Goal: Task Accomplishment & Management: Manage account settings

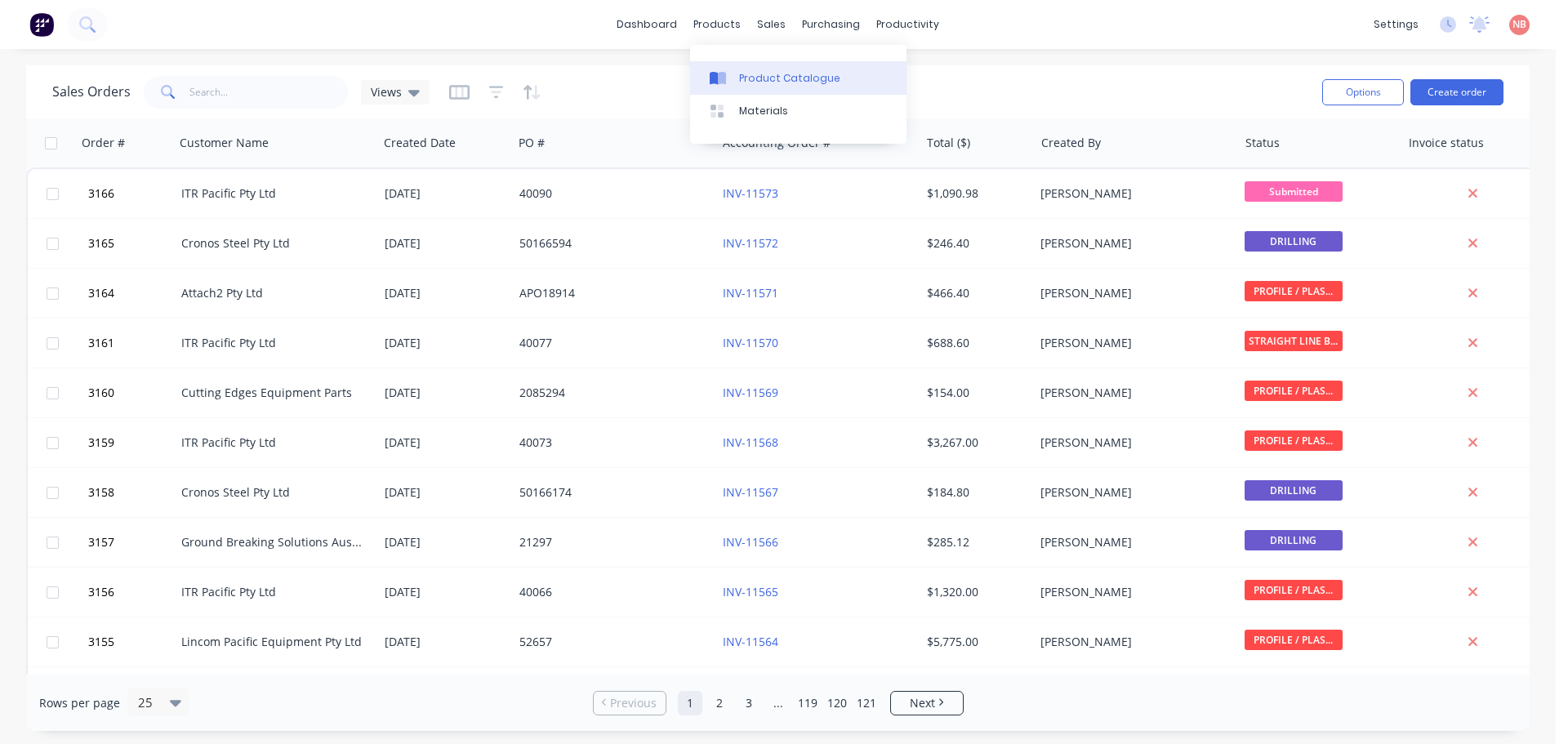
click at [744, 73] on div "Product Catalogue" at bounding box center [790, 78] width 101 height 15
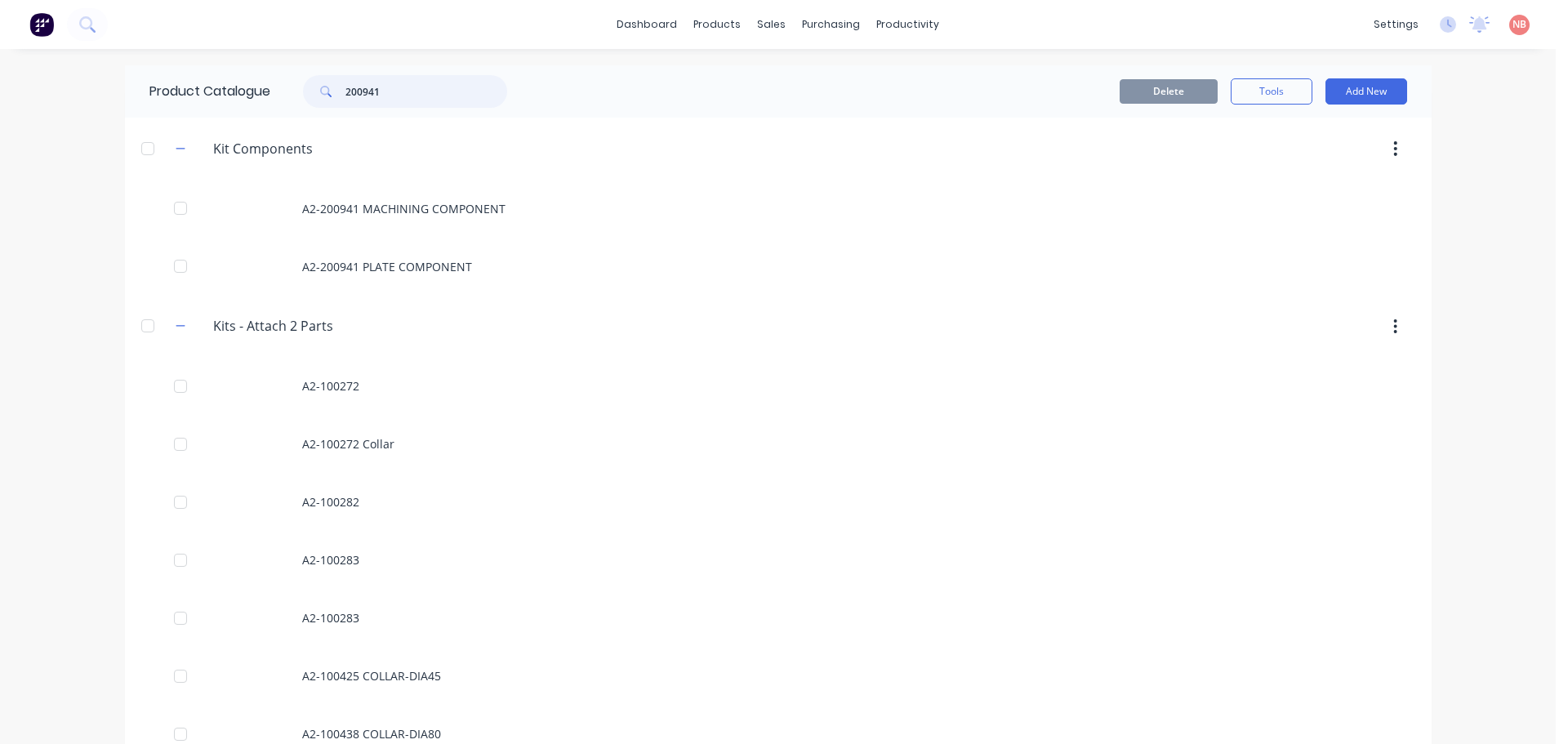
drag, startPoint x: 401, startPoint y: 97, endPoint x: 32, endPoint y: 151, distance: 372.9
click at [47, 144] on div "dashboard products sales purchasing productivity dashboard products Product Cat…" at bounding box center [777, 372] width 1556 height 744
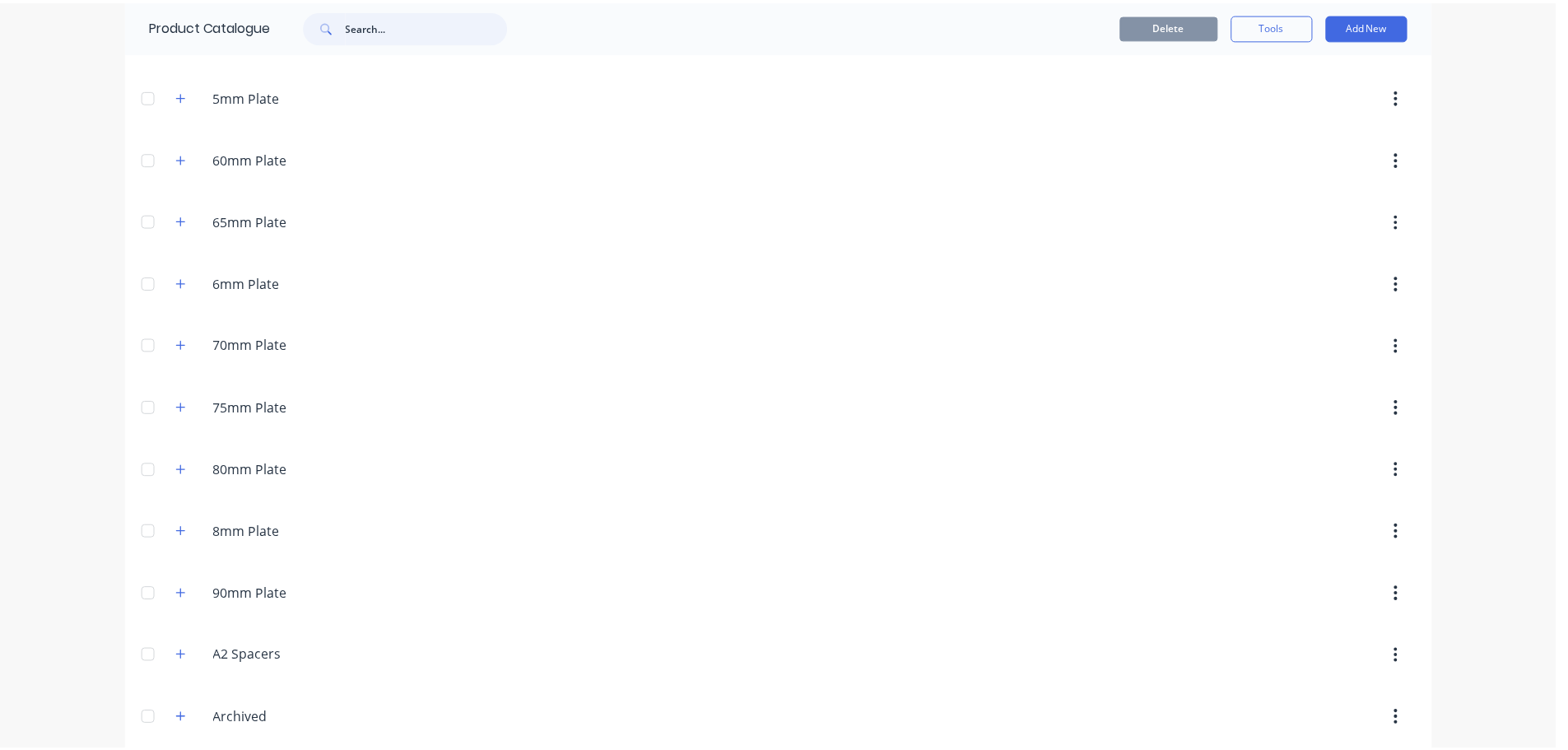
scroll to position [988, 0]
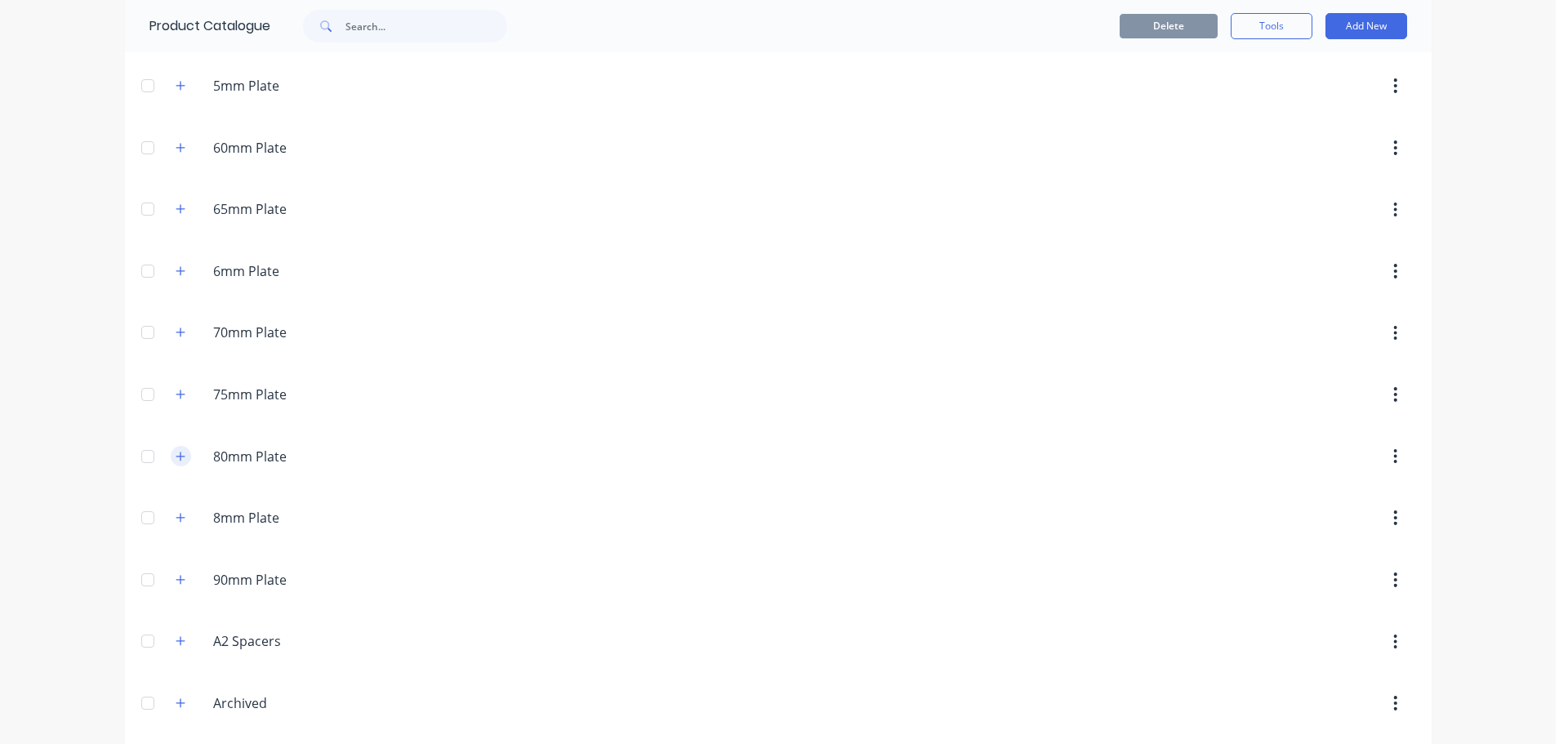
click at [178, 448] on button "button" at bounding box center [181, 456] width 20 height 20
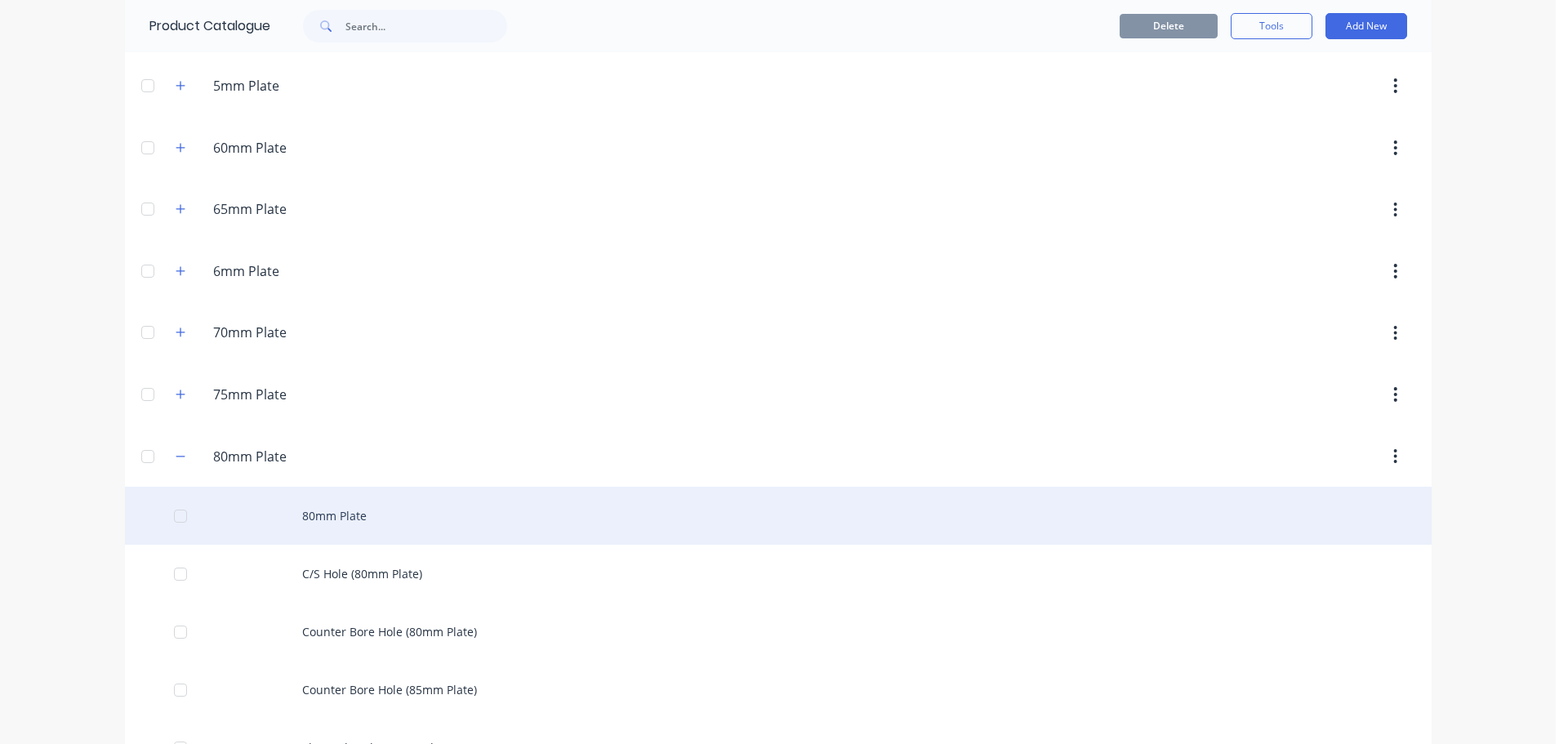
click at [340, 505] on div "80mm Plate" at bounding box center [777, 515] width 1307 height 58
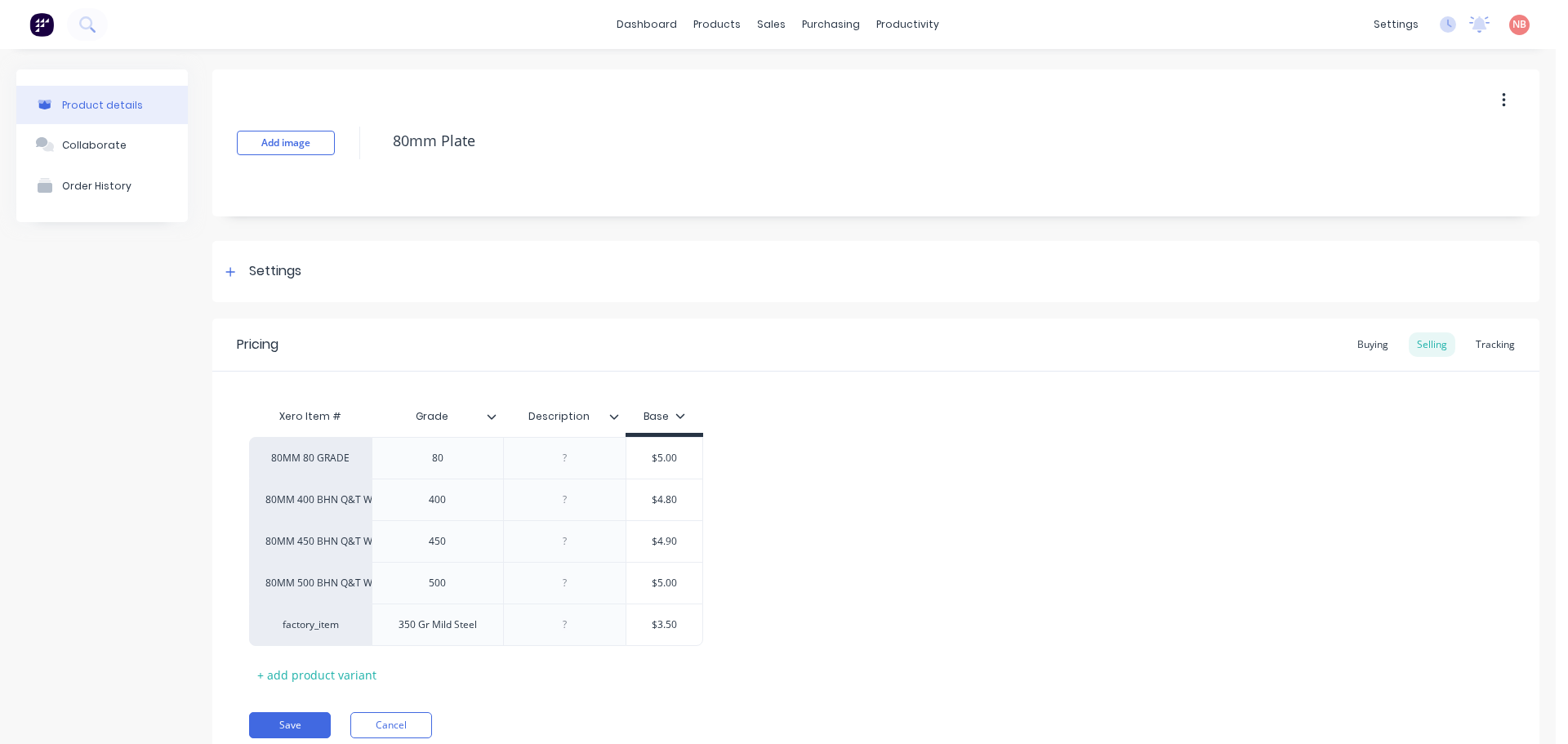
type textarea "x"
click at [136, 186] on button "Order History" at bounding box center [102, 185] width 171 height 41
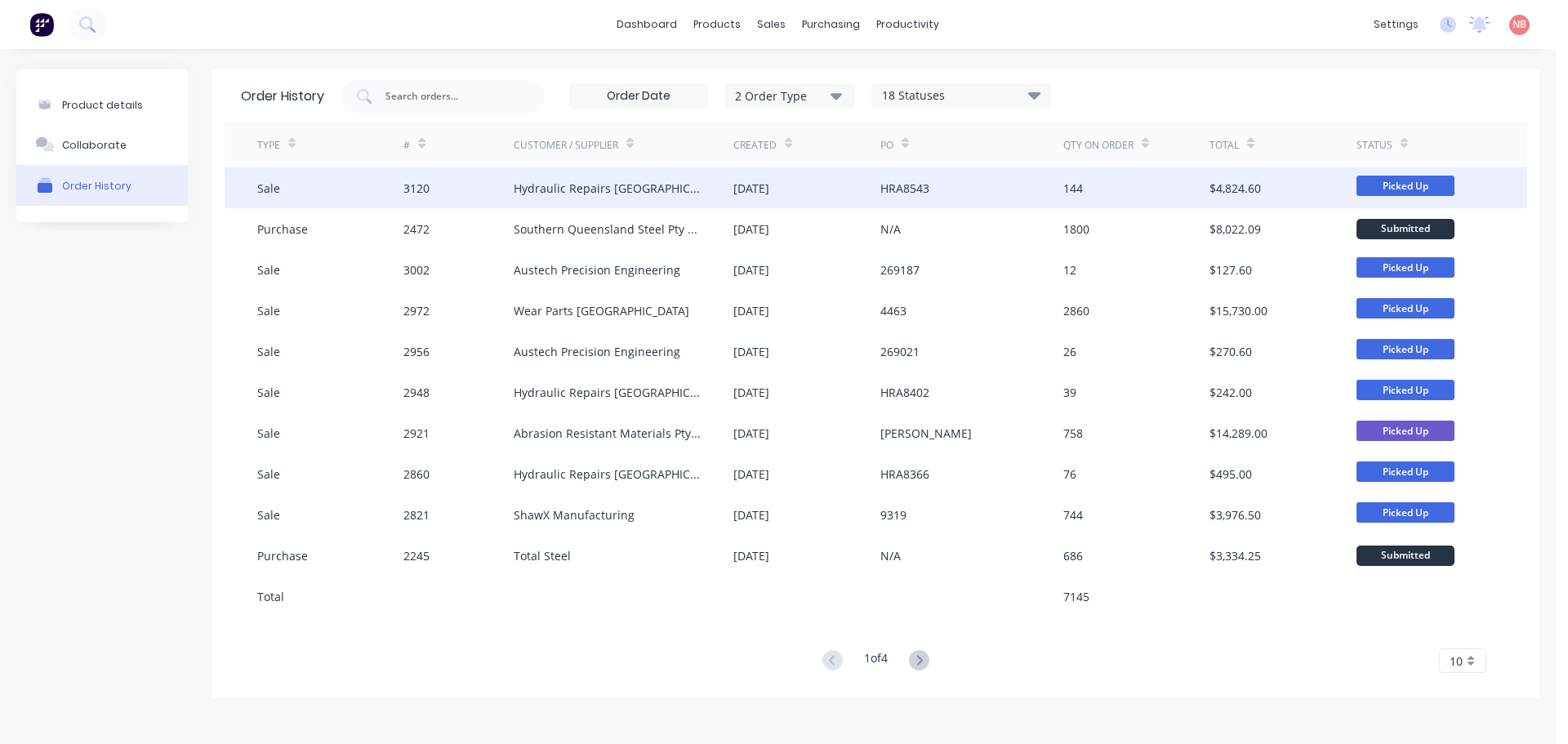
click at [749, 194] on div "[DATE]" at bounding box center [751, 188] width 36 height 17
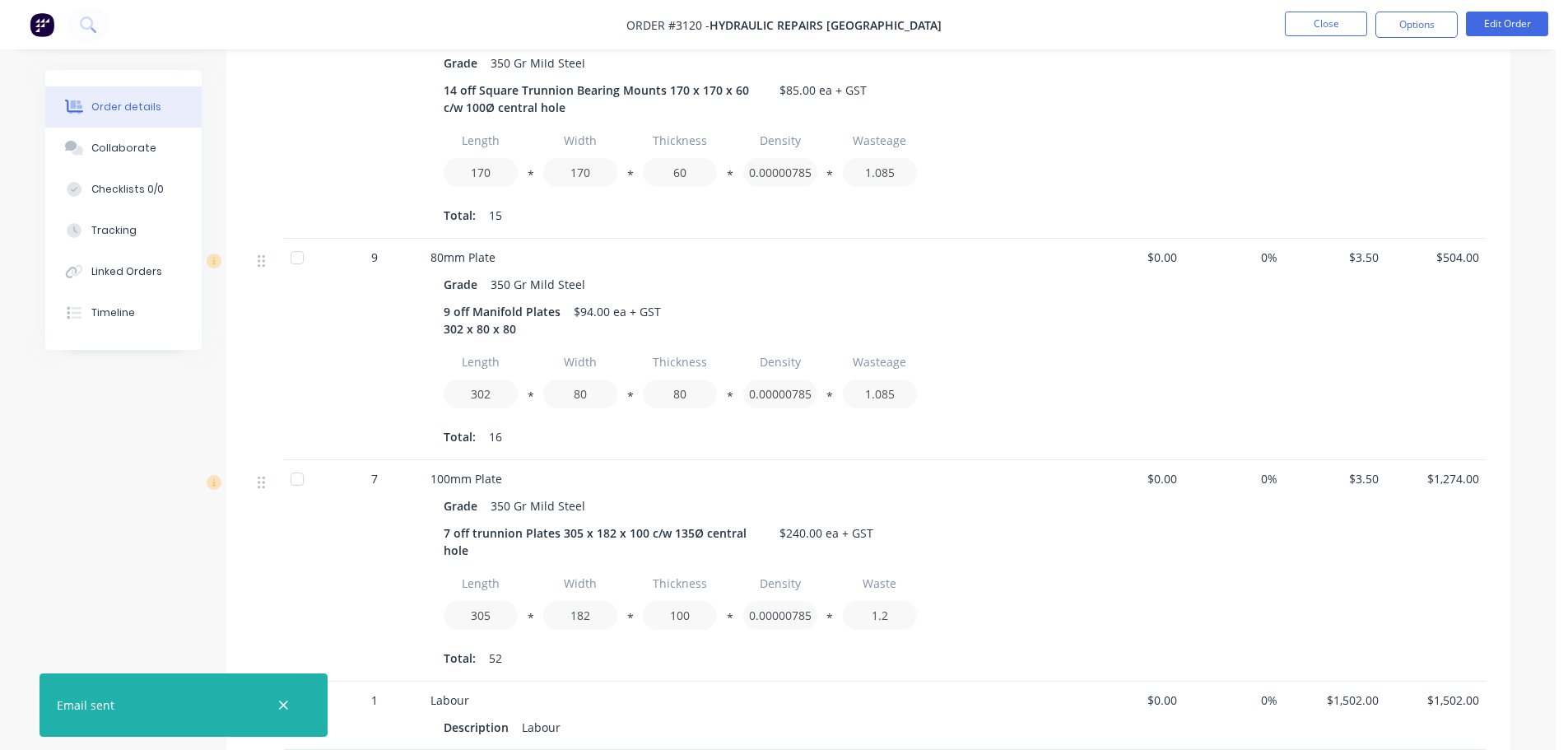
scroll to position [922, 0]
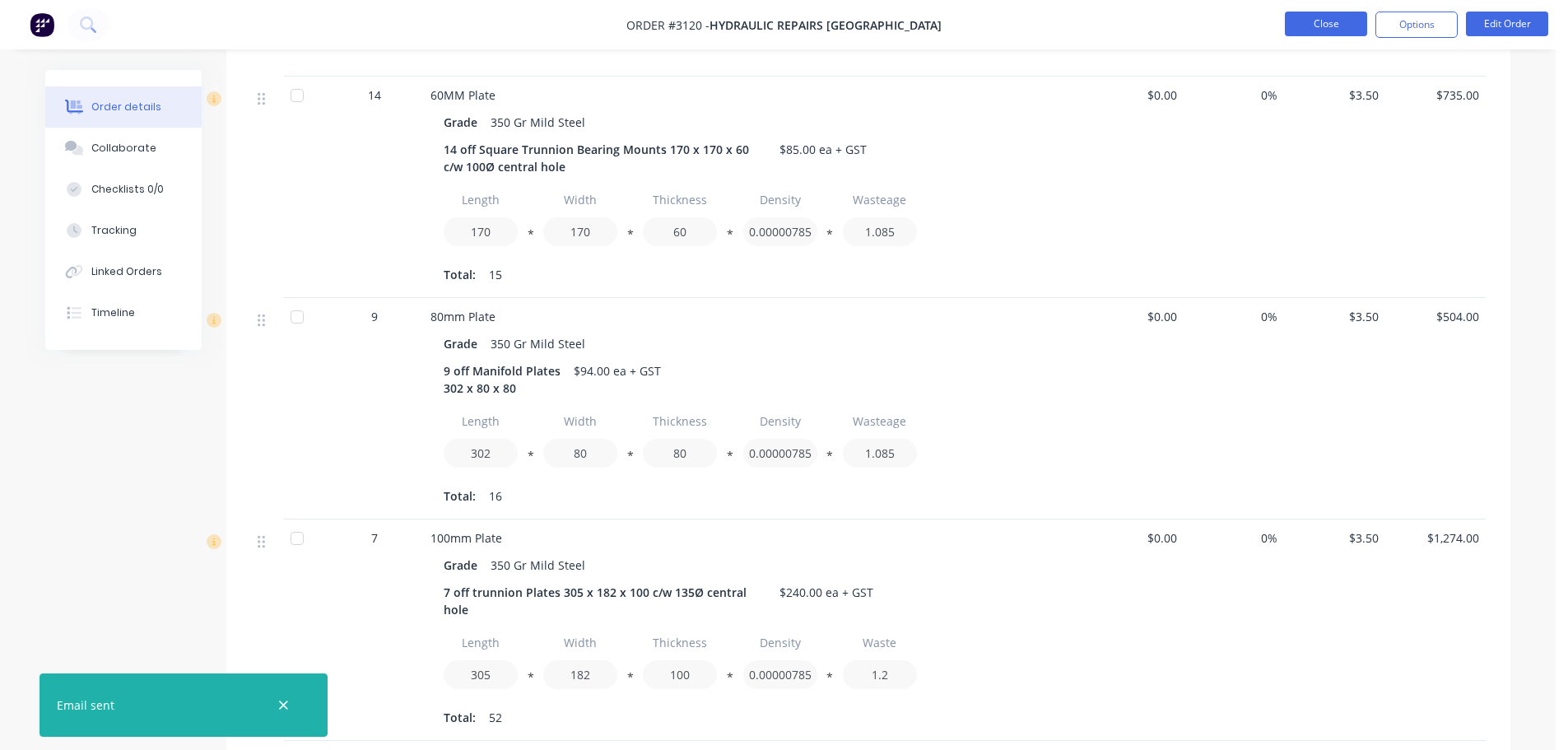
click at [1324, 23] on button "Close" at bounding box center [1326, 23] width 82 height 24
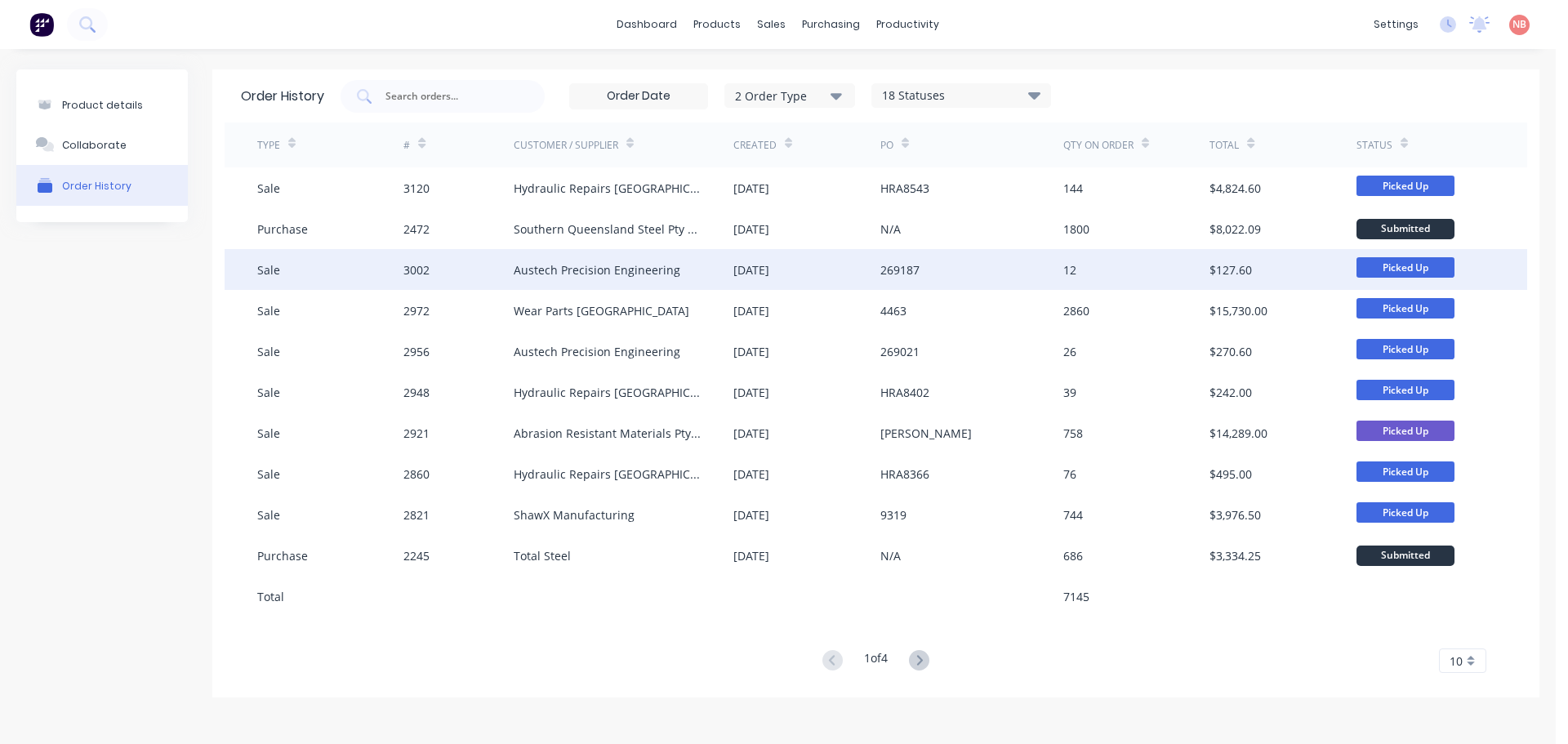
click at [737, 266] on div "[DATE]" at bounding box center [751, 270] width 36 height 17
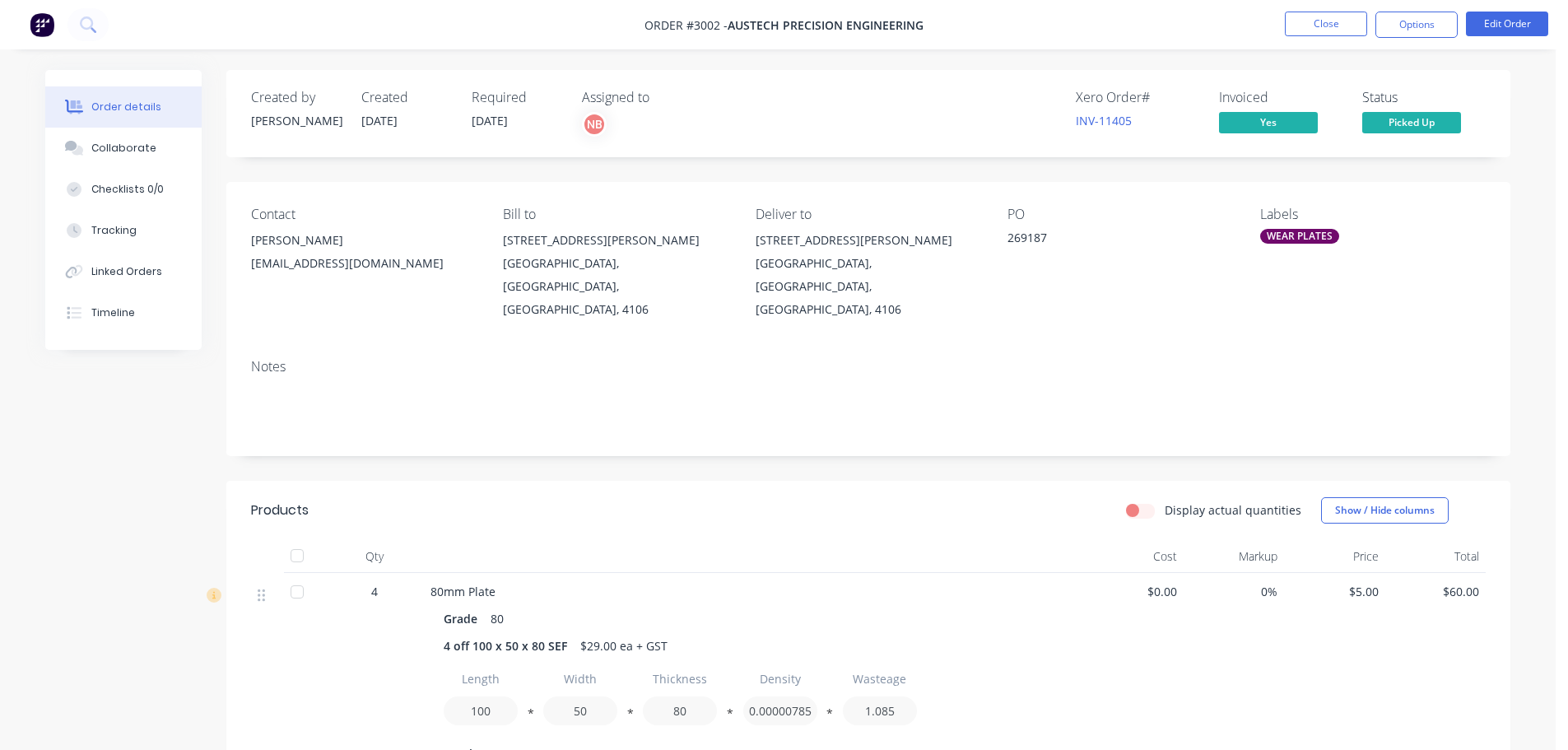
scroll to position [78, 0]
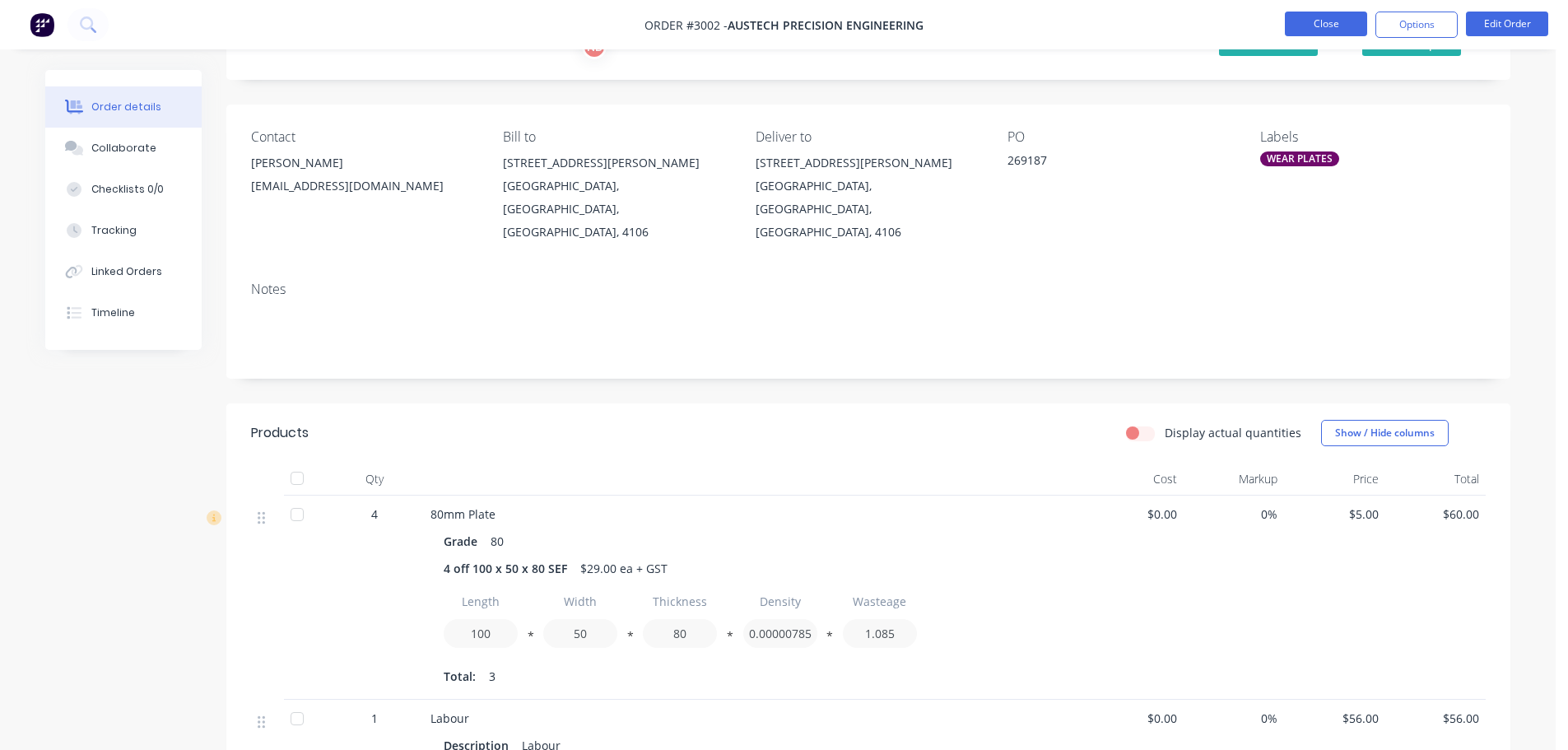
click at [1316, 22] on button "Close" at bounding box center [1326, 23] width 82 height 24
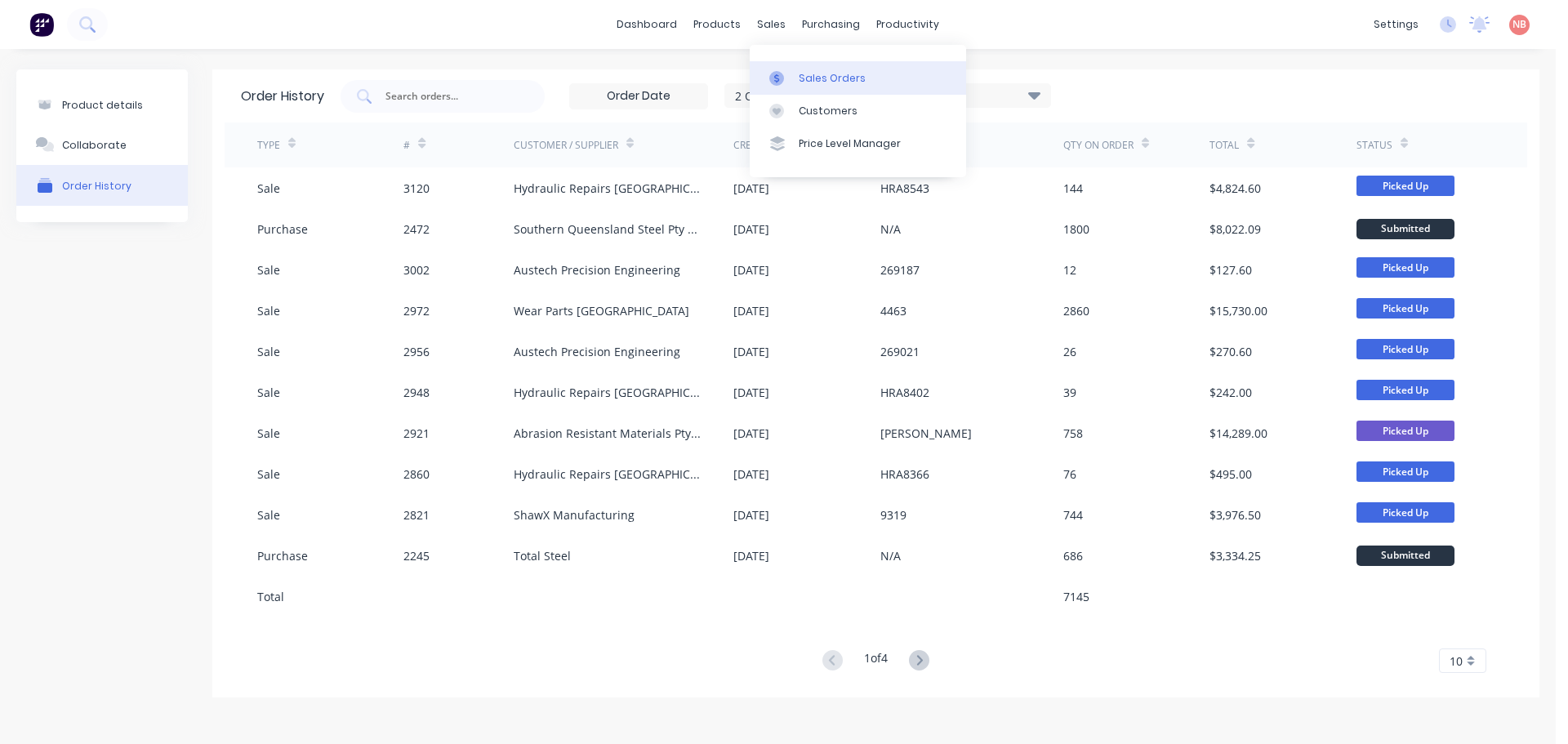
click at [795, 84] on link "Sales Orders" at bounding box center [857, 77] width 217 height 33
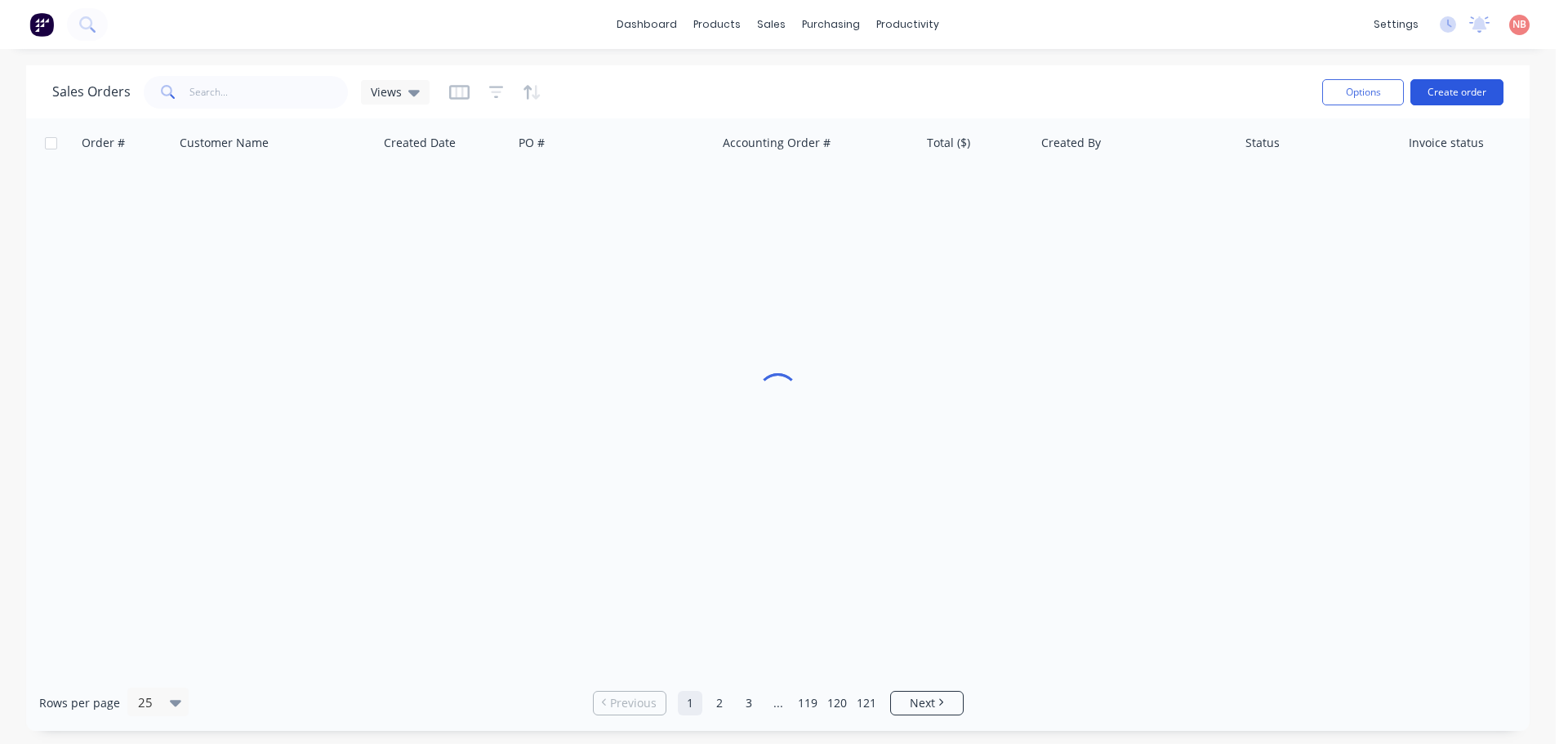
click at [1463, 97] on button "Create order" at bounding box center [1456, 92] width 93 height 26
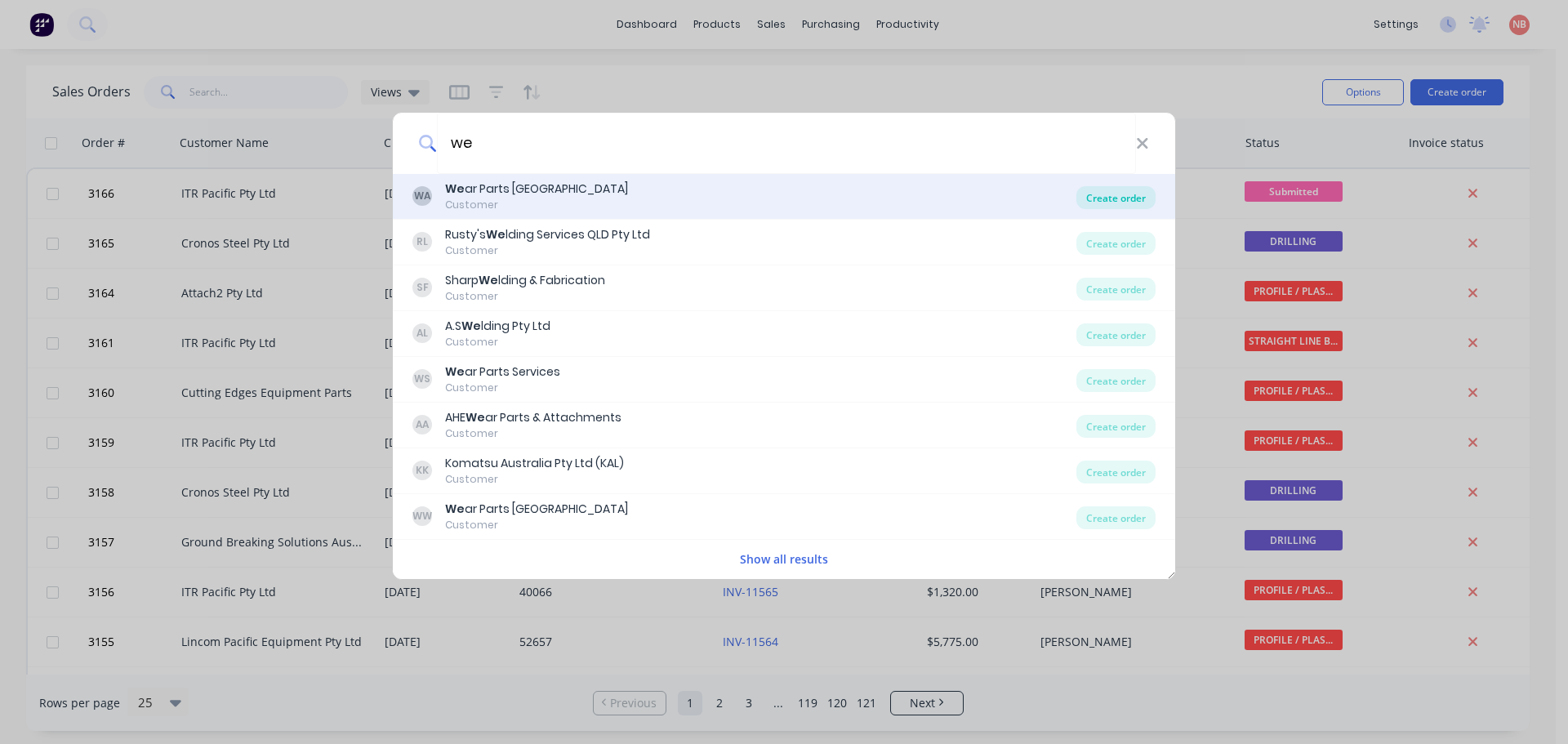
type input "we"
click at [1126, 194] on div "Create order" at bounding box center [1115, 197] width 79 height 23
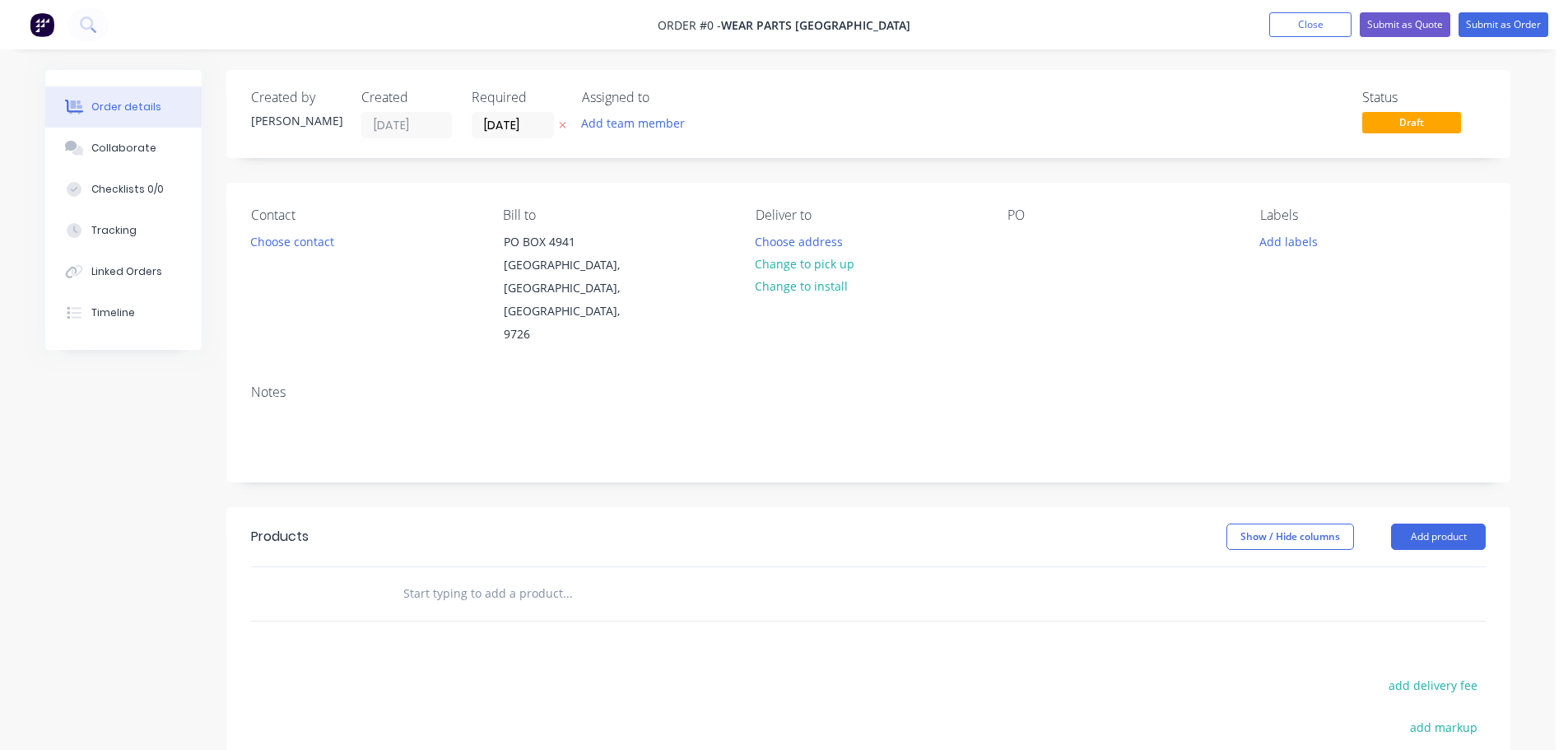
click at [1441, 527] on header "Products Show / Hide columns Add product" at bounding box center [868, 536] width 1284 height 59
click at [1440, 523] on button "Add product" at bounding box center [1438, 536] width 95 height 26
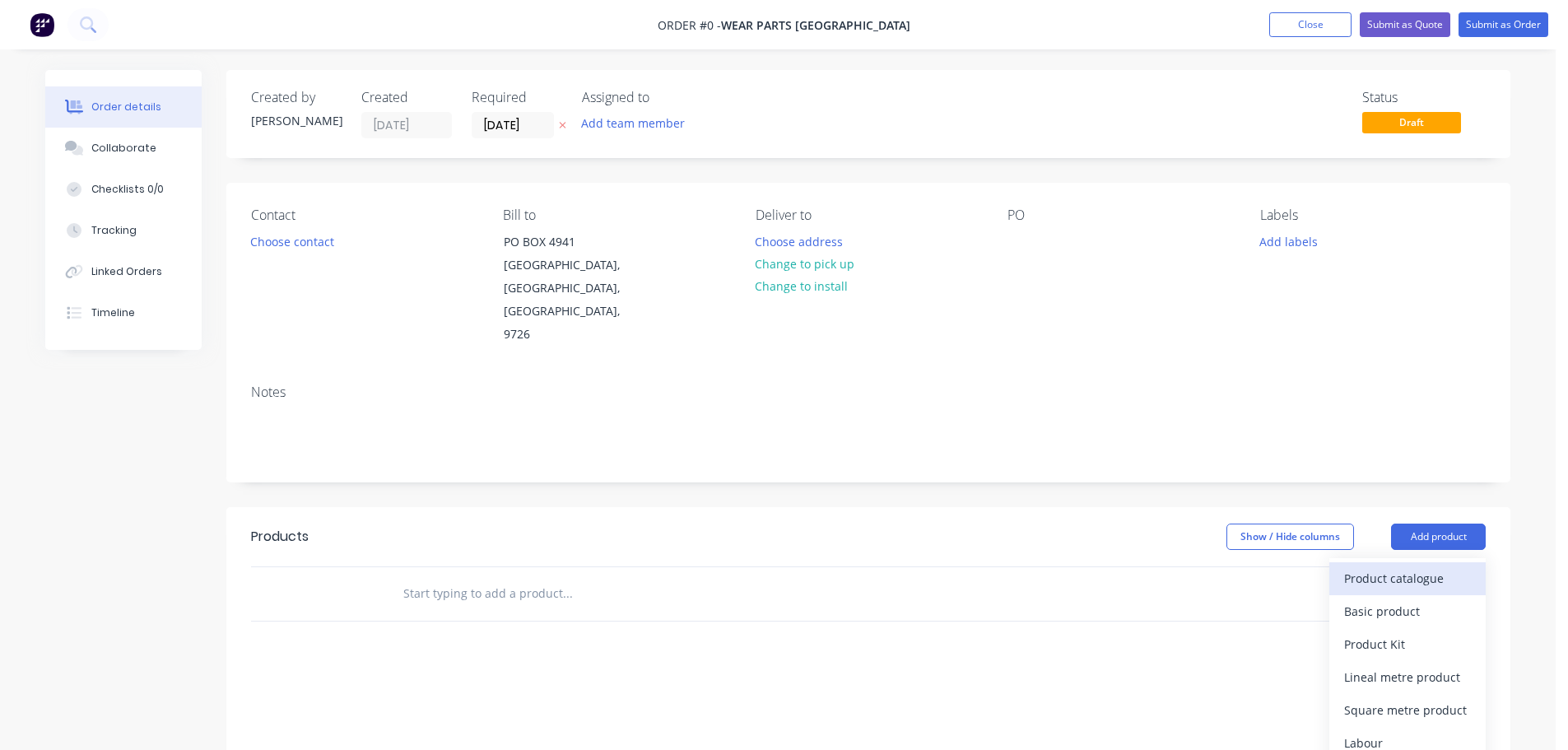
click at [1419, 566] on div "Product catalogue" at bounding box center [1407, 578] width 127 height 23
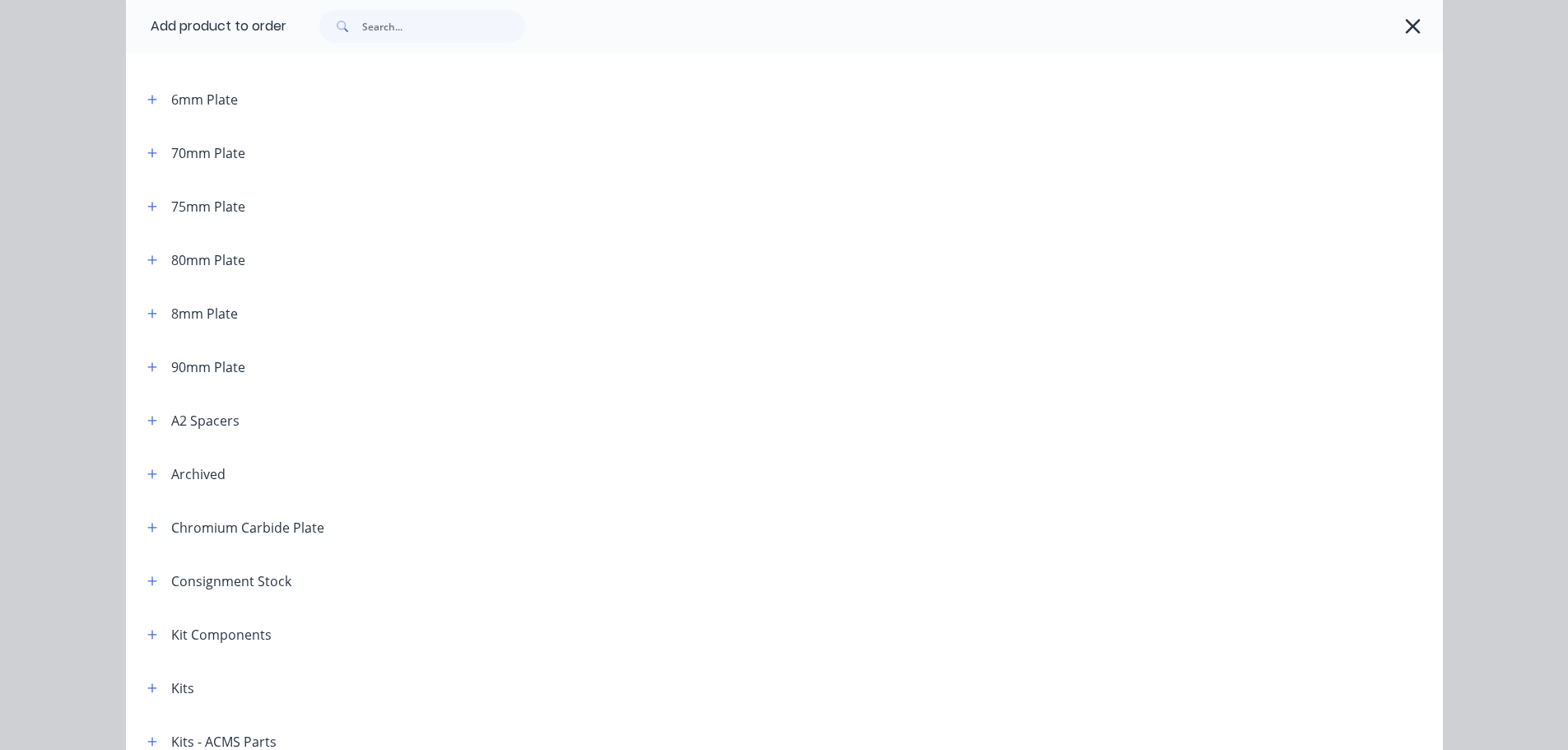
scroll to position [1071, 0]
click at [145, 200] on button "button" at bounding box center [153, 207] width 21 height 21
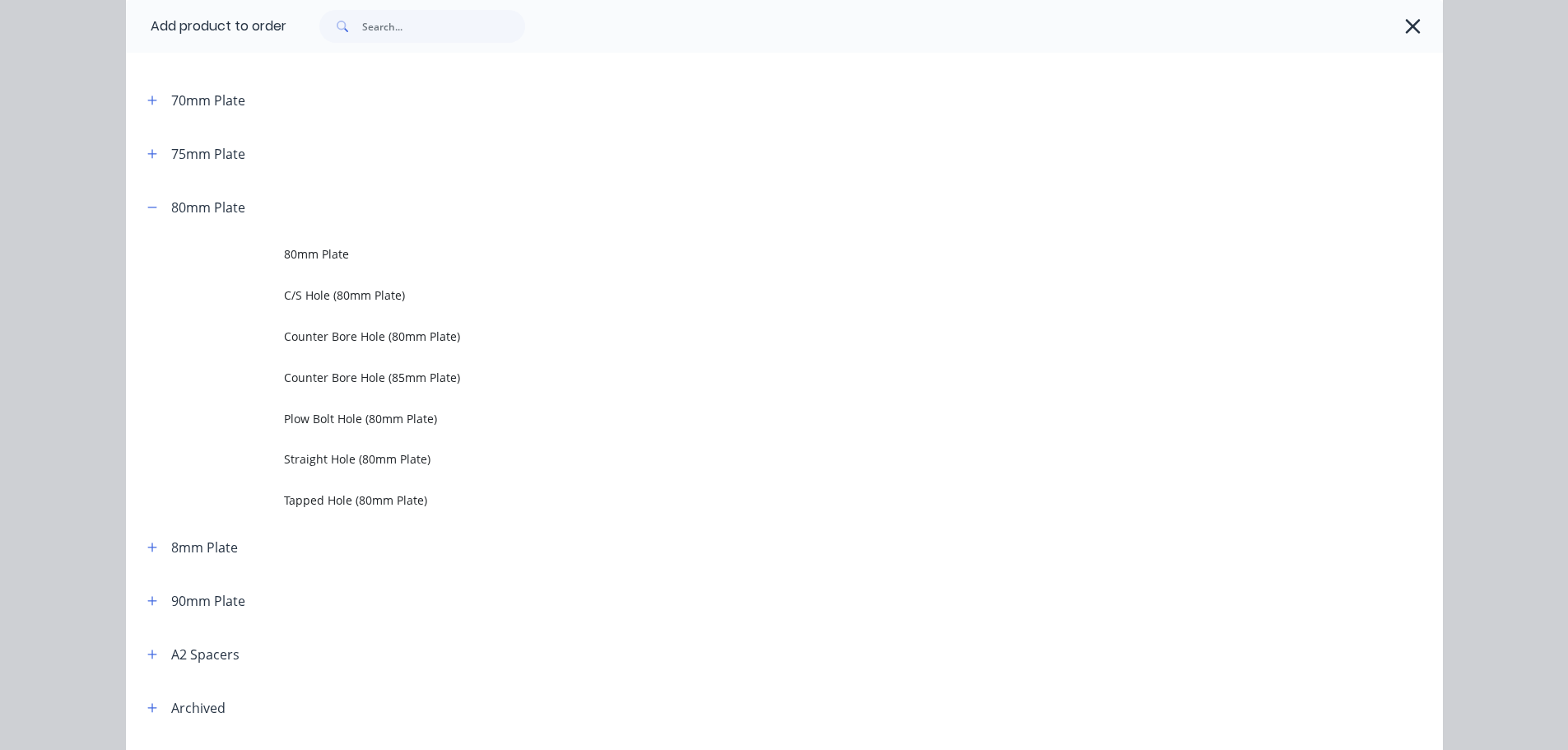
click at [253, 258] on td at bounding box center [204, 254] width 158 height 41
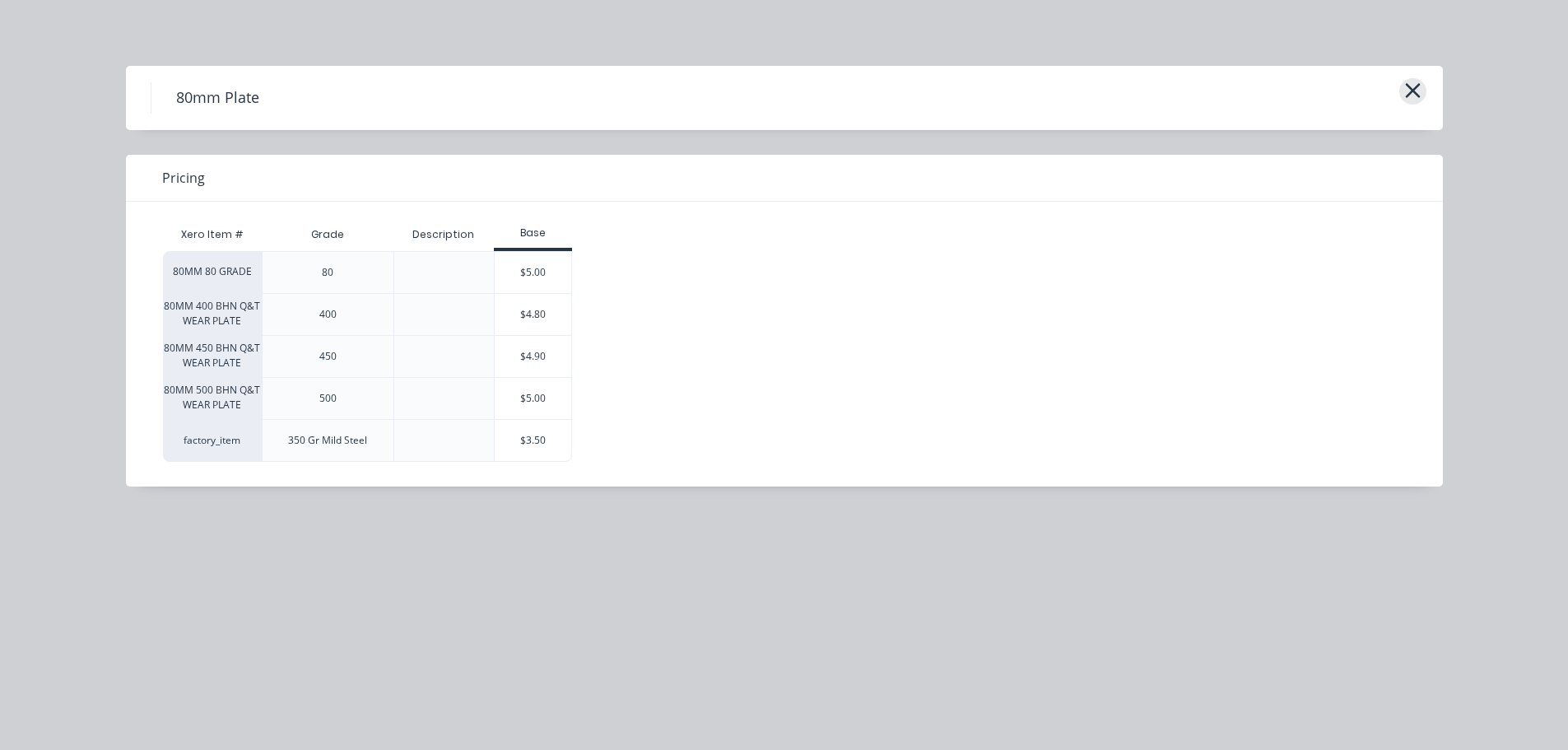
click at [1421, 84] on icon "button" at bounding box center [1412, 90] width 17 height 23
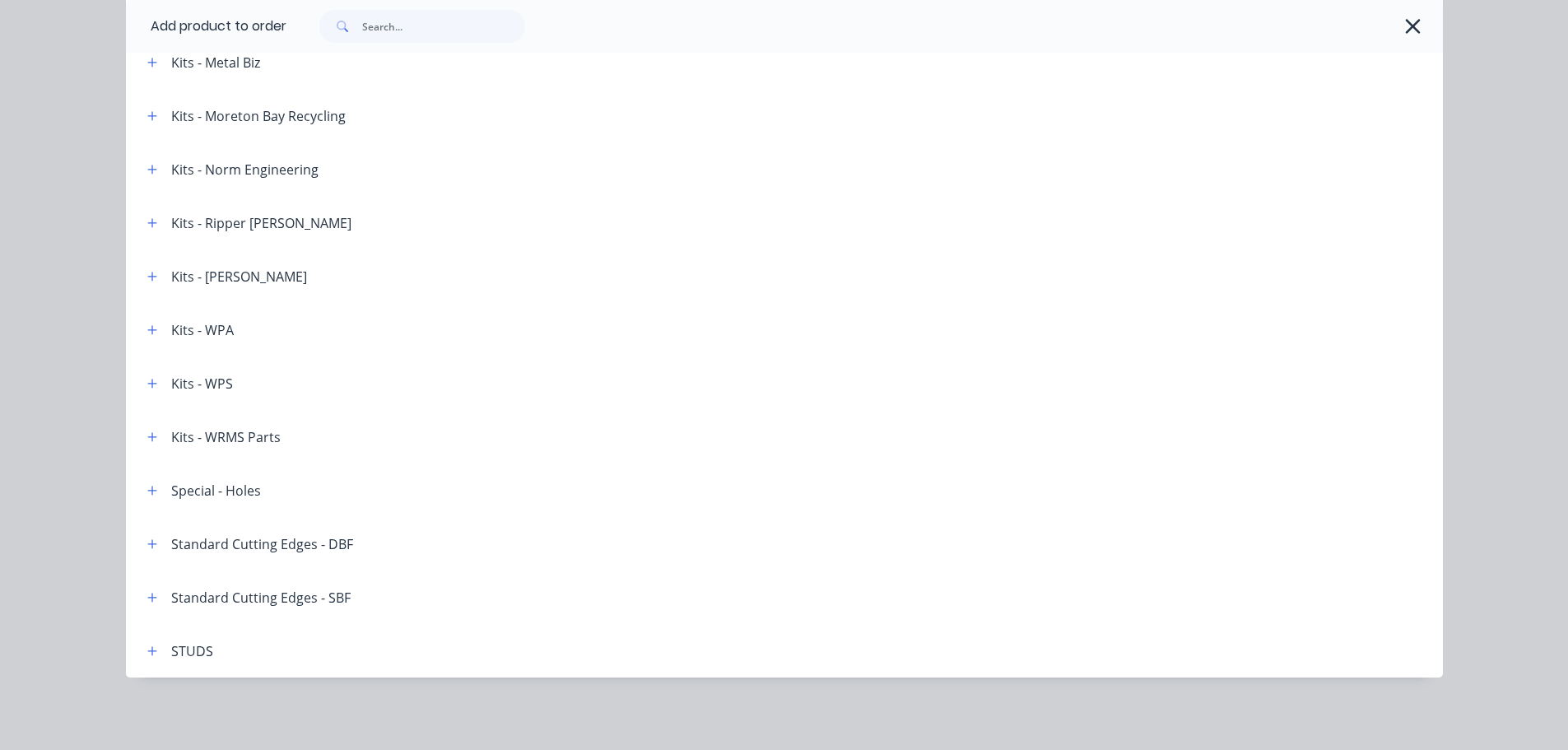
scroll to position [292, 0]
click at [151, 544] on icon "button" at bounding box center [152, 544] width 10 height 11
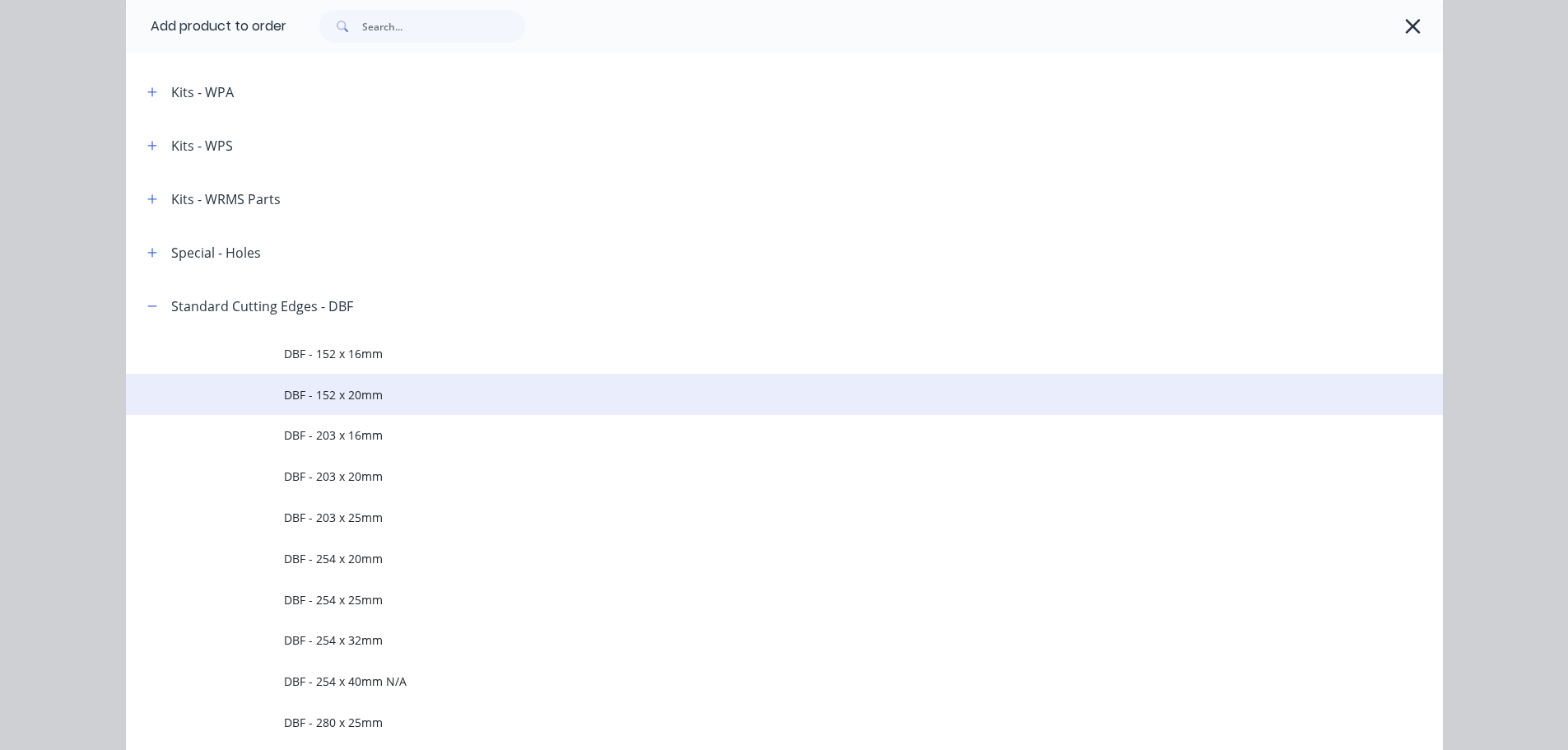
scroll to position [2926, 0]
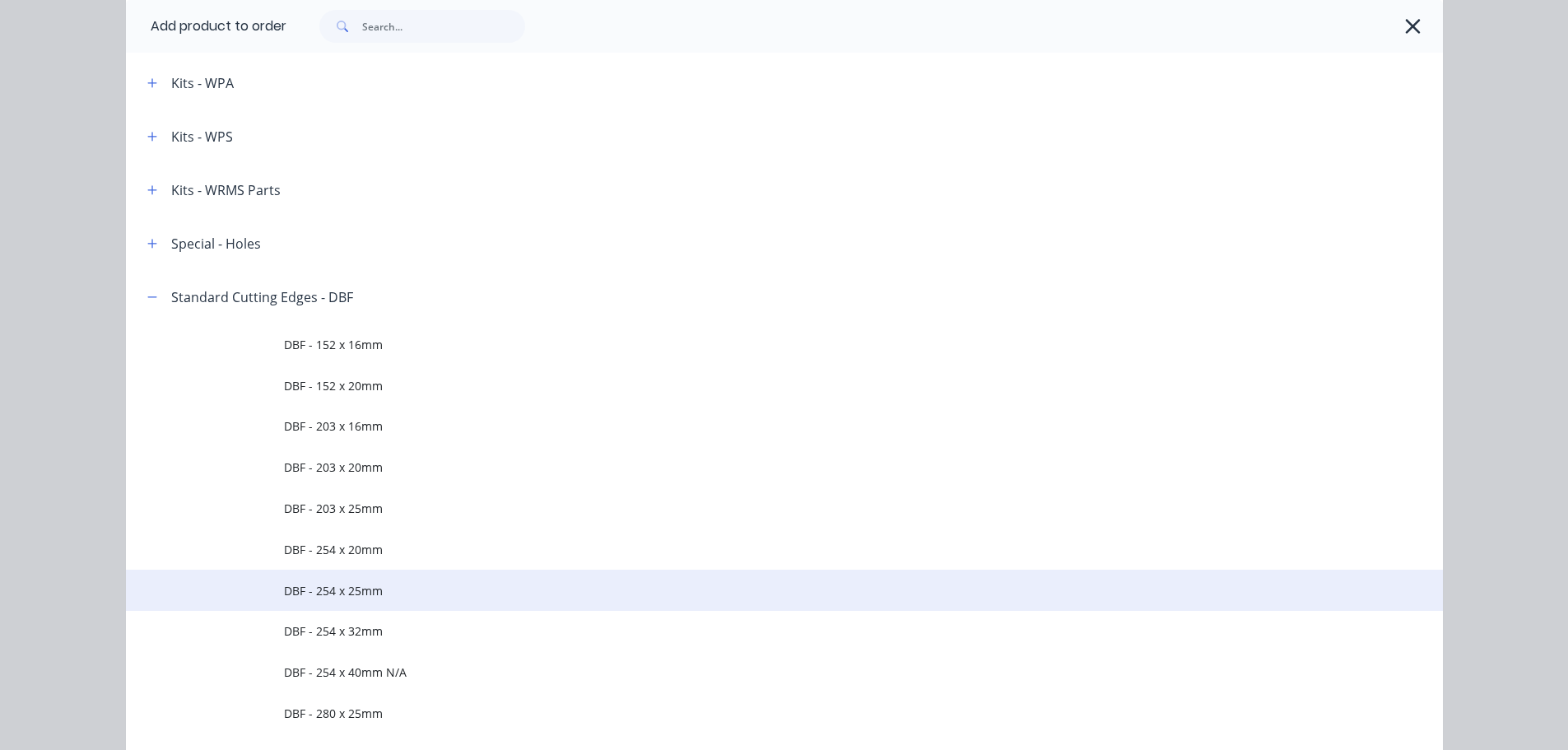
click at [340, 586] on span "DBF - 254 x 25mm" at bounding box center [747, 591] width 927 height 17
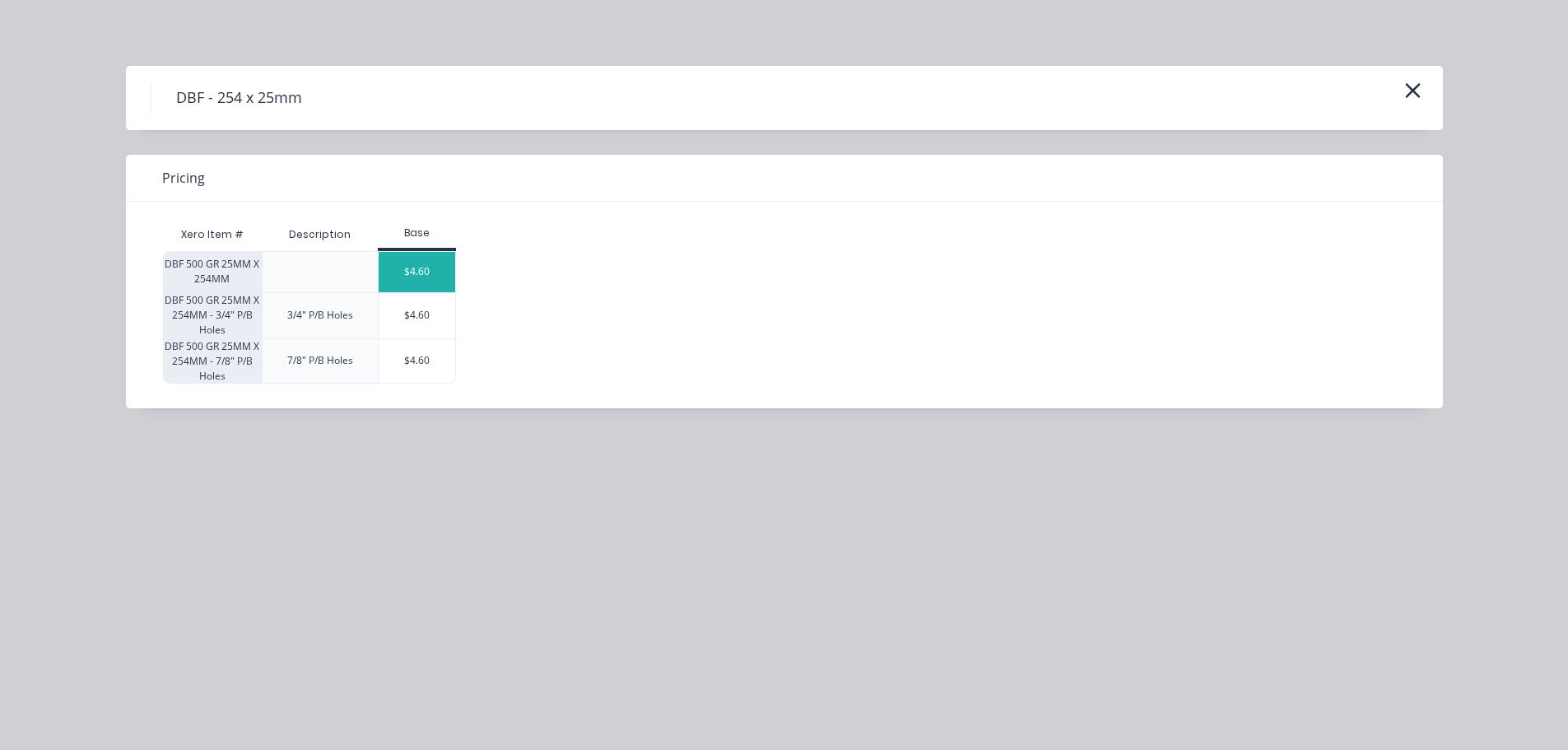
click at [402, 281] on div "$4.60" at bounding box center [417, 272] width 78 height 40
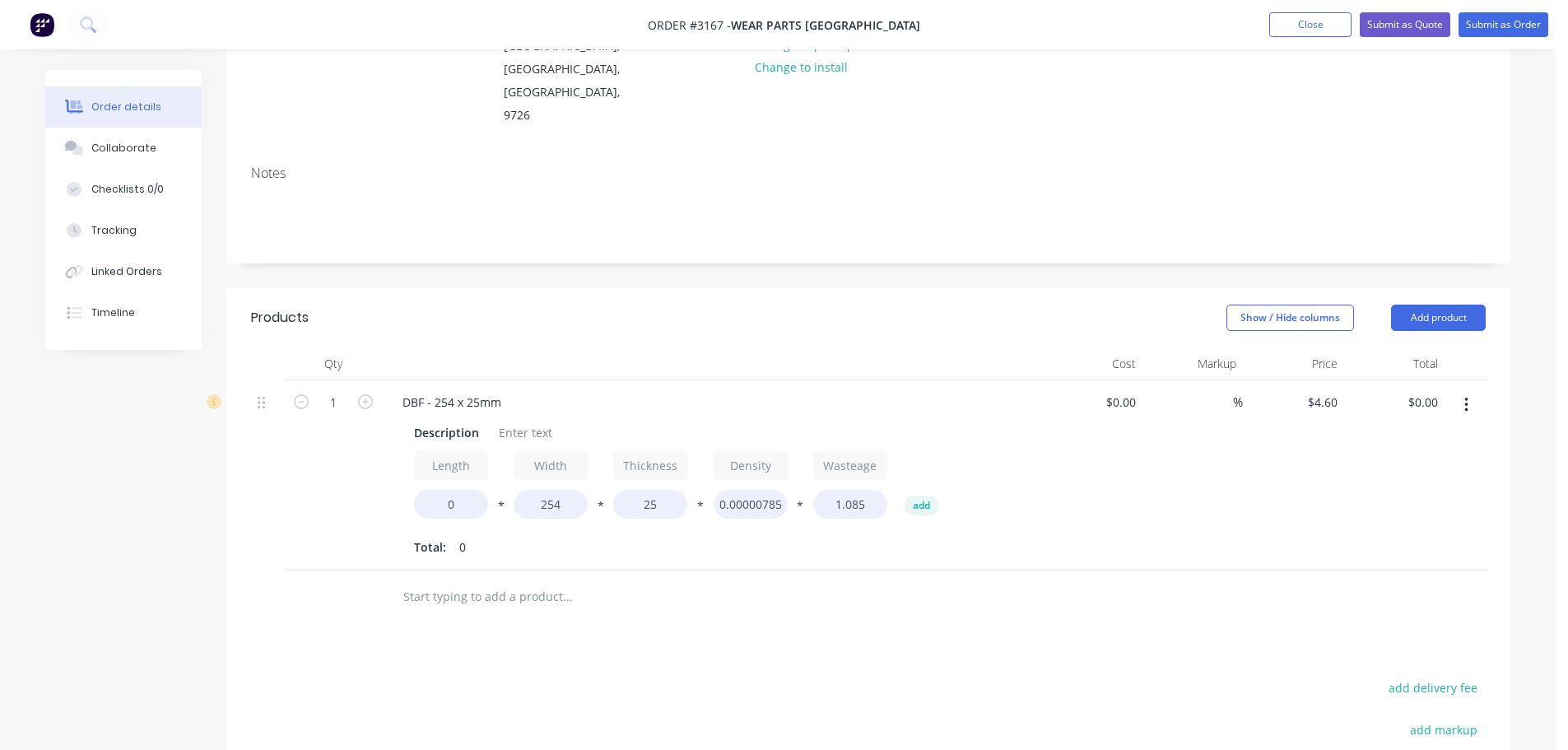
scroll to position [209, 0]
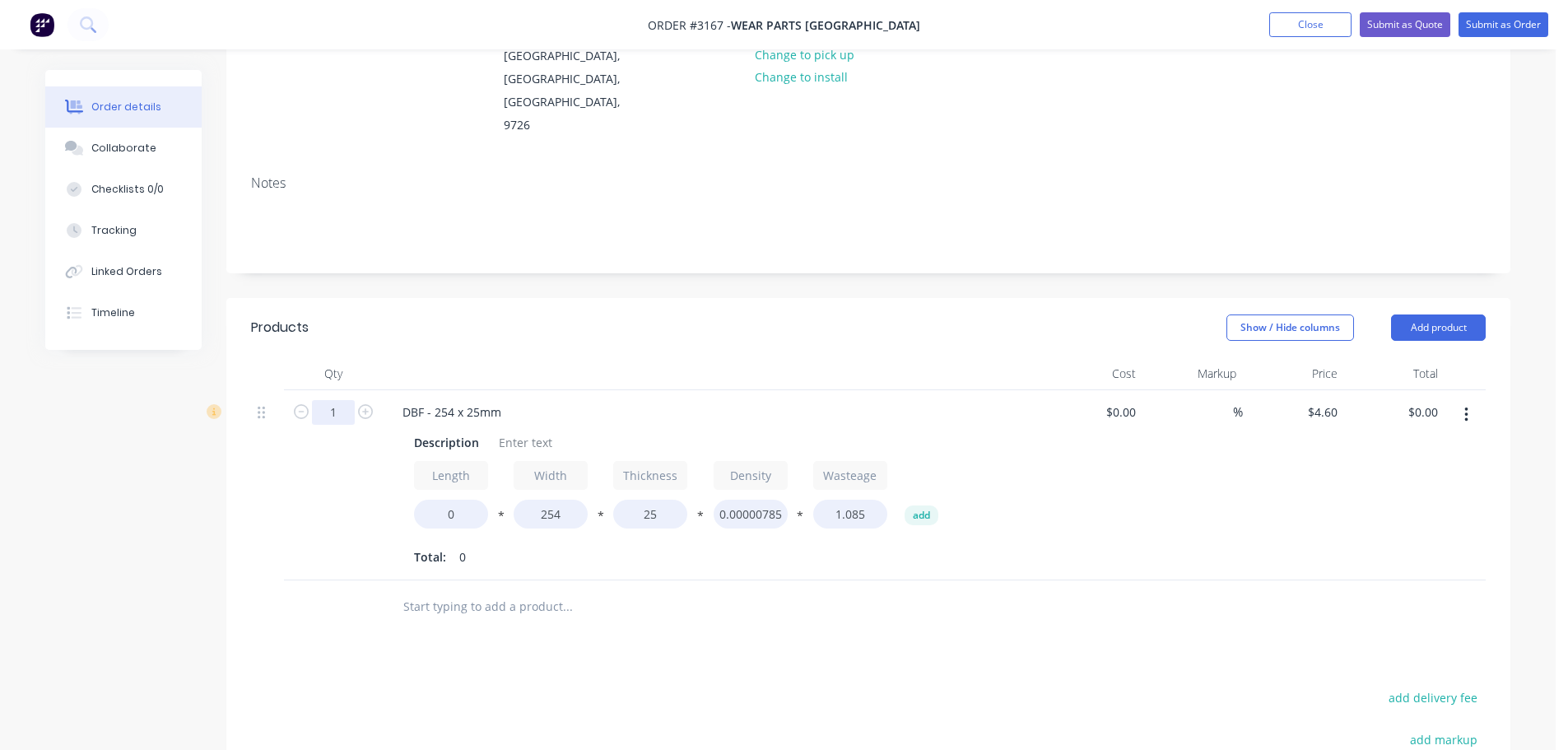
click at [341, 400] on input "1" at bounding box center [334, 412] width 43 height 24
type input "2"
click at [437, 357] on div at bounding box center [711, 373] width 658 height 33
click at [422, 430] on div "Description" at bounding box center [446, 442] width 78 height 23
click at [423, 430] on div "Description" at bounding box center [446, 442] width 78 height 23
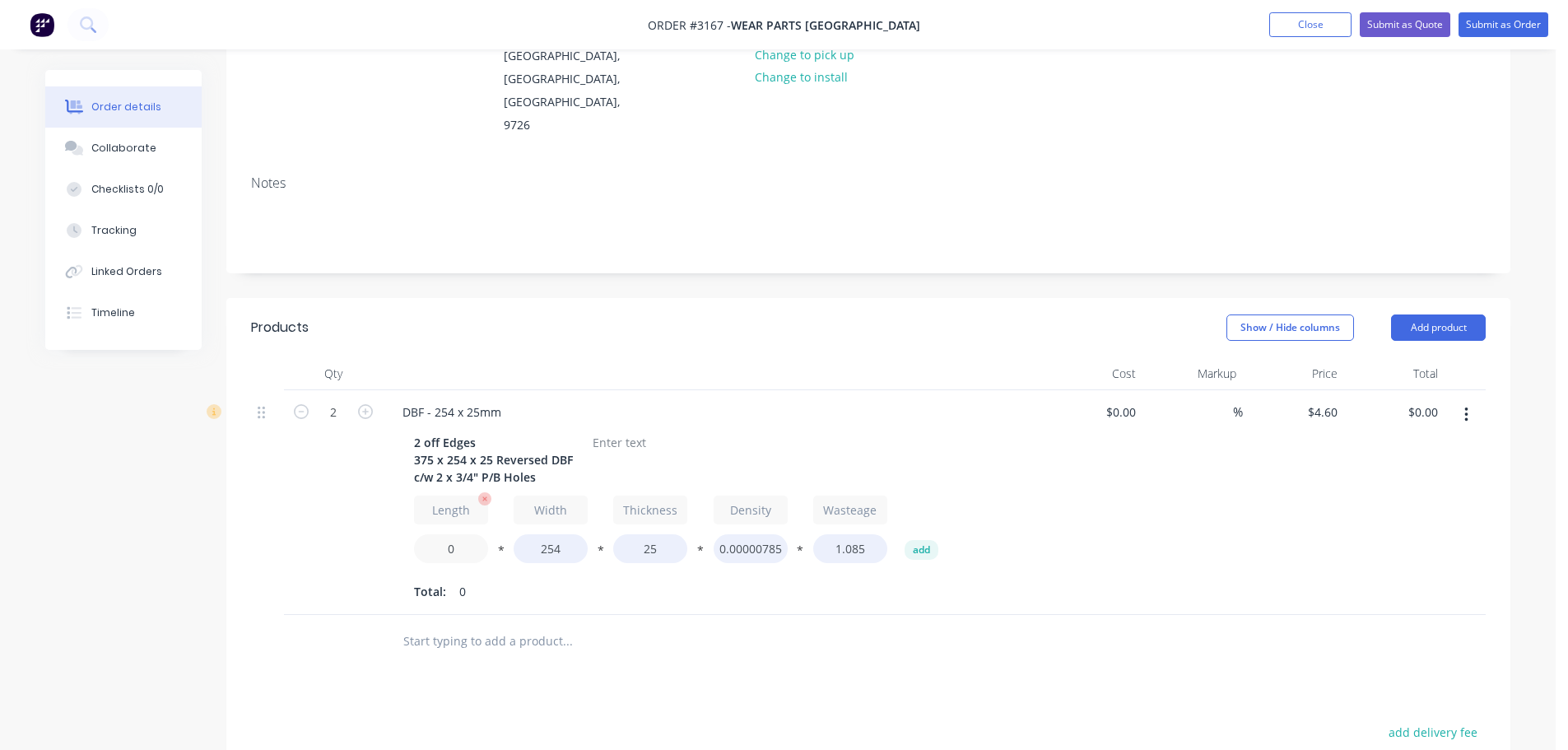
click at [449, 538] on input "0" at bounding box center [451, 548] width 74 height 29
type input "375"
type input "$184.00"
click at [593, 430] on div at bounding box center [619, 442] width 67 height 23
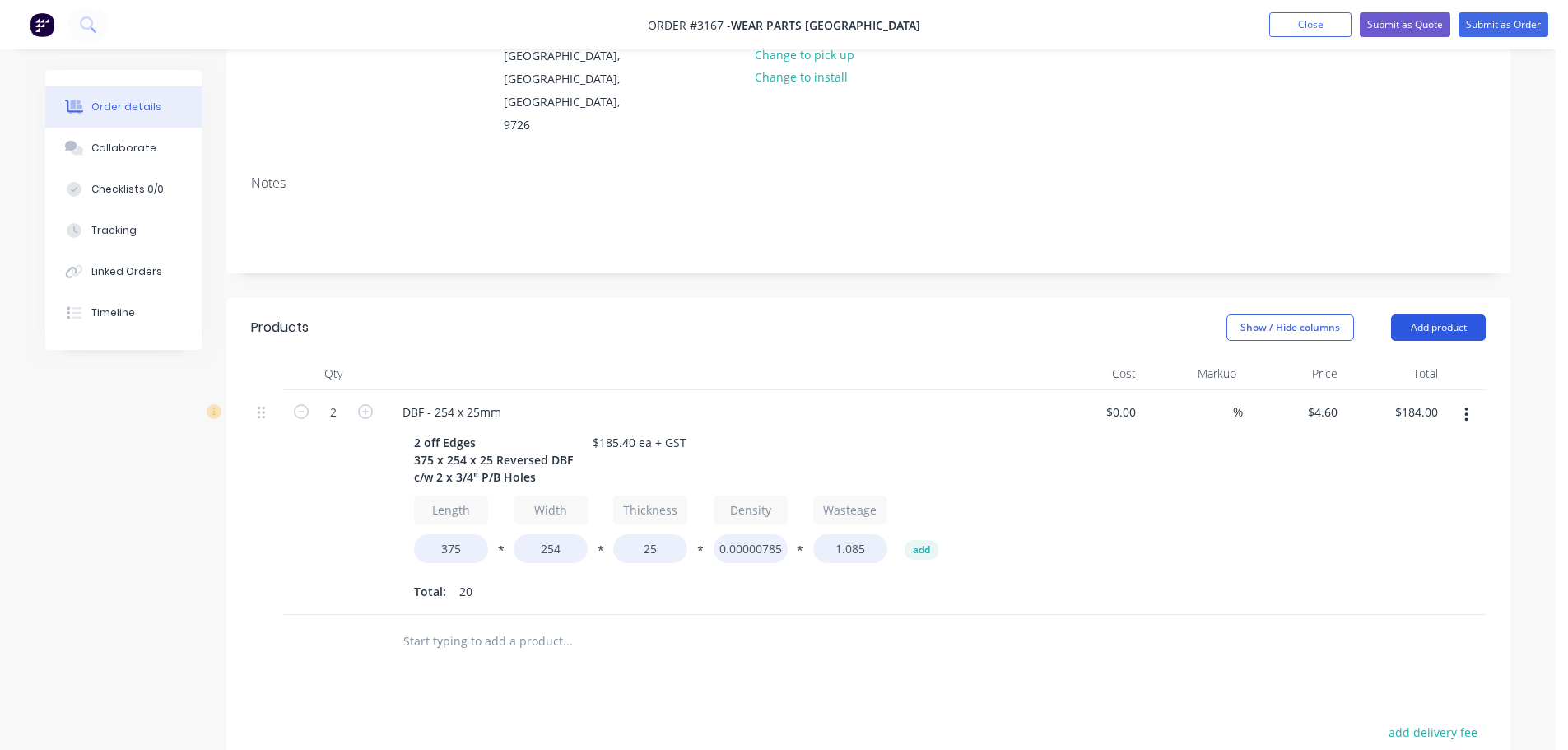
click at [1424, 314] on button "Add product" at bounding box center [1438, 327] width 95 height 26
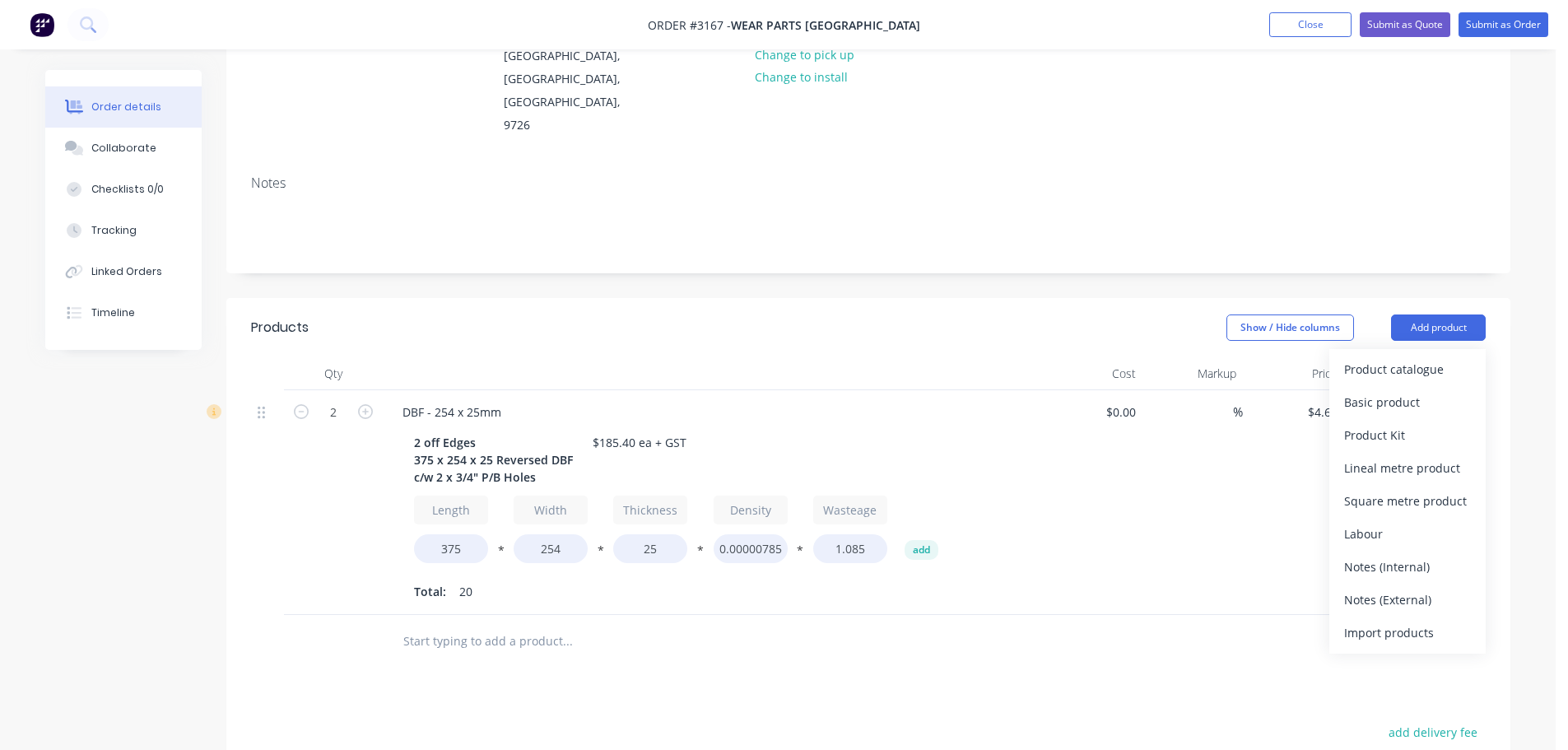
click at [1410, 357] on div "Product catalogue" at bounding box center [1407, 368] width 127 height 23
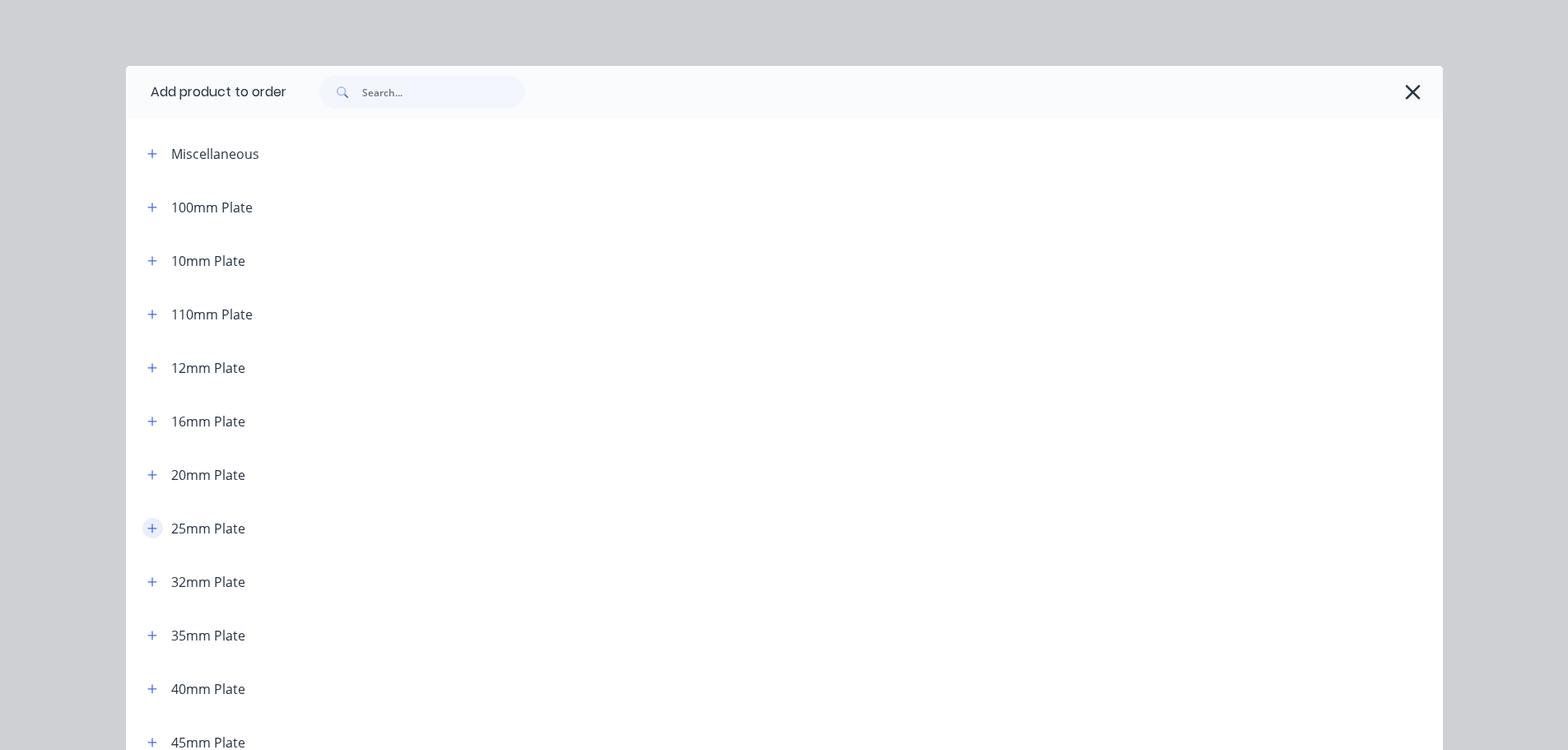
click at [147, 526] on icon "button" at bounding box center [152, 528] width 9 height 9
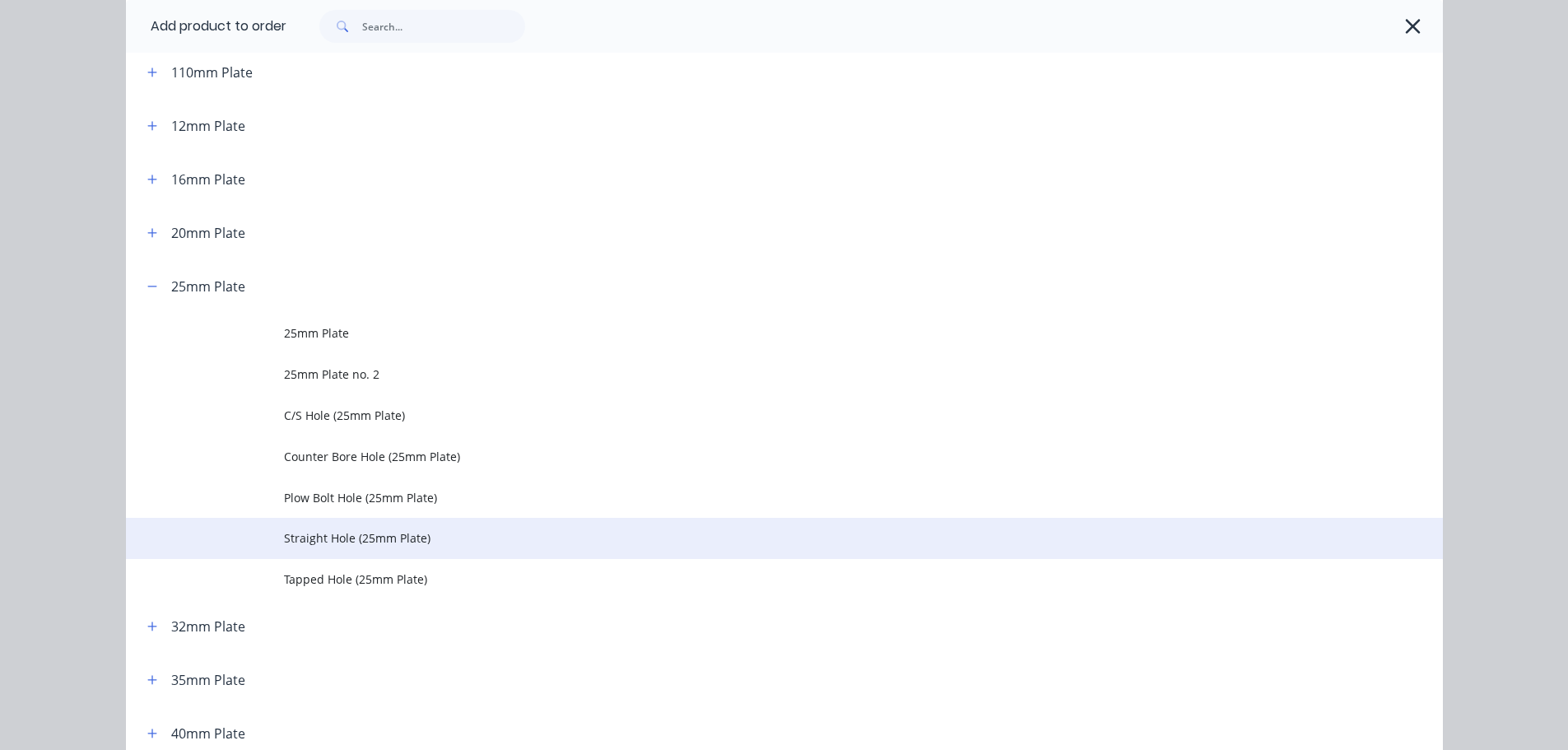
scroll to position [247, 0]
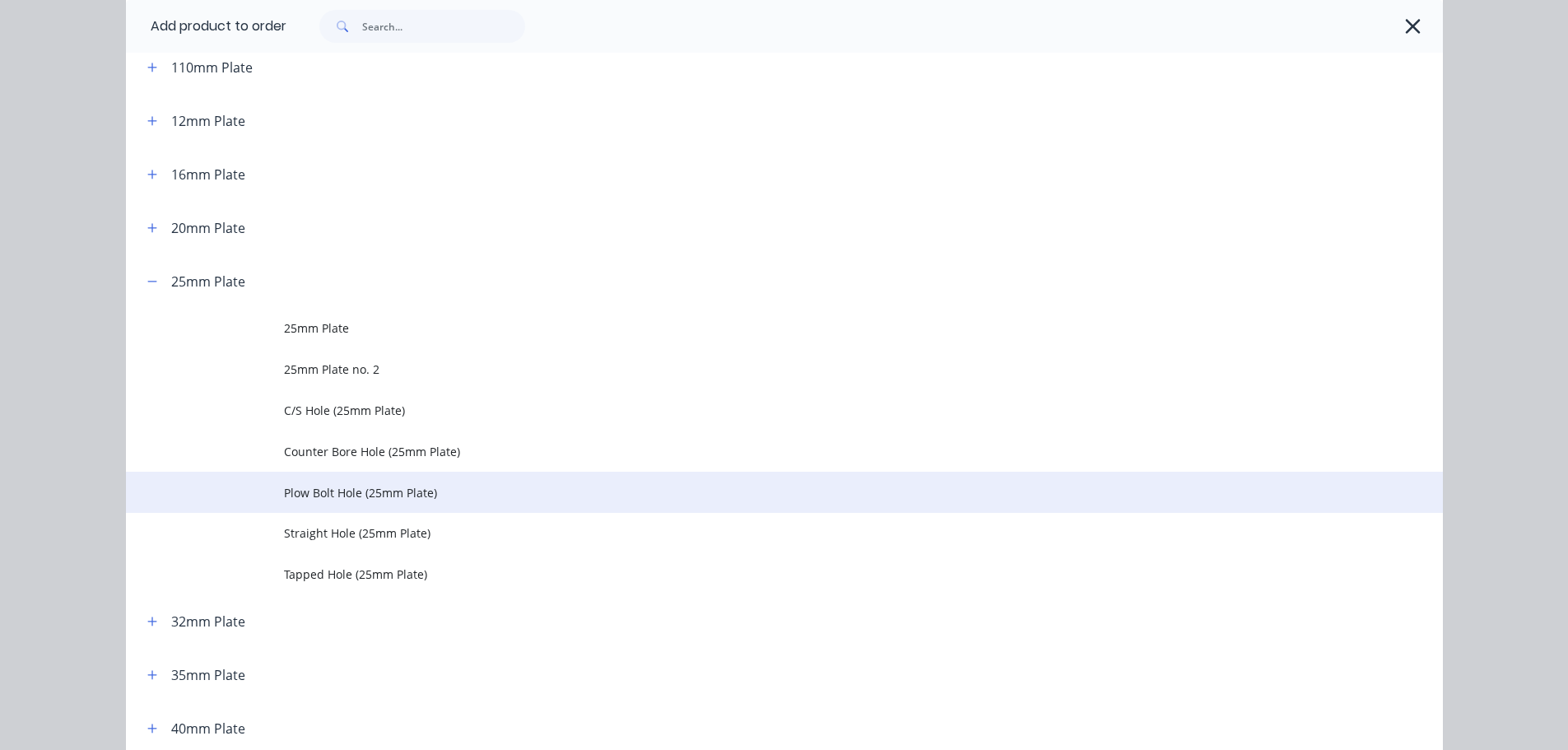
click at [298, 504] on td "Plow Bolt Hole (25mm Plate)" at bounding box center [863, 492] width 1158 height 41
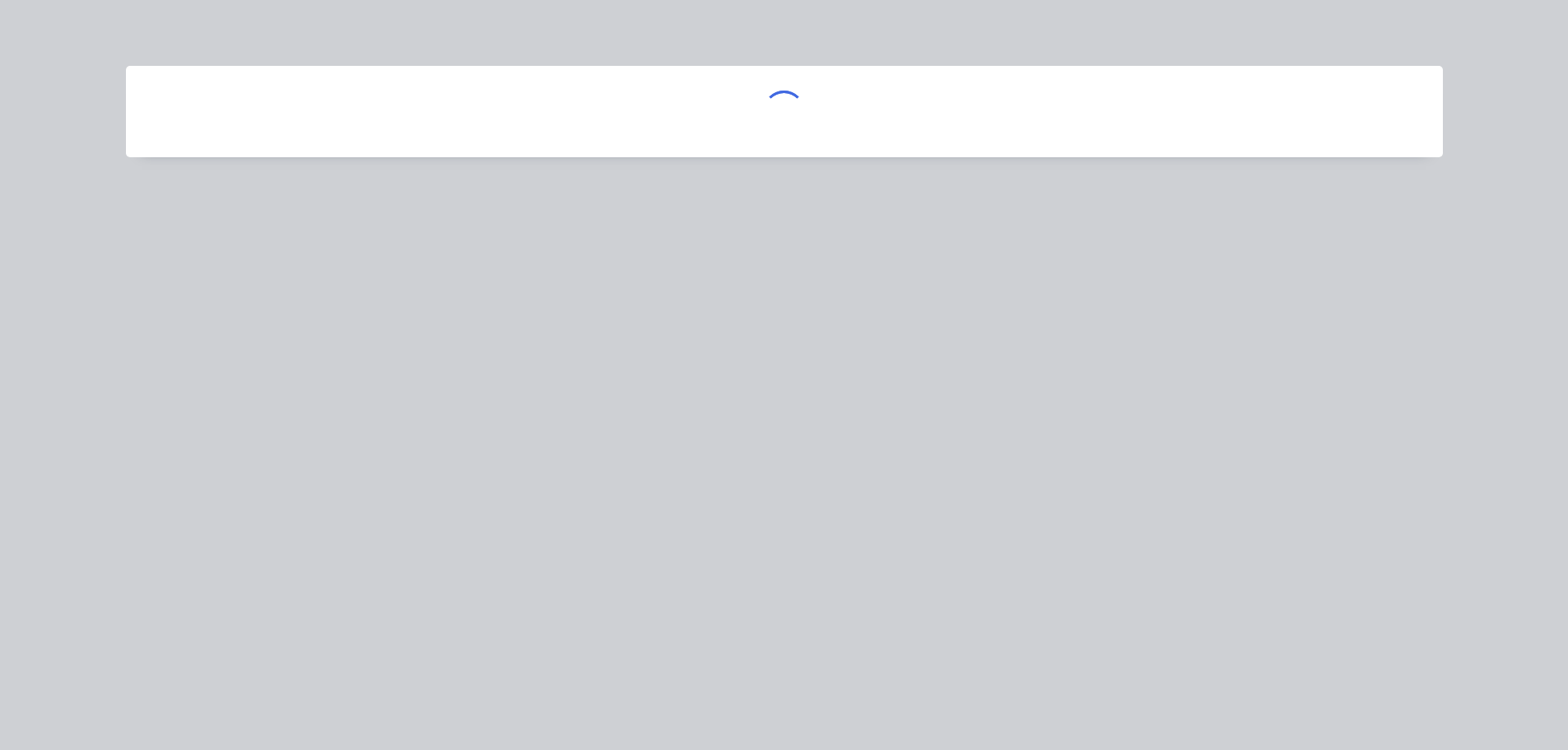
scroll to position [0, 0]
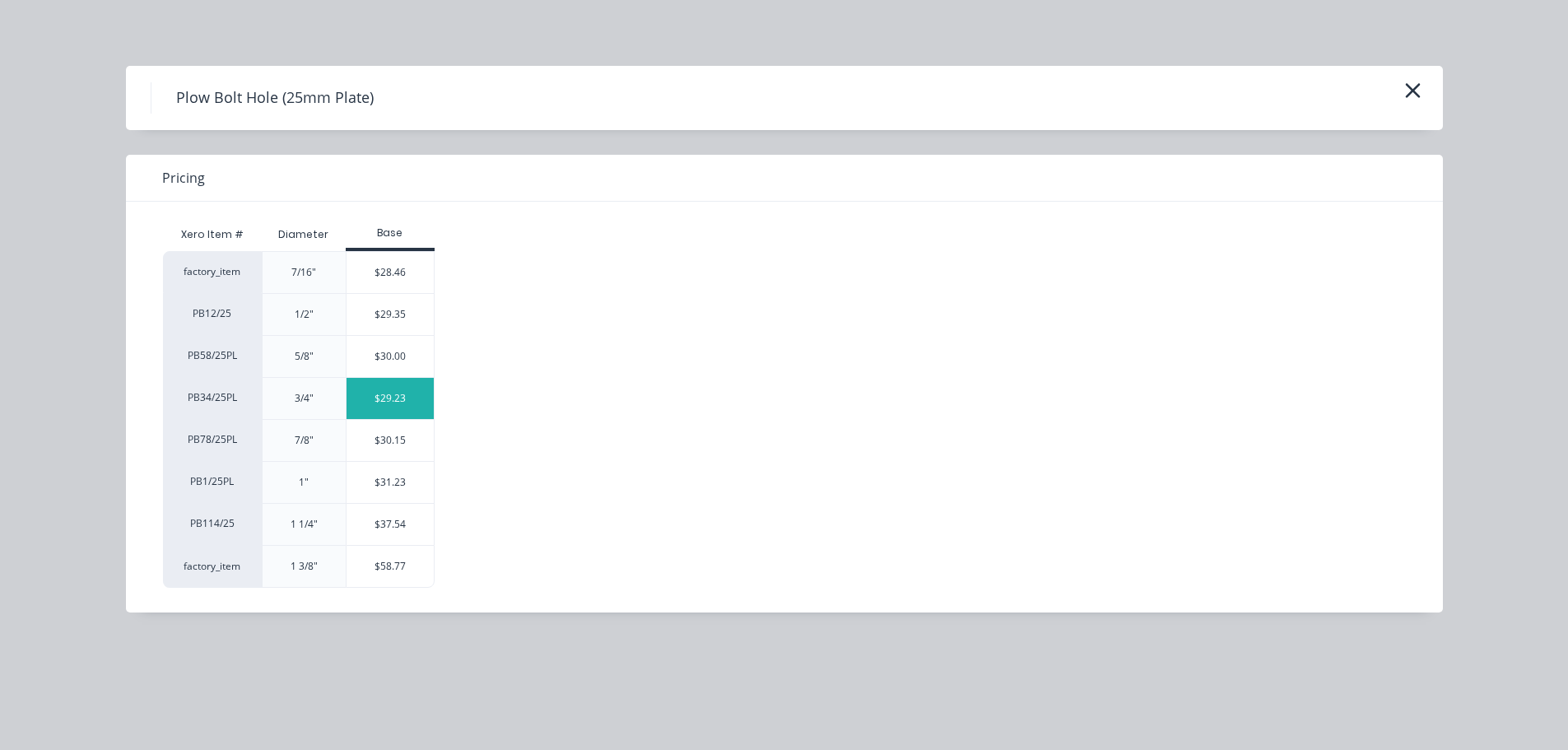
click at [375, 398] on div "$29.23" at bounding box center [391, 398] width 88 height 41
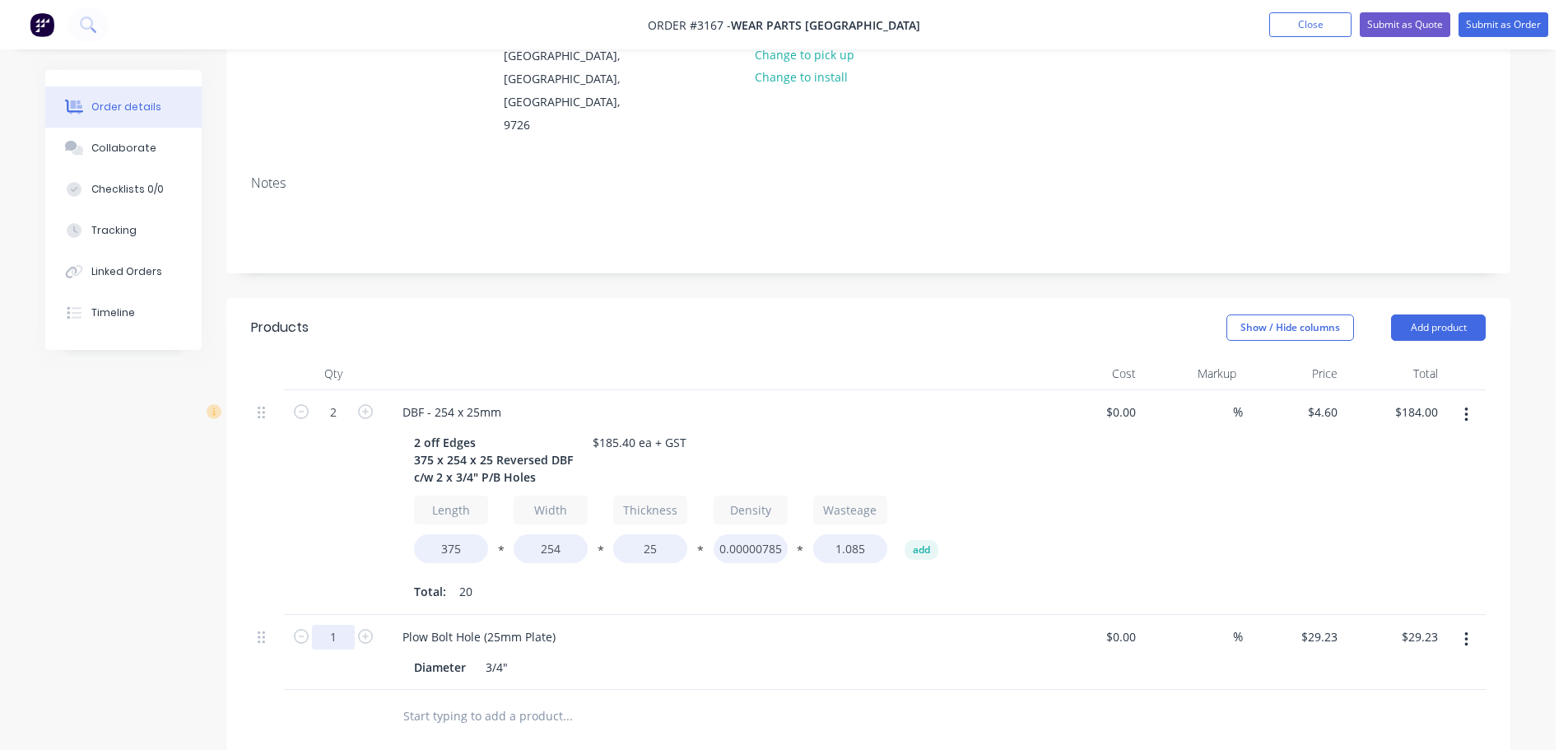
click at [327, 425] on input "1" at bounding box center [334, 412] width 43 height 24
type input "4"
type input "$116.92"
click at [355, 533] on div "2" at bounding box center [333, 502] width 98 height 225
click at [1439, 314] on button "Add product" at bounding box center [1438, 327] width 95 height 26
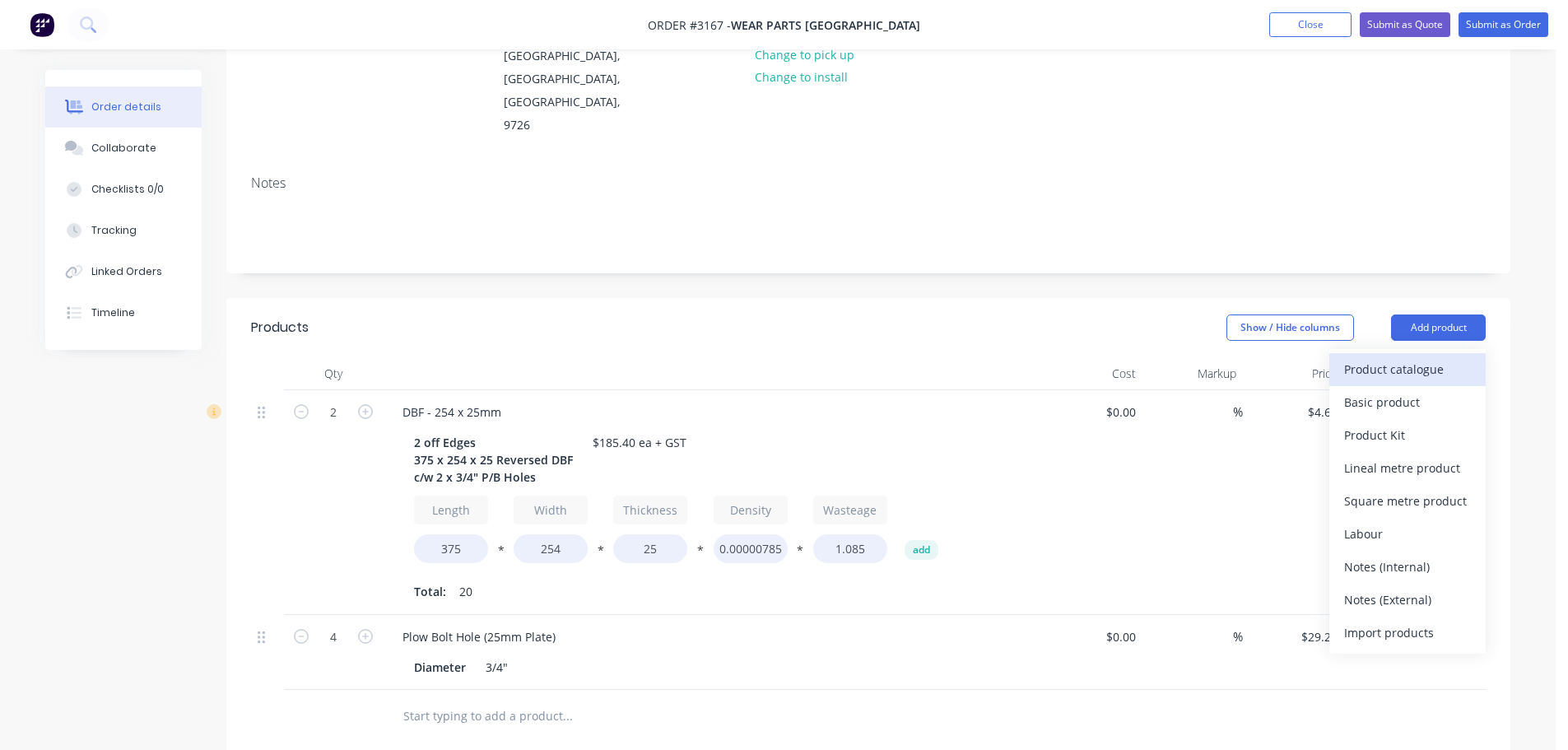
click at [1412, 357] on div "Product catalogue" at bounding box center [1407, 368] width 127 height 23
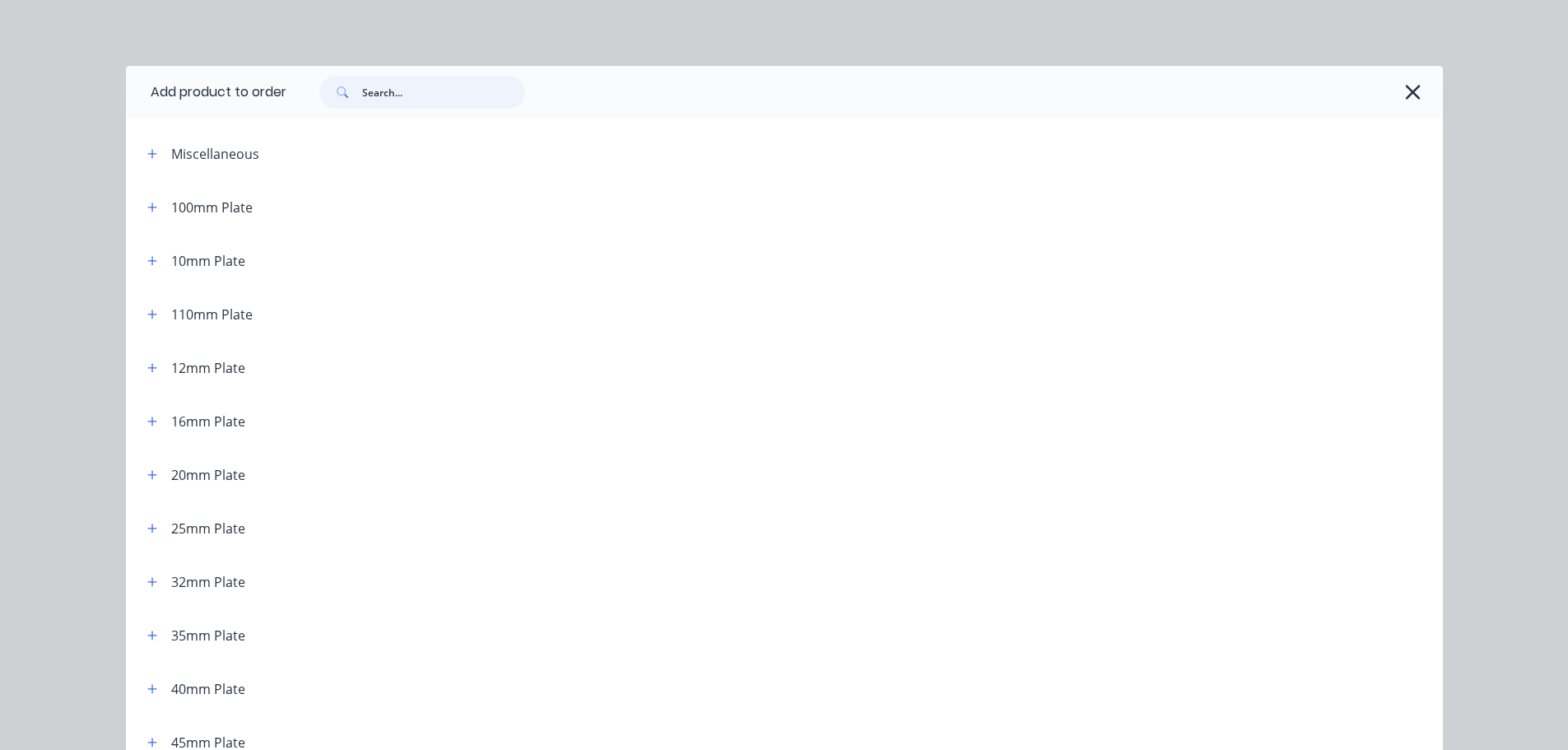
click at [384, 98] on input "text" at bounding box center [443, 92] width 163 height 33
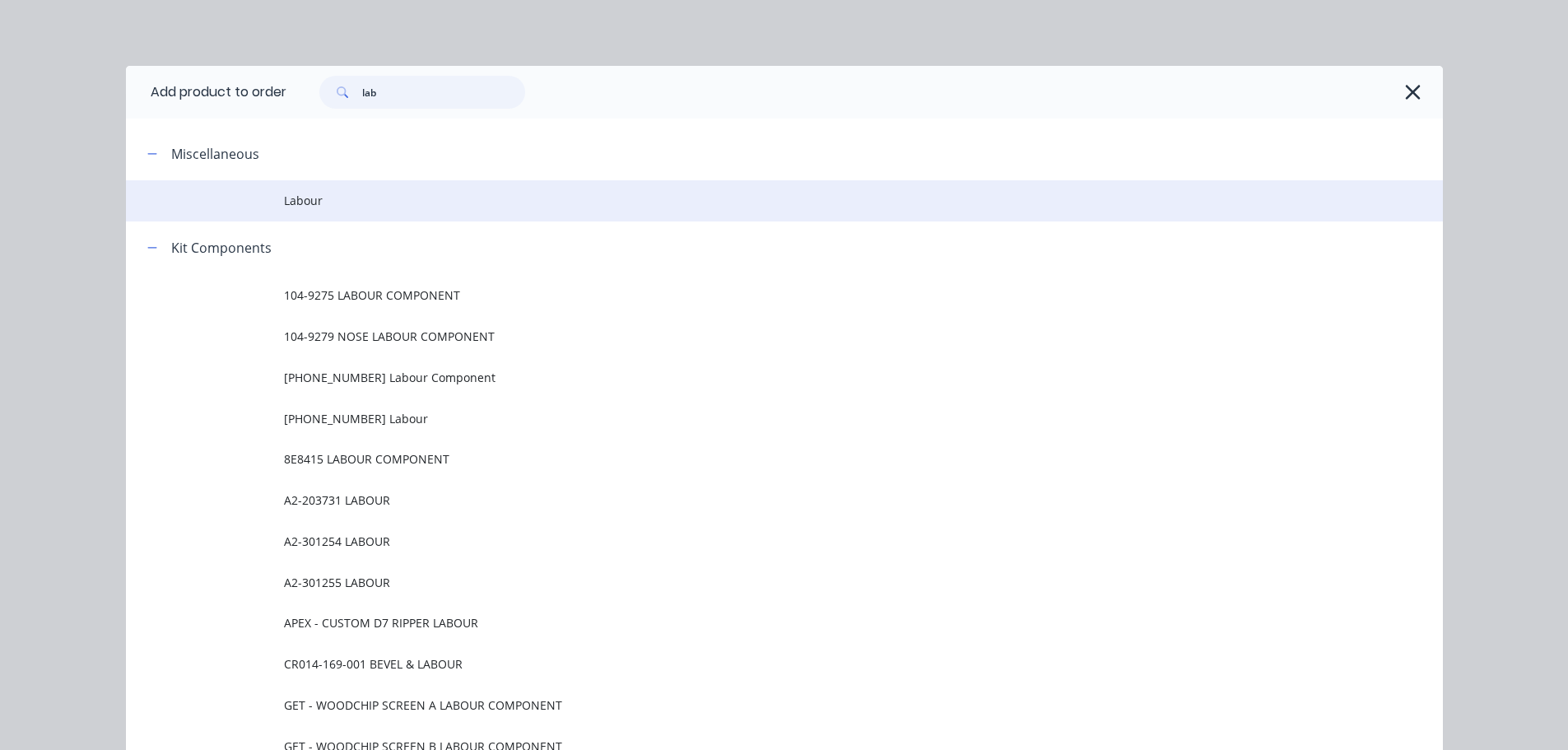
type input "lab"
click at [292, 196] on span "Labour" at bounding box center [747, 201] width 927 height 17
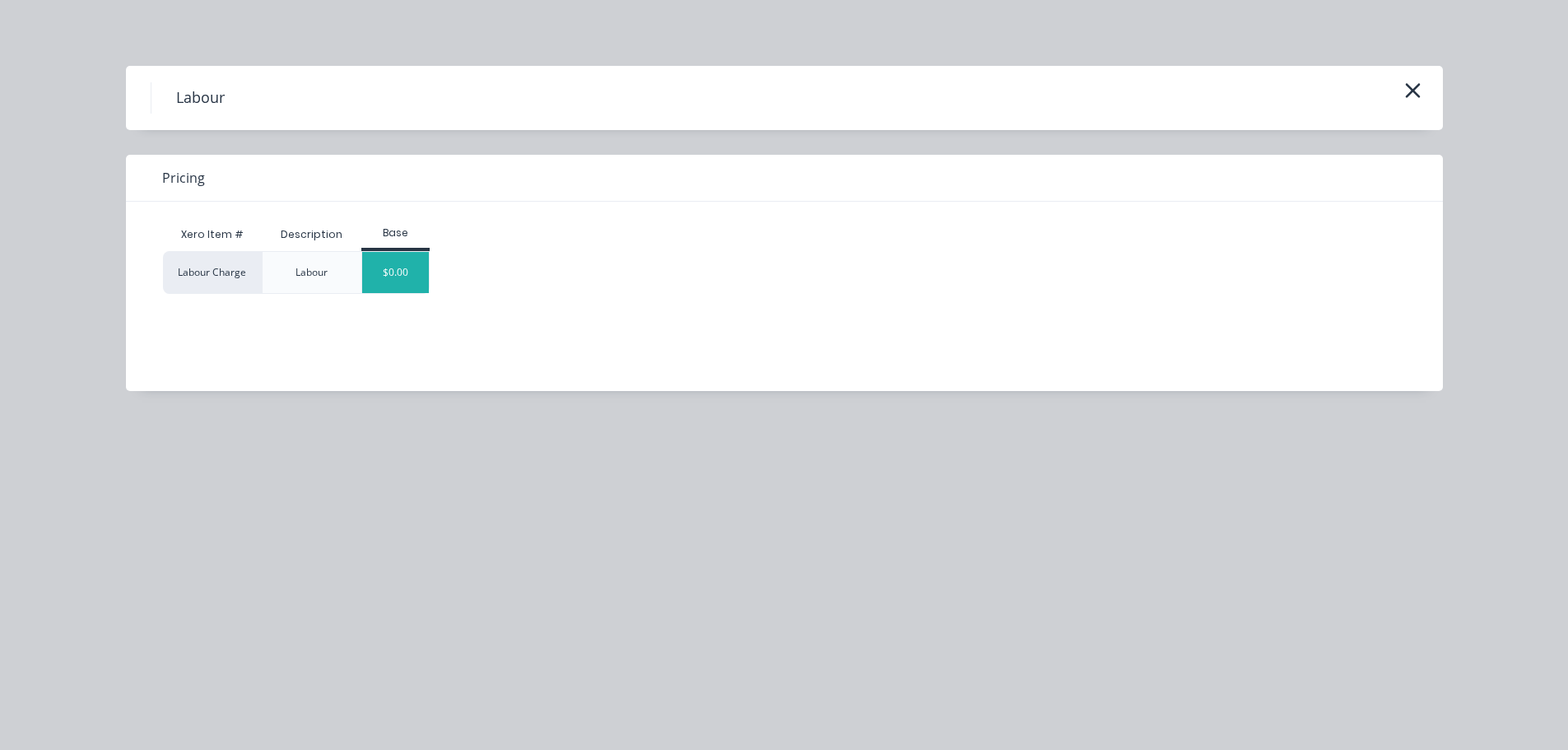
click at [396, 272] on div "$0.00" at bounding box center [395, 273] width 67 height 41
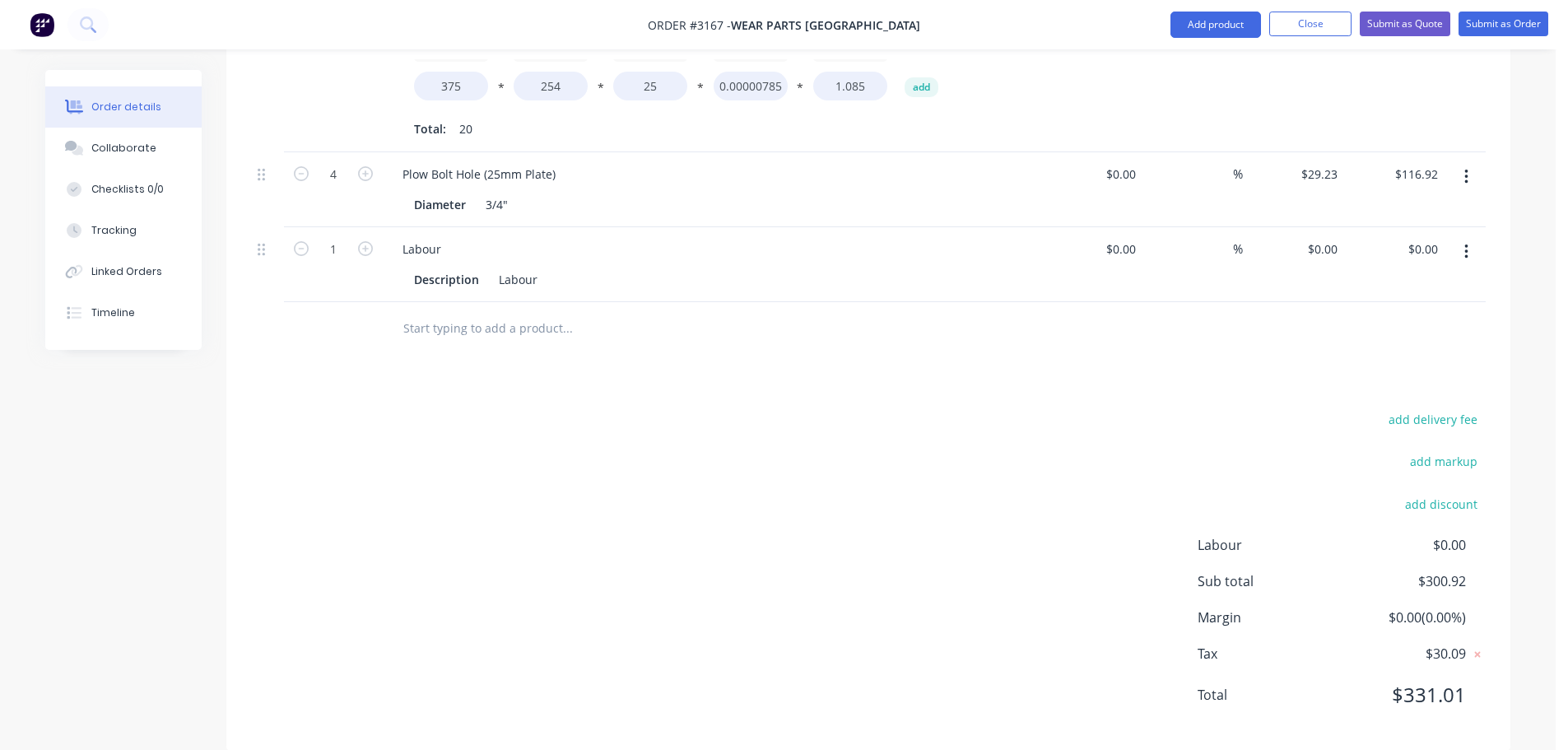
scroll to position [674, 0]
click at [1322, 234] on div "0 $0.00" at bounding box center [1322, 246] width 44 height 23
type input "$69.88"
click at [1262, 300] on div at bounding box center [868, 326] width 1234 height 53
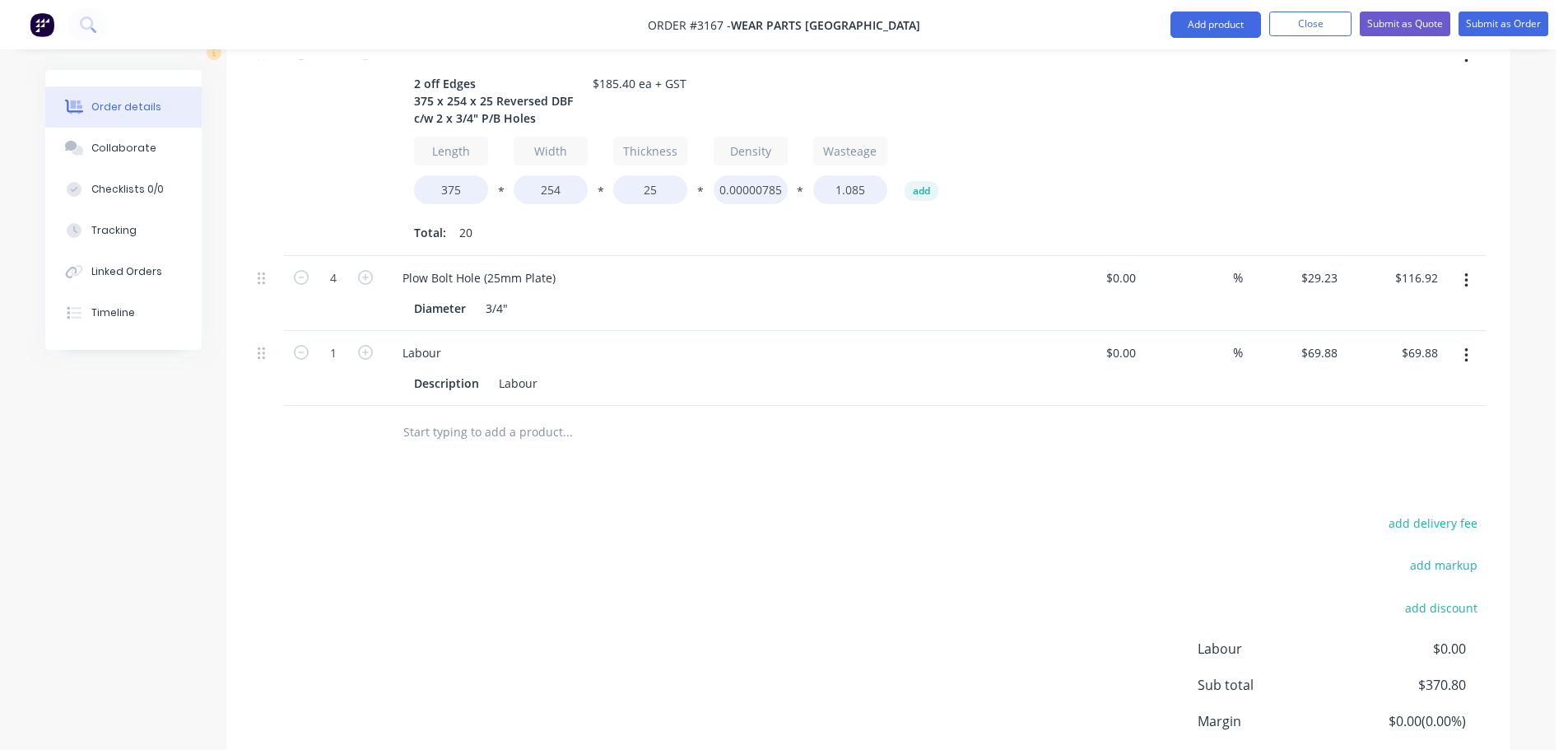
scroll to position [345, 0]
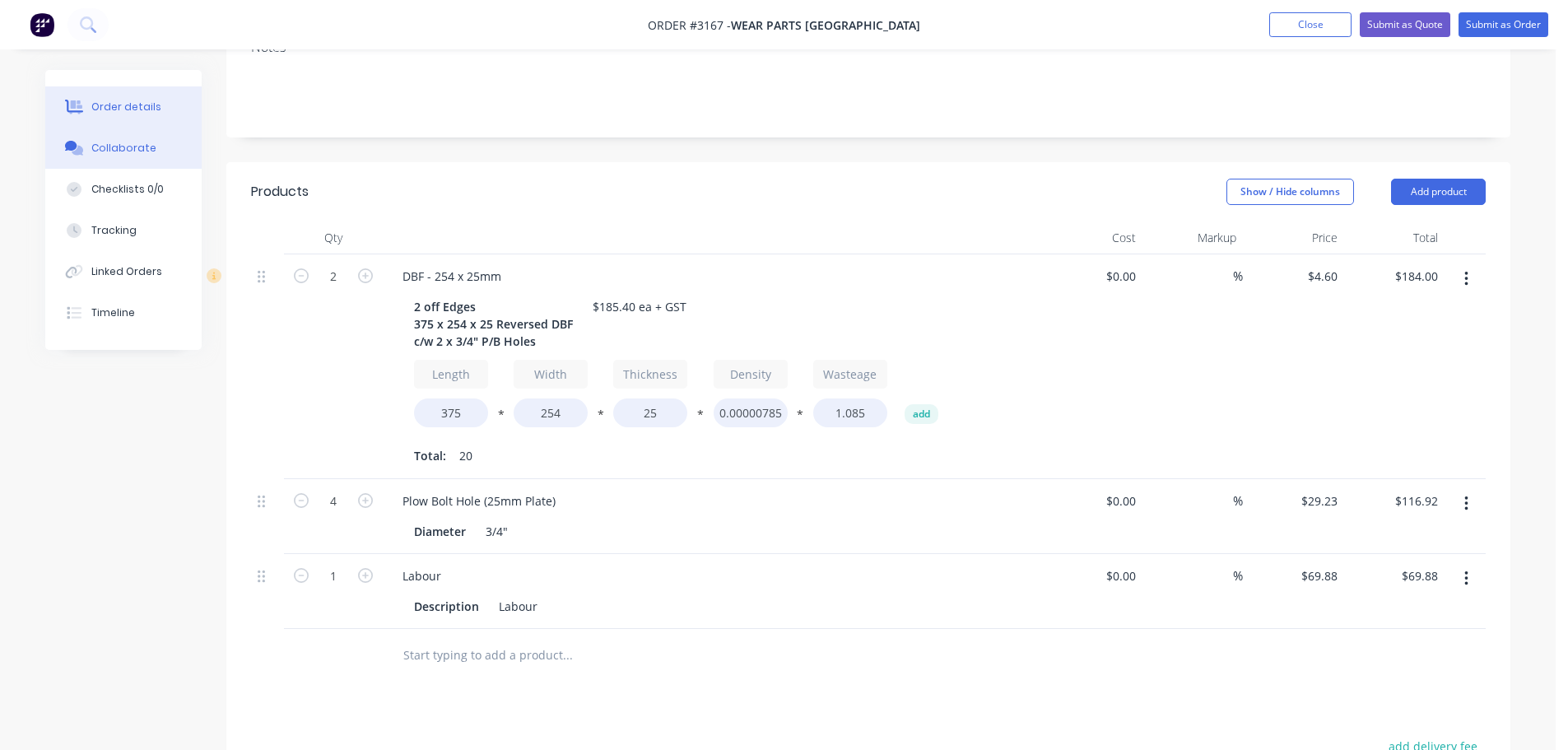
click at [105, 154] on div "Collaborate" at bounding box center [123, 148] width 65 height 15
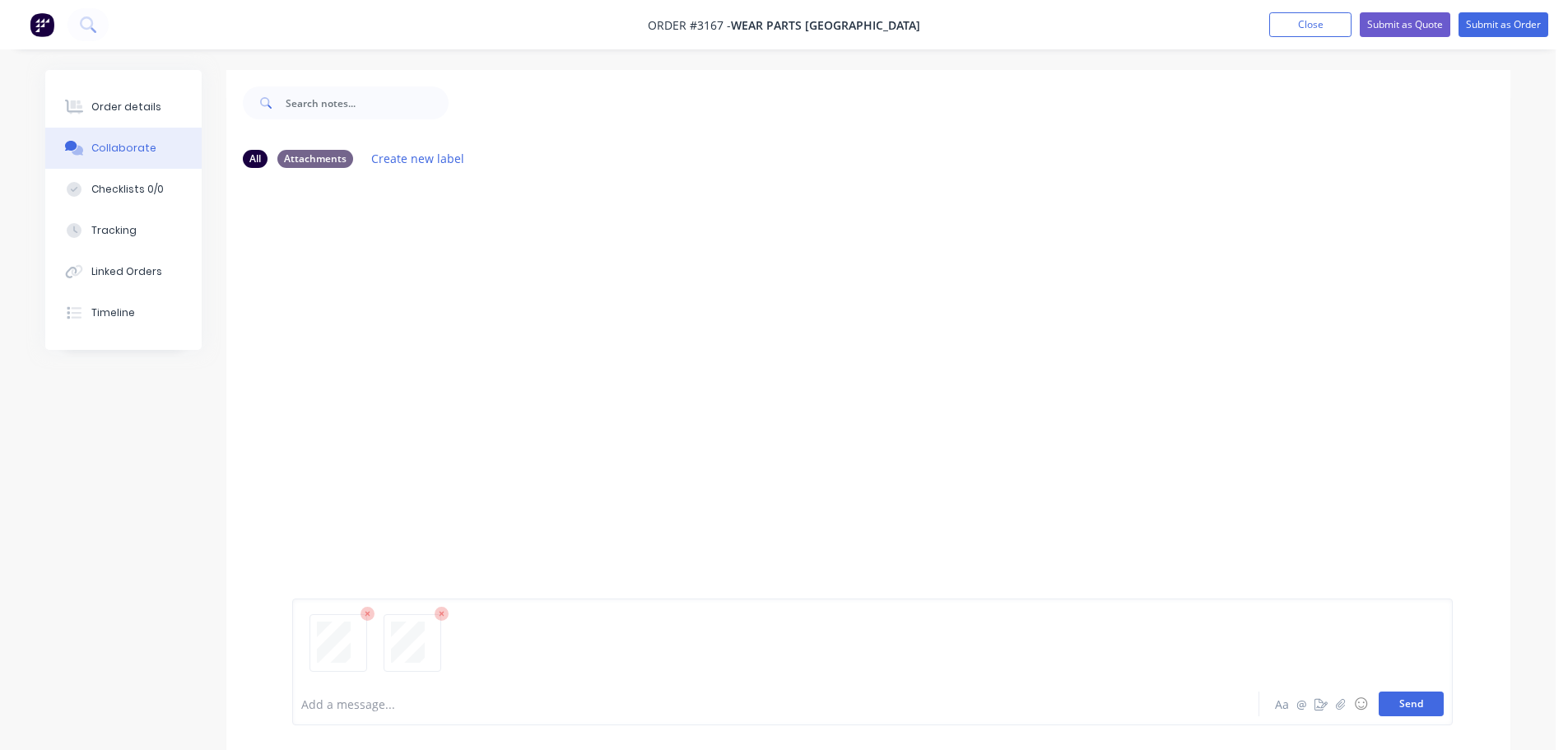
click at [1401, 702] on button "Send" at bounding box center [1411, 704] width 65 height 24
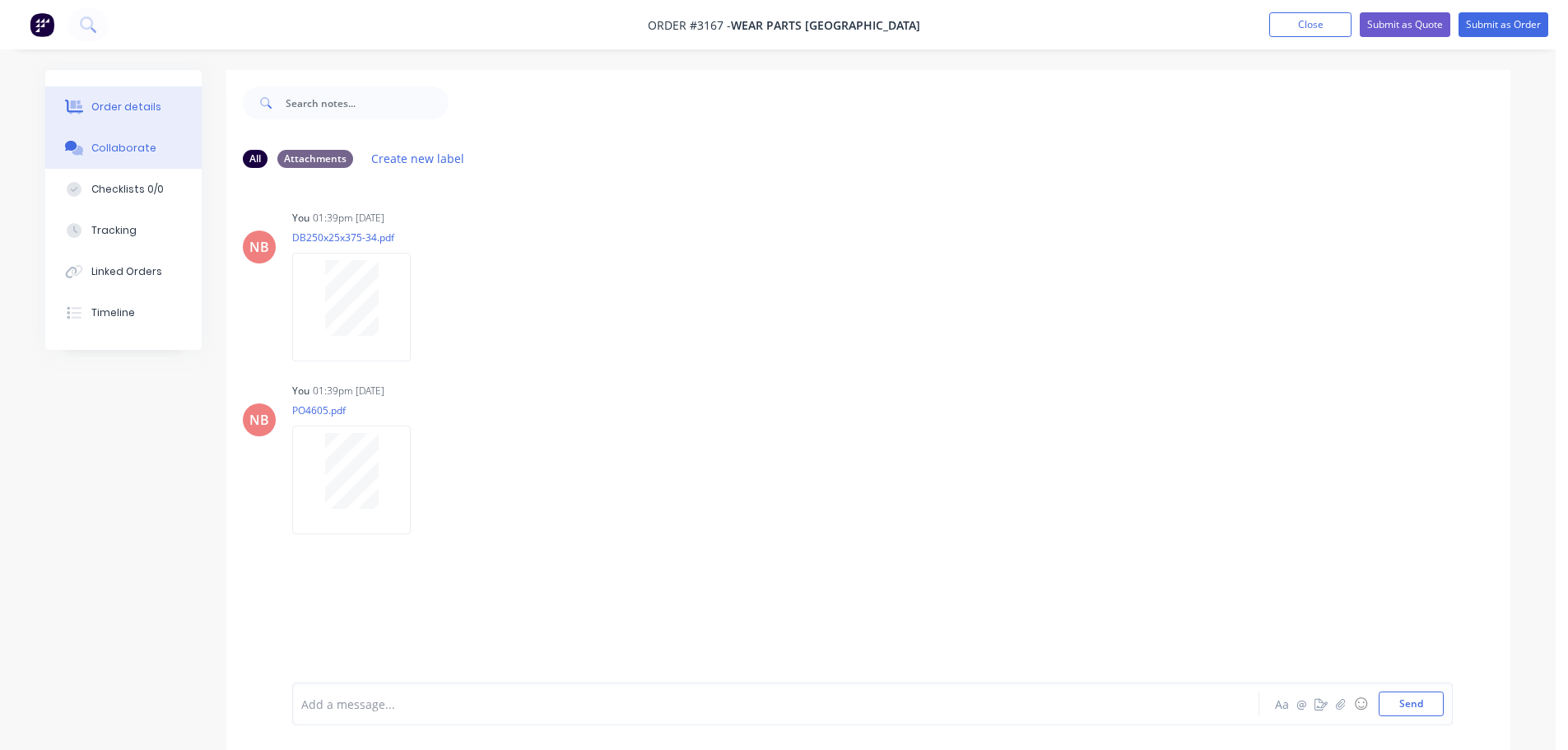
click at [152, 101] on div "Order details" at bounding box center [126, 107] width 70 height 15
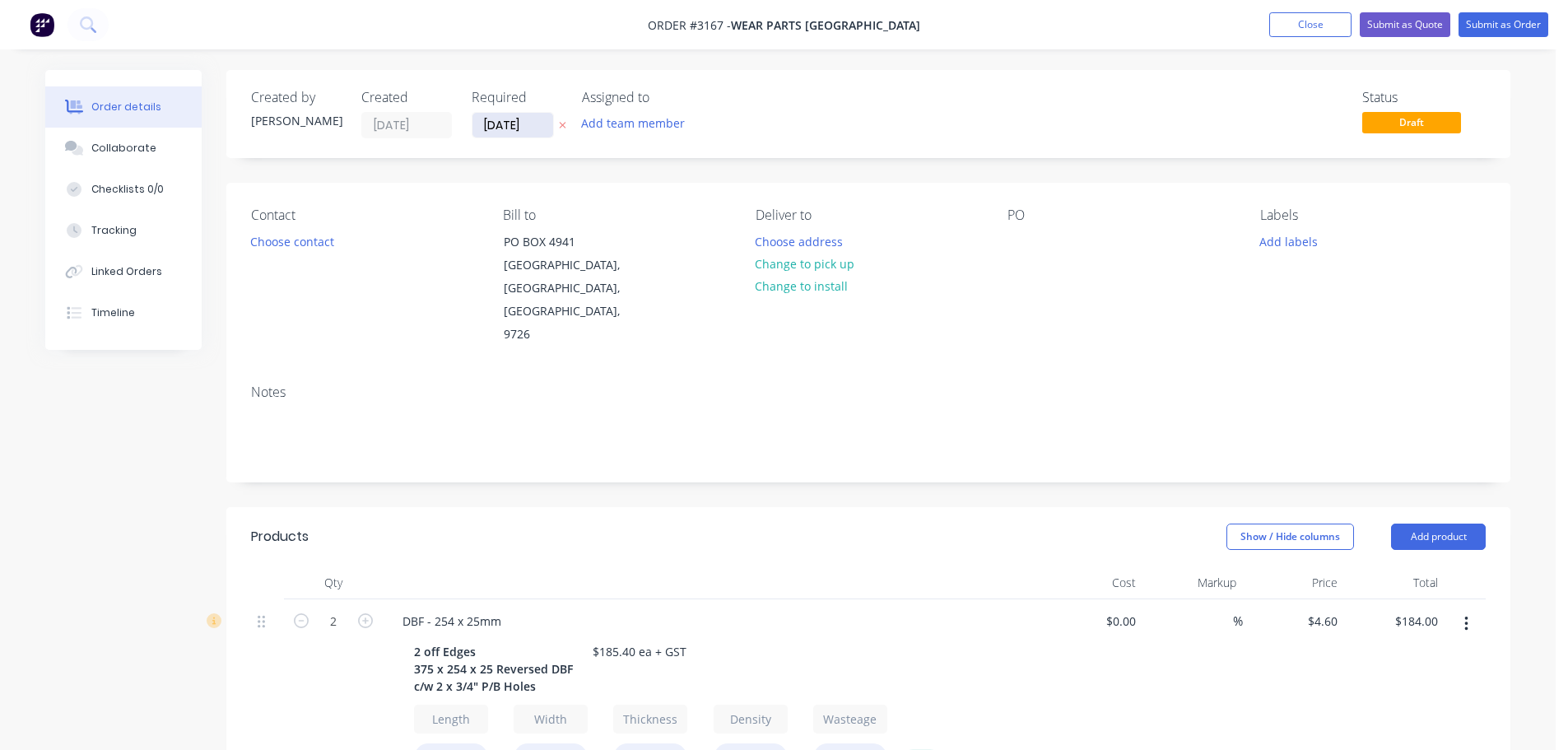
click at [496, 121] on input "[DATE]" at bounding box center [513, 125] width 81 height 24
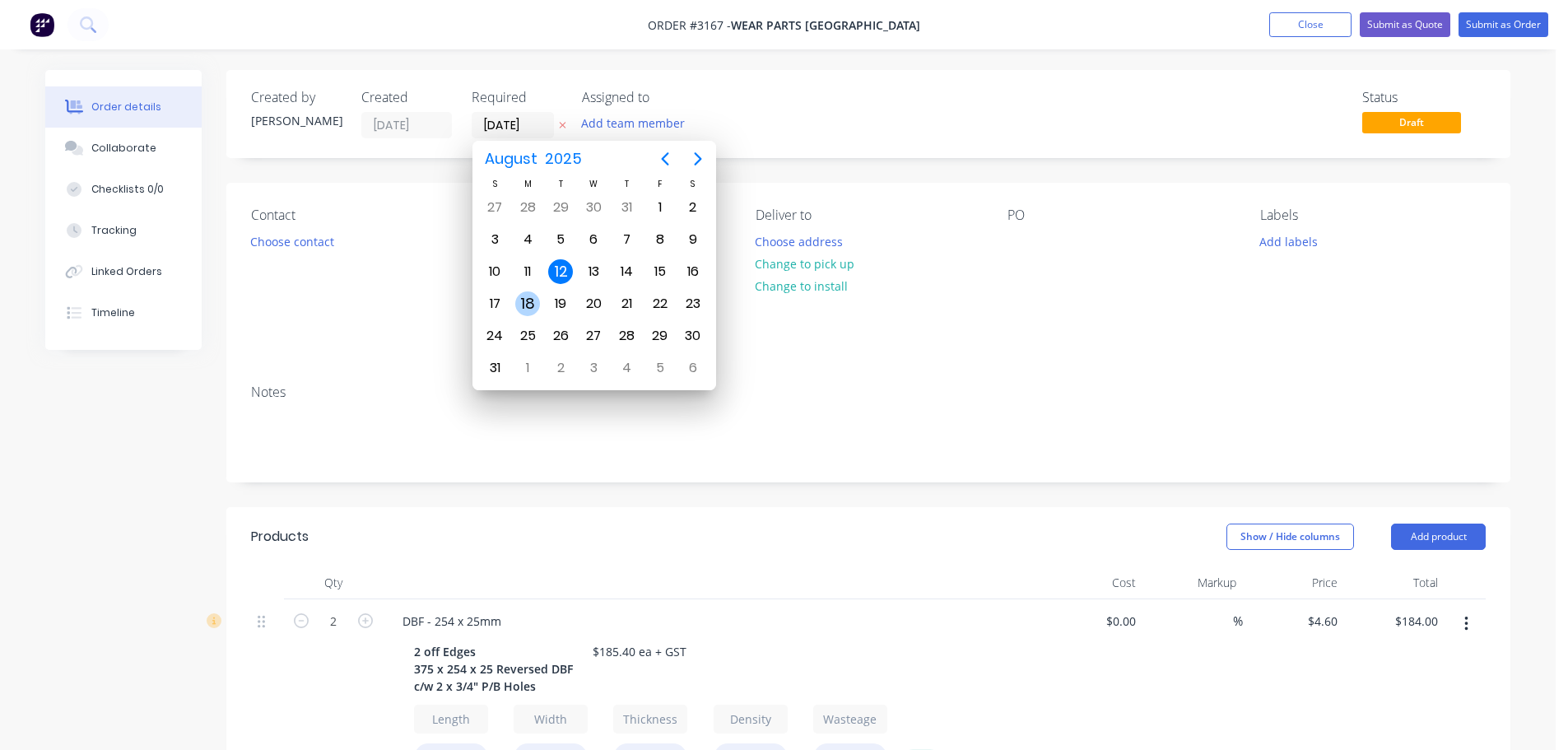
click at [537, 302] on div "18" at bounding box center [528, 304] width 24 height 24
type input "[DATE]"
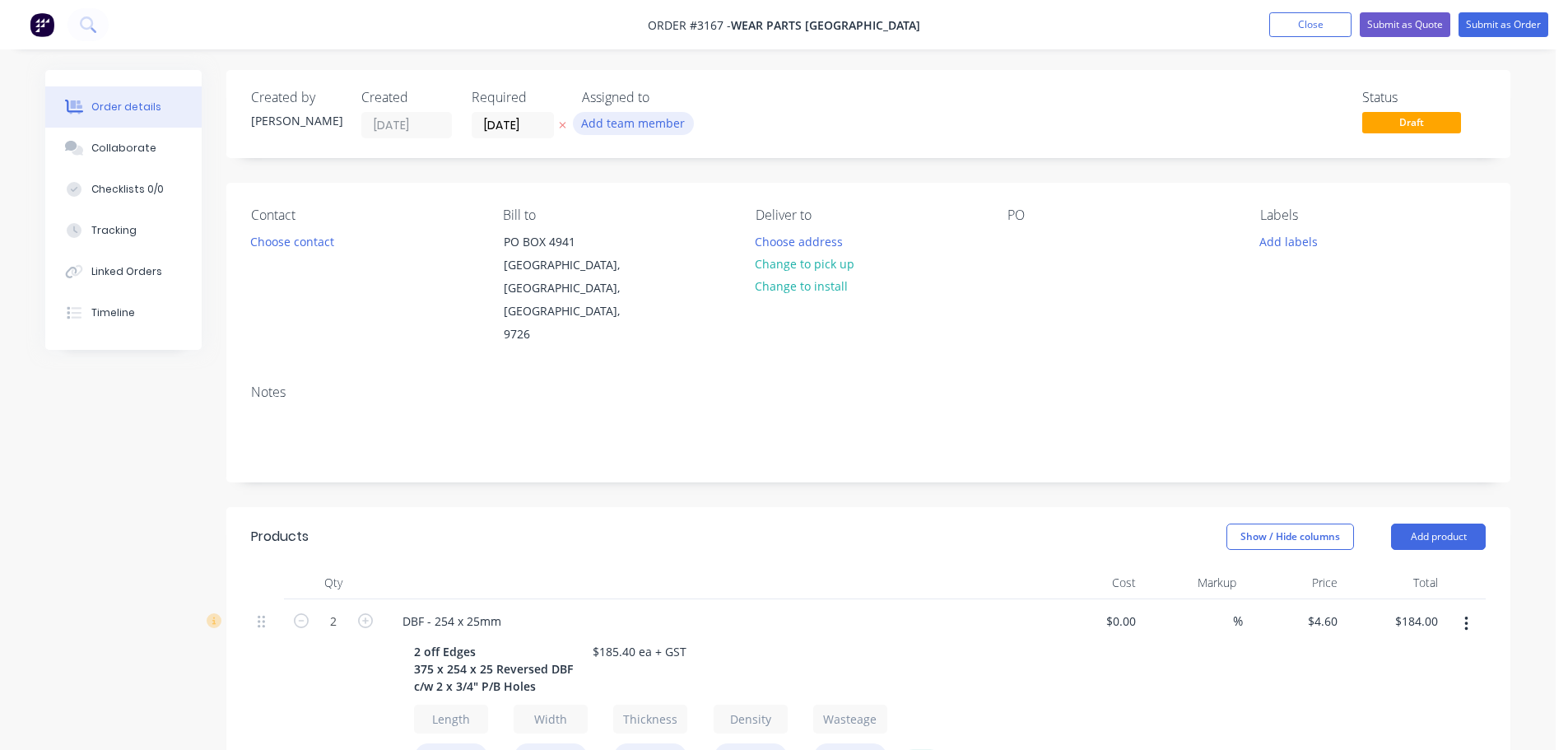
click at [636, 130] on button "Add team member" at bounding box center [633, 123] width 121 height 22
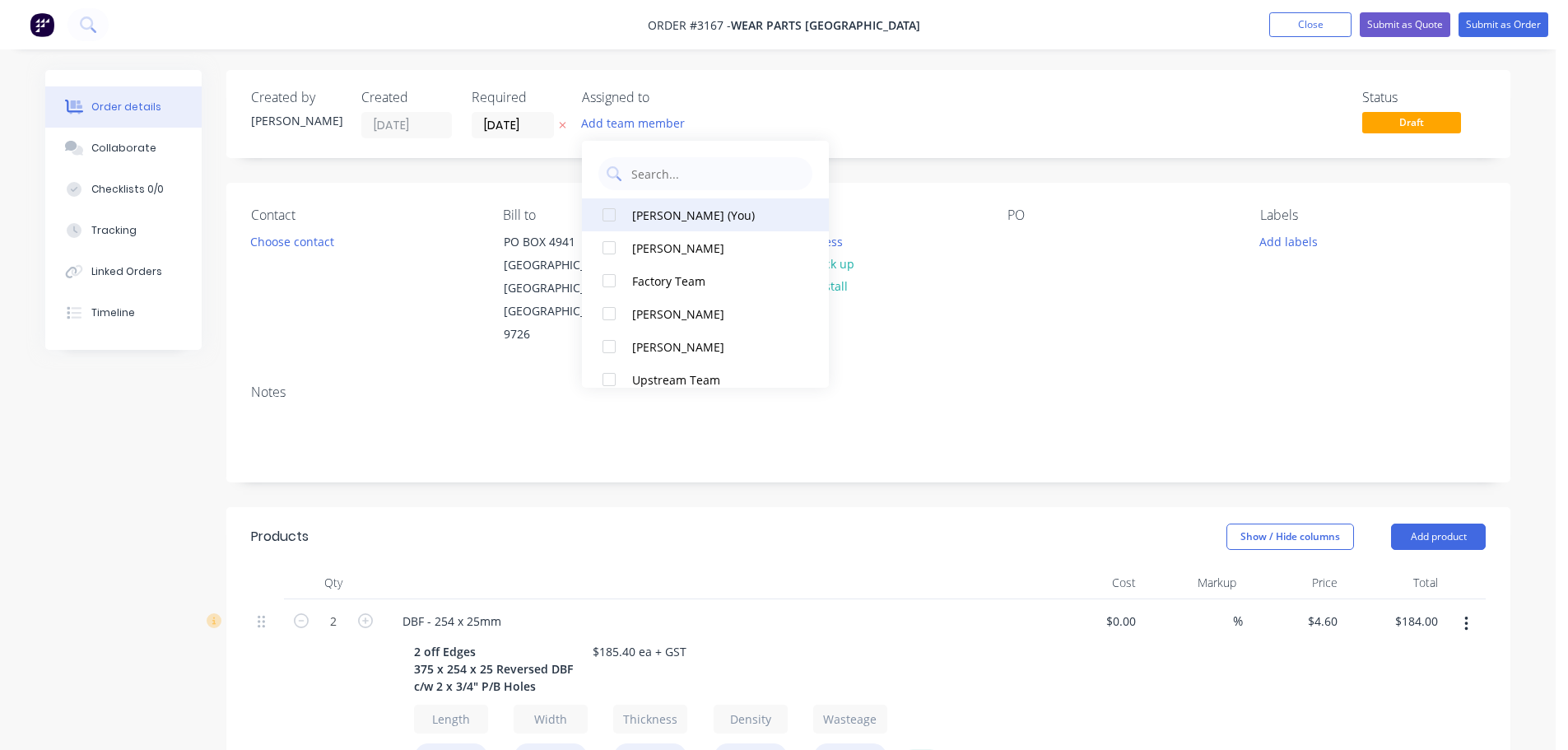
click at [650, 220] on div "[PERSON_NAME] (You)" at bounding box center [714, 215] width 165 height 17
click at [318, 245] on button "Choose contact" at bounding box center [292, 241] width 101 height 22
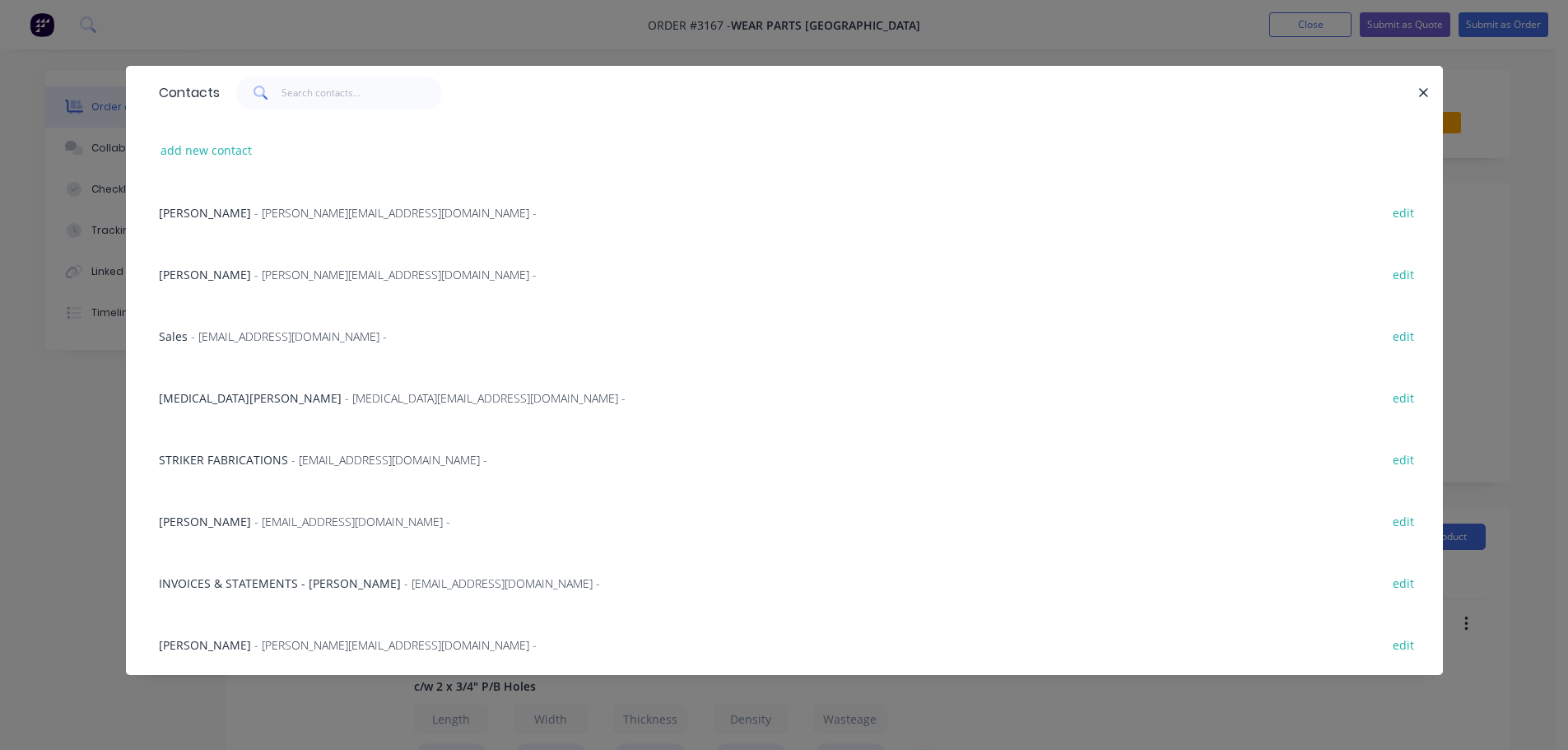
click at [202, 404] on span "[MEDICAL_DATA][PERSON_NAME]" at bounding box center [249, 398] width 183 height 16
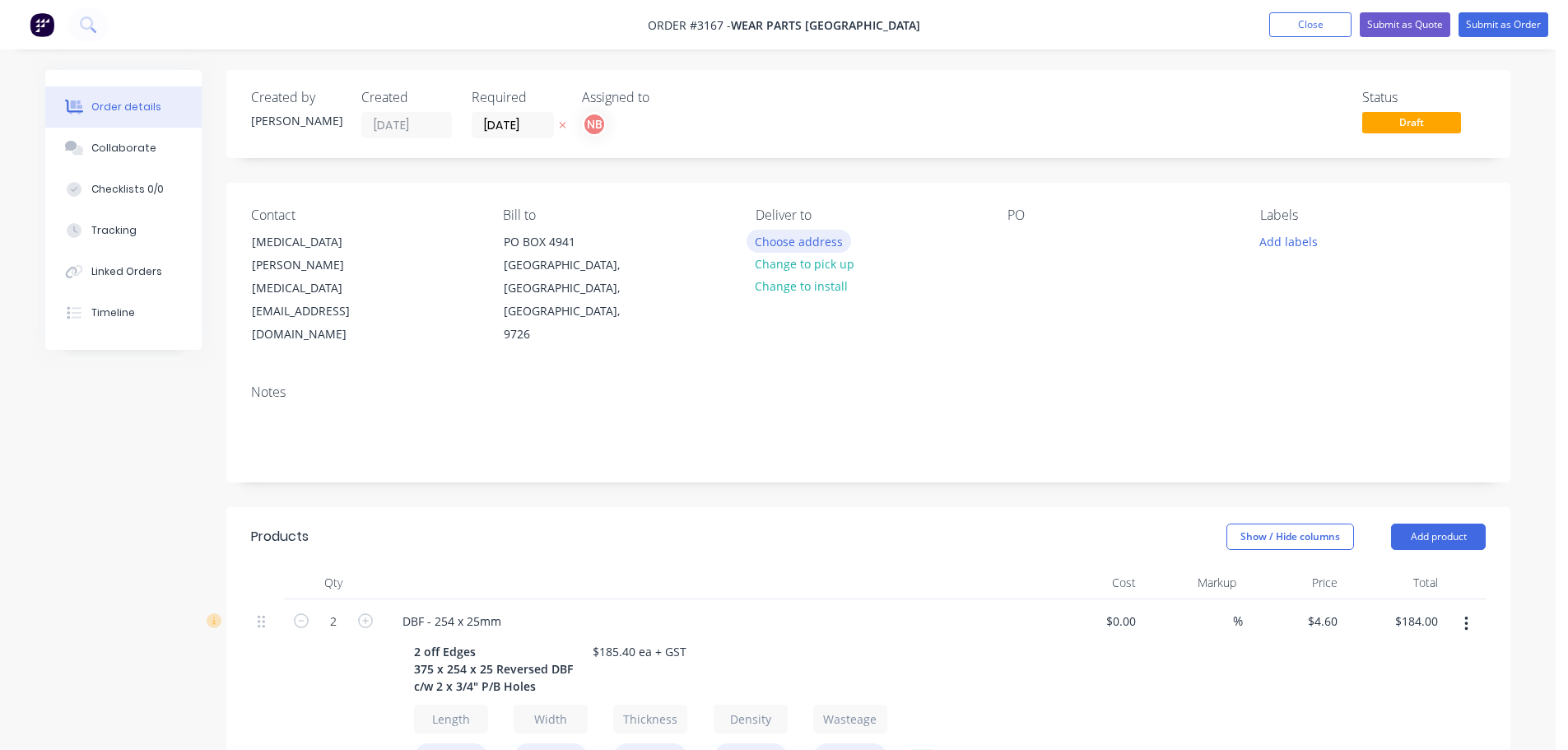
click at [803, 242] on button "Choose address" at bounding box center [799, 241] width 105 height 22
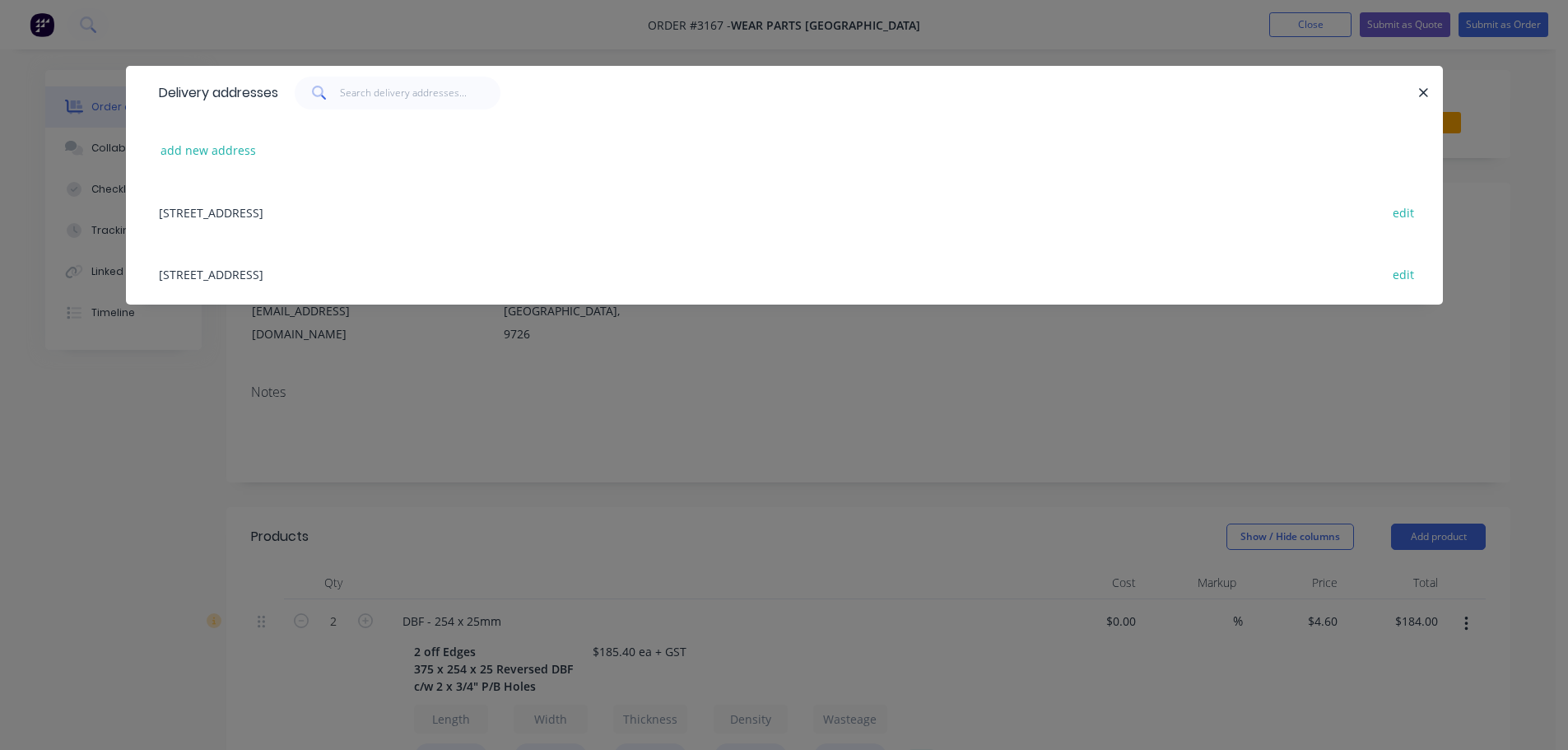
drag, startPoint x: 269, startPoint y: 279, endPoint x: 307, endPoint y: 273, distance: 38.5
click at [274, 279] on div "[STREET_ADDRESS] edit" at bounding box center [784, 274] width 1267 height 62
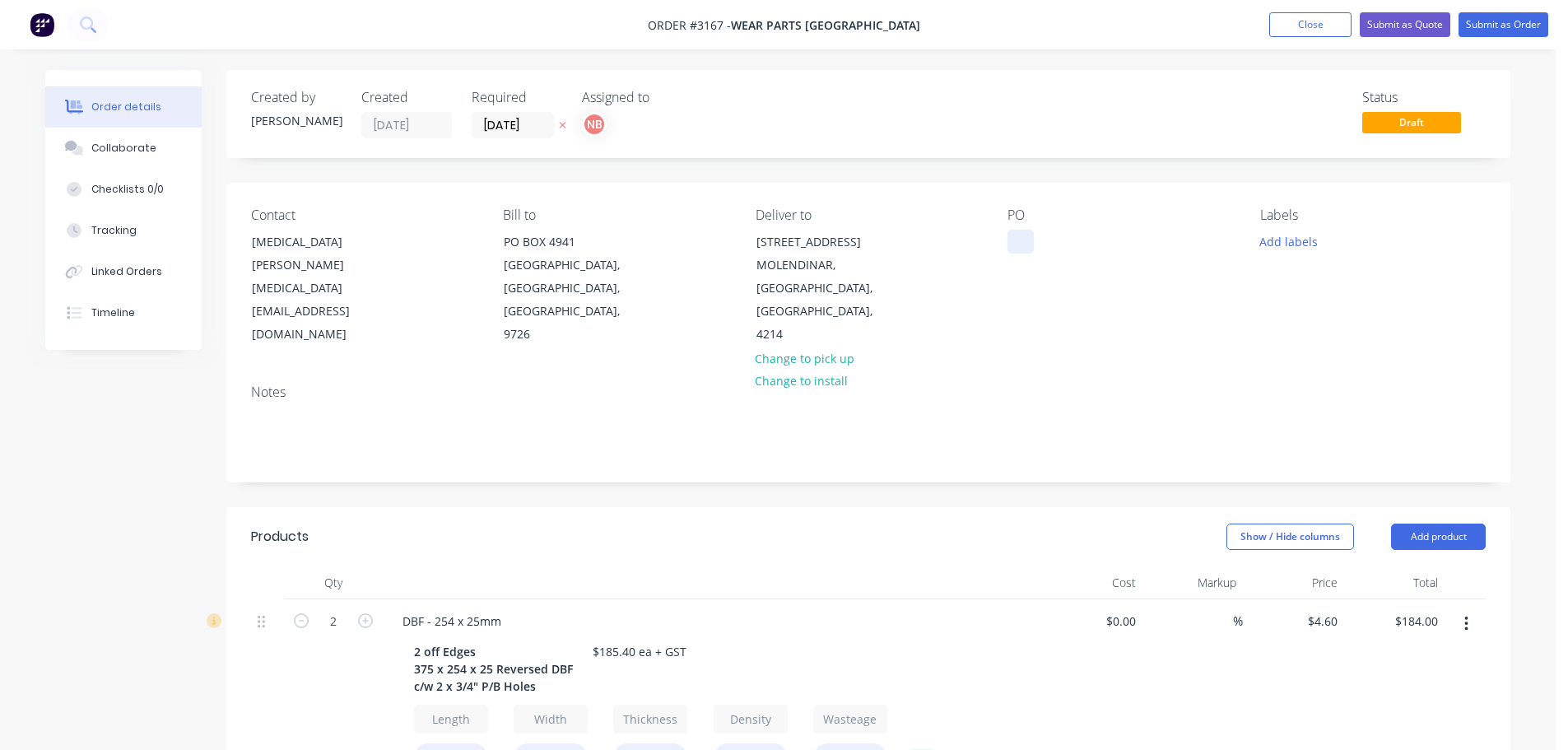
click at [1022, 240] on div at bounding box center [1021, 241] width 26 height 23
click at [1296, 234] on button "Add labels" at bounding box center [1288, 241] width 76 height 22
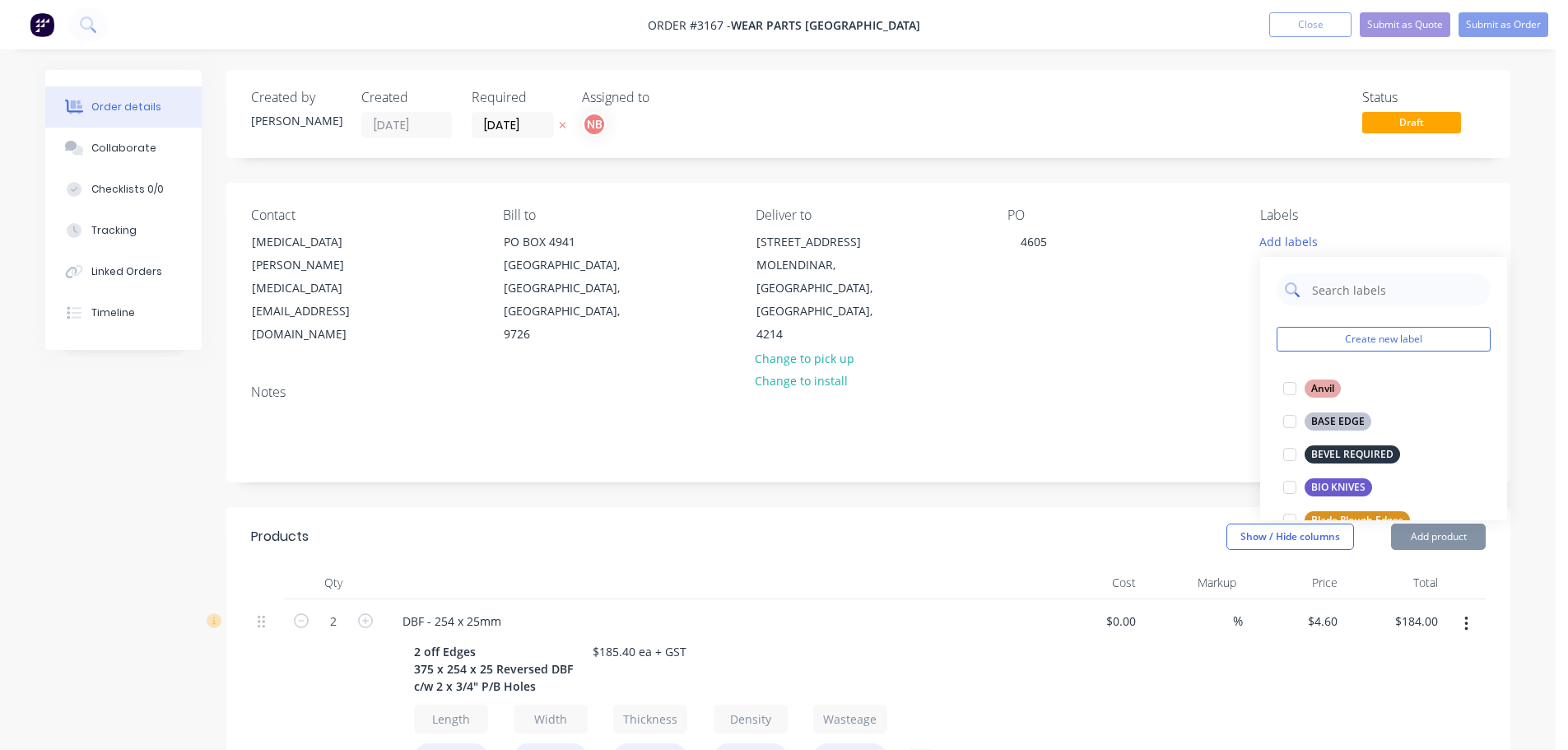
click at [1310, 289] on input "text" at bounding box center [1396, 290] width 172 height 33
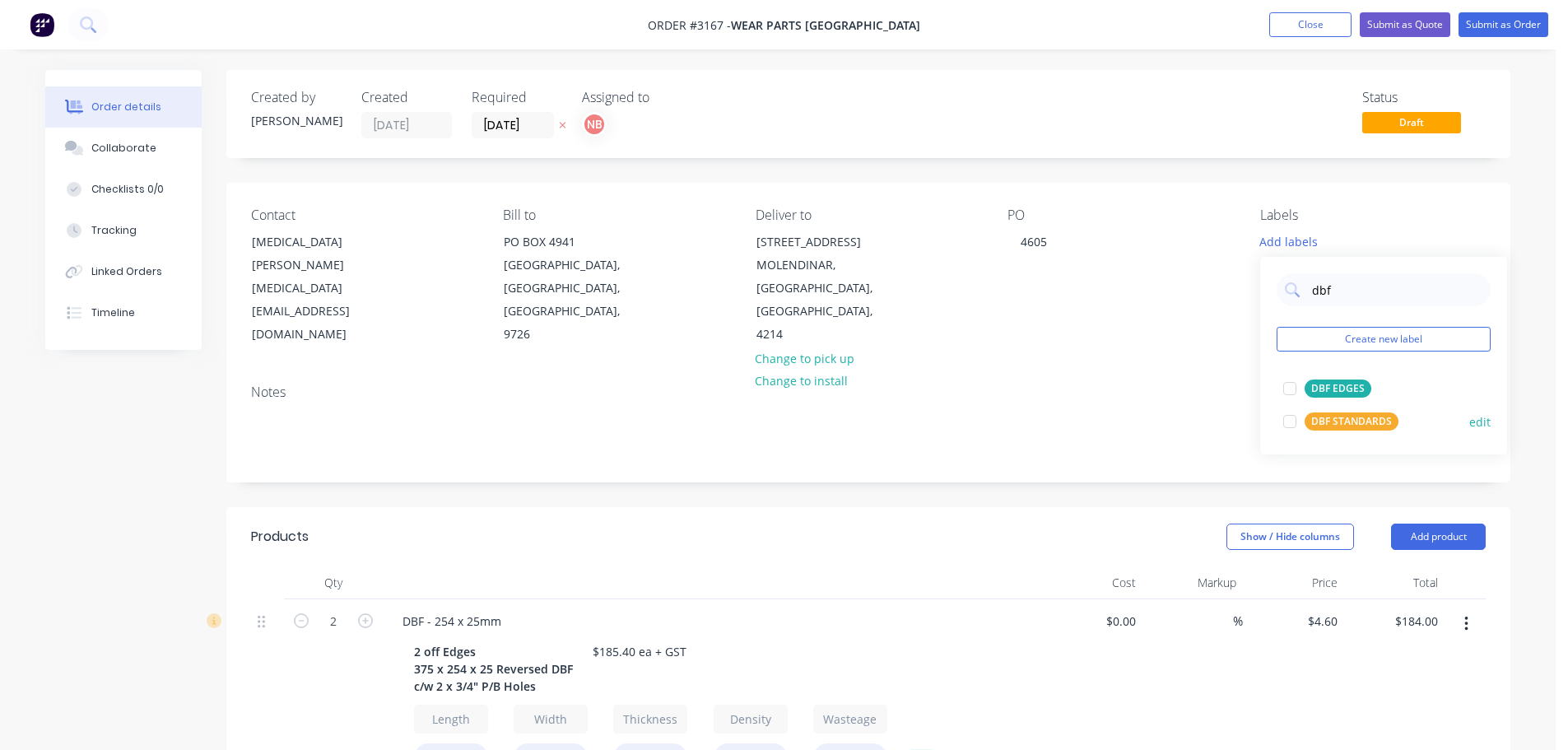
type input "dbf"
click at [1327, 415] on div "DBF STANDARDS" at bounding box center [1351, 421] width 94 height 18
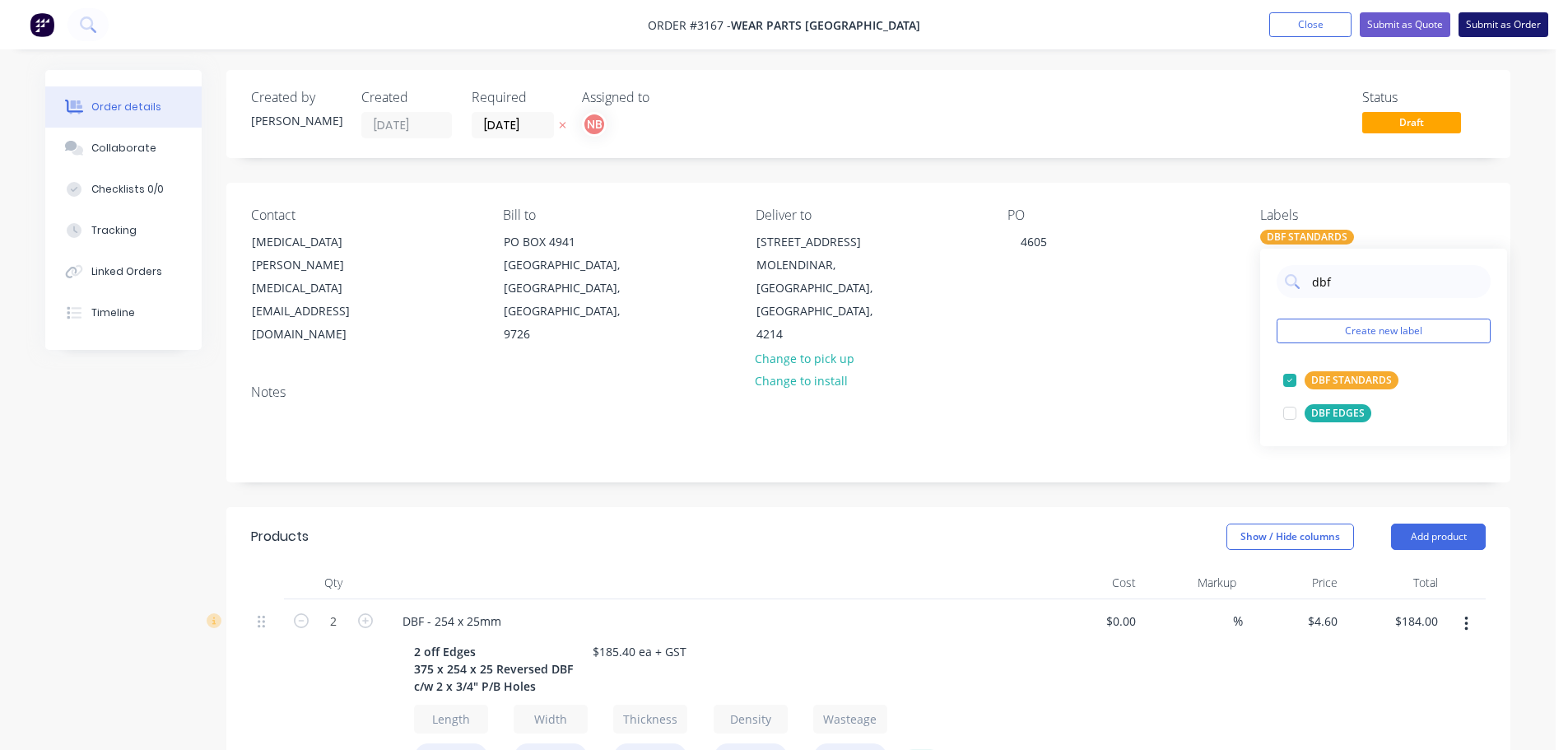
click at [1501, 26] on button "Submit as Order" at bounding box center [1503, 24] width 90 height 24
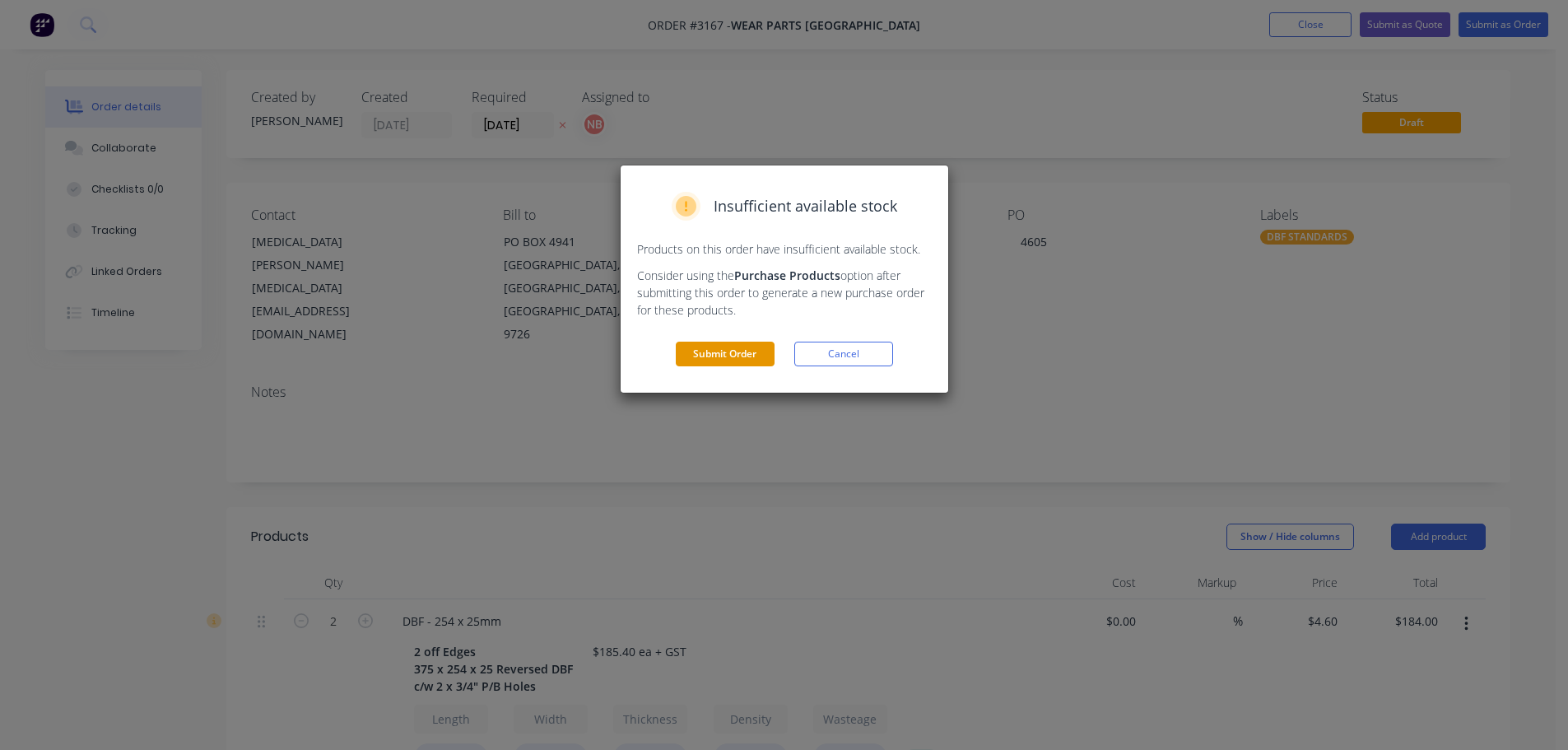
click at [759, 357] on button "Submit Order" at bounding box center [724, 353] width 98 height 24
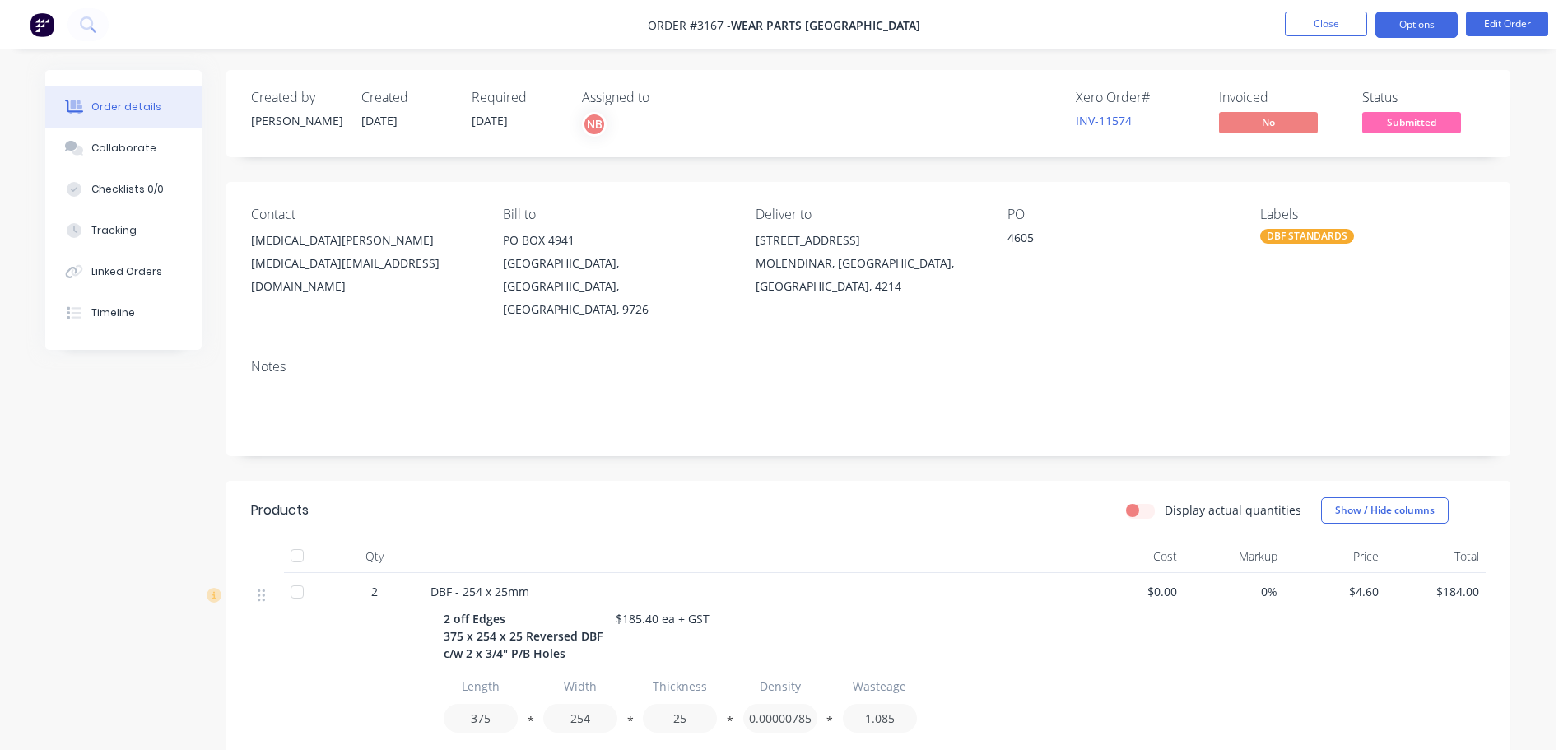
click at [1414, 23] on button "Options" at bounding box center [1416, 24] width 82 height 26
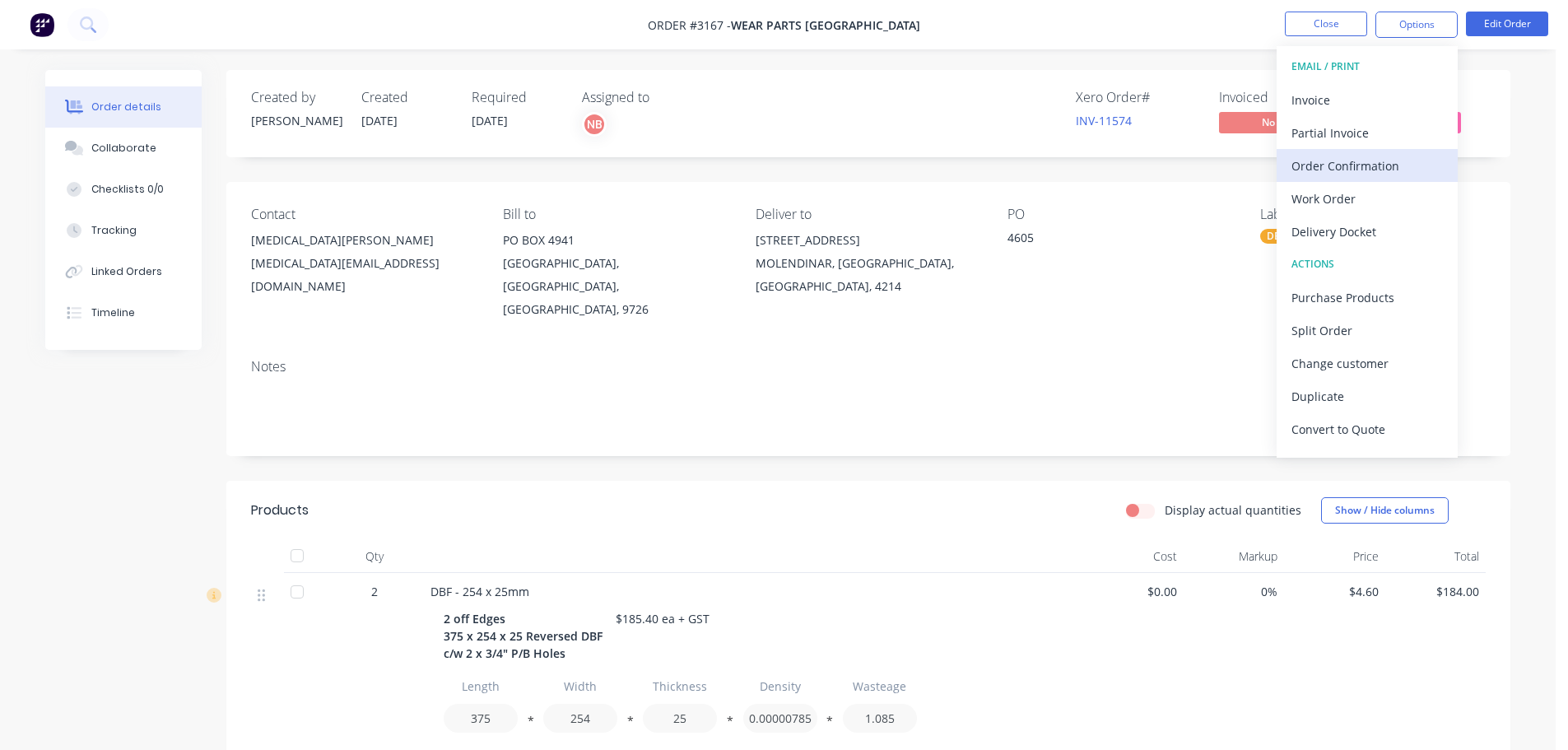
click at [1326, 172] on div "Order Confirmation" at bounding box center [1367, 165] width 152 height 23
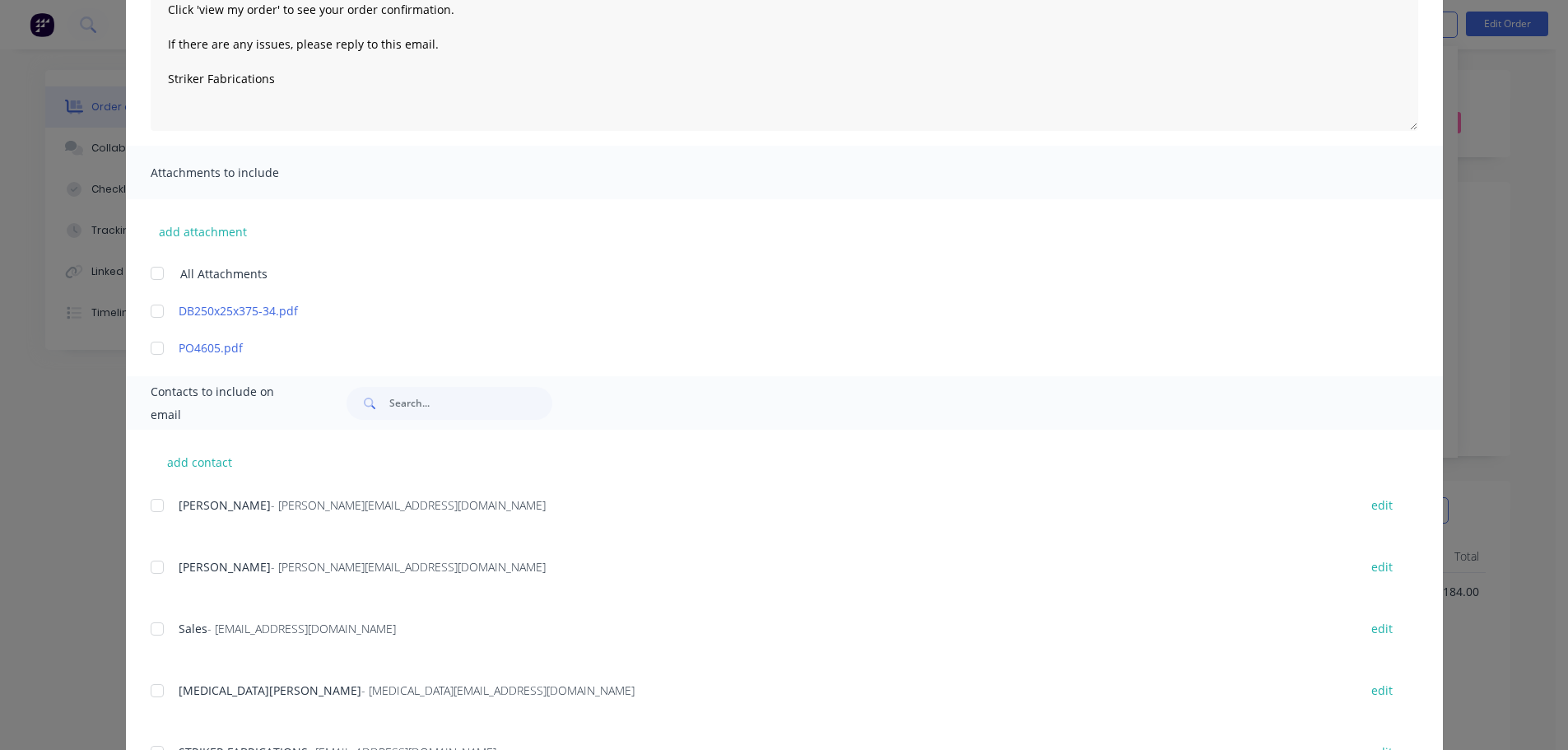
scroll to position [247, 0]
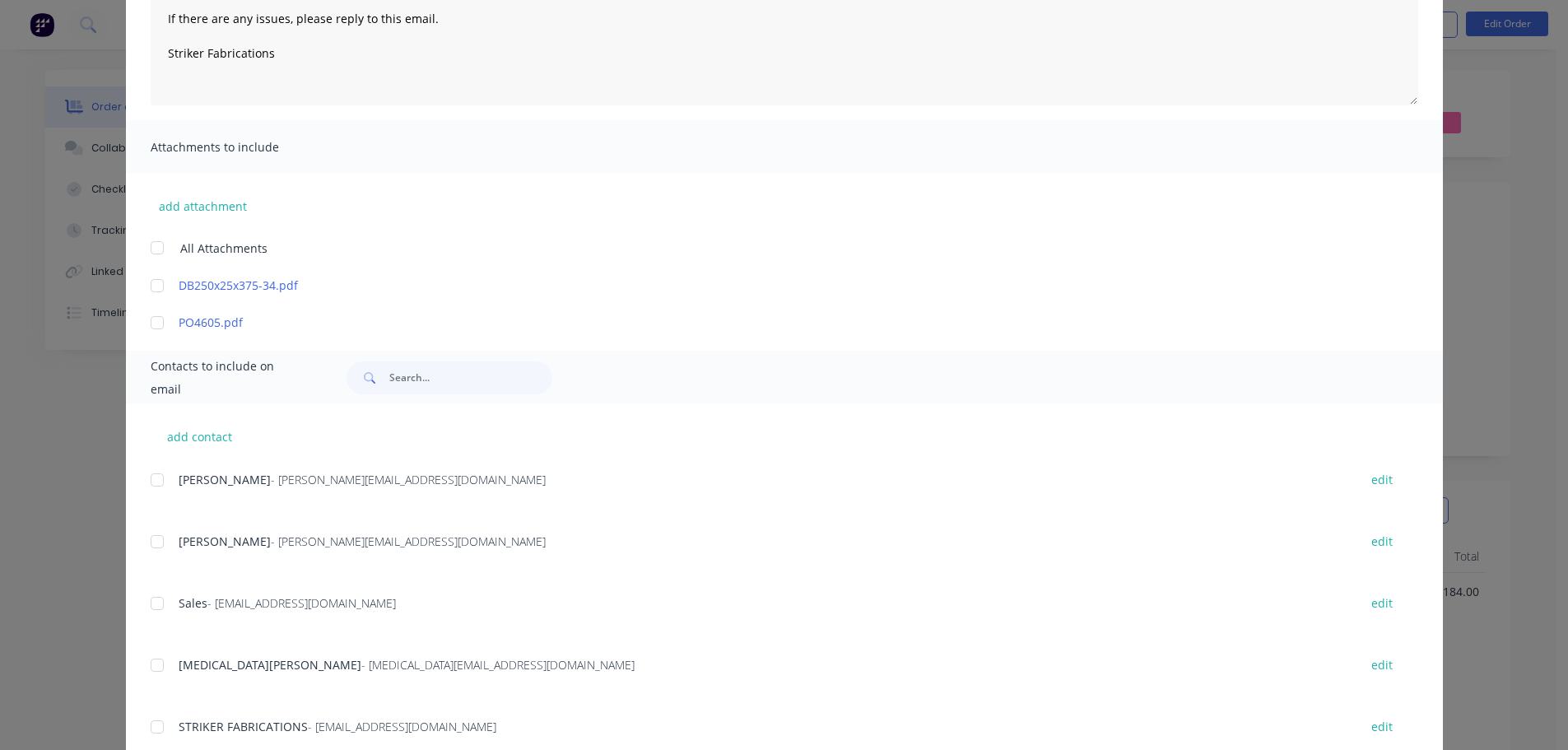
click at [154, 660] on div at bounding box center [157, 665] width 33 height 33
type textarea "Thank you for your order! Click 'view my order' to see your order confirmation.…"
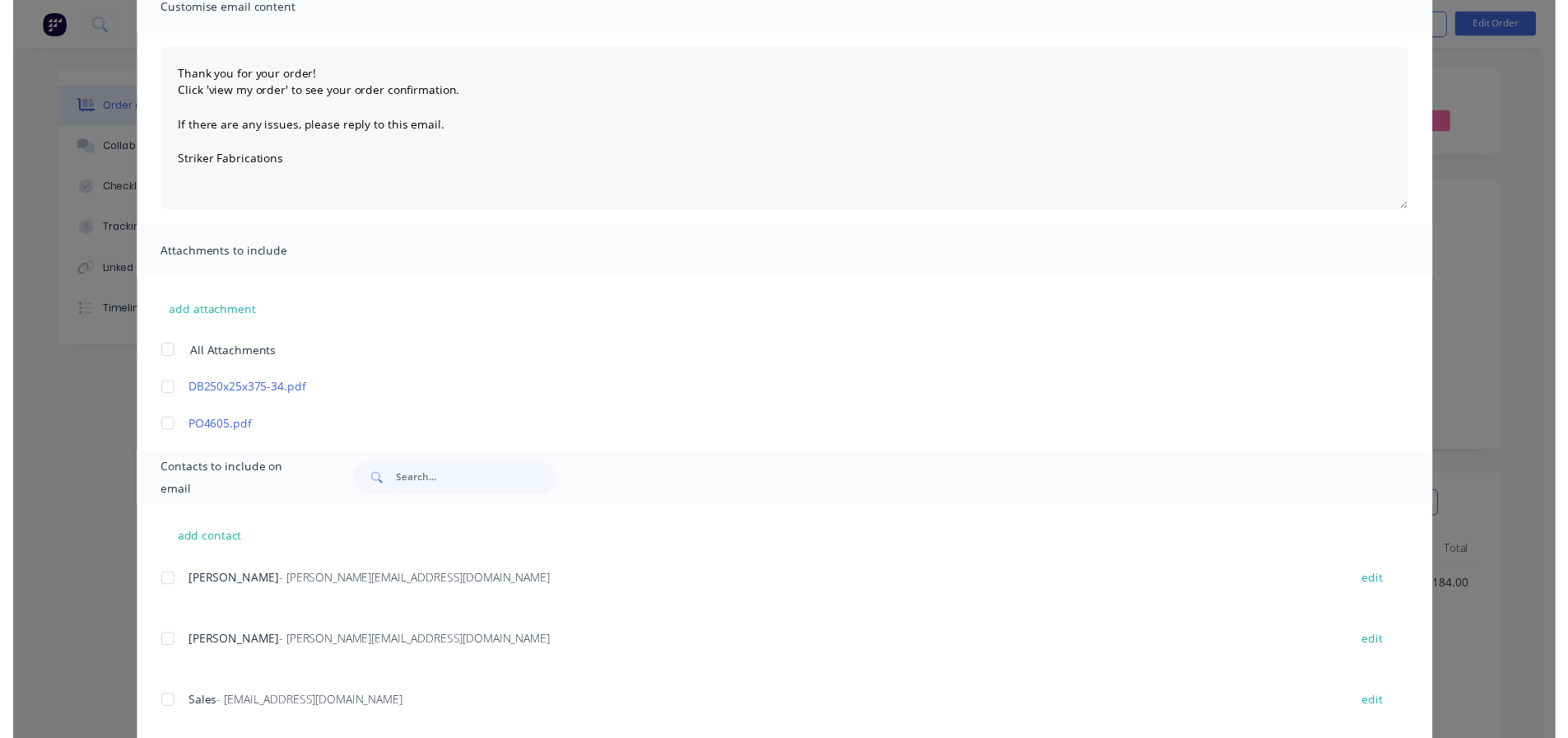
scroll to position [0, 0]
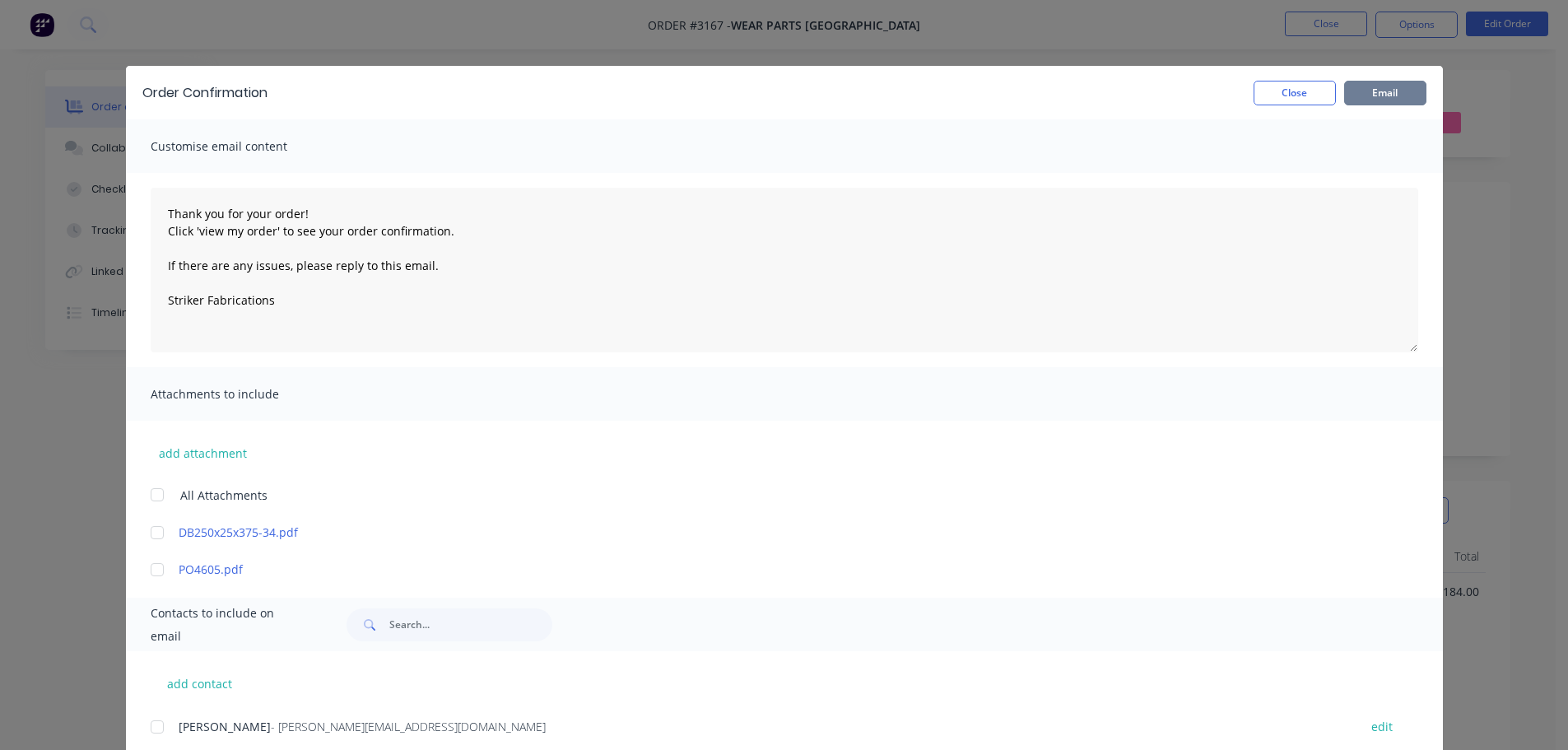
click at [1375, 94] on button "Email" at bounding box center [1385, 93] width 82 height 24
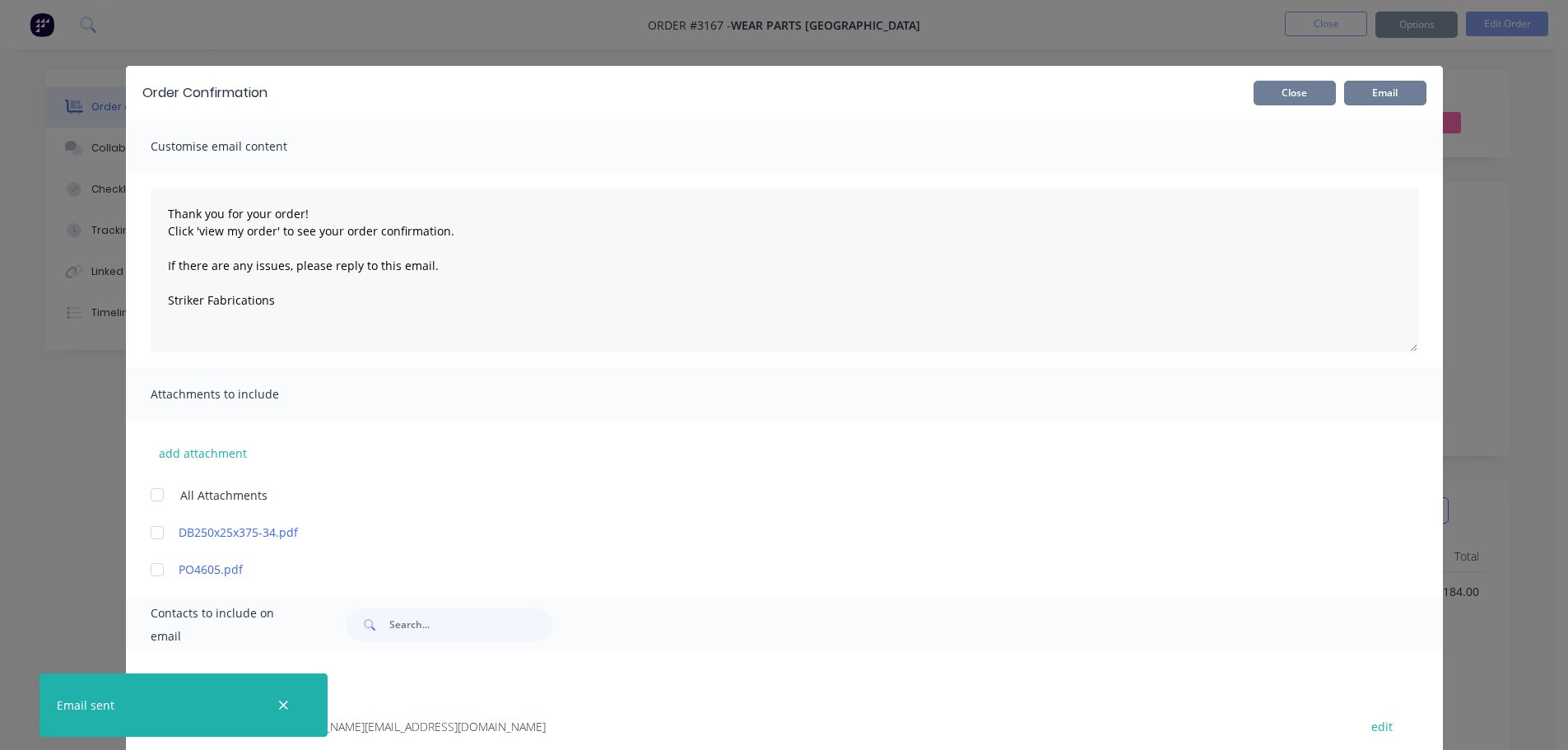
type textarea "Thank you for your order! Click 'view my order' to see your order confirmation.…"
click at [1295, 103] on button "Close" at bounding box center [1294, 93] width 82 height 24
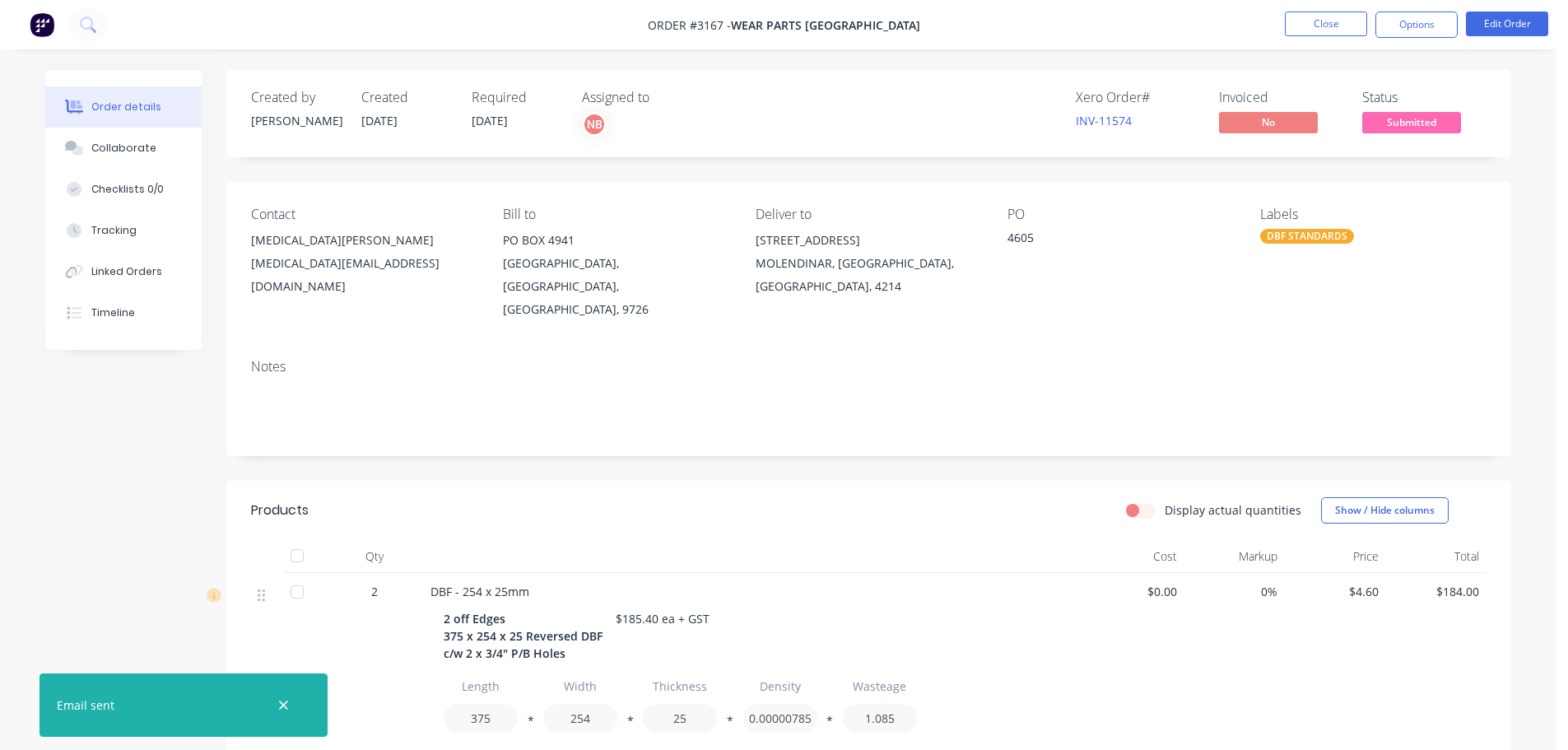
click at [1429, 4] on nav "Order #3167 - Wear Parts [GEOGRAPHIC_DATA] Close Options Edit Order" at bounding box center [784, 24] width 1568 height 50
click at [1427, 23] on button "Options" at bounding box center [1416, 24] width 82 height 26
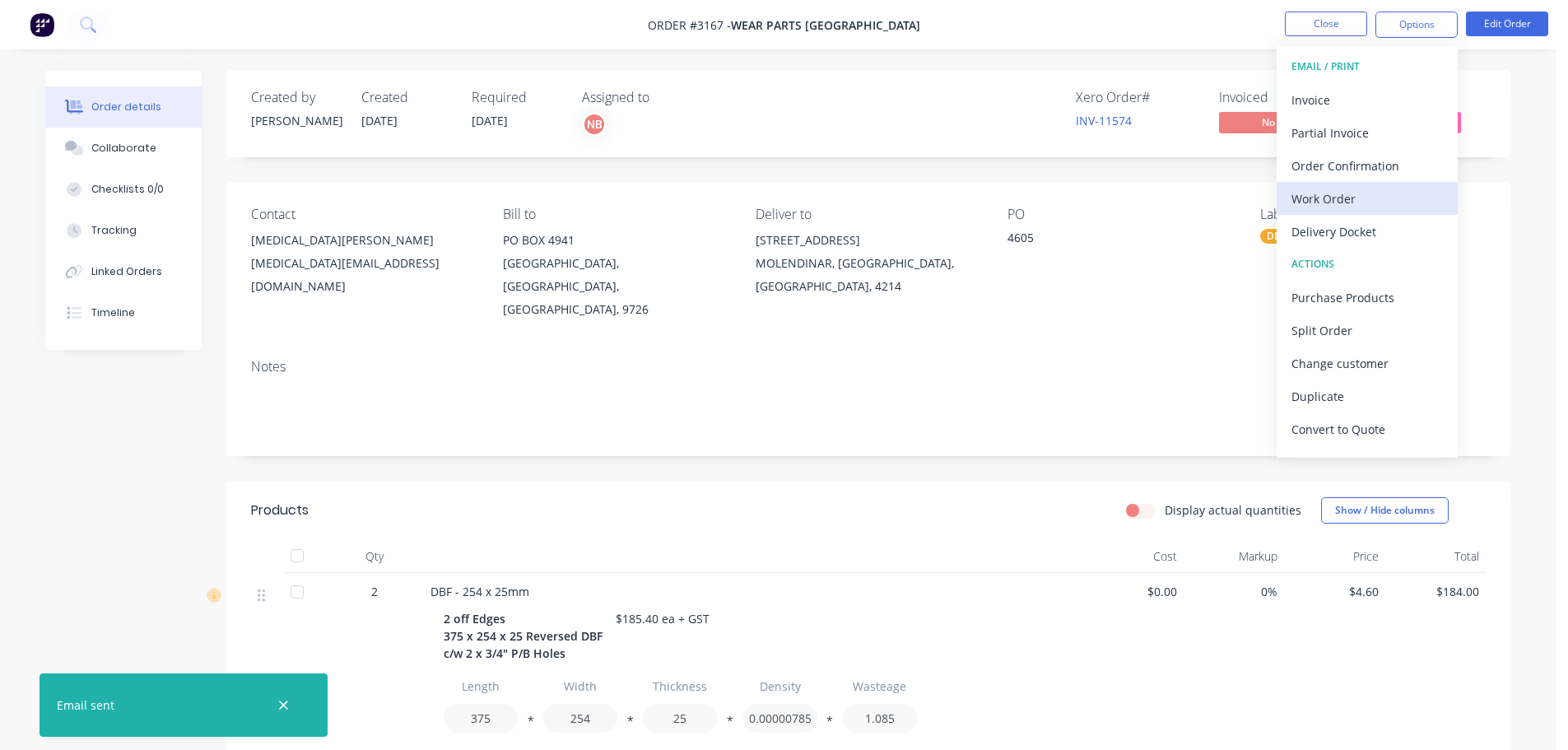
click at [1324, 188] on div "Work Order" at bounding box center [1367, 198] width 152 height 23
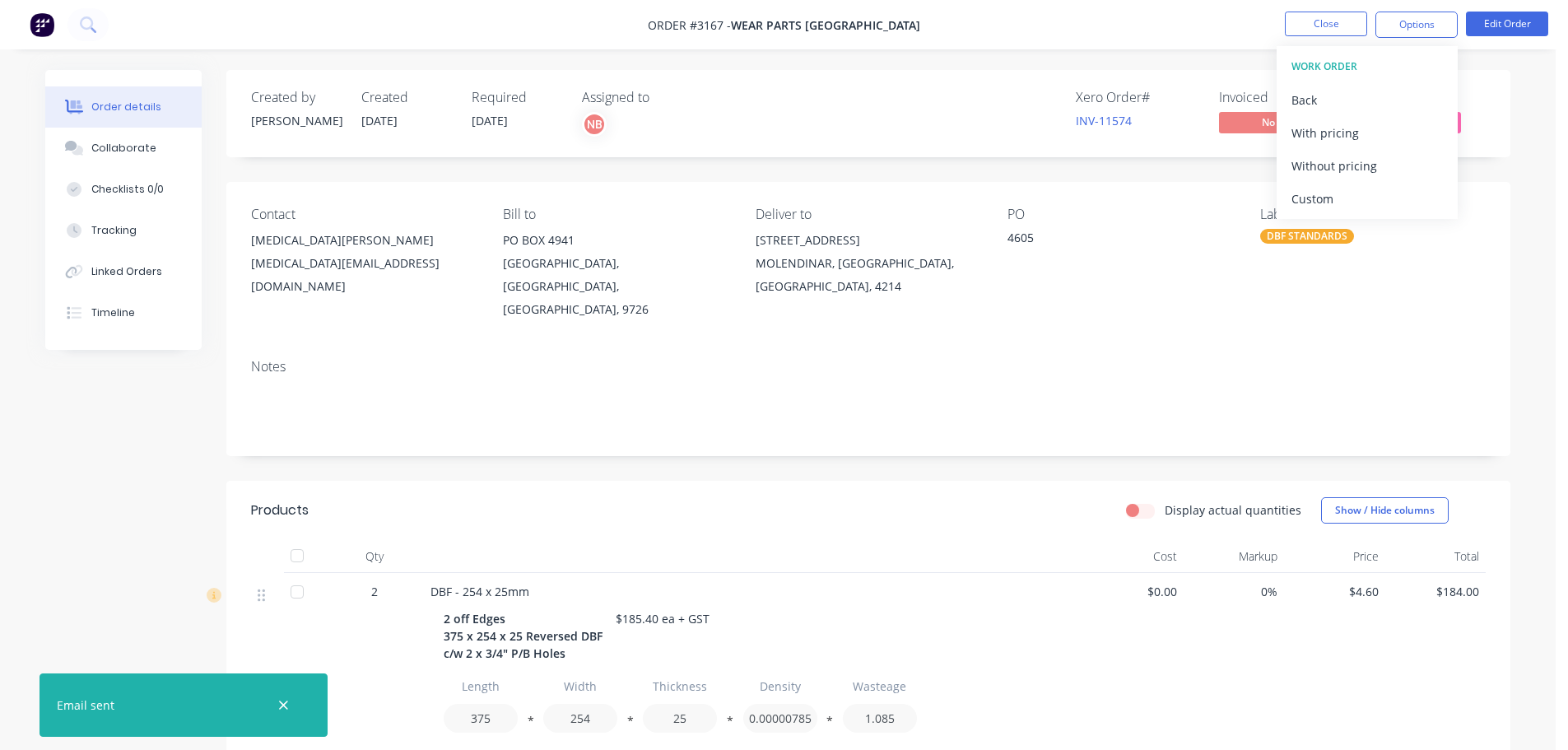
click at [1324, 188] on div "Custom" at bounding box center [1367, 198] width 152 height 23
click at [1326, 169] on div "Without pricing" at bounding box center [1367, 165] width 152 height 23
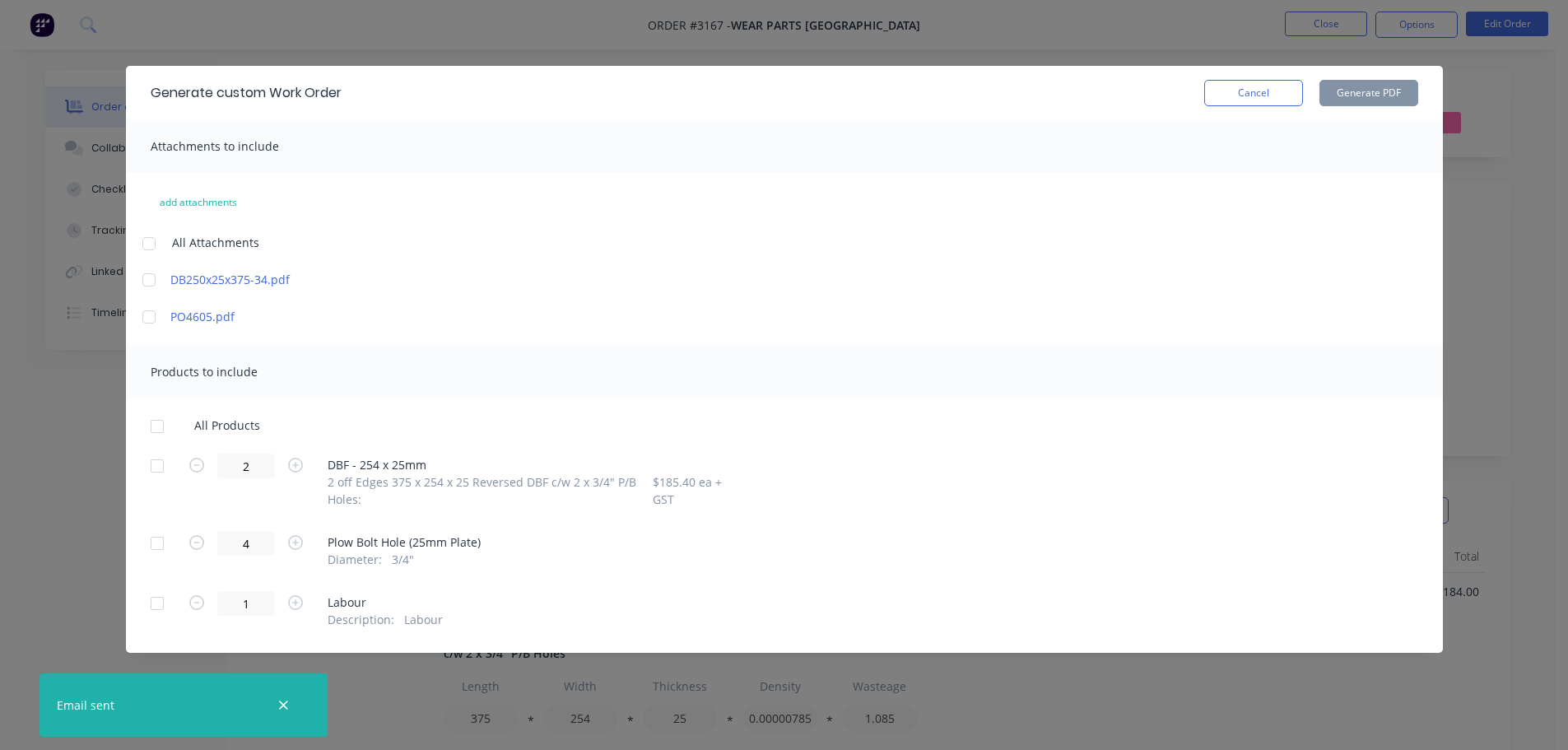
click at [150, 468] on div at bounding box center [157, 465] width 33 height 33
click at [1350, 99] on button "Generate PDF" at bounding box center [1368, 93] width 98 height 26
click at [1276, 87] on button "Cancel" at bounding box center [1253, 93] width 98 height 26
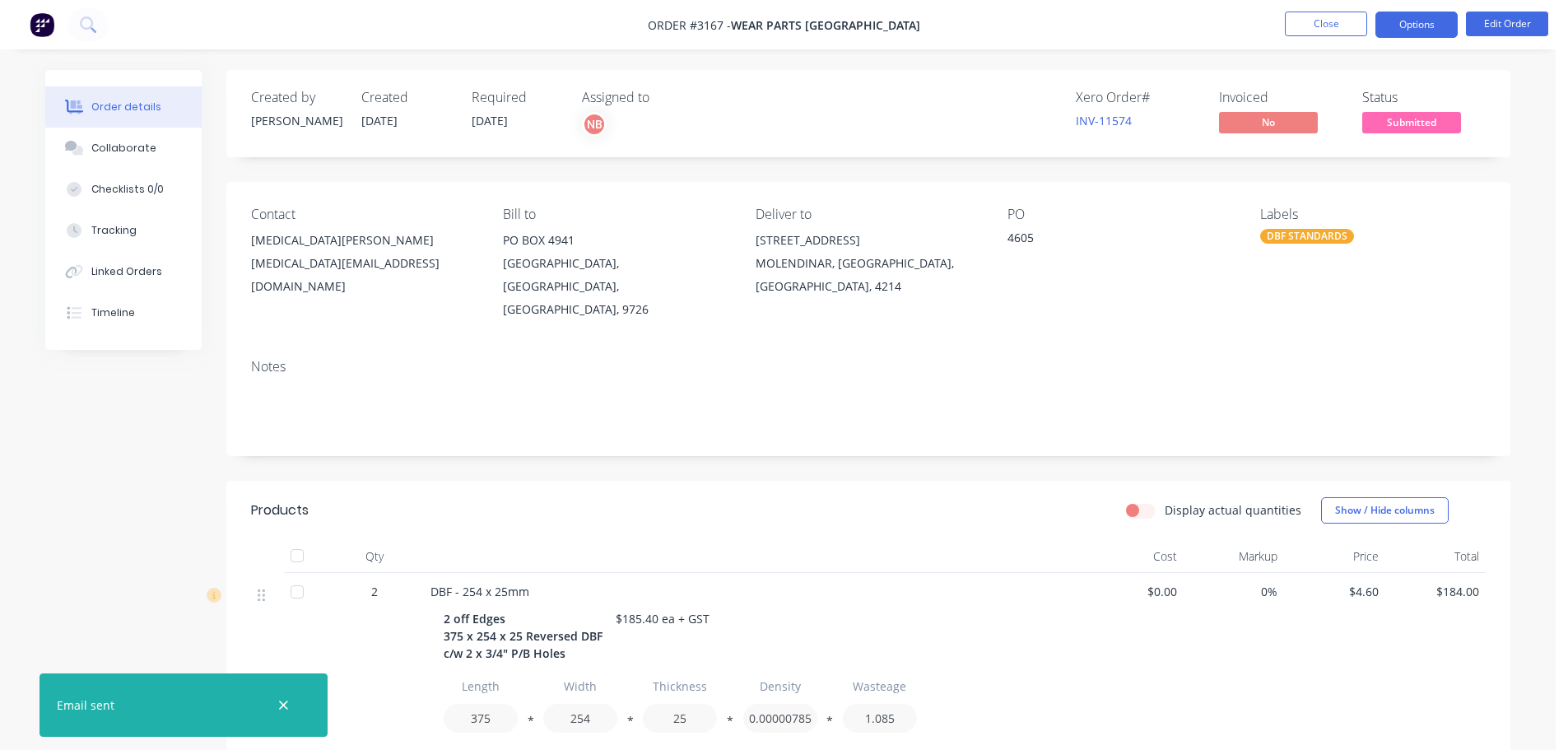
click at [1381, 37] on button "Options" at bounding box center [1416, 24] width 82 height 26
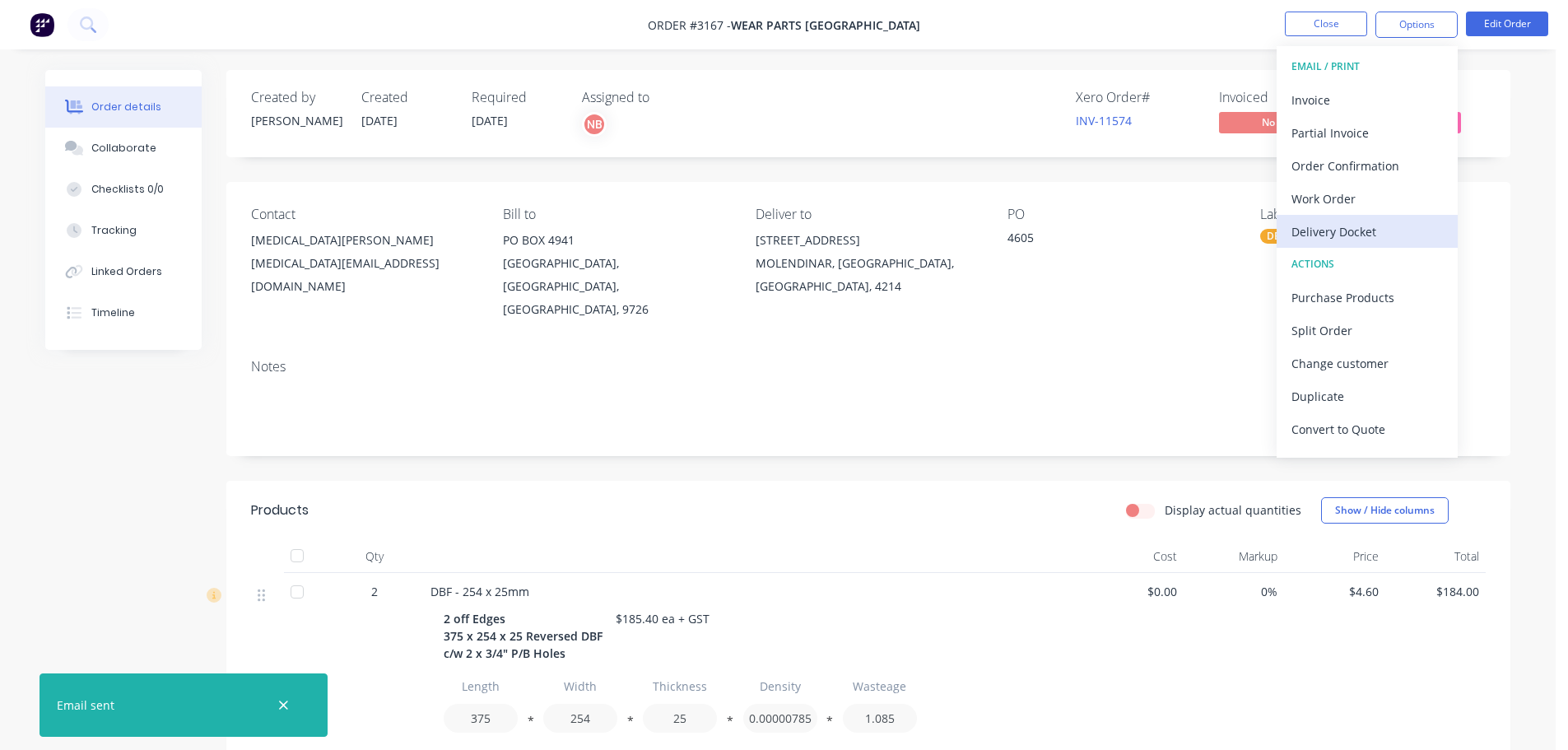
click at [1359, 224] on div "Delivery Docket" at bounding box center [1367, 231] width 152 height 23
click at [1352, 199] on div "Custom" at bounding box center [1367, 198] width 152 height 23
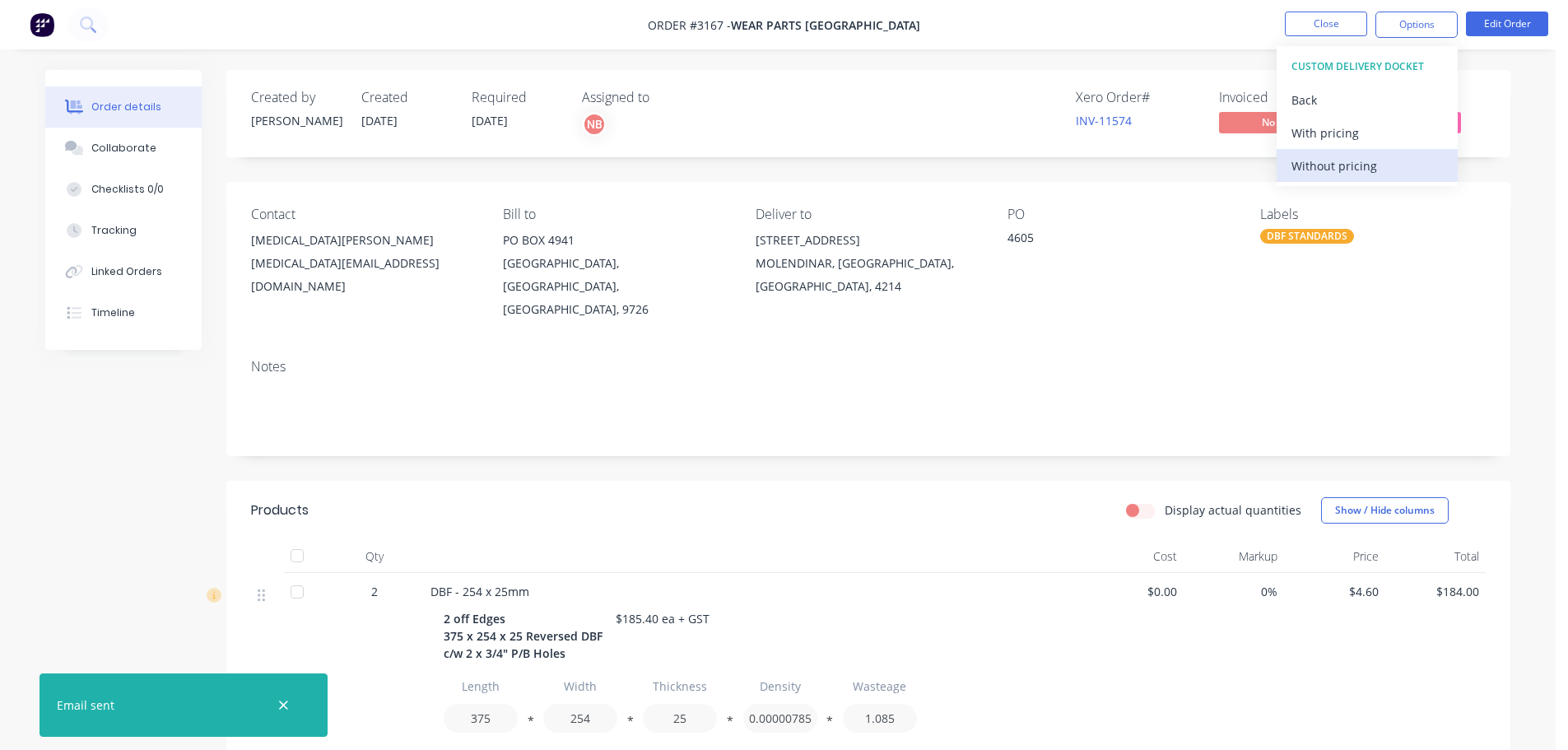
click at [1346, 159] on div "Without pricing" at bounding box center [1367, 165] width 152 height 23
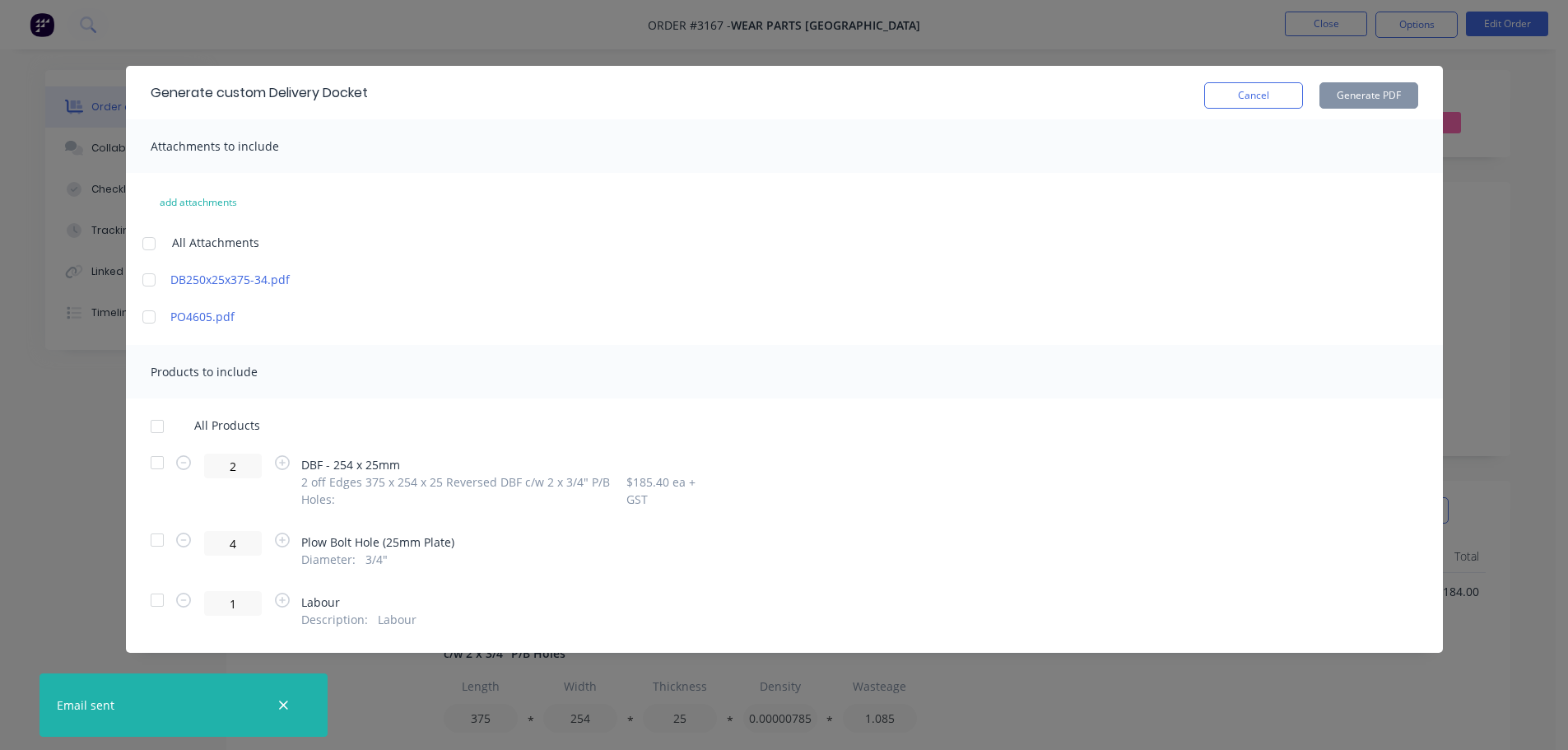
click at [165, 477] on div at bounding box center [157, 462] width 33 height 33
click at [1381, 111] on div "Generate custom Delivery Docket Cancel Generate PDF" at bounding box center [784, 92] width 1317 height 53
click at [1381, 98] on button "Generate PDF" at bounding box center [1368, 96] width 98 height 26
click at [1244, 97] on button "Cancel" at bounding box center [1253, 96] width 98 height 26
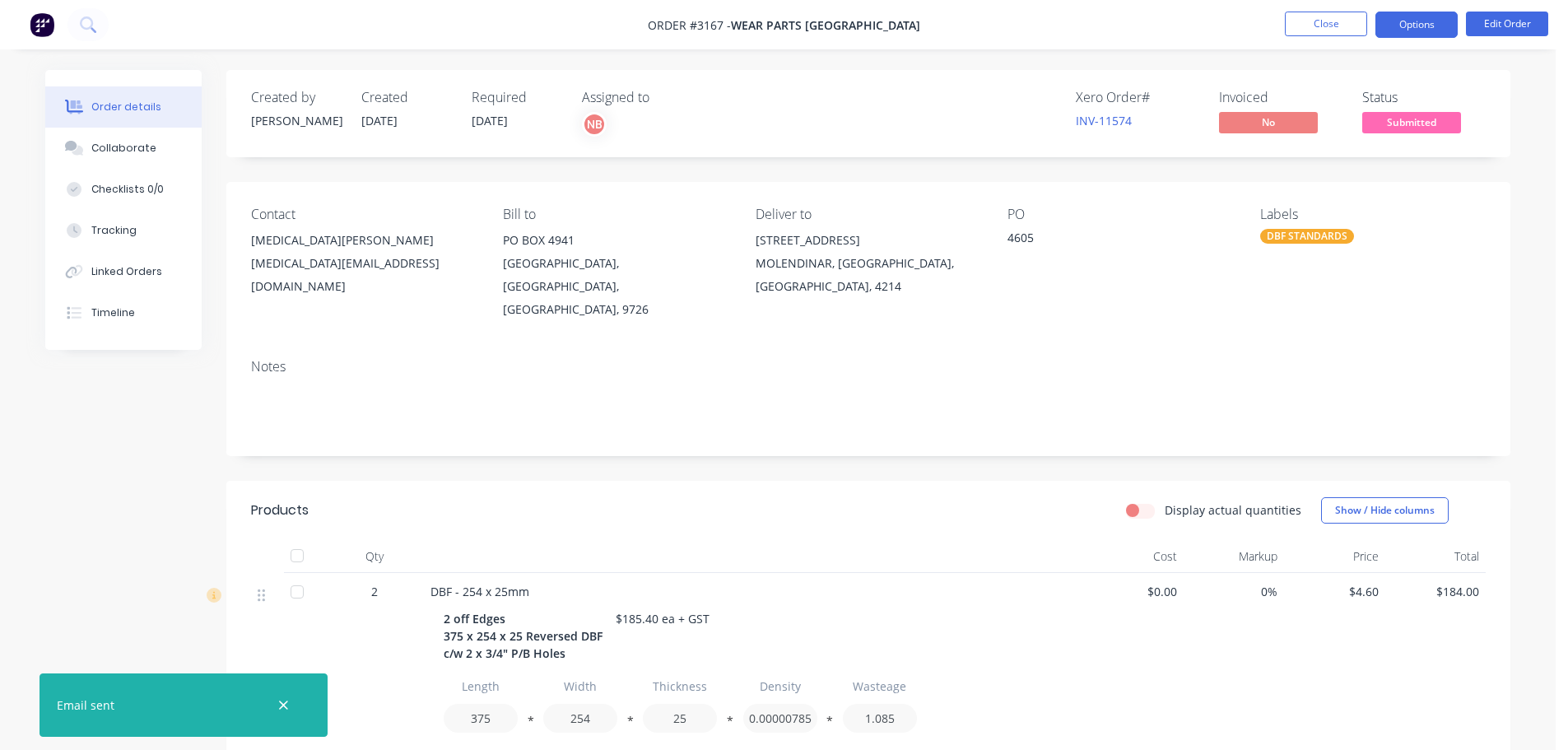
click at [1437, 24] on button "Options" at bounding box center [1416, 24] width 82 height 26
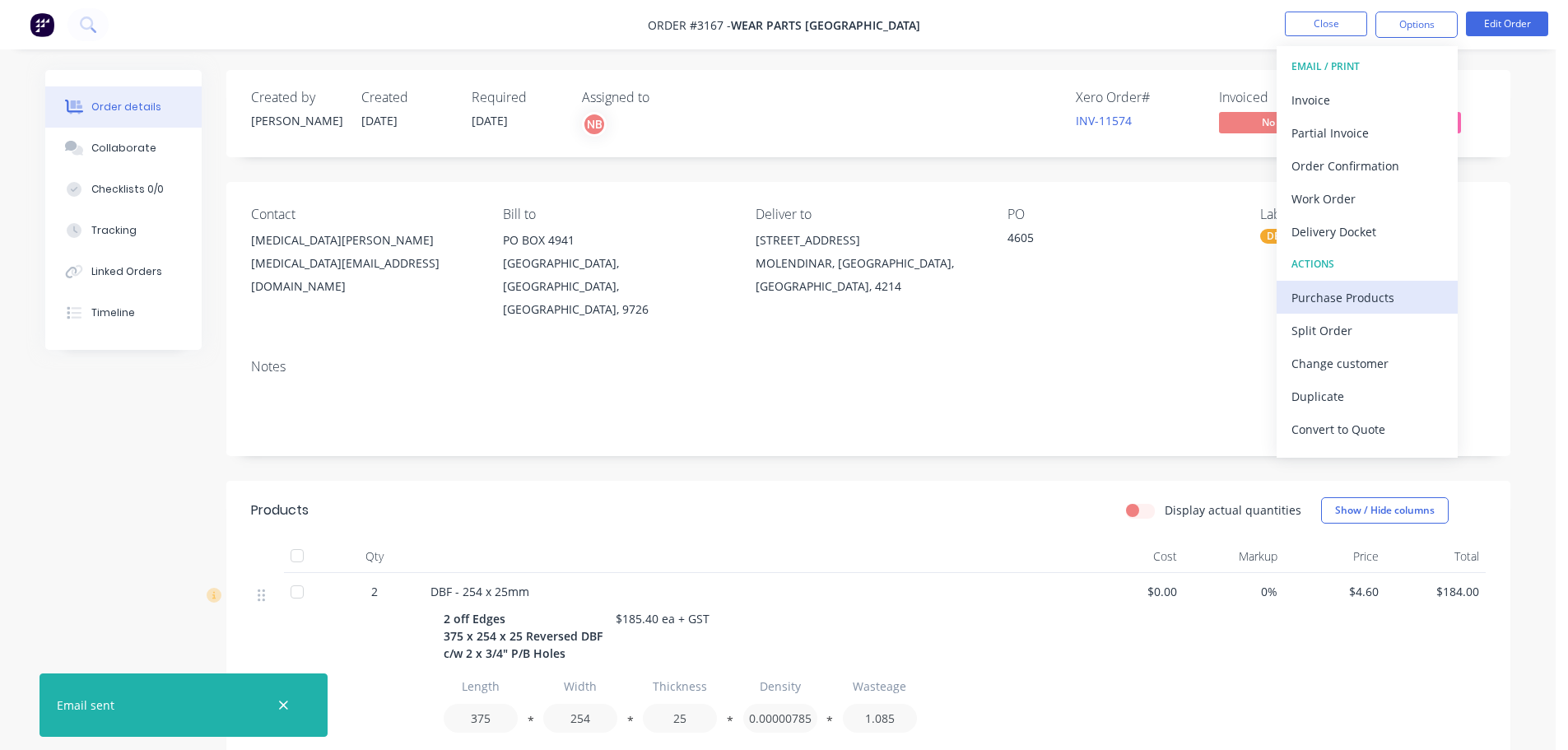
click at [1333, 292] on div "Purchase Products" at bounding box center [1367, 297] width 152 height 23
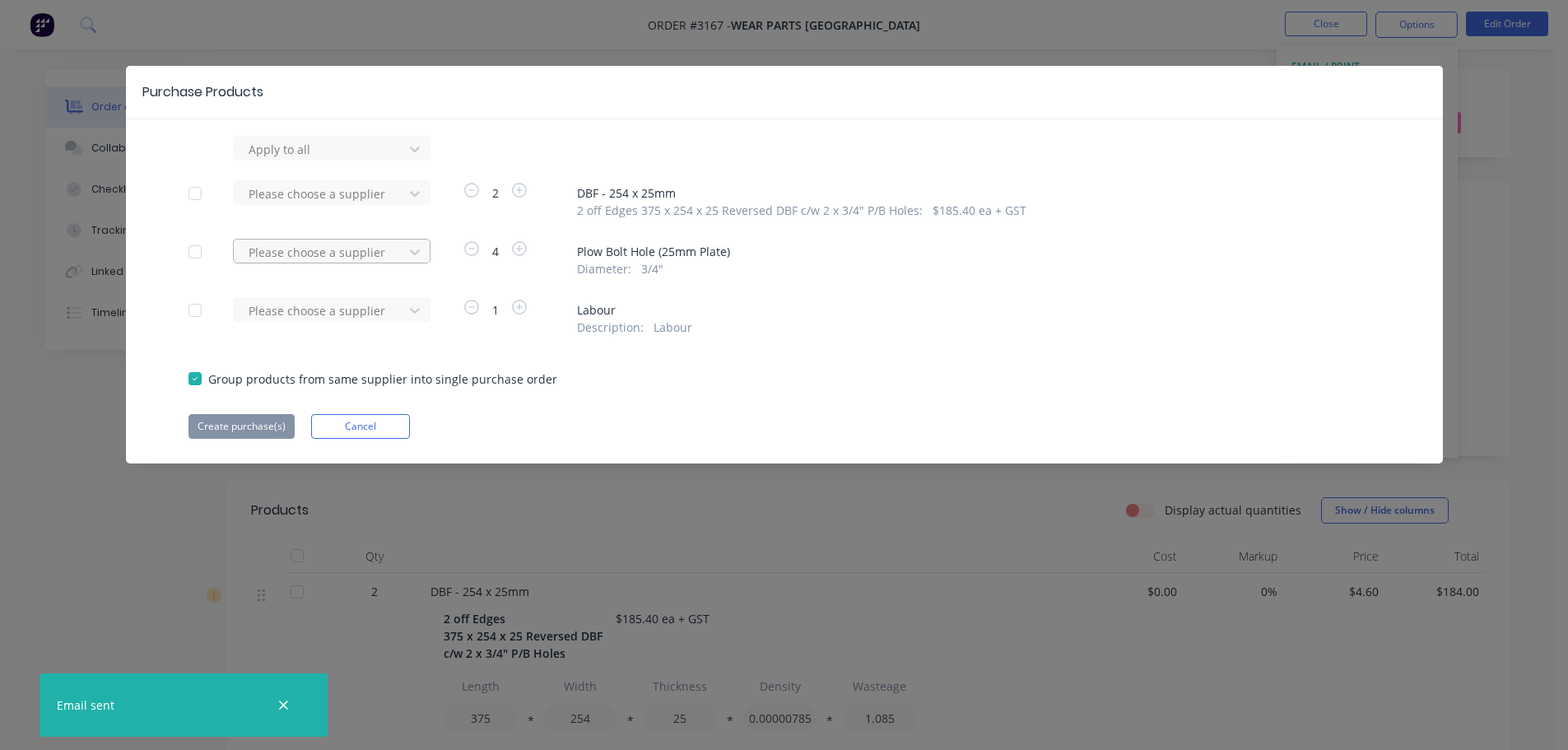
click at [393, 159] on div at bounding box center [321, 149] width 148 height 21
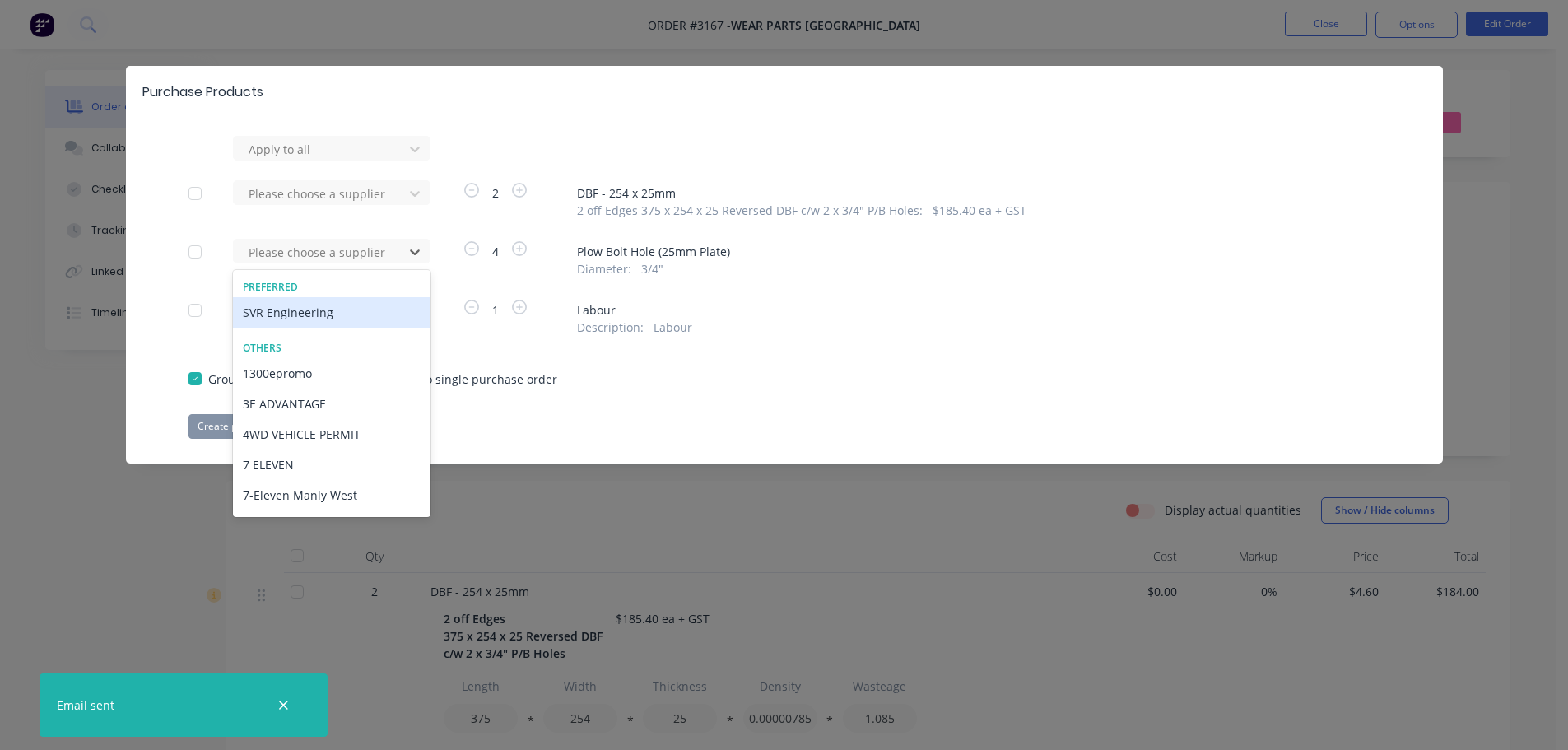
click at [364, 301] on div "SVR Engineering" at bounding box center [332, 312] width 198 height 30
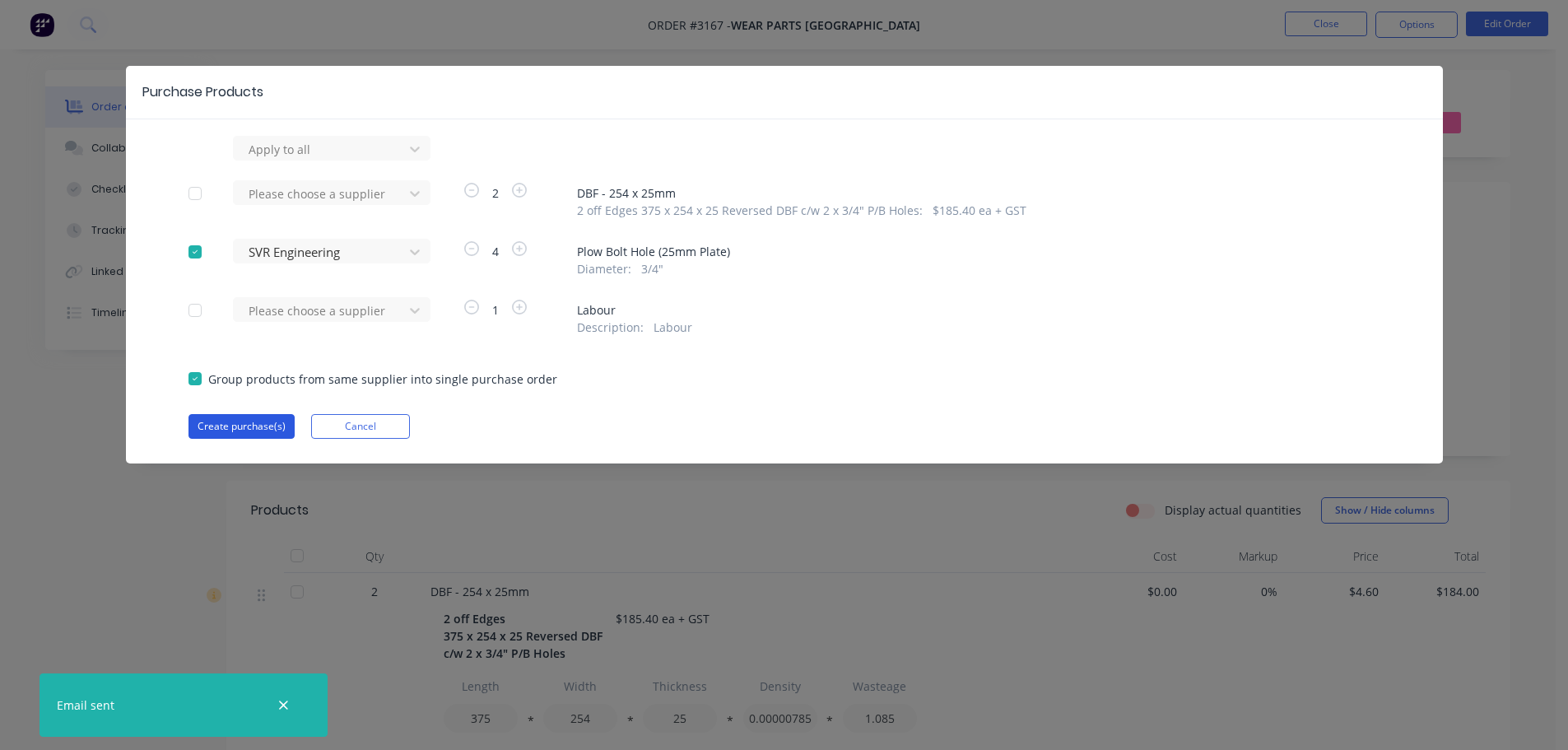
click at [273, 417] on button "Create purchase(s)" at bounding box center [241, 427] width 106 height 24
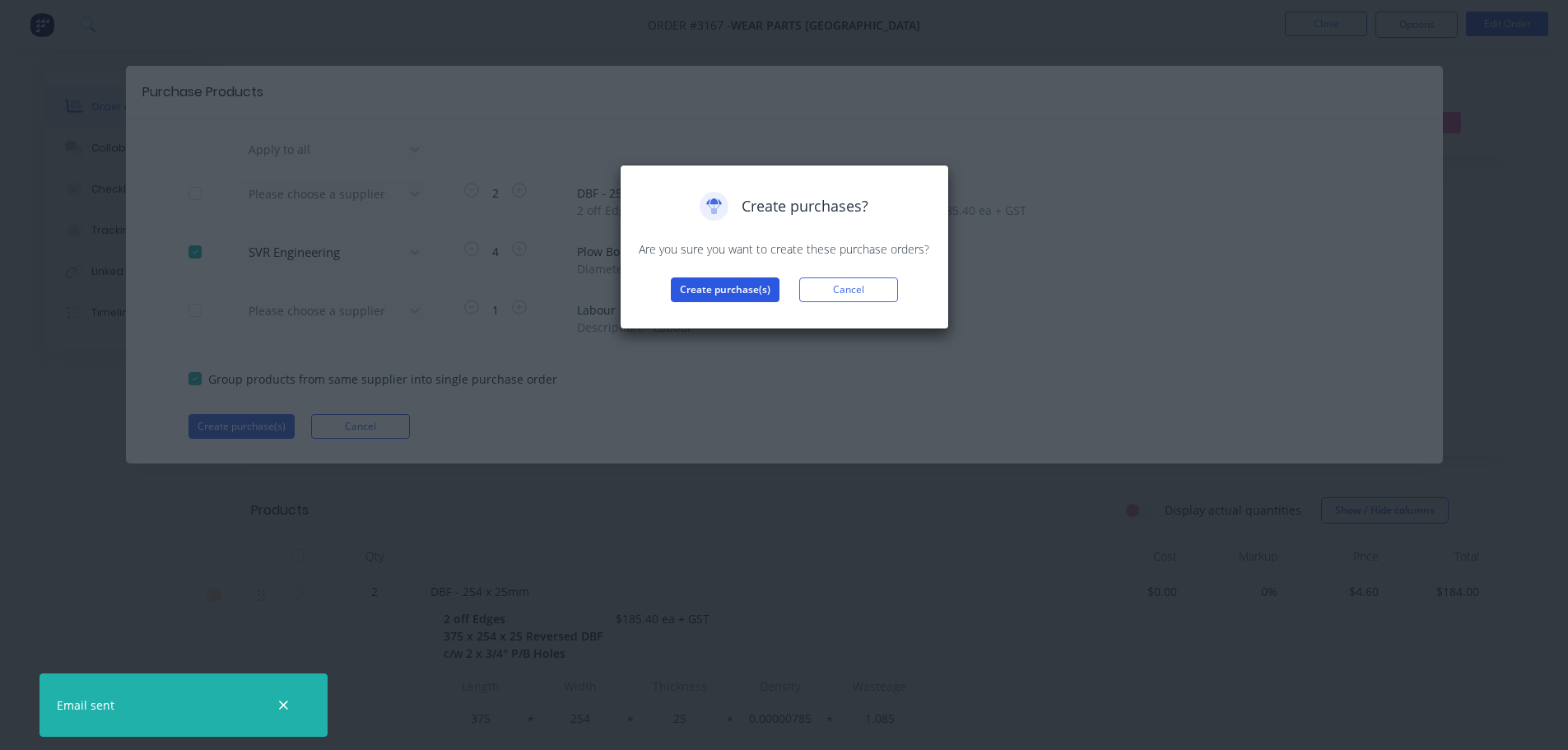
click at [759, 282] on button "Create purchase(s)" at bounding box center [725, 290] width 109 height 24
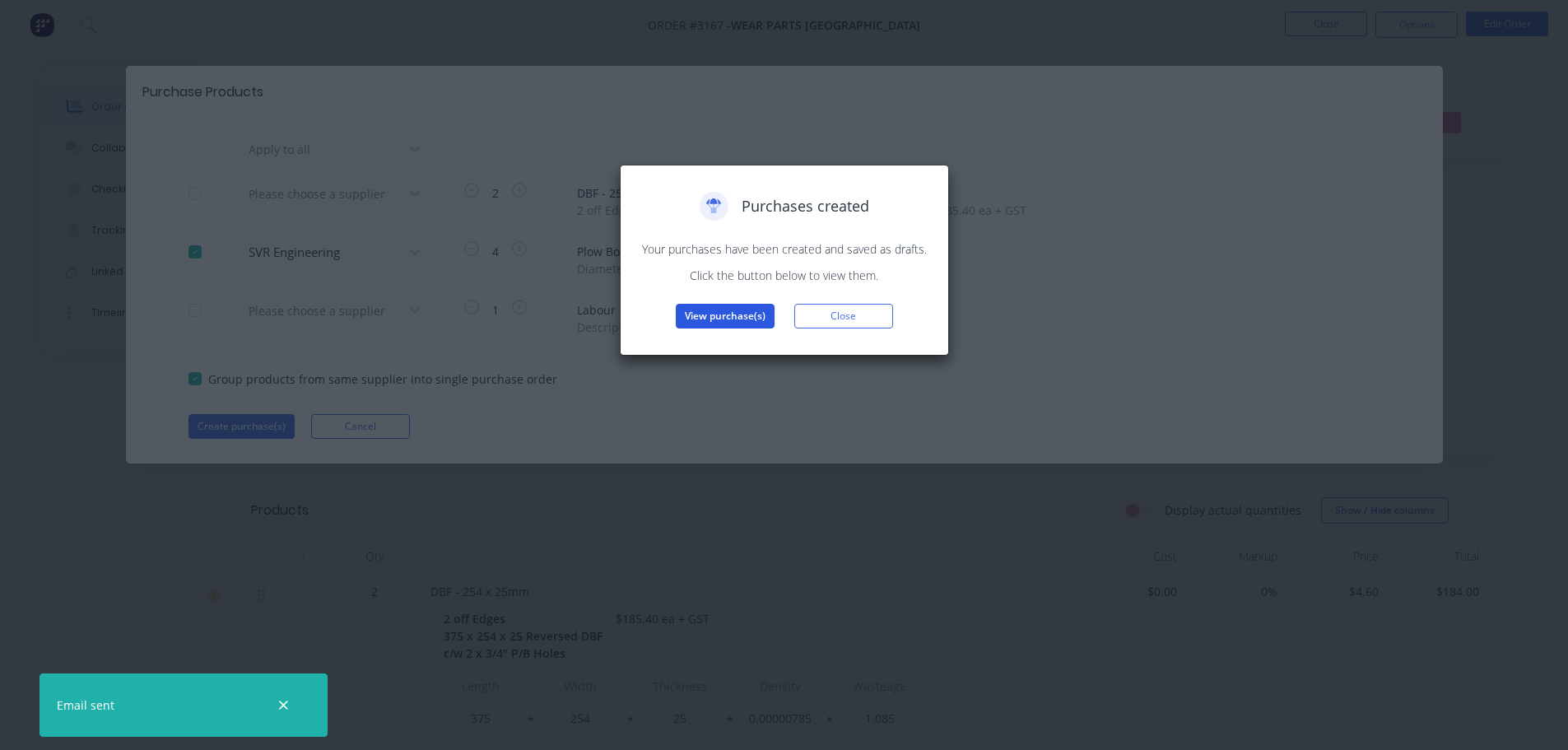
click at [711, 307] on button "View purchase(s)" at bounding box center [724, 316] width 98 height 24
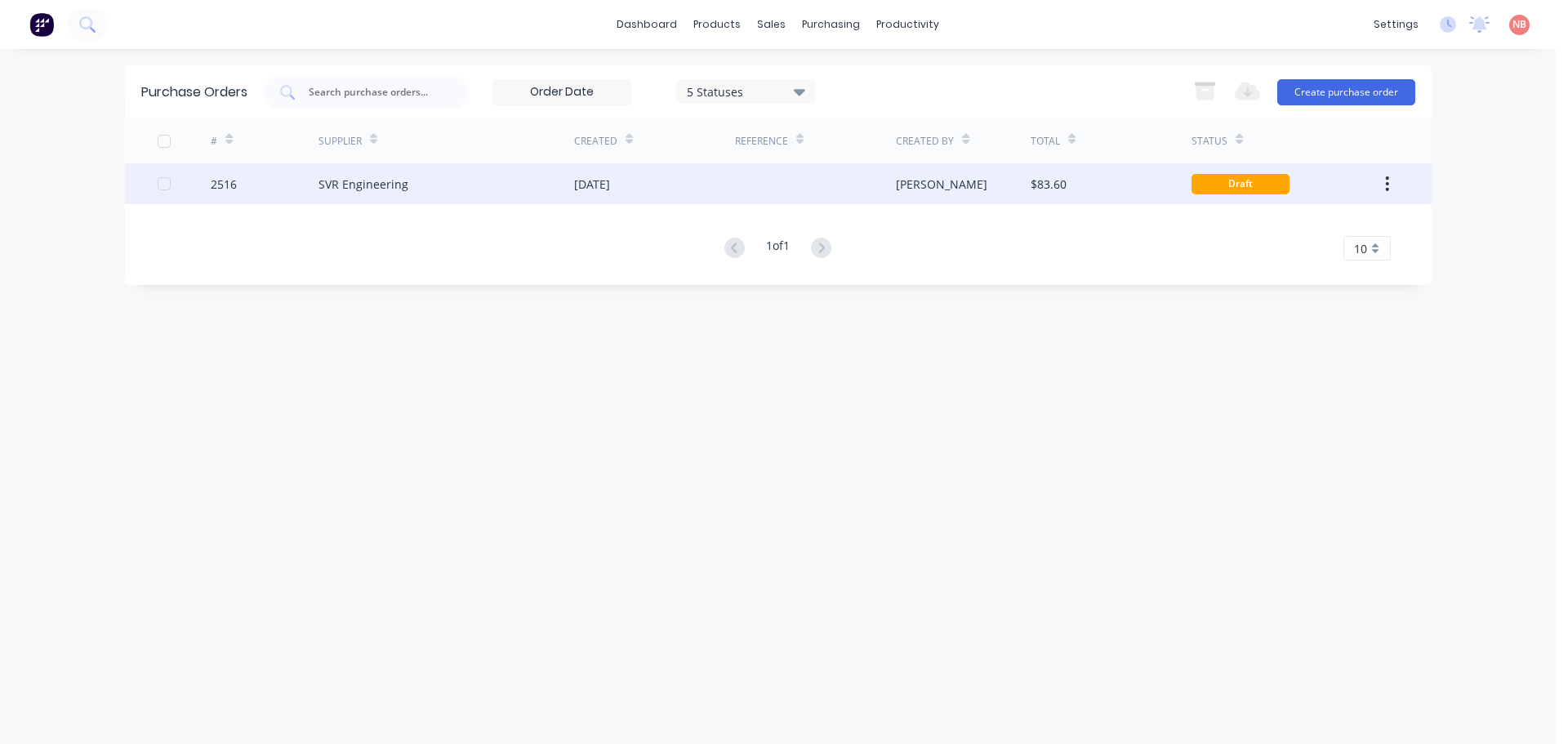
click at [708, 193] on div "[DATE]" at bounding box center [654, 184] width 161 height 41
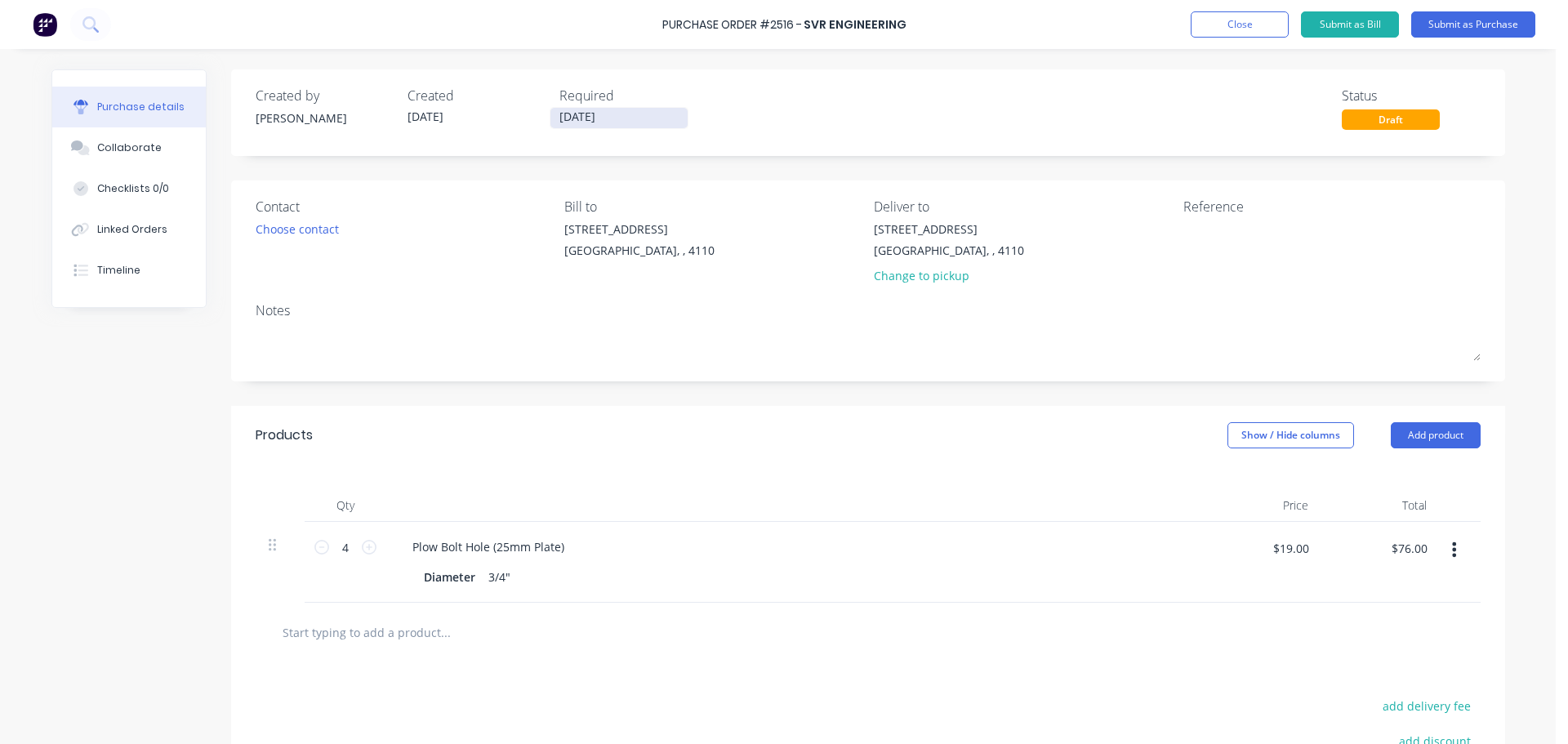
click at [608, 116] on input "[DATE]" at bounding box center [619, 118] width 138 height 20
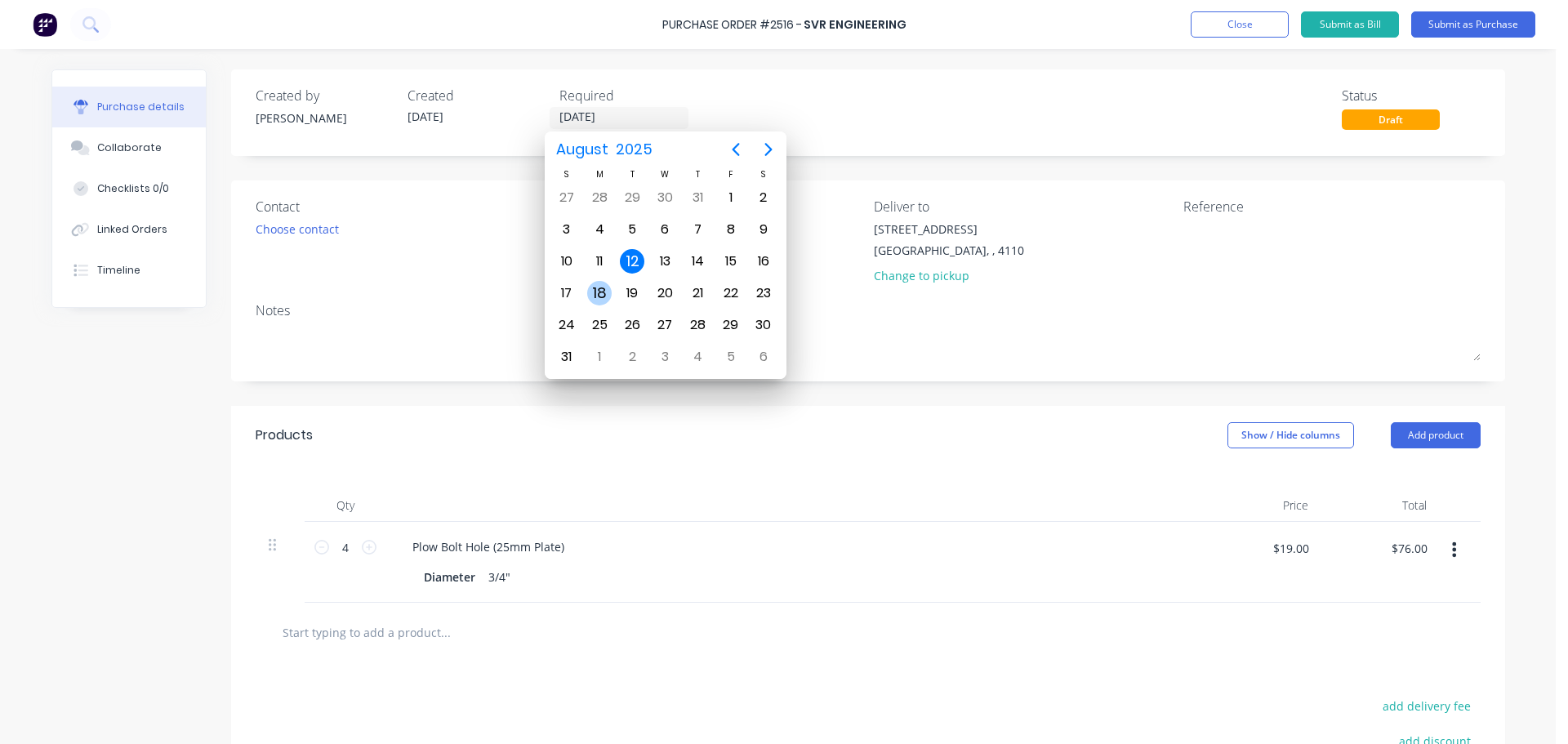
click at [600, 292] on div "18" at bounding box center [599, 293] width 24 height 24
type input "[DATE]"
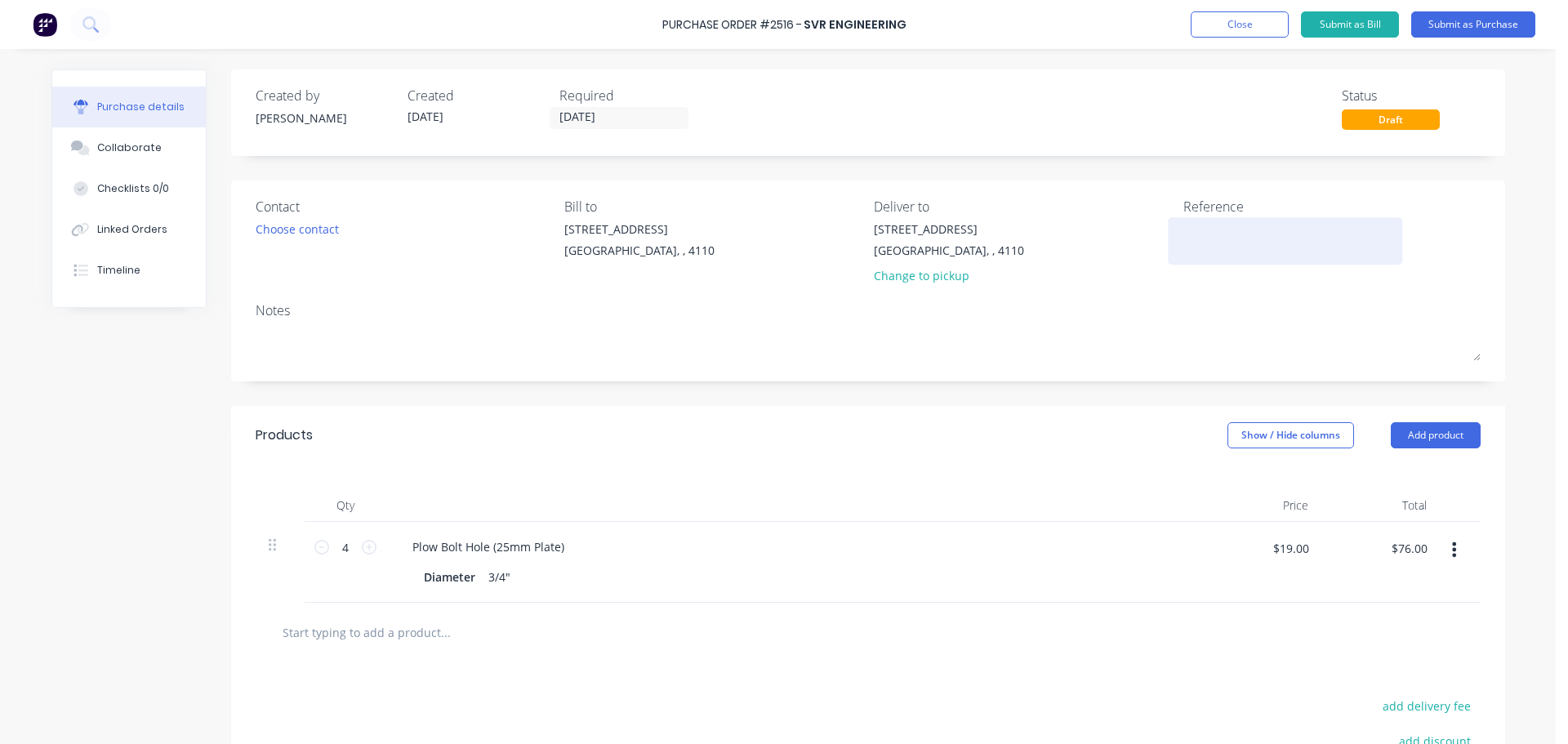
click at [1225, 235] on textarea at bounding box center [1285, 239] width 205 height 37
type textarea "W"
type textarea "x"
type textarea "WP"
type textarea "x"
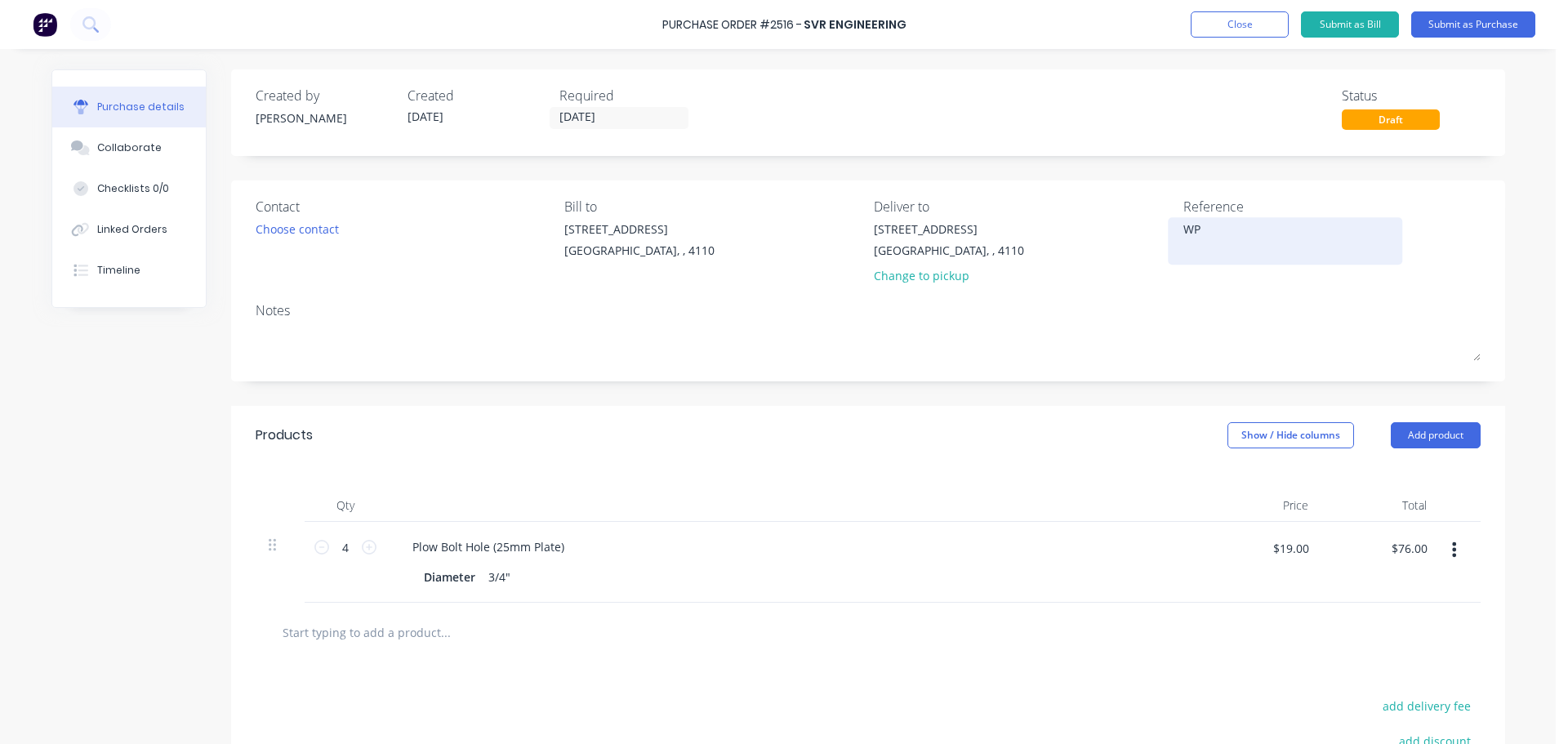
type textarea "WPA"
type textarea "x"
type textarea "WPA"
type textarea "x"
type textarea "WPA 4"
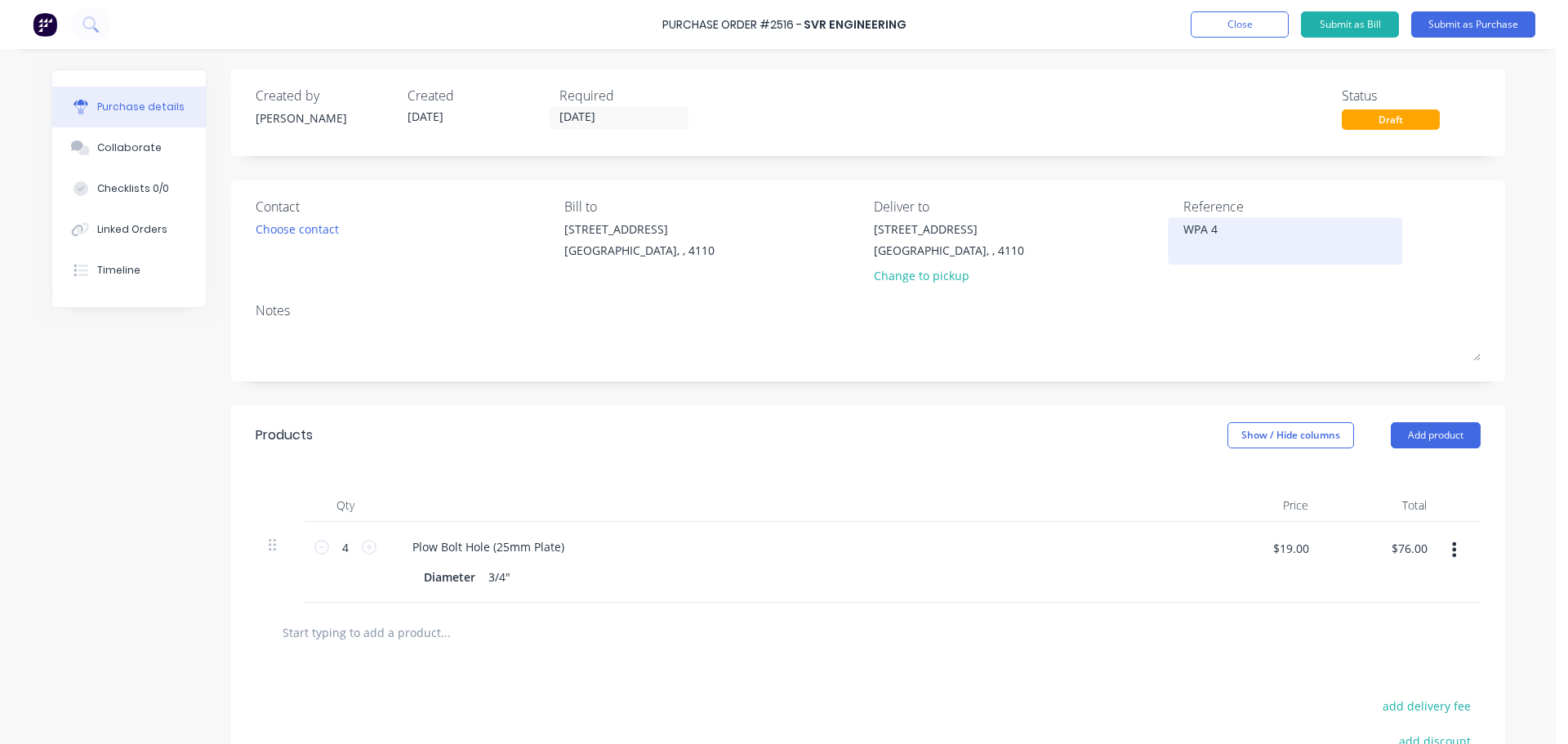
type textarea "x"
type textarea "WPA 46"
type textarea "x"
type textarea "WPA 460"
type textarea "x"
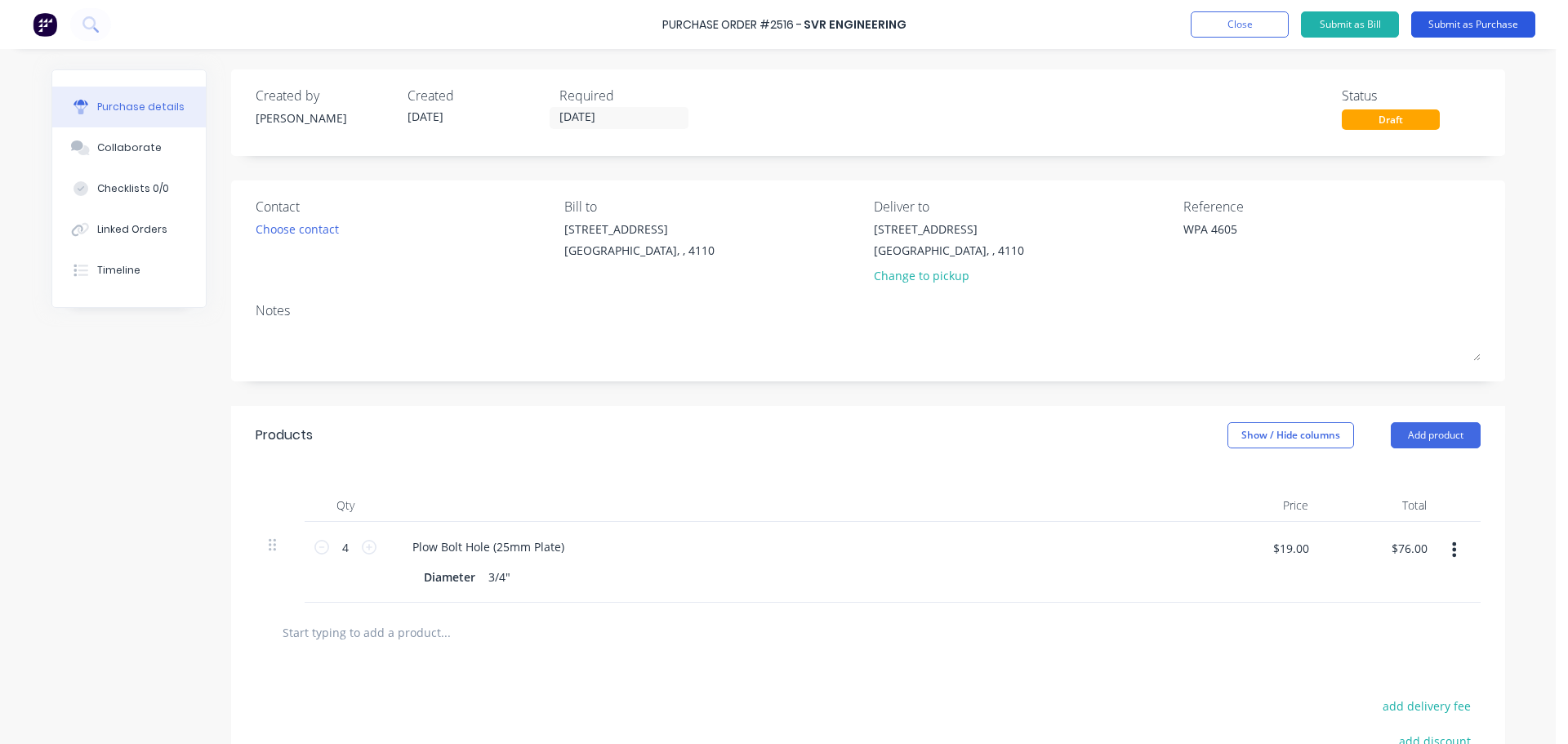
type textarea "WPA 4605"
type textarea "x"
type textarea "WPA 4605"
click at [1443, 23] on button "Submit as Purchase" at bounding box center [1472, 24] width 124 height 26
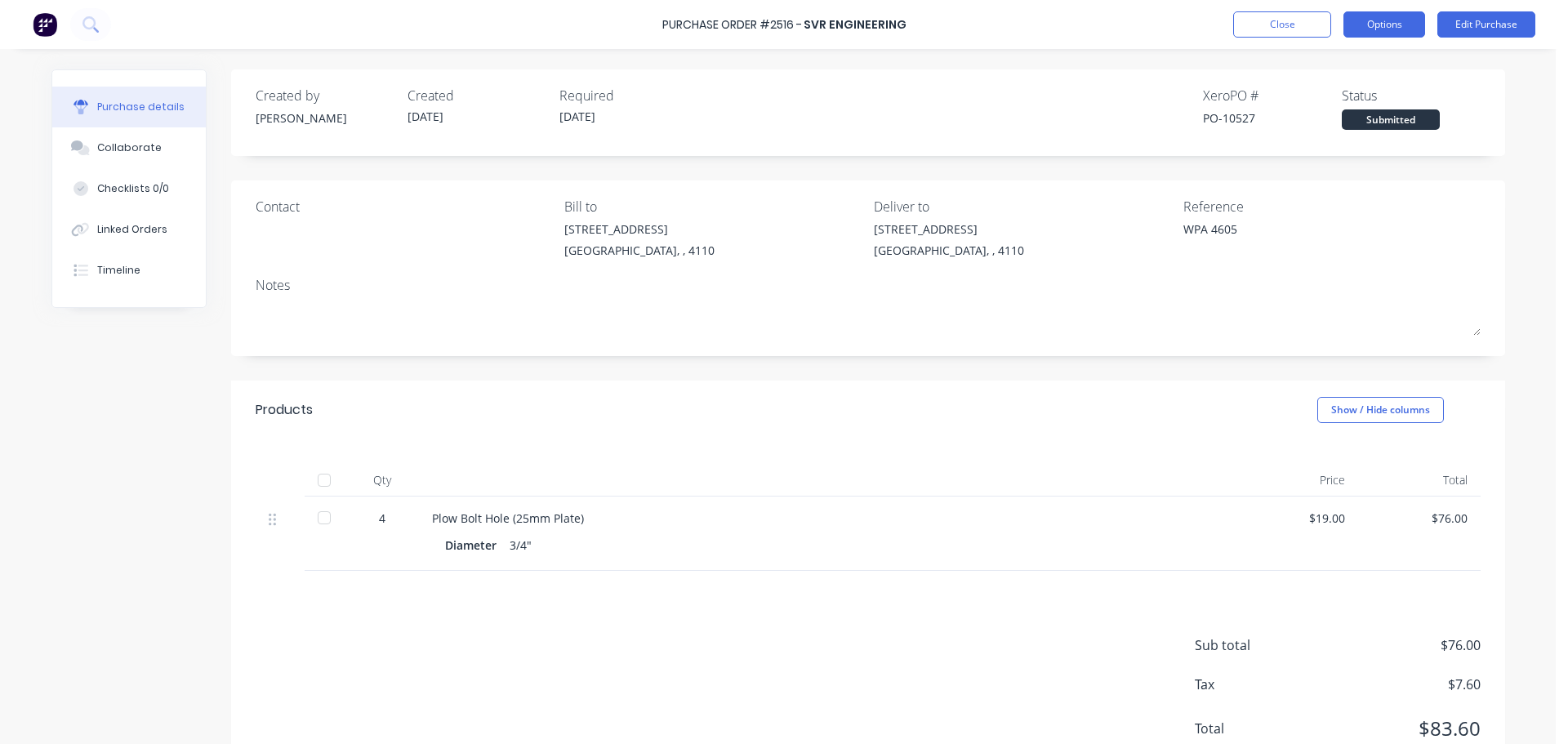
click at [1401, 19] on button "Options" at bounding box center [1384, 24] width 82 height 26
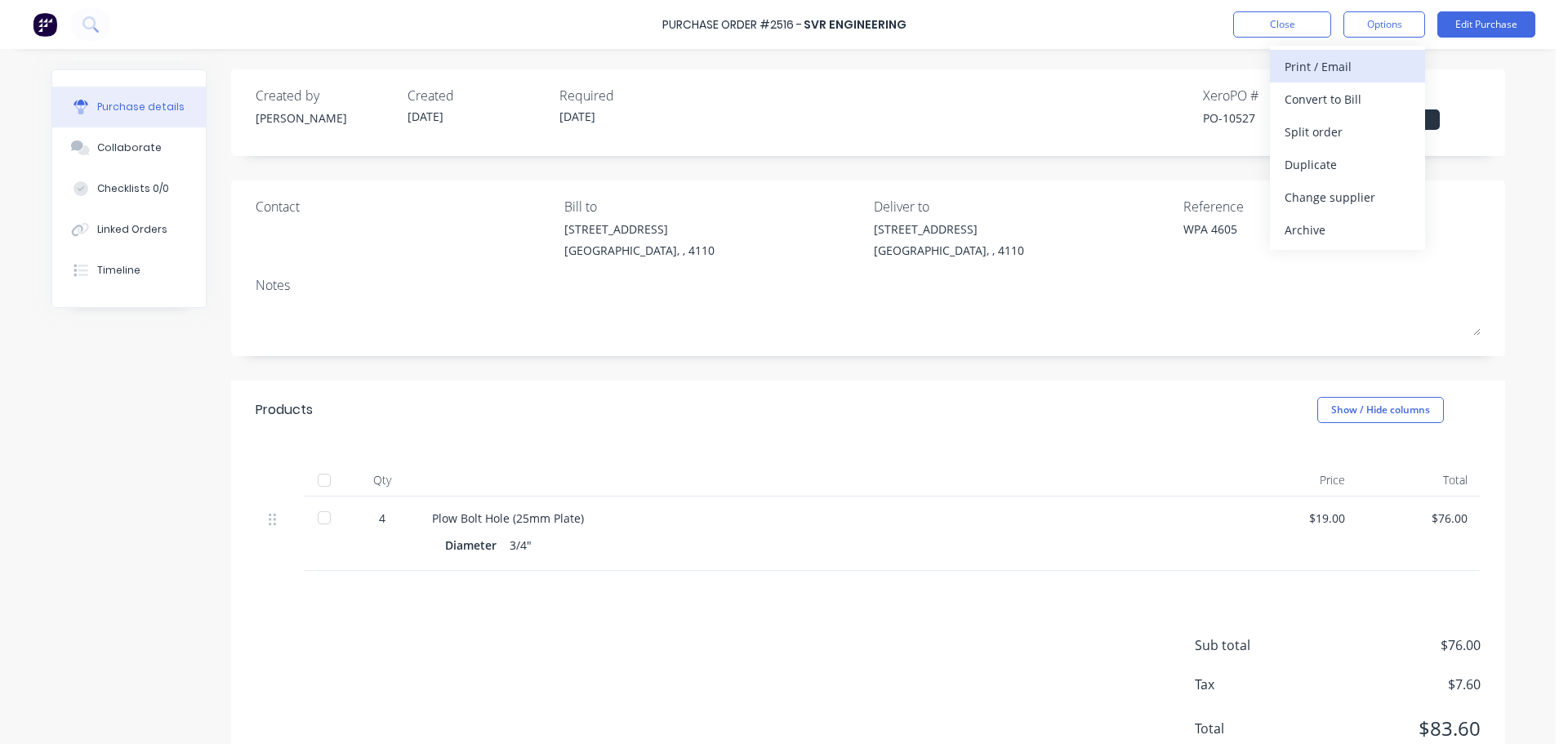
click at [1354, 66] on div "Print / Email" at bounding box center [1347, 66] width 126 height 23
click at [1328, 96] on div "With pricing" at bounding box center [1347, 99] width 126 height 23
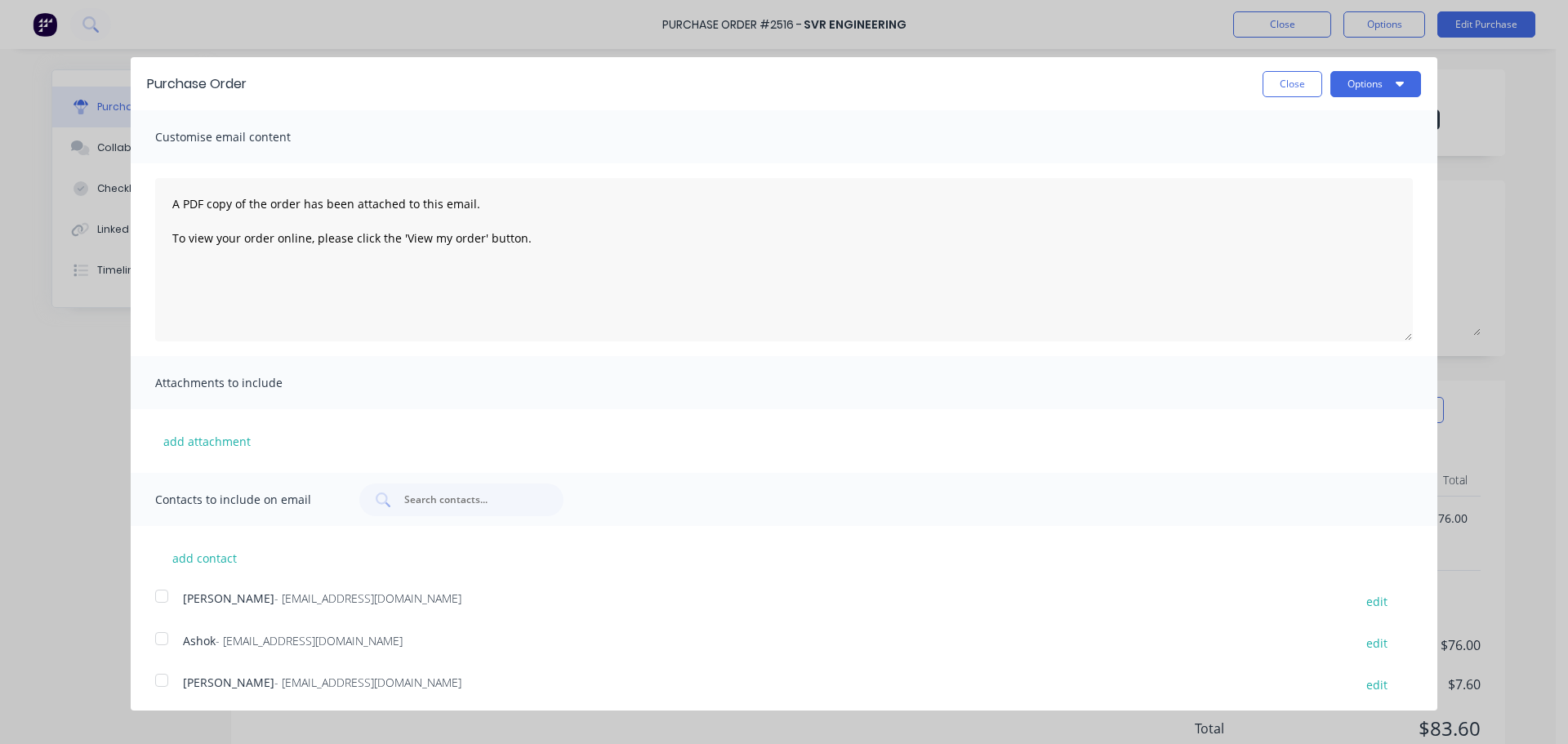
click at [160, 643] on div at bounding box center [161, 638] width 33 height 33
click at [1339, 91] on button "Options" at bounding box center [1375, 84] width 90 height 26
click at [1319, 118] on div "Print" at bounding box center [1343, 125] width 126 height 23
click at [1318, 152] on div "Email" at bounding box center [1343, 157] width 126 height 23
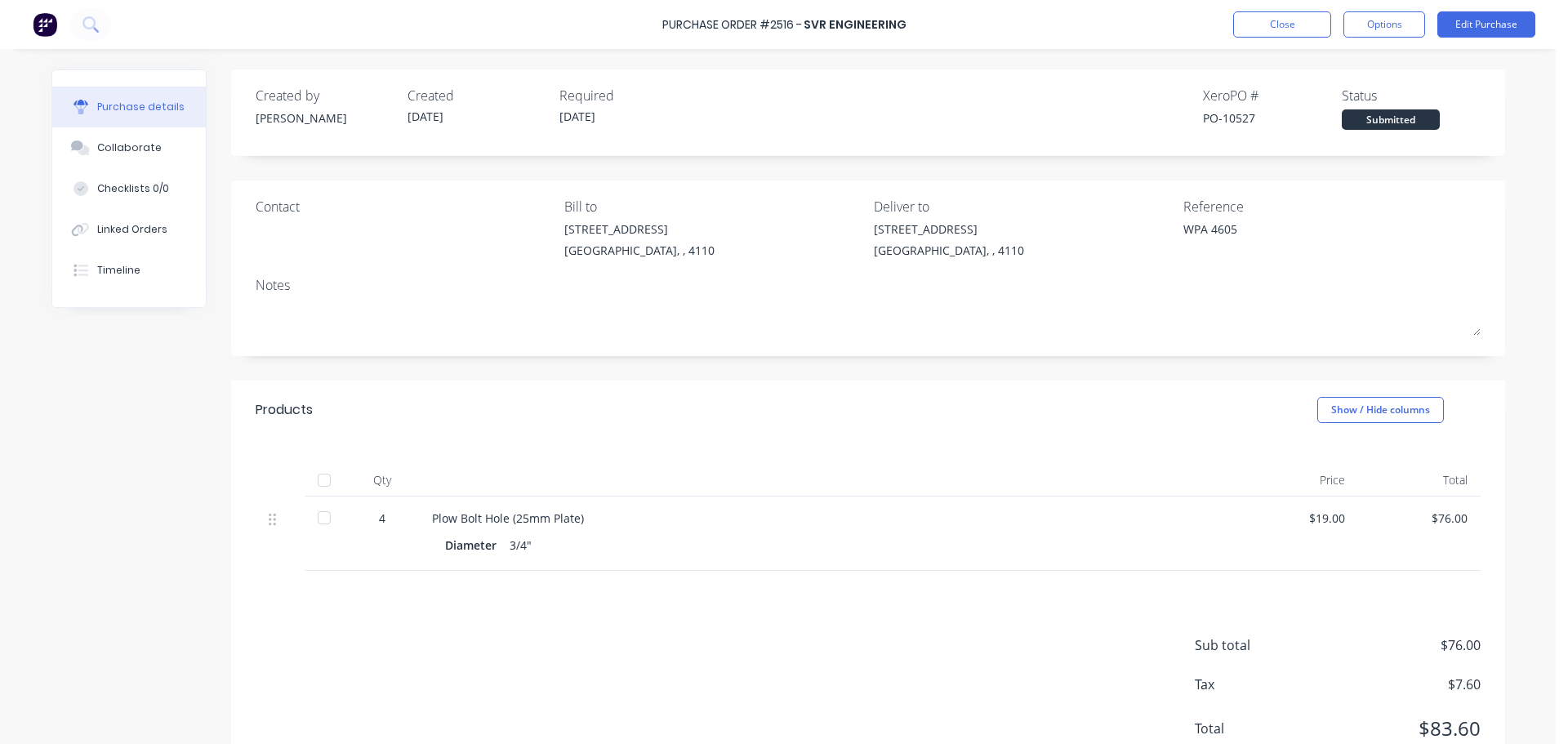
type textarea "x"
click at [1273, 31] on button "Close" at bounding box center [1282, 24] width 98 height 26
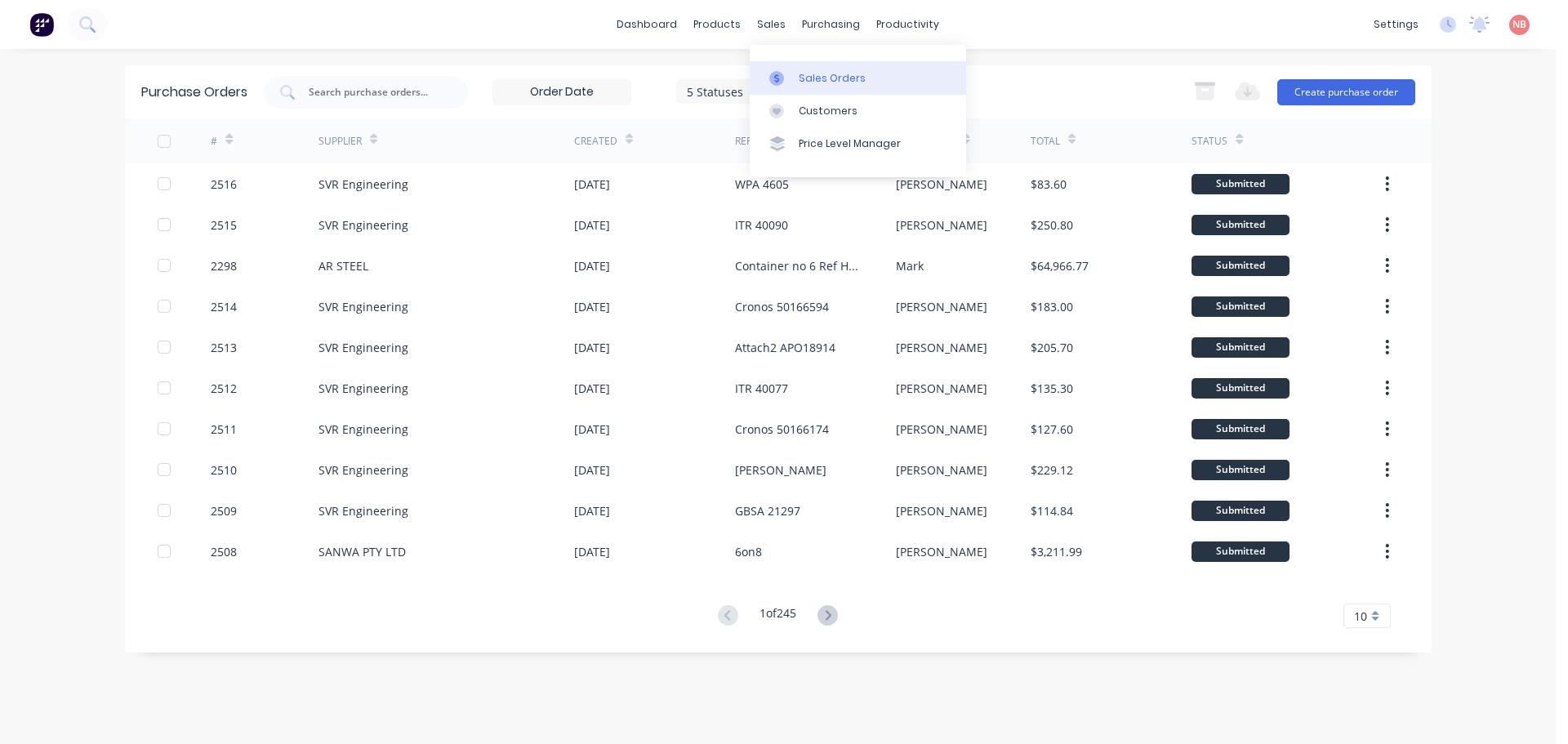
click at [793, 78] on div at bounding box center [781, 78] width 24 height 15
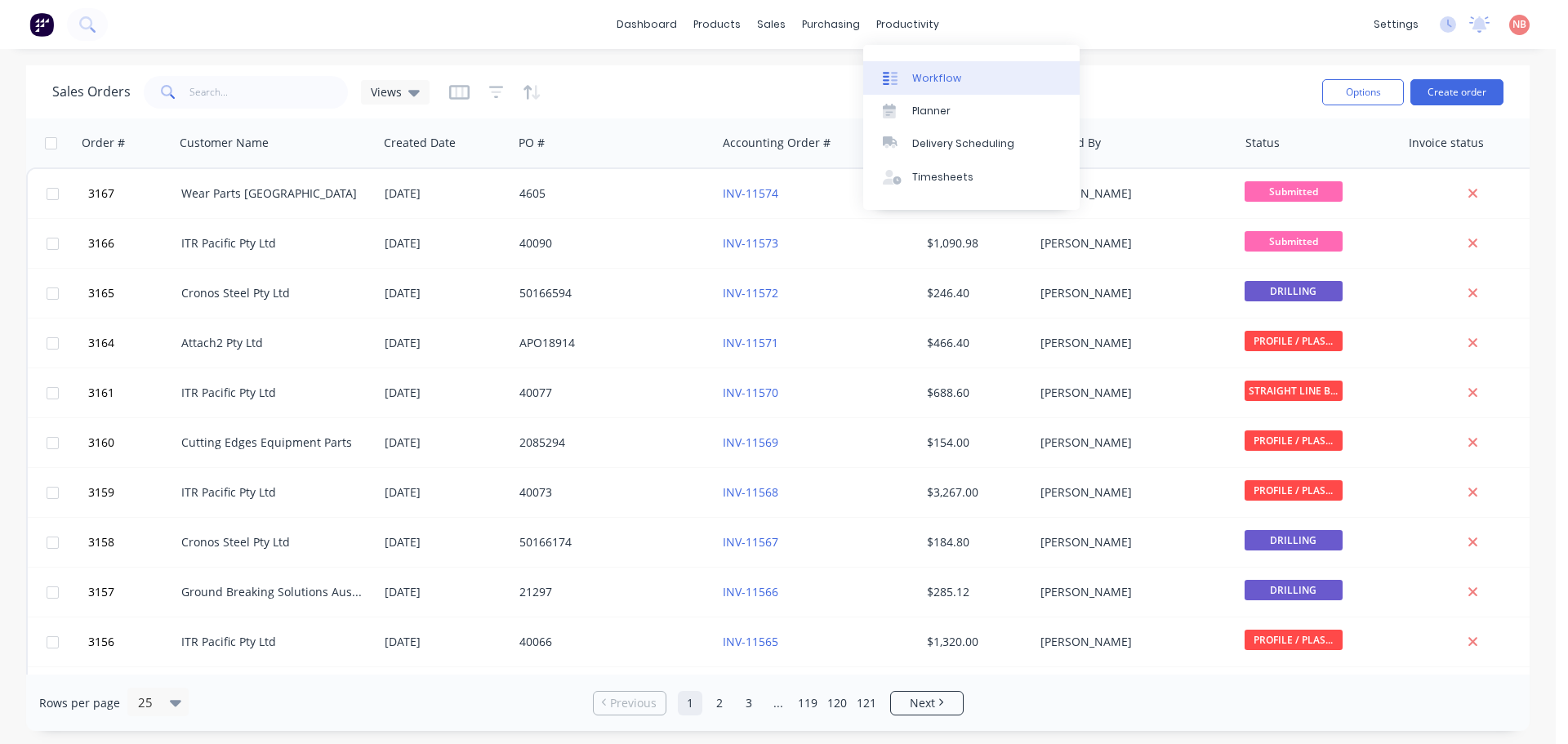
click at [920, 88] on link "Workflow" at bounding box center [971, 77] width 217 height 33
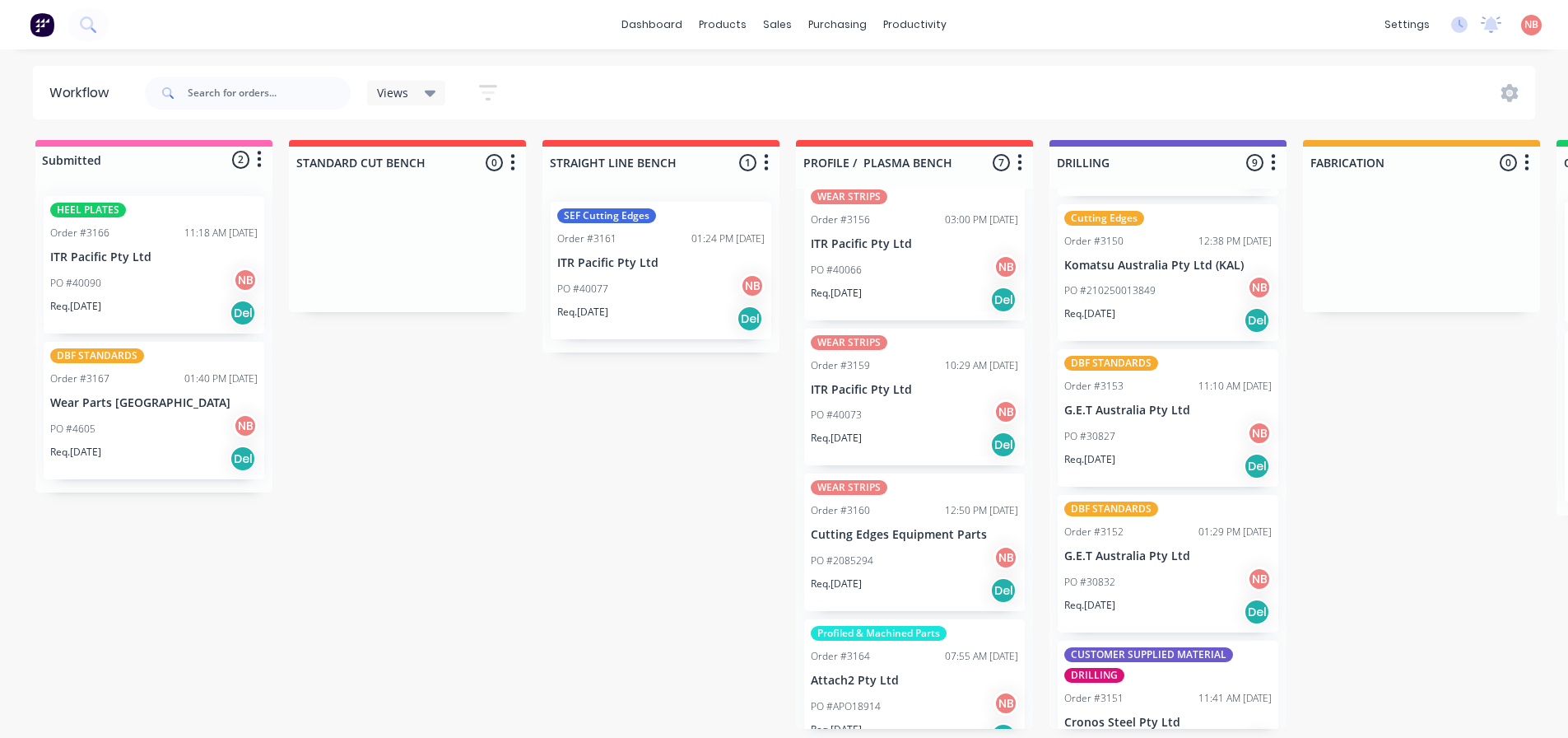
scroll to position [165, 0]
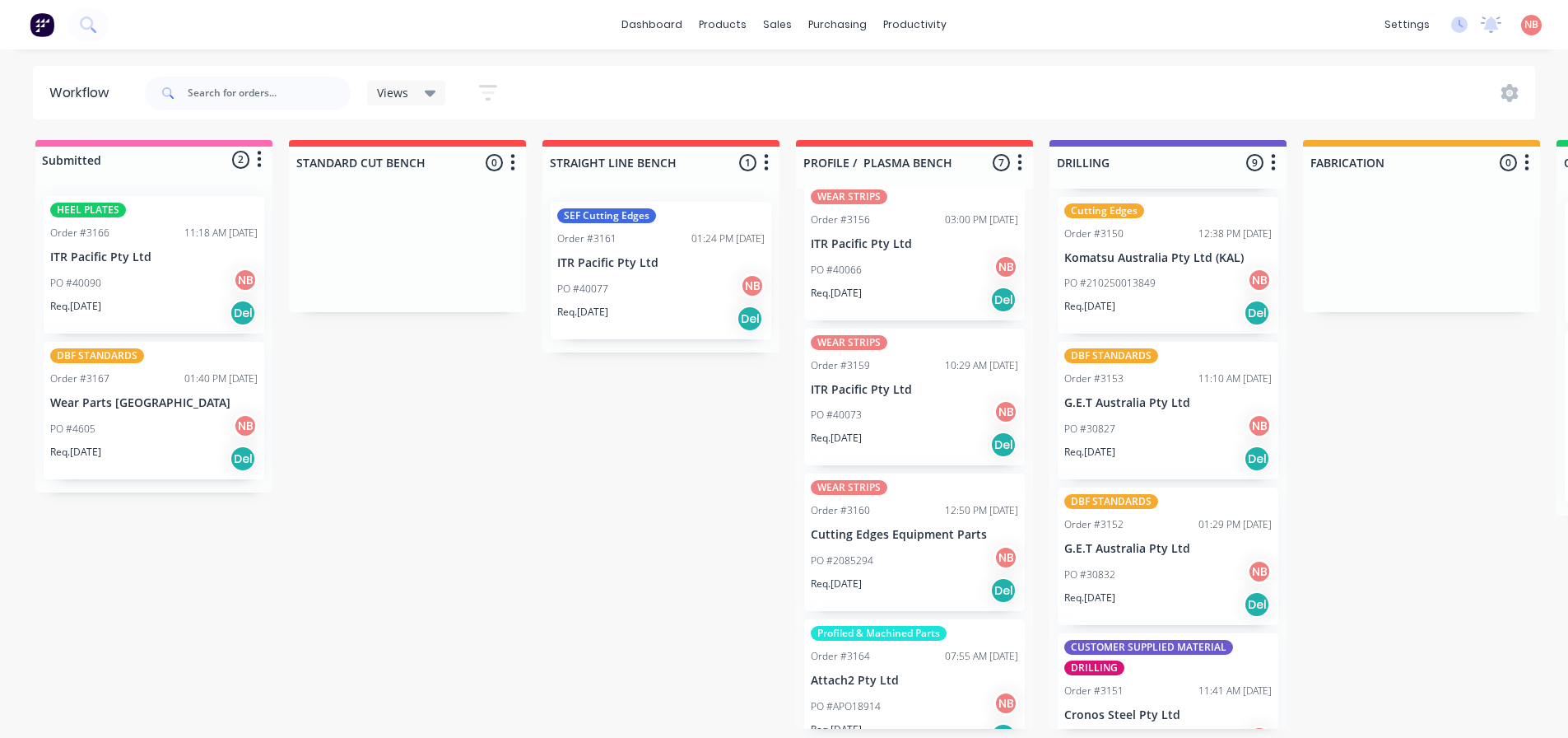
click at [1139, 403] on p "G.E.T Australia Pty Ltd" at bounding box center [1167, 402] width 207 height 14
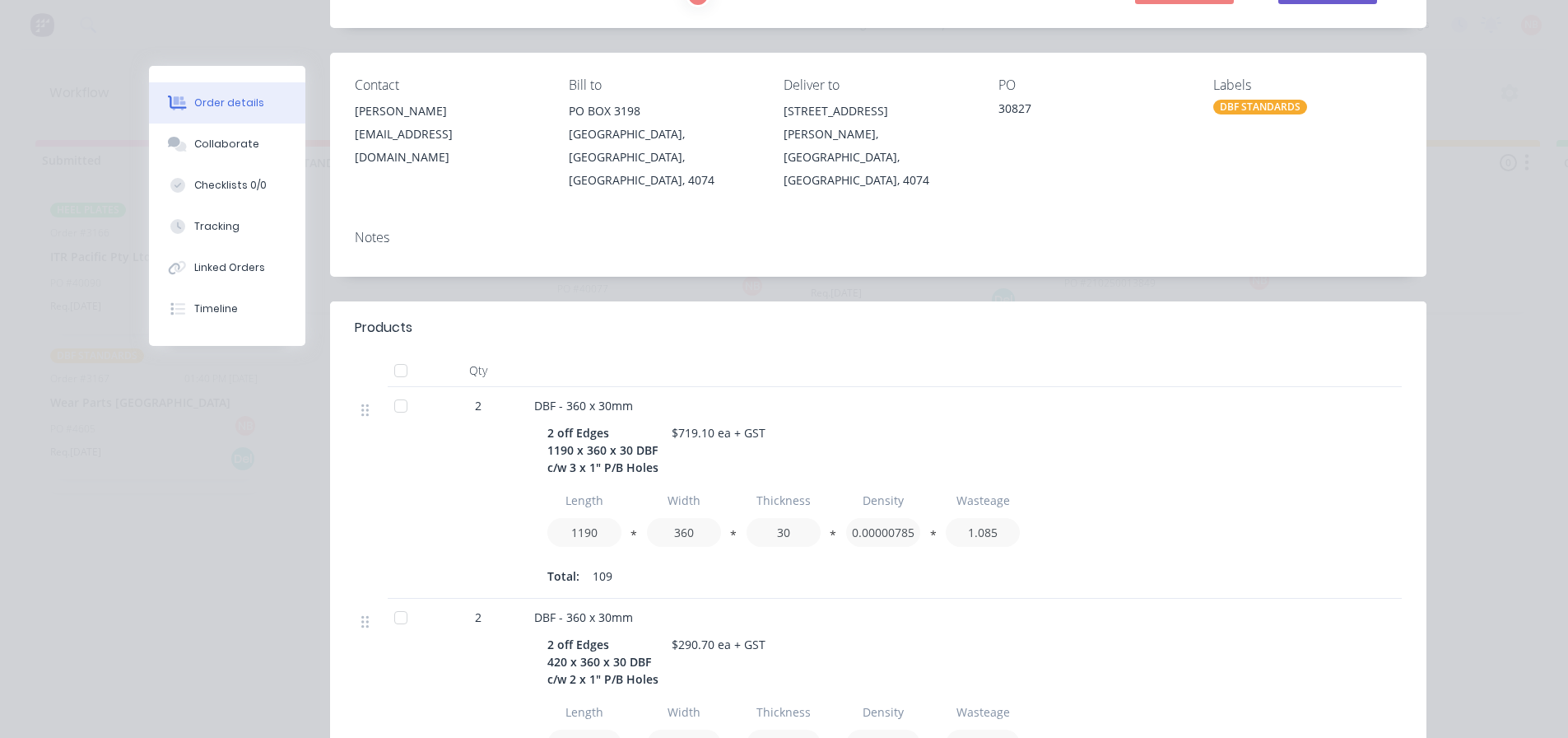
scroll to position [0, 0]
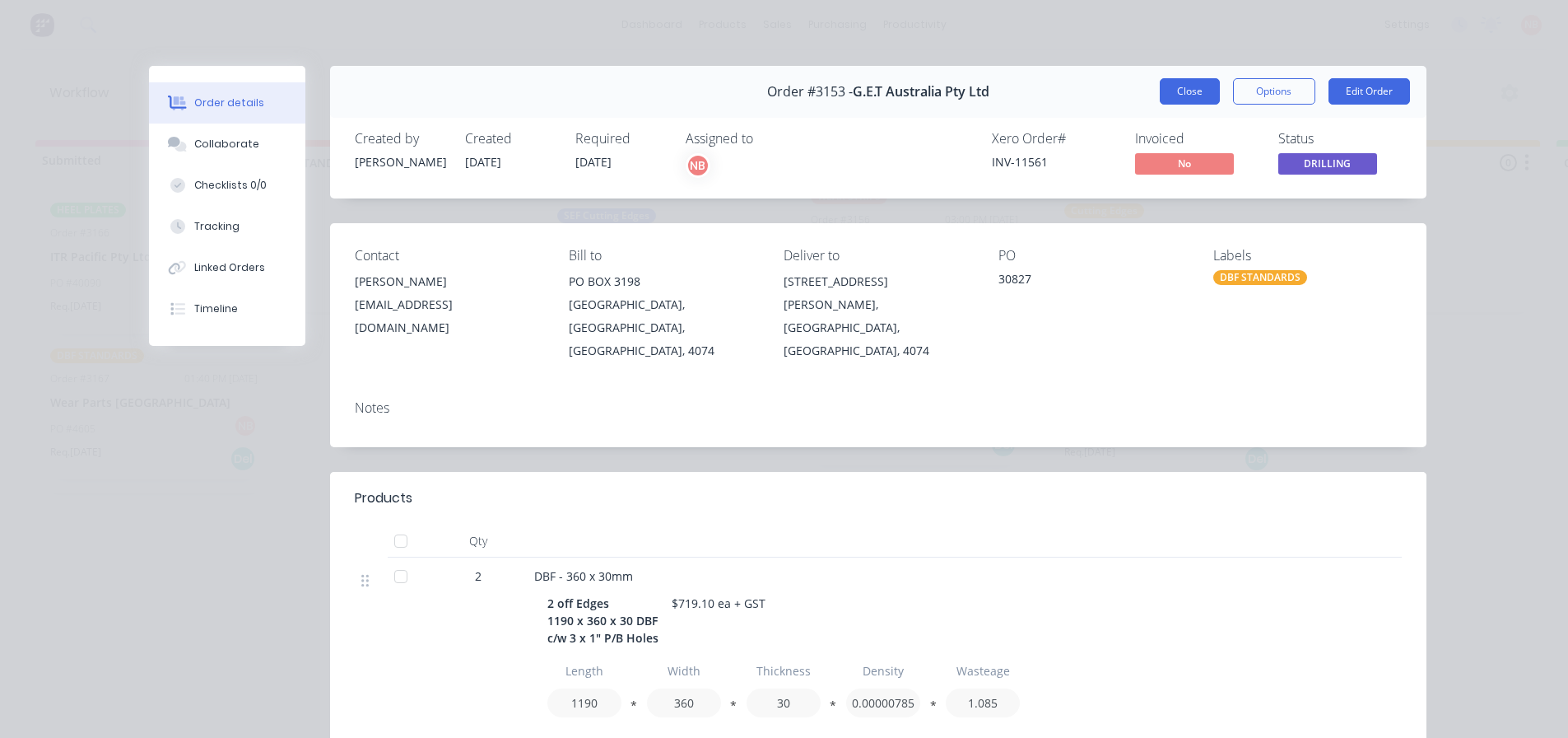
click at [1191, 94] on button "Close" at bounding box center [1189, 91] width 60 height 26
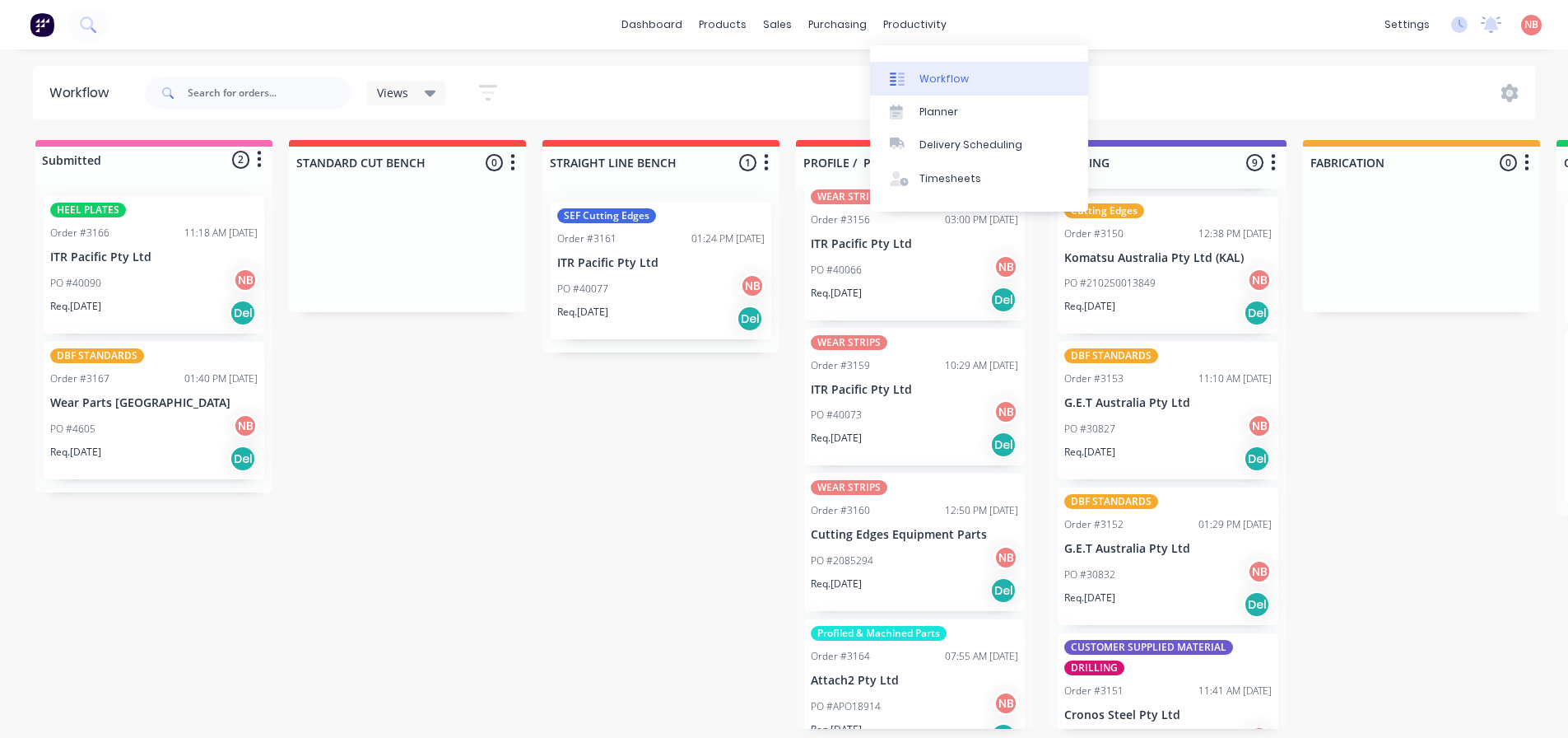
click at [907, 76] on div at bounding box center [902, 79] width 24 height 15
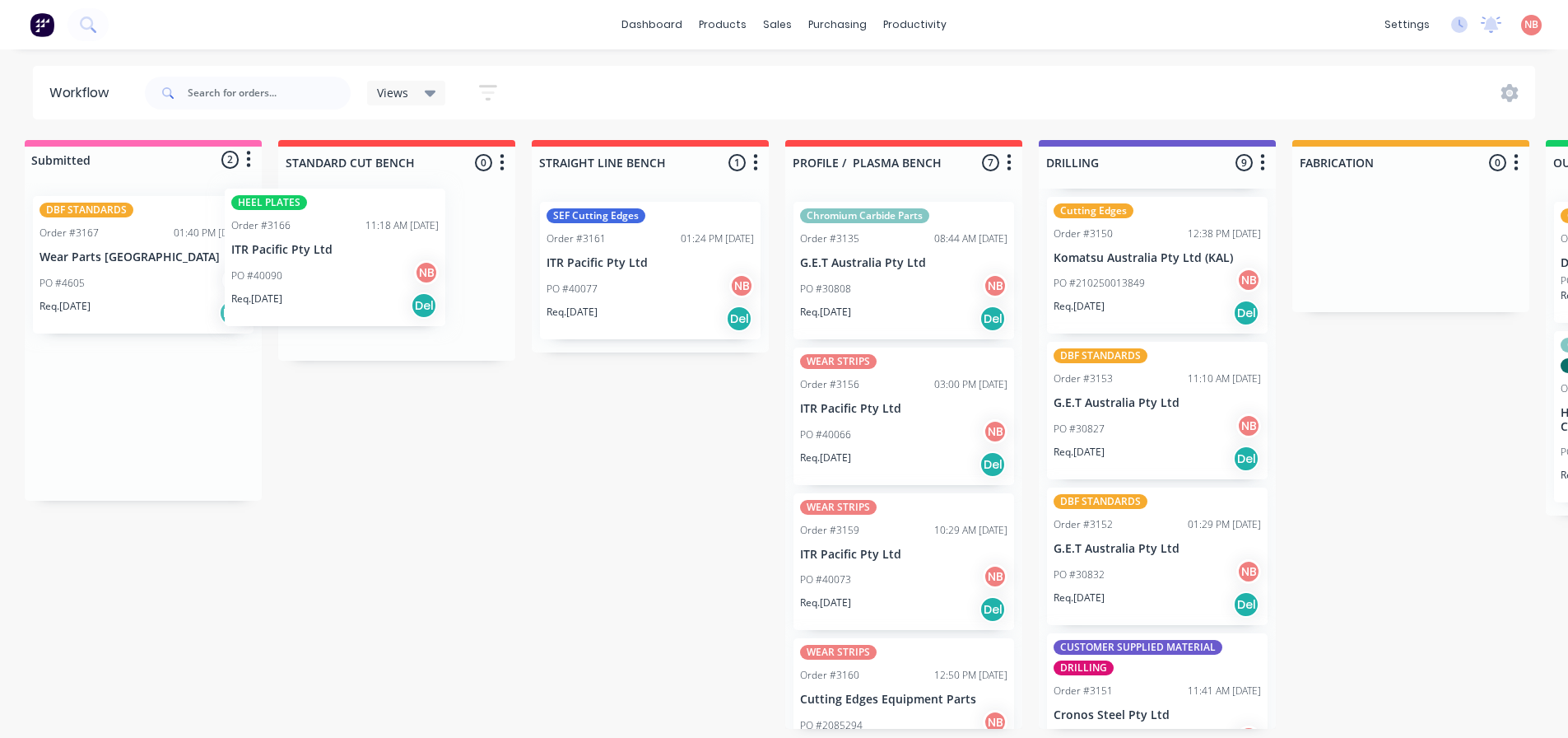
scroll to position [0, 10]
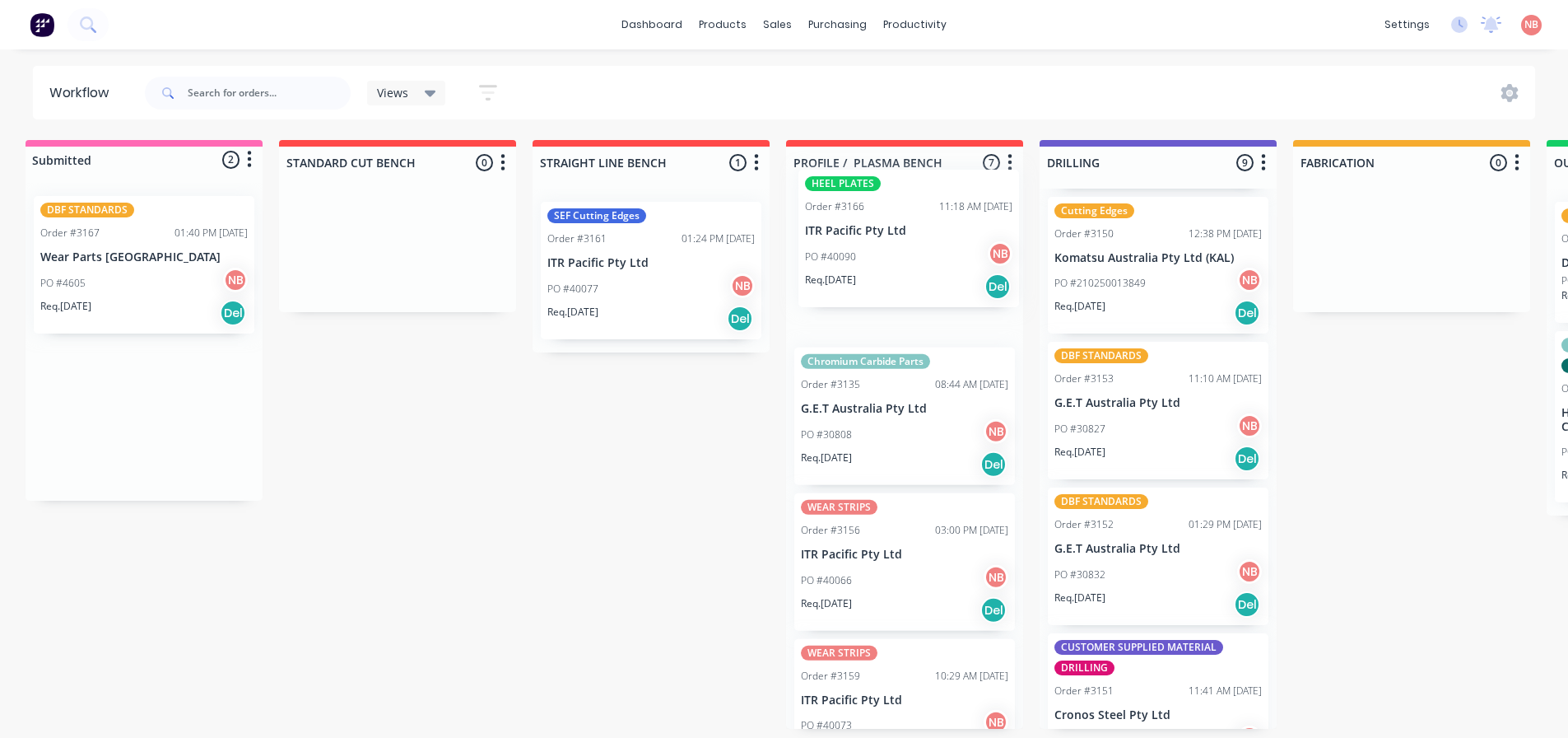
drag, startPoint x: 142, startPoint y: 275, endPoint x: 921, endPoint y: 249, distance: 779.4
click at [921, 249] on div "Submitted 2 Status colour #FF69B4 hex #FF69B4 Save Cancel Summaries Total order…" at bounding box center [1350, 434] width 2744 height 589
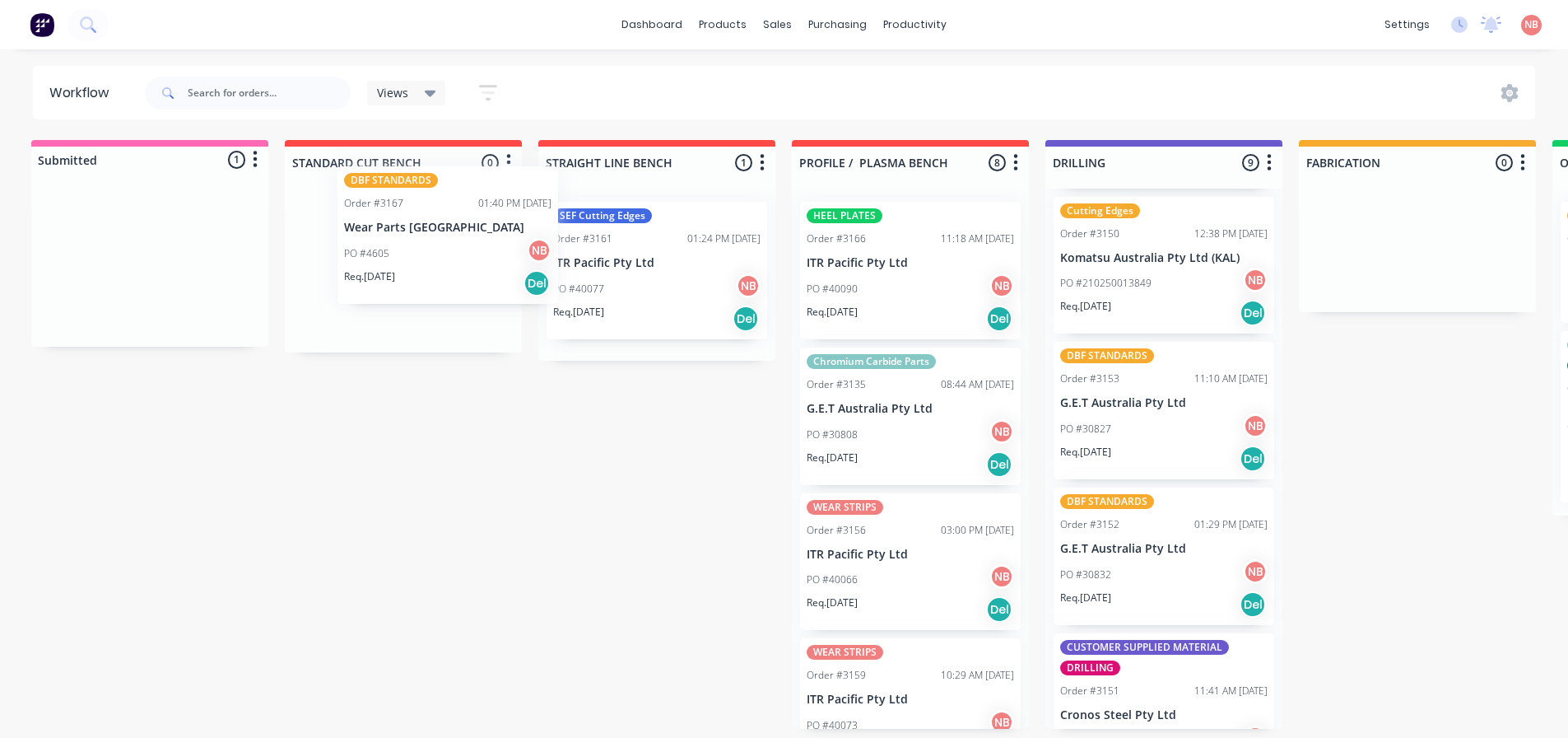
drag, startPoint x: 89, startPoint y: 294, endPoint x: 389, endPoint y: 264, distance: 301.5
click at [389, 264] on div "Submitted 1 Status colour #FF69B4 hex #FF69B4 Save Cancel Summaries Total order…" at bounding box center [1355, 434] width 2744 height 589
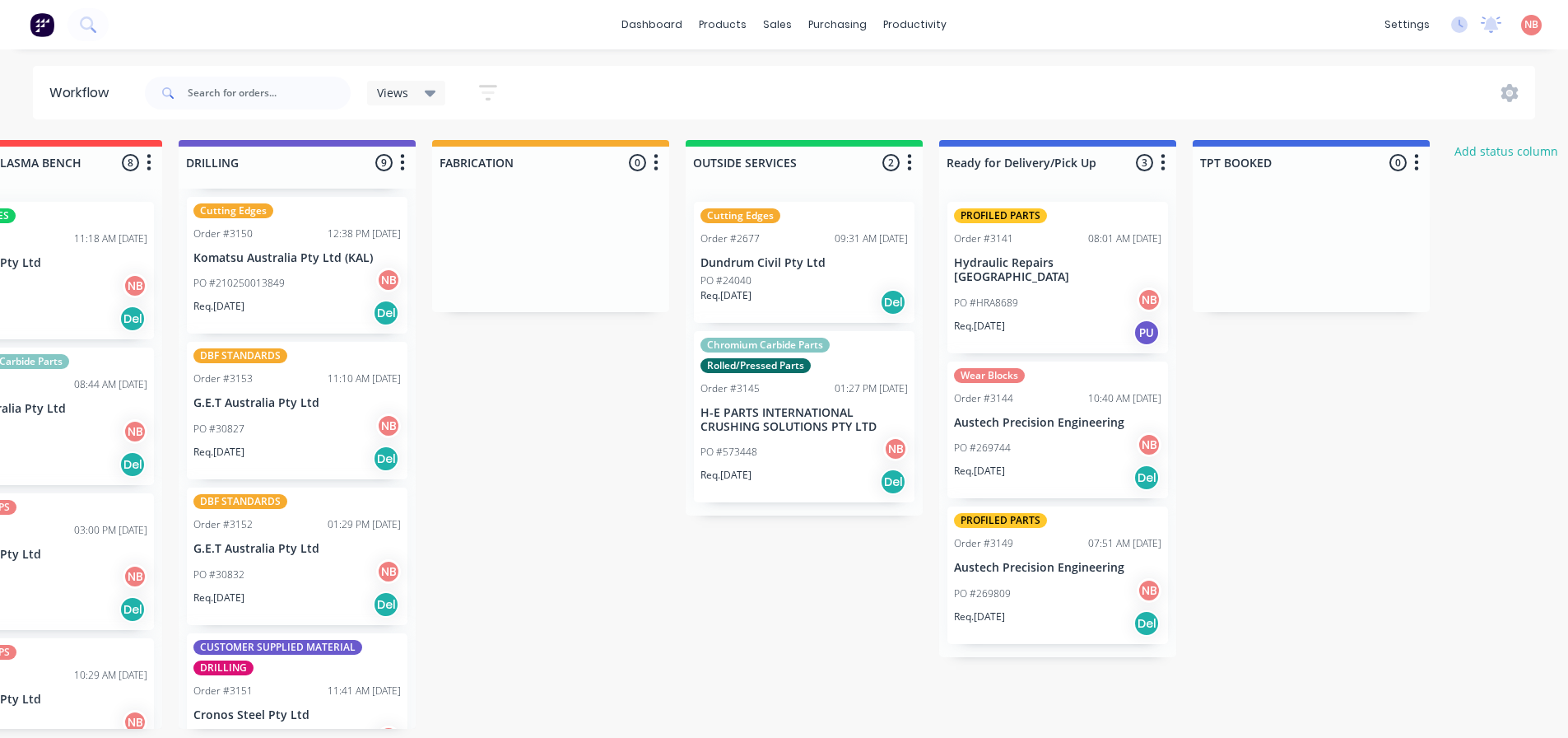
scroll to position [0, 1177]
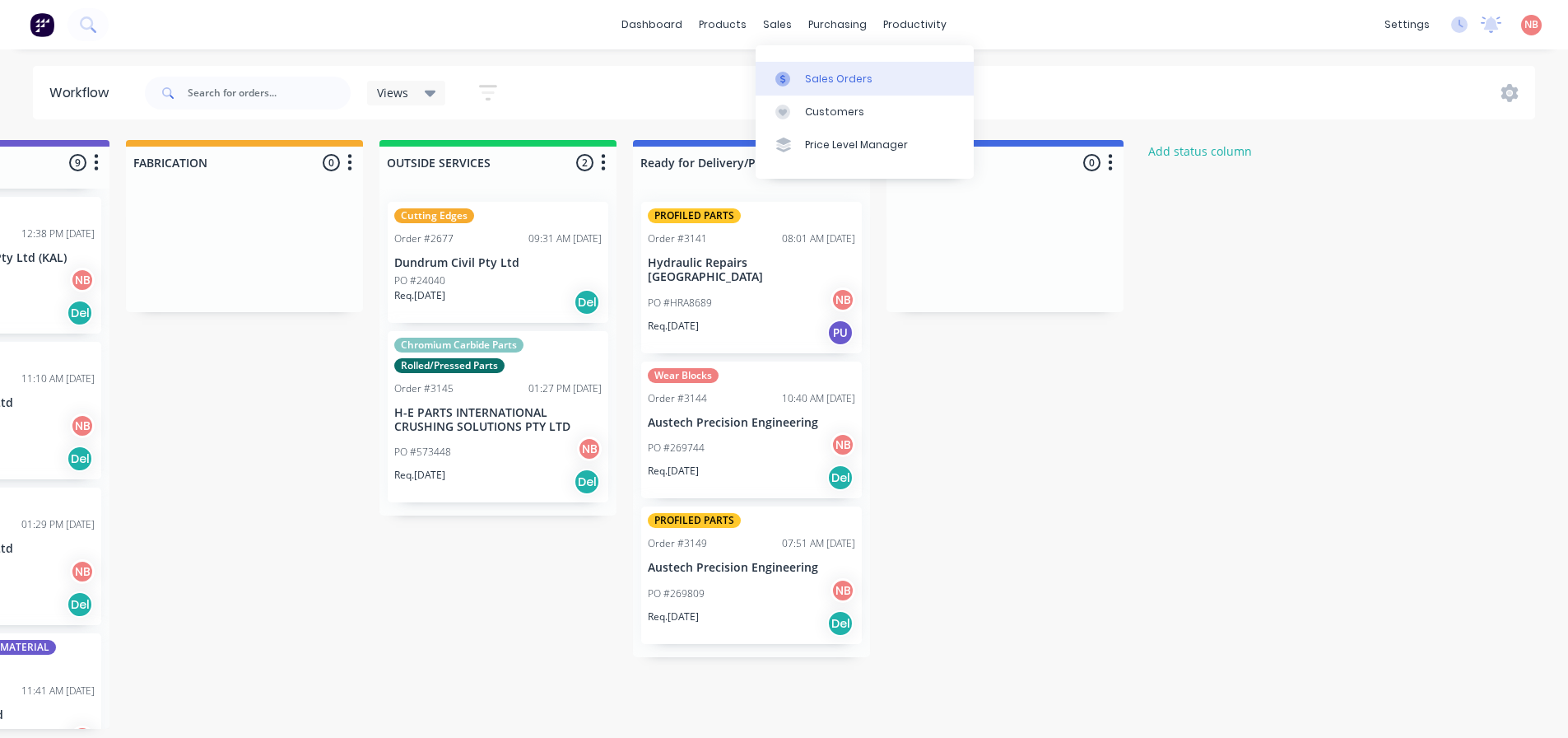
click at [795, 81] on div at bounding box center [787, 79] width 24 height 15
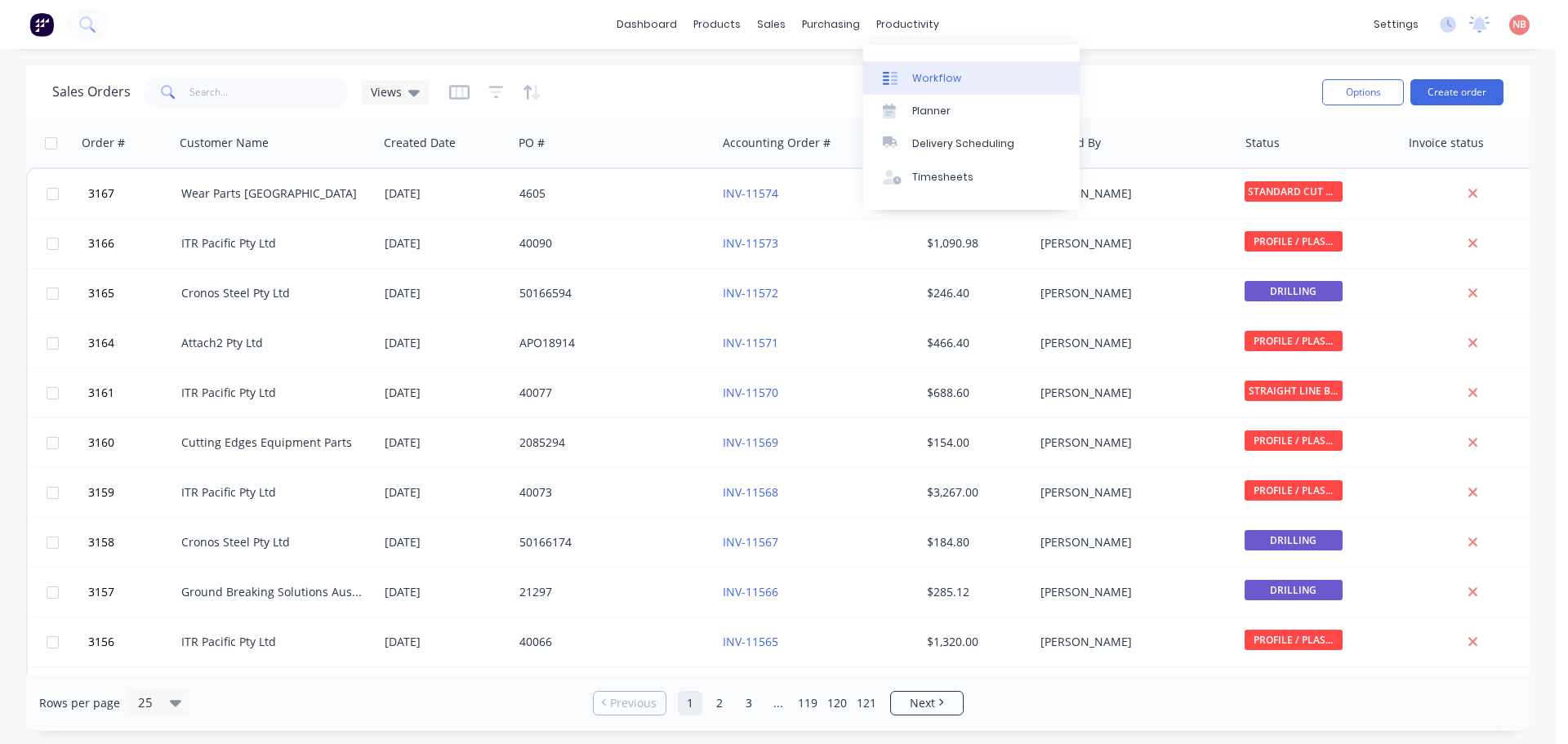
click at [914, 89] on link "Workflow" at bounding box center [971, 77] width 217 height 33
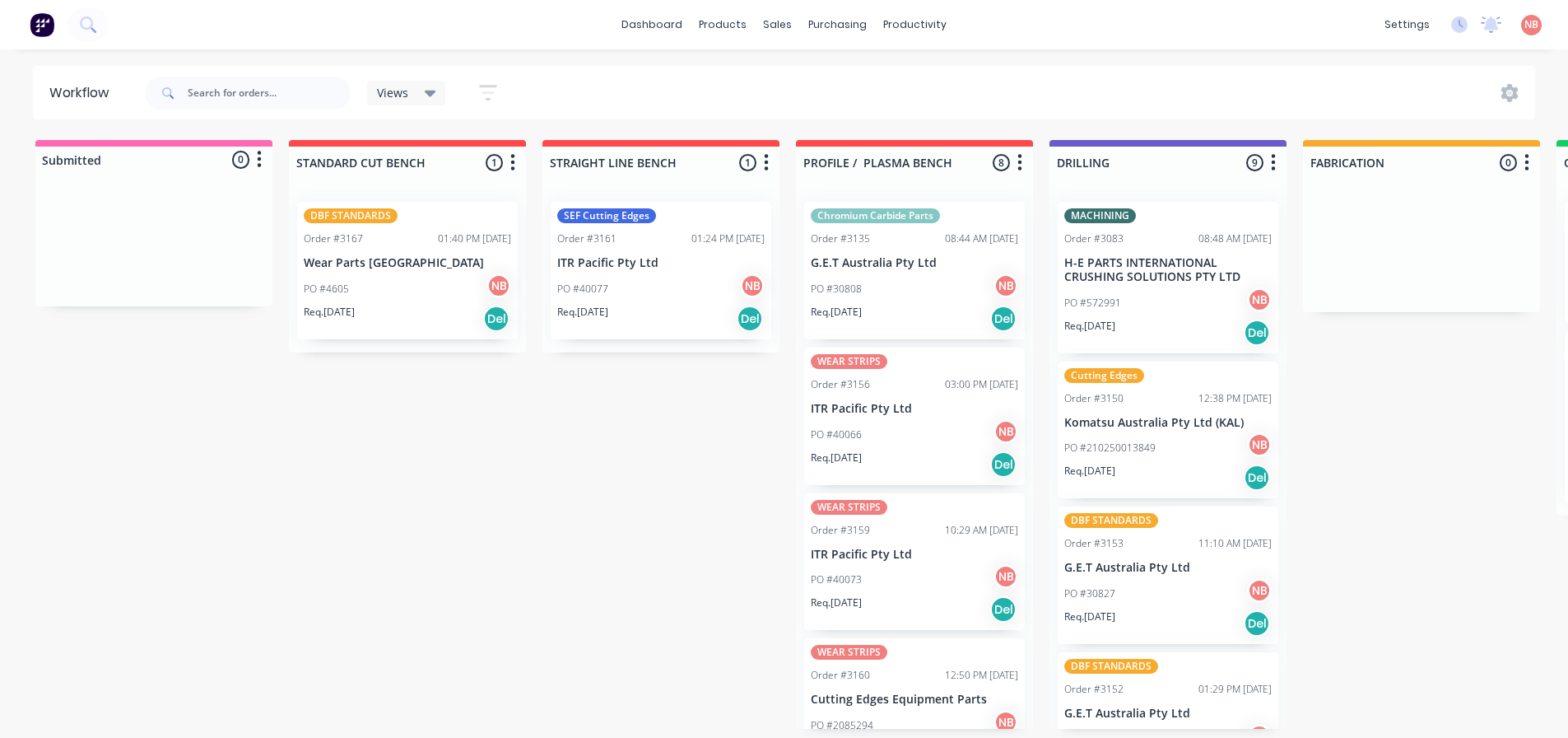
click at [1142, 555] on div "DBF STANDARDS Order #3153 11:10 AM [DATE] G.E.T Australia Pty Ltd PO #30827 NB …" at bounding box center [1167, 575] width 220 height 138
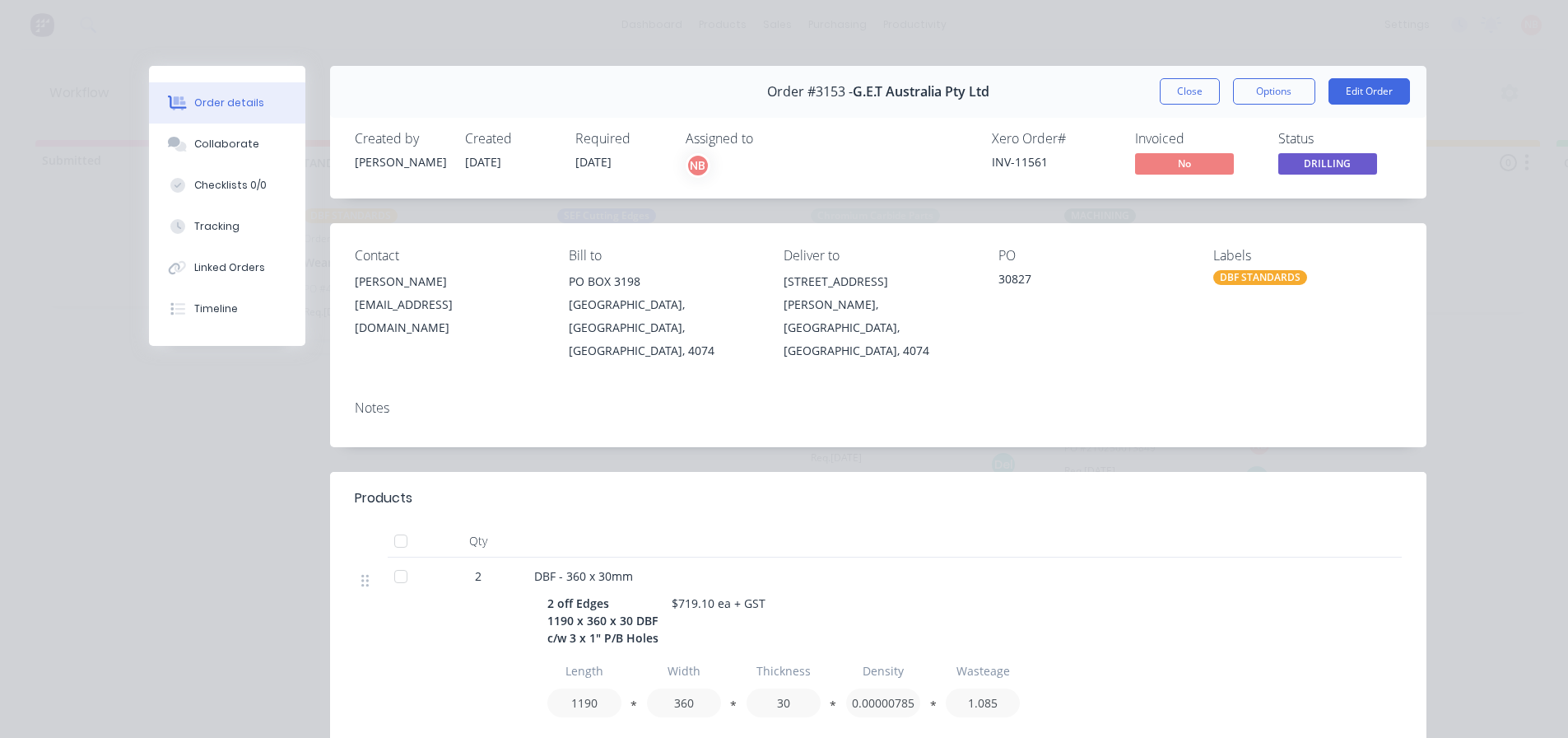
drag, startPoint x: 1172, startPoint y: 84, endPoint x: 1151, endPoint y: 95, distance: 23.7
click at [1172, 84] on button "Close" at bounding box center [1189, 91] width 60 height 26
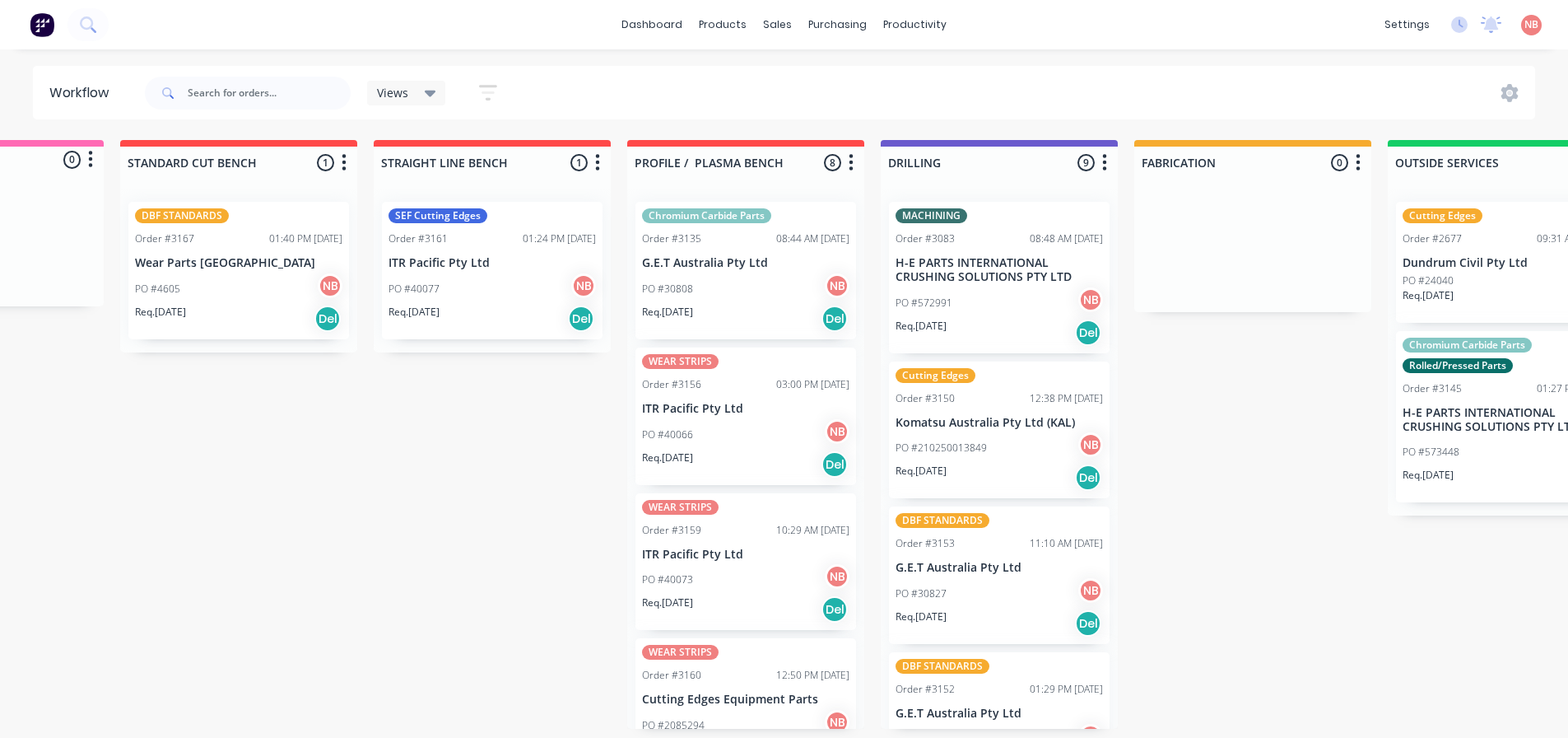
scroll to position [0, 133]
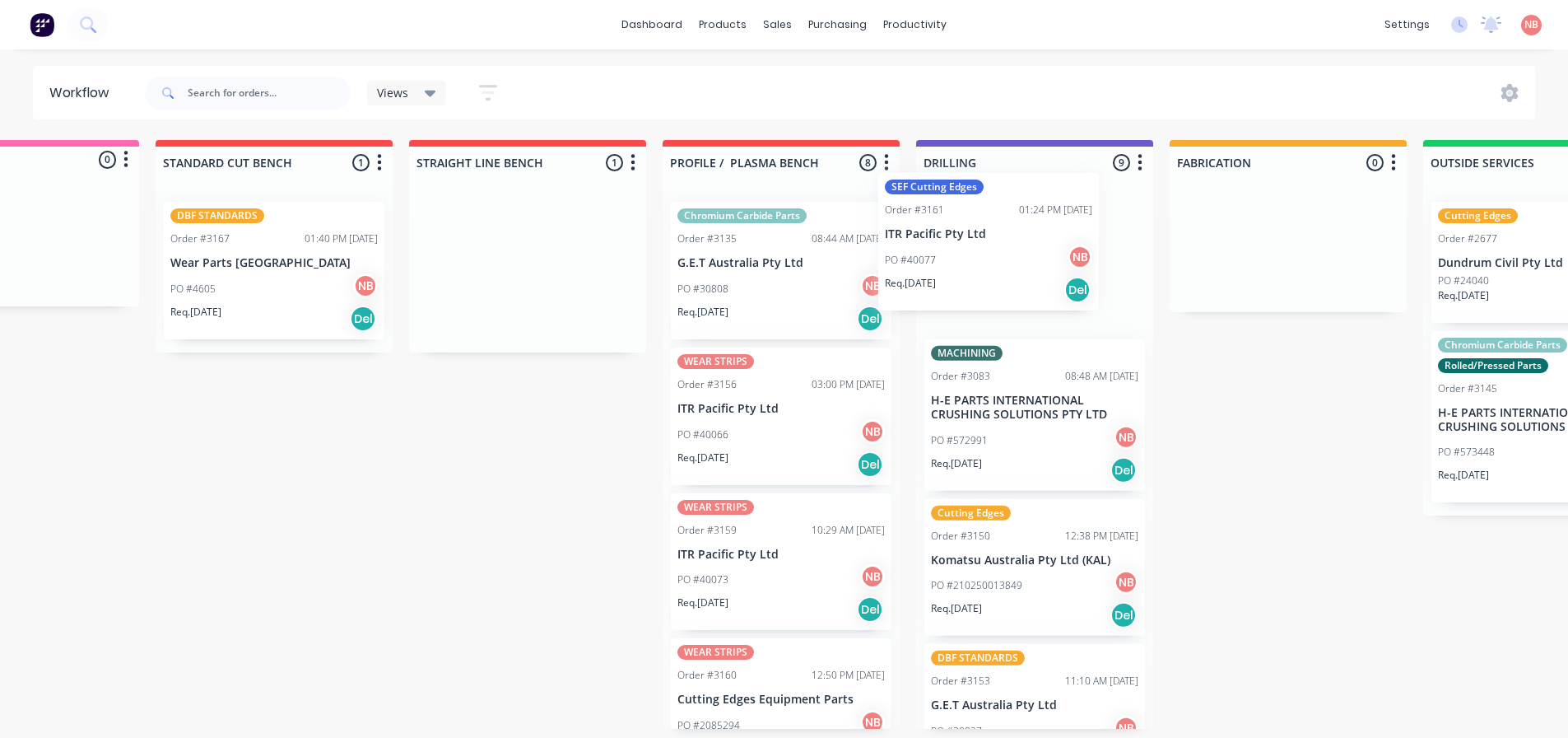
drag, startPoint x: 456, startPoint y: 240, endPoint x: 942, endPoint y: 210, distance: 486.9
click at [942, 210] on div "Submitted 0 Status colour #FF69B4 hex #FF69B4 Save Cancel Summaries Total order…" at bounding box center [1227, 434] width 2744 height 589
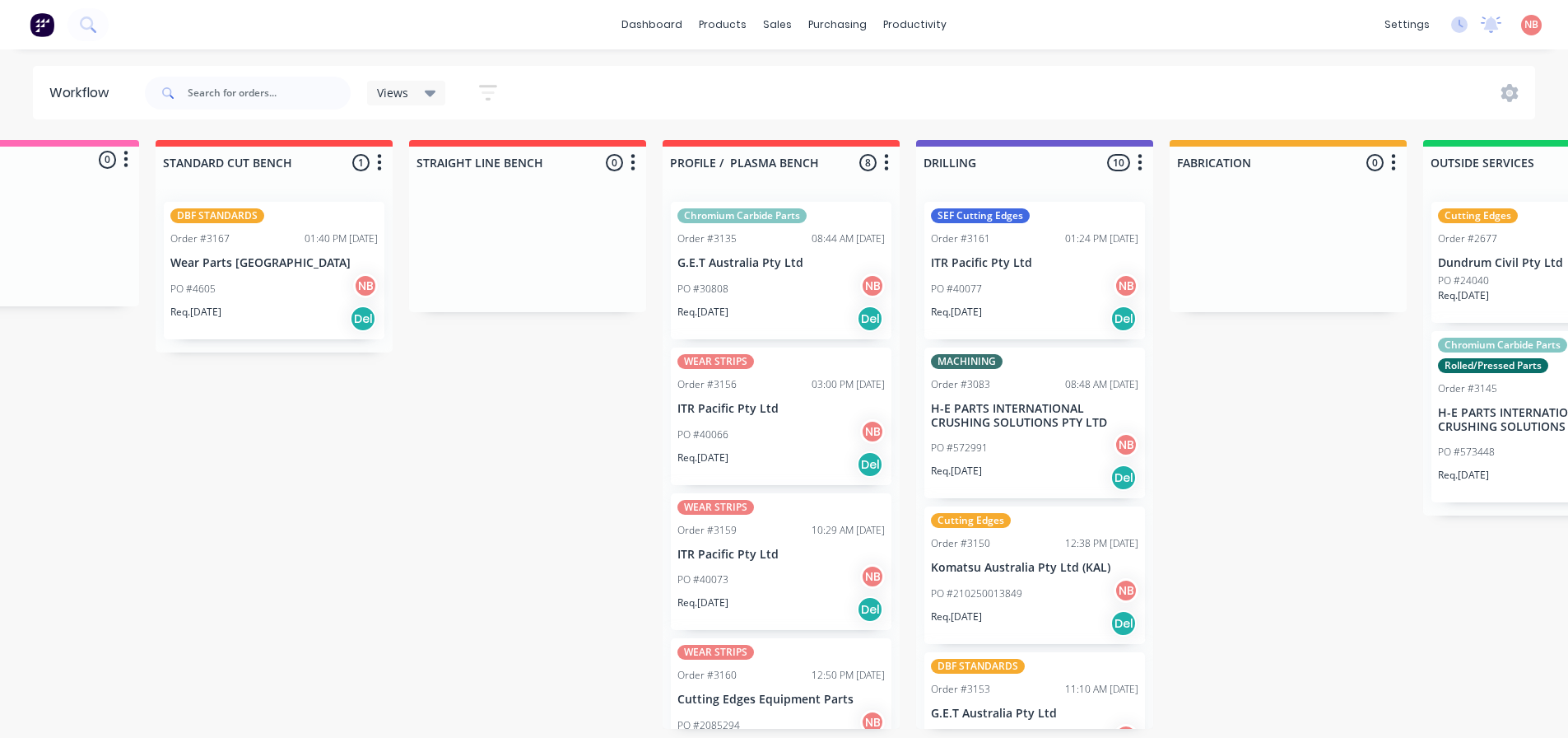
click at [972, 262] on p "ITR Pacific Pty Ltd" at bounding box center [1034, 263] width 207 height 14
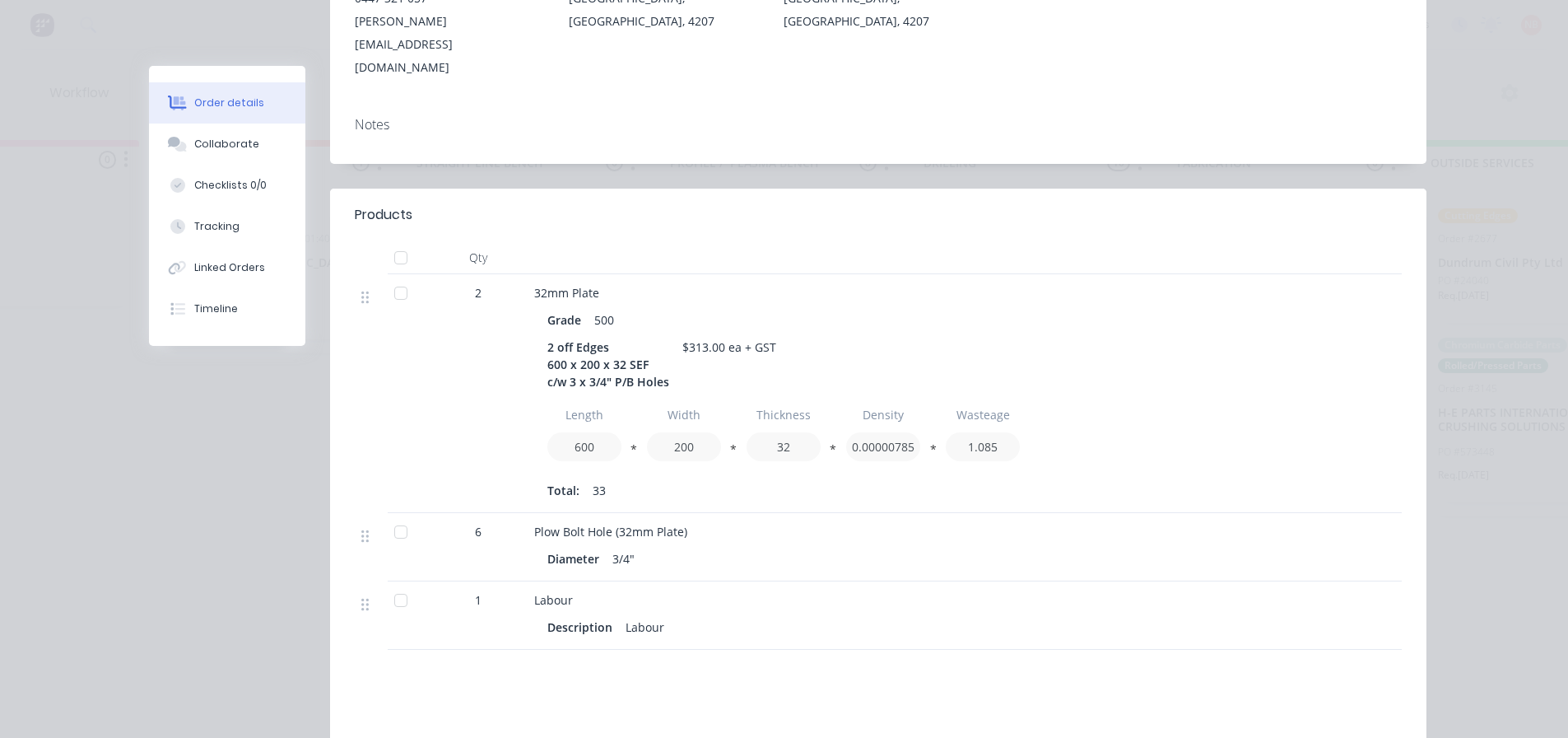
scroll to position [83, 0]
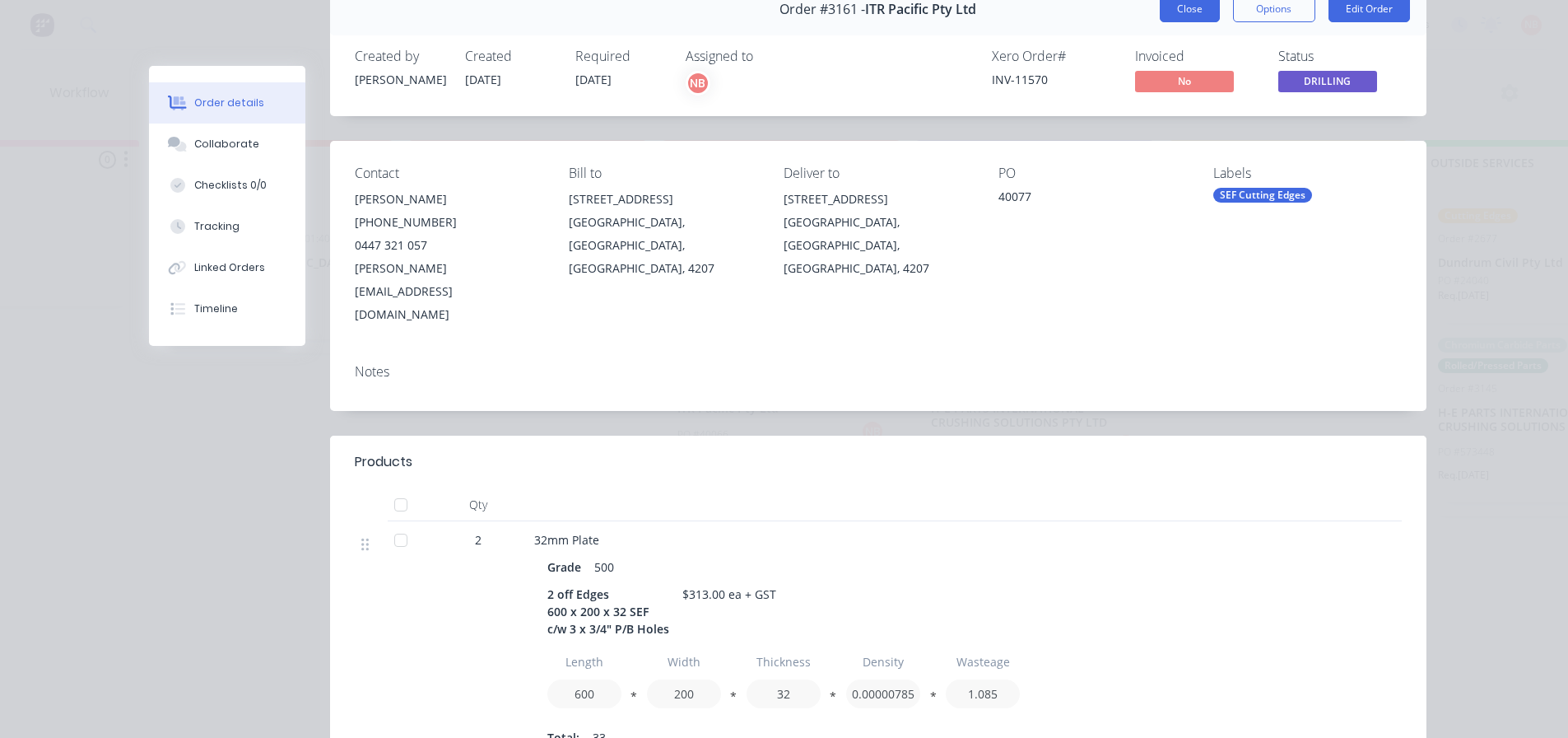
click at [1173, 8] on button "Close" at bounding box center [1189, 9] width 60 height 26
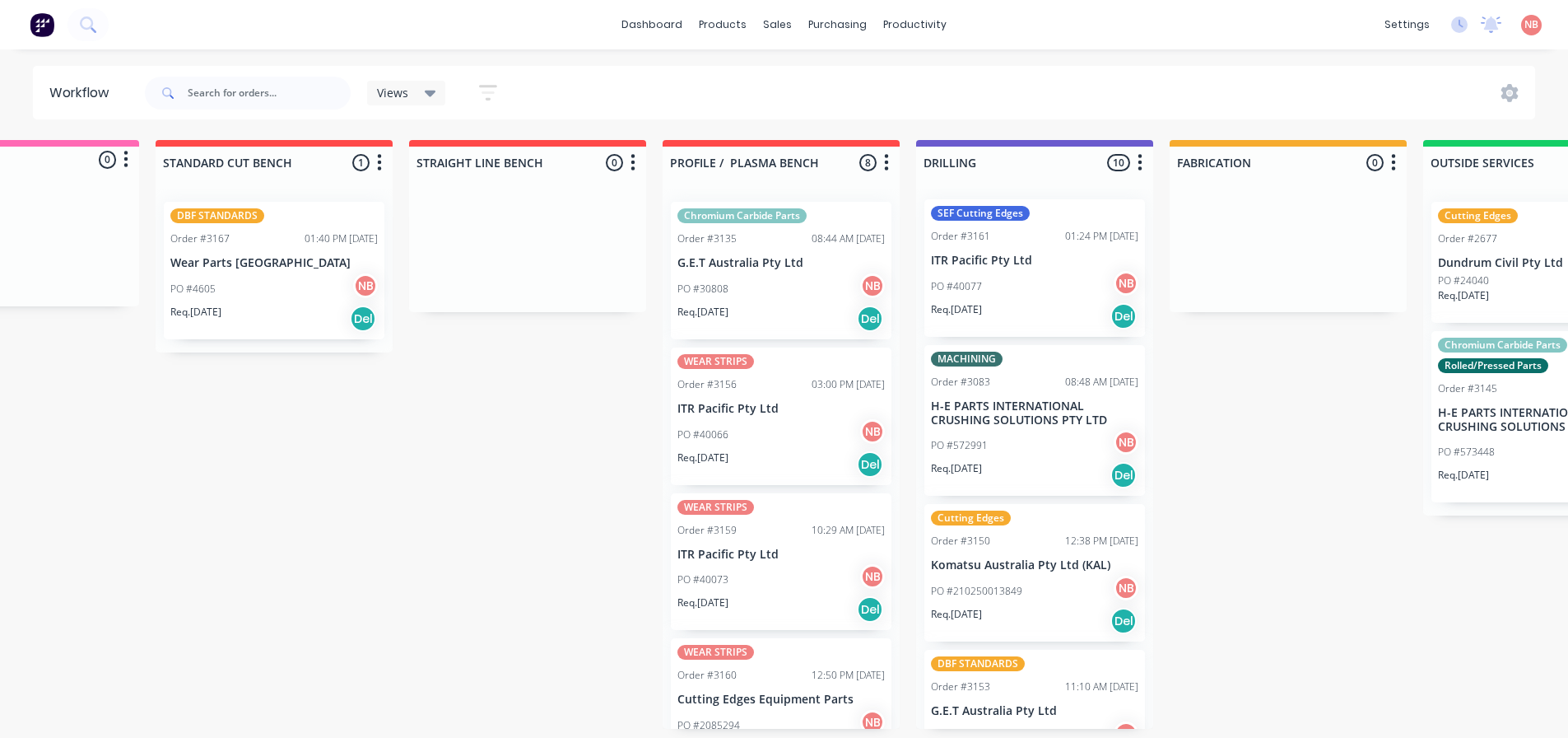
scroll to position [0, 0]
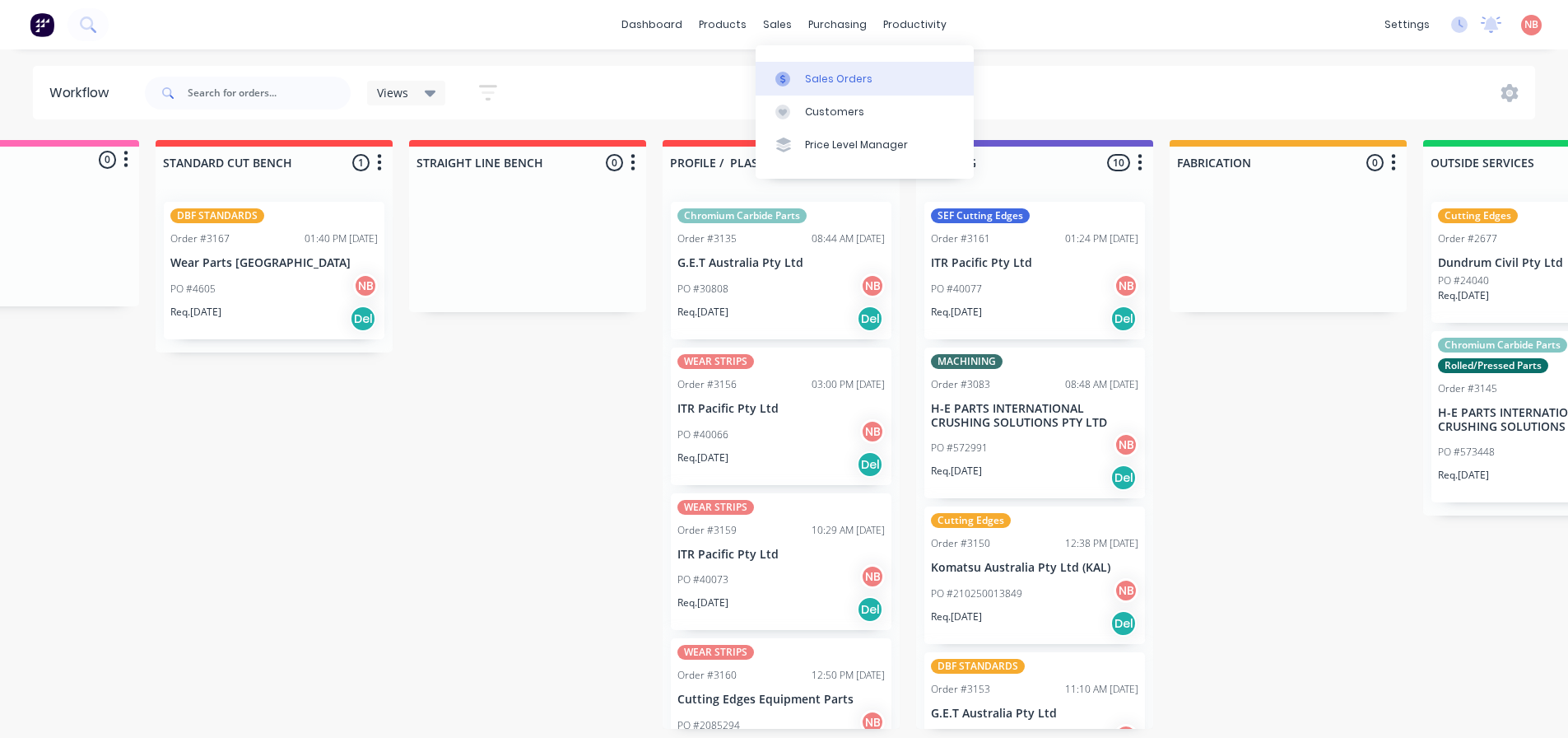
click at [803, 86] on link "Sales Orders" at bounding box center [864, 78] width 218 height 33
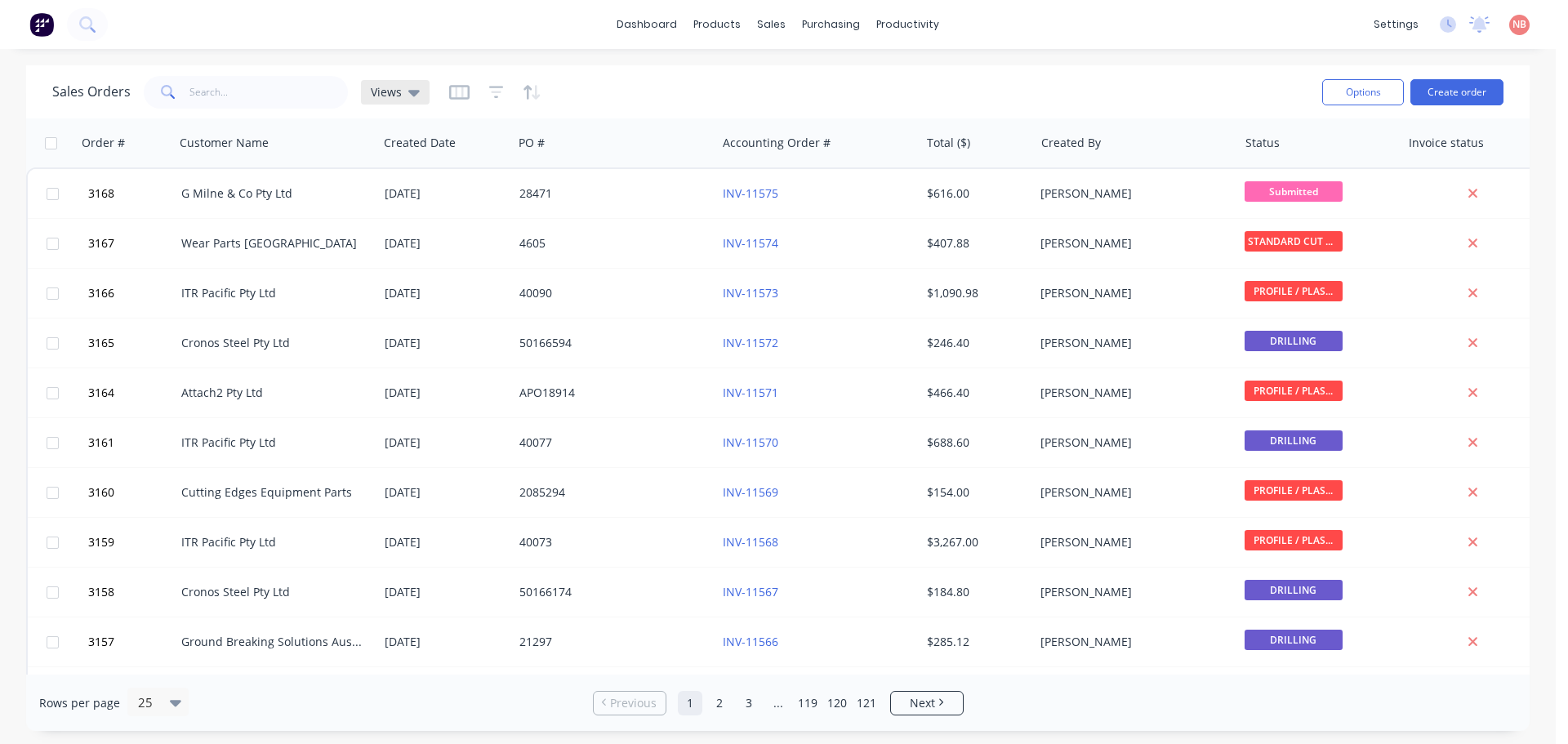
click at [391, 97] on span "Views" at bounding box center [386, 92] width 31 height 17
click at [392, 272] on button "Invoice" at bounding box center [458, 264] width 186 height 19
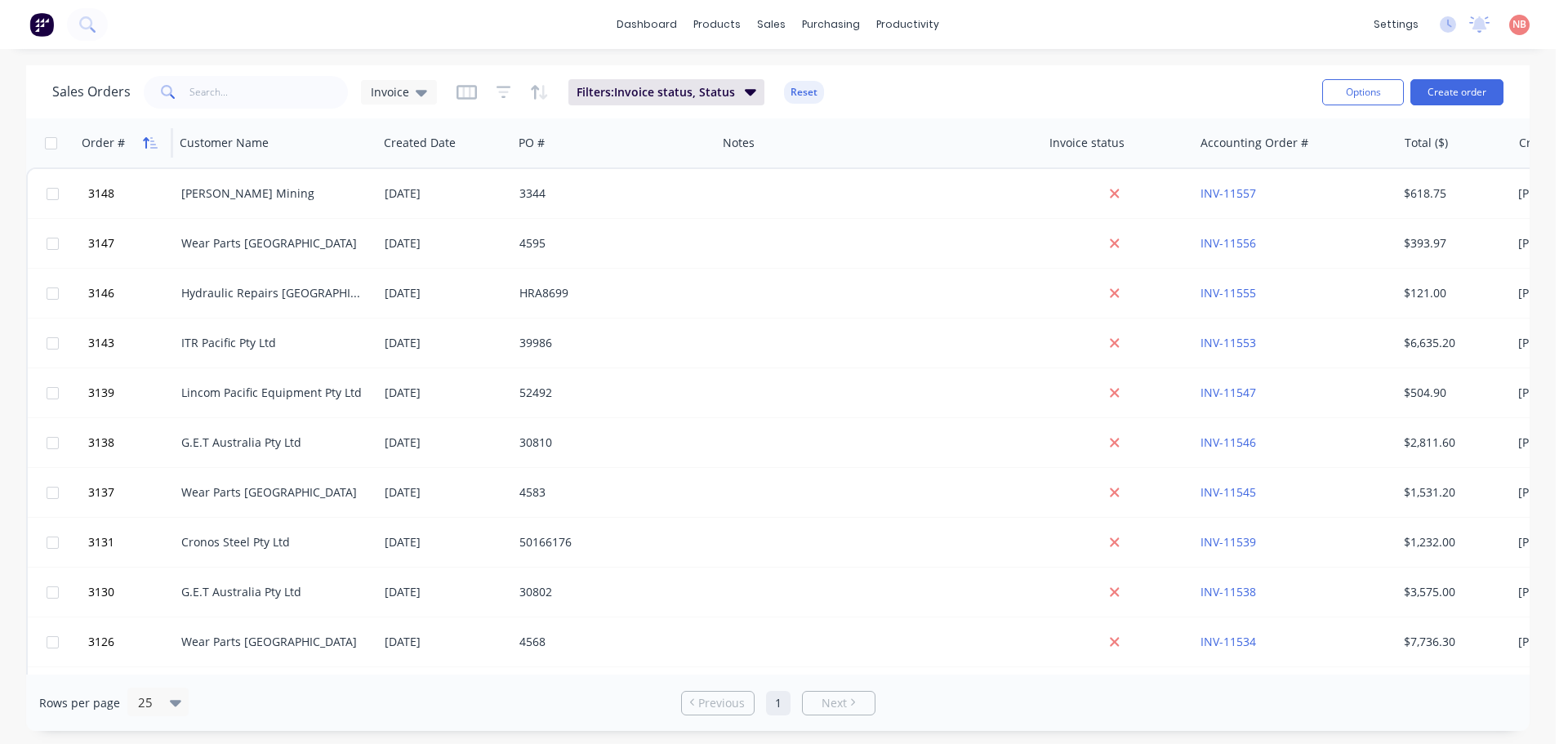
click at [146, 146] on icon "button" at bounding box center [146, 143] width 6 height 11
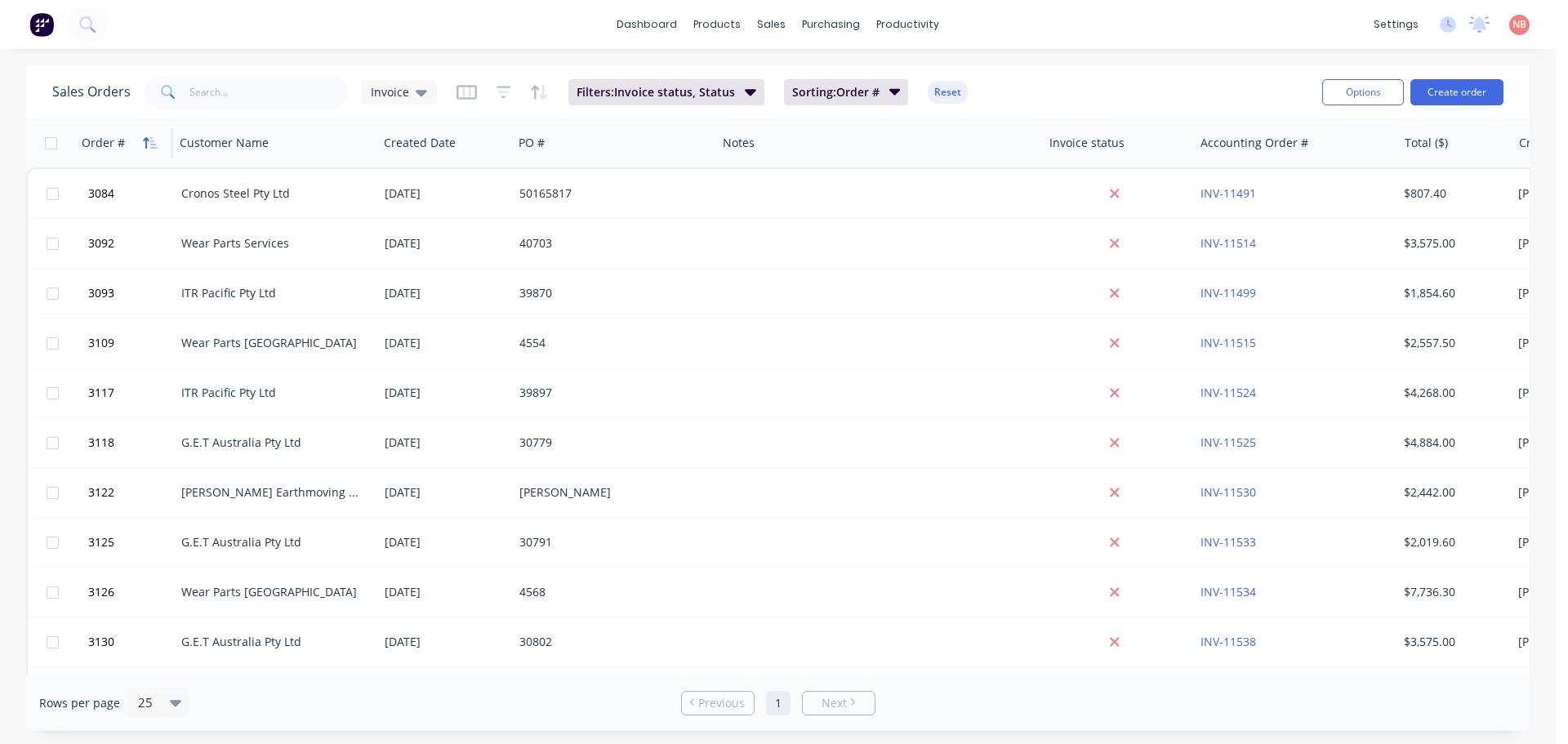
click at [148, 144] on icon "button" at bounding box center [151, 143] width 15 height 13
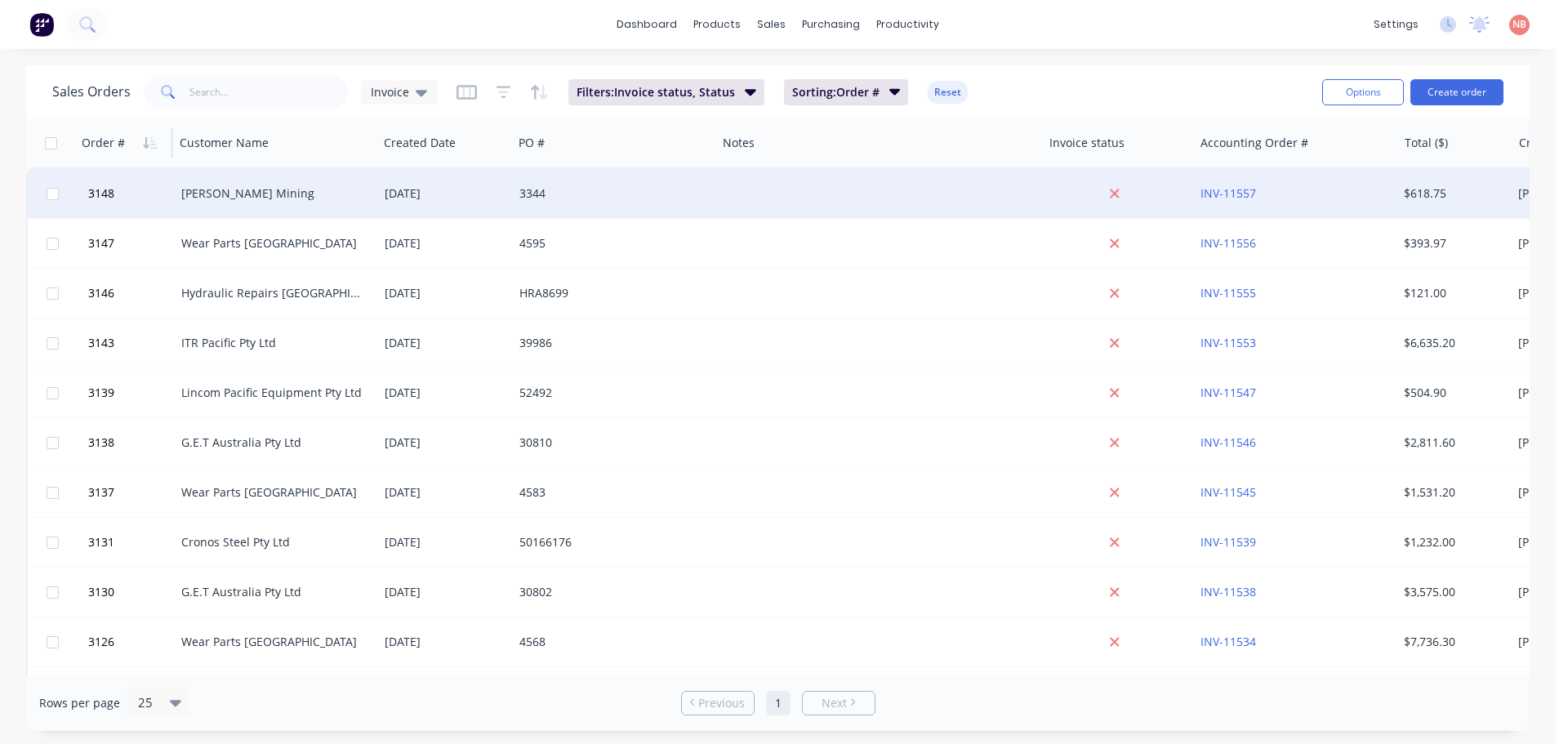
click at [659, 185] on div "3344" at bounding box center [609, 193] width 181 height 17
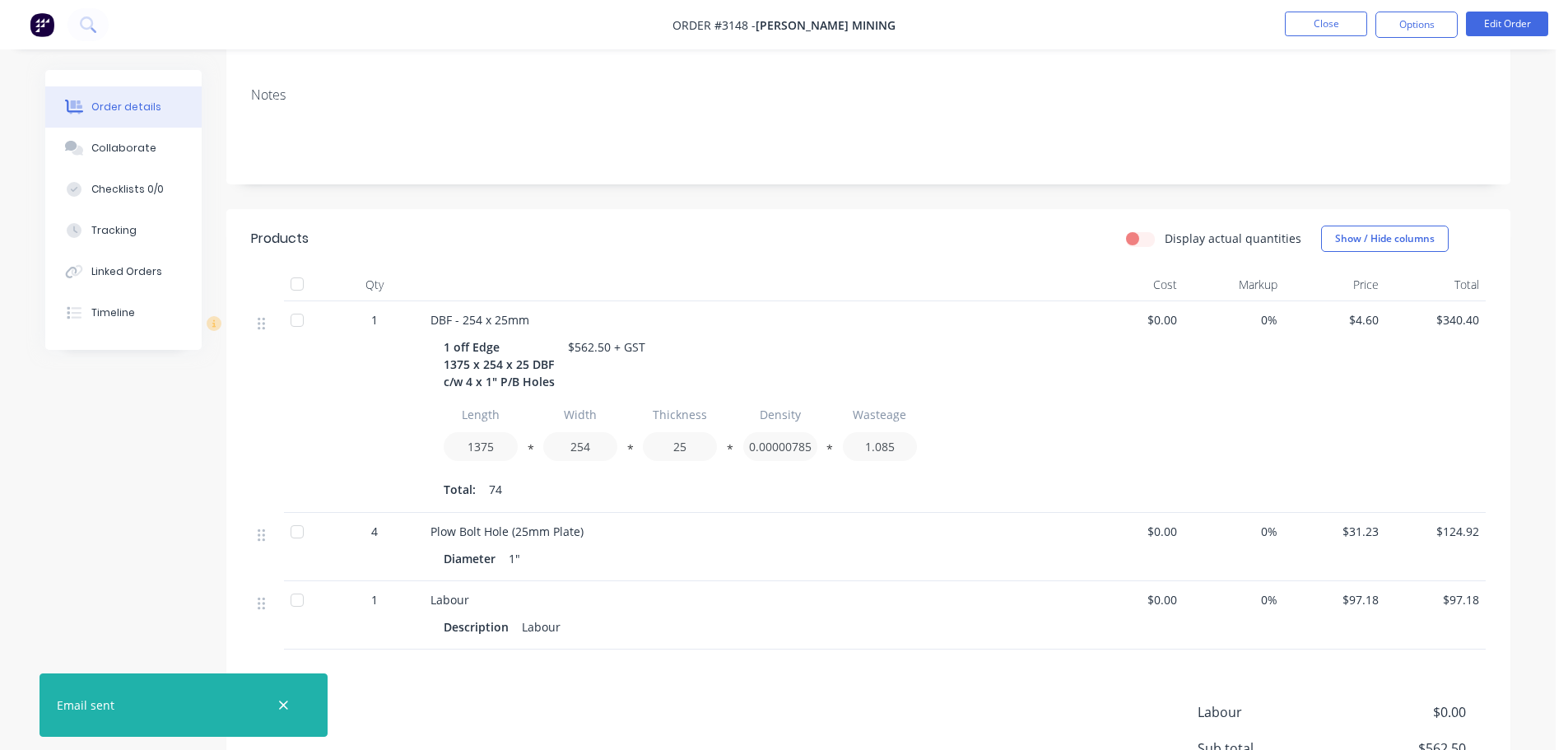
scroll to position [464, 0]
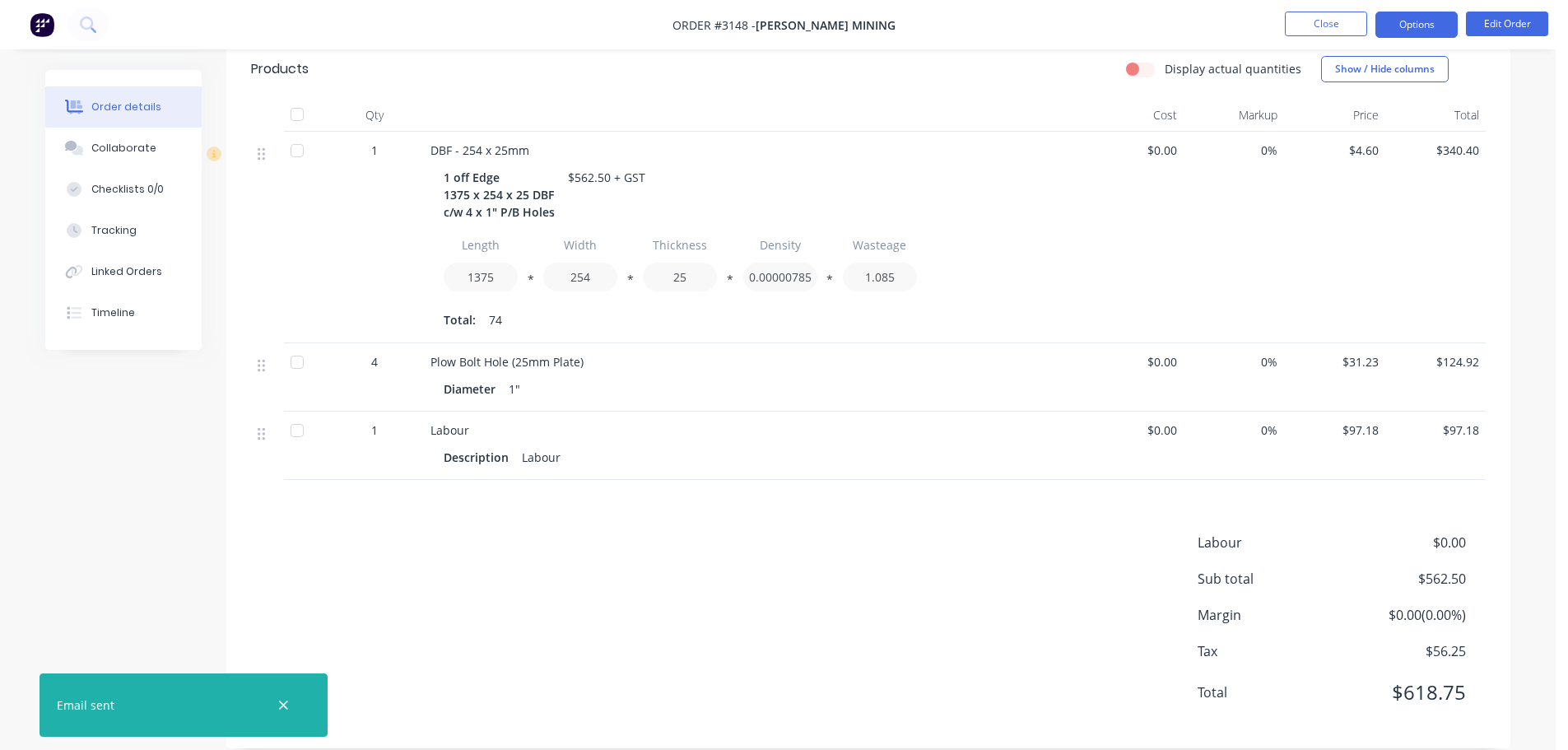
click at [1407, 17] on button "Options" at bounding box center [1416, 24] width 82 height 26
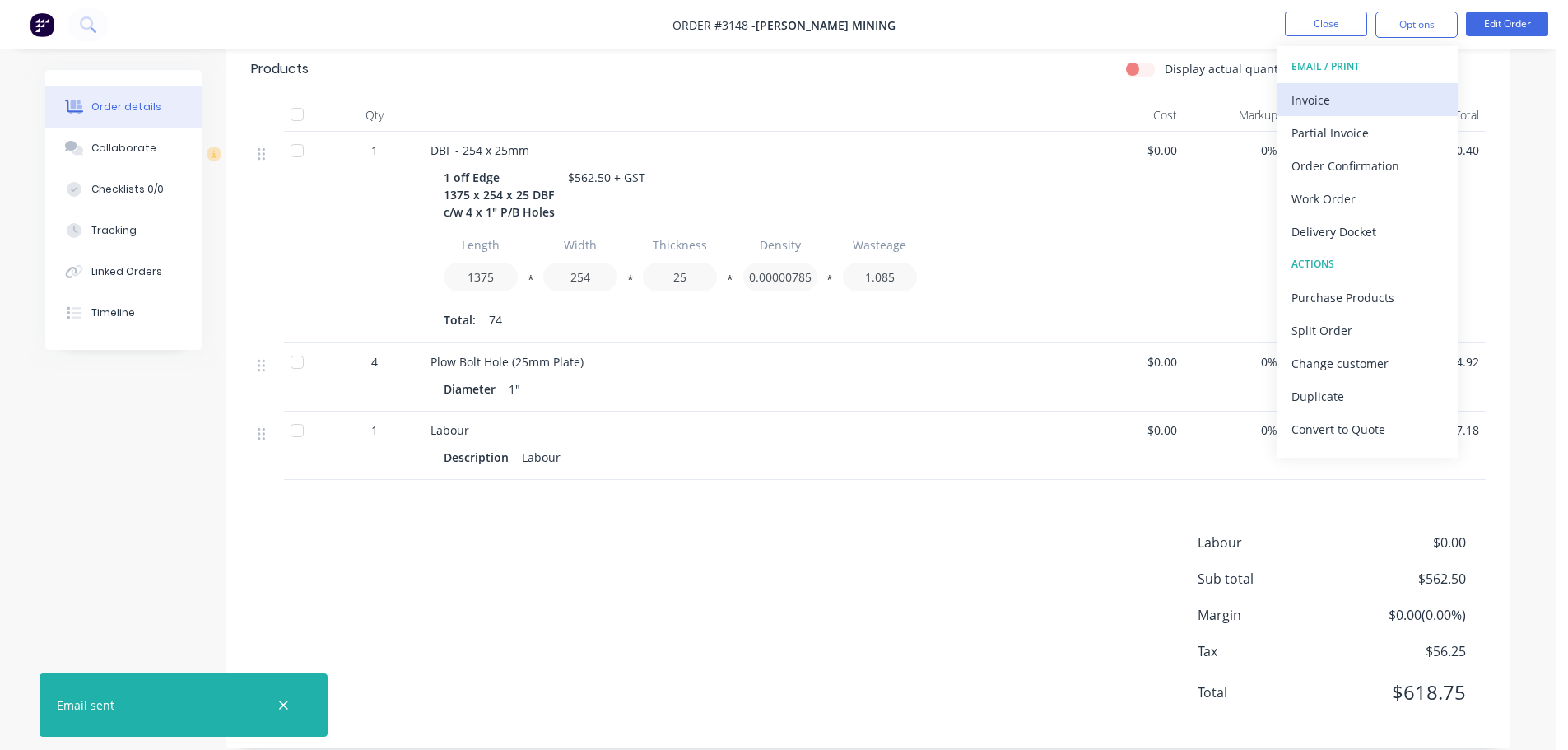
click at [1348, 91] on div "Invoice" at bounding box center [1367, 99] width 152 height 23
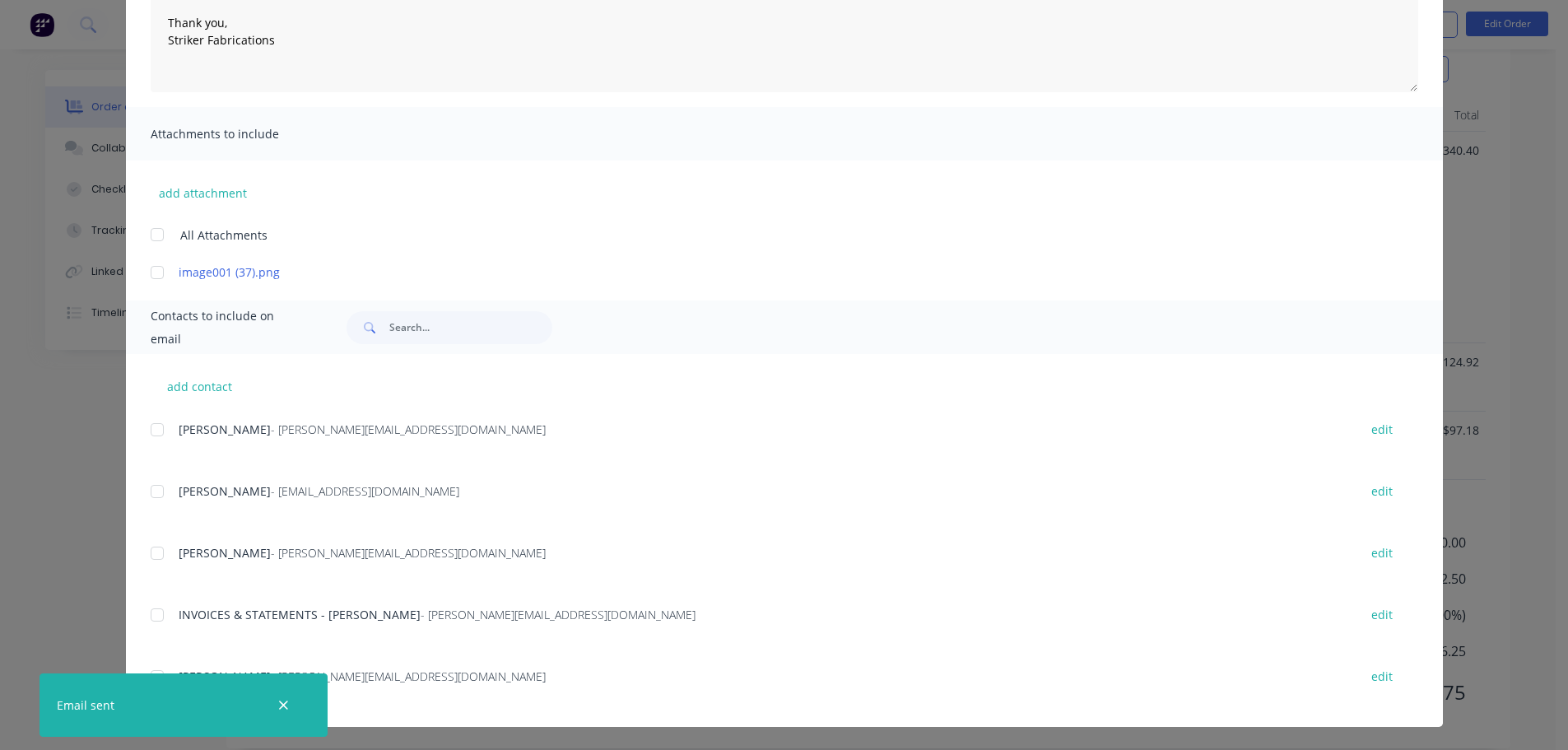
click at [154, 613] on div at bounding box center [157, 614] width 33 height 33
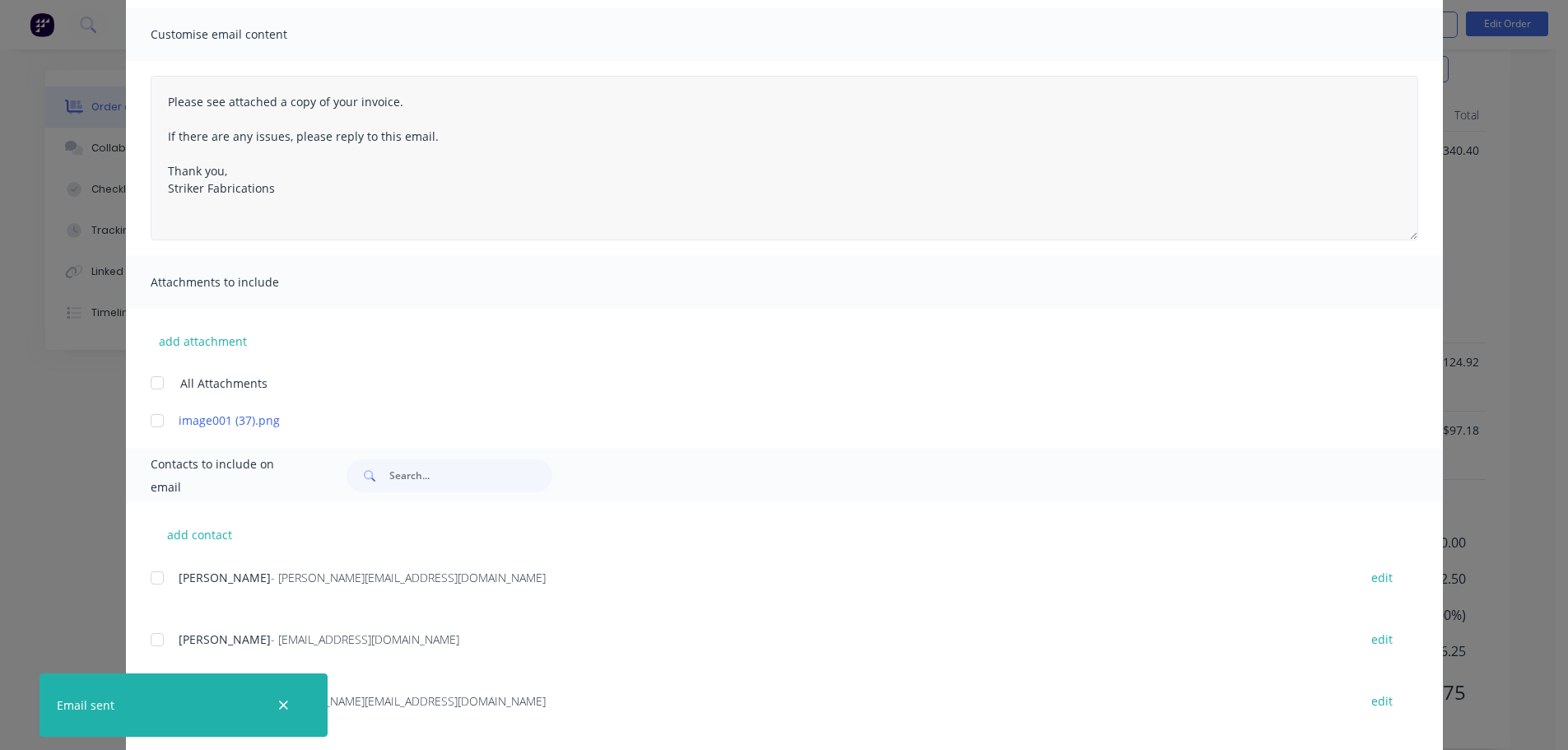
scroll to position [0, 0]
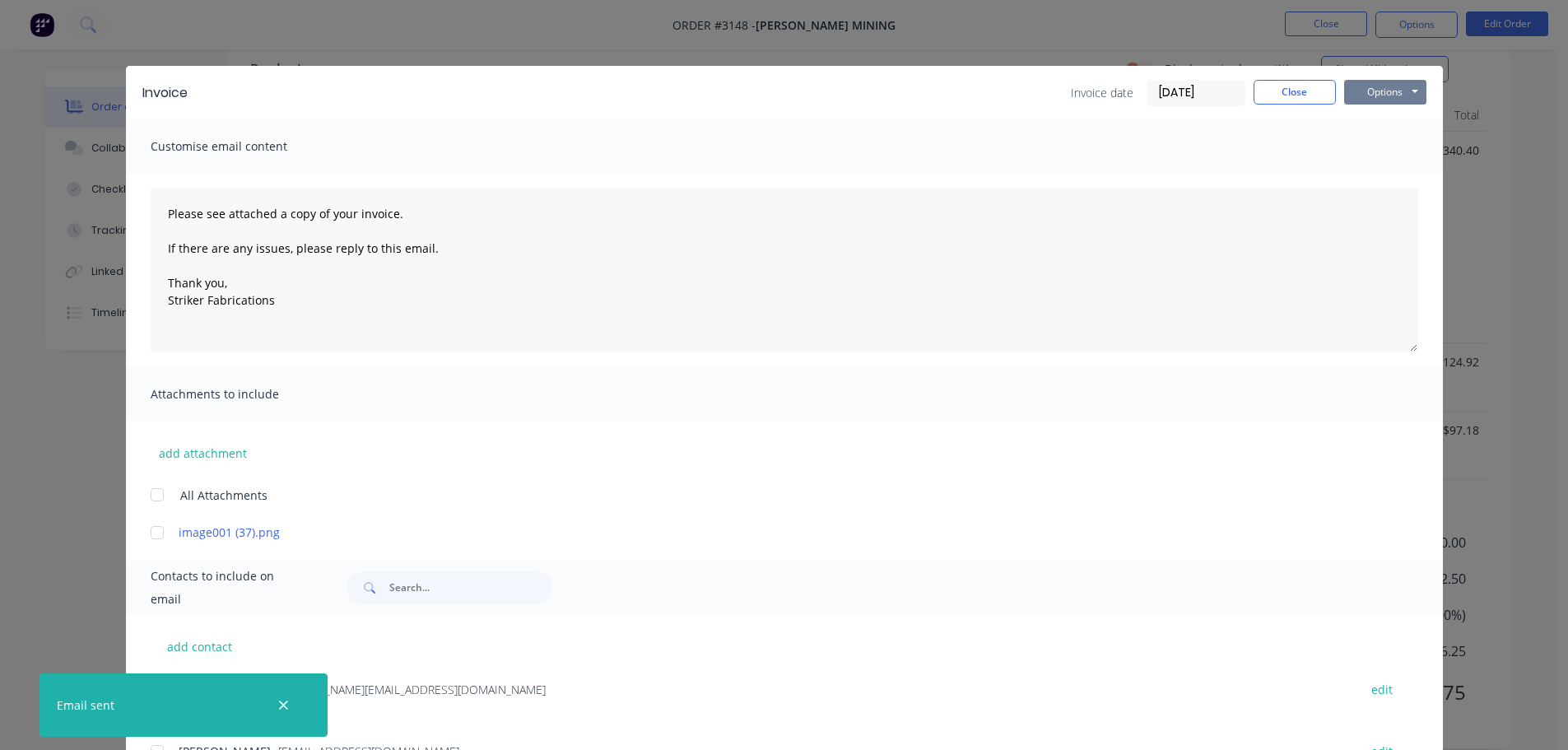
drag, startPoint x: 1383, startPoint y: 84, endPoint x: 1382, endPoint y: 96, distance: 12.0
click at [1382, 84] on button "Options" at bounding box center [1385, 92] width 82 height 24
click at [1371, 142] on button "Print" at bounding box center [1396, 148] width 105 height 27
click at [1390, 94] on button "Options" at bounding box center [1385, 92] width 82 height 24
click at [1391, 172] on button "Email" at bounding box center [1396, 175] width 105 height 27
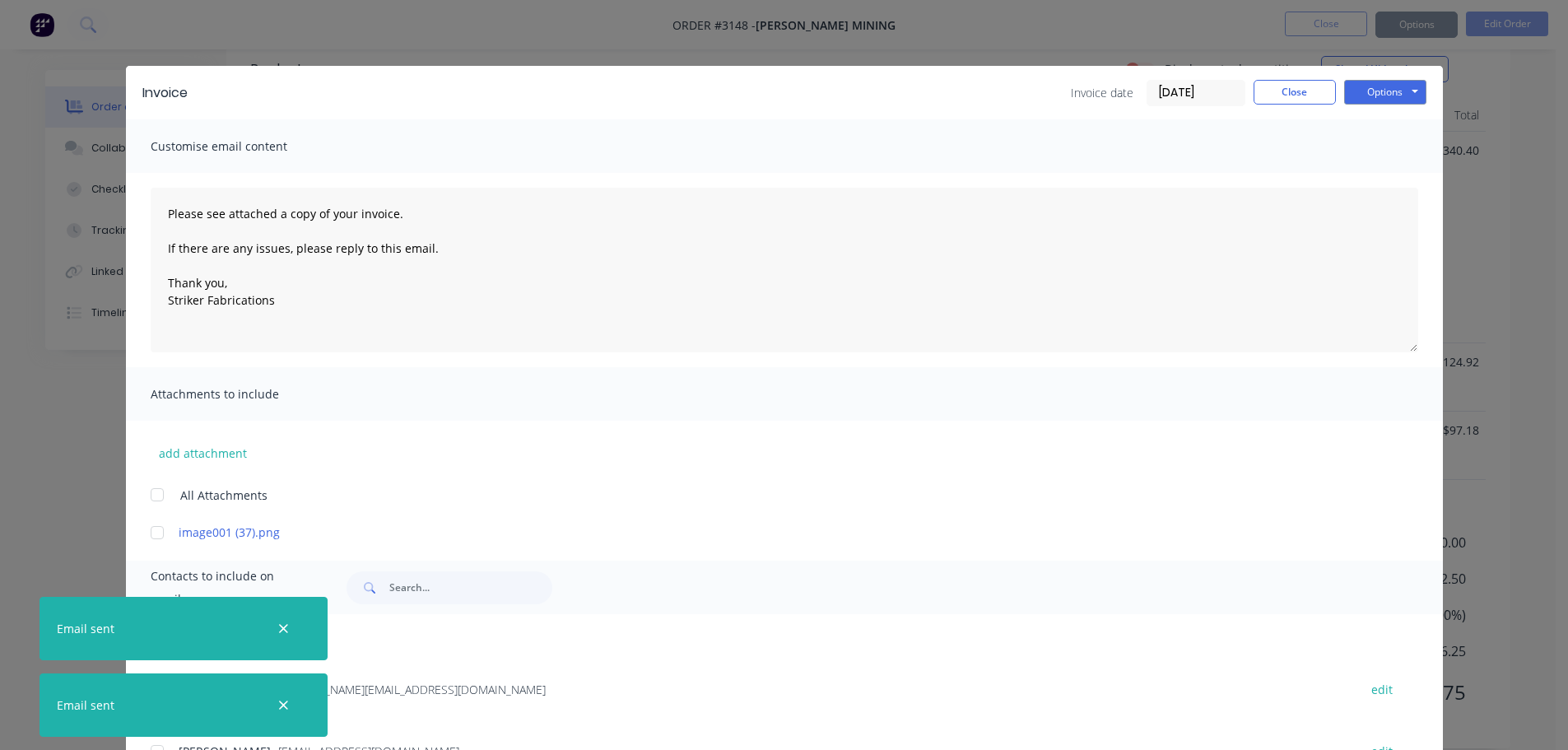
type textarea "Please see attached a copy of your invoice. If there are any issues, please rep…"
click at [1263, 96] on button "Close" at bounding box center [1294, 92] width 82 height 24
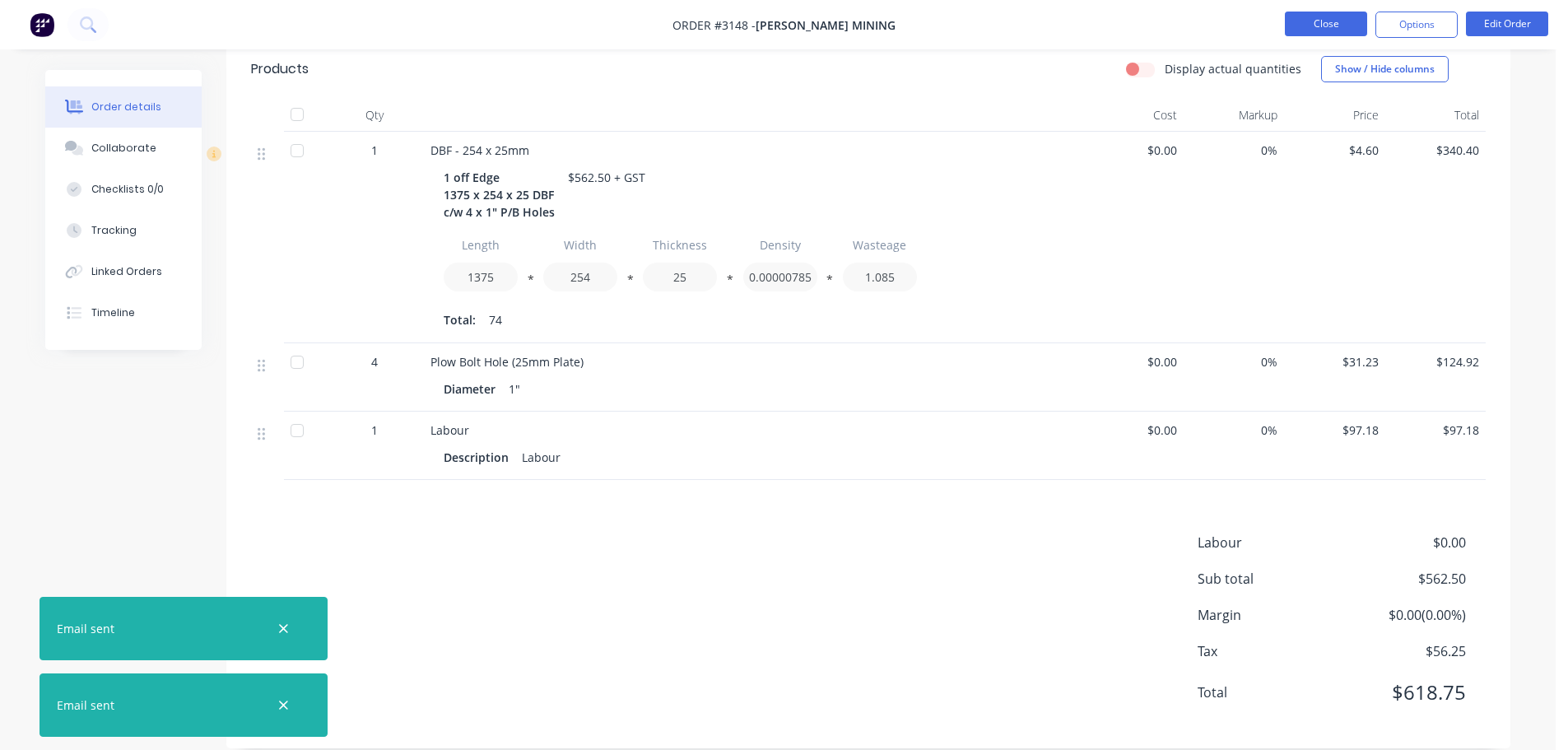
click at [1307, 27] on button "Close" at bounding box center [1326, 23] width 82 height 24
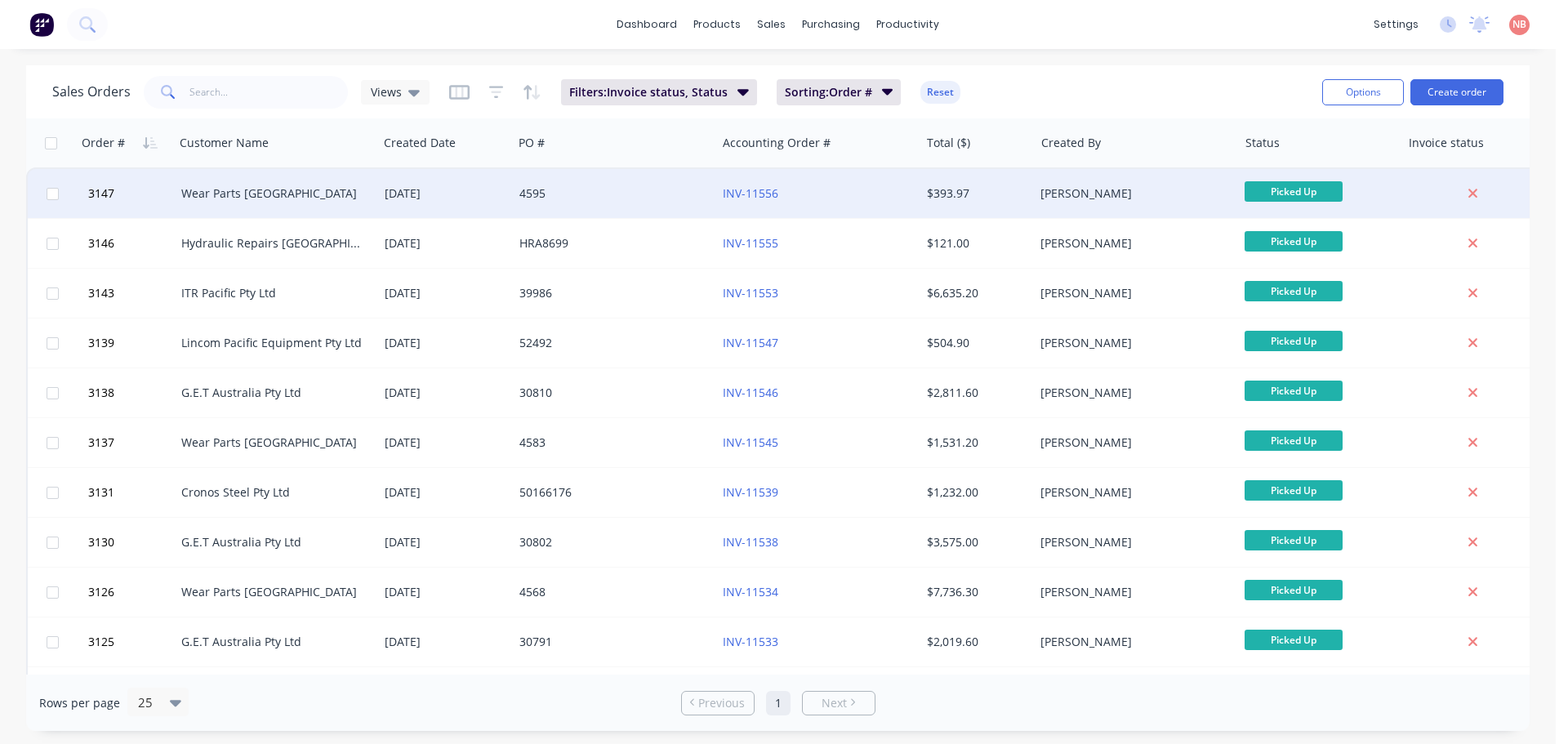
click at [626, 191] on div "4595" at bounding box center [609, 193] width 181 height 17
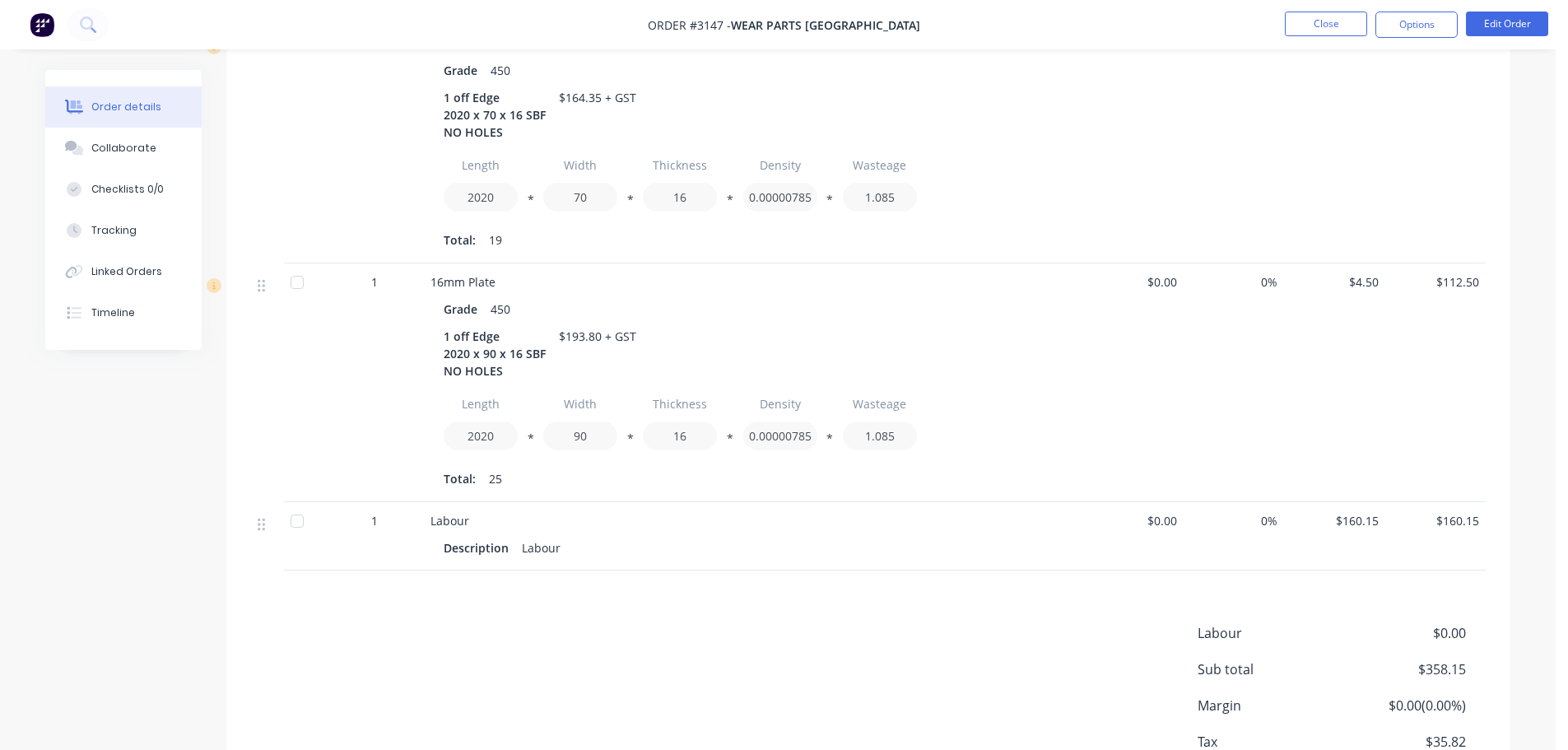
scroll to position [309, 0]
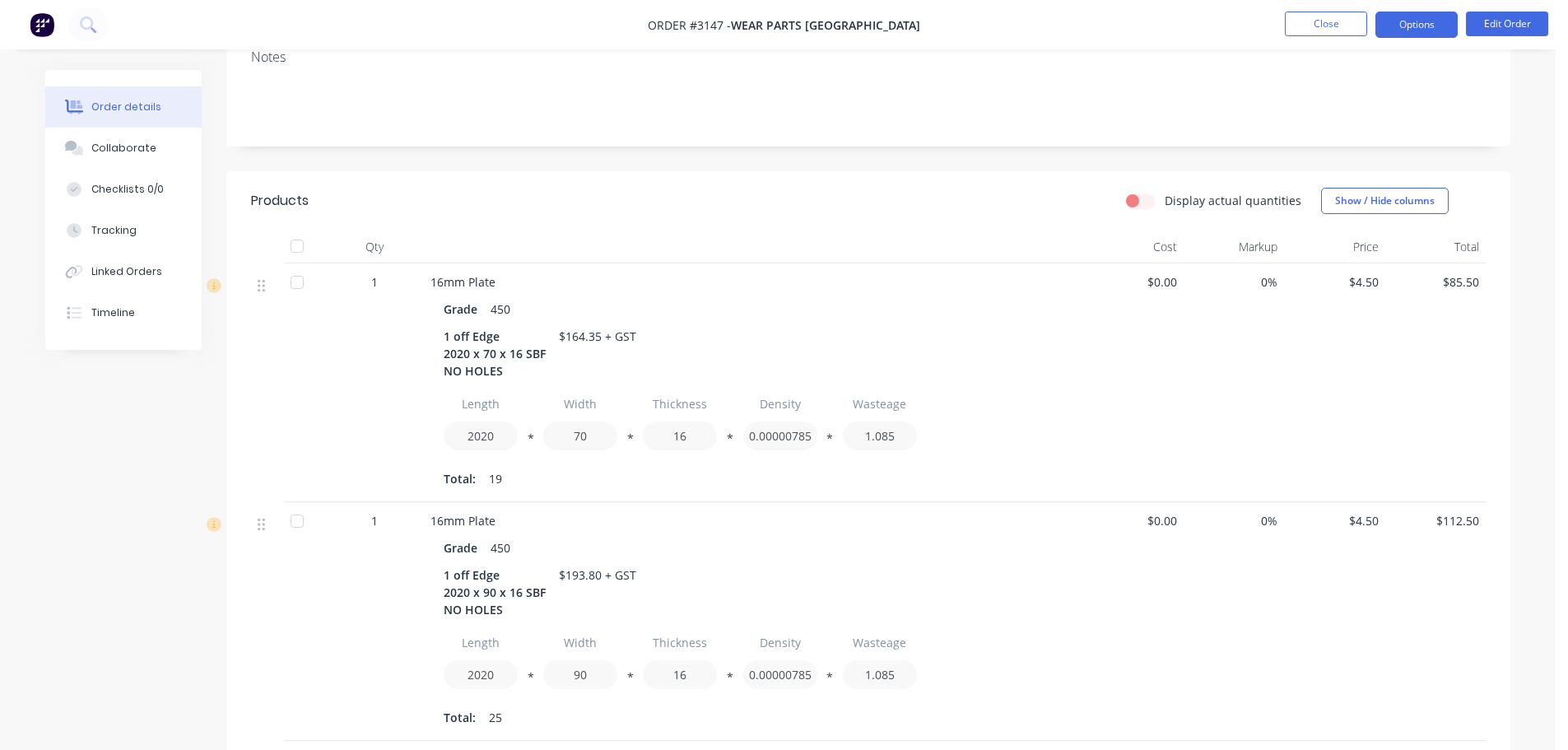
click at [1393, 33] on button "Options" at bounding box center [1416, 24] width 82 height 26
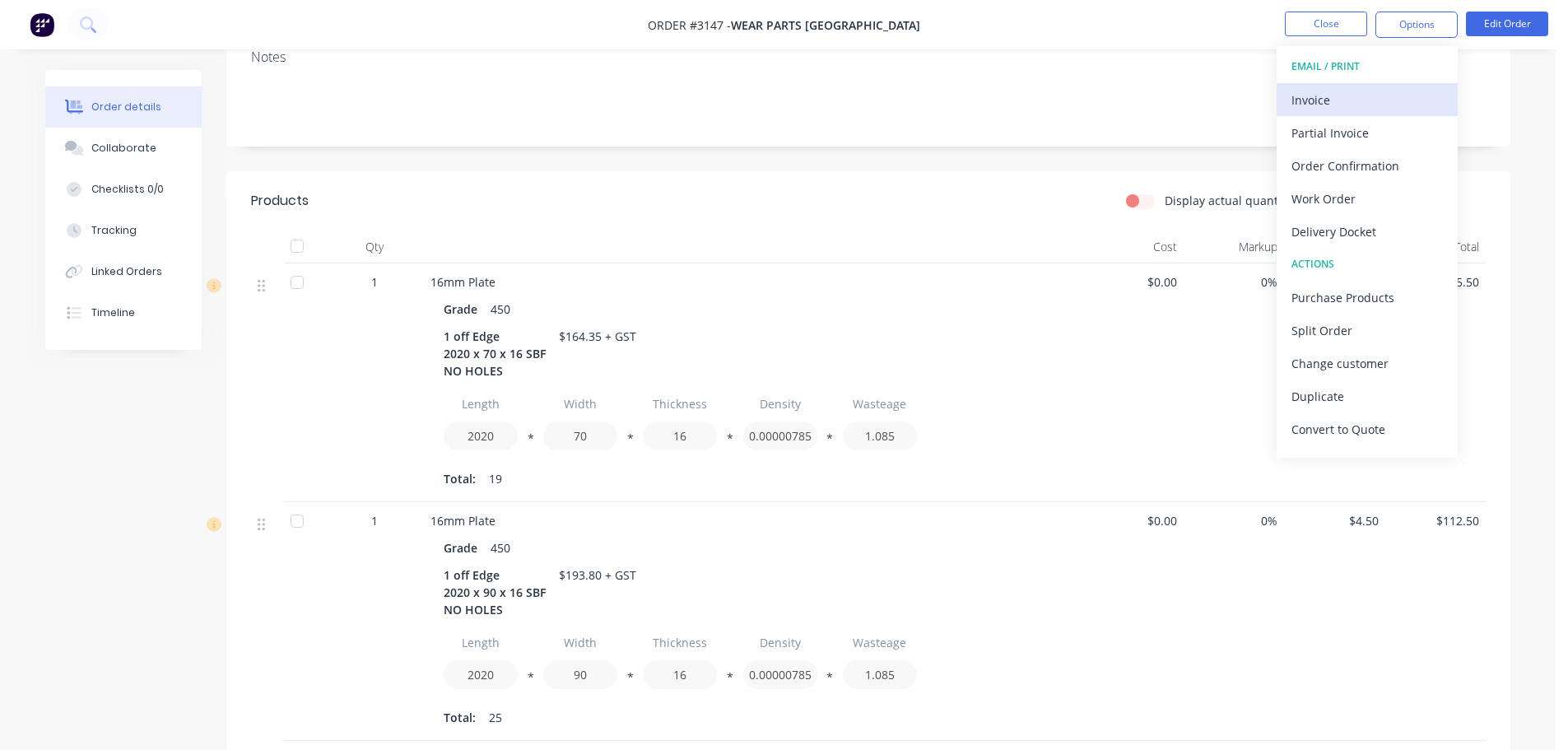
click at [1310, 104] on div "Invoice" at bounding box center [1367, 99] width 152 height 23
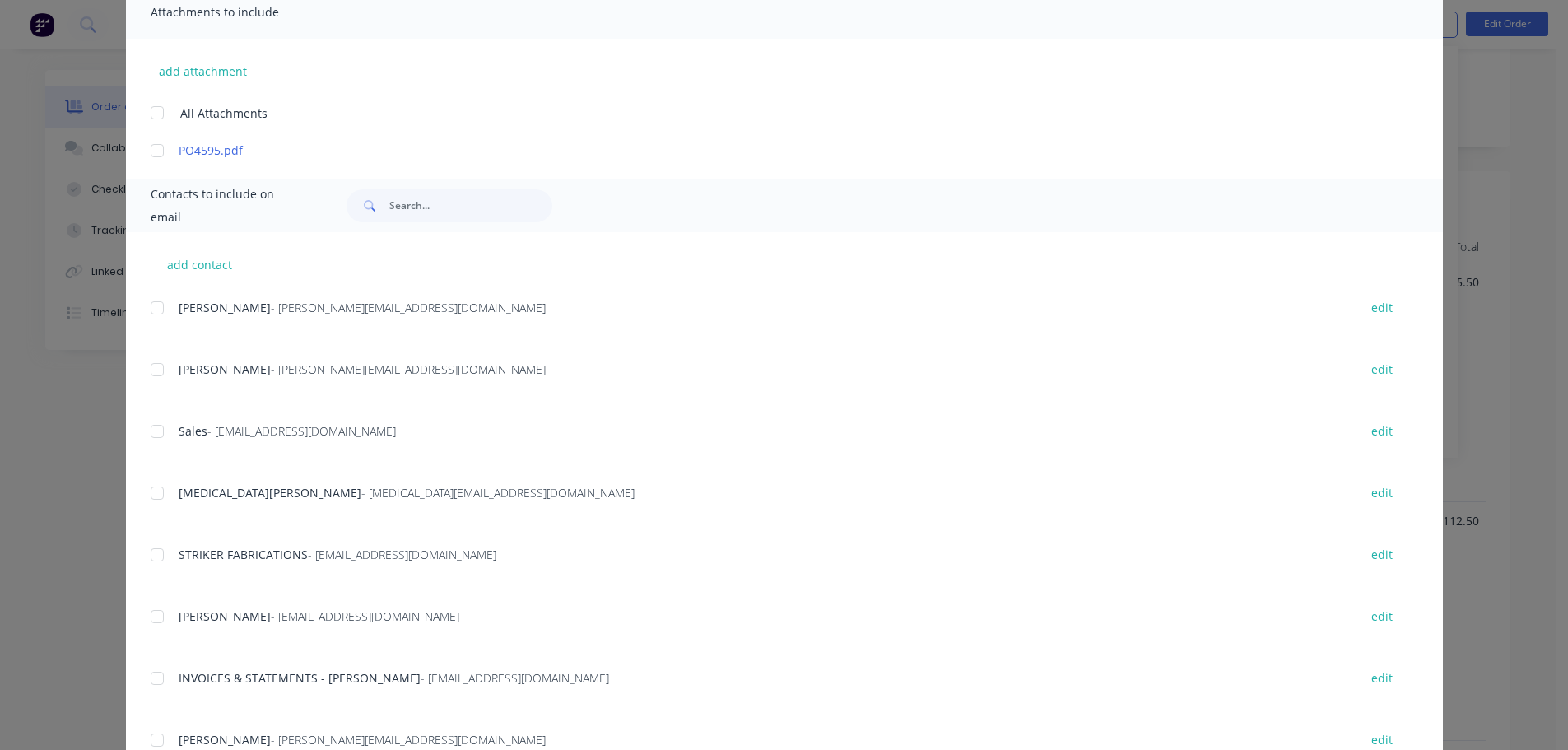
scroll to position [412, 0]
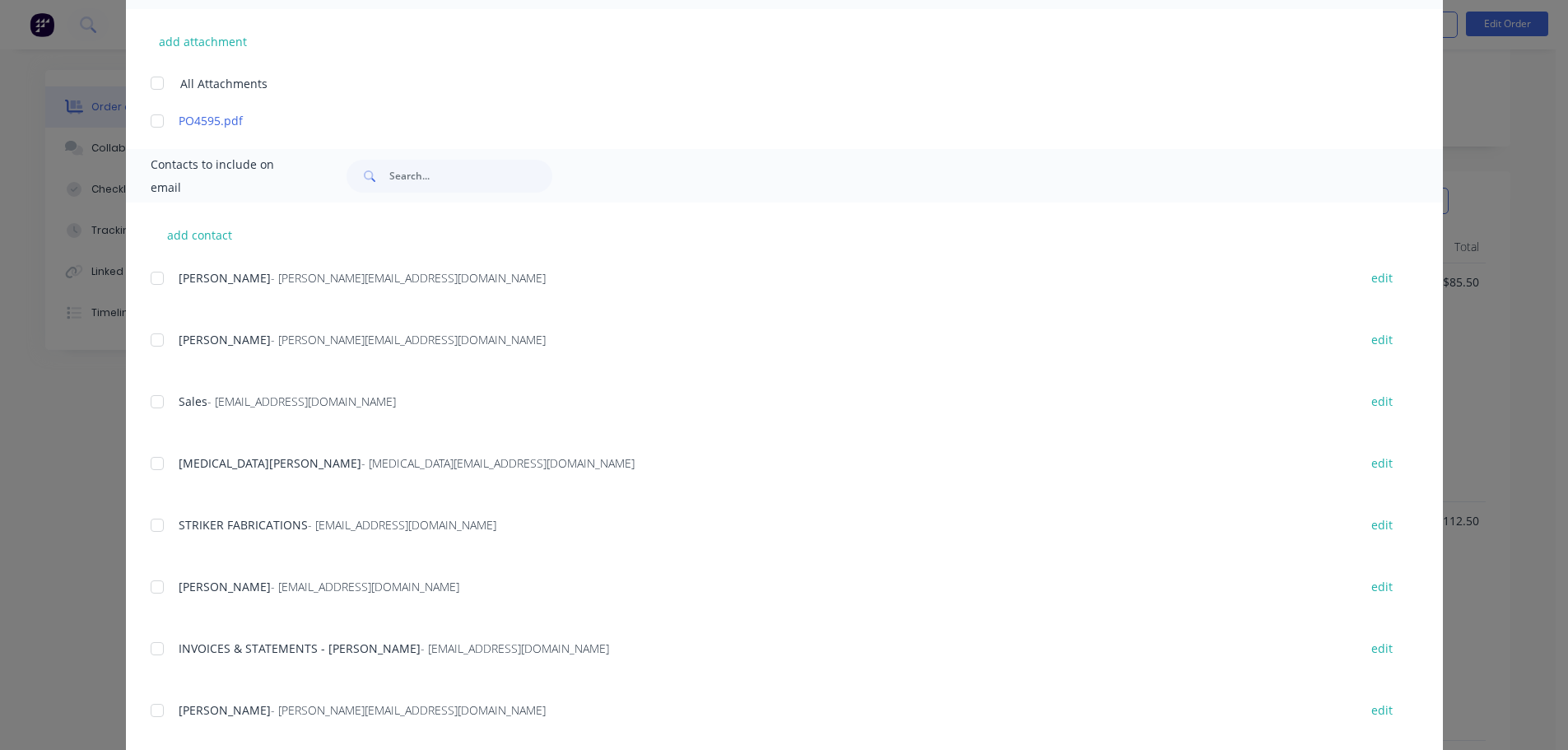
drag, startPoint x: 152, startPoint y: 643, endPoint x: 182, endPoint y: 633, distance: 31.6
click at [153, 643] on div at bounding box center [157, 648] width 33 height 33
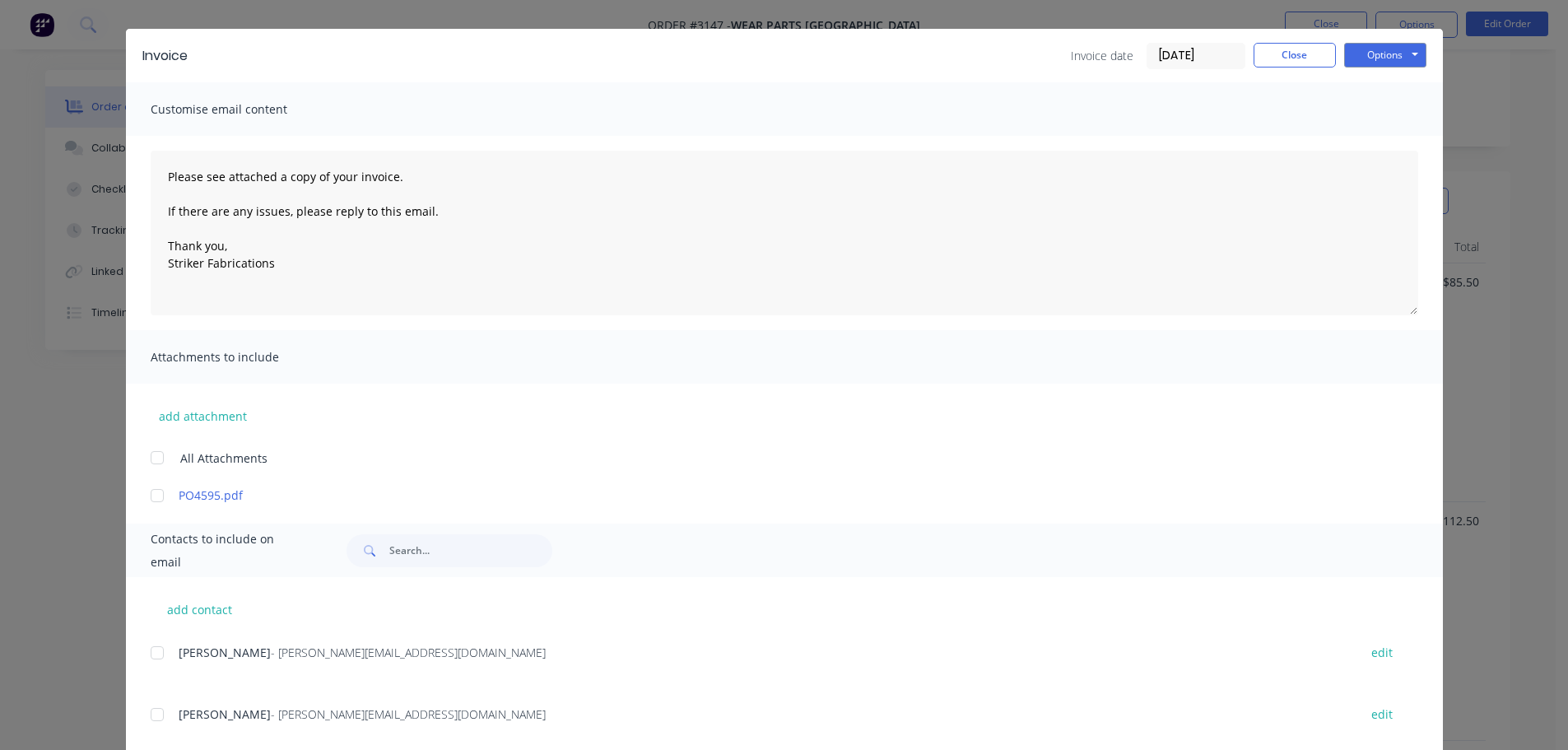
scroll to position [0, 0]
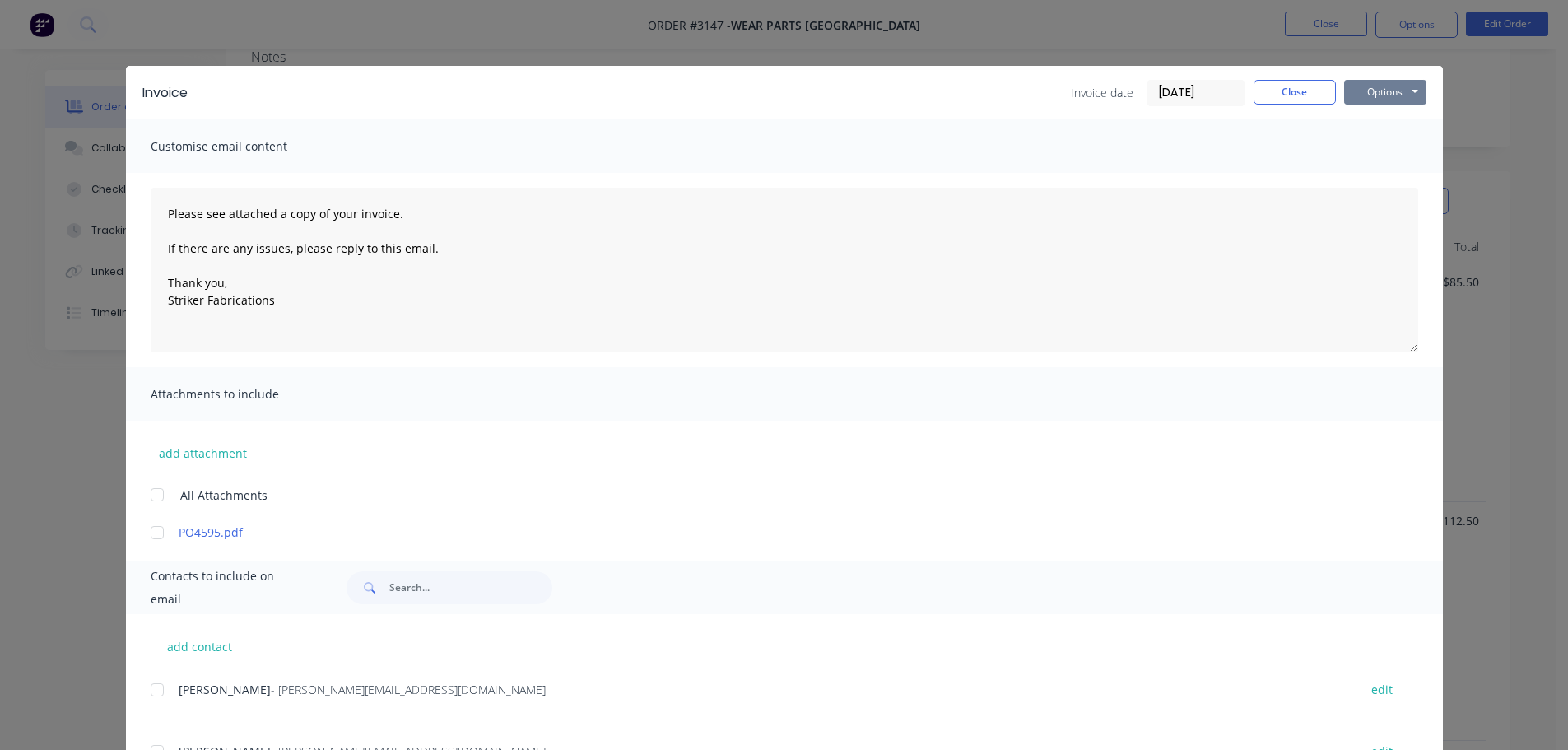
click at [1369, 94] on button "Options" at bounding box center [1385, 92] width 82 height 24
click at [1367, 144] on button "Print" at bounding box center [1396, 148] width 105 height 27
click at [1400, 90] on button "Options" at bounding box center [1385, 92] width 82 height 24
click at [1380, 178] on button "Email" at bounding box center [1396, 175] width 105 height 27
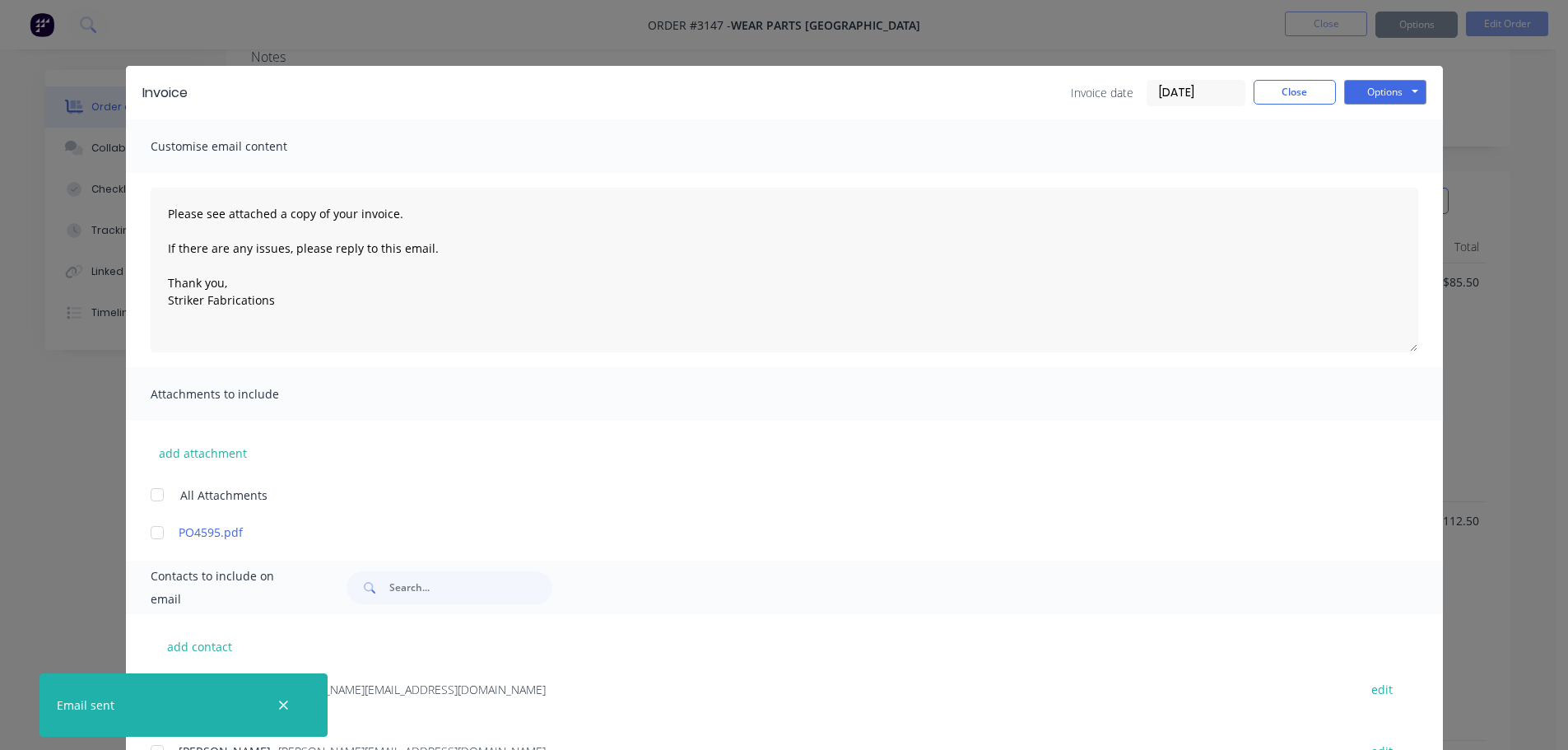
type textarea "Please see attached a copy of your invoice. If there are any issues, please rep…"
click at [1287, 97] on button "Close" at bounding box center [1294, 92] width 82 height 24
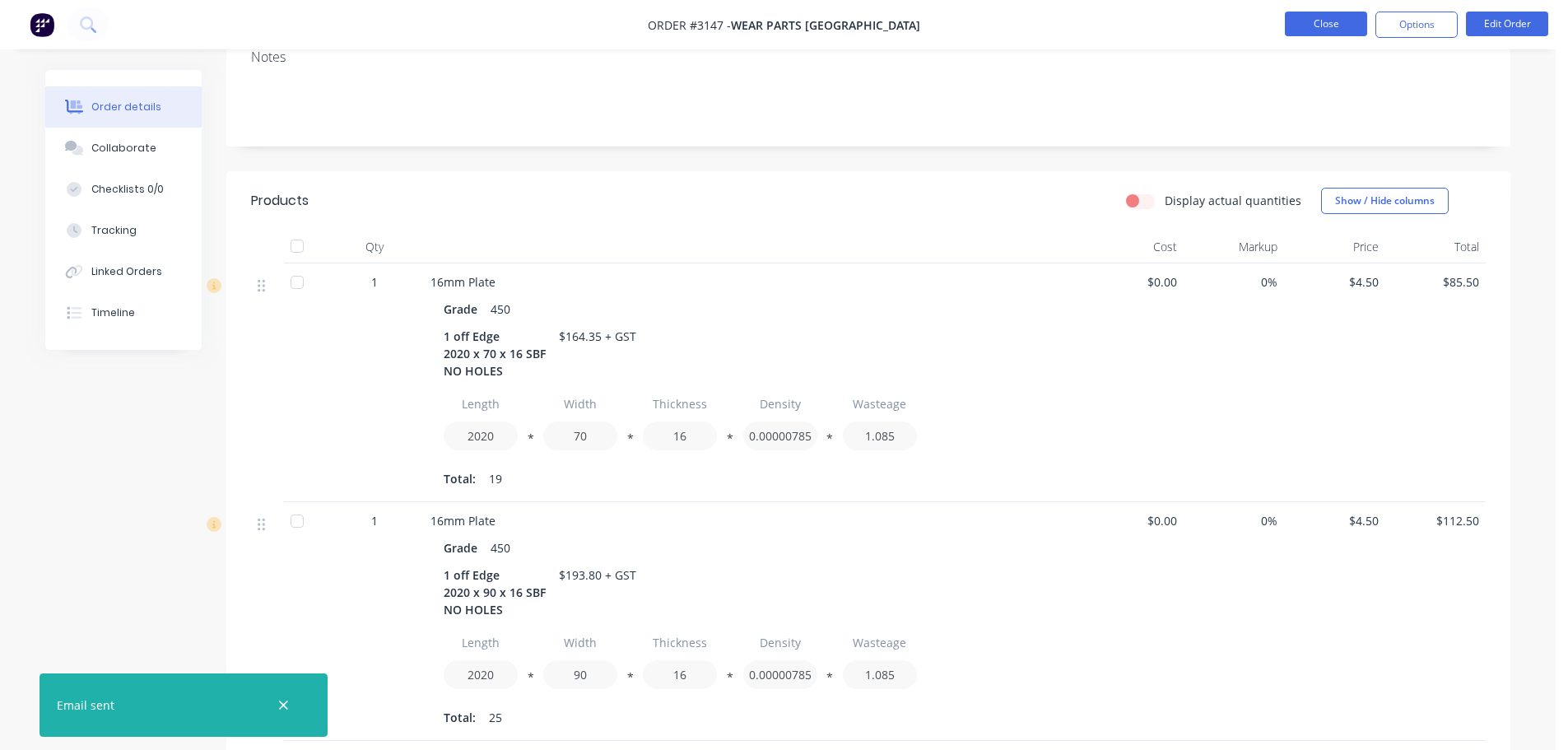
click at [1320, 20] on button "Close" at bounding box center [1326, 23] width 82 height 24
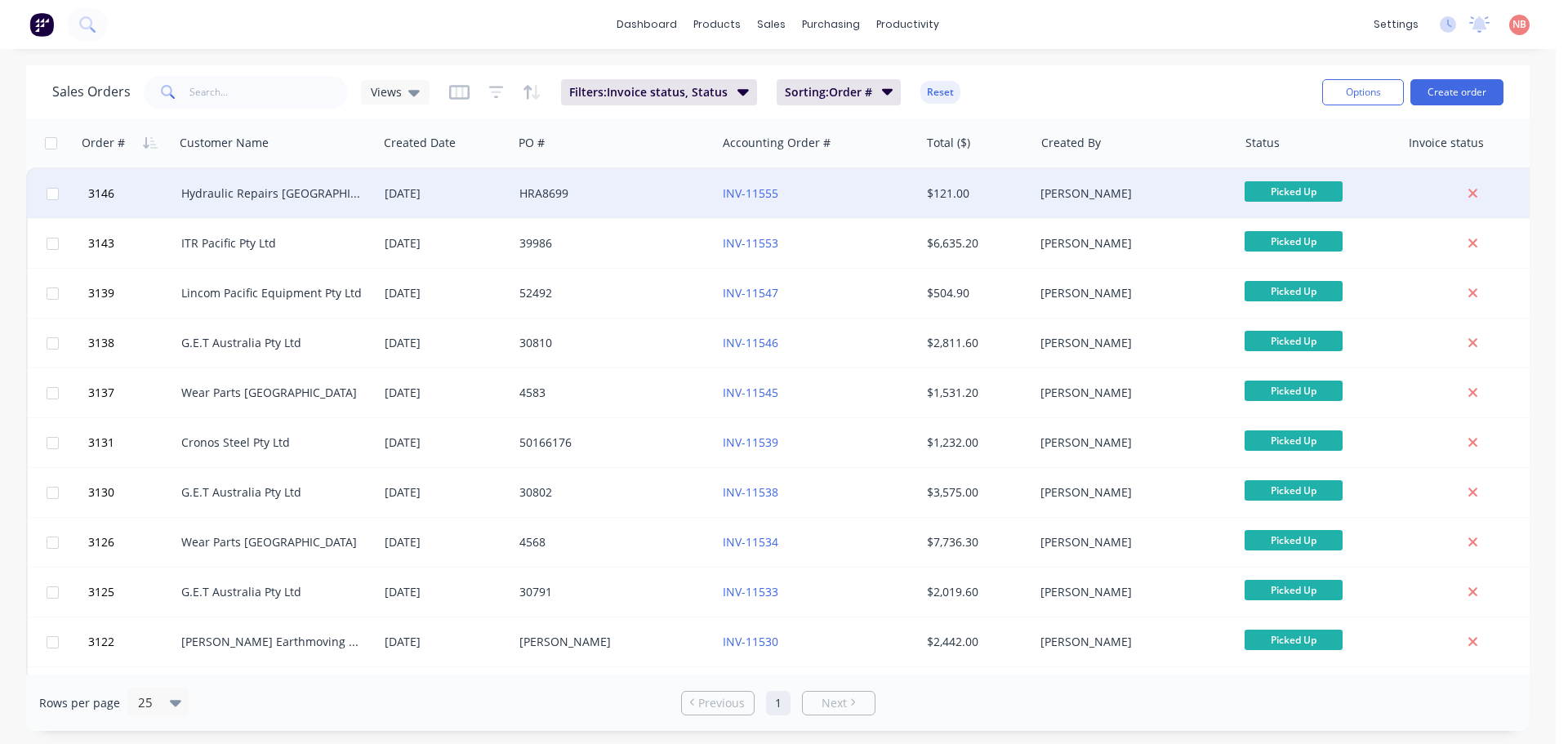
click at [446, 197] on div "[DATE]" at bounding box center [445, 193] width 122 height 17
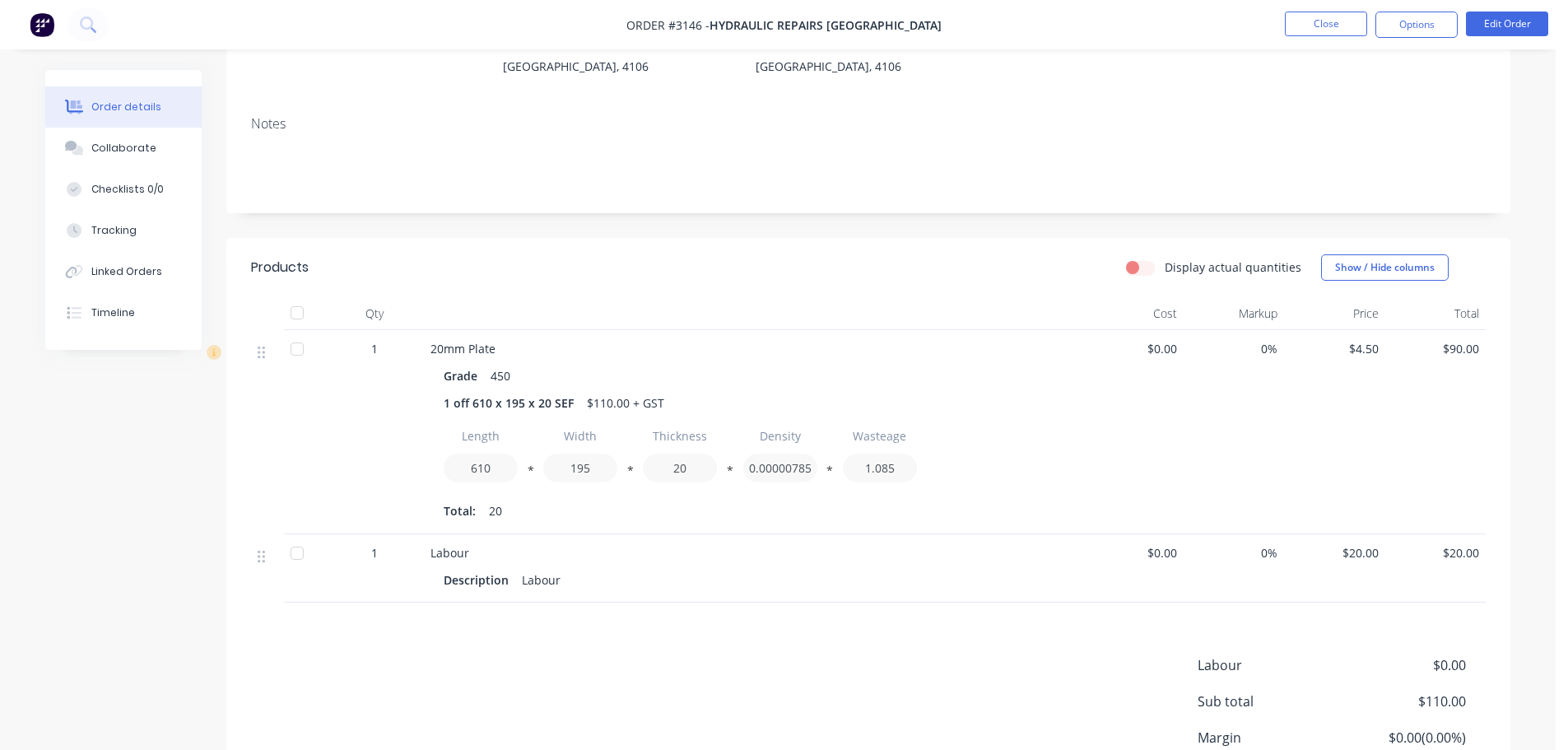
scroll to position [366, 0]
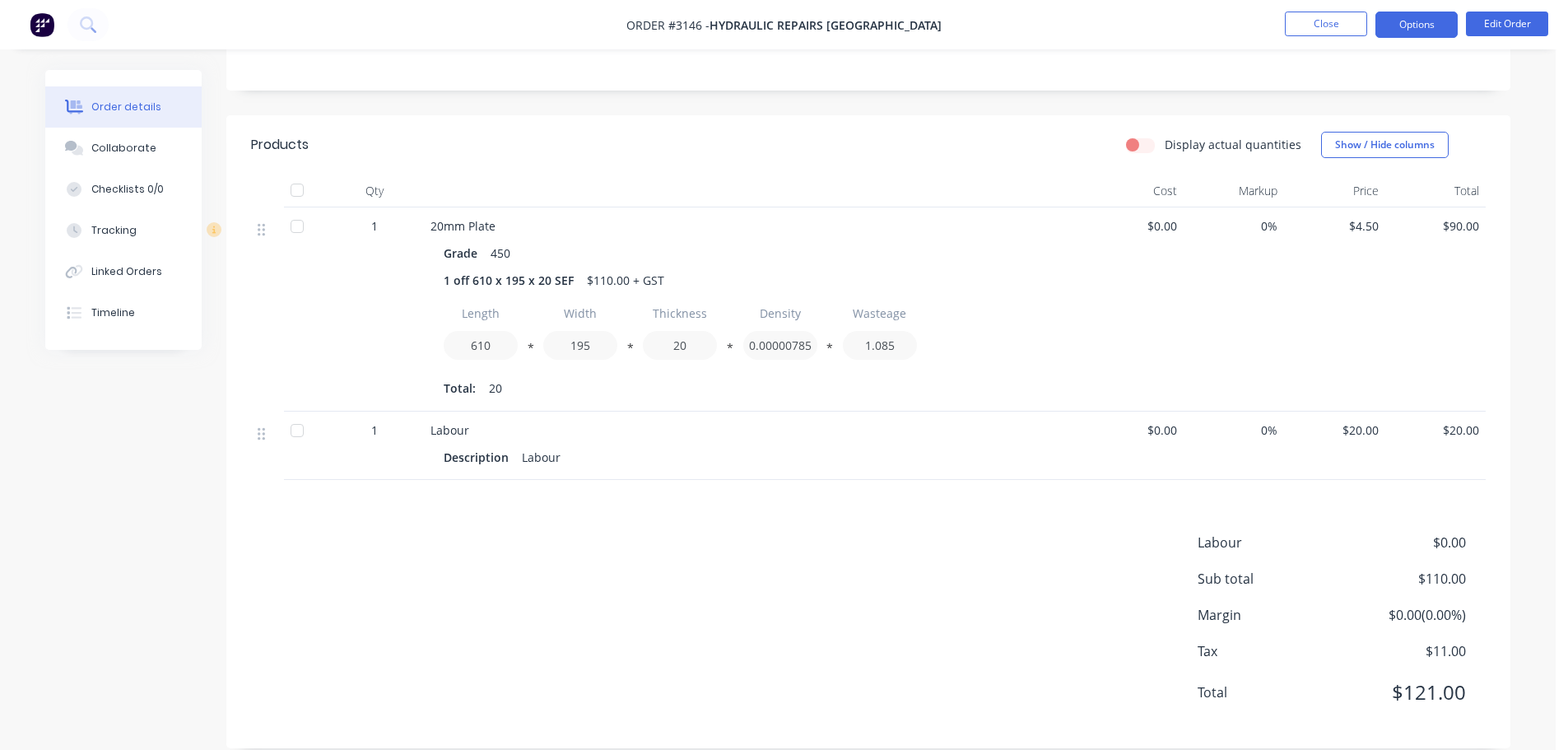
click at [1398, 20] on button "Options" at bounding box center [1416, 24] width 82 height 26
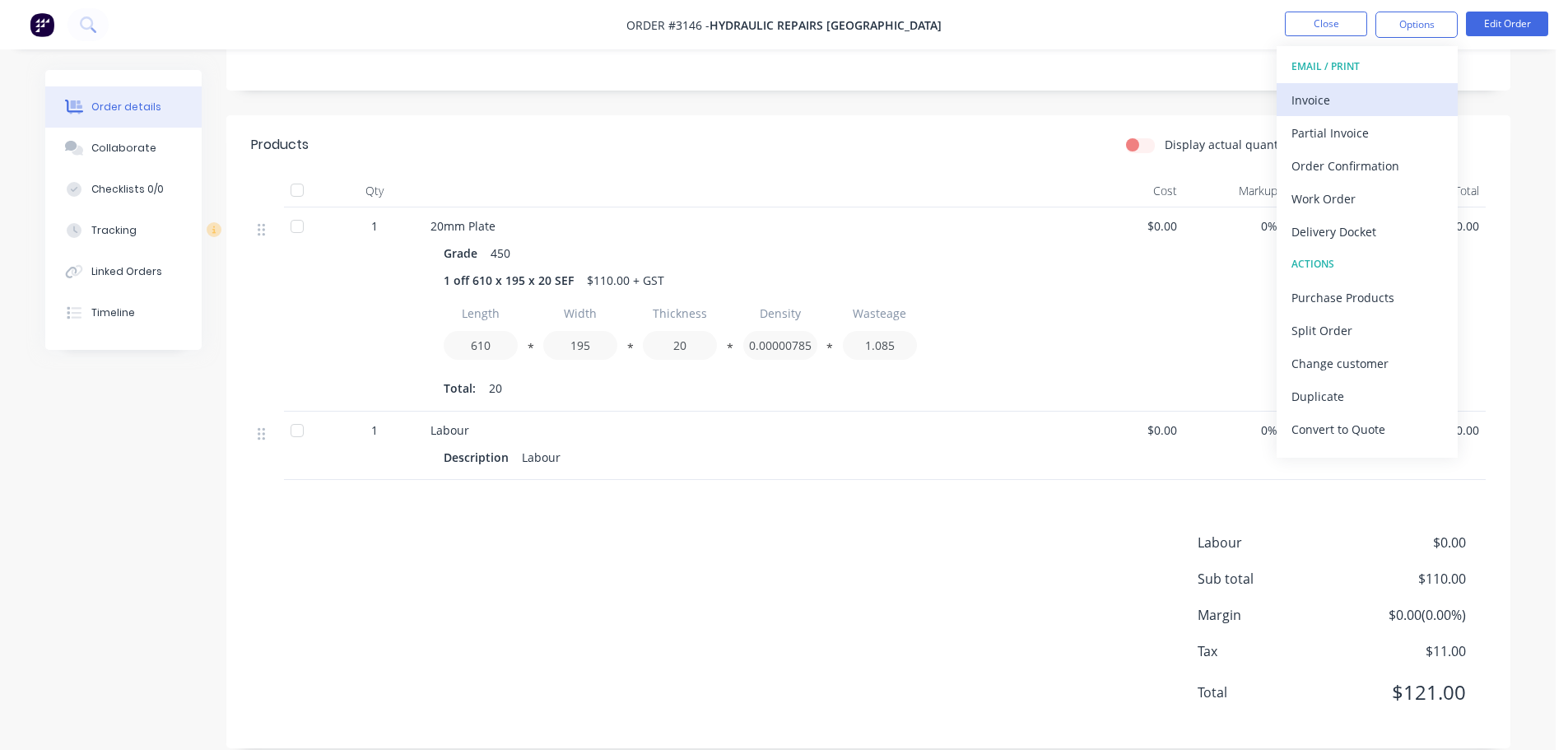
click at [1316, 106] on div "Invoice" at bounding box center [1367, 99] width 152 height 23
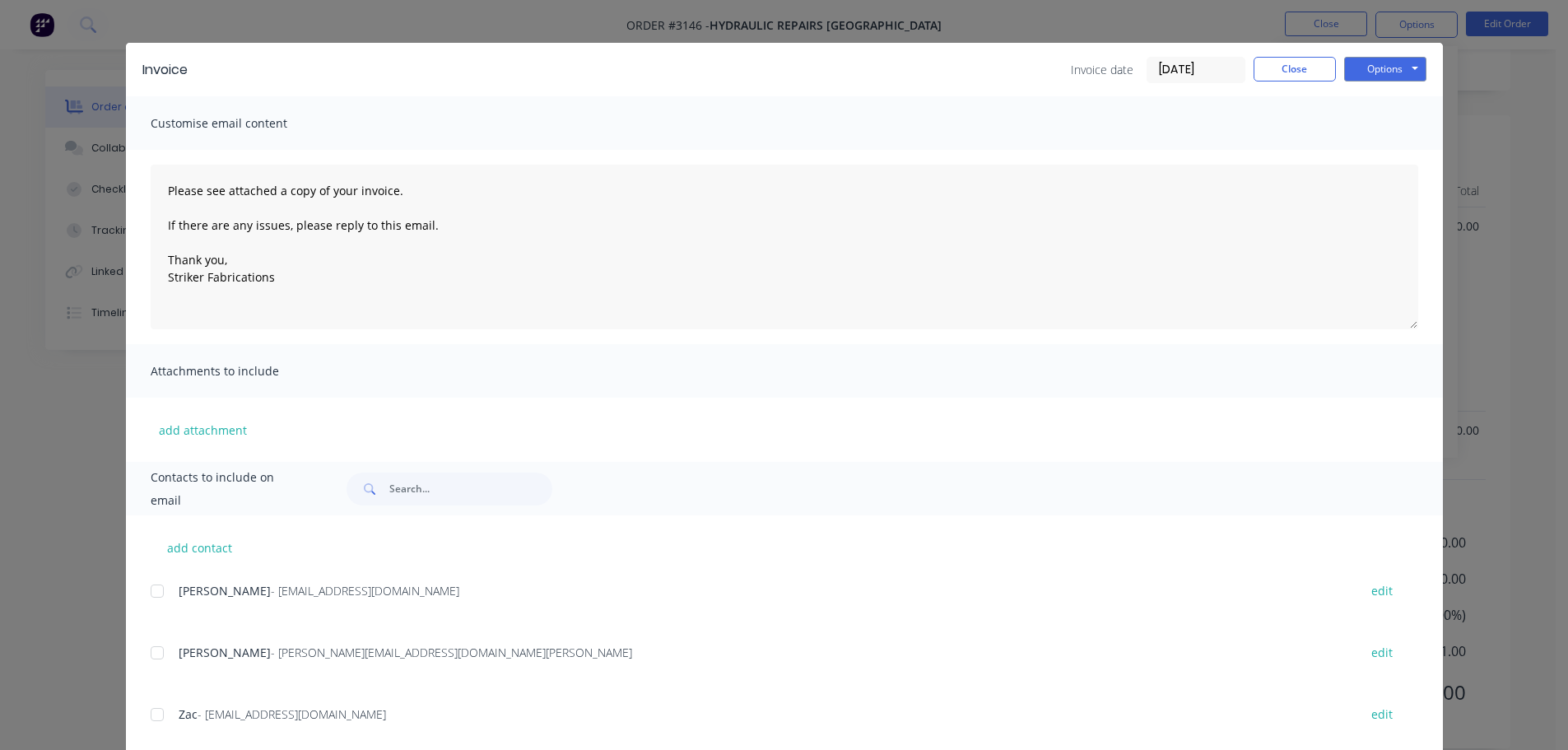
scroll to position [61, 0]
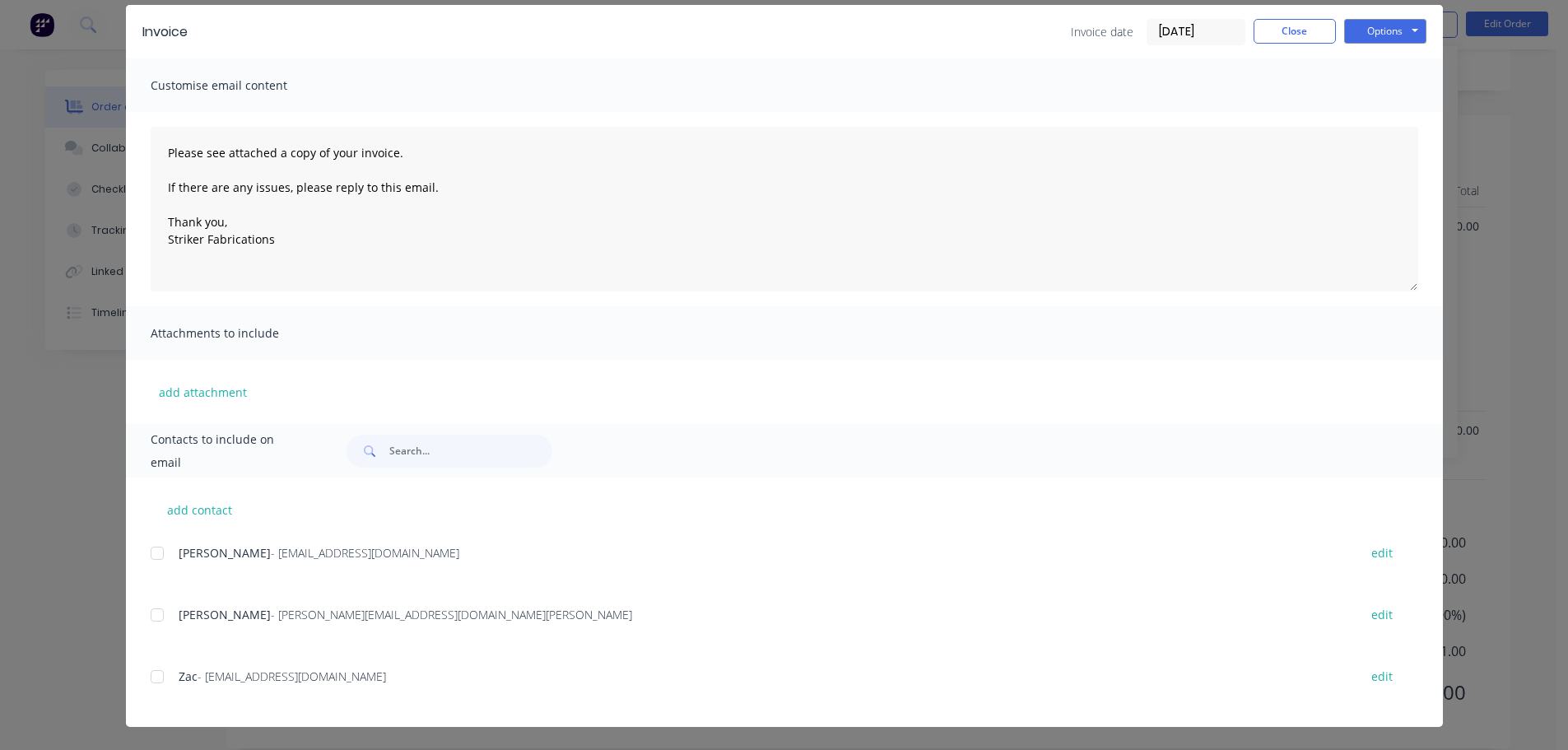
click at [147, 557] on div at bounding box center [157, 553] width 33 height 33
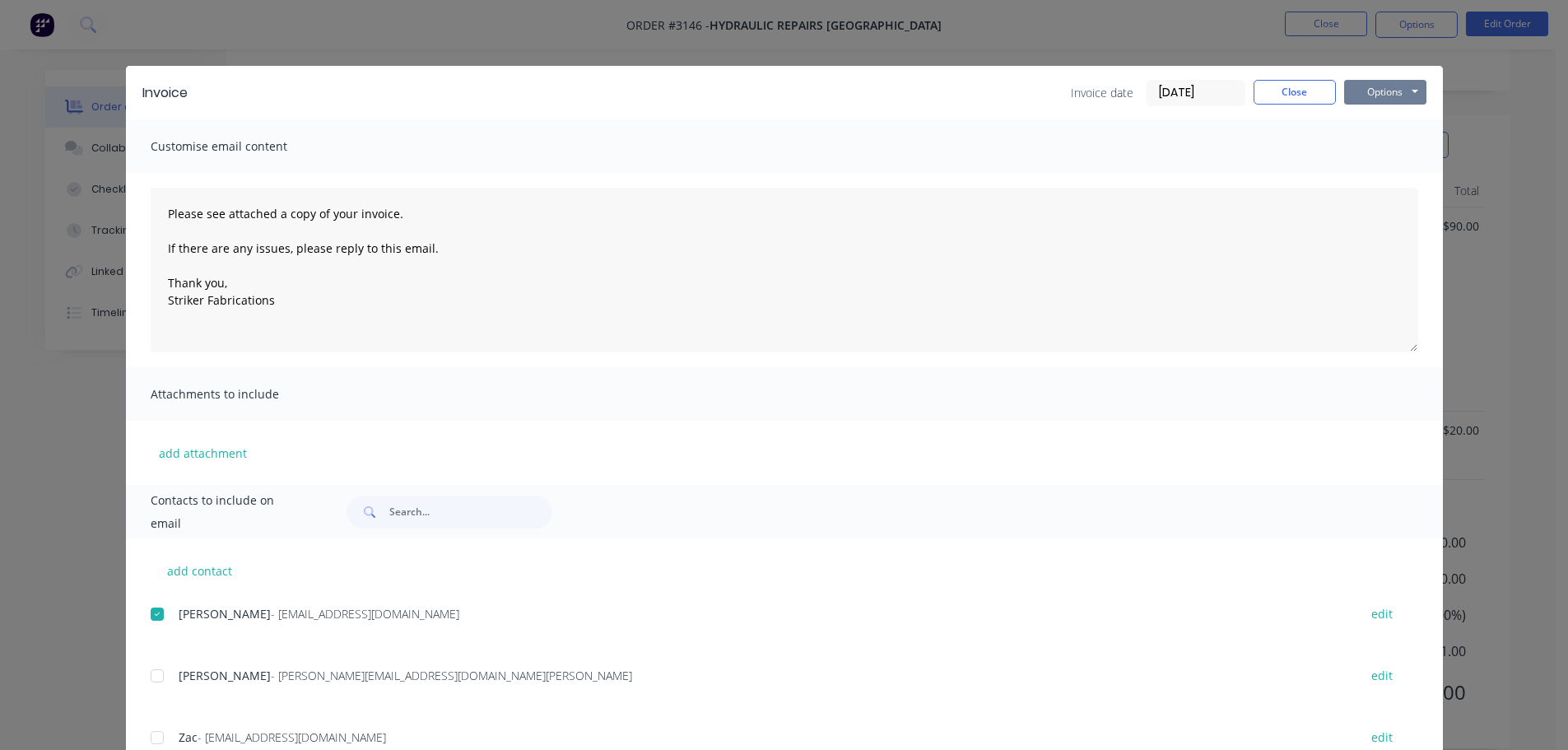
click at [1367, 97] on button "Options" at bounding box center [1385, 92] width 82 height 24
click at [1366, 143] on button "Print" at bounding box center [1396, 148] width 105 height 27
click at [1387, 82] on button "Options" at bounding box center [1385, 92] width 82 height 24
click at [1381, 171] on button "Email" at bounding box center [1396, 175] width 105 height 27
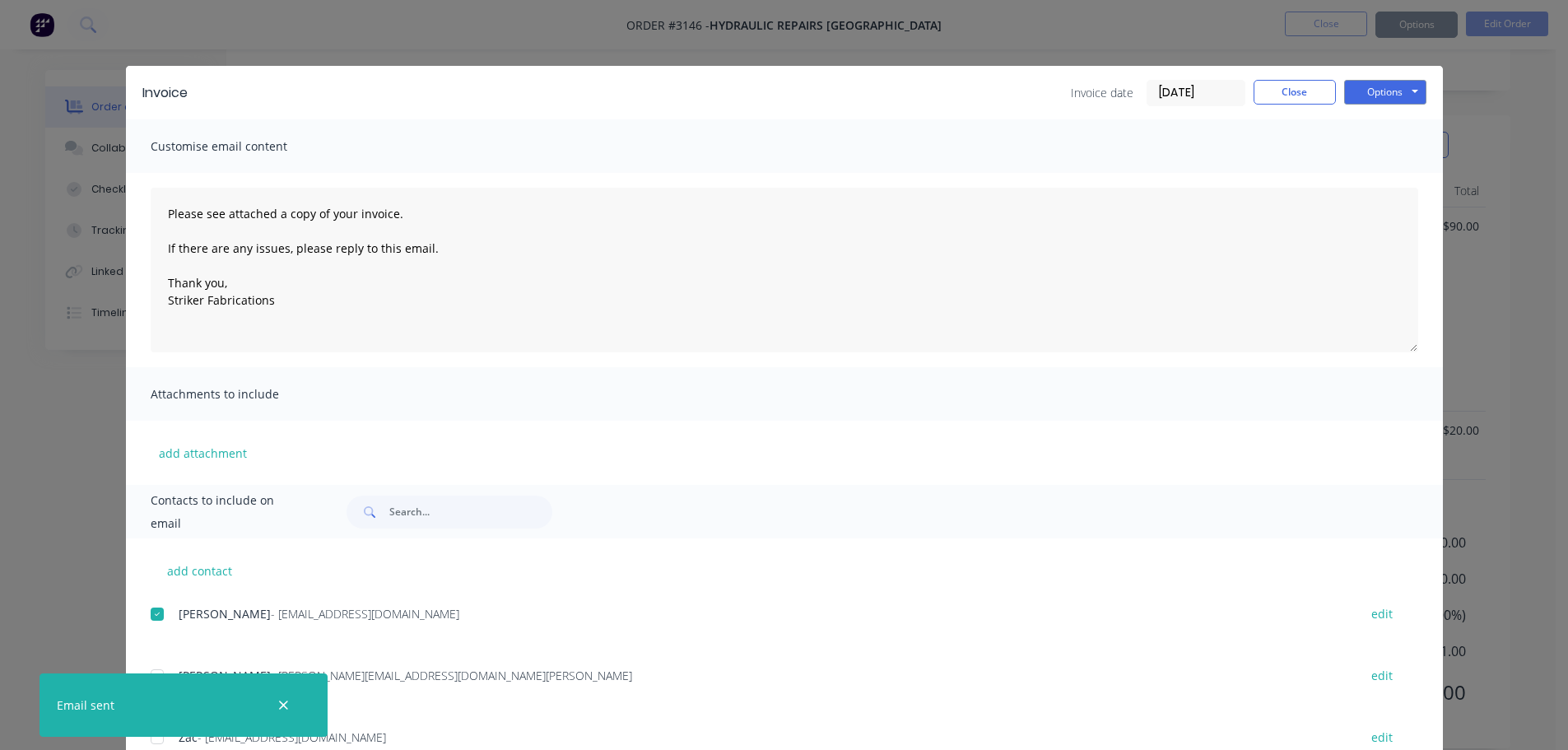
type textarea "Please see attached a copy of your invoice. If there are any issues, please rep…"
click at [1301, 84] on button "Close" at bounding box center [1294, 92] width 82 height 24
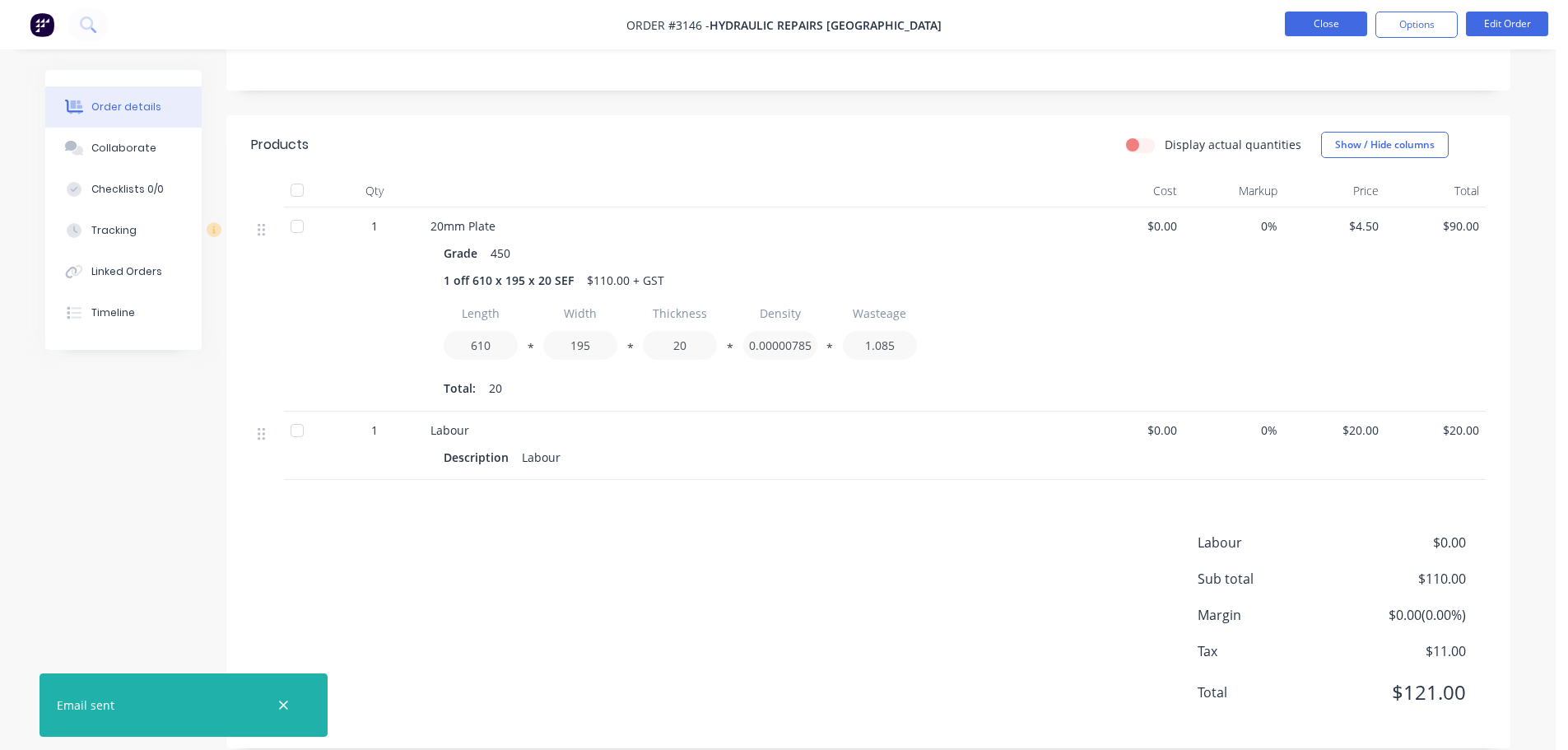
click at [1323, 28] on button "Close" at bounding box center [1326, 23] width 82 height 24
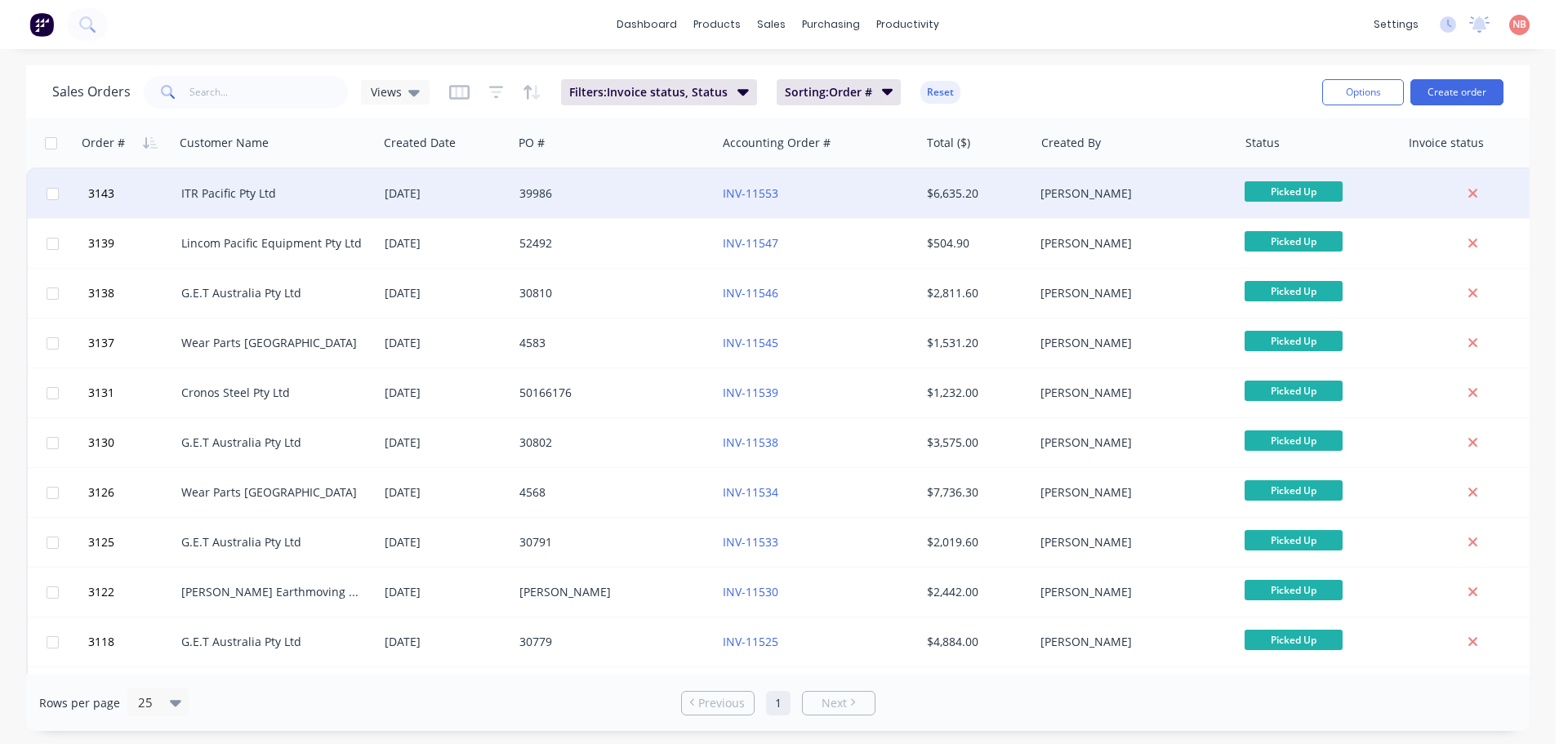
click at [408, 197] on div "[DATE]" at bounding box center [445, 193] width 122 height 17
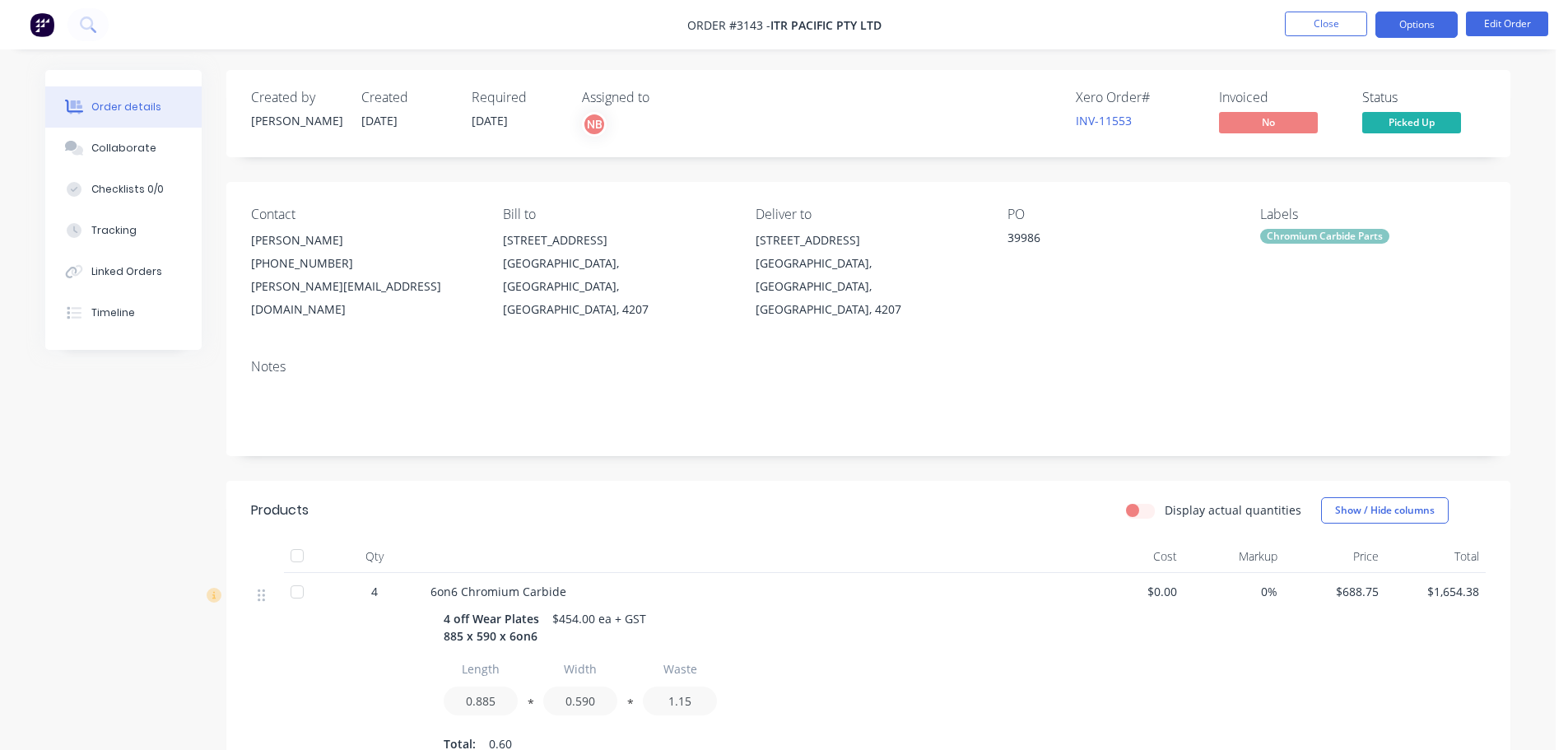
click at [1423, 29] on button "Options" at bounding box center [1416, 24] width 82 height 26
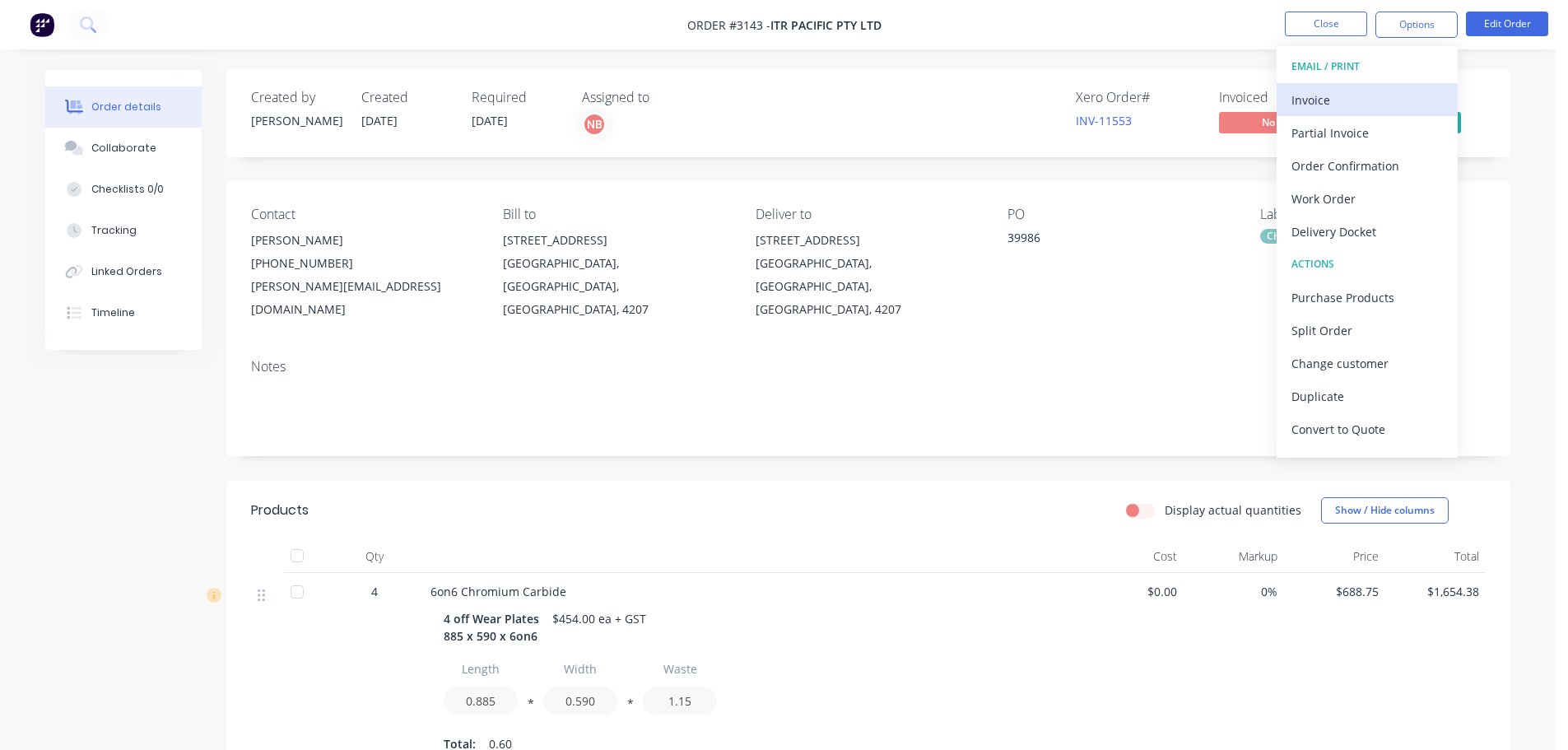
click at [1358, 98] on div "Invoice" at bounding box center [1367, 99] width 152 height 23
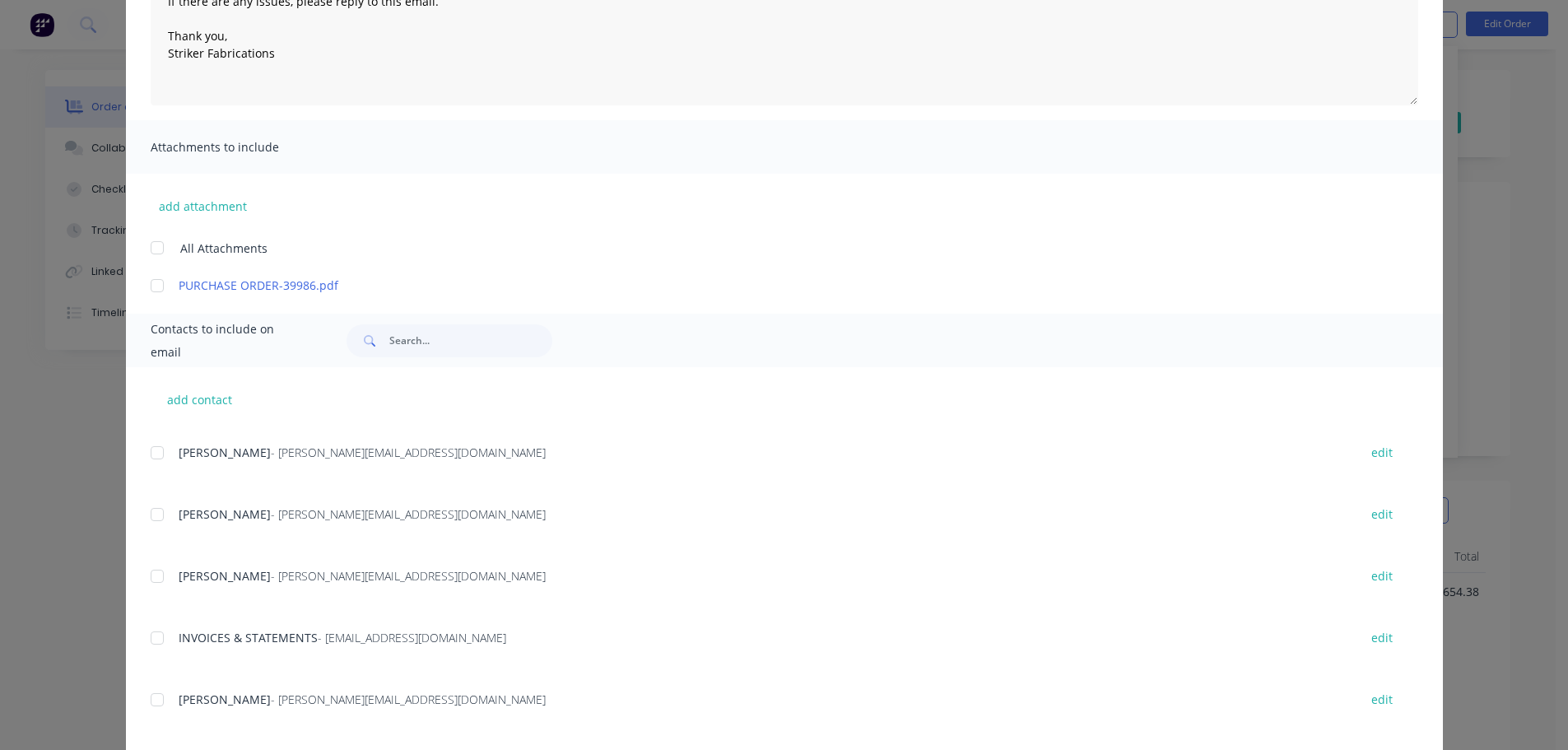
scroll to position [674, 0]
click at [157, 637] on div at bounding box center [157, 633] width 33 height 33
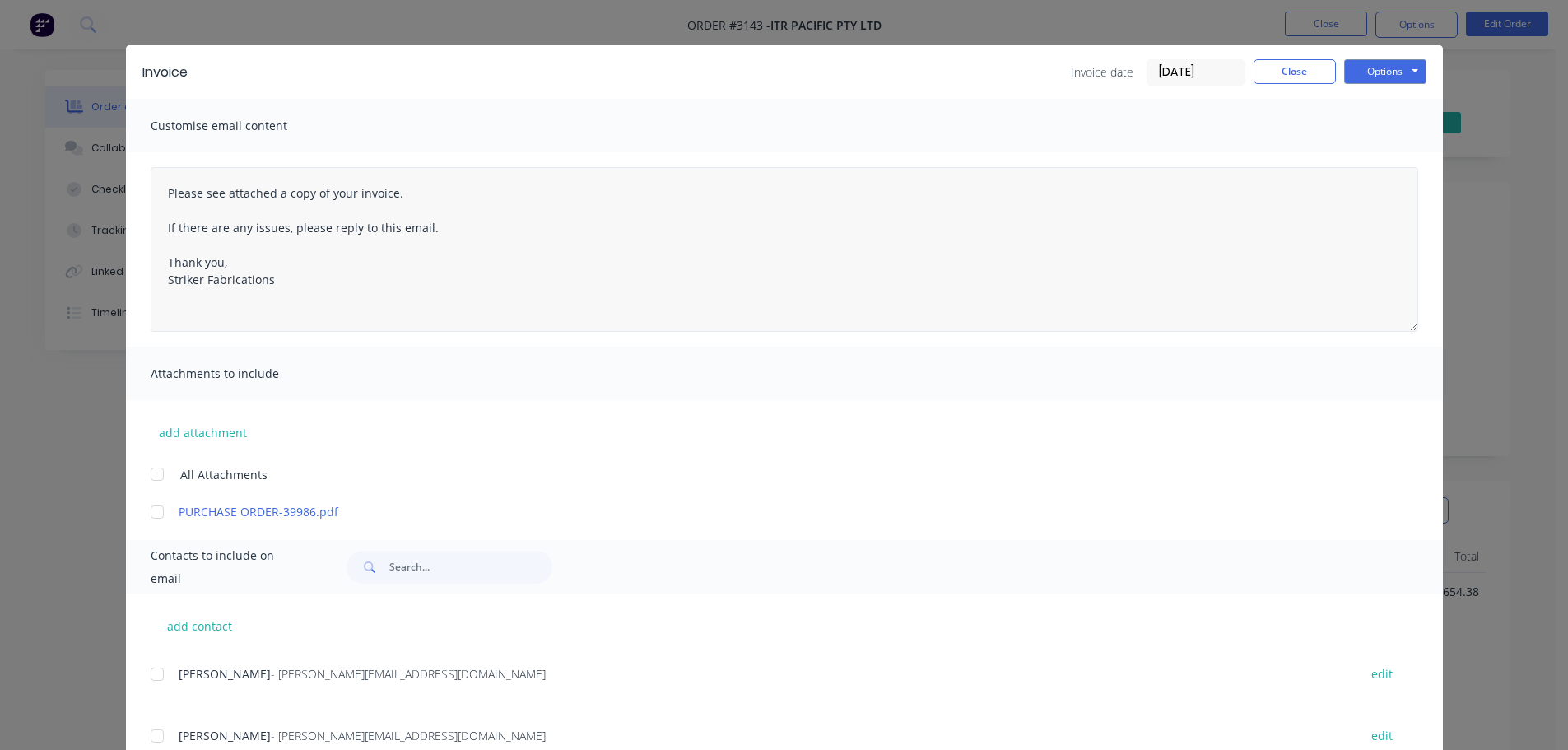
scroll to position [0, 0]
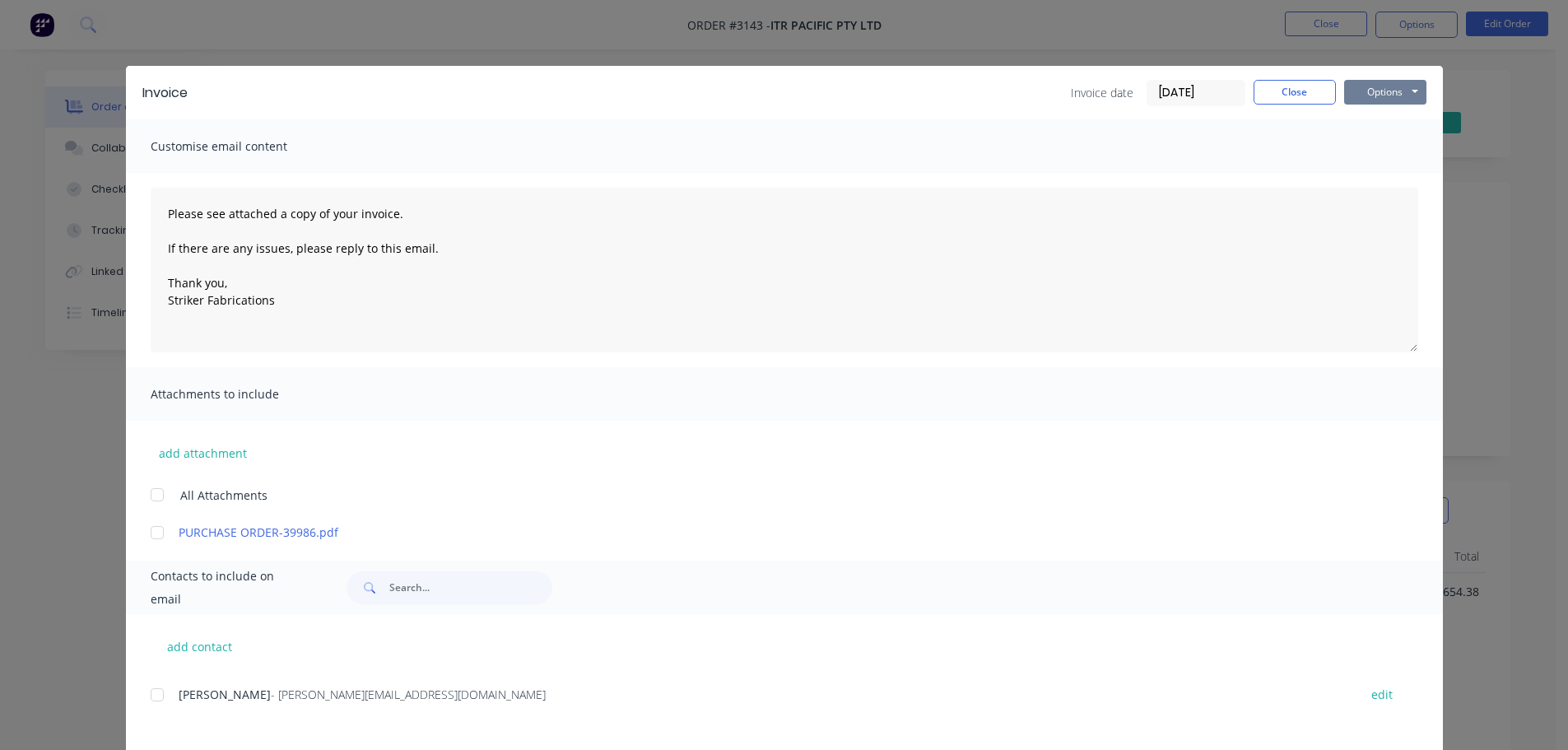
click at [1347, 98] on button "Options" at bounding box center [1385, 92] width 82 height 24
click at [1363, 153] on button "Print" at bounding box center [1396, 148] width 105 height 27
click at [1374, 87] on button "Options" at bounding box center [1385, 92] width 82 height 24
click at [1374, 177] on button "Email" at bounding box center [1396, 175] width 105 height 27
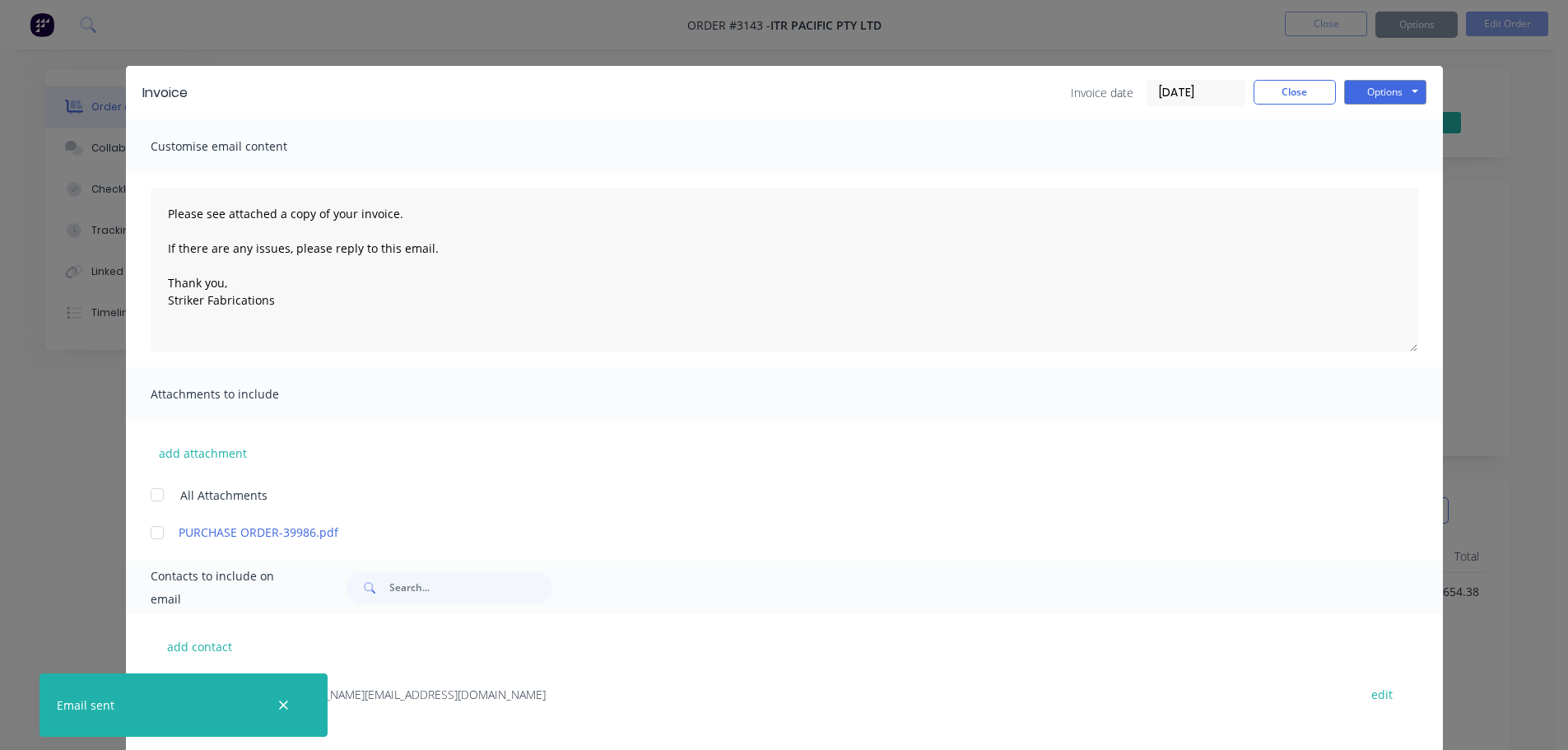
type textarea "Please see attached a copy of your invoice. If there are any issues, please rep…"
click at [1277, 100] on button "Close" at bounding box center [1294, 92] width 82 height 24
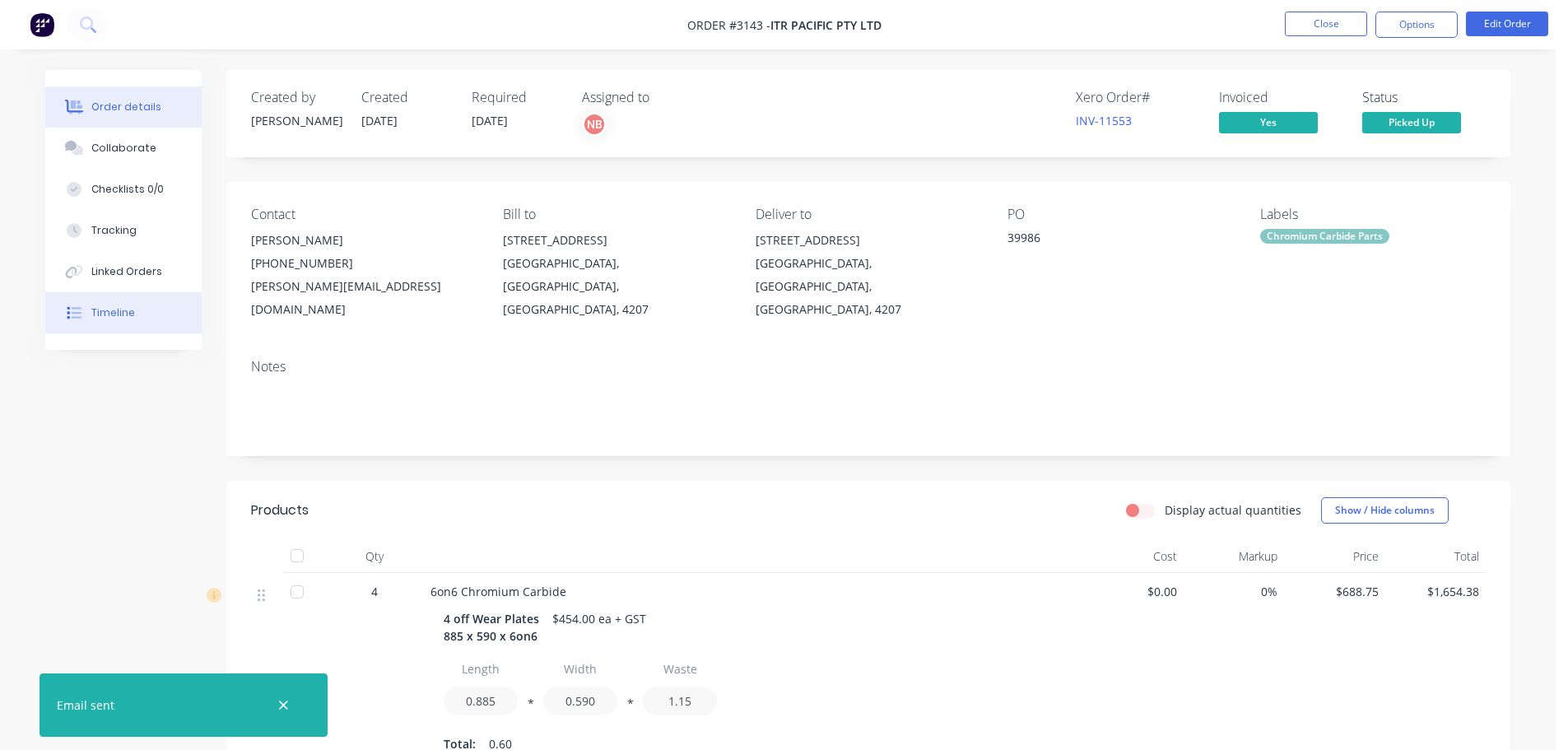
click at [142, 307] on button "Timeline" at bounding box center [123, 313] width 157 height 41
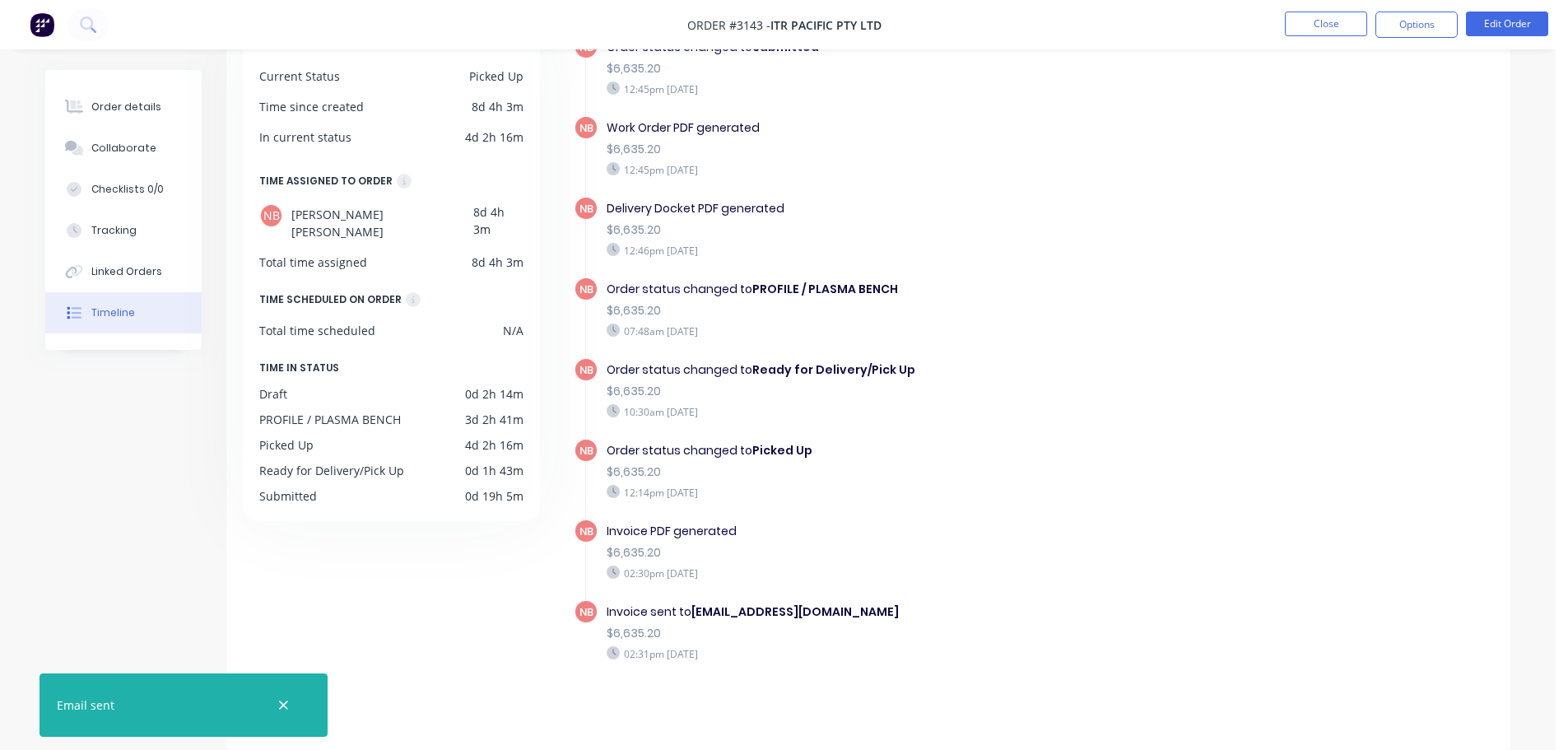
scroll to position [534, 0]
click at [138, 112] on div "Order details" at bounding box center [126, 107] width 70 height 15
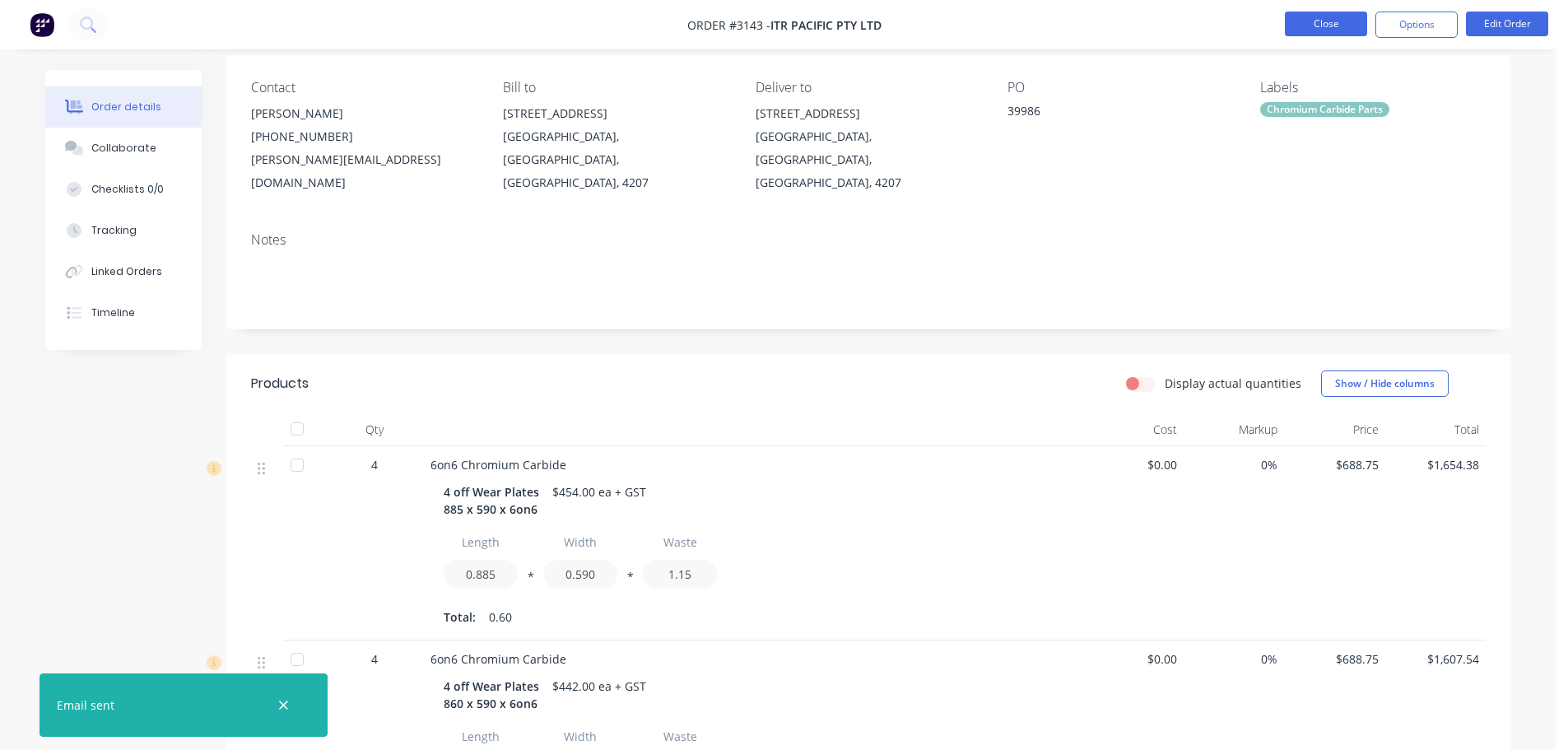
click at [1305, 15] on button "Close" at bounding box center [1326, 23] width 82 height 24
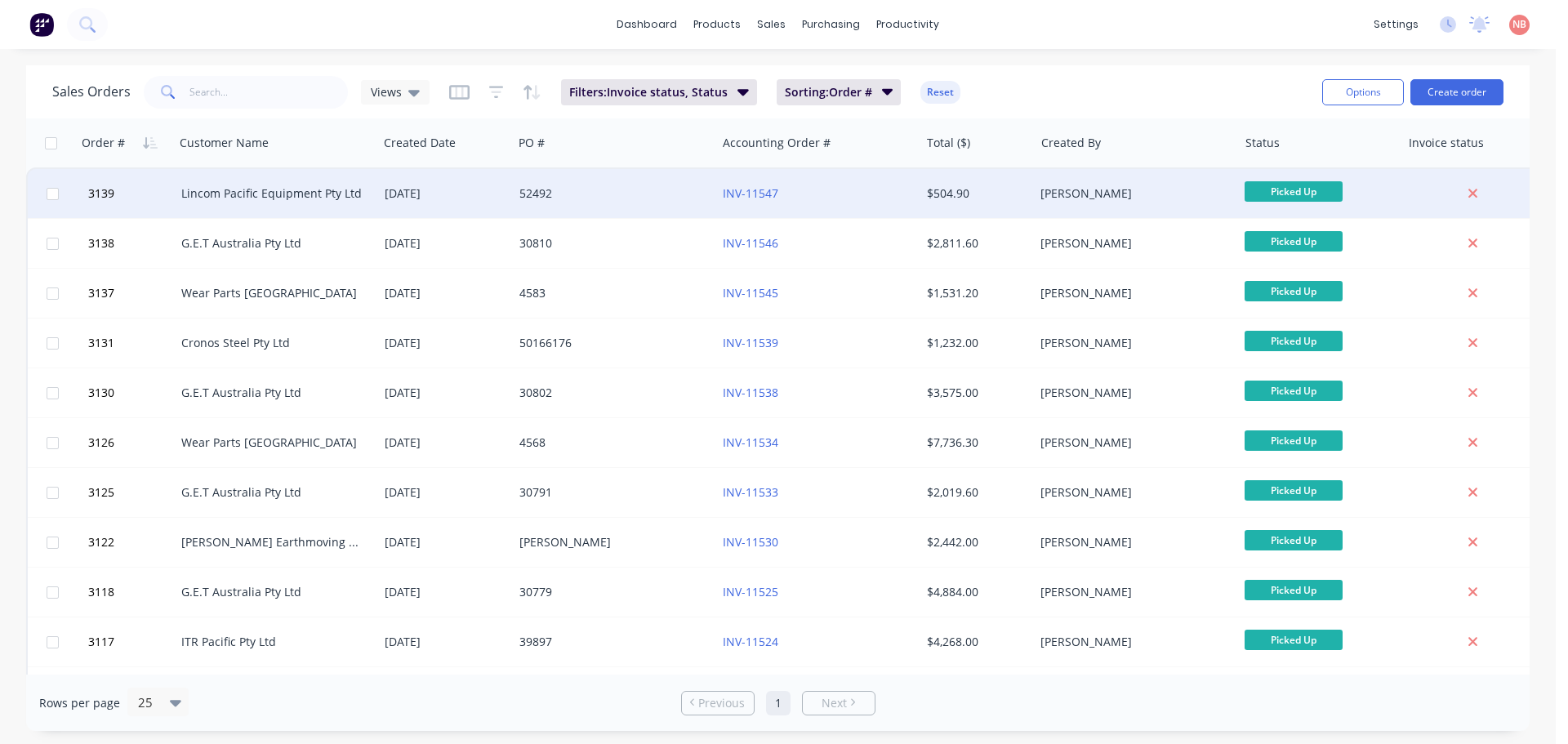
click at [597, 196] on div "52492" at bounding box center [609, 193] width 181 height 17
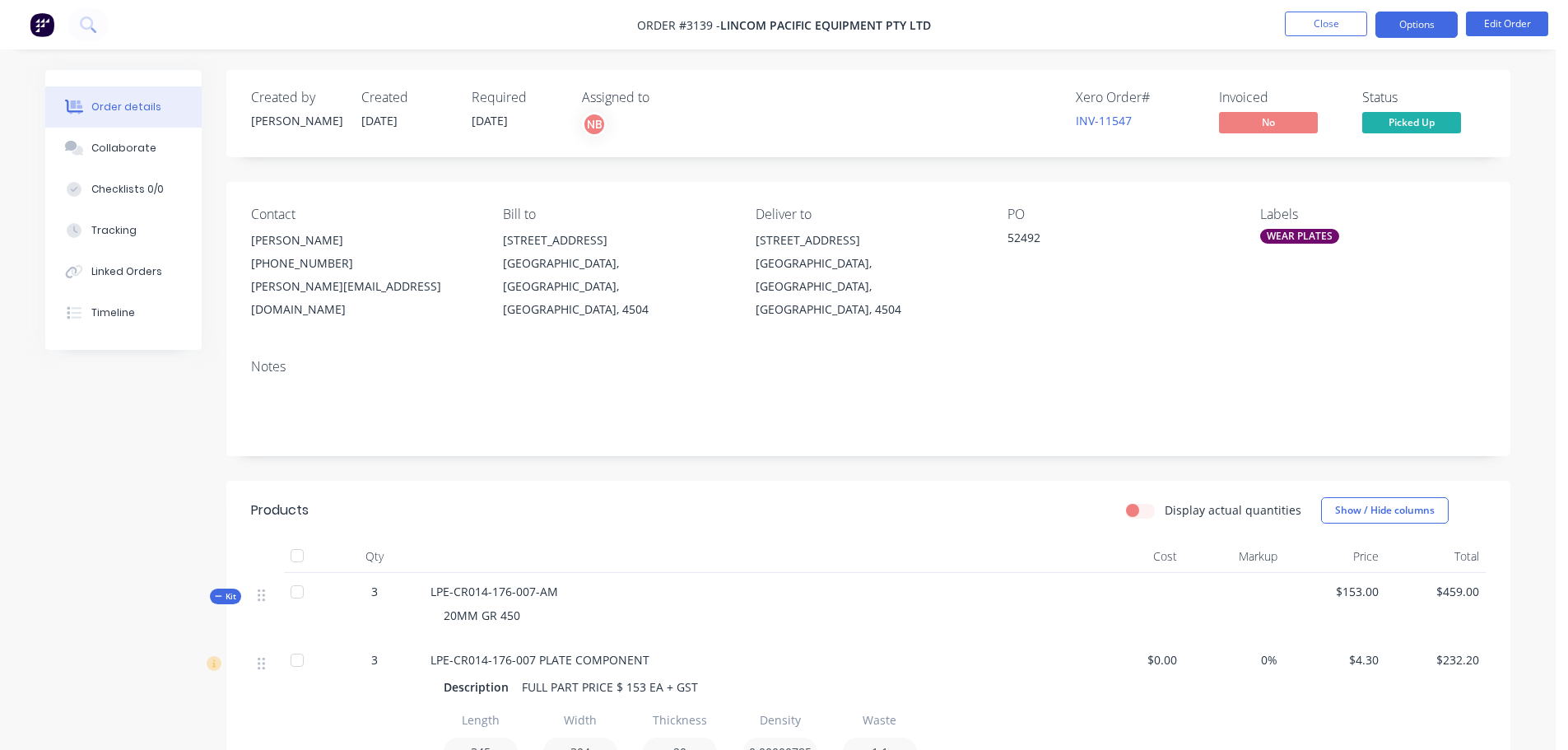
click at [1421, 32] on button "Options" at bounding box center [1416, 24] width 82 height 26
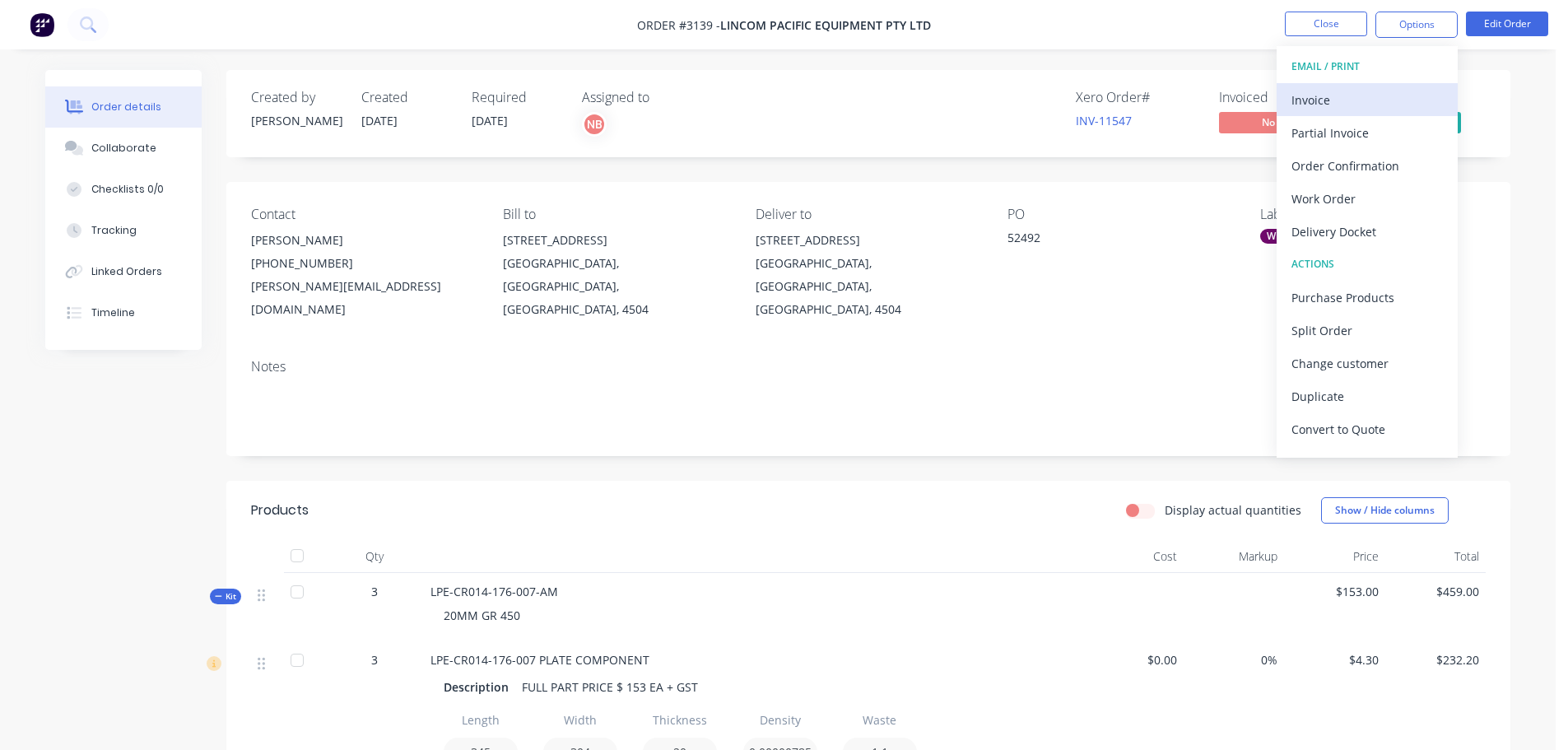
click at [1345, 102] on div "Invoice" at bounding box center [1367, 99] width 152 height 23
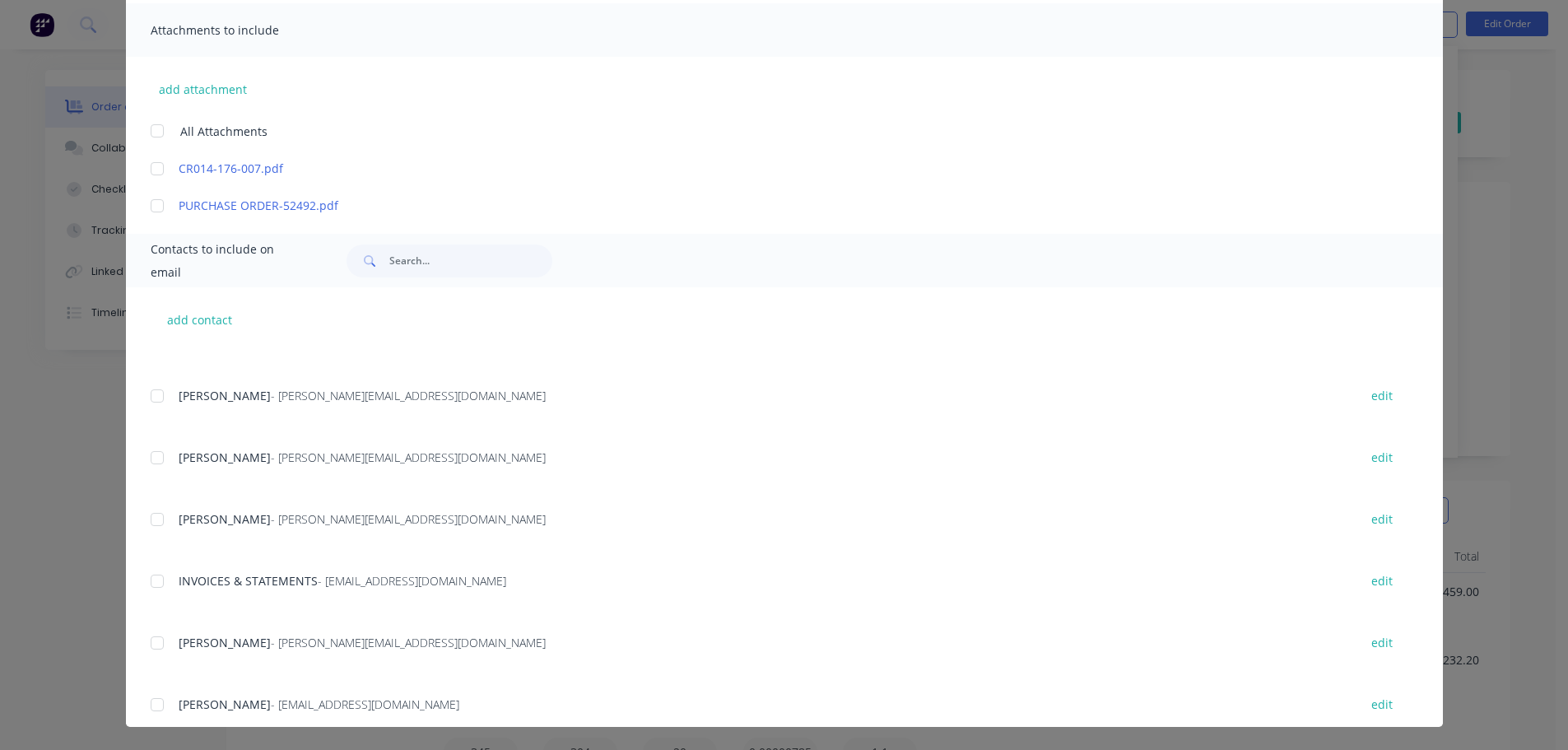
scroll to position [494, 0]
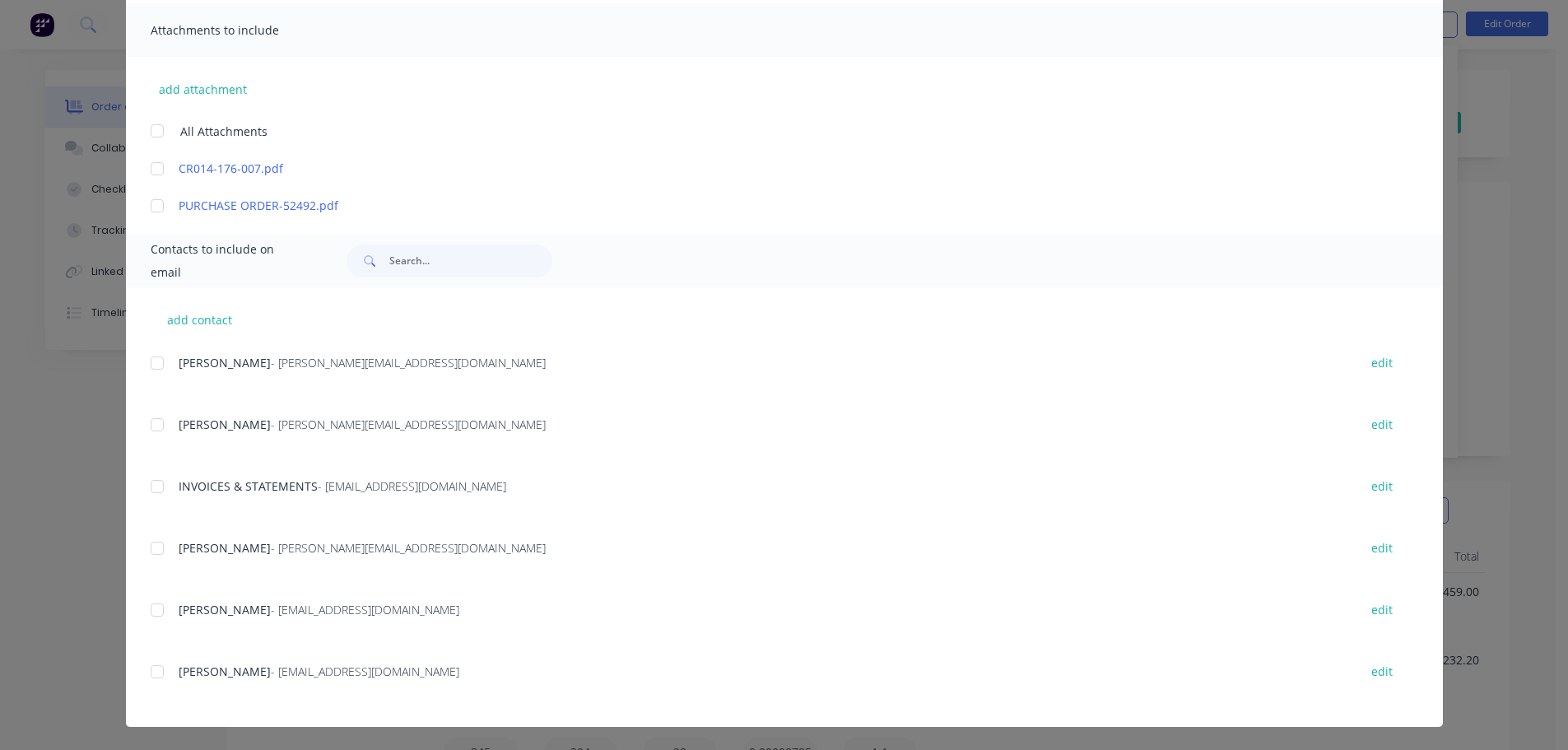
click at [152, 483] on div at bounding box center [157, 486] width 33 height 33
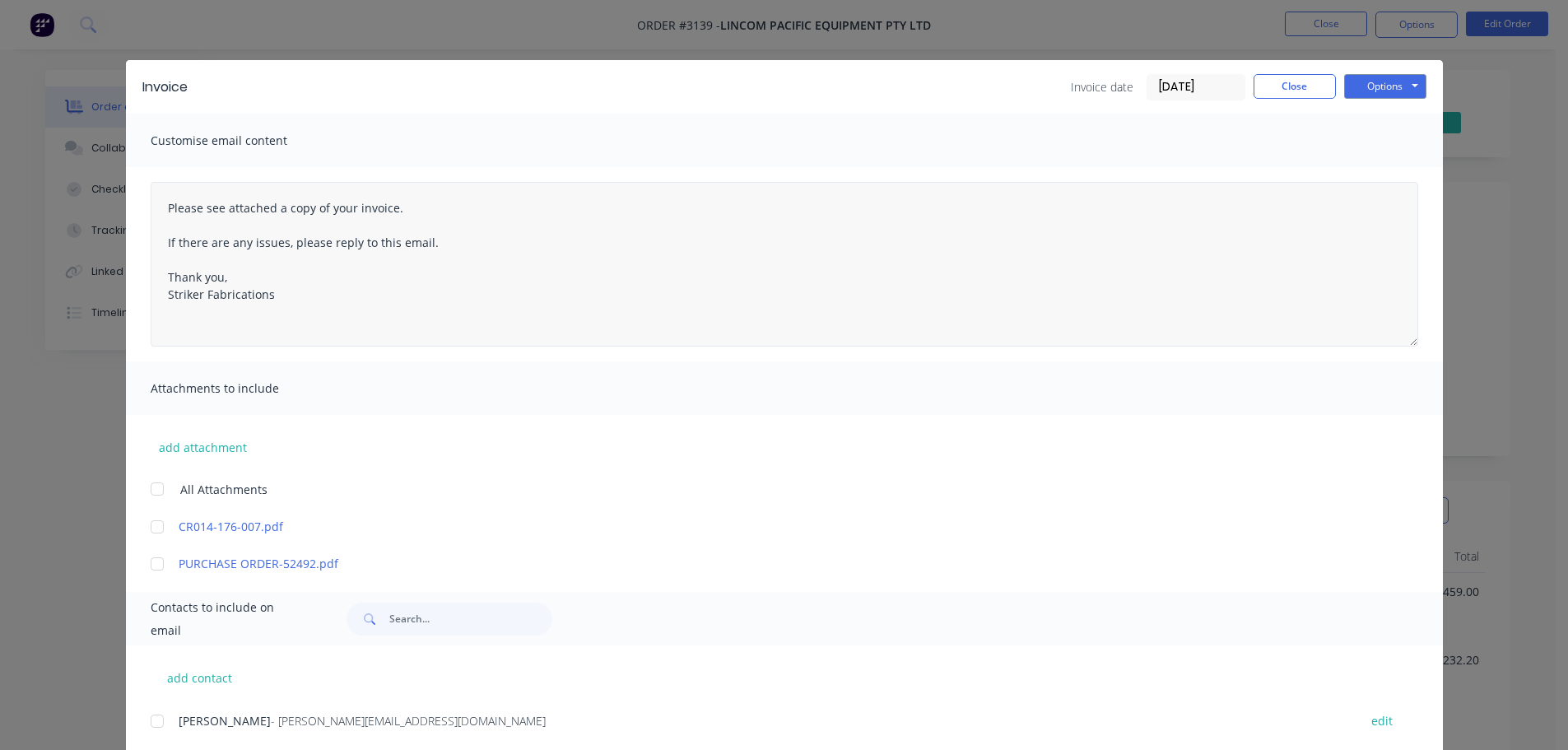
scroll to position [0, 0]
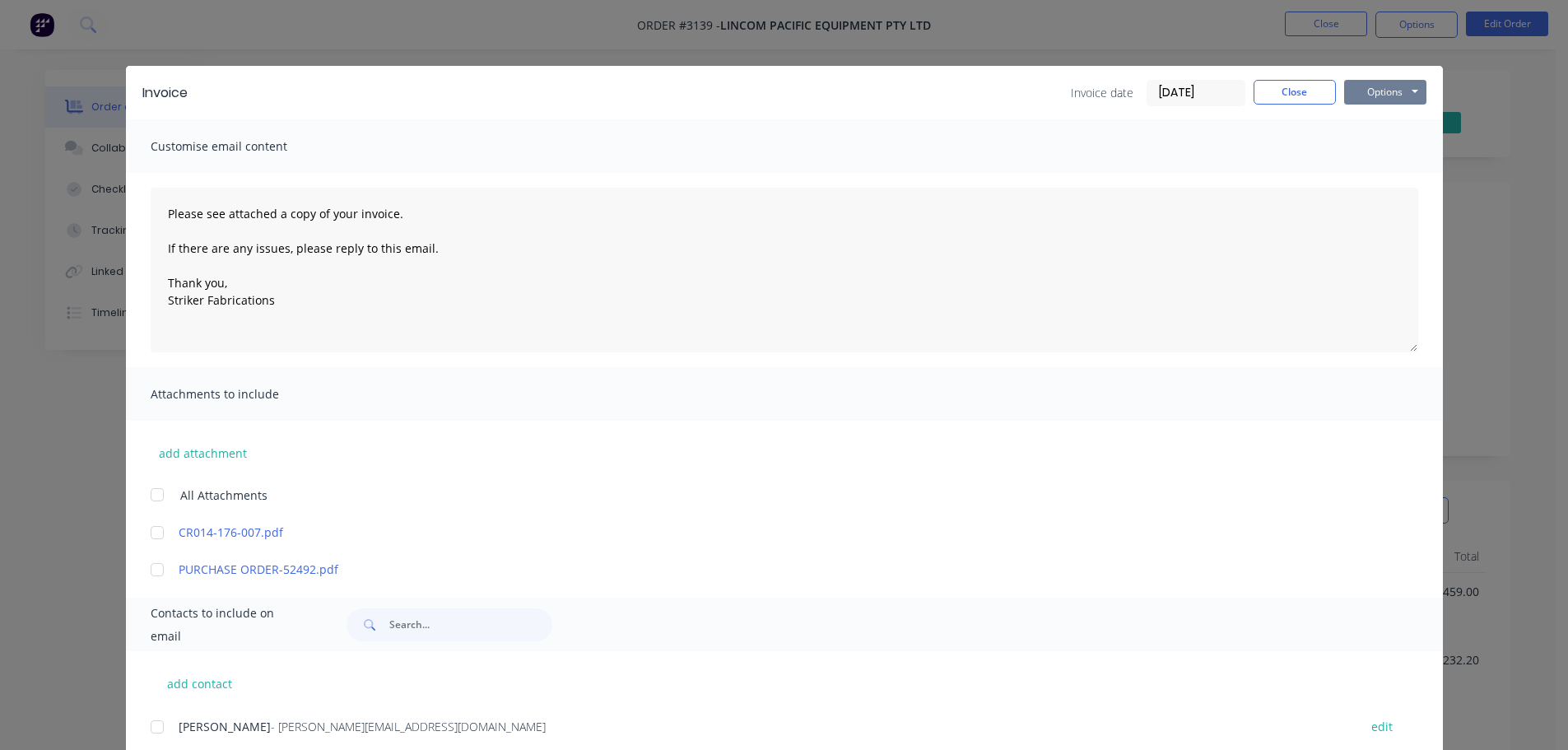
click at [1366, 87] on button "Options" at bounding box center [1385, 92] width 82 height 24
click at [1344, 153] on button "Print" at bounding box center [1396, 148] width 105 height 27
click at [1375, 82] on button "Options" at bounding box center [1385, 92] width 82 height 24
click at [1381, 175] on button "Email" at bounding box center [1396, 175] width 105 height 27
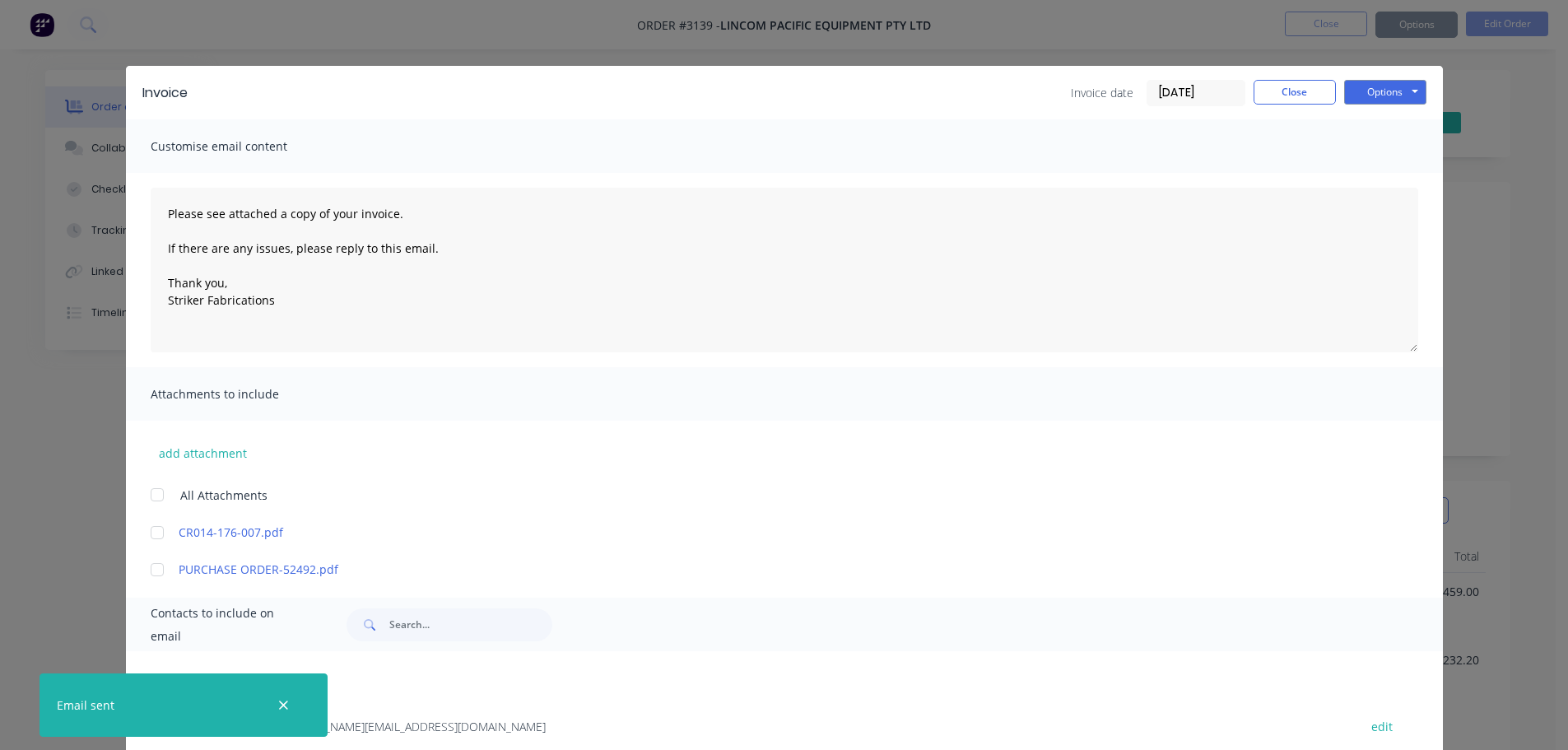
type textarea "Please see attached a copy of your invoice. If there are any issues, please rep…"
click at [1297, 84] on button "Close" at bounding box center [1294, 92] width 82 height 24
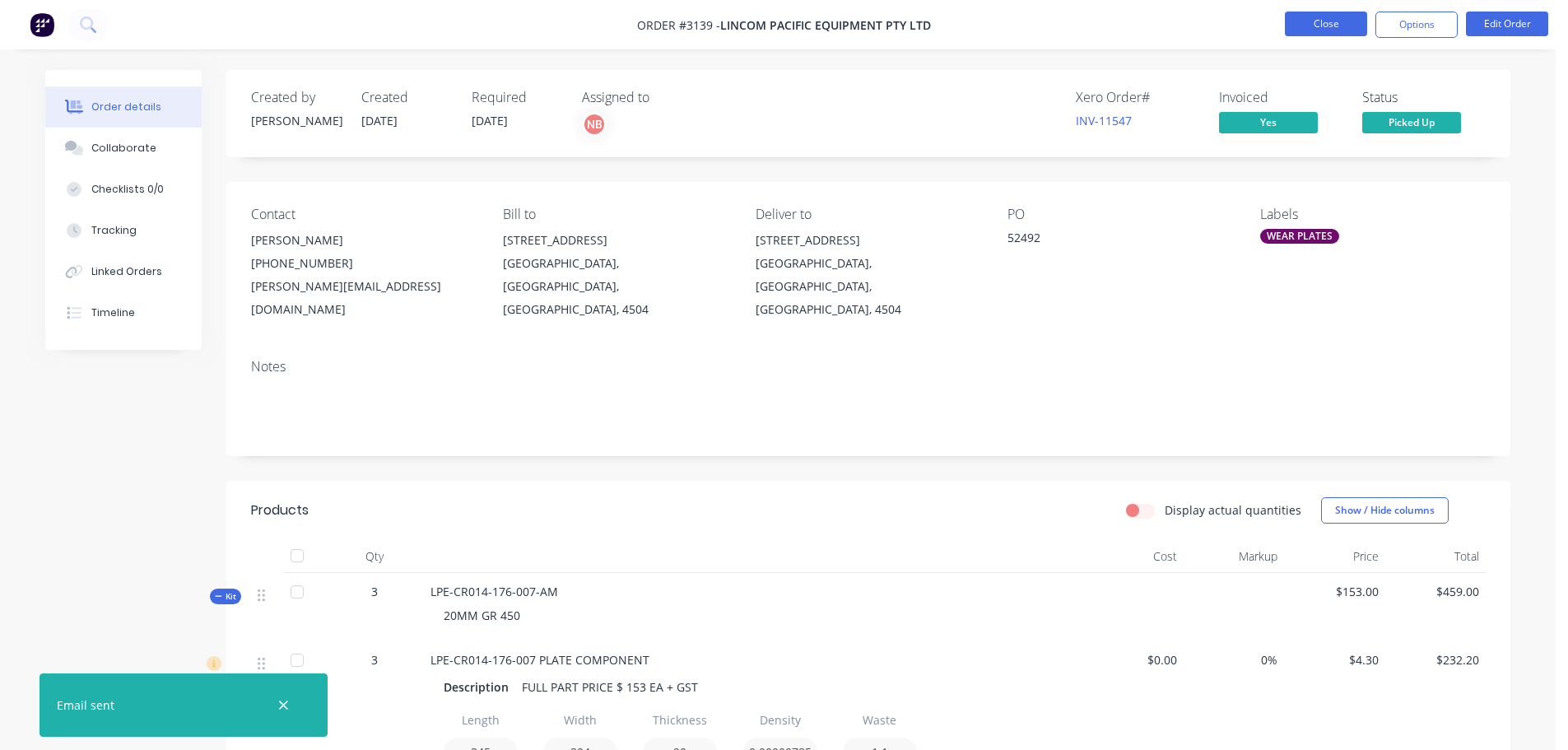
click at [1322, 20] on button "Close" at bounding box center [1326, 23] width 82 height 24
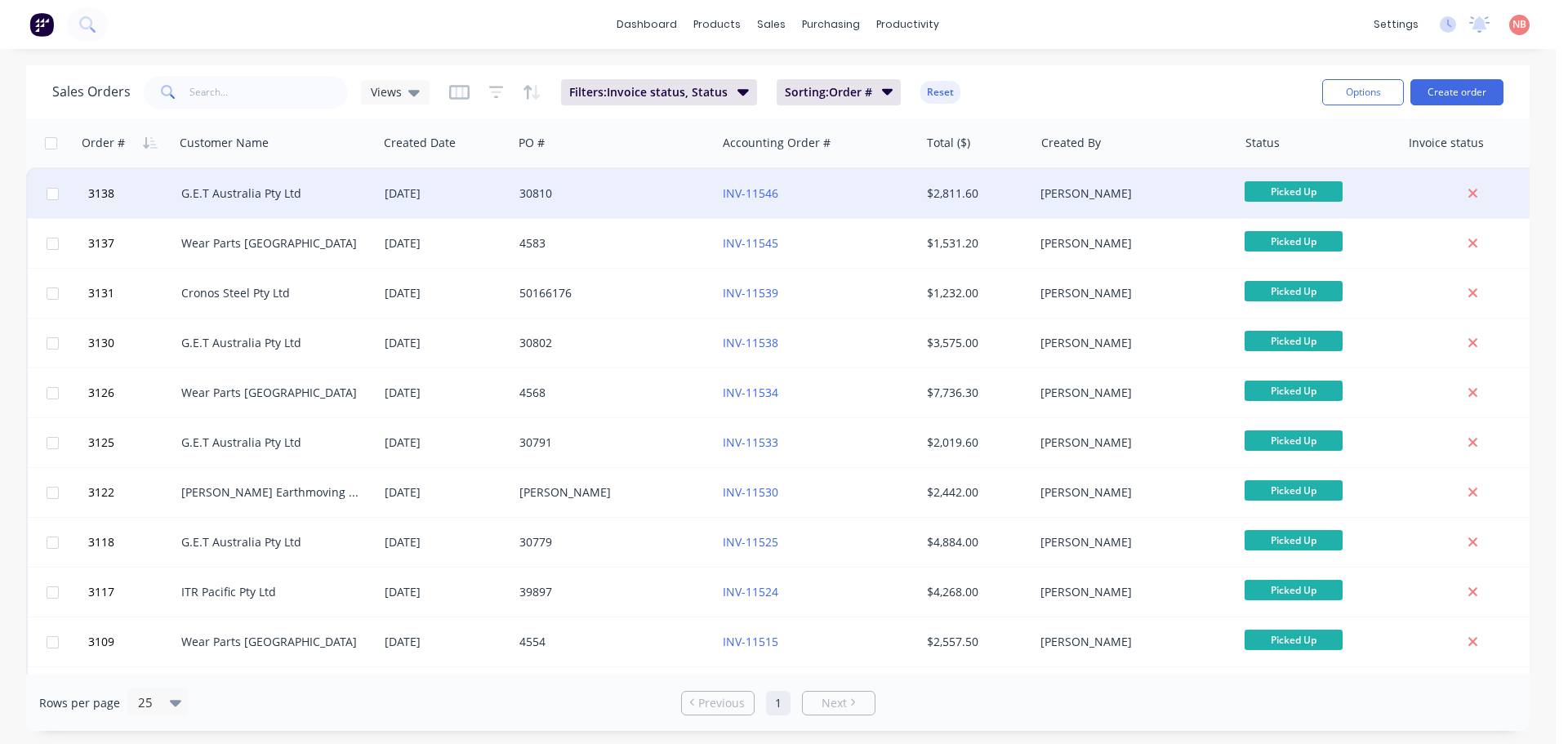
drag, startPoint x: 632, startPoint y: 184, endPoint x: 631, endPoint y: 171, distance: 13.0
click at [631, 164] on div "Order # Customer Name Created Date PO # Accounting Order # Total ($) Created By…" at bounding box center [790, 466] width 1527 height 697
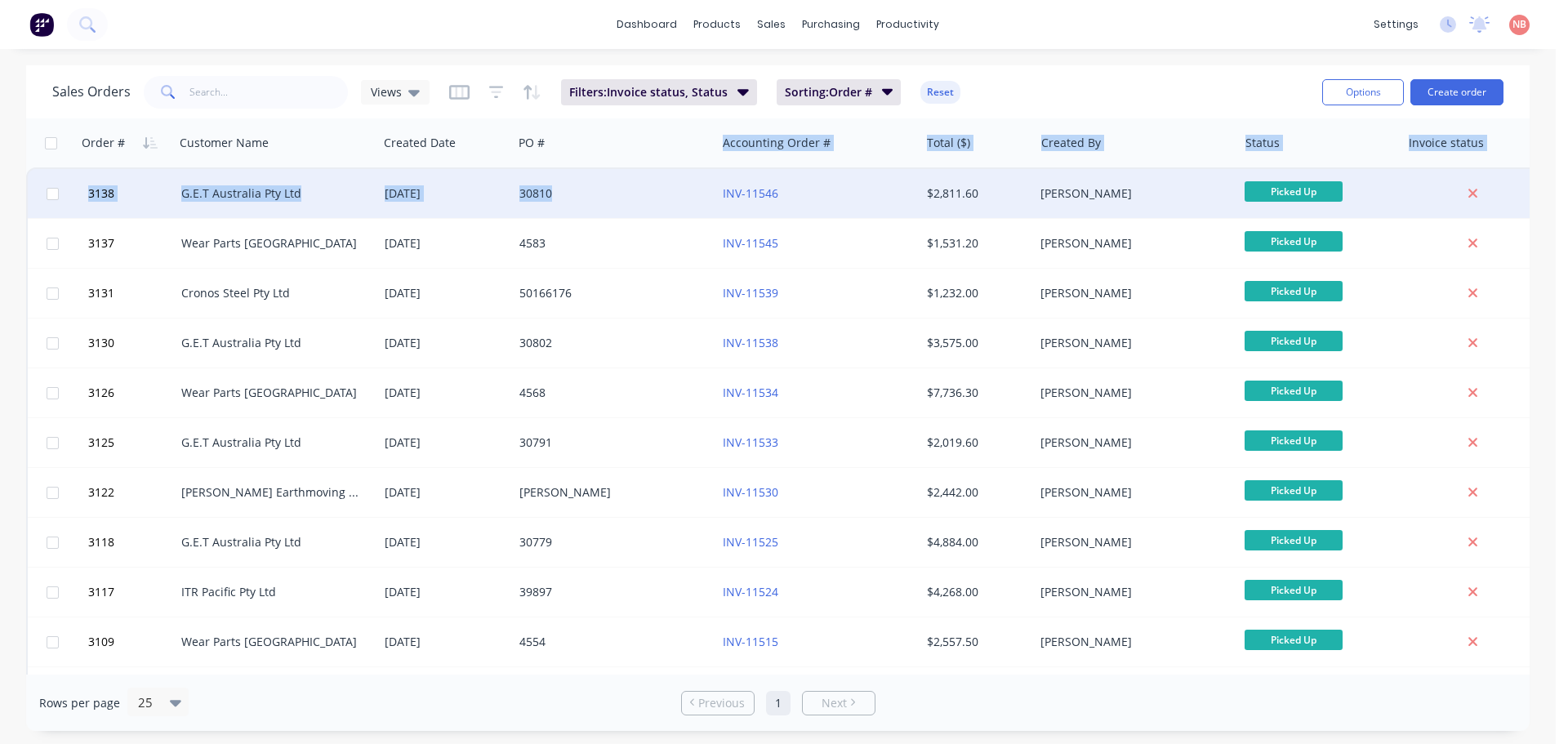
click at [636, 183] on div "30810" at bounding box center [614, 193] width 204 height 49
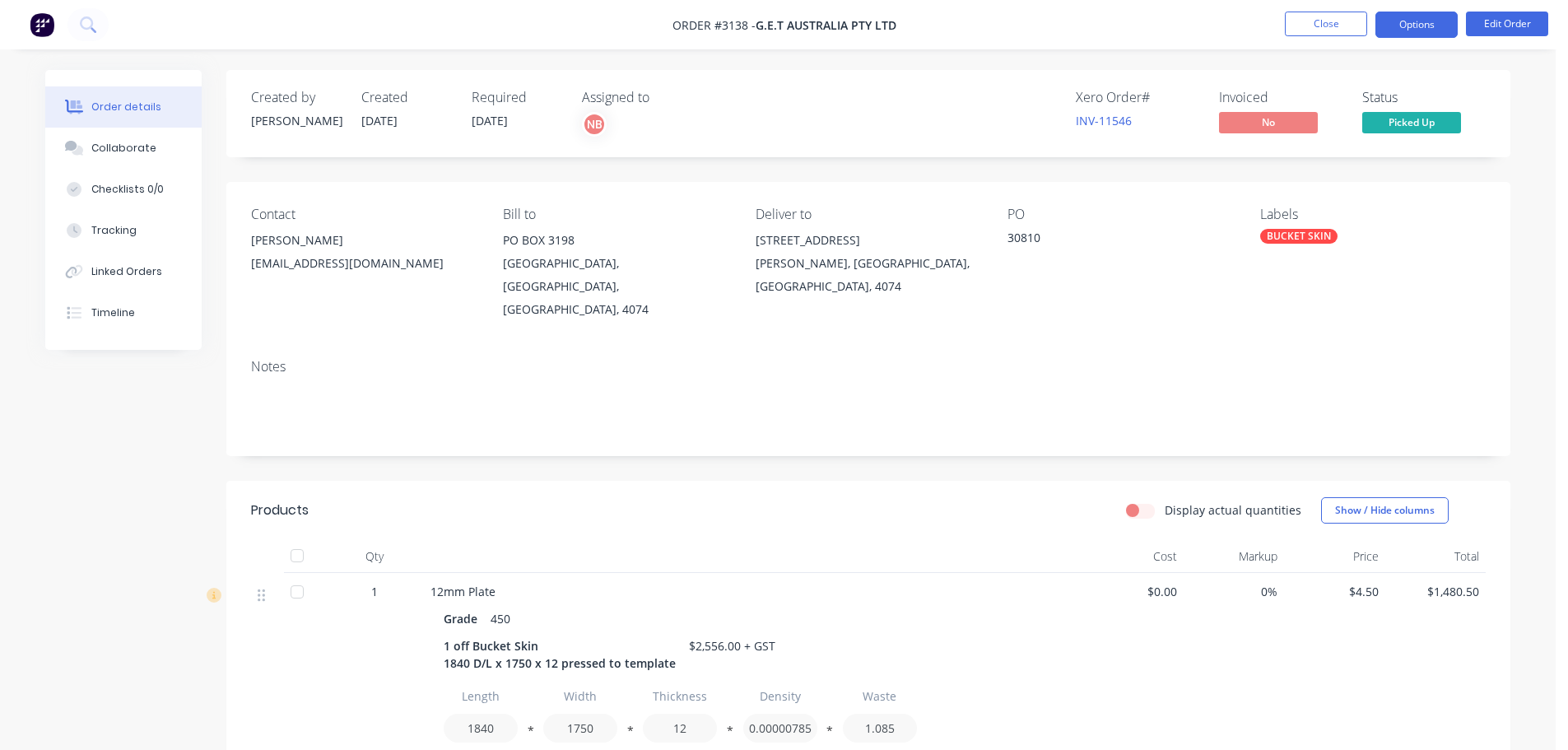
click at [1426, 31] on button "Options" at bounding box center [1416, 24] width 82 height 26
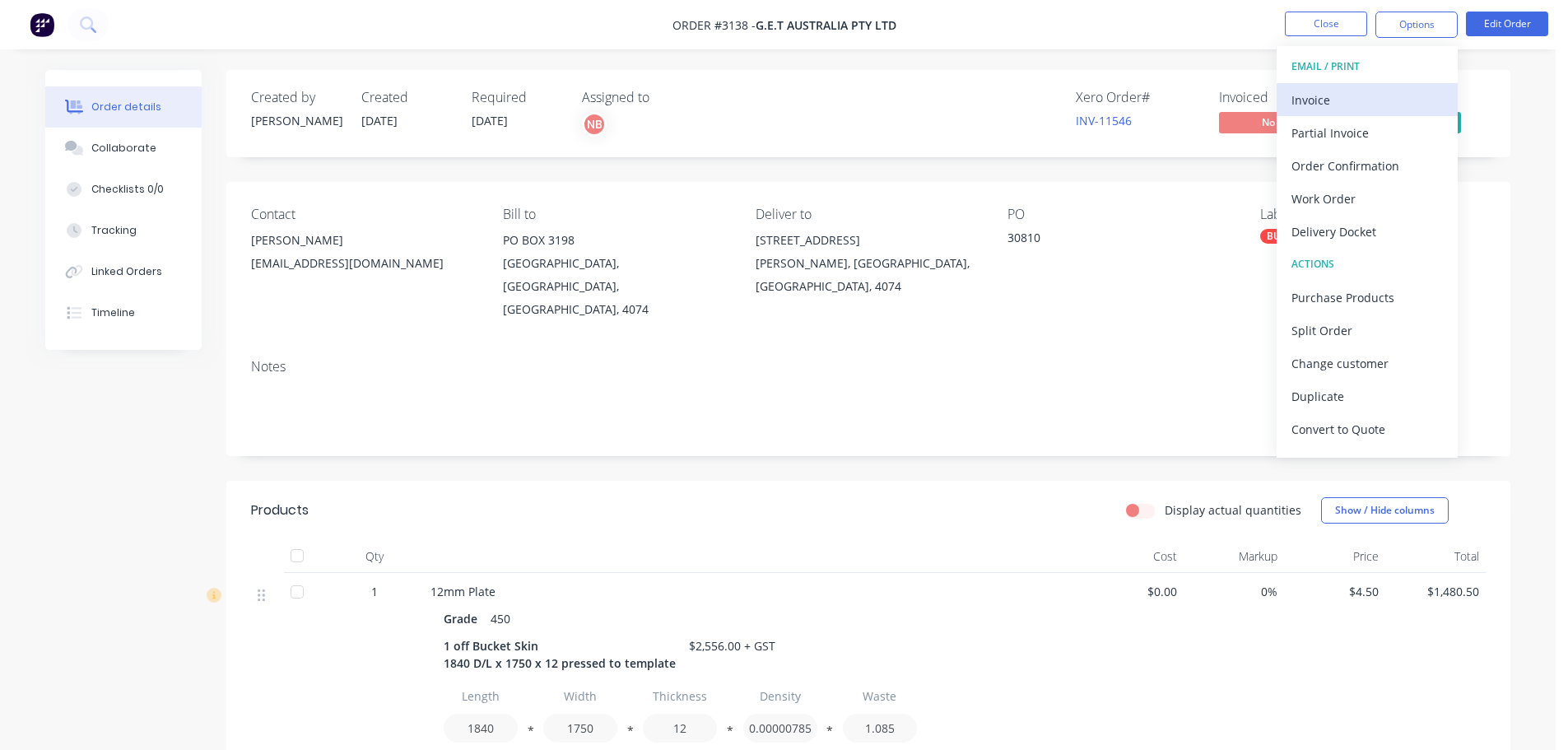
click at [1344, 94] on div "Invoice" at bounding box center [1367, 99] width 152 height 23
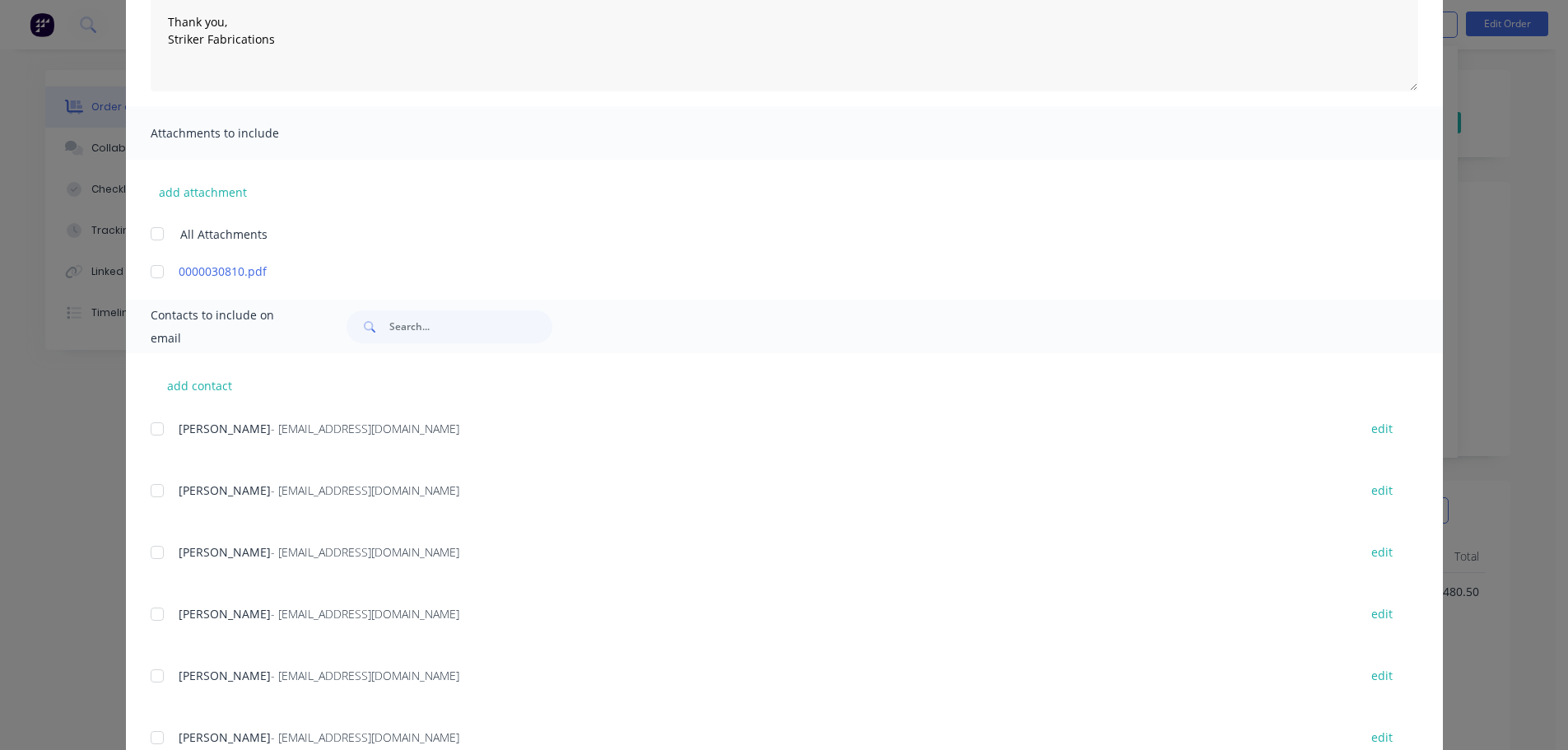
scroll to position [327, 0]
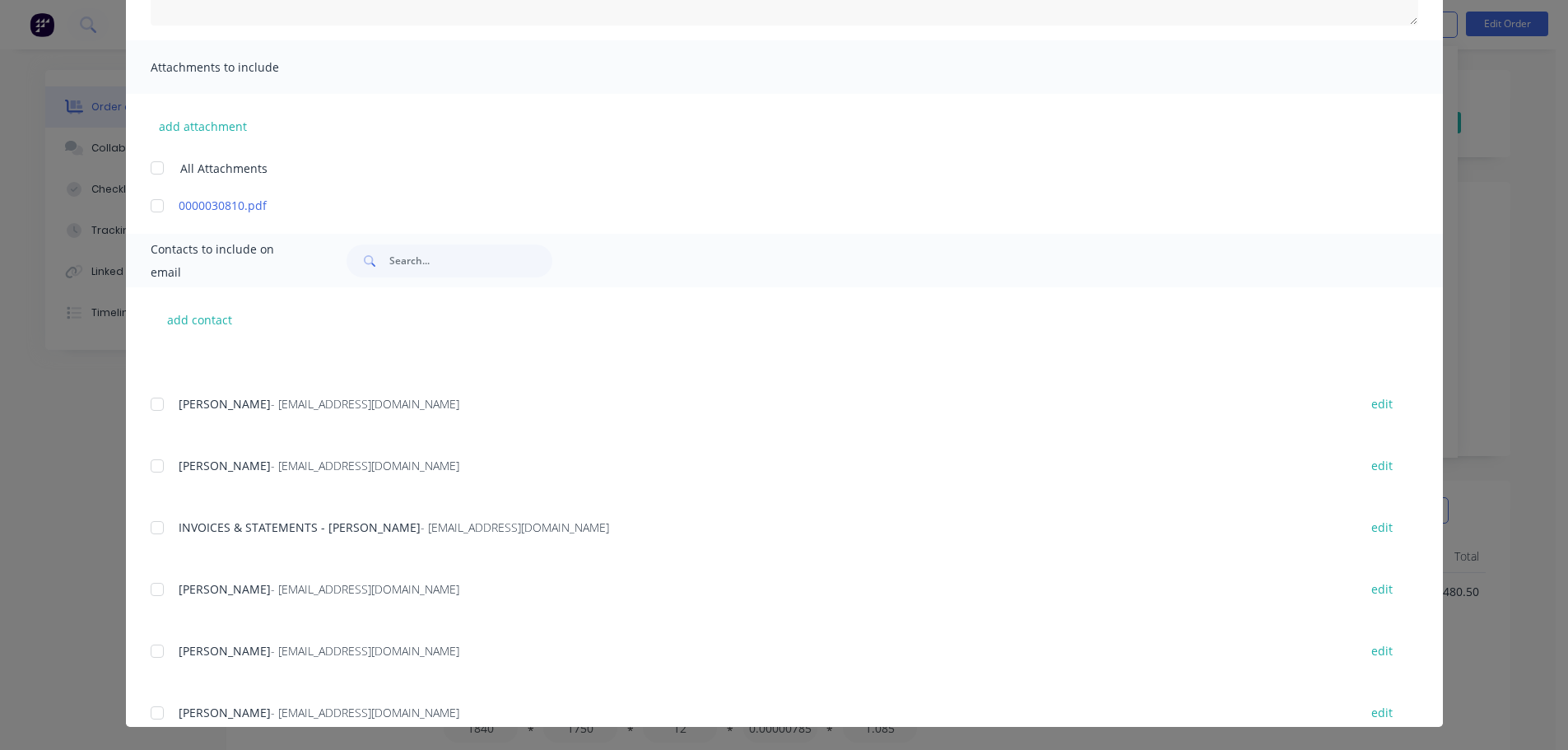
click at [151, 521] on div at bounding box center [157, 527] width 33 height 33
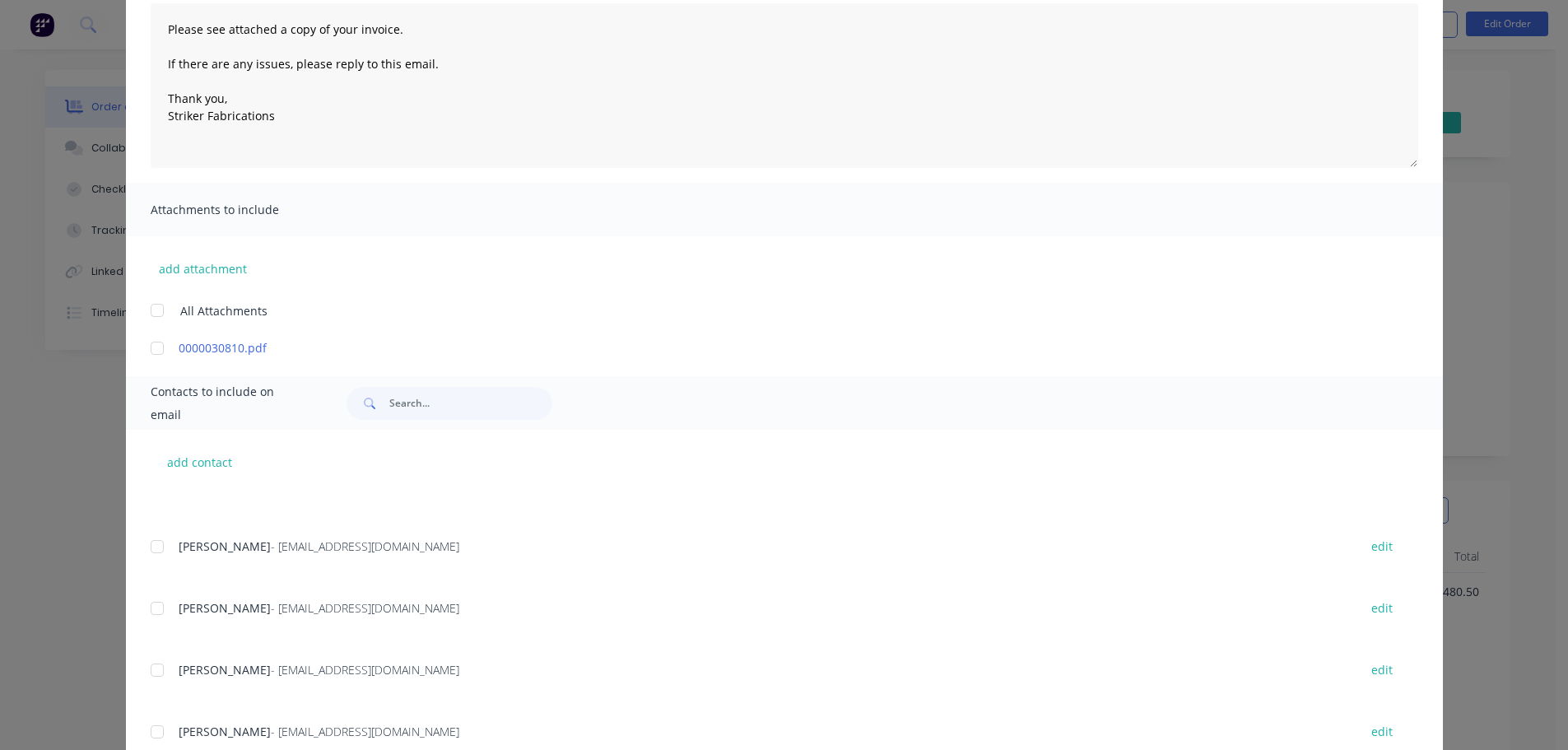
scroll to position [0, 0]
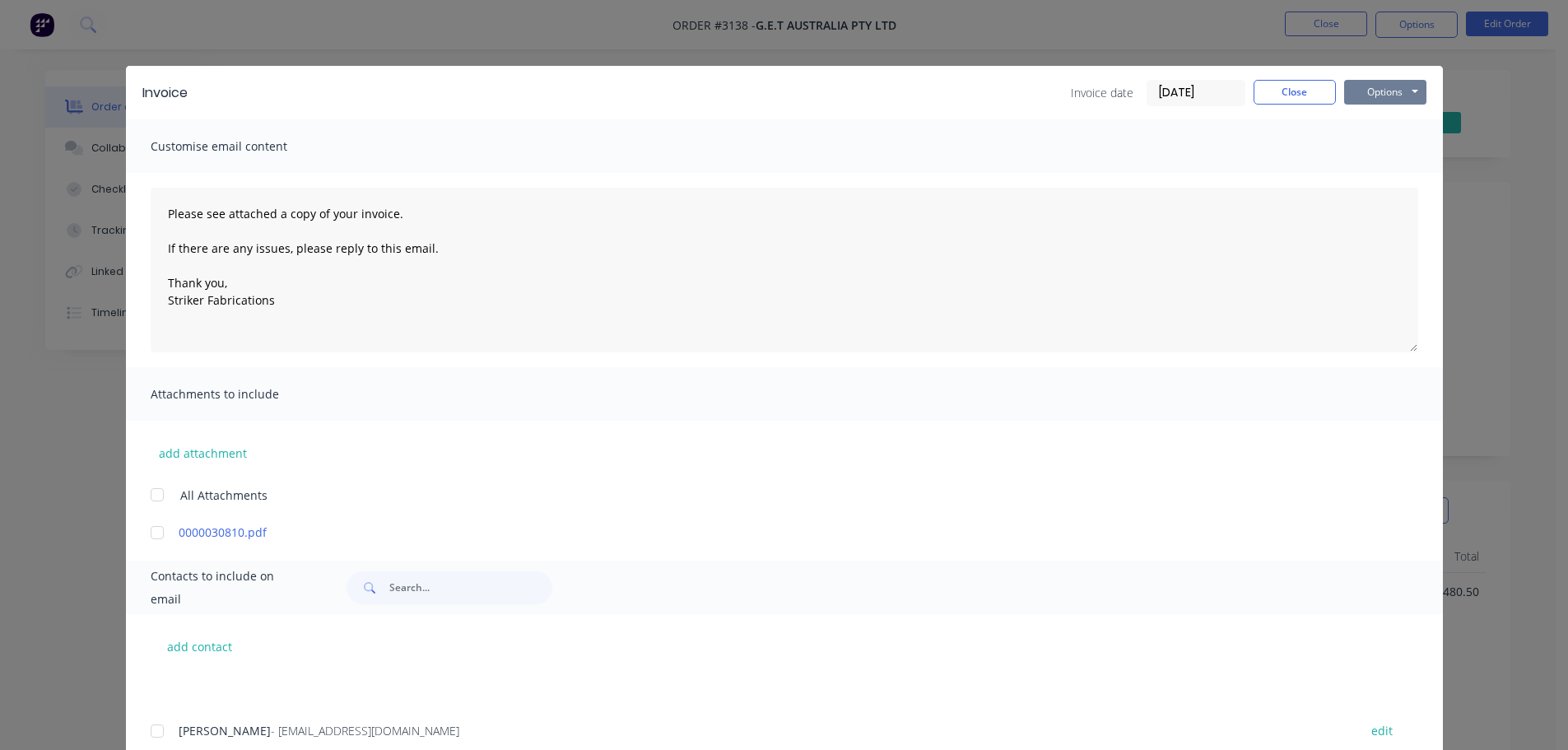
click at [1360, 98] on button "Options" at bounding box center [1385, 92] width 82 height 24
click at [1365, 152] on button "Print" at bounding box center [1396, 148] width 105 height 27
click at [1357, 98] on button "Options" at bounding box center [1385, 92] width 82 height 24
click at [1363, 168] on button "Email" at bounding box center [1396, 175] width 105 height 27
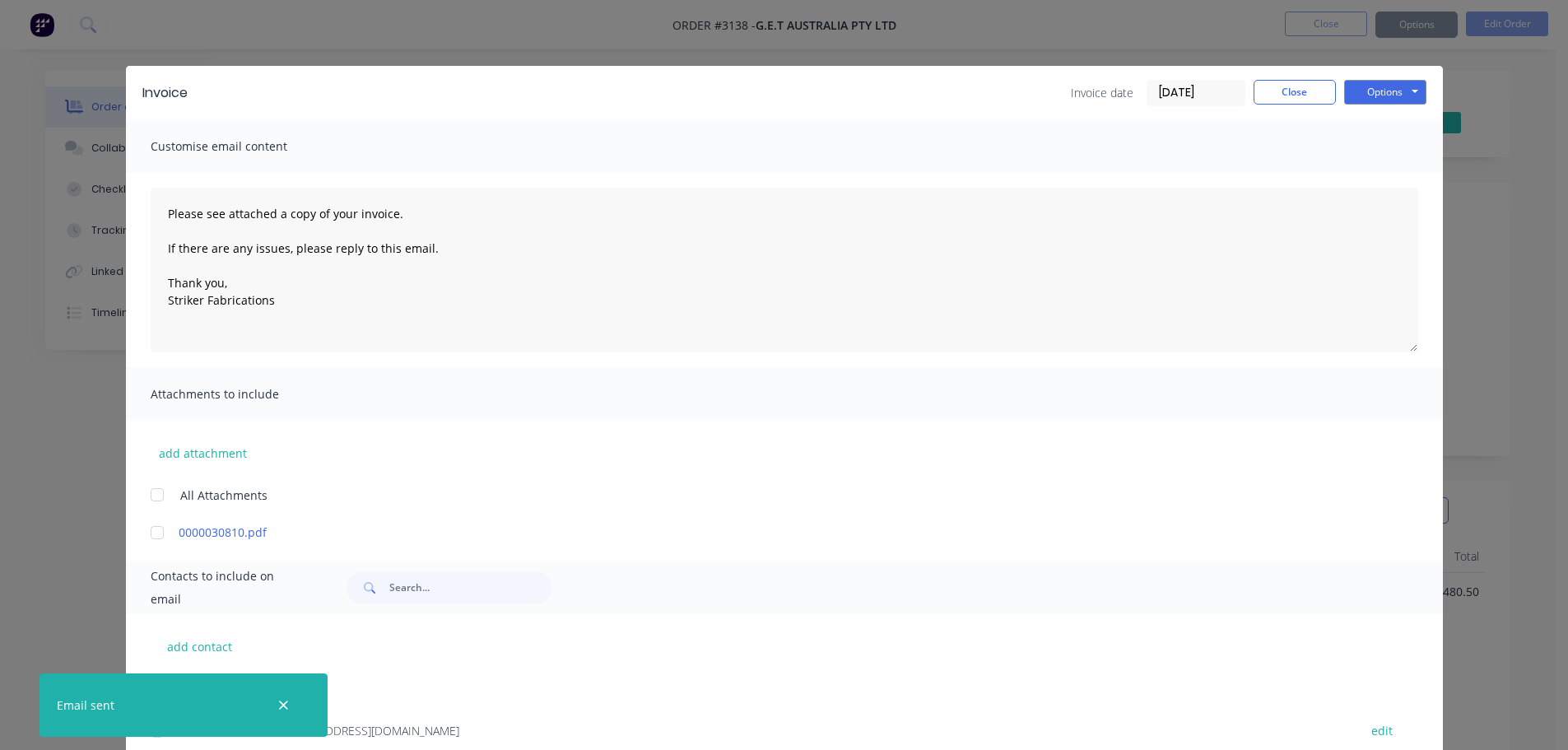
type textarea "Please see attached a copy of your invoice. If there are any issues, please rep…"
click at [1297, 95] on button "Close" at bounding box center [1294, 92] width 82 height 24
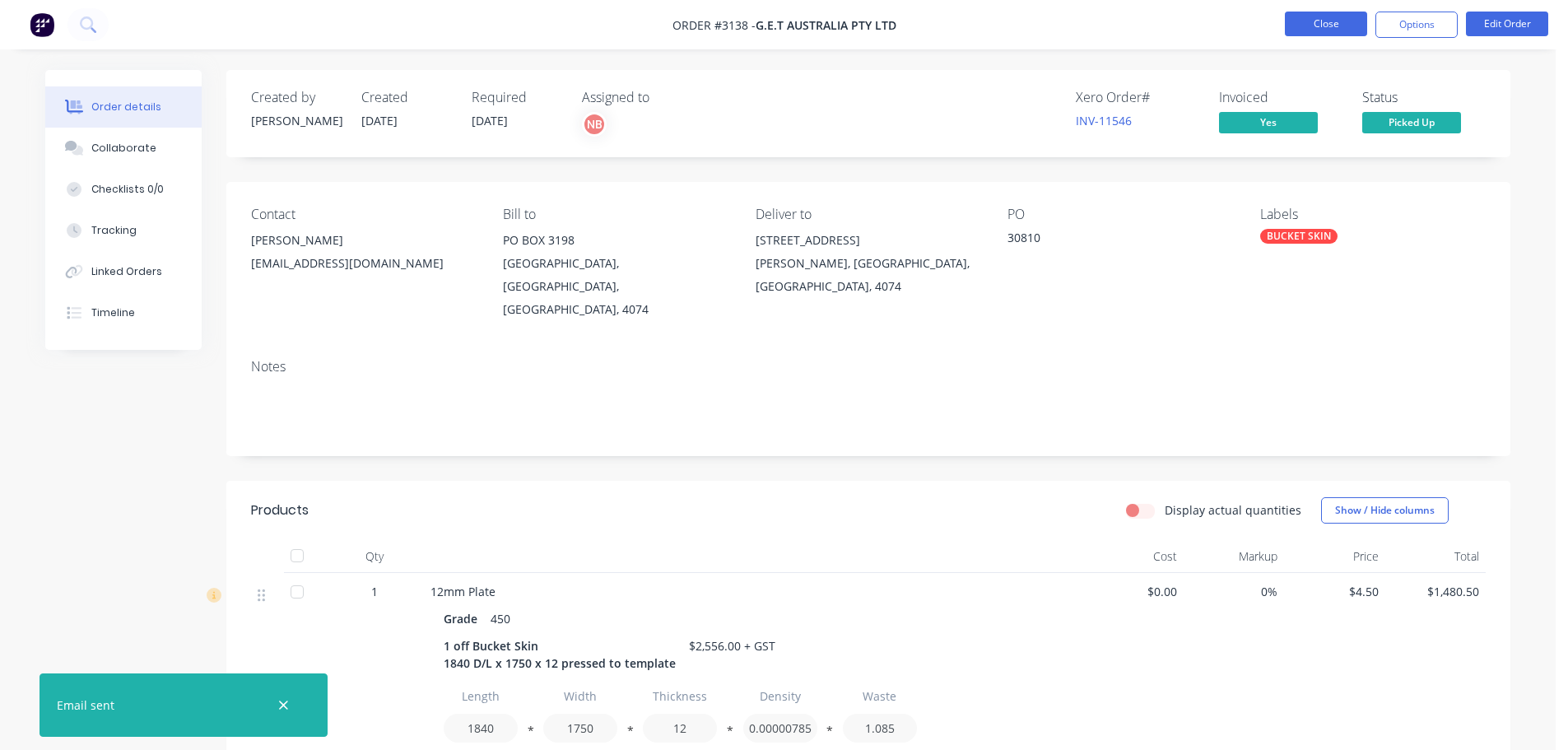
click at [1308, 17] on button "Close" at bounding box center [1326, 23] width 82 height 24
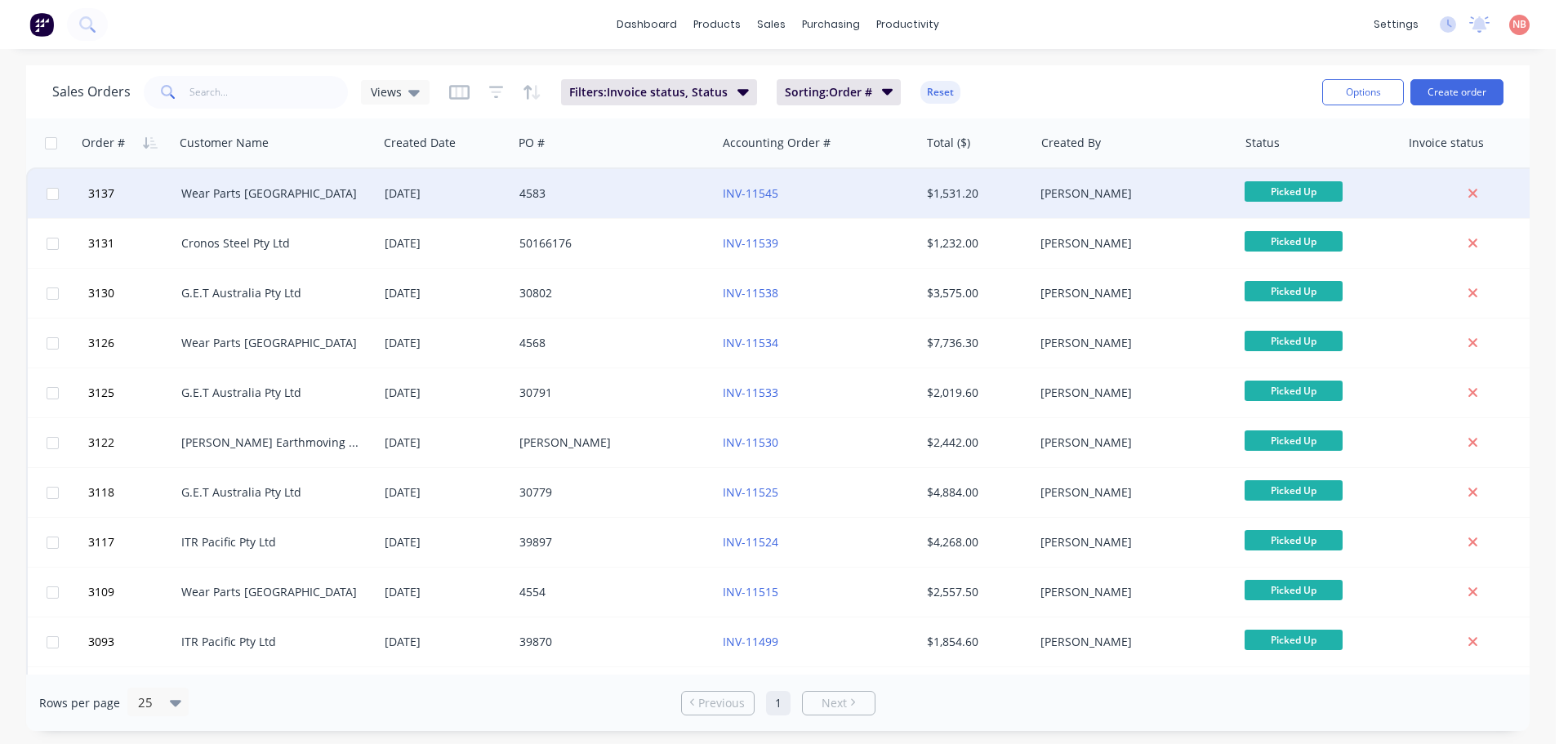
click at [653, 207] on div "4583" at bounding box center [614, 193] width 204 height 49
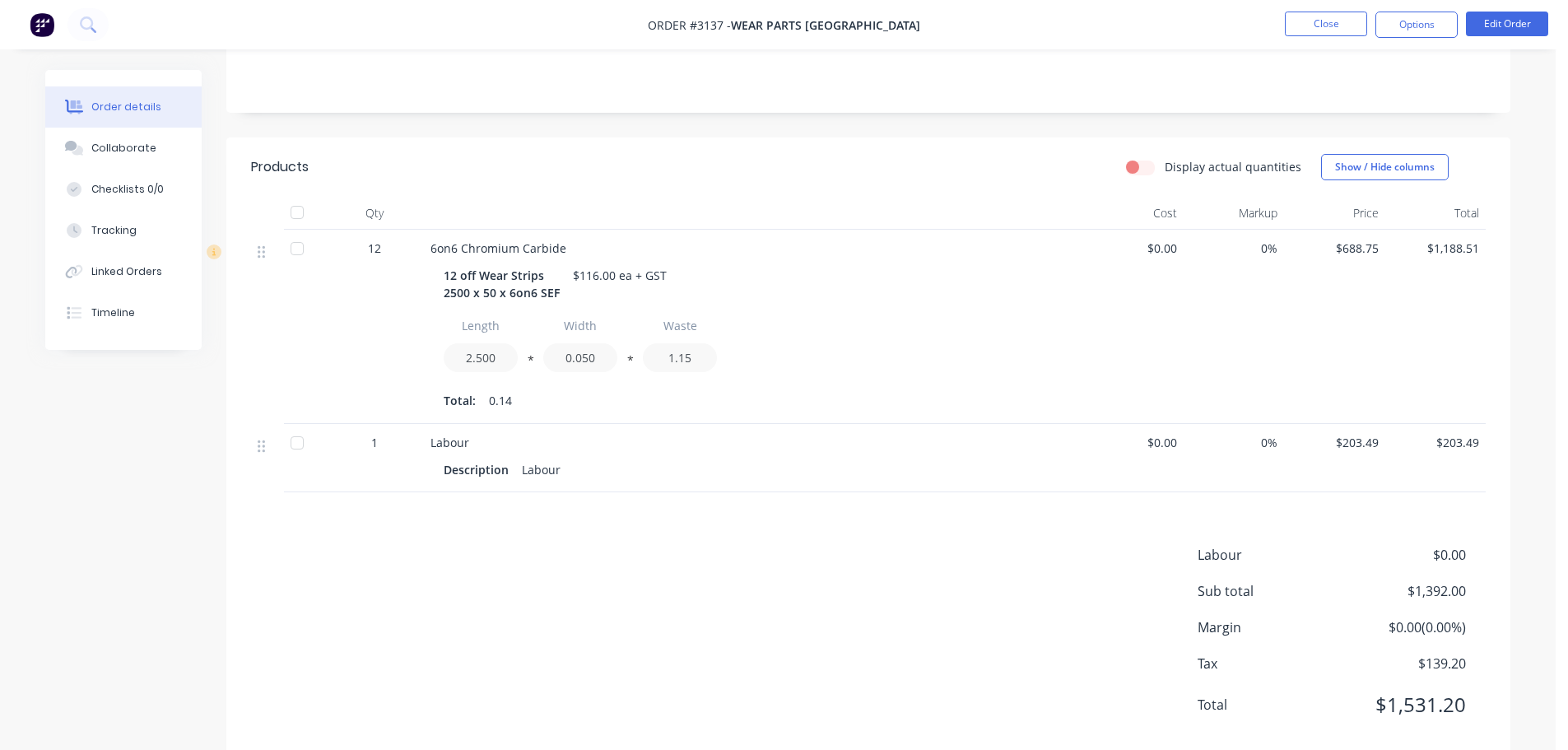
scroll to position [355, 0]
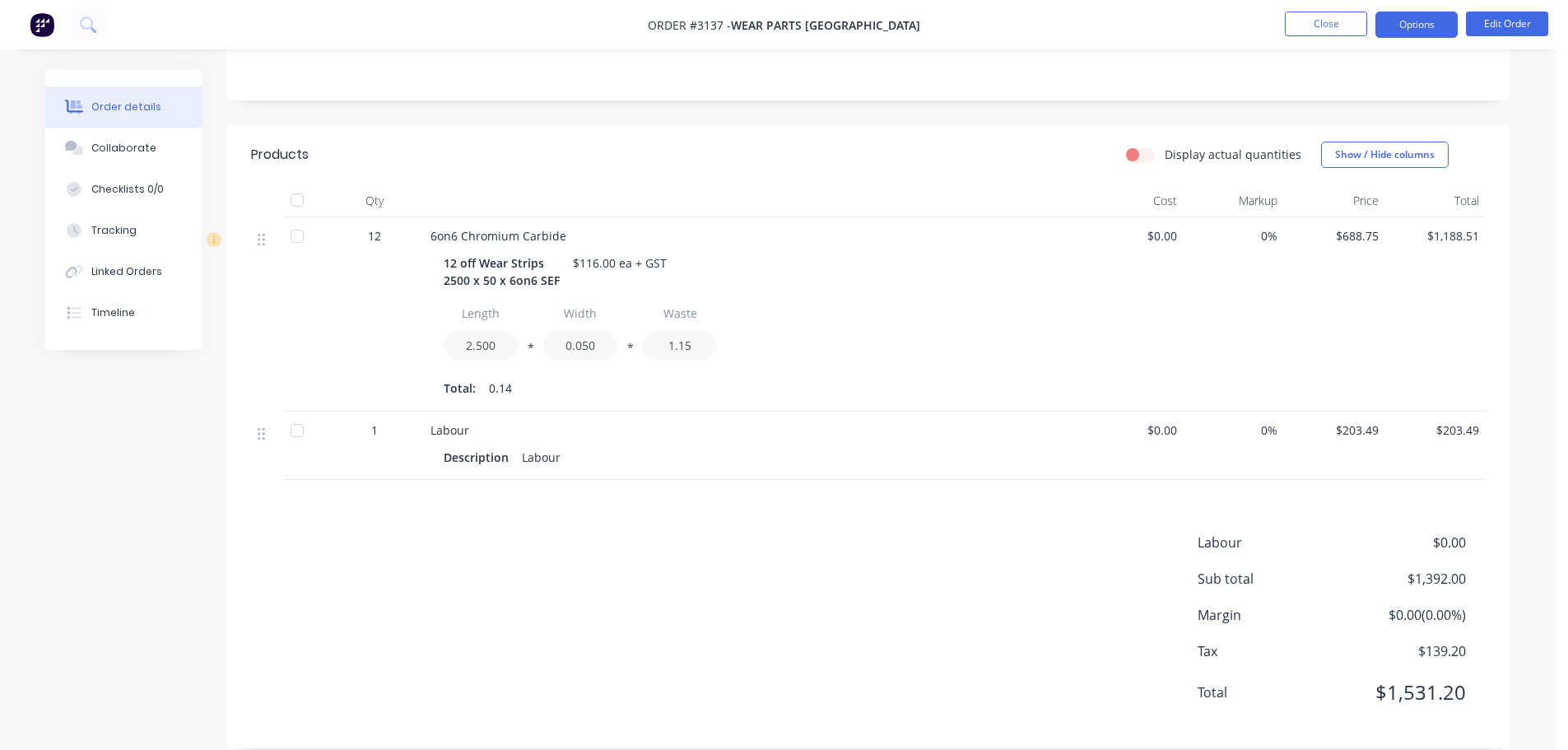
click at [1423, 31] on button "Options" at bounding box center [1416, 24] width 82 height 26
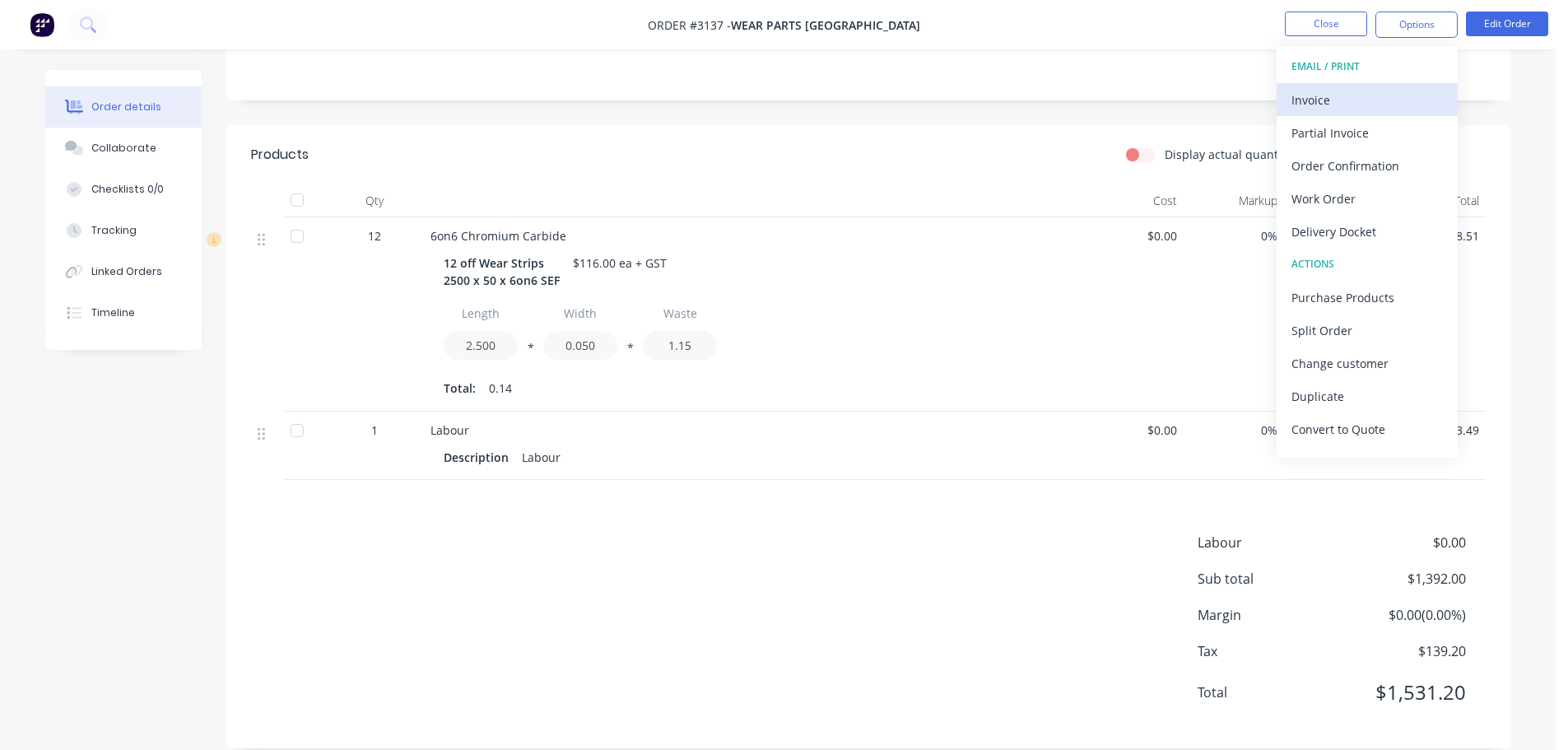
click at [1343, 90] on div "Invoice" at bounding box center [1367, 99] width 152 height 23
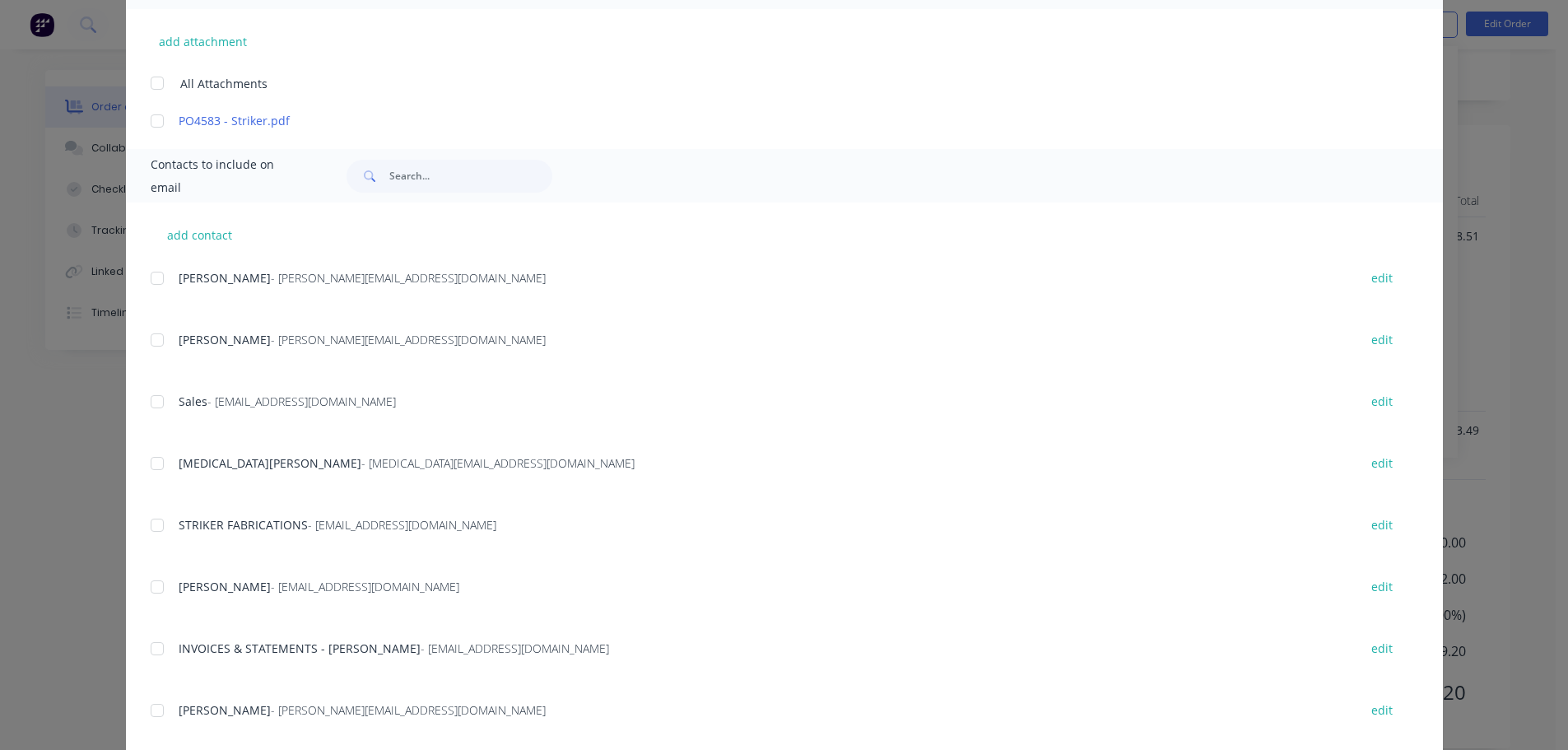
click at [153, 646] on div at bounding box center [157, 648] width 33 height 33
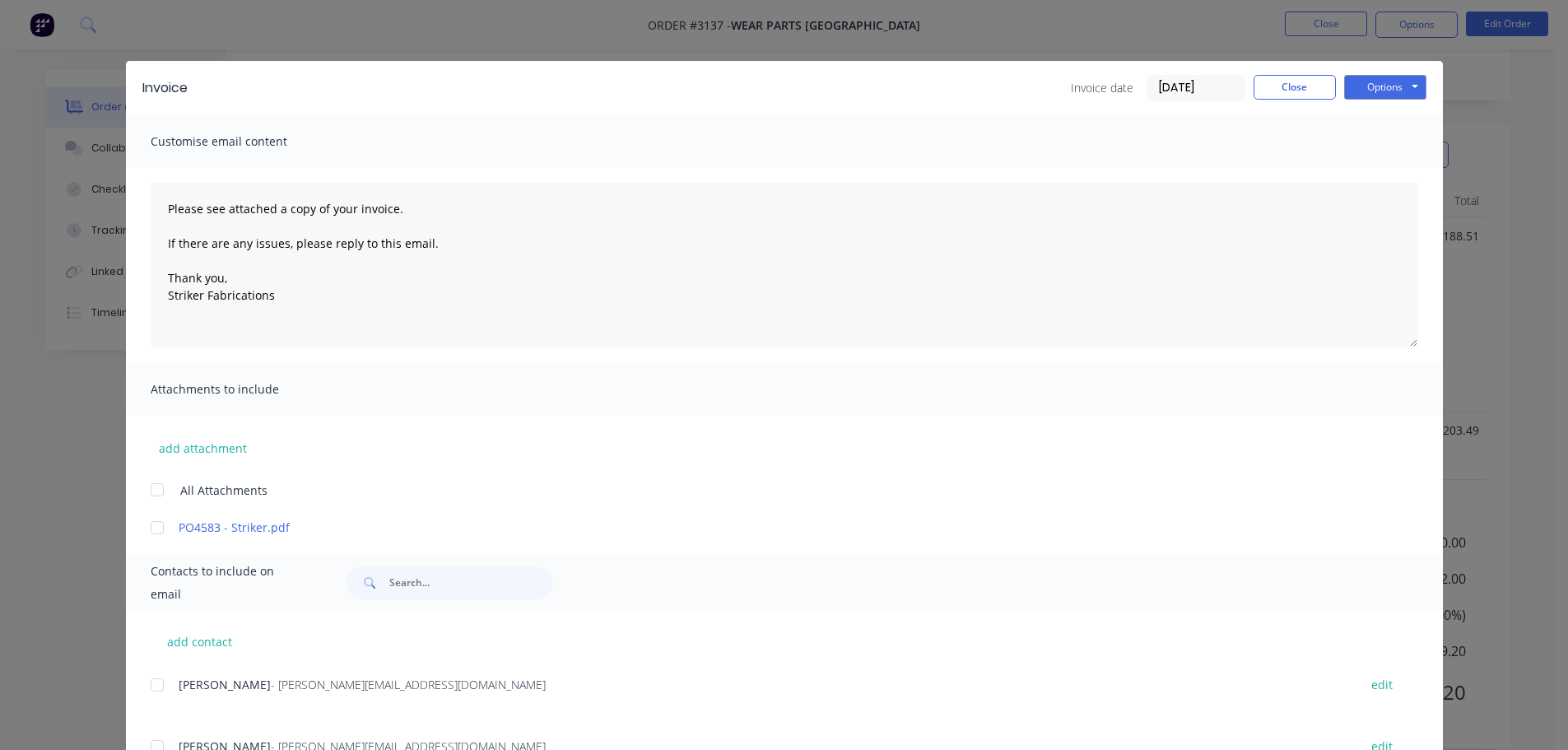
scroll to position [0, 0]
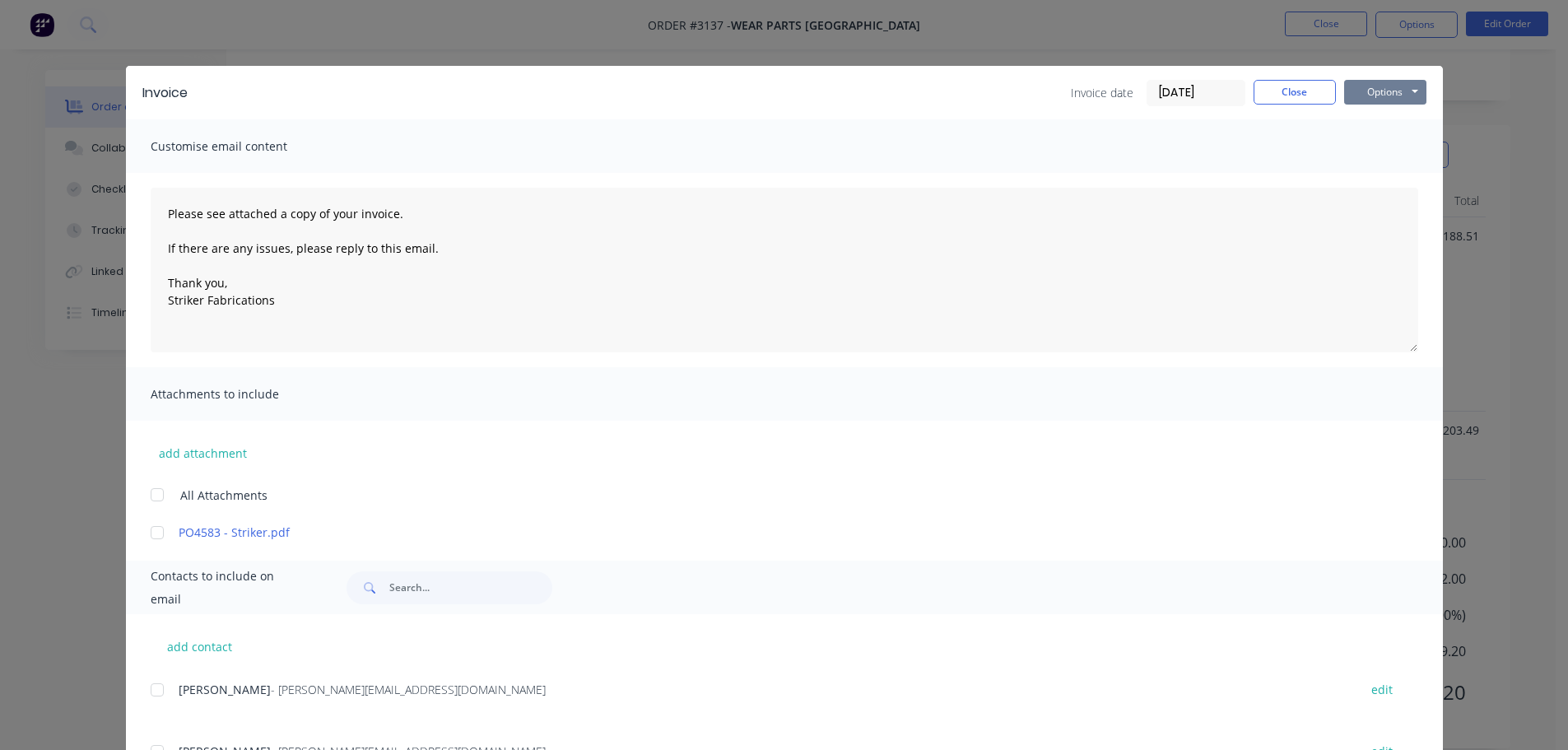
click at [1381, 99] on button "Options" at bounding box center [1385, 92] width 82 height 24
click at [1369, 144] on button "Print" at bounding box center [1396, 148] width 105 height 27
click at [1364, 92] on button "Options" at bounding box center [1385, 92] width 82 height 24
click at [1362, 172] on button "Email" at bounding box center [1396, 175] width 105 height 27
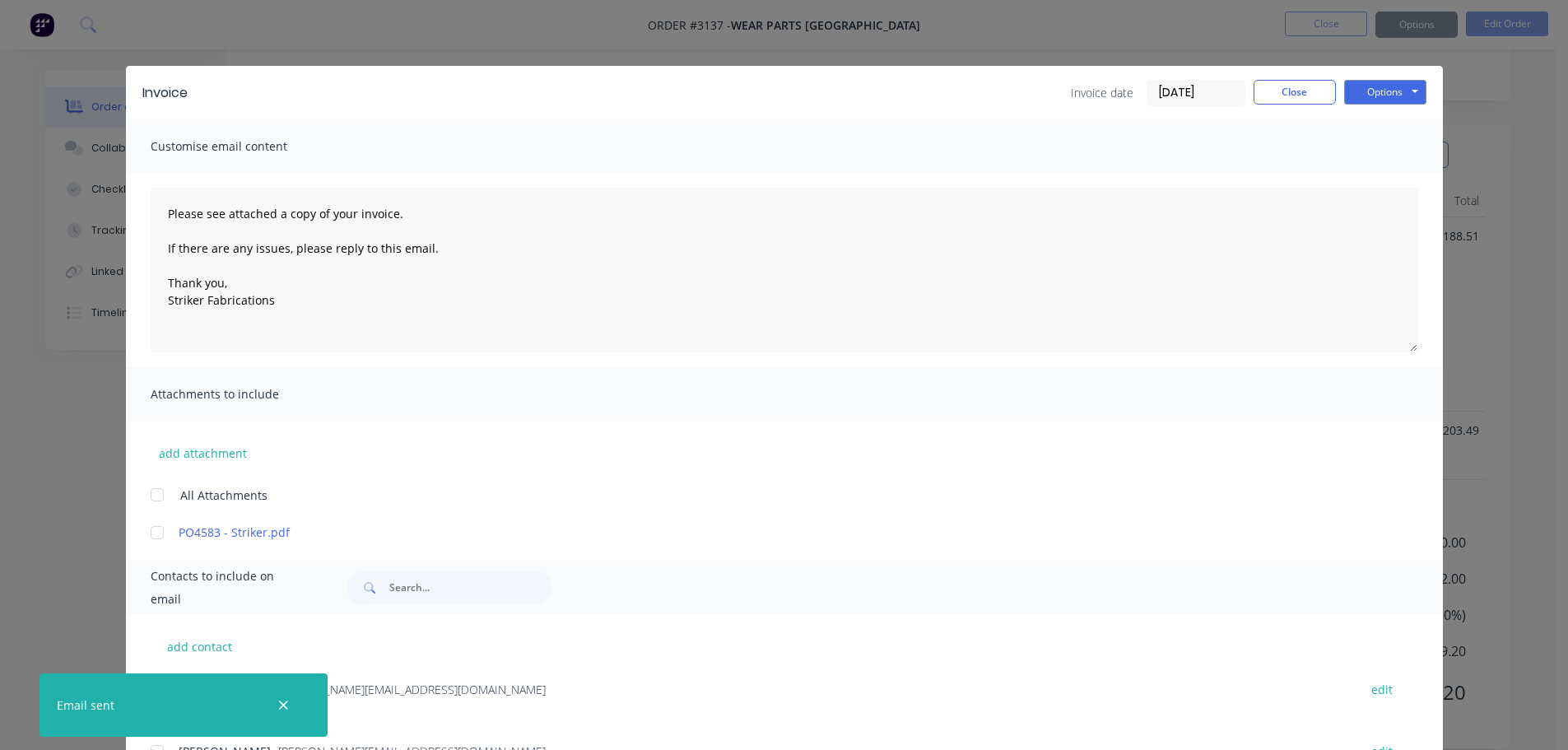
type textarea "Please see attached a copy of your invoice. If there are any issues, please rep…"
click at [1258, 88] on button "Close" at bounding box center [1294, 92] width 82 height 24
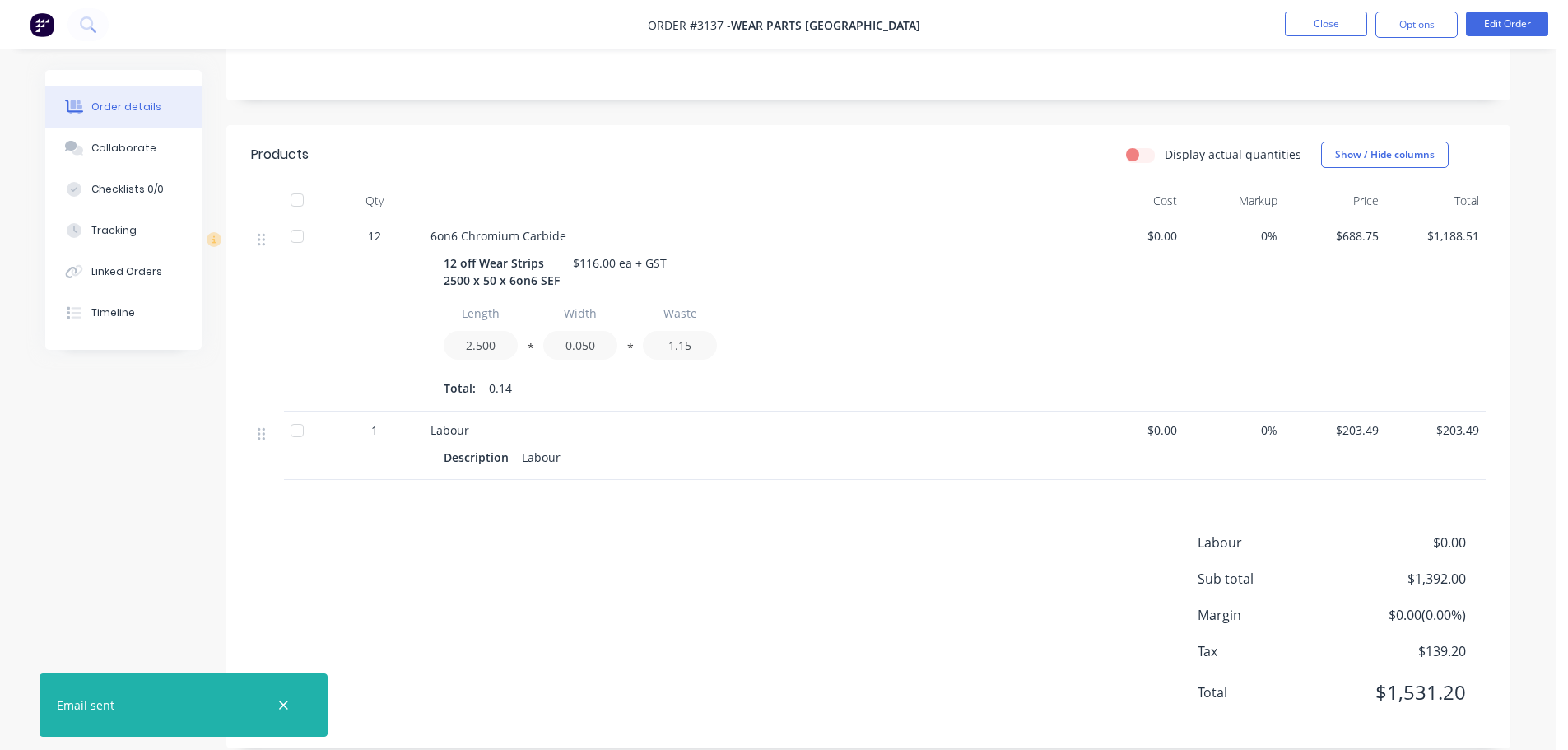
click at [1324, 9] on nav "Order #3137 - Wear Parts [GEOGRAPHIC_DATA] Close Options Edit Order" at bounding box center [784, 24] width 1568 height 50
click at [1322, 15] on button "Close" at bounding box center [1326, 23] width 82 height 24
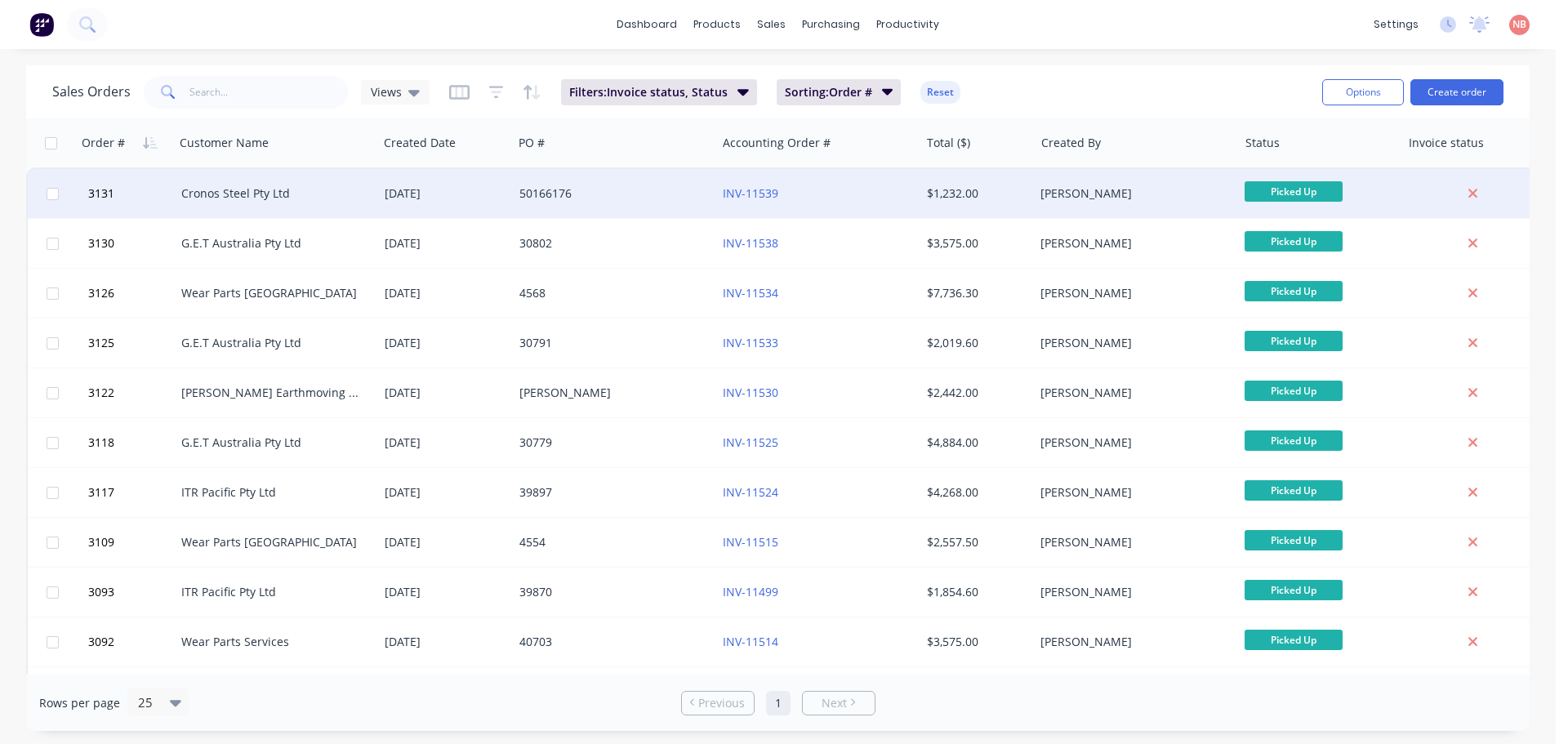
click at [355, 193] on div "Cronos Steel Pty Ltd" at bounding box center [272, 193] width 181 height 17
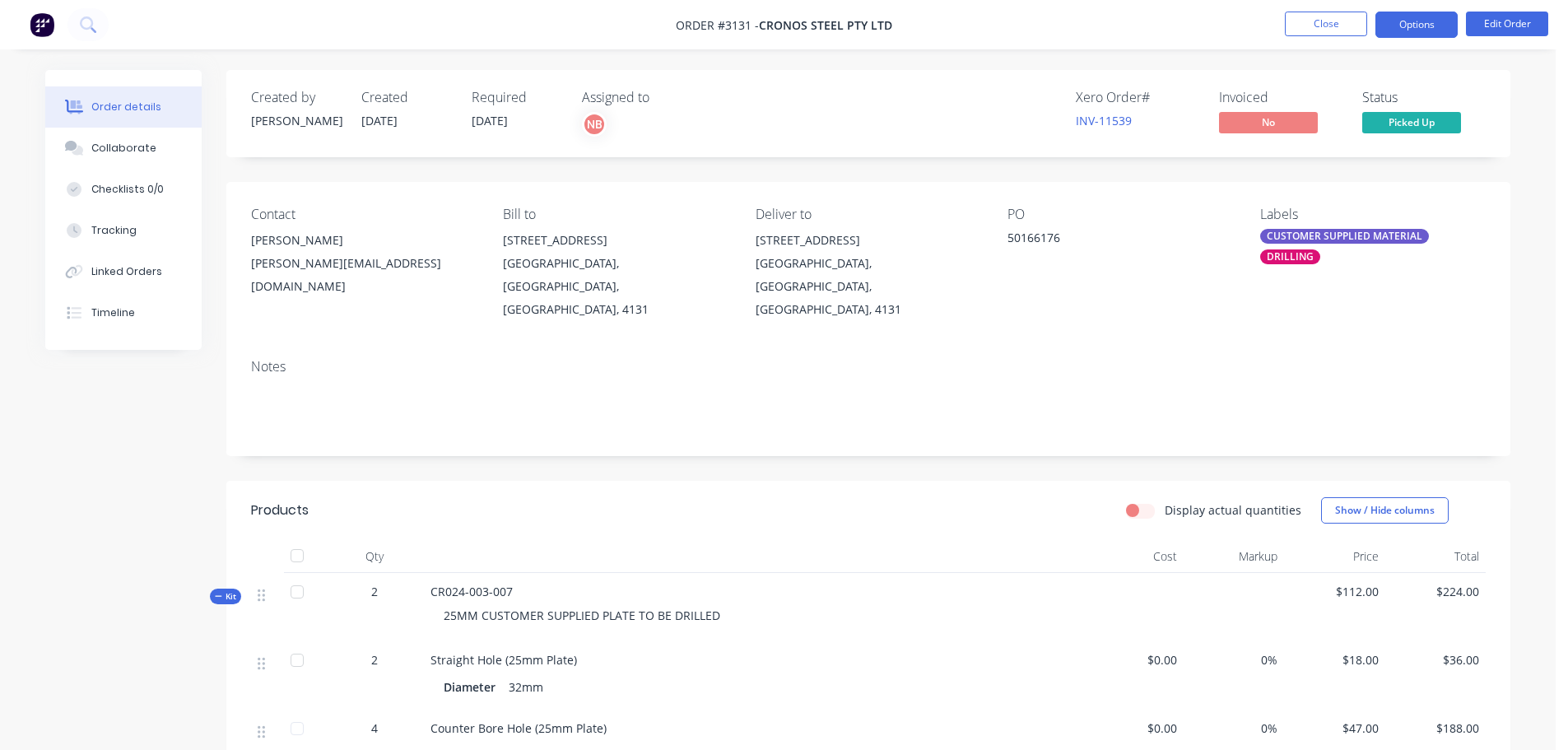
click at [1419, 25] on button "Options" at bounding box center [1416, 24] width 82 height 26
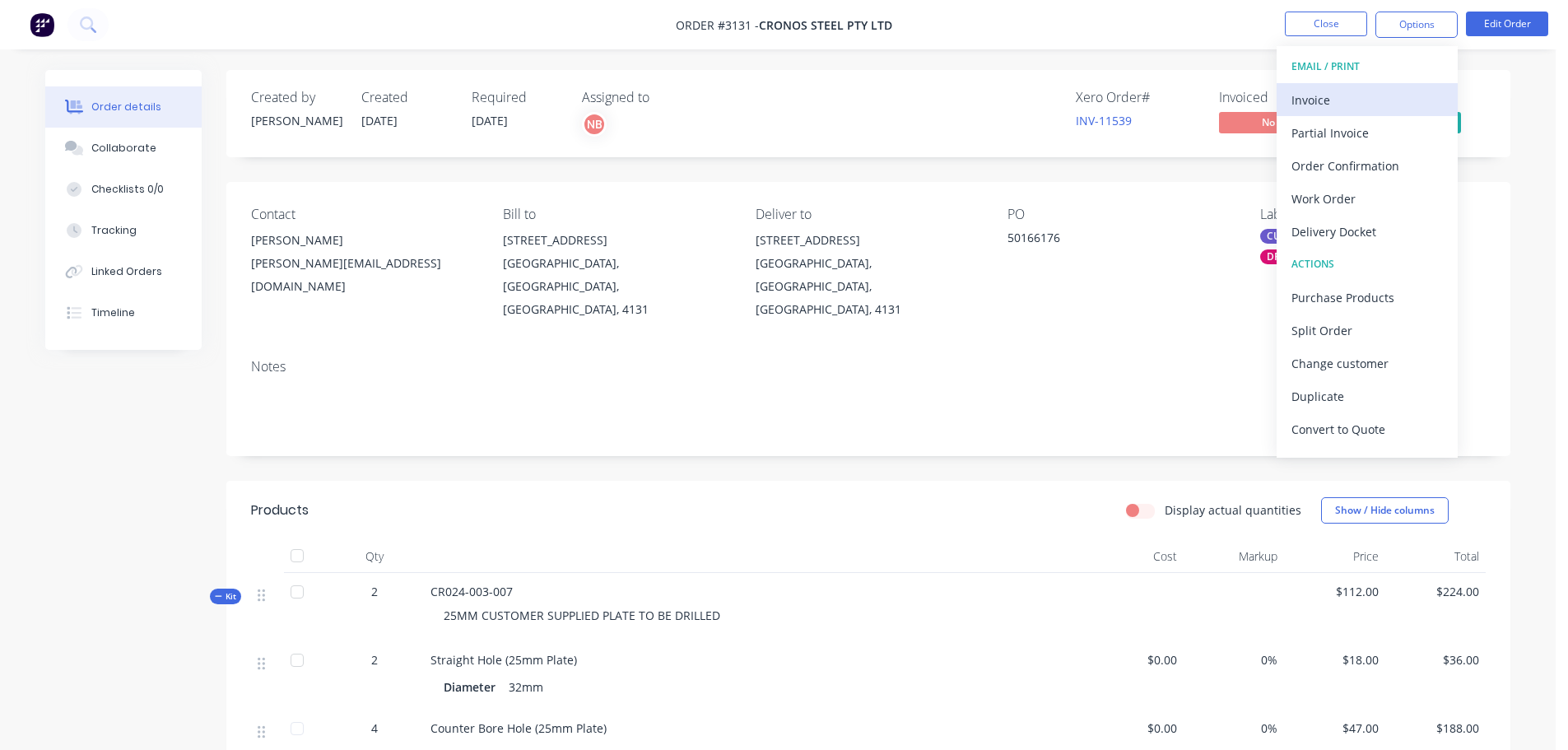
click at [1324, 107] on div "Invoice" at bounding box center [1367, 99] width 152 height 23
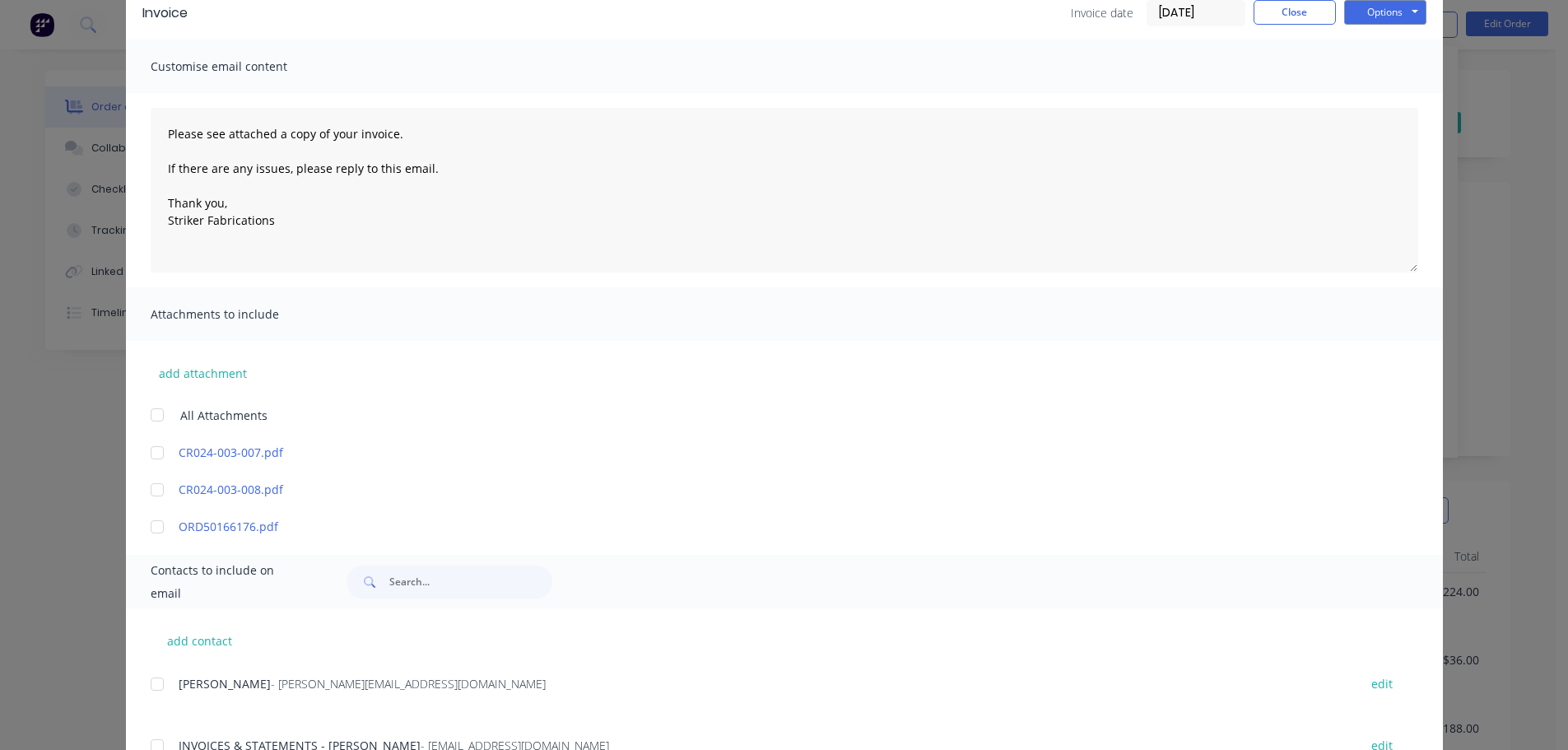
scroll to position [211, 0]
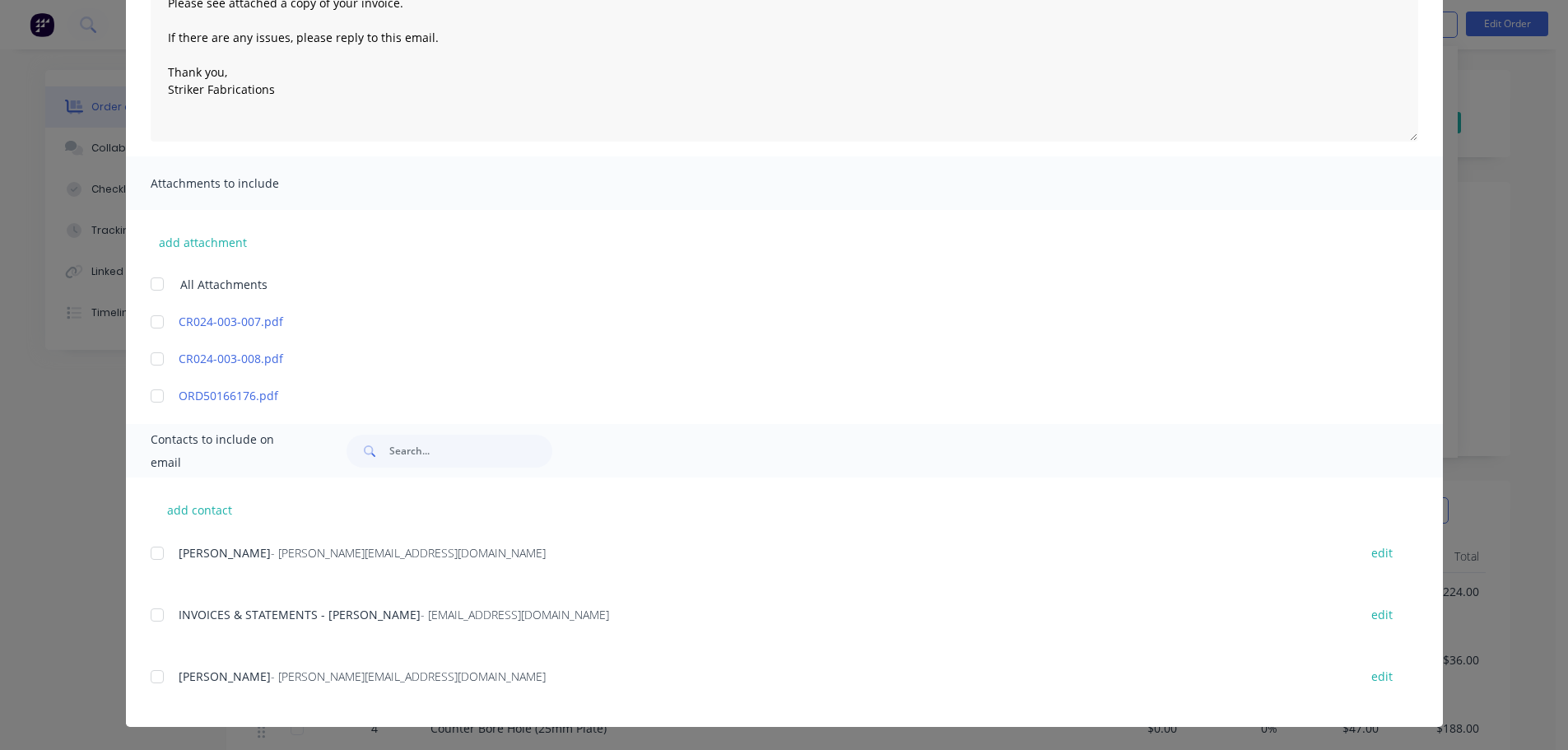
click at [148, 613] on div at bounding box center [157, 614] width 33 height 33
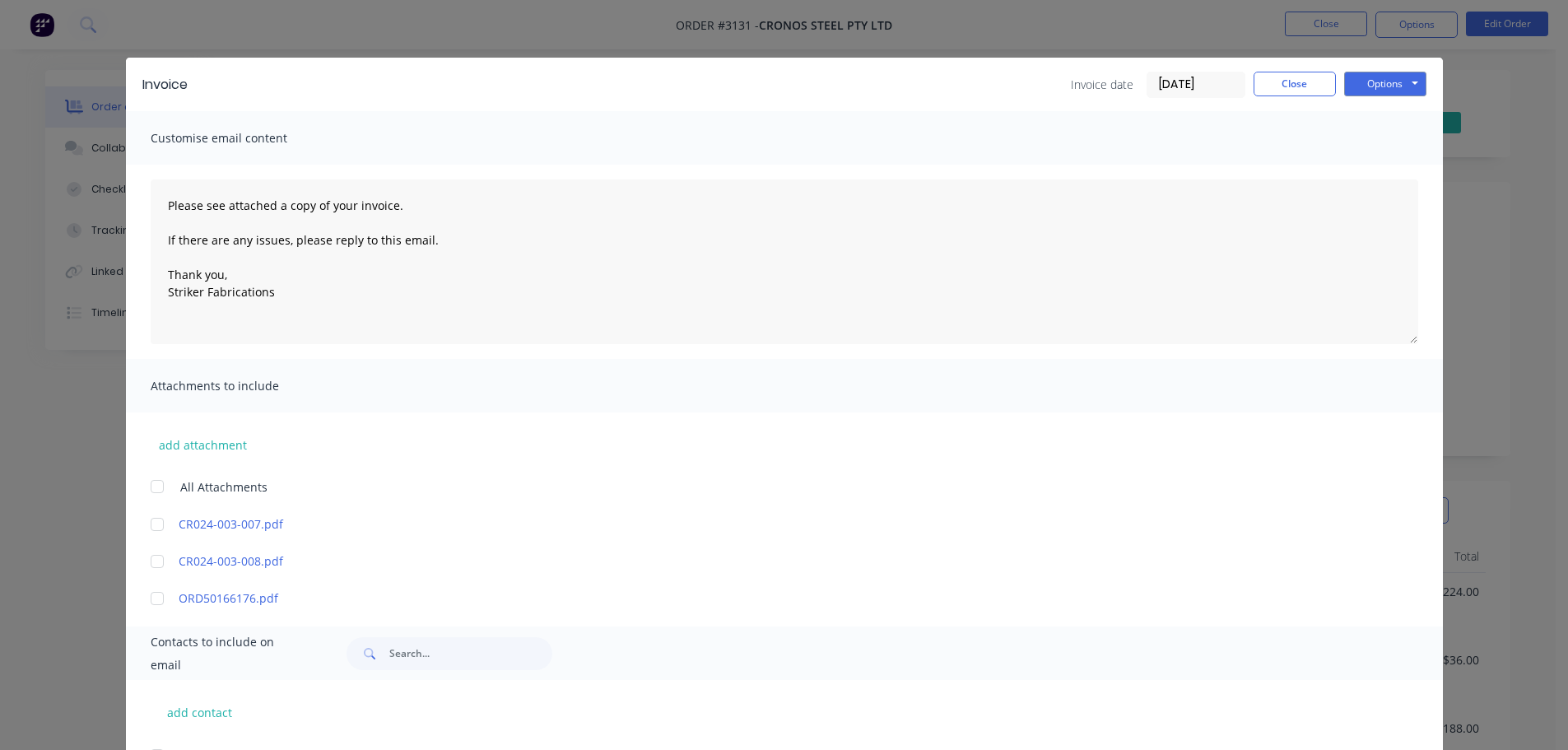
scroll to position [0, 0]
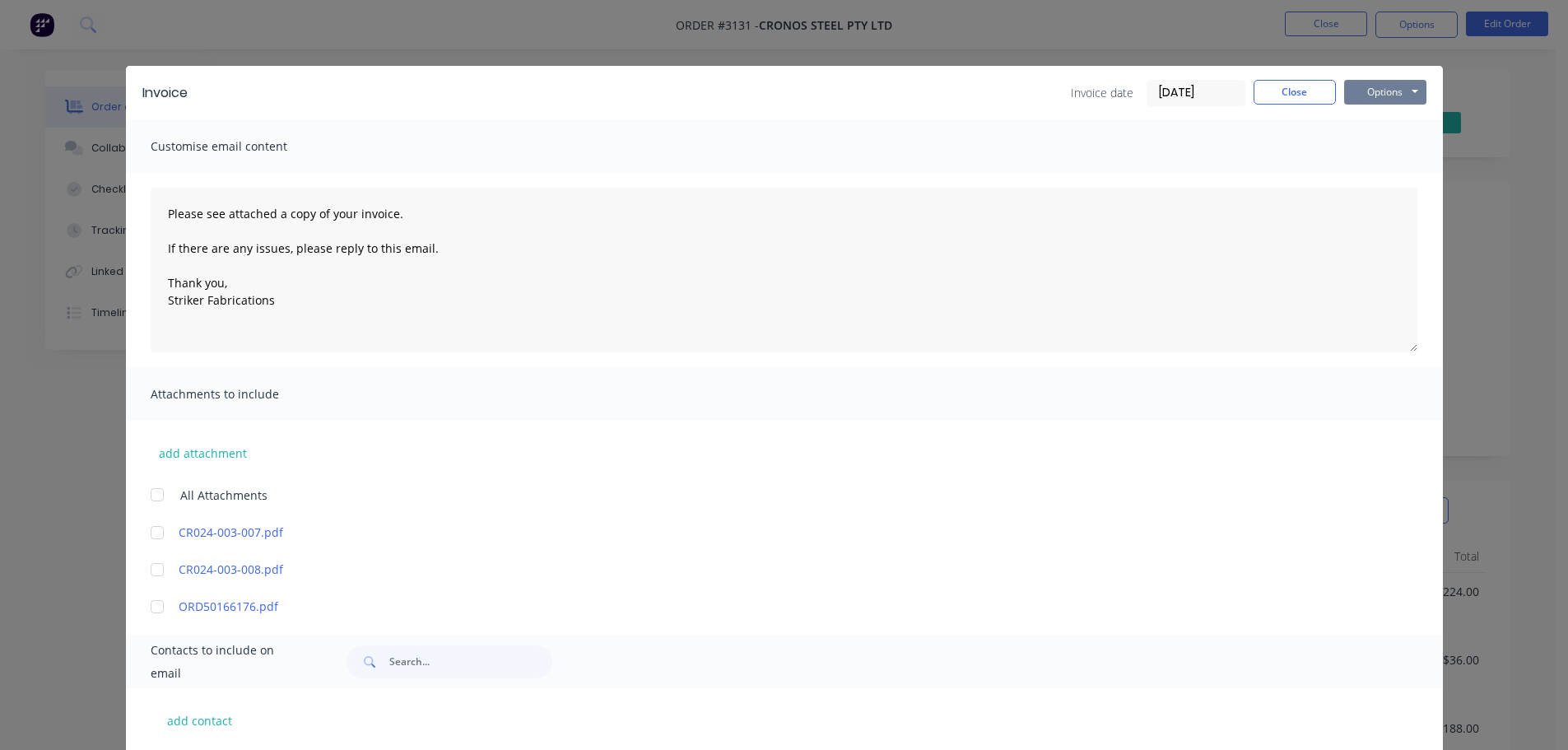
click at [1362, 100] on button "Options" at bounding box center [1385, 92] width 82 height 24
click at [1356, 140] on button "Print" at bounding box center [1396, 148] width 105 height 27
click at [1393, 85] on button "Options" at bounding box center [1385, 92] width 82 height 24
click at [1381, 167] on button "Email" at bounding box center [1396, 175] width 105 height 27
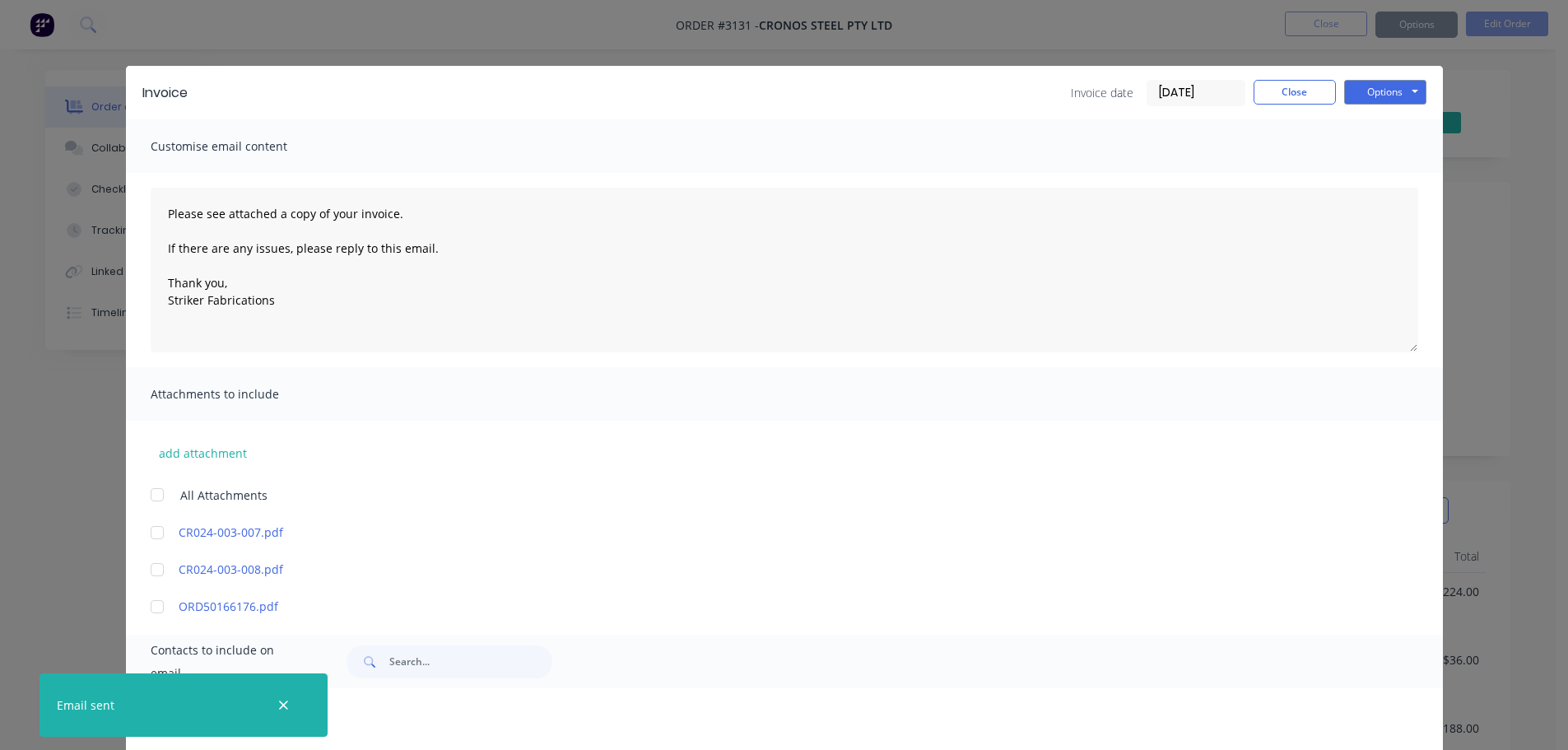
type textarea "Please see attached a copy of your invoice. If there are any issues, please rep…"
click at [1274, 85] on button "Close" at bounding box center [1294, 92] width 82 height 24
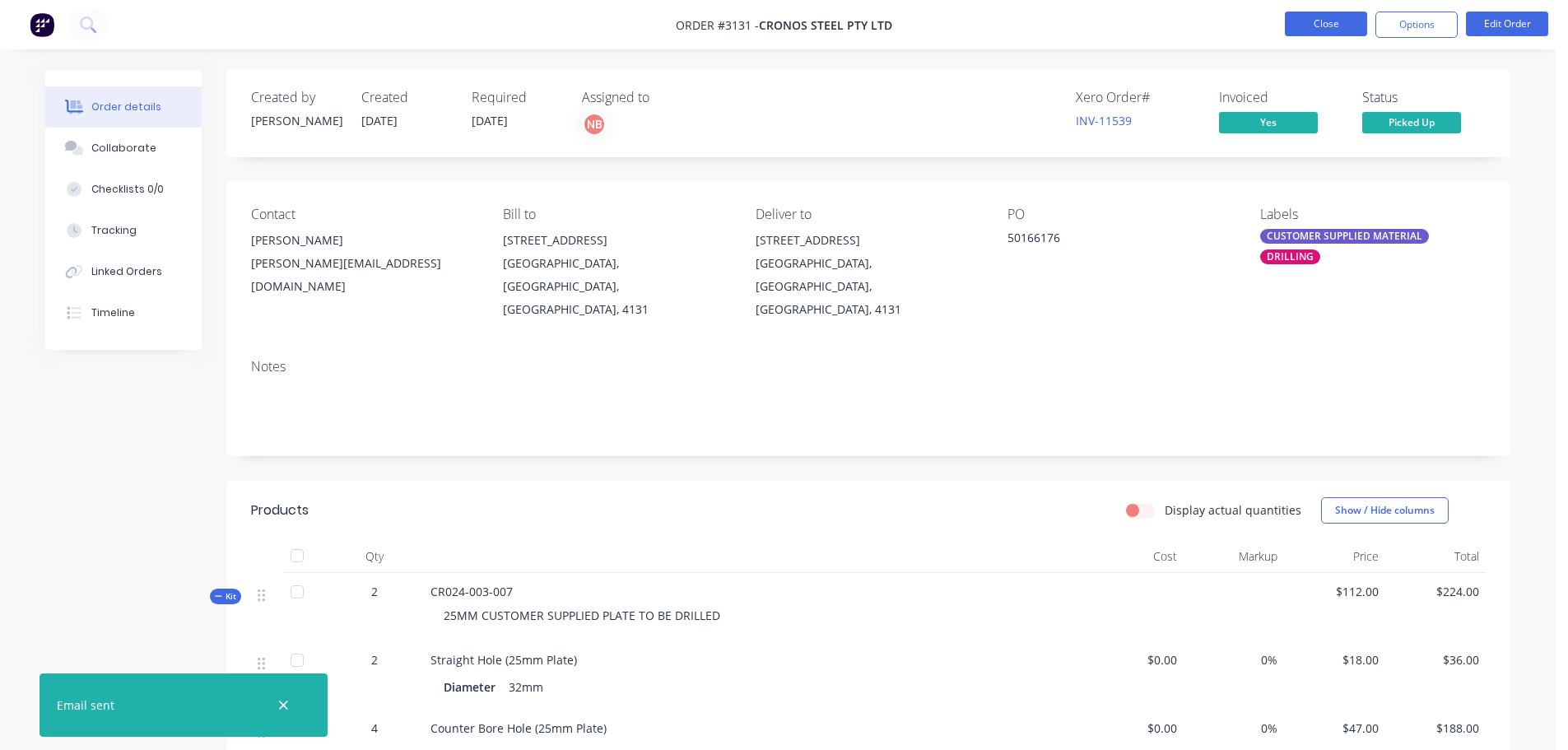
click at [1294, 30] on button "Close" at bounding box center [1326, 23] width 82 height 24
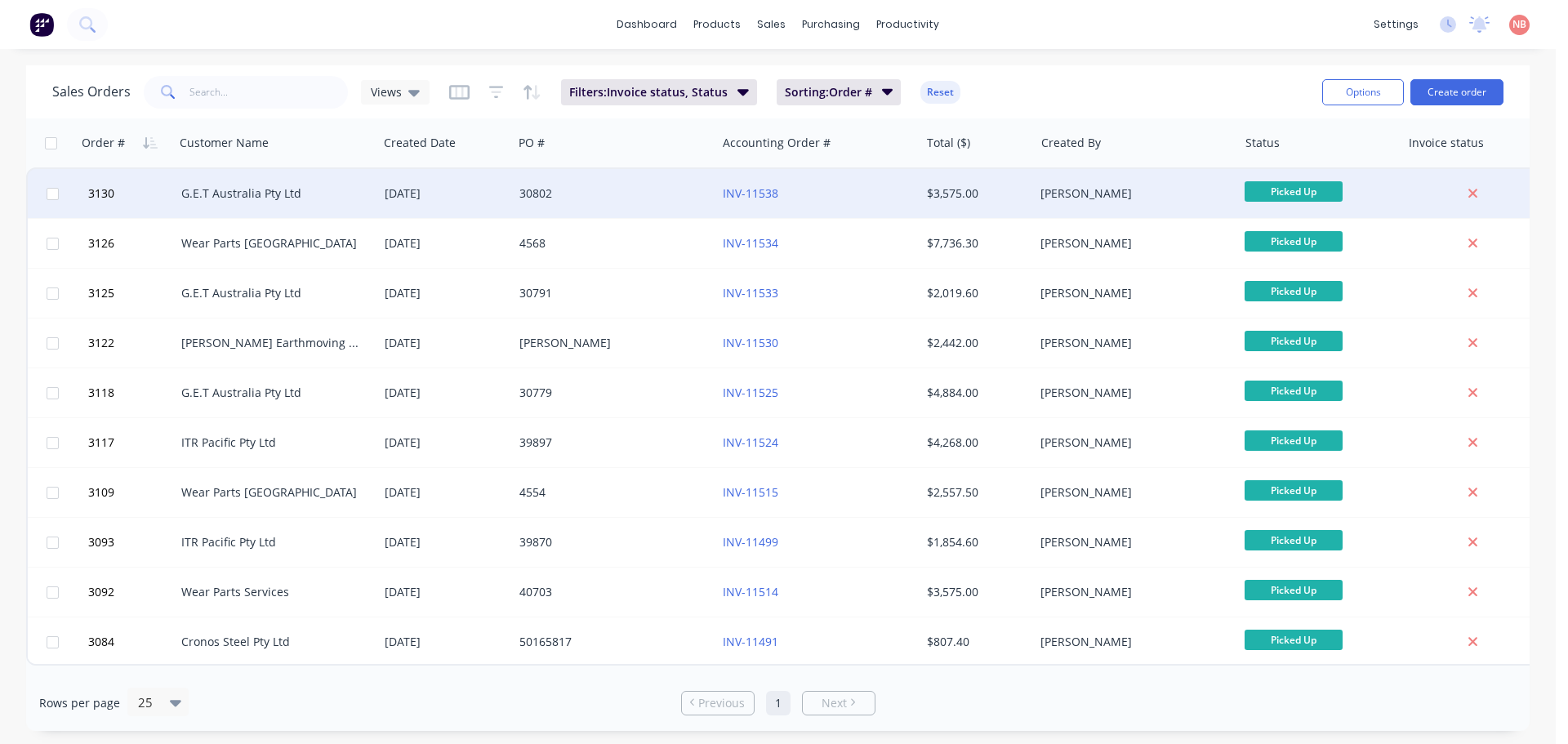
click at [377, 184] on div "G.E.T Australia Pty Ltd" at bounding box center [276, 193] width 204 height 49
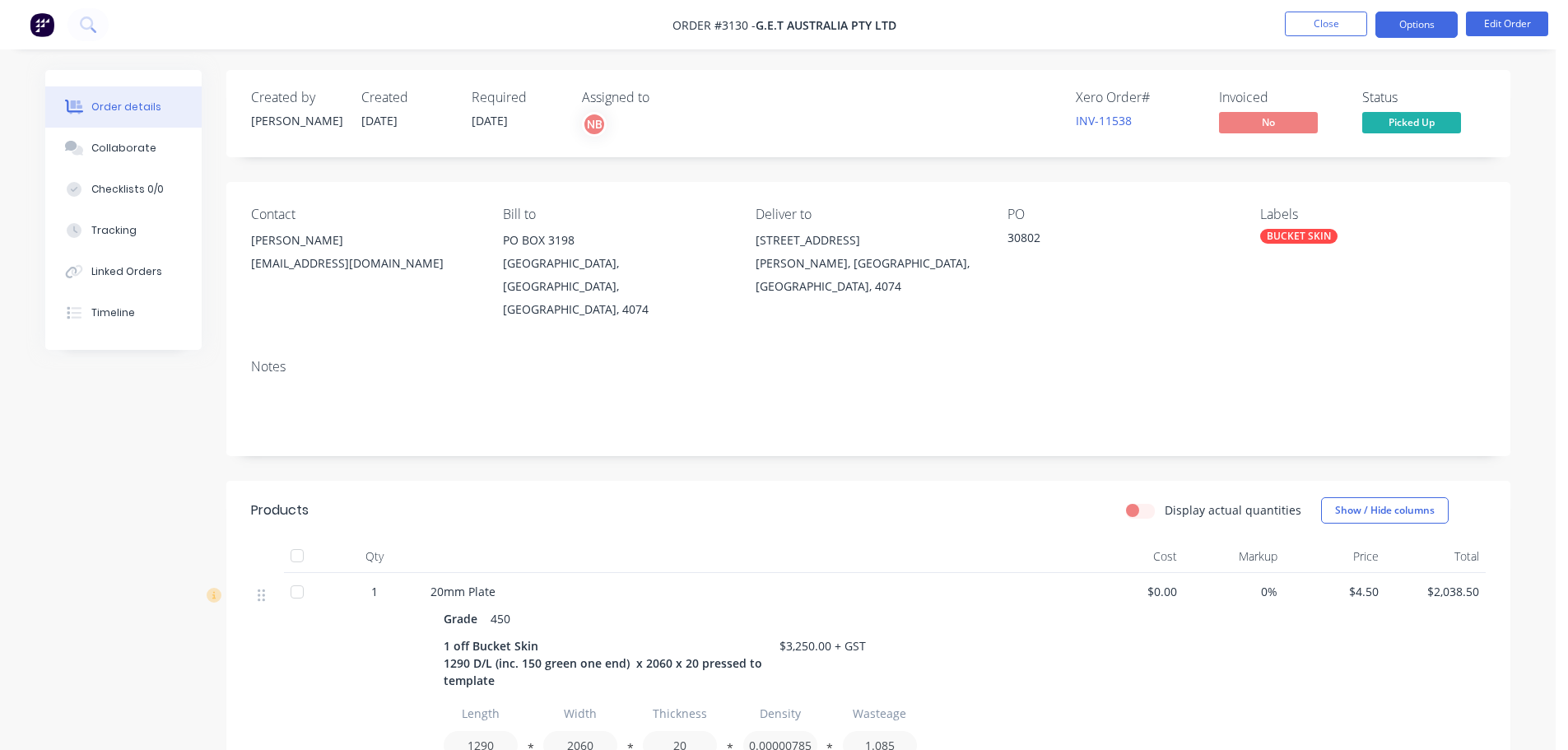
click at [1420, 32] on button "Options" at bounding box center [1416, 24] width 82 height 26
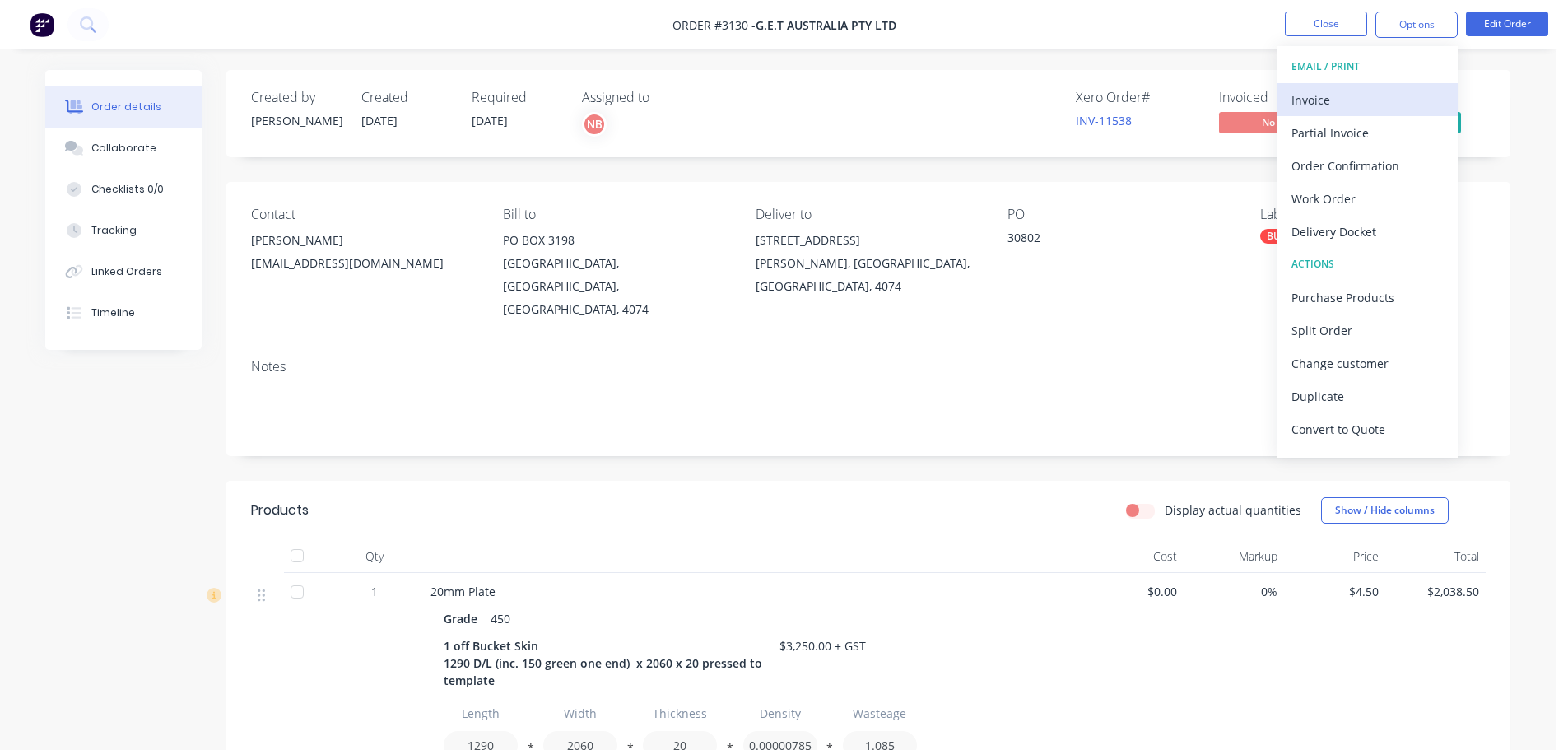
click at [1364, 94] on div "Invoice" at bounding box center [1367, 99] width 152 height 23
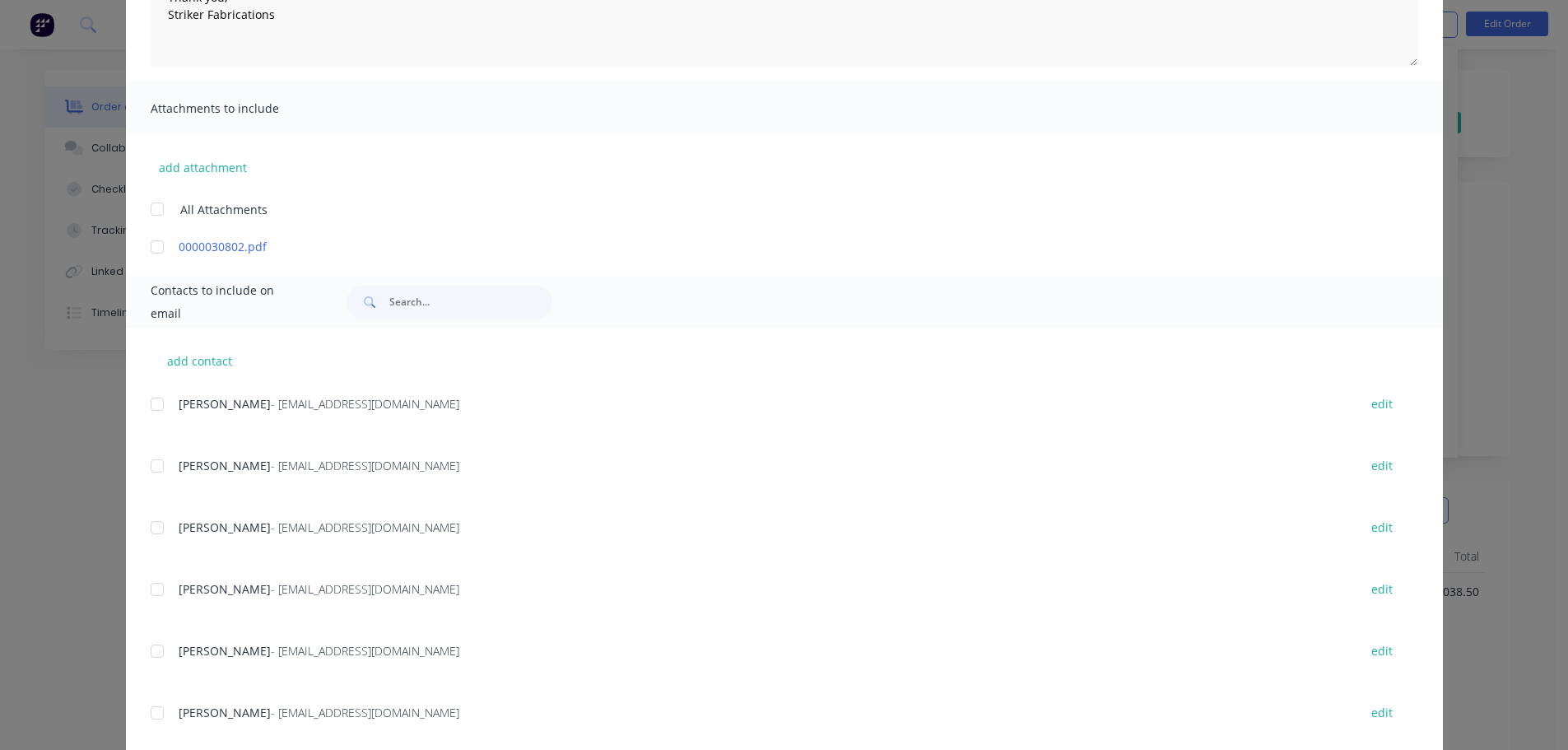
scroll to position [327, 0]
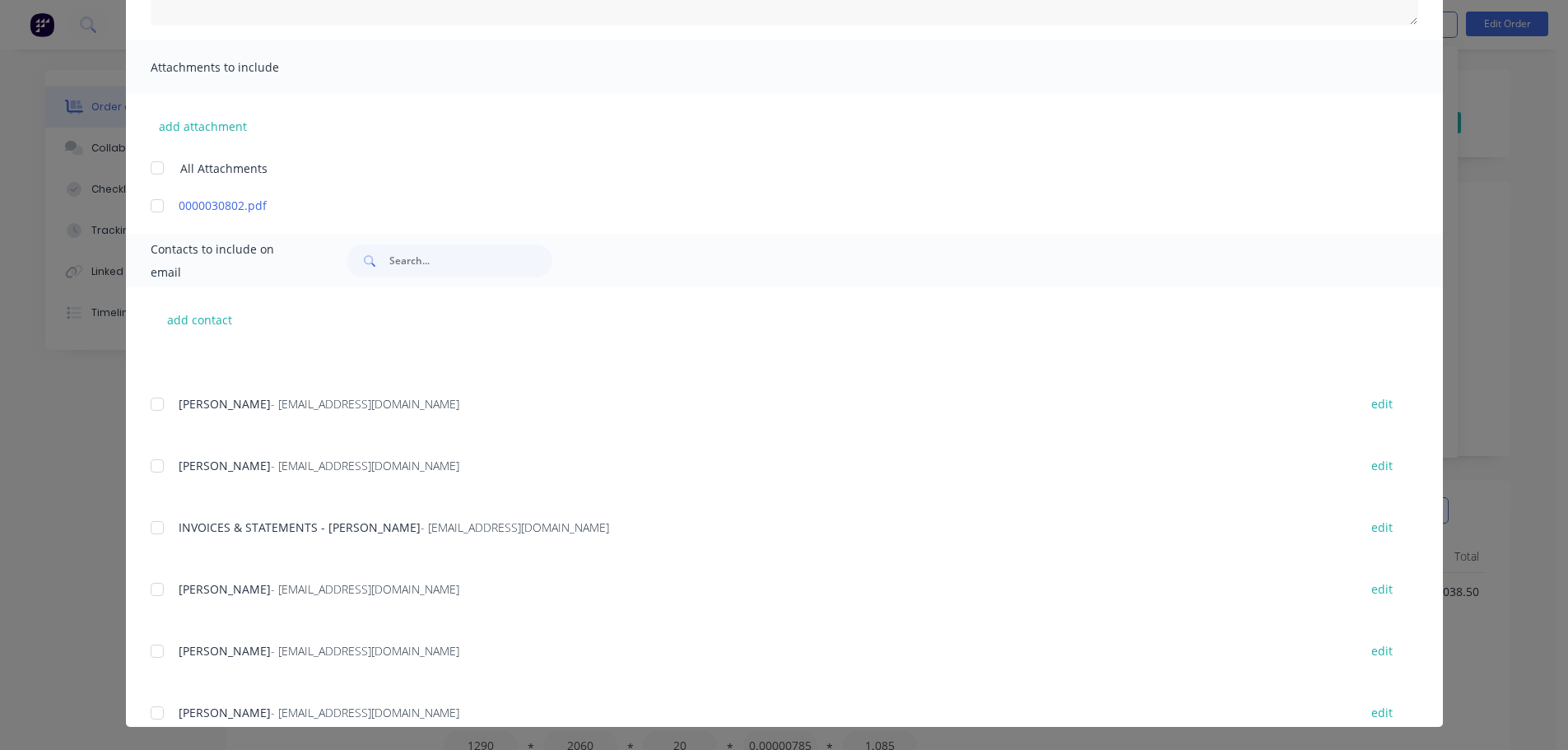
click at [149, 517] on div at bounding box center [157, 527] width 33 height 33
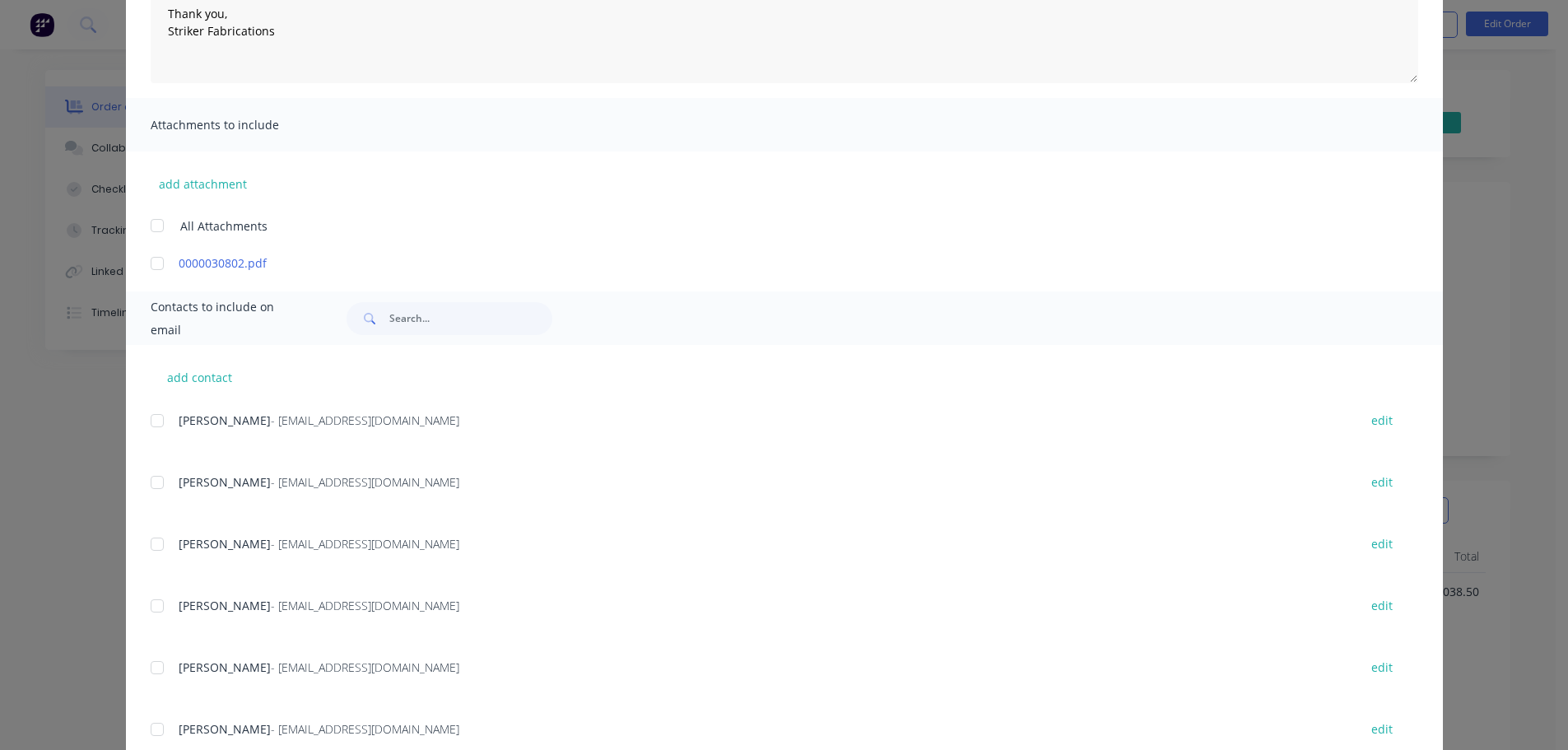
scroll to position [0, 0]
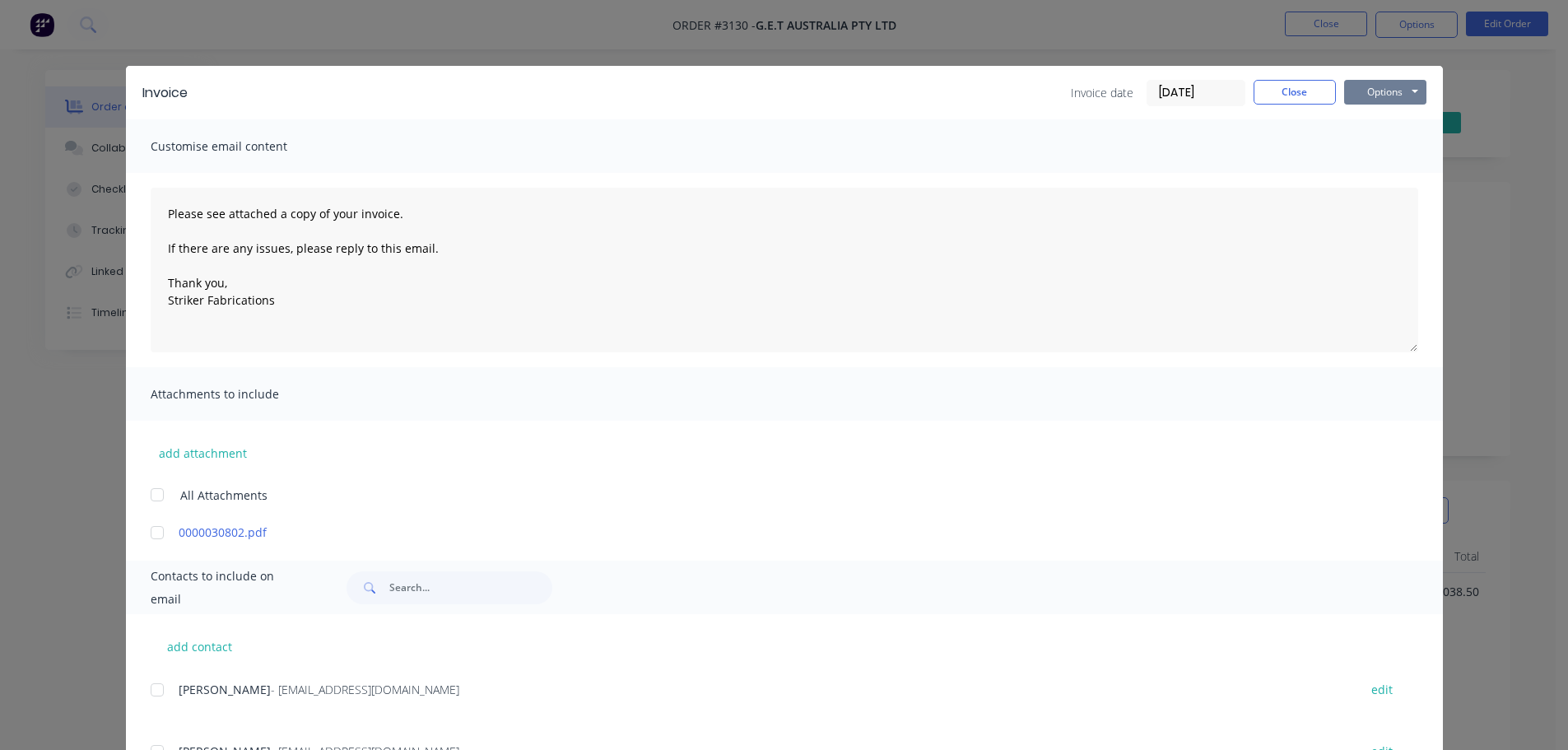
click at [1360, 102] on button "Options" at bounding box center [1385, 92] width 82 height 24
click at [1354, 143] on button "Print" at bounding box center [1396, 148] width 105 height 27
click at [1394, 92] on button "Options" at bounding box center [1385, 92] width 82 height 24
click at [1382, 179] on button "Email" at bounding box center [1396, 175] width 105 height 27
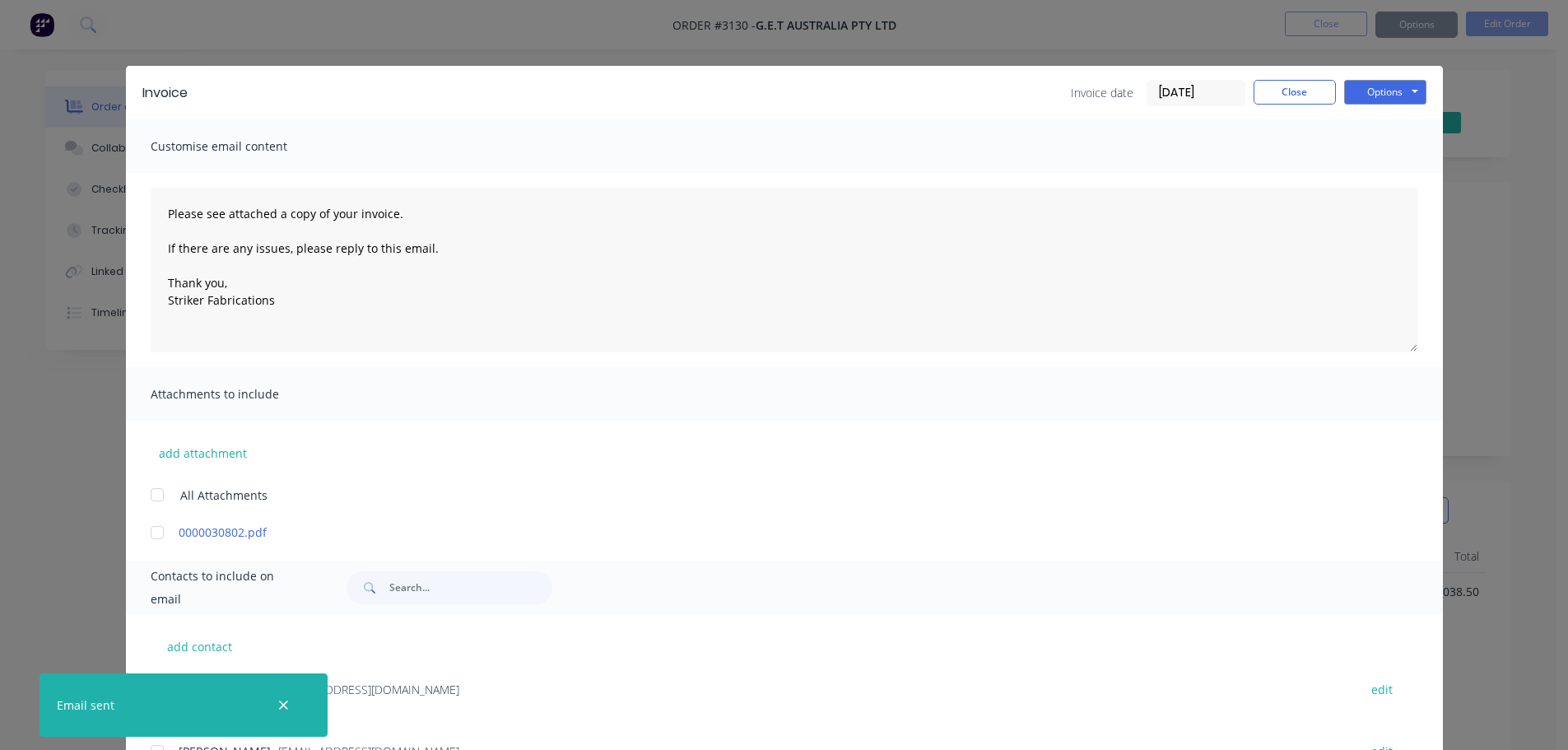
type textarea "Please see attached a copy of your invoice. If there are any issues, please rep…"
drag, startPoint x: 1273, startPoint y: 98, endPoint x: 1211, endPoint y: 124, distance: 67.2
click at [1211, 124] on div "Customise email content" at bounding box center [784, 145] width 1317 height 53
drag, startPoint x: 1274, startPoint y: 94, endPoint x: 1287, endPoint y: 68, distance: 29.1
click at [1274, 93] on button "Close" at bounding box center [1294, 92] width 82 height 24
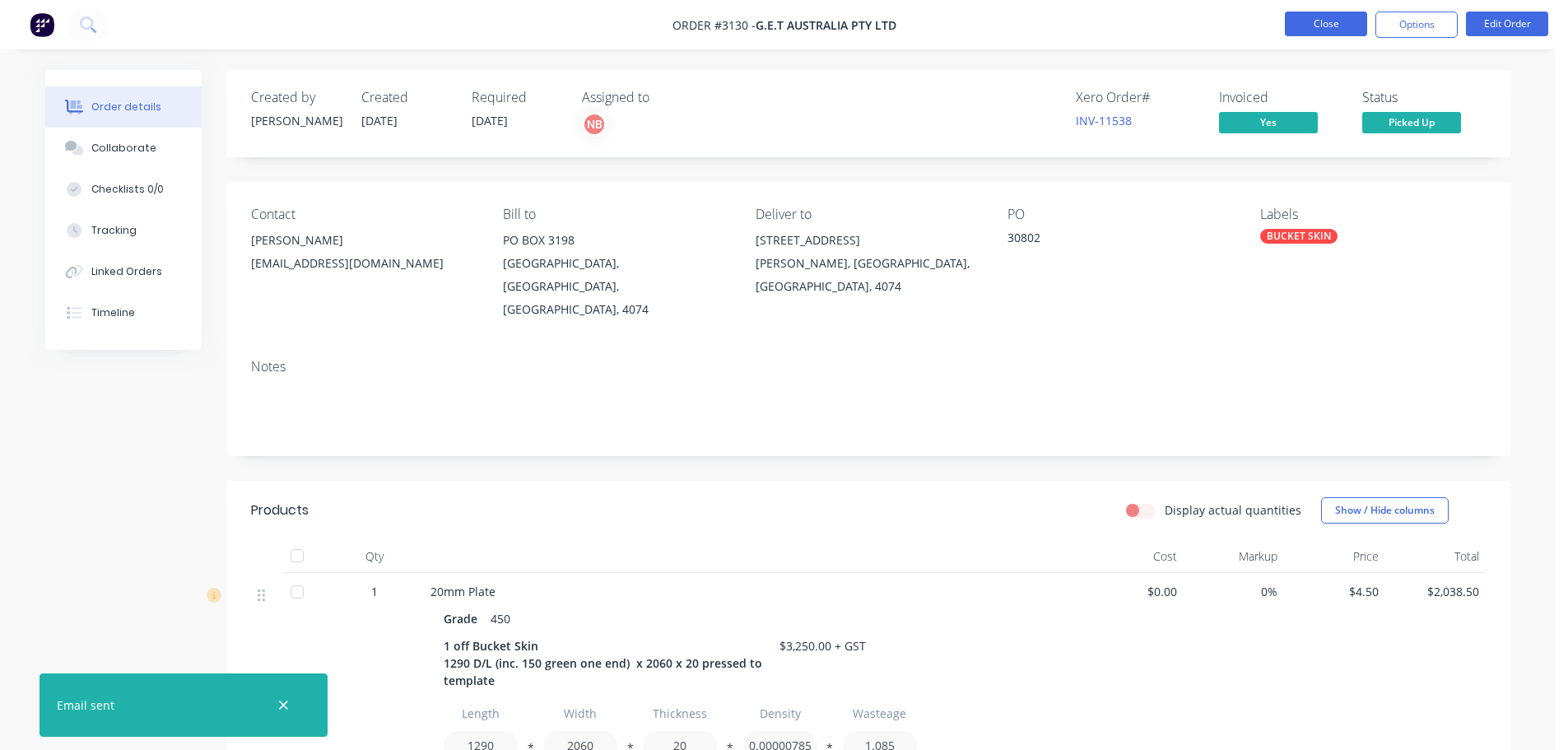
click at [1303, 32] on button "Close" at bounding box center [1326, 23] width 82 height 24
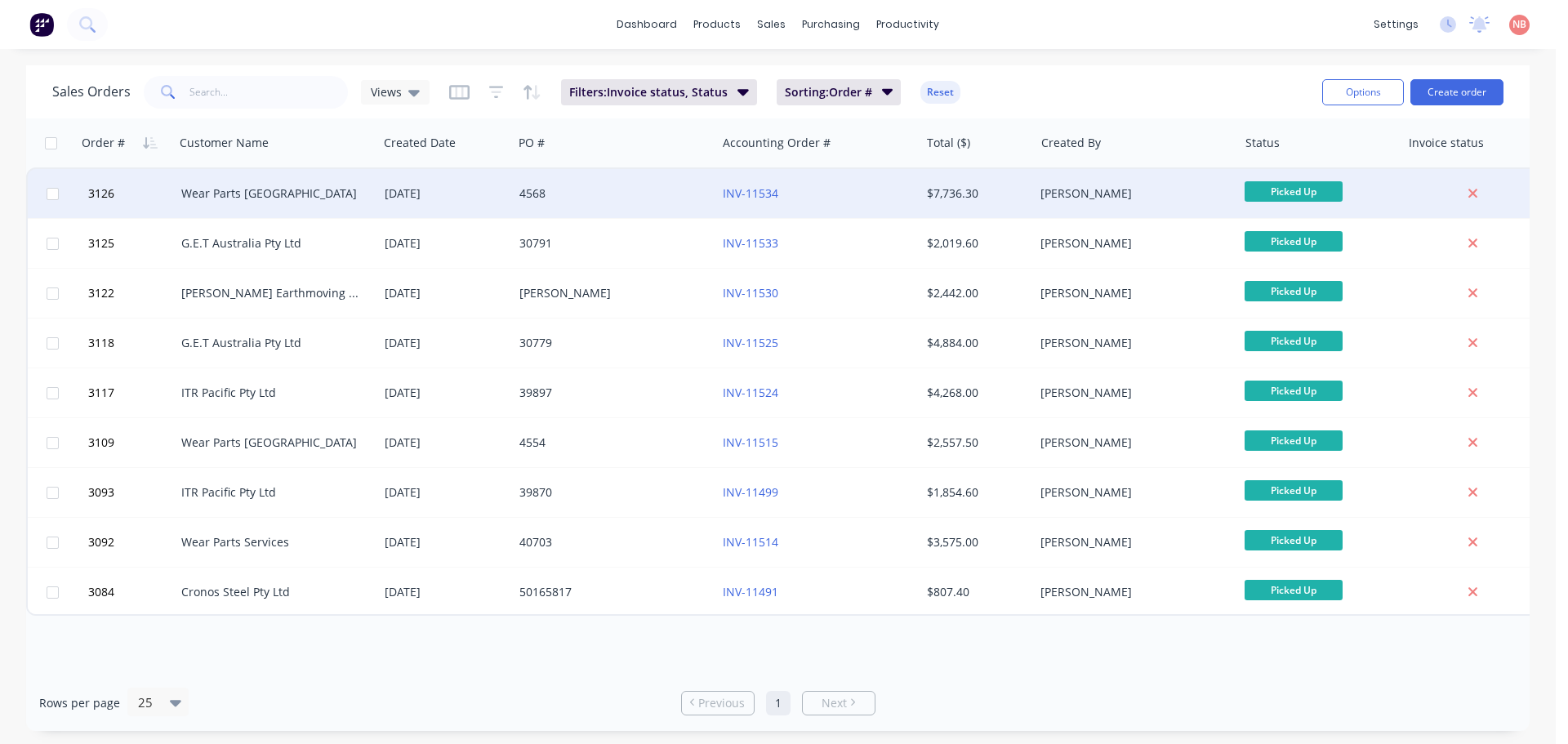
click at [672, 212] on div "4568" at bounding box center [614, 193] width 204 height 49
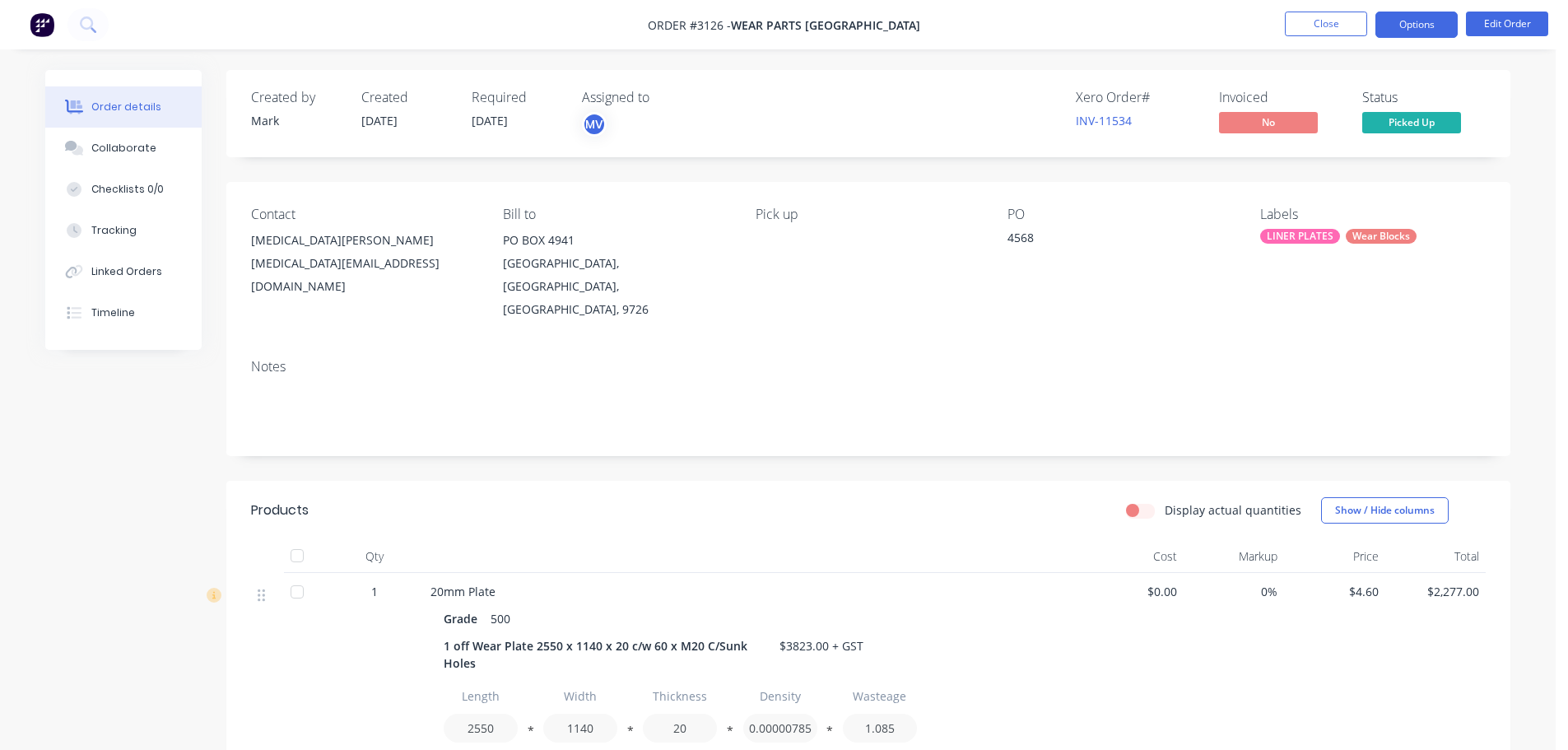
click at [1392, 26] on button "Options" at bounding box center [1416, 24] width 82 height 26
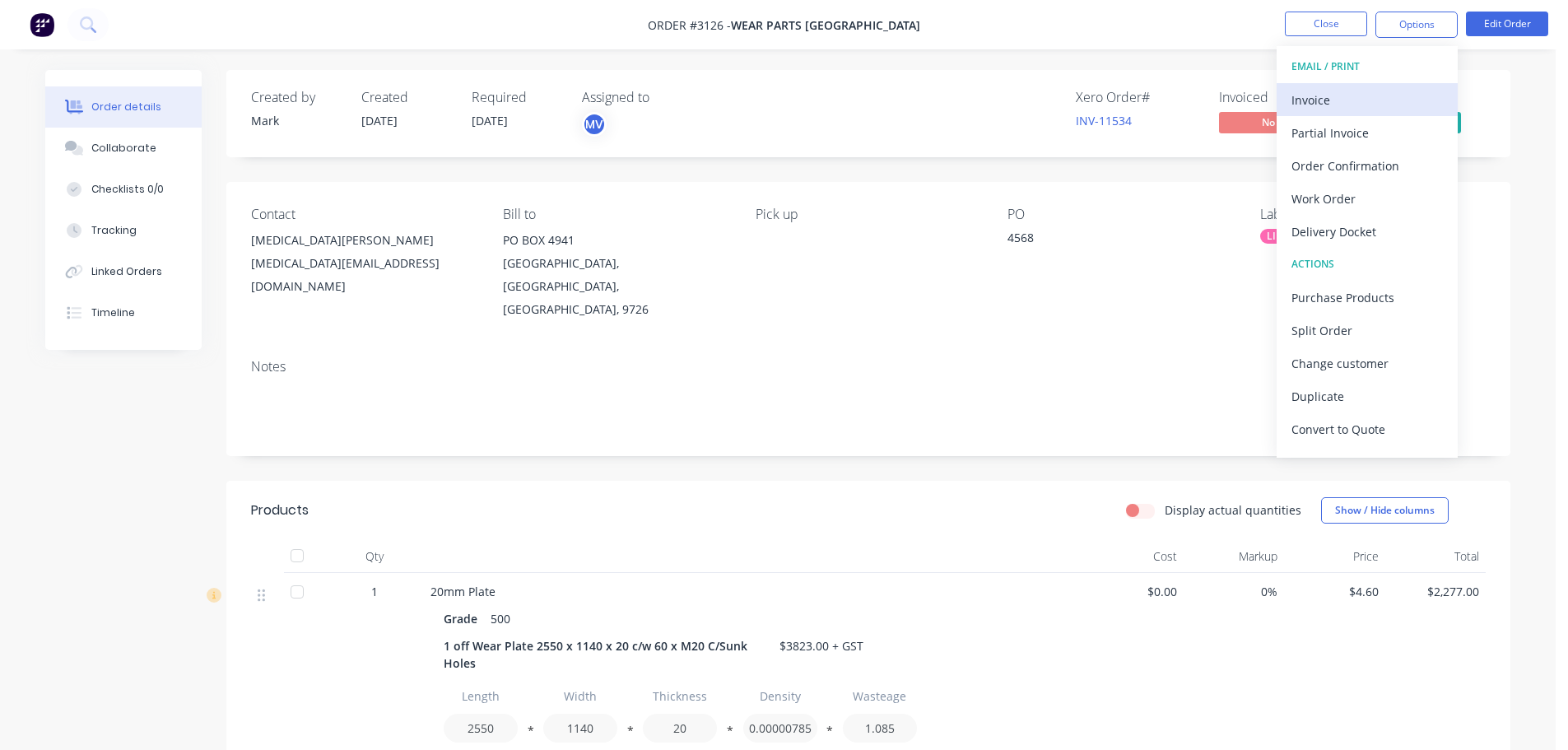
click at [1337, 95] on div "Invoice" at bounding box center [1367, 99] width 152 height 23
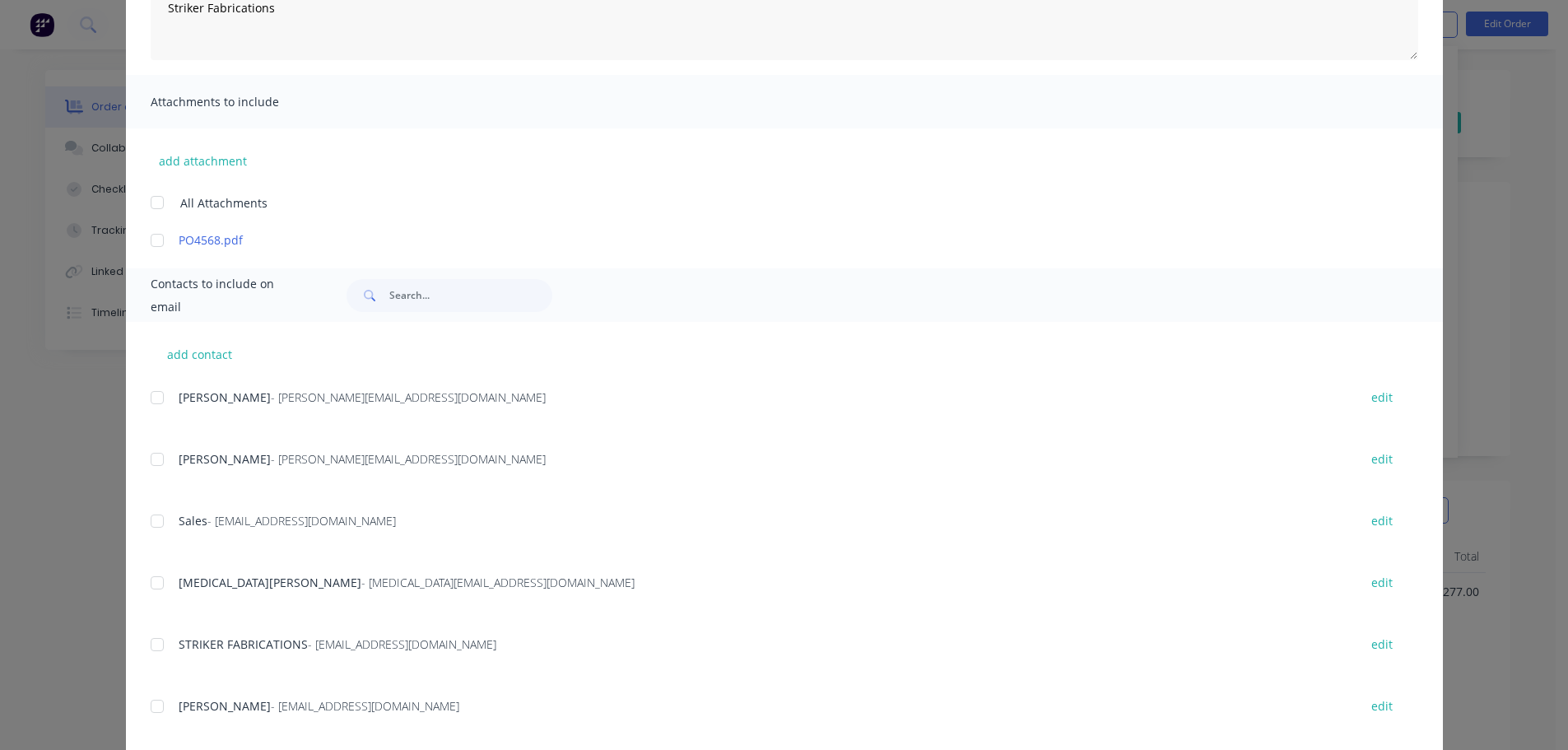
scroll to position [329, 0]
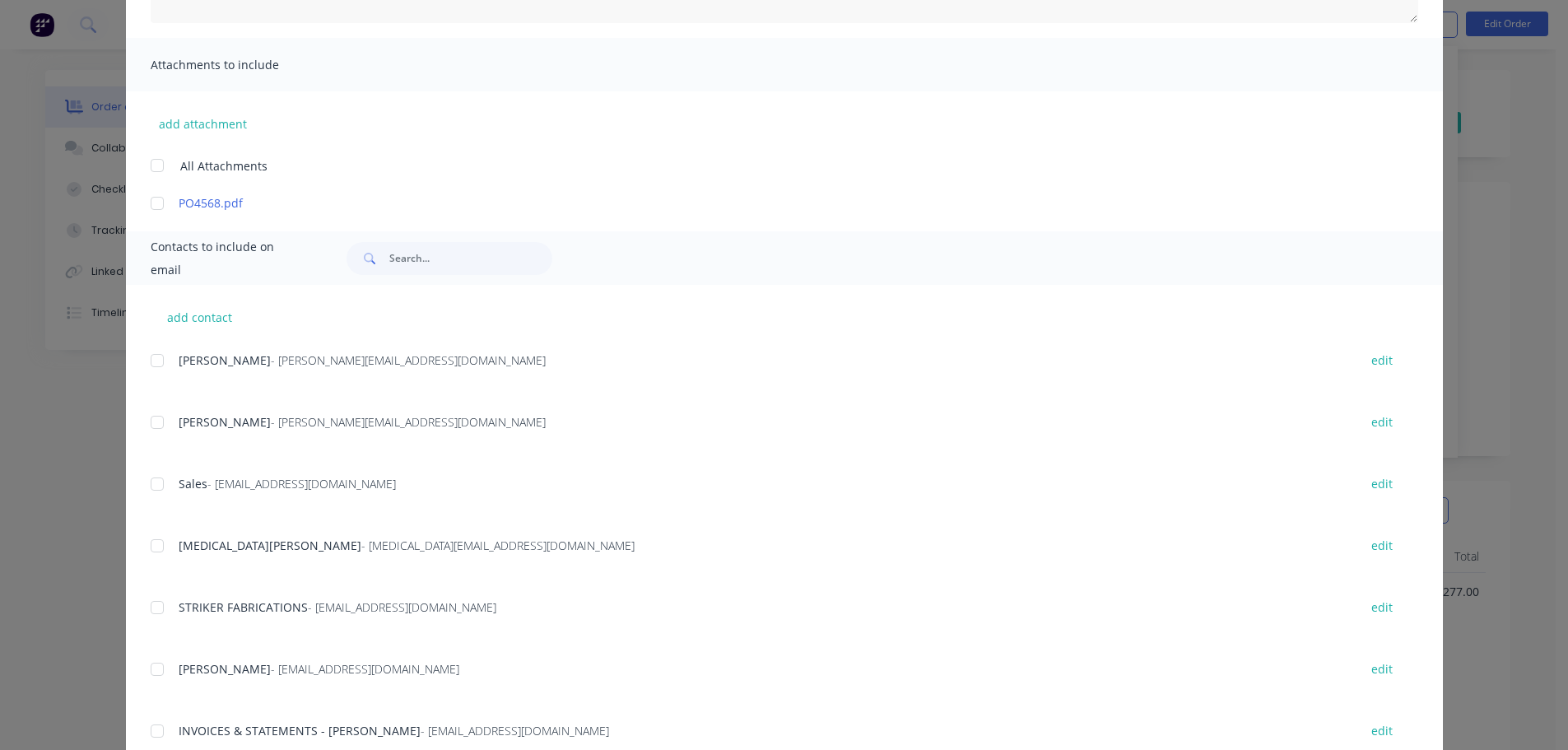
click at [147, 731] on div at bounding box center [157, 730] width 33 height 33
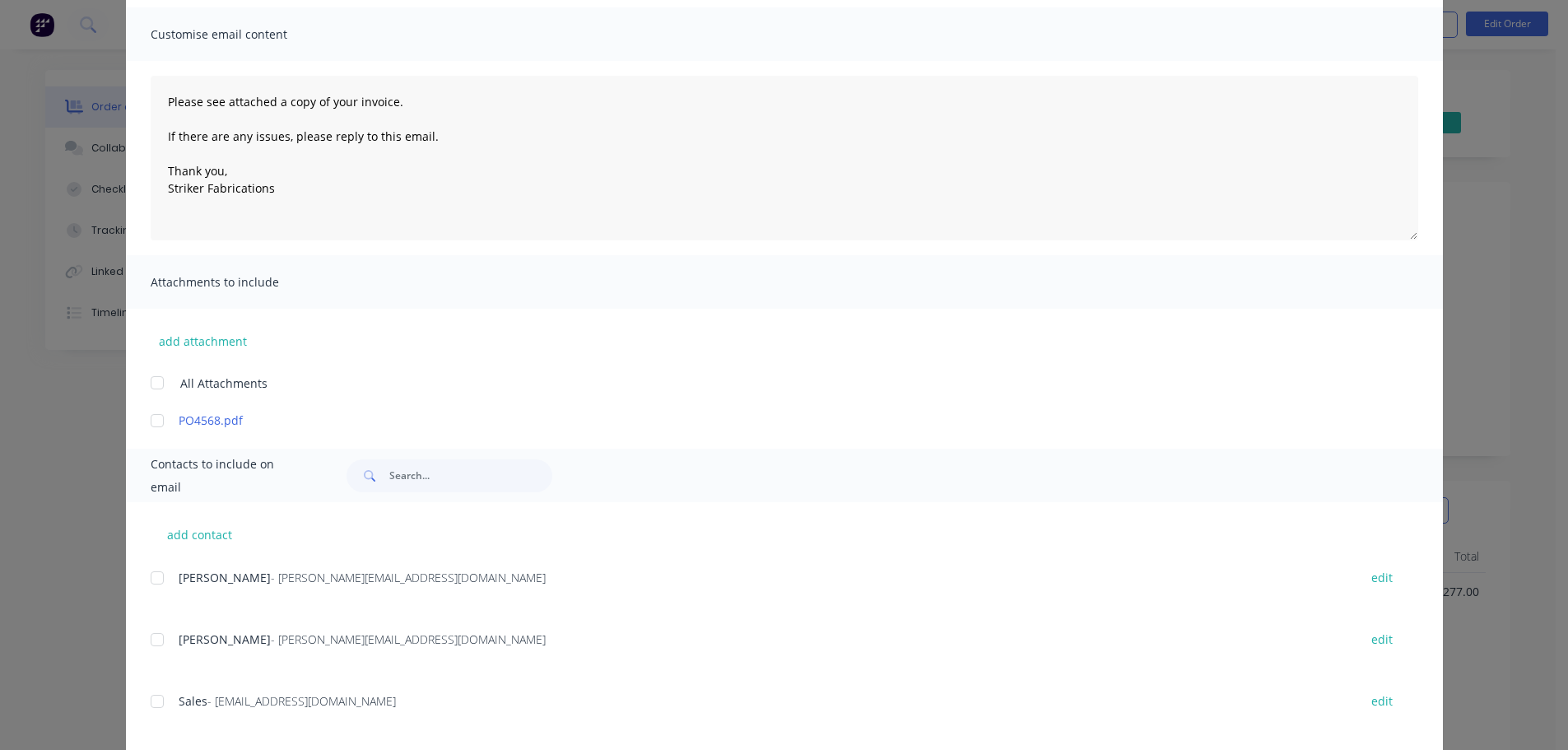
scroll to position [82, 0]
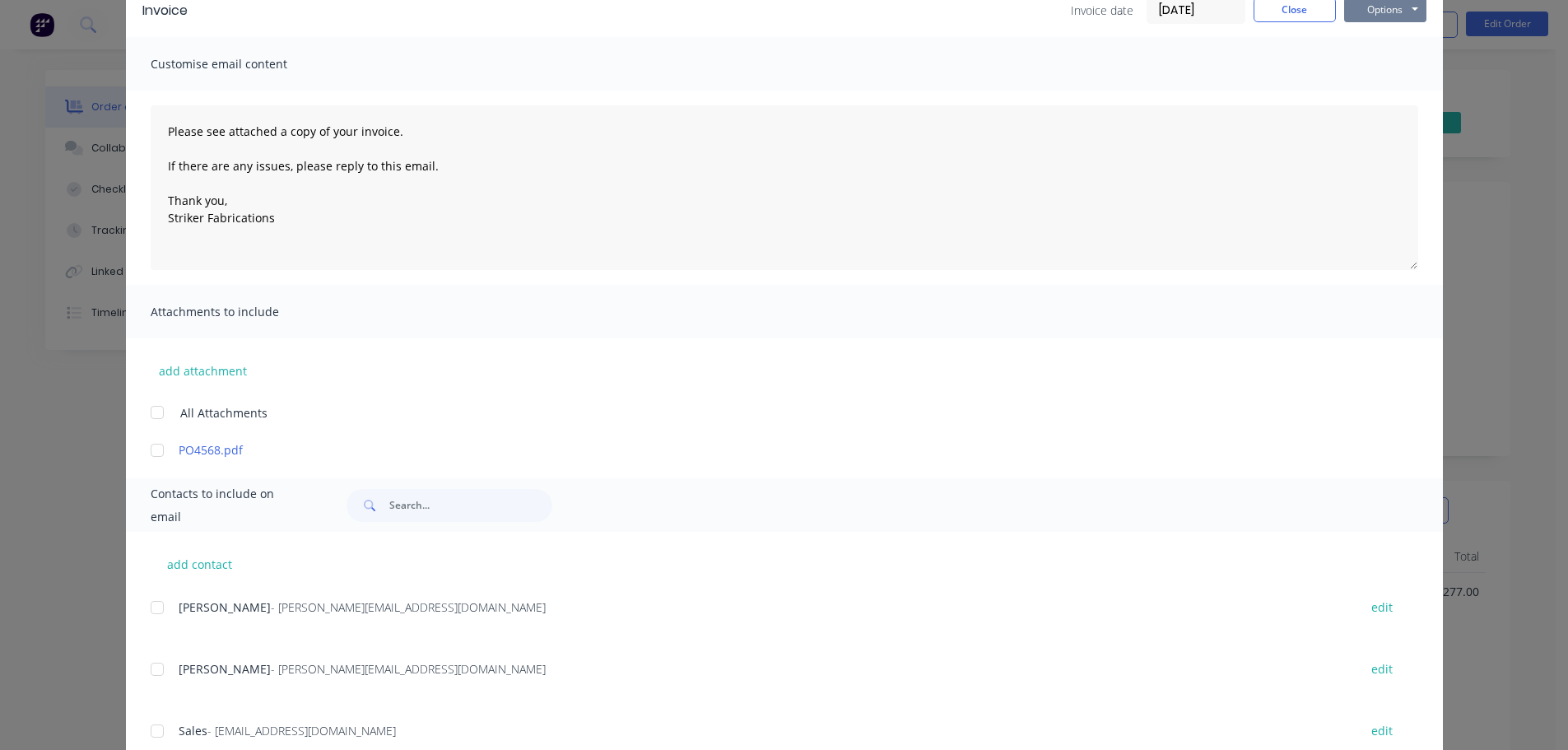
click at [1373, 11] on button "Options" at bounding box center [1385, 9] width 82 height 24
click at [1372, 59] on button "Print" at bounding box center [1396, 66] width 105 height 27
click at [1367, 4] on button "Options" at bounding box center [1385, 9] width 82 height 24
click at [1369, 94] on button "Email" at bounding box center [1396, 93] width 105 height 27
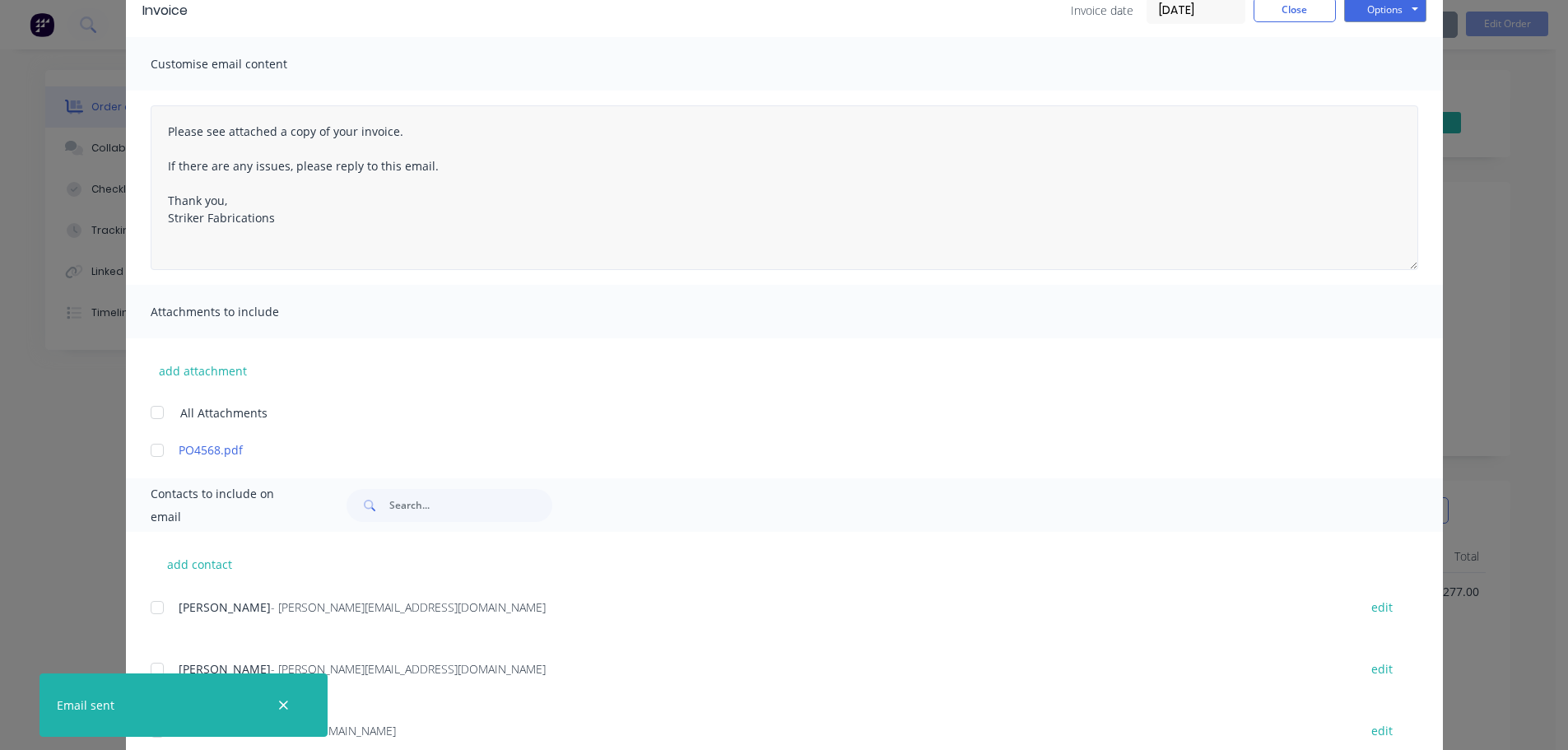
type textarea "Please see attached a copy of your invoice. If there are any issues, please rep…"
click at [1292, 11] on button "Close" at bounding box center [1294, 9] width 82 height 24
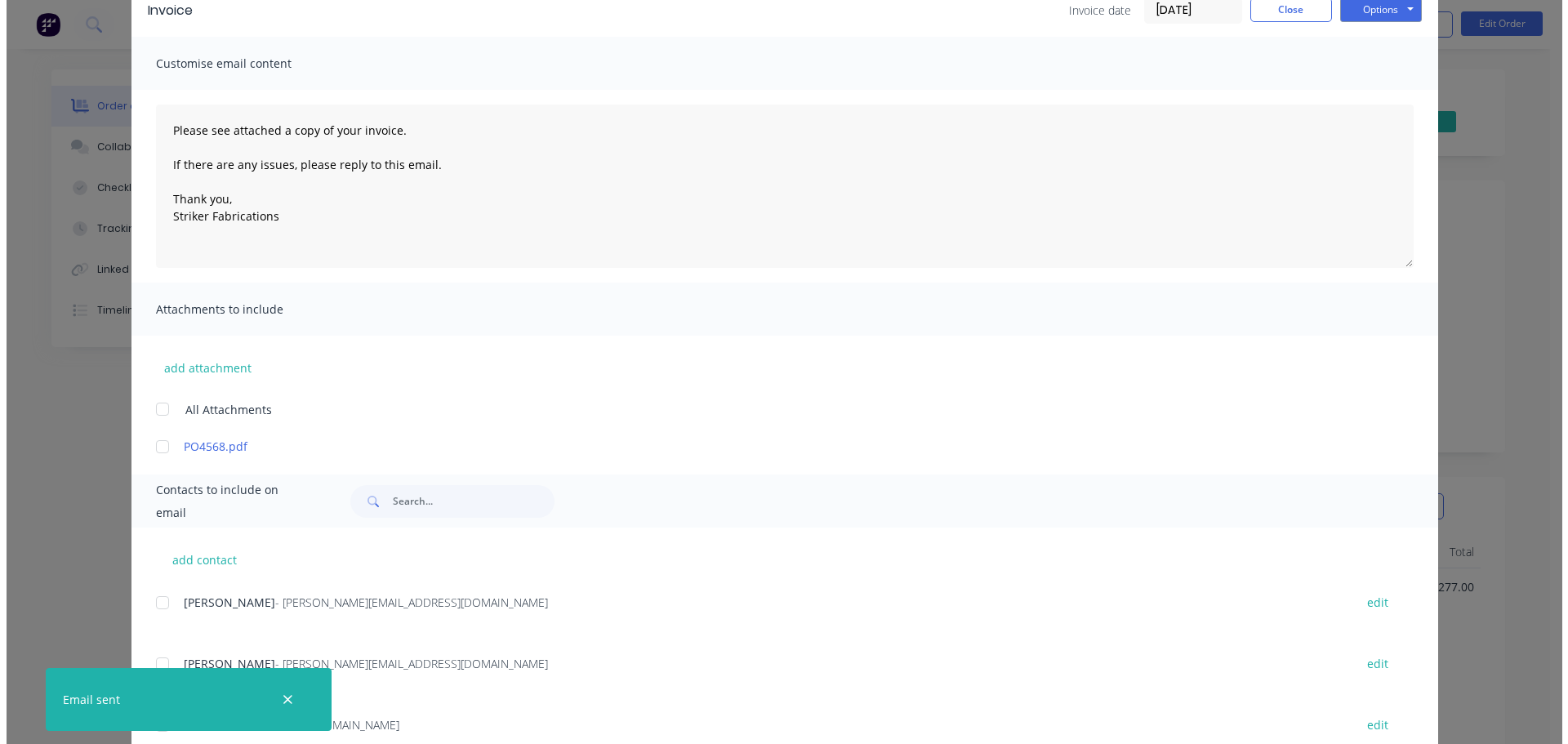
scroll to position [0, 0]
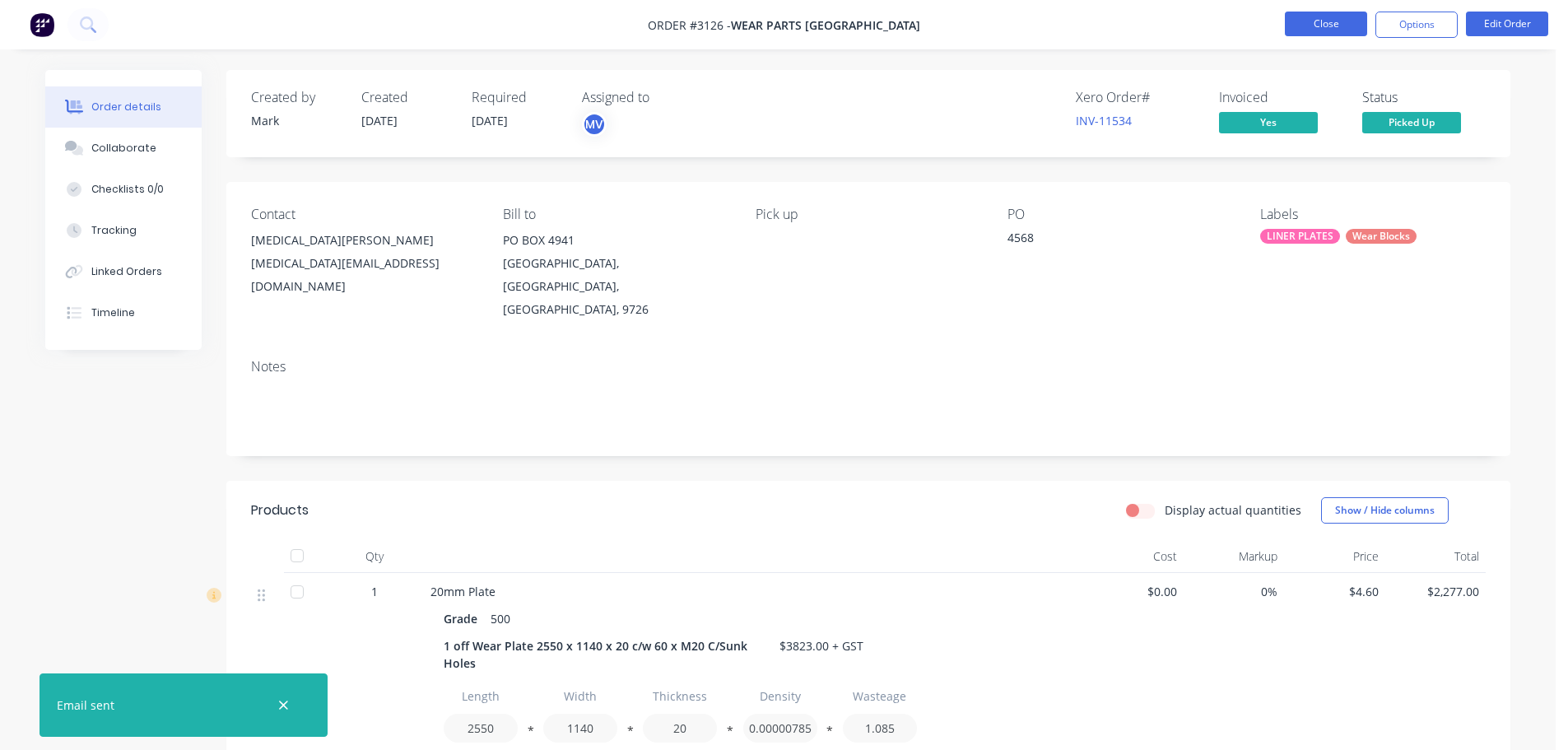
click at [1330, 22] on button "Close" at bounding box center [1326, 23] width 82 height 24
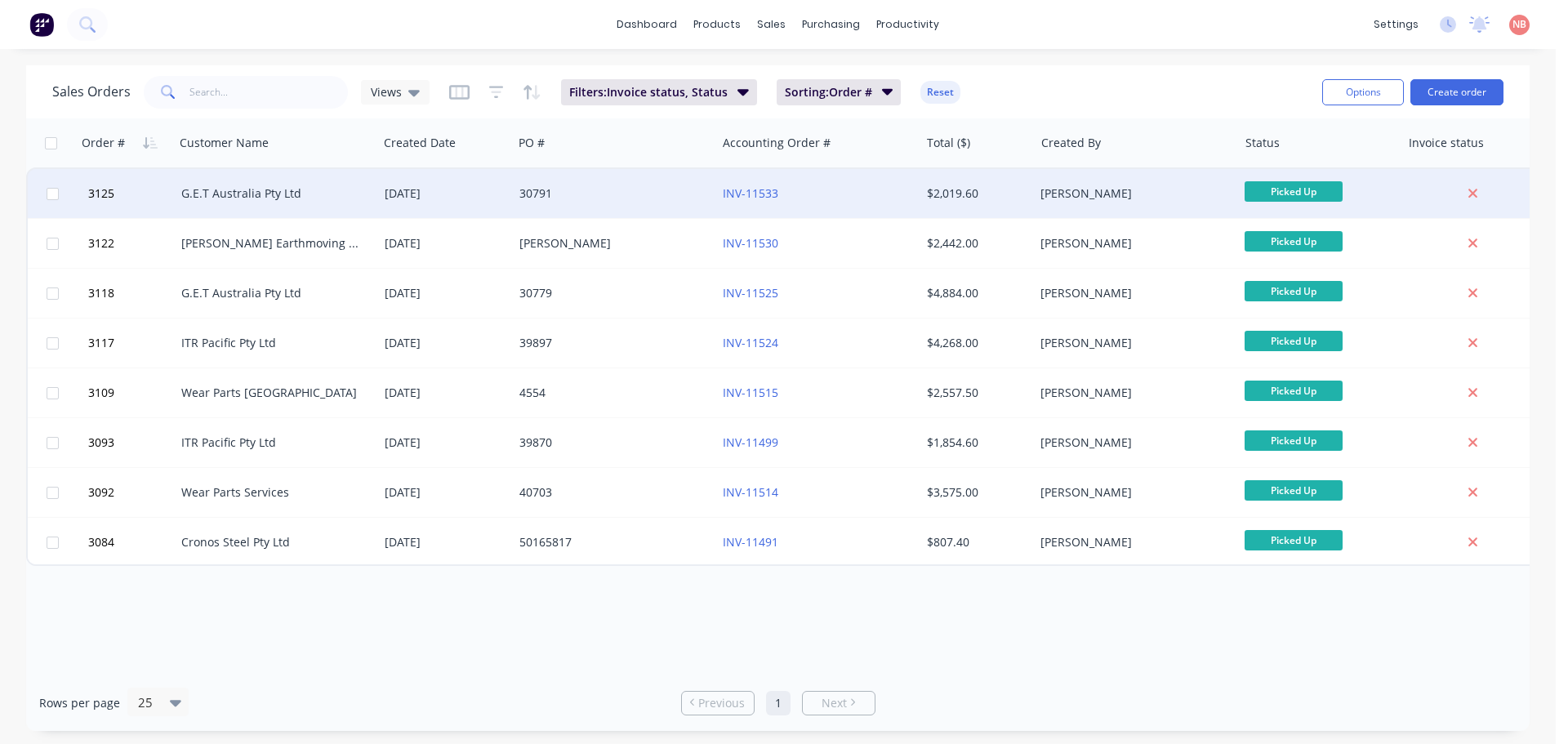
click at [657, 214] on div "30791" at bounding box center [614, 193] width 204 height 49
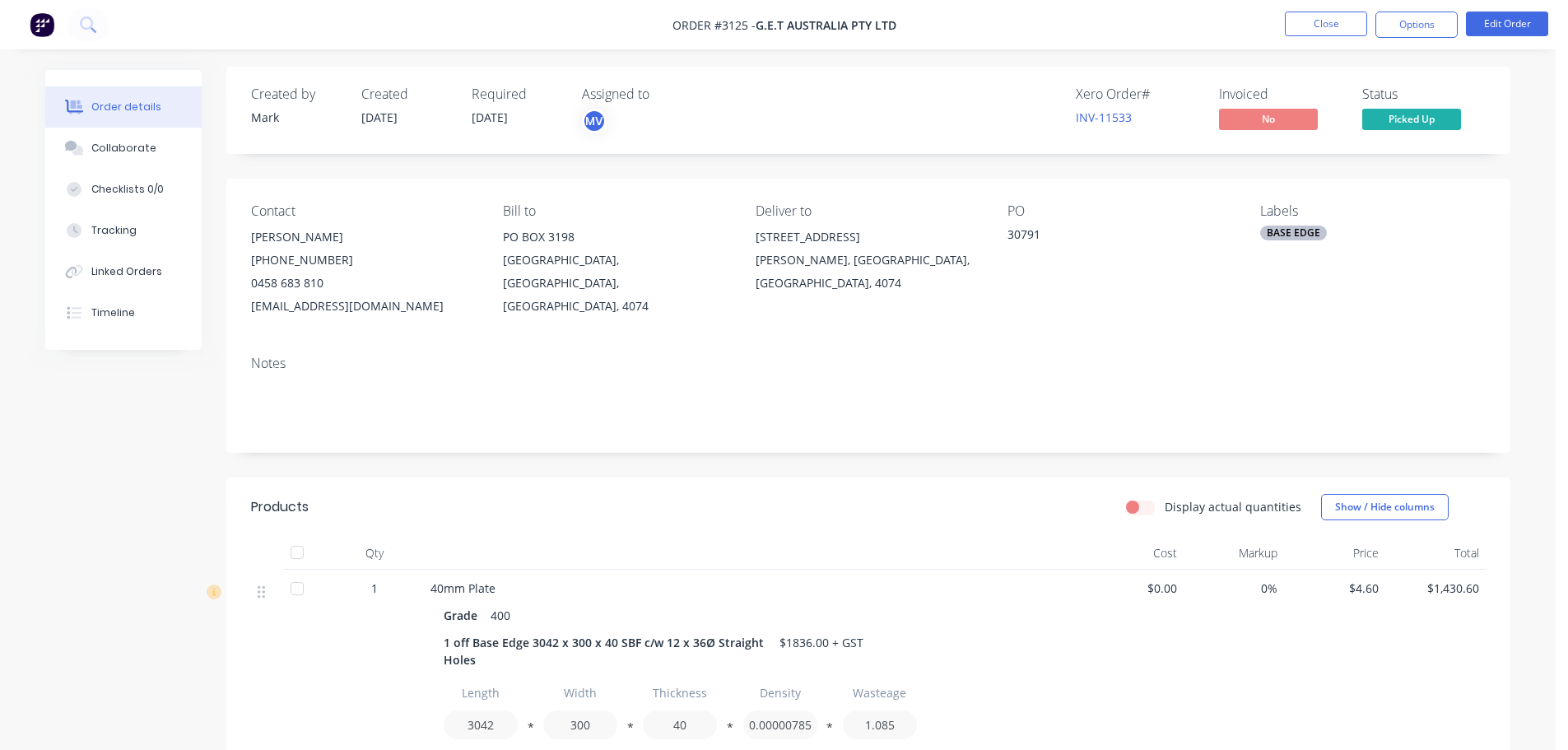
scroll to position [474, 0]
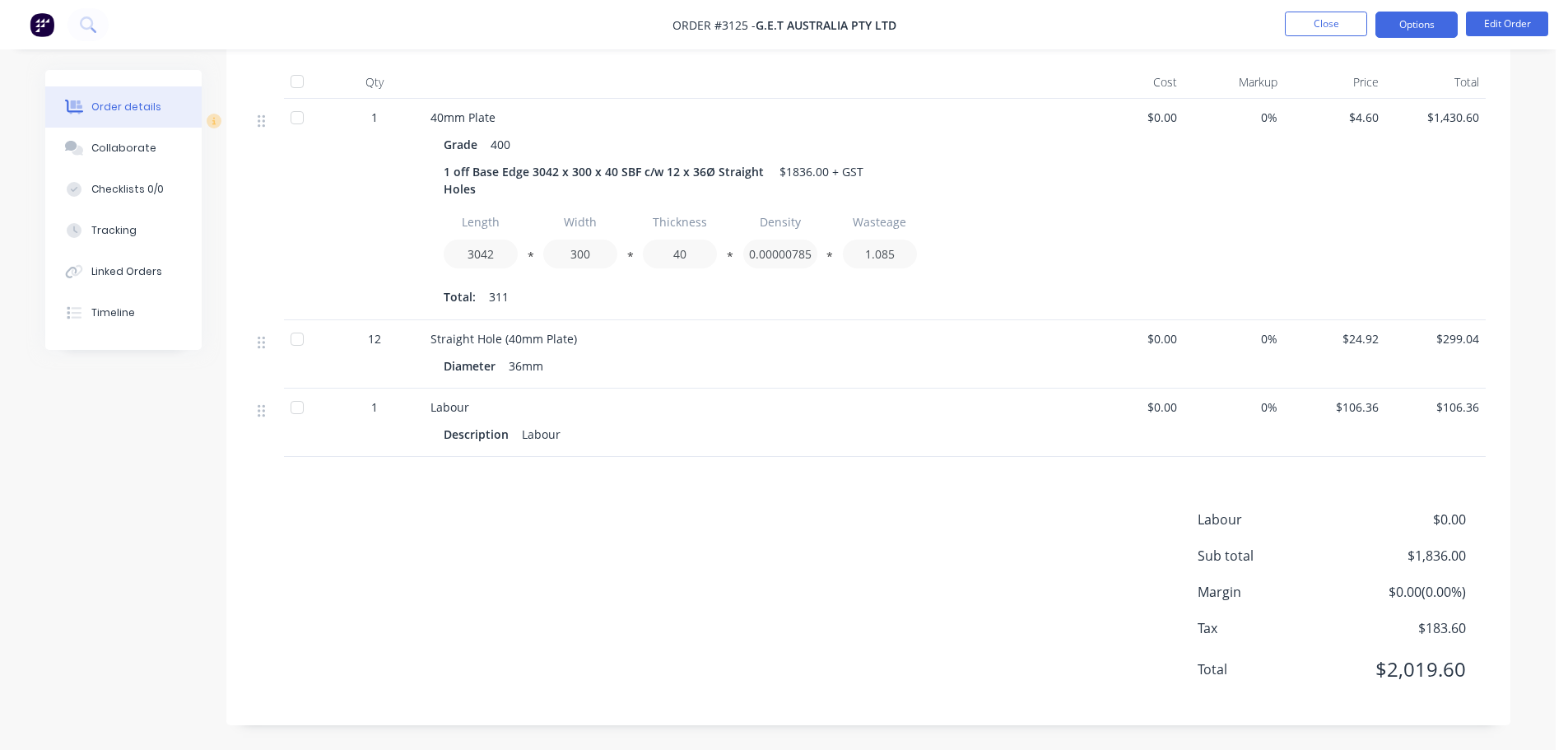
click at [1432, 28] on button "Options" at bounding box center [1416, 24] width 82 height 26
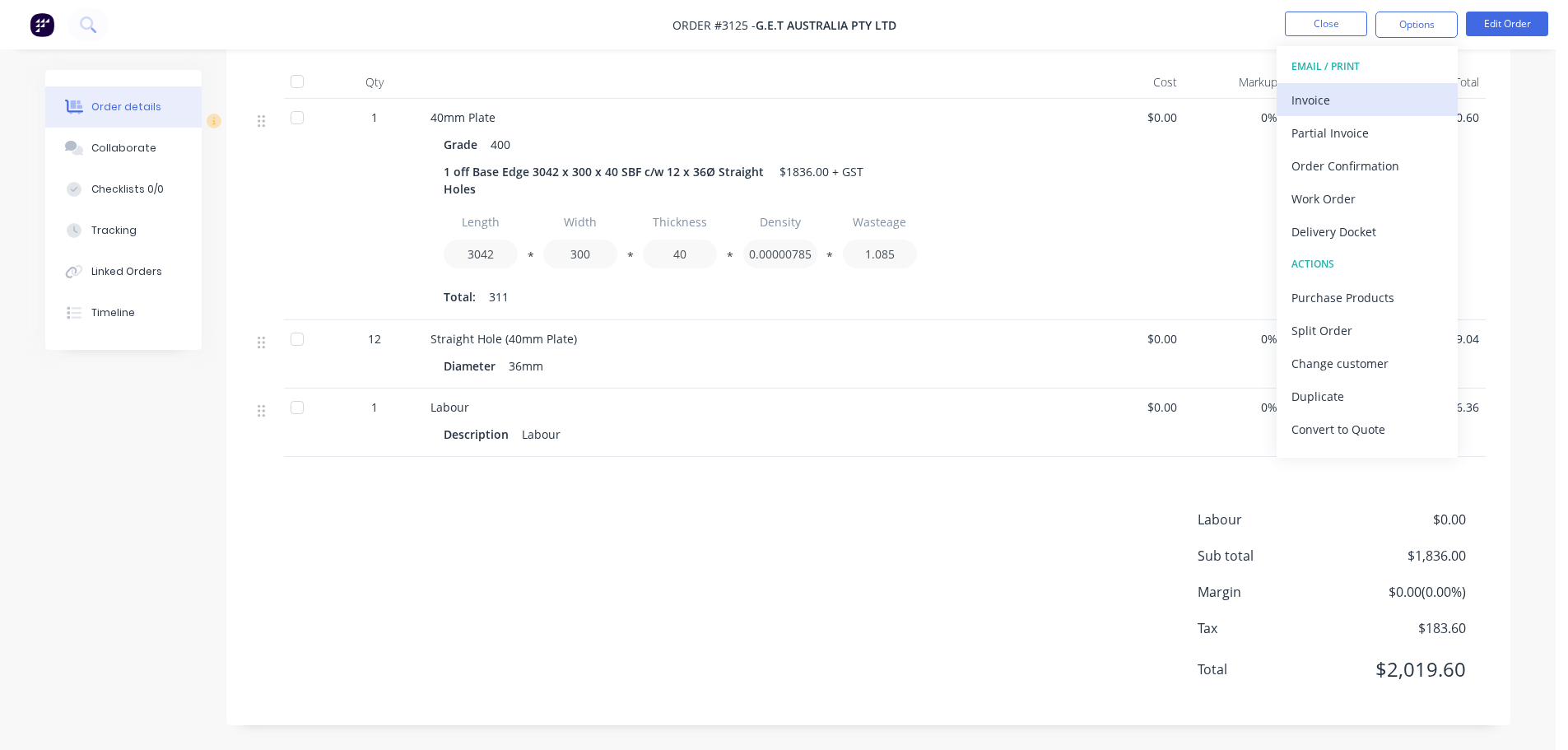
click at [1379, 96] on div "Invoice" at bounding box center [1367, 99] width 152 height 23
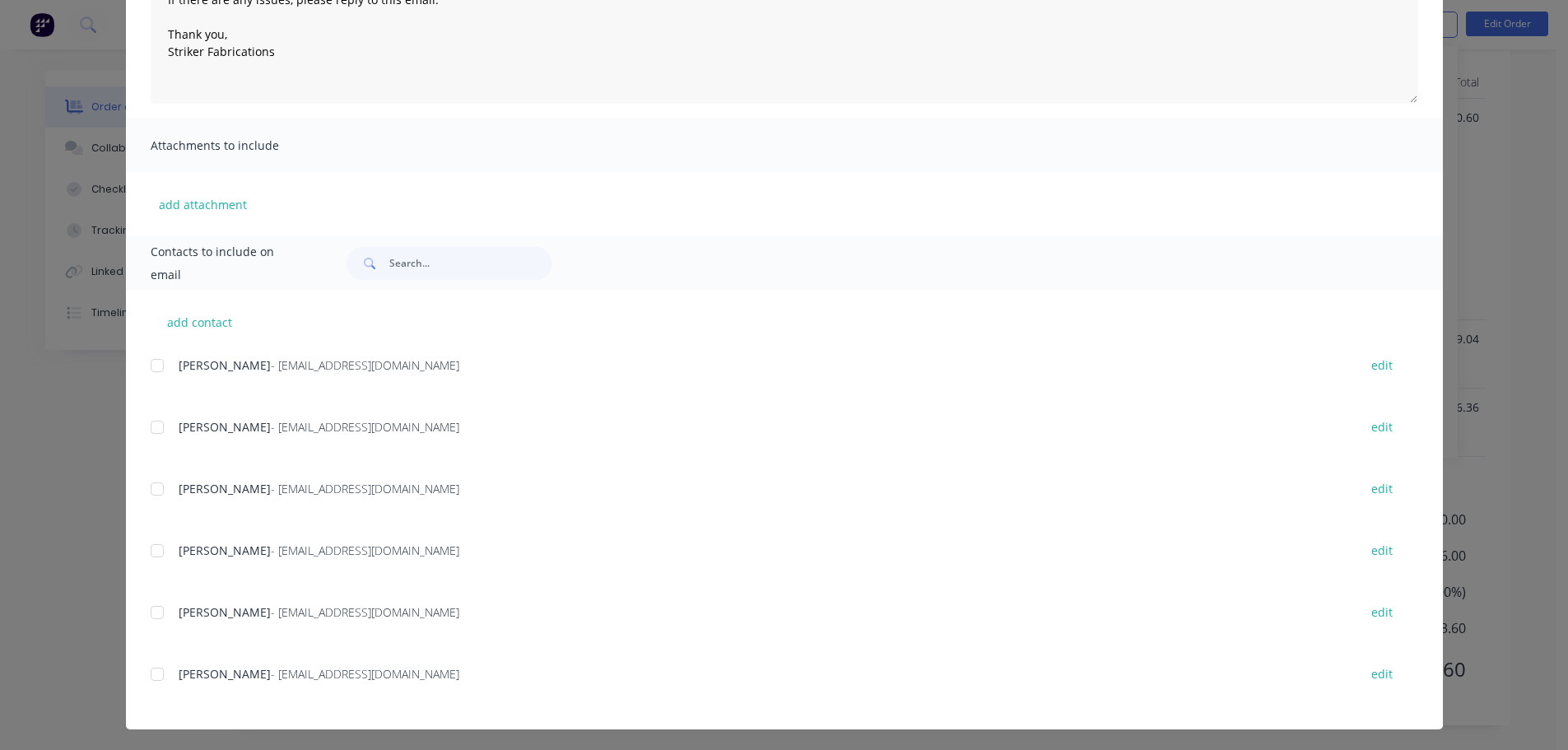
scroll to position [251, 0]
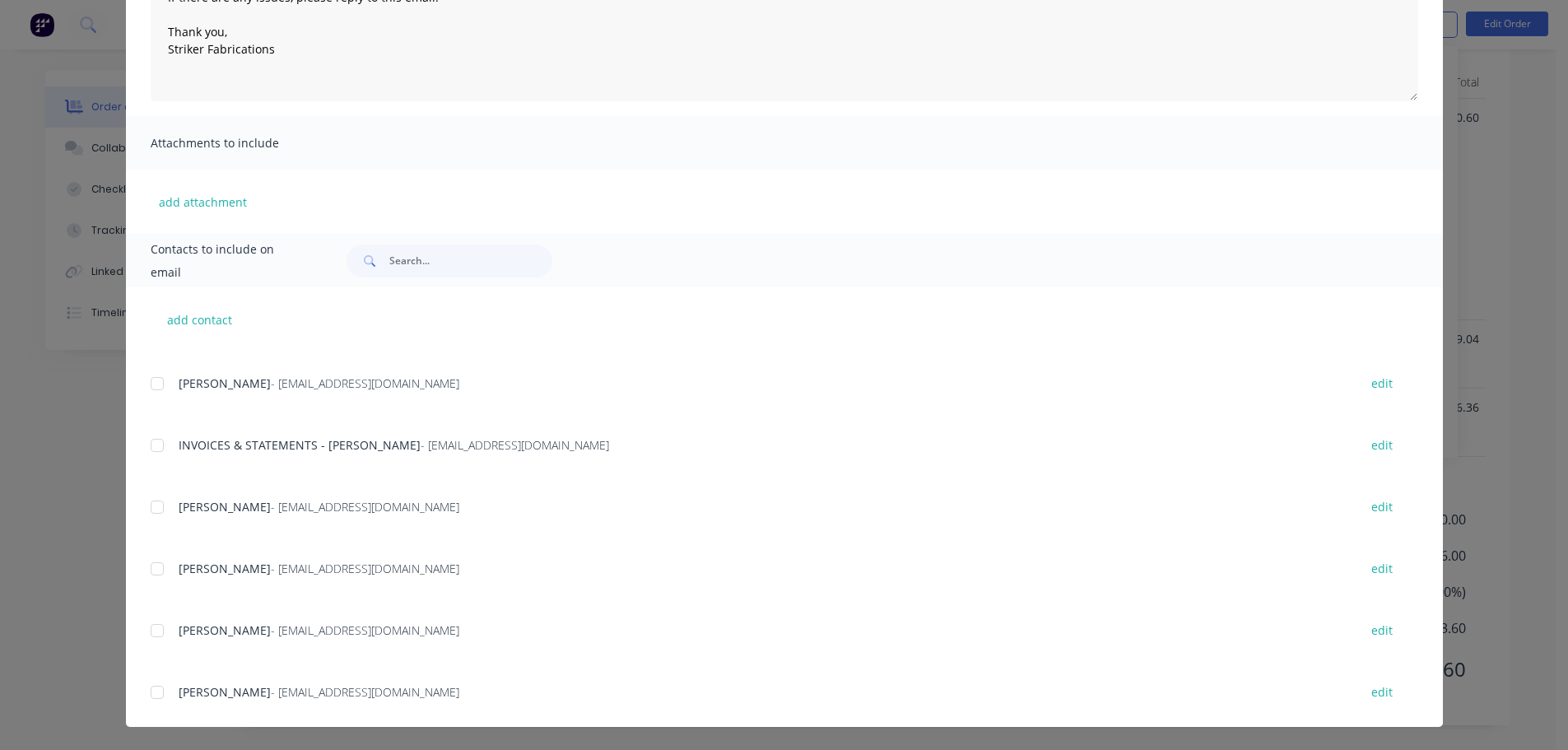
click at [156, 449] on div at bounding box center [157, 444] width 33 height 33
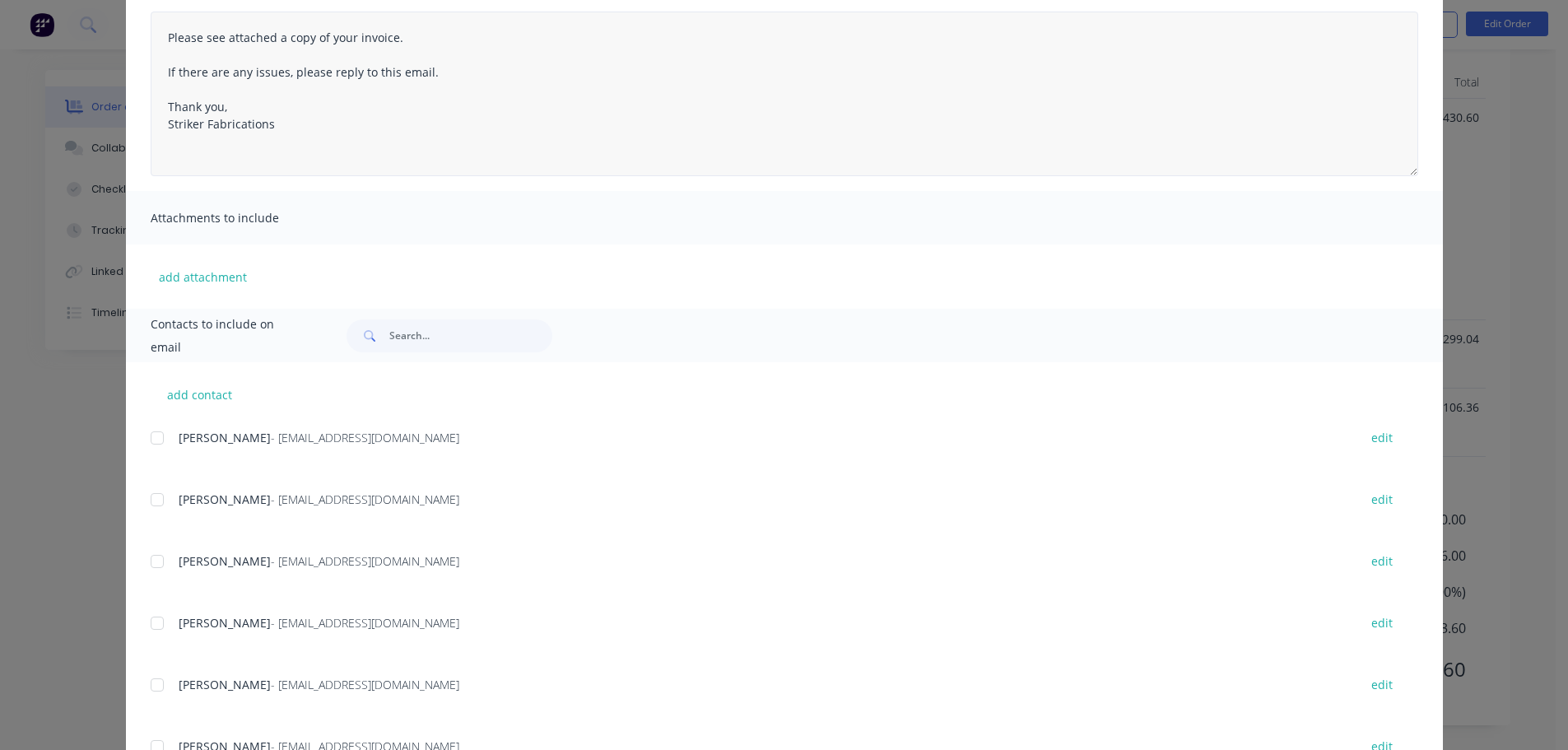
scroll to position [0, 0]
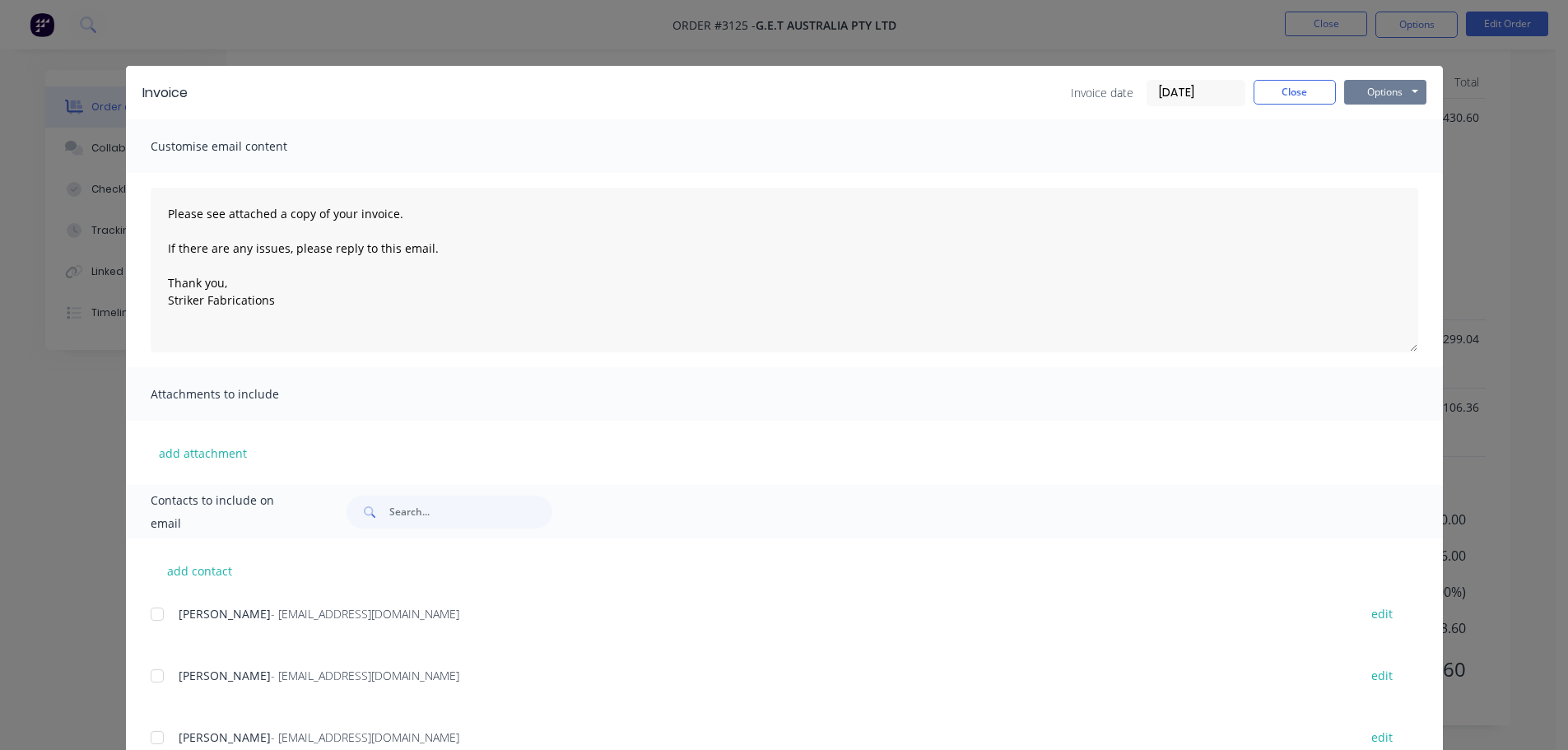
click at [1363, 93] on button "Options" at bounding box center [1385, 92] width 82 height 24
click at [1366, 154] on button "Print" at bounding box center [1396, 148] width 105 height 27
click at [1376, 91] on button "Options" at bounding box center [1385, 92] width 82 height 24
click at [1374, 167] on button "Email" at bounding box center [1396, 175] width 105 height 27
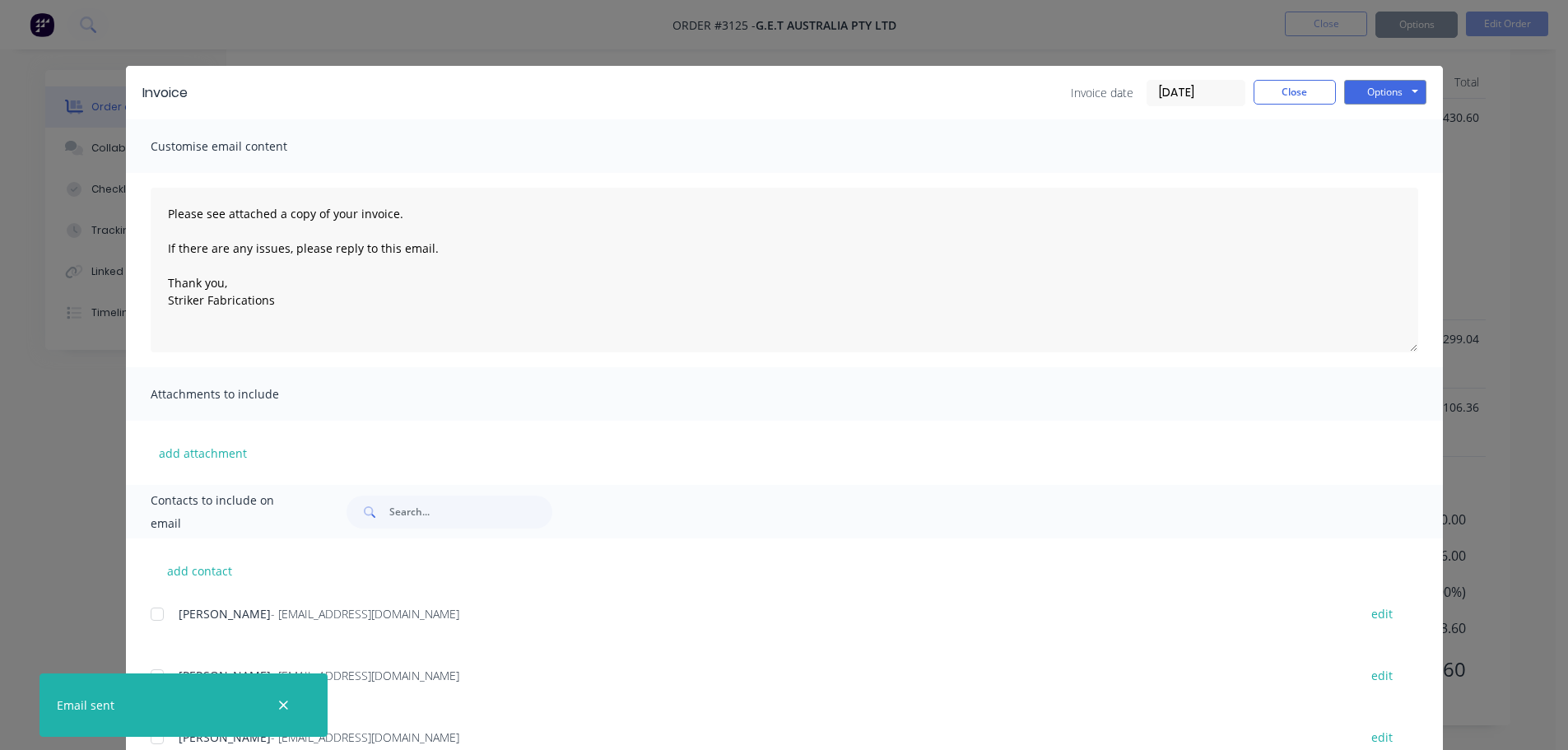
type textarea "Please see attached a copy of your invoice. If there are any issues, please rep…"
click at [1277, 100] on button "Close" at bounding box center [1294, 92] width 82 height 24
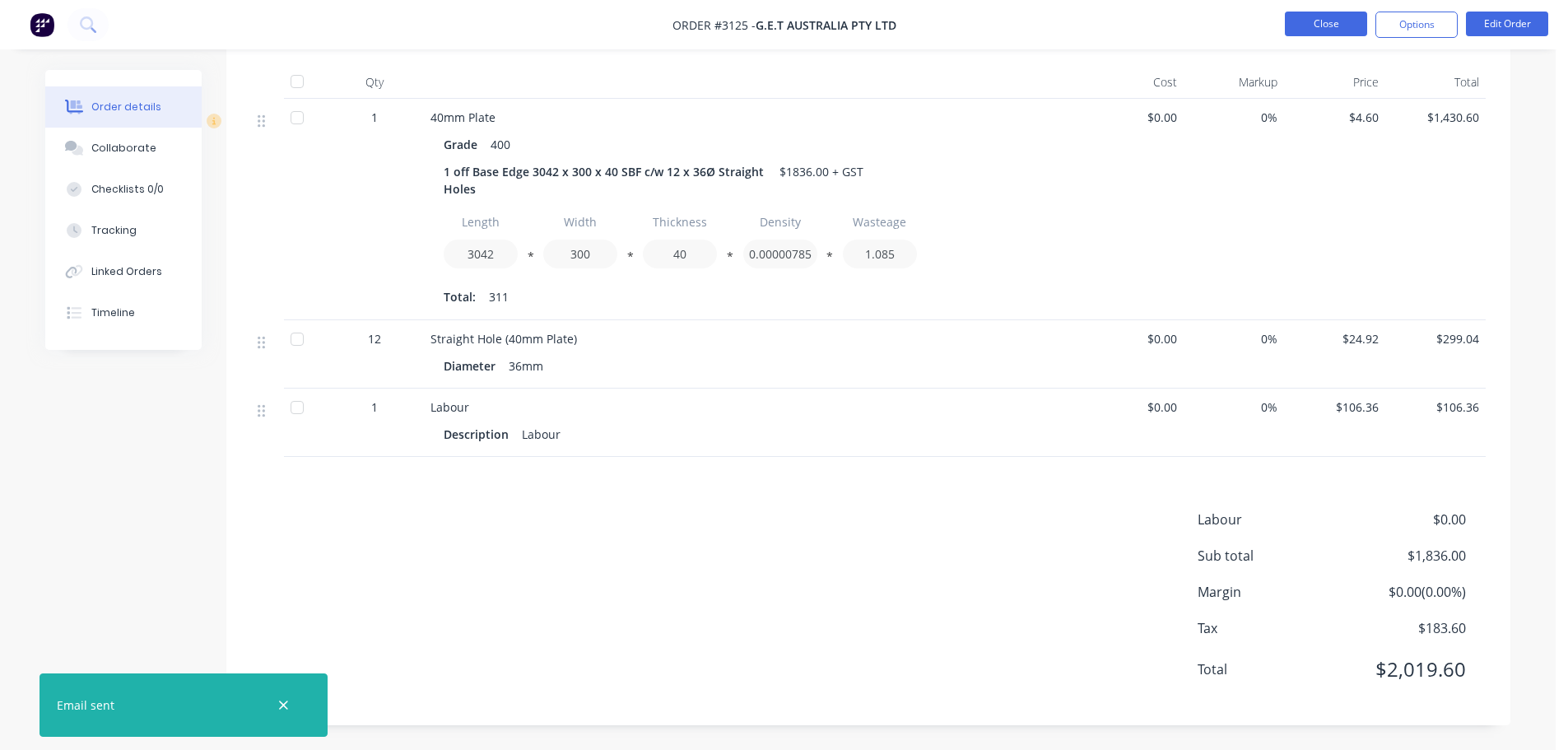
click at [1312, 27] on button "Close" at bounding box center [1326, 23] width 82 height 24
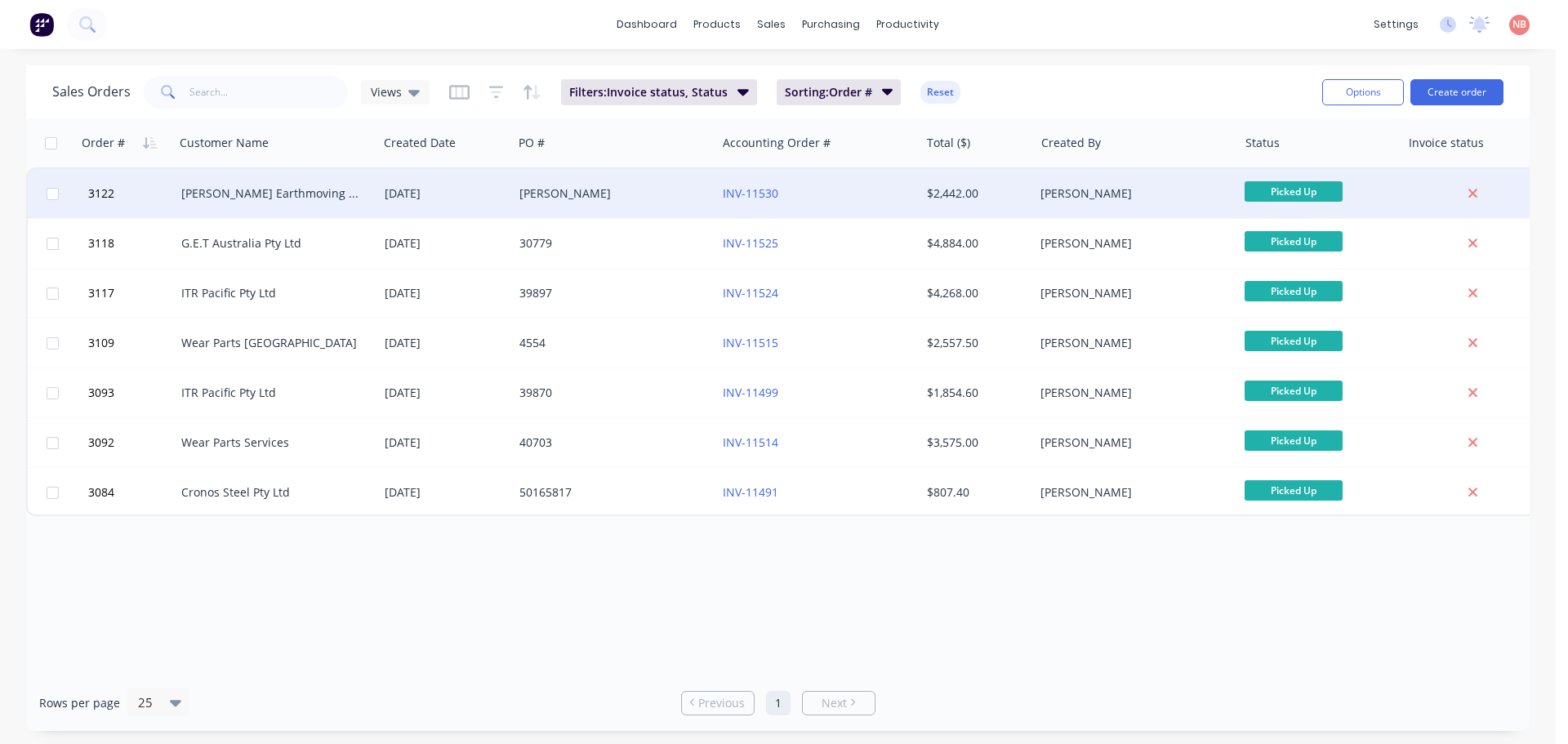
click at [572, 181] on div "[PERSON_NAME]" at bounding box center [614, 193] width 204 height 49
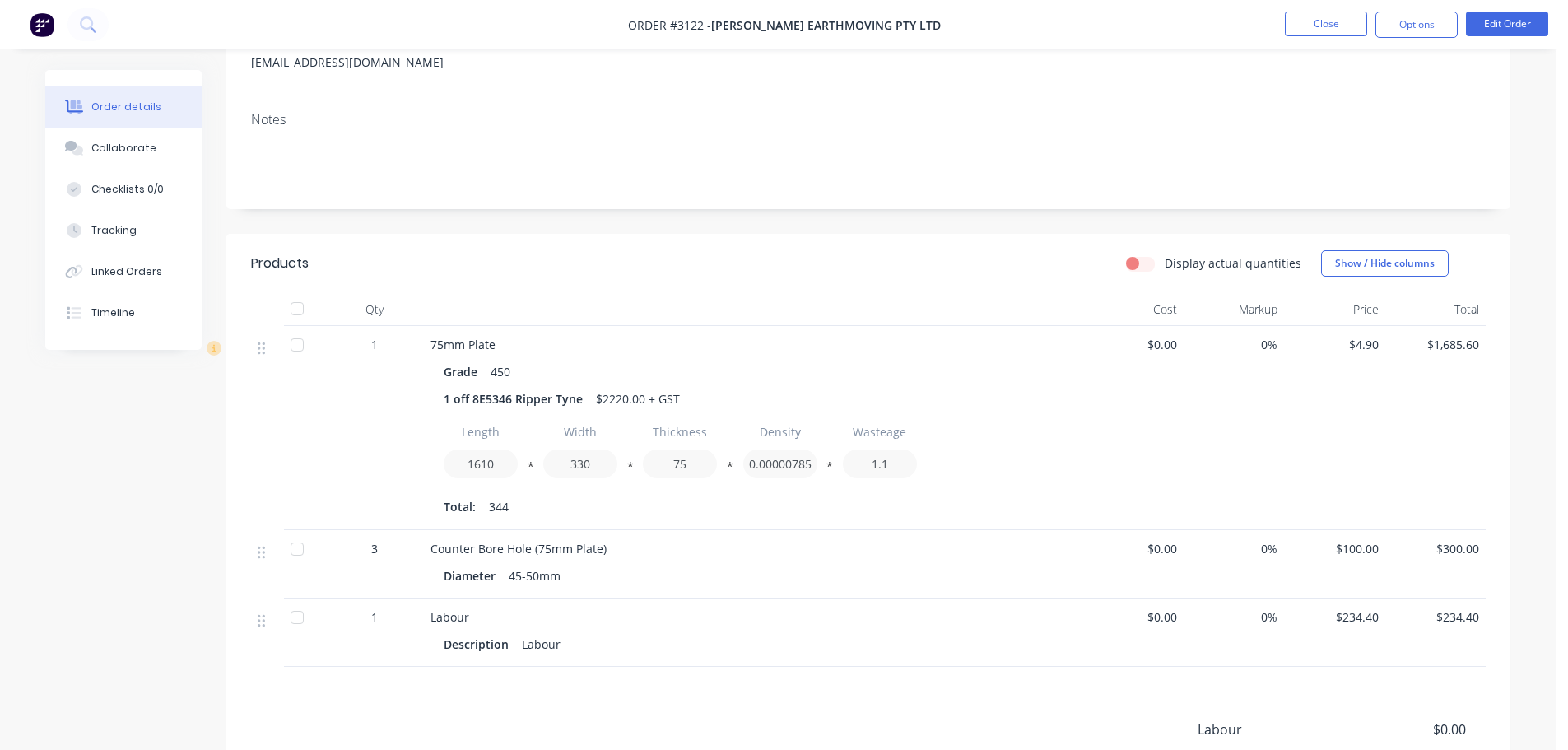
scroll to position [434, 0]
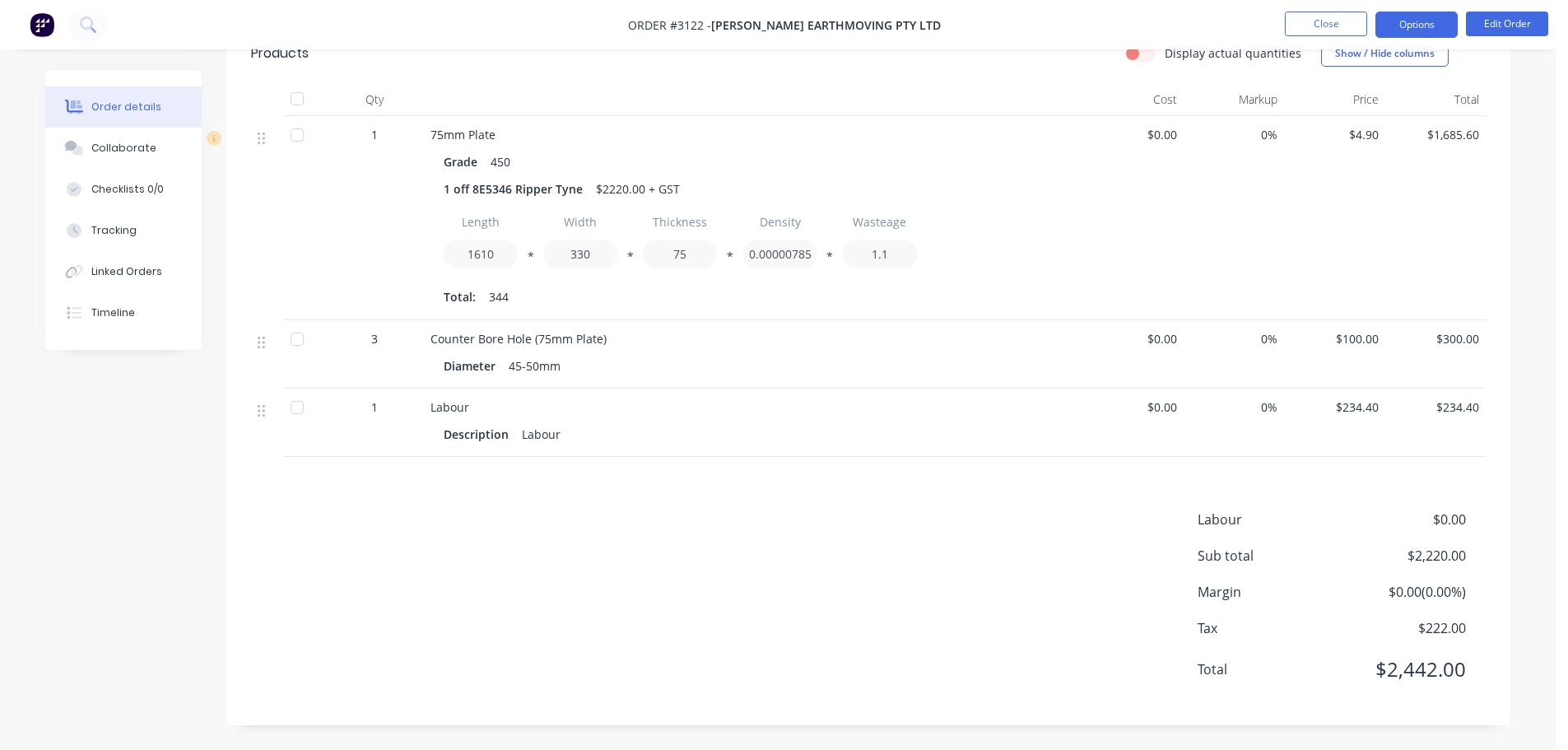
click at [1394, 28] on button "Options" at bounding box center [1416, 24] width 82 height 26
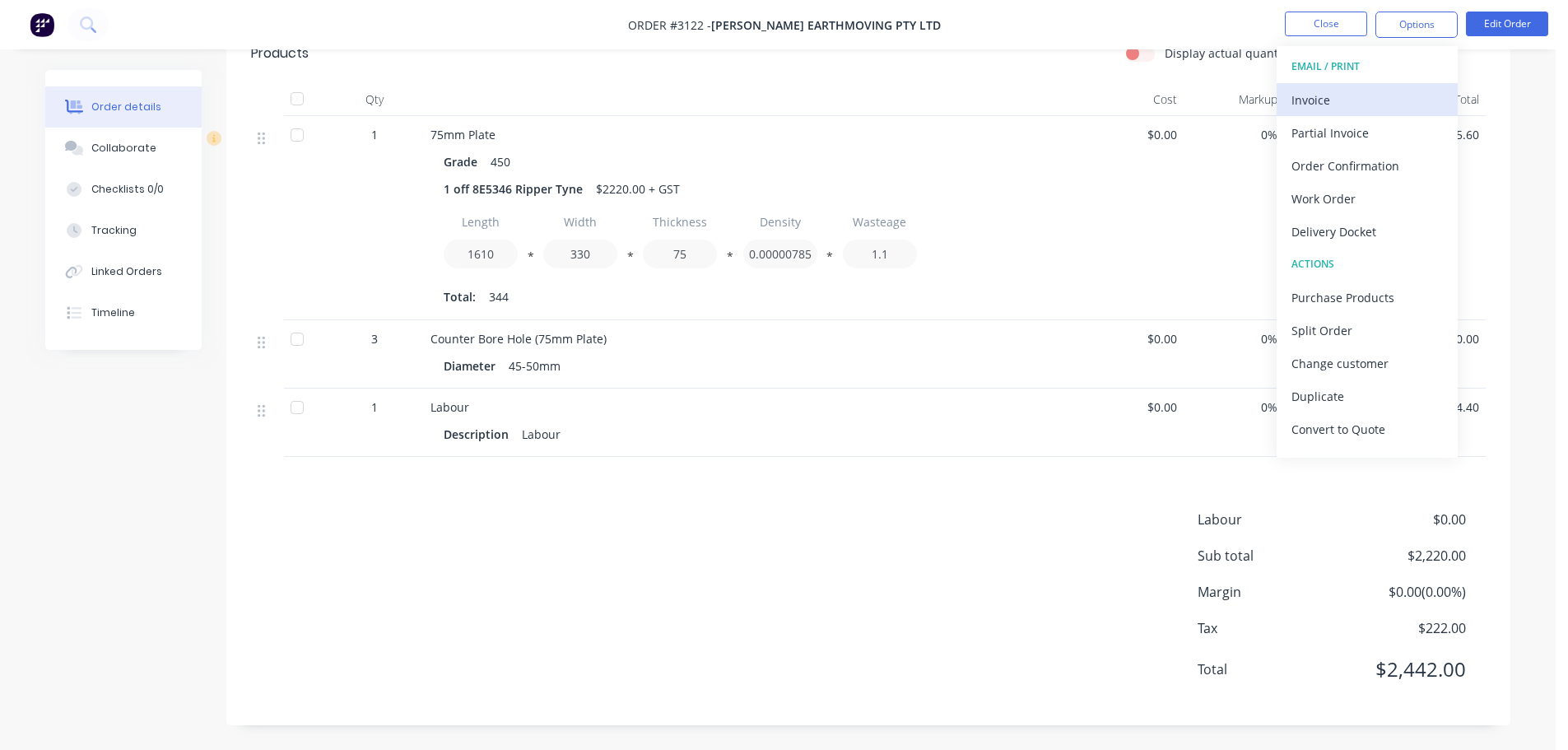
click at [1329, 104] on div "Invoice" at bounding box center [1367, 99] width 152 height 23
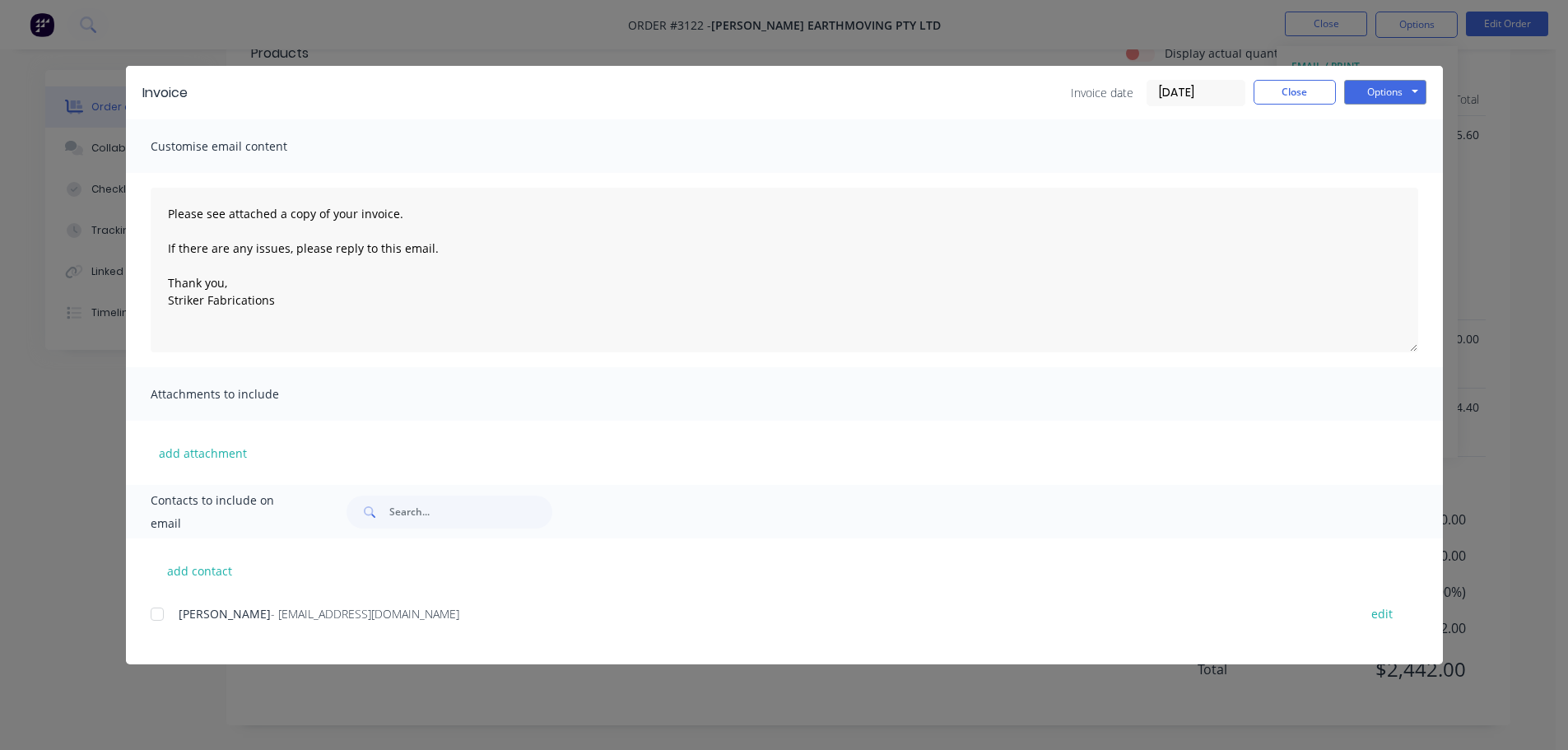
click at [165, 611] on div at bounding box center [157, 613] width 33 height 33
click at [1391, 91] on button "Options" at bounding box center [1385, 92] width 82 height 24
click at [1381, 145] on button "Print" at bounding box center [1396, 148] width 105 height 27
click at [1391, 94] on button "Options" at bounding box center [1385, 92] width 82 height 24
click at [1392, 171] on button "Email" at bounding box center [1396, 175] width 105 height 27
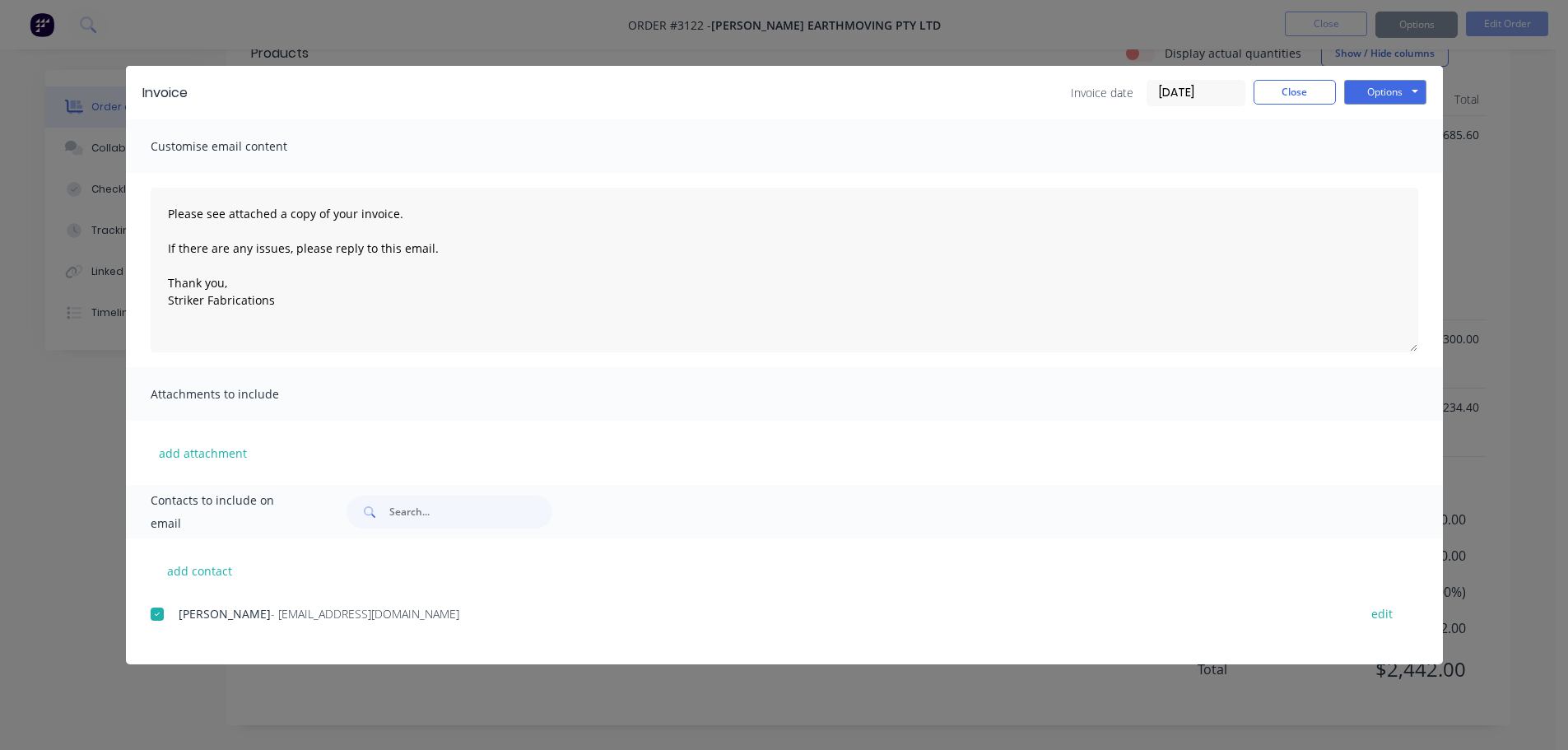
type textarea "Please see attached a copy of your invoice. If there are any issues, please rep…"
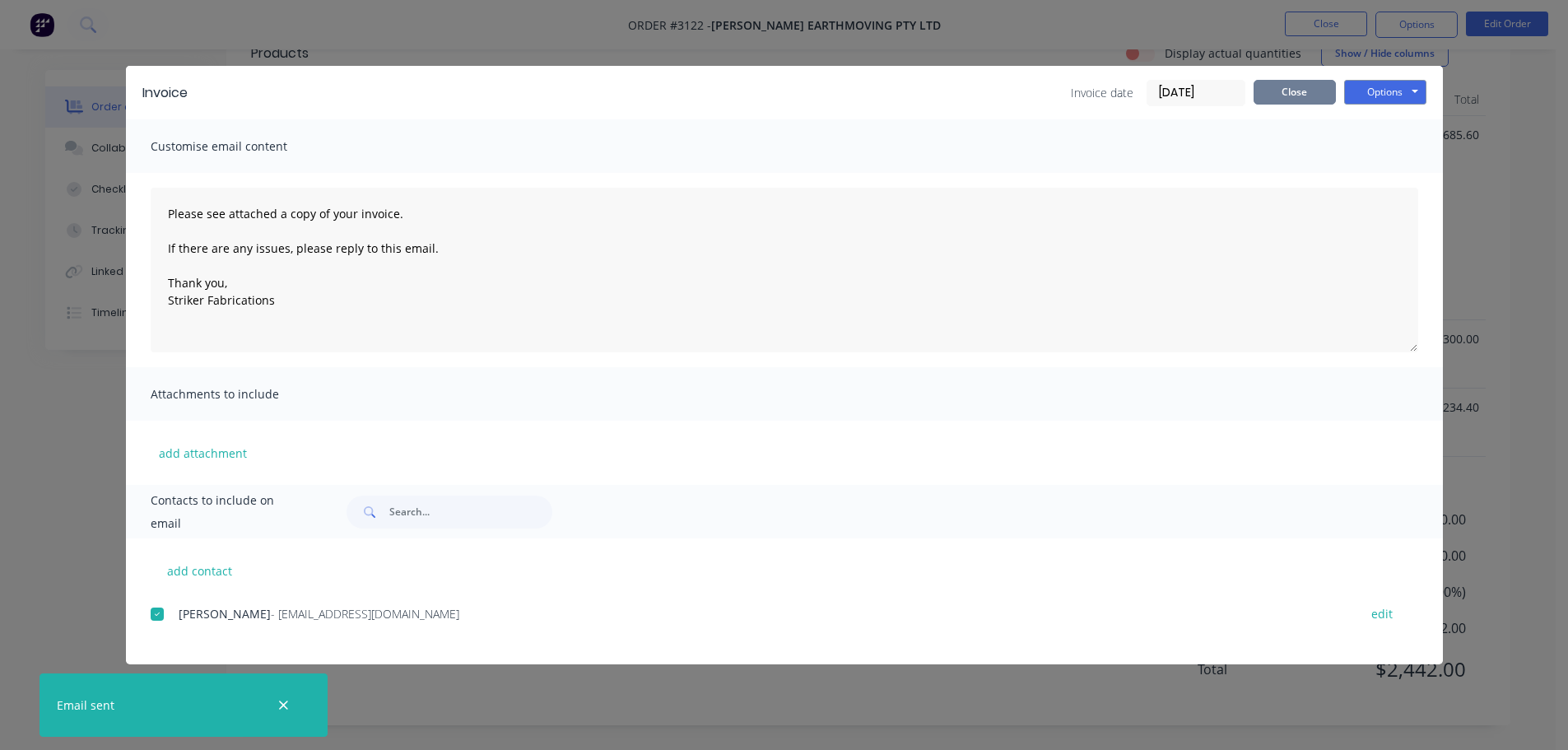
click at [1291, 82] on button "Close" at bounding box center [1294, 92] width 82 height 24
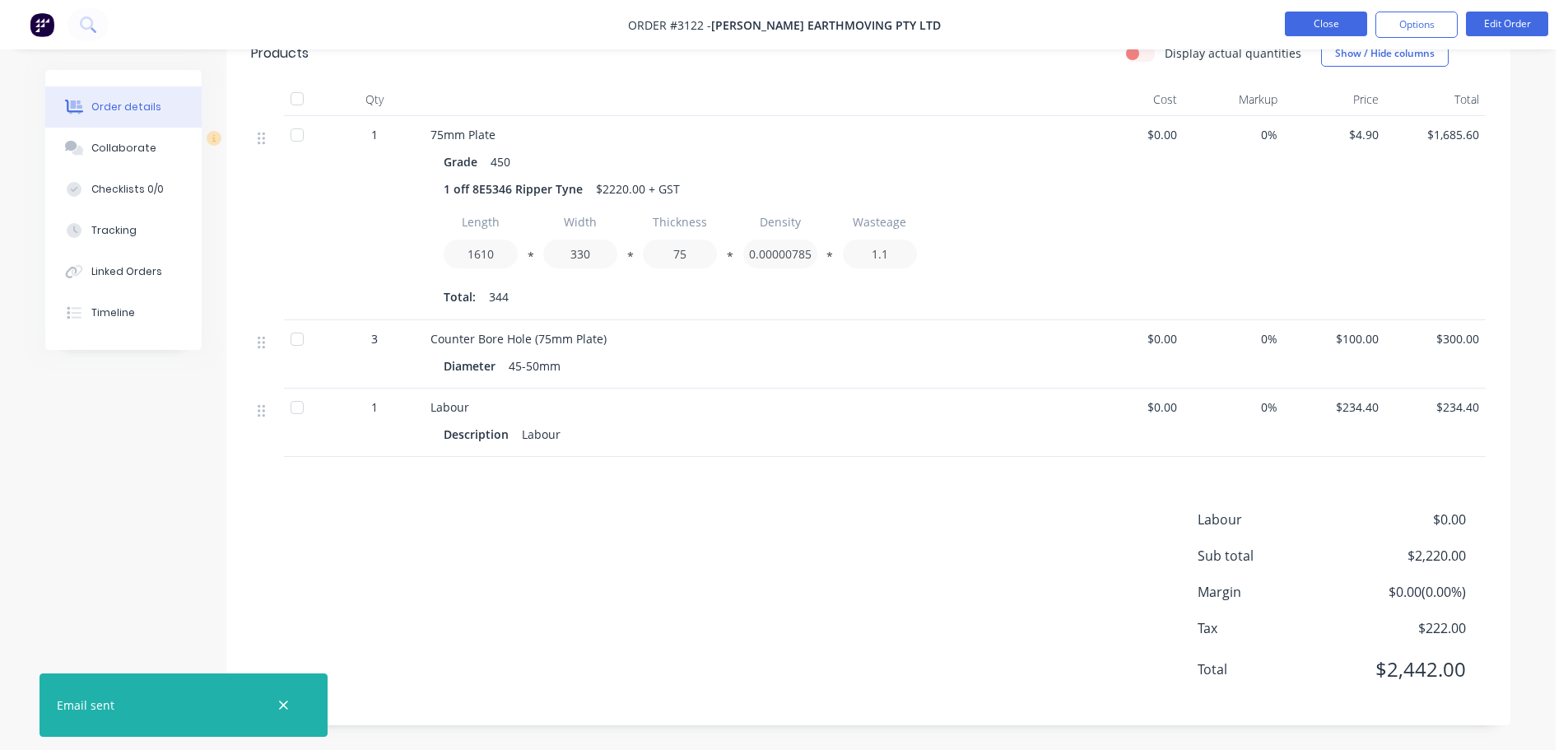
click at [1305, 30] on button "Close" at bounding box center [1326, 23] width 82 height 24
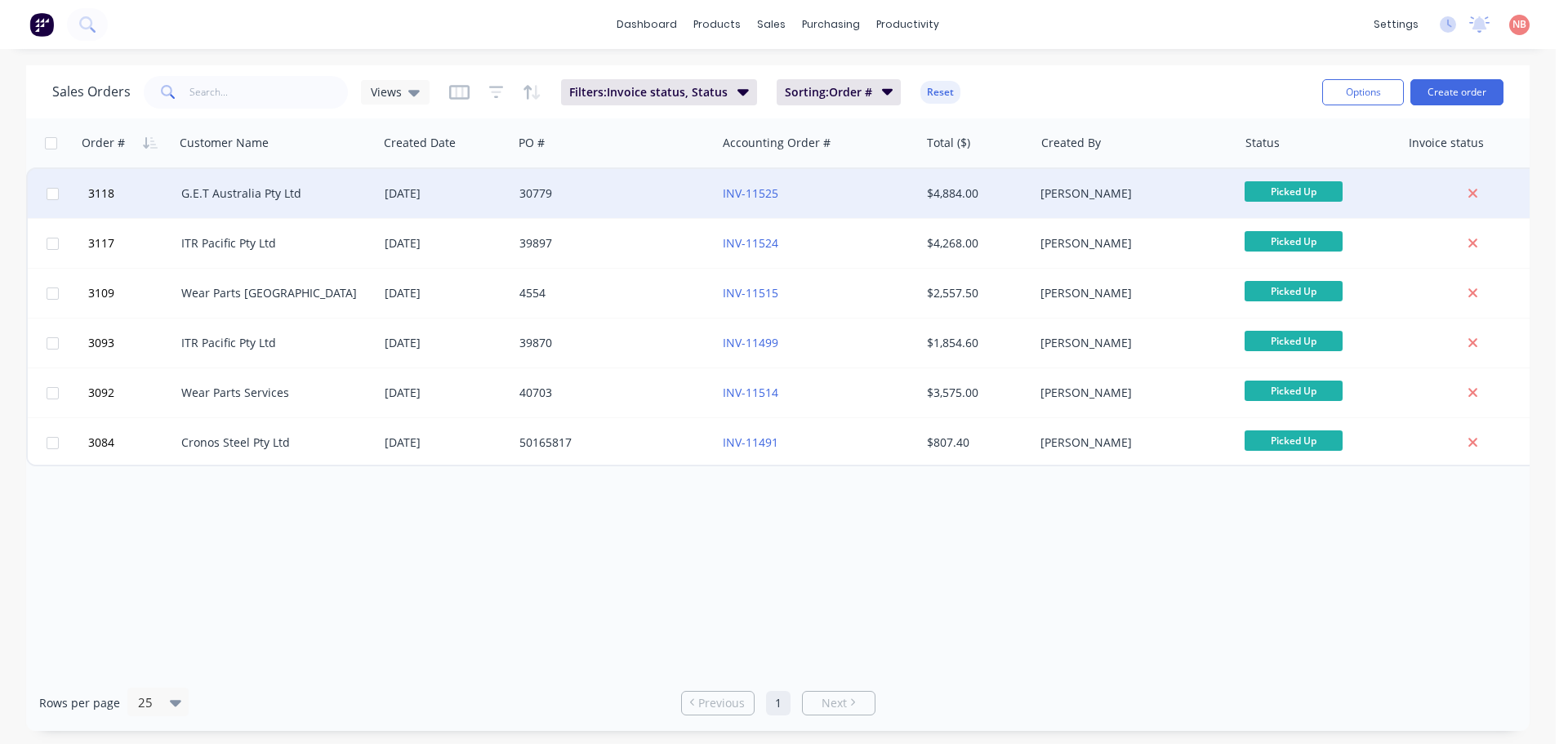
click at [618, 191] on div "30779" at bounding box center [609, 193] width 181 height 17
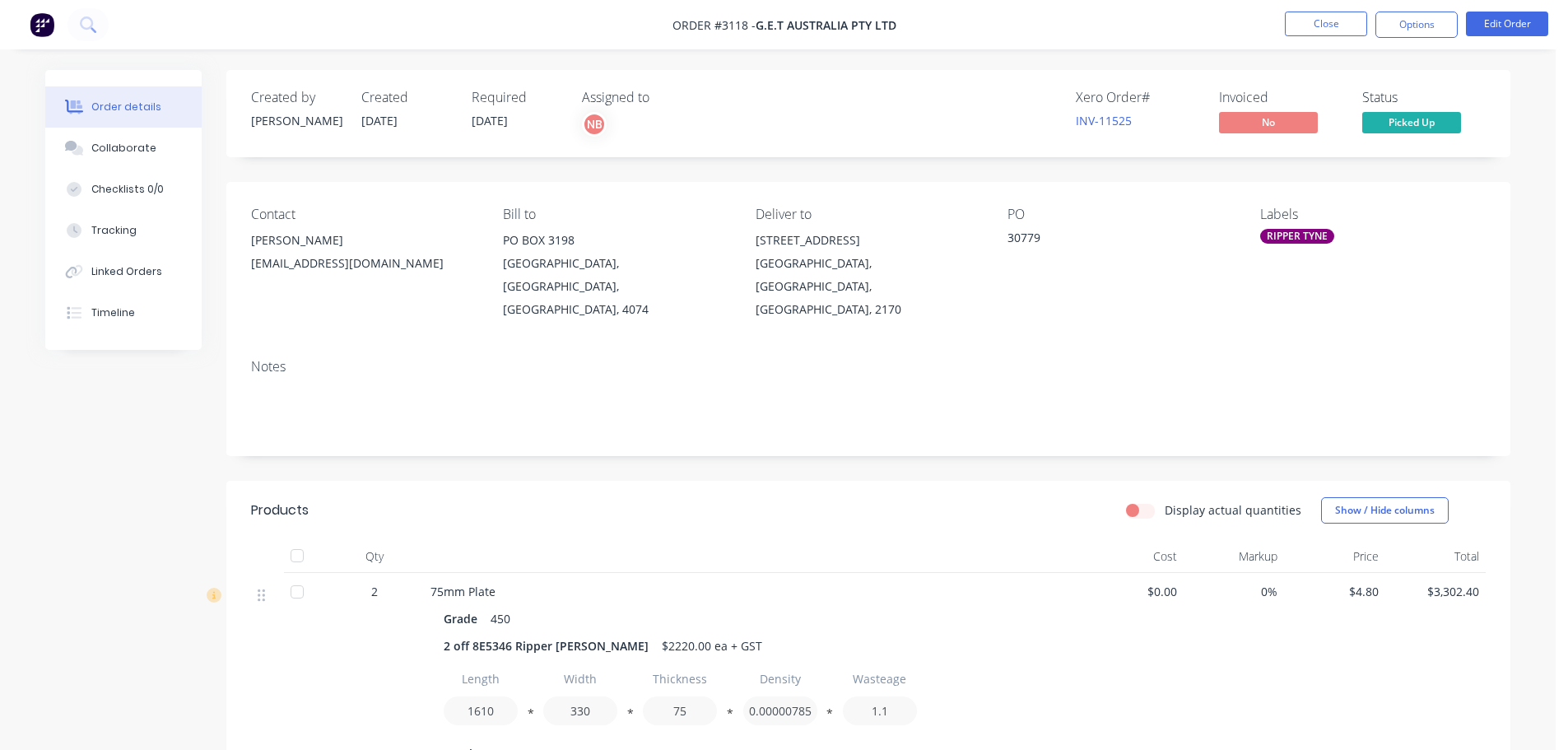
drag, startPoint x: 1443, startPoint y: 26, endPoint x: 1433, endPoint y: 42, distance: 18.9
click at [1442, 26] on button "Options" at bounding box center [1416, 24] width 82 height 26
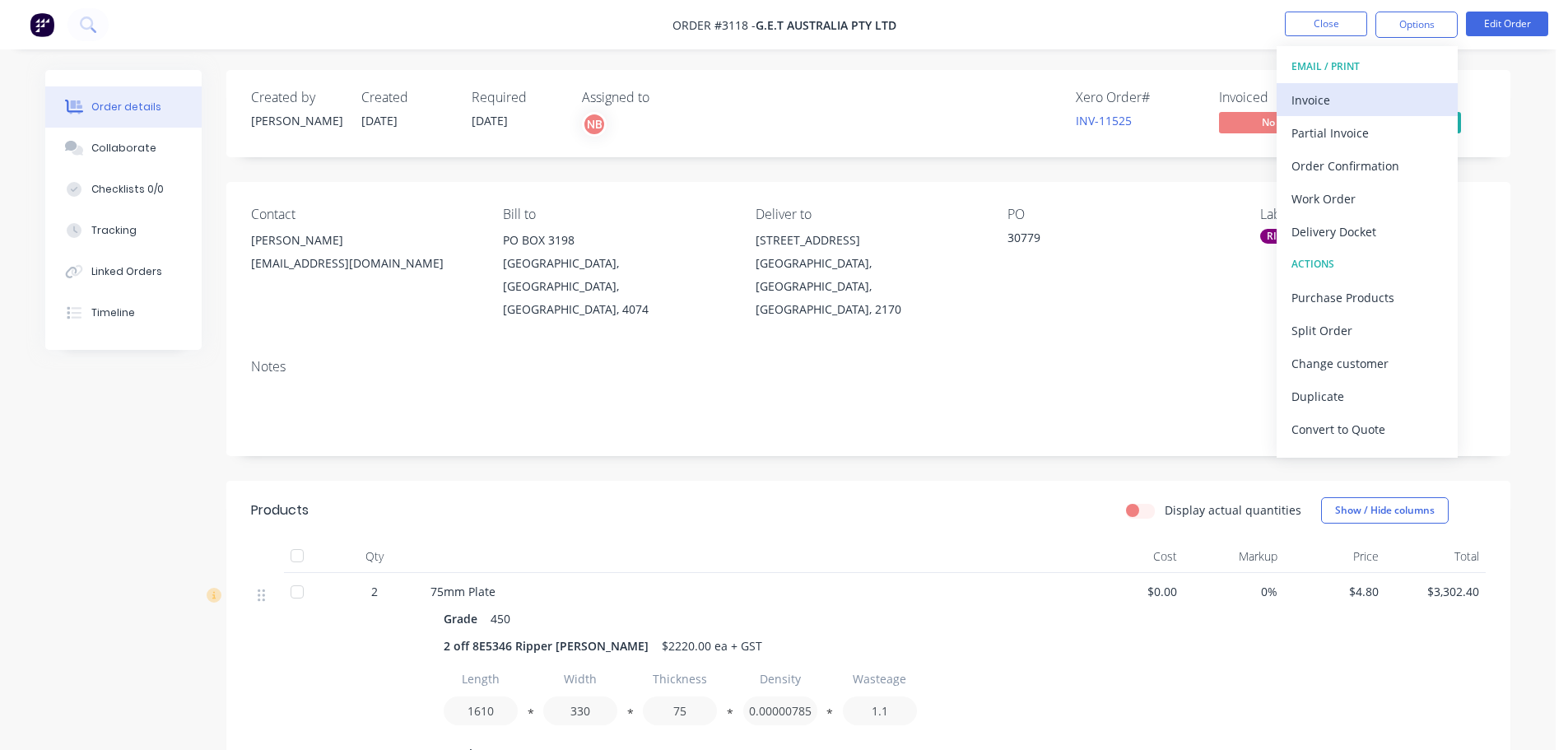
click at [1369, 103] on div "Invoice" at bounding box center [1367, 99] width 152 height 23
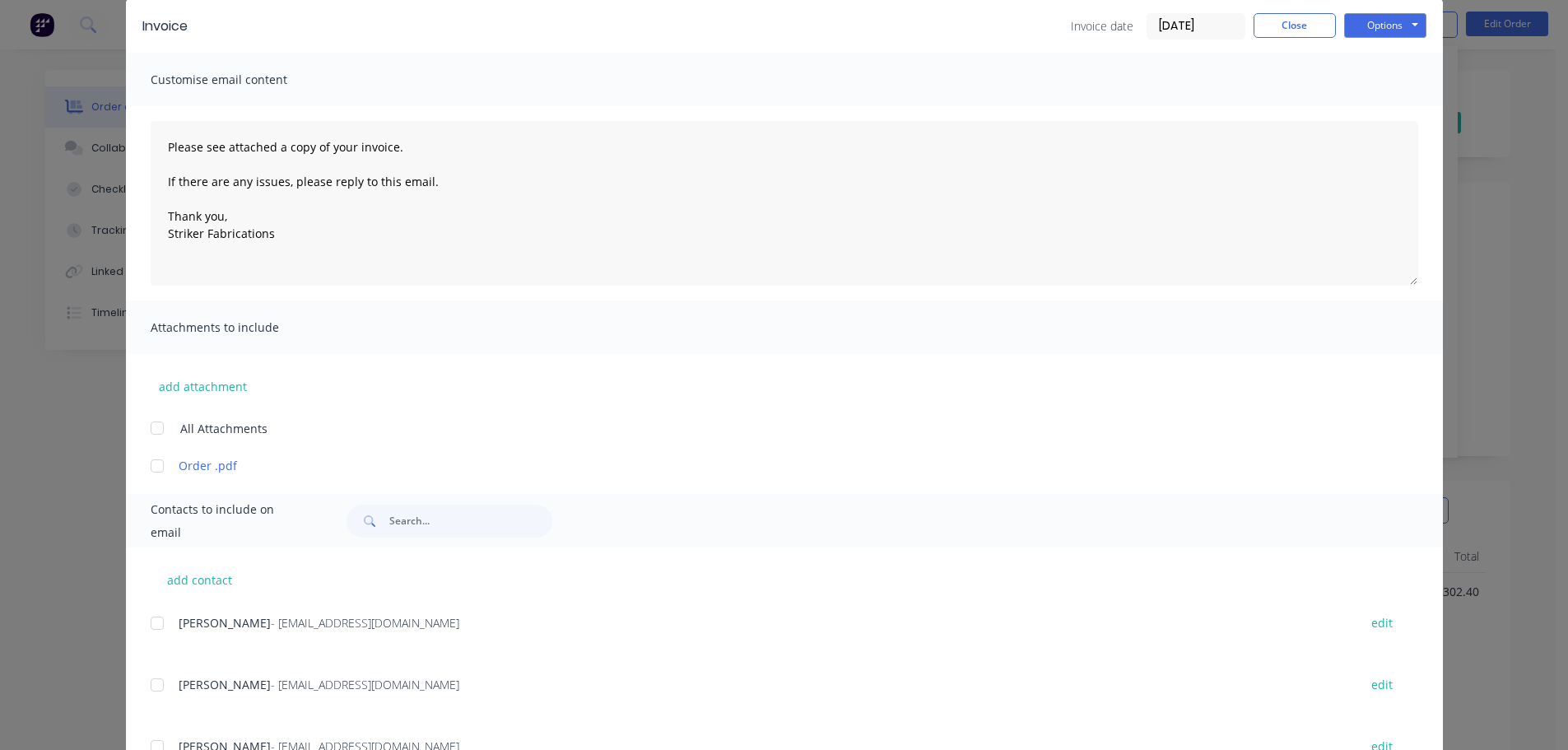
scroll to position [327, 0]
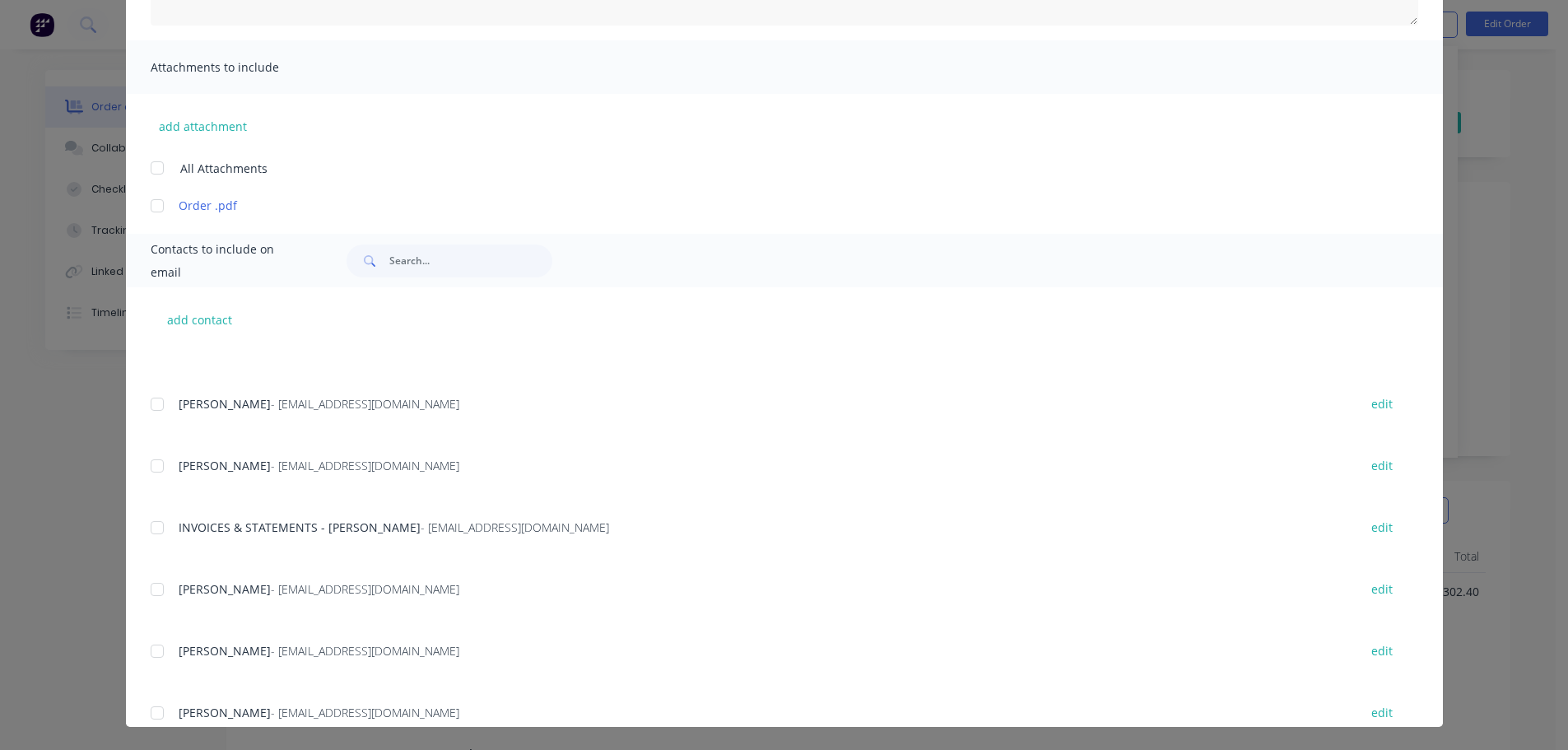
click at [145, 531] on div at bounding box center [157, 527] width 33 height 33
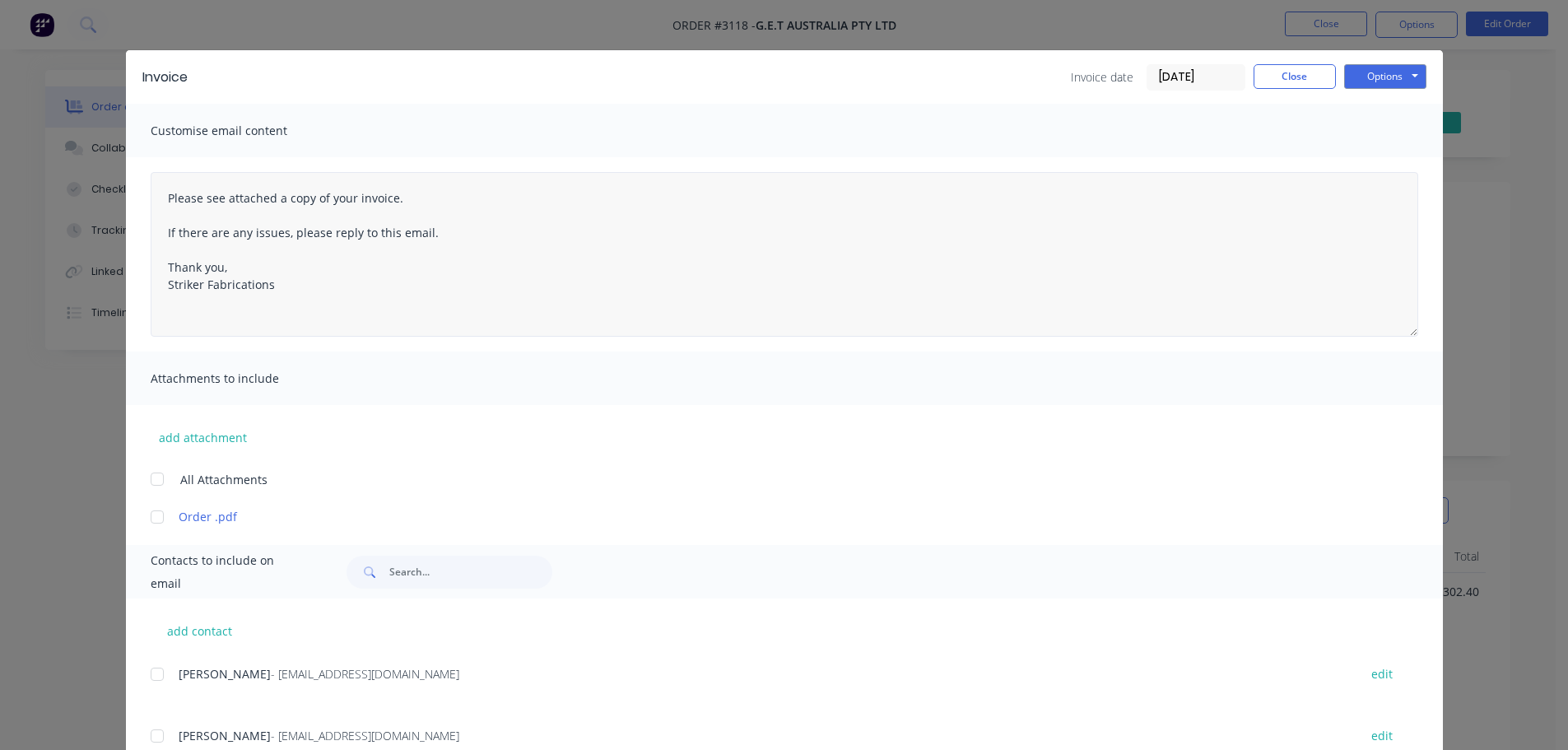
scroll to position [0, 0]
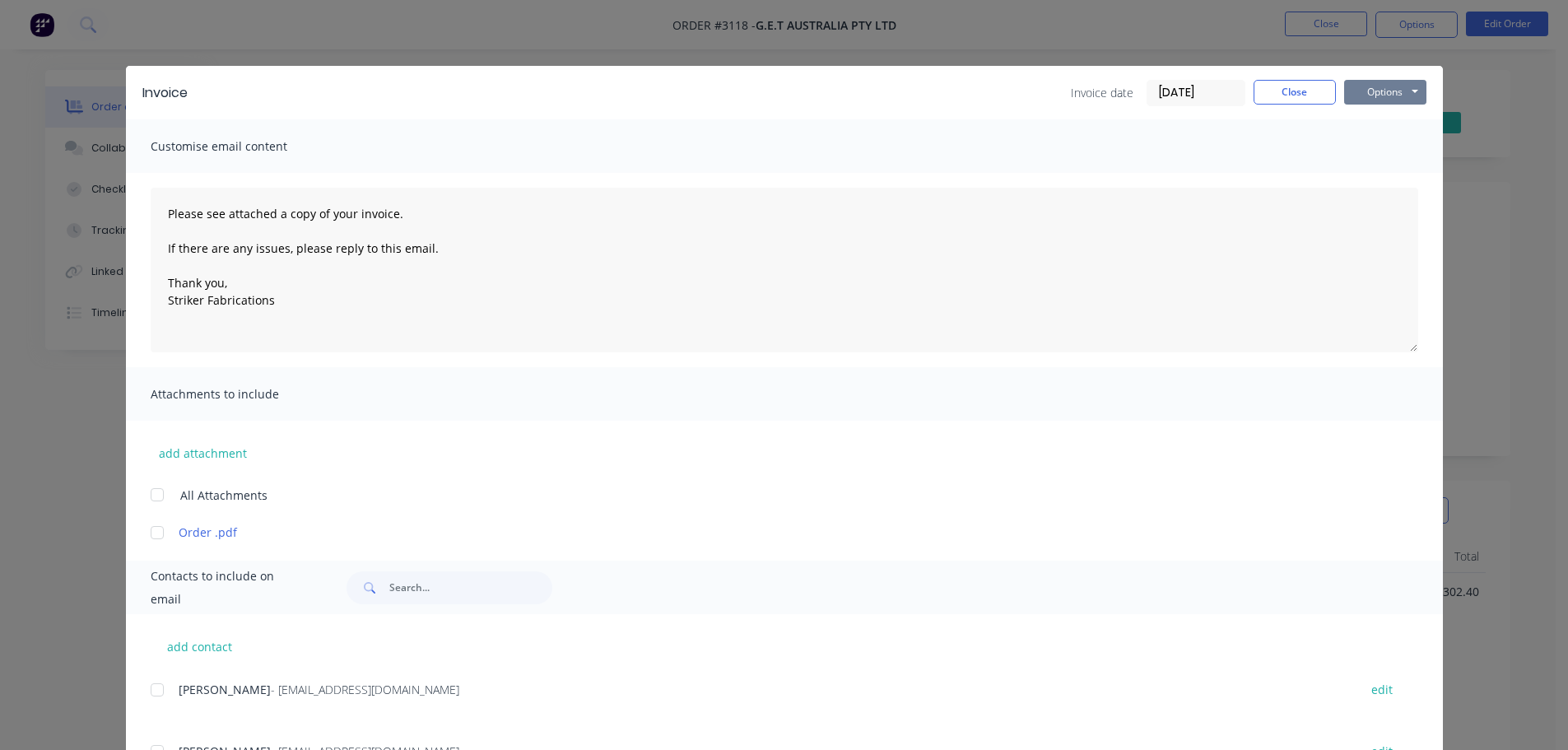
click at [1386, 98] on button "Options" at bounding box center [1385, 92] width 82 height 24
click at [1372, 143] on button "Print" at bounding box center [1396, 148] width 105 height 27
click at [1381, 95] on button "Options" at bounding box center [1385, 92] width 82 height 24
click at [1377, 169] on button "Email" at bounding box center [1396, 175] width 105 height 27
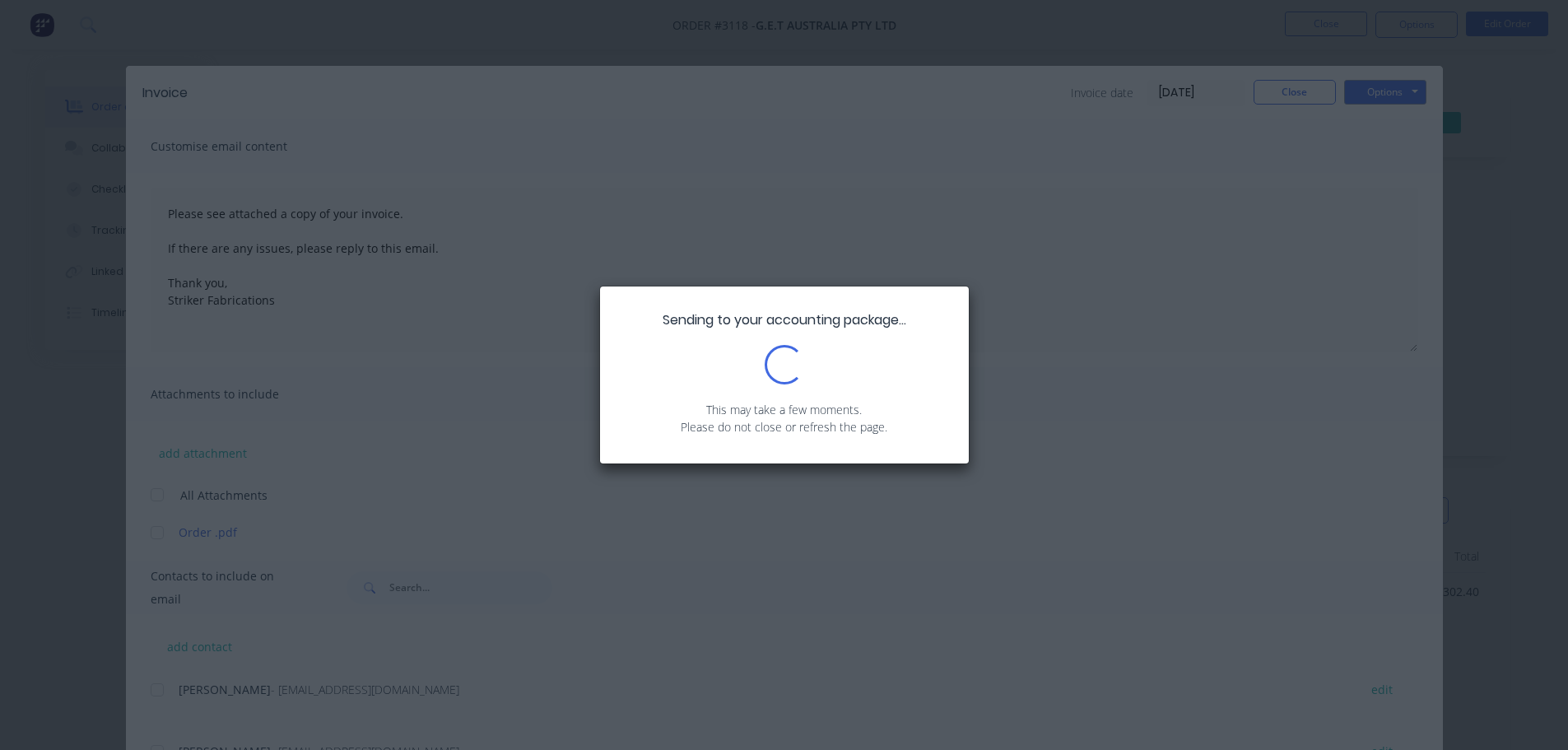
drag, startPoint x: 1351, startPoint y: 173, endPoint x: 1213, endPoint y: 114, distance: 150.1
click at [1213, 118] on div "Sending to your accounting package... Loading... This may take a few moments. P…" at bounding box center [784, 375] width 1568 height 750
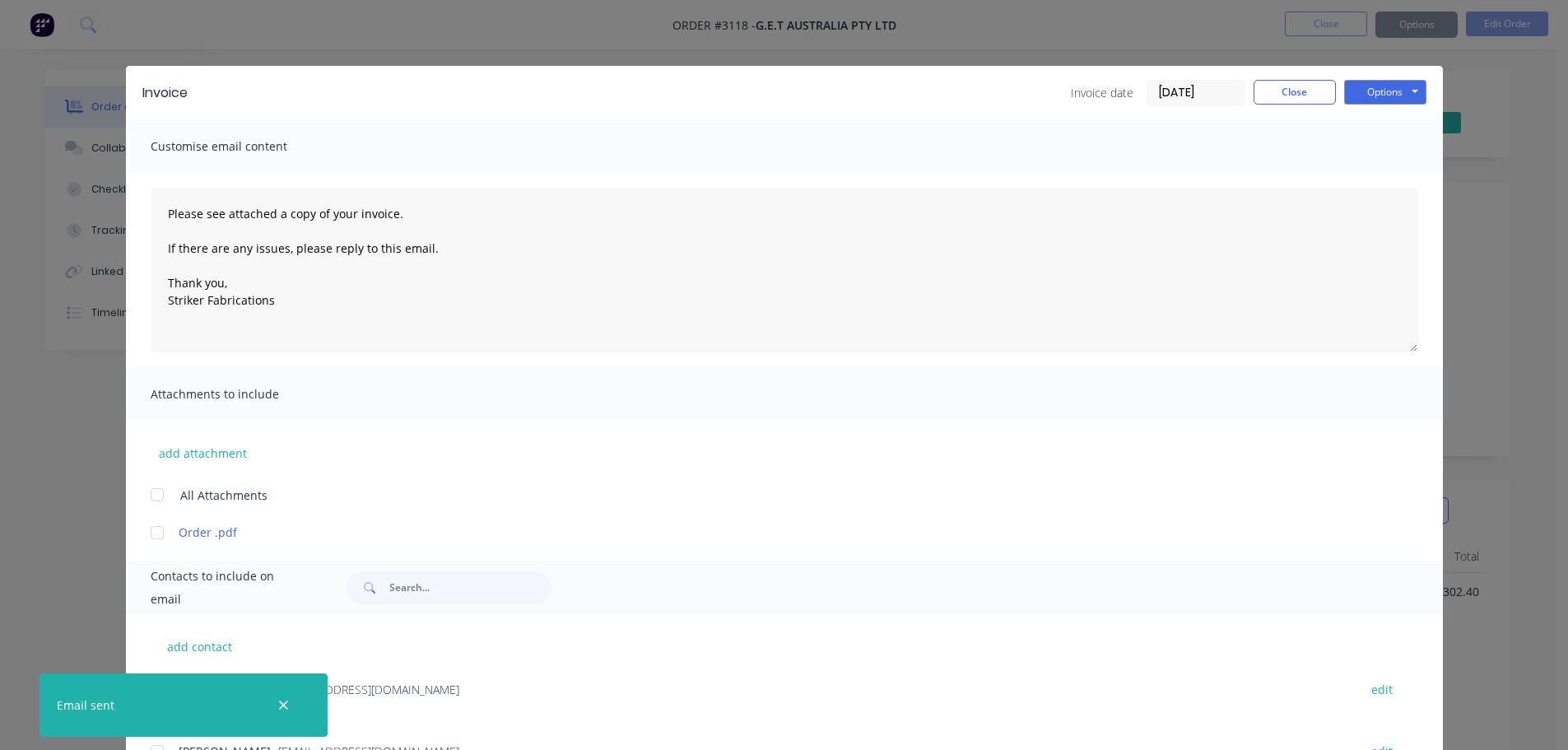
type textarea "Please see attached a copy of your invoice. If there are any issues, please rep…"
click at [1289, 95] on button "Close" at bounding box center [1294, 92] width 82 height 24
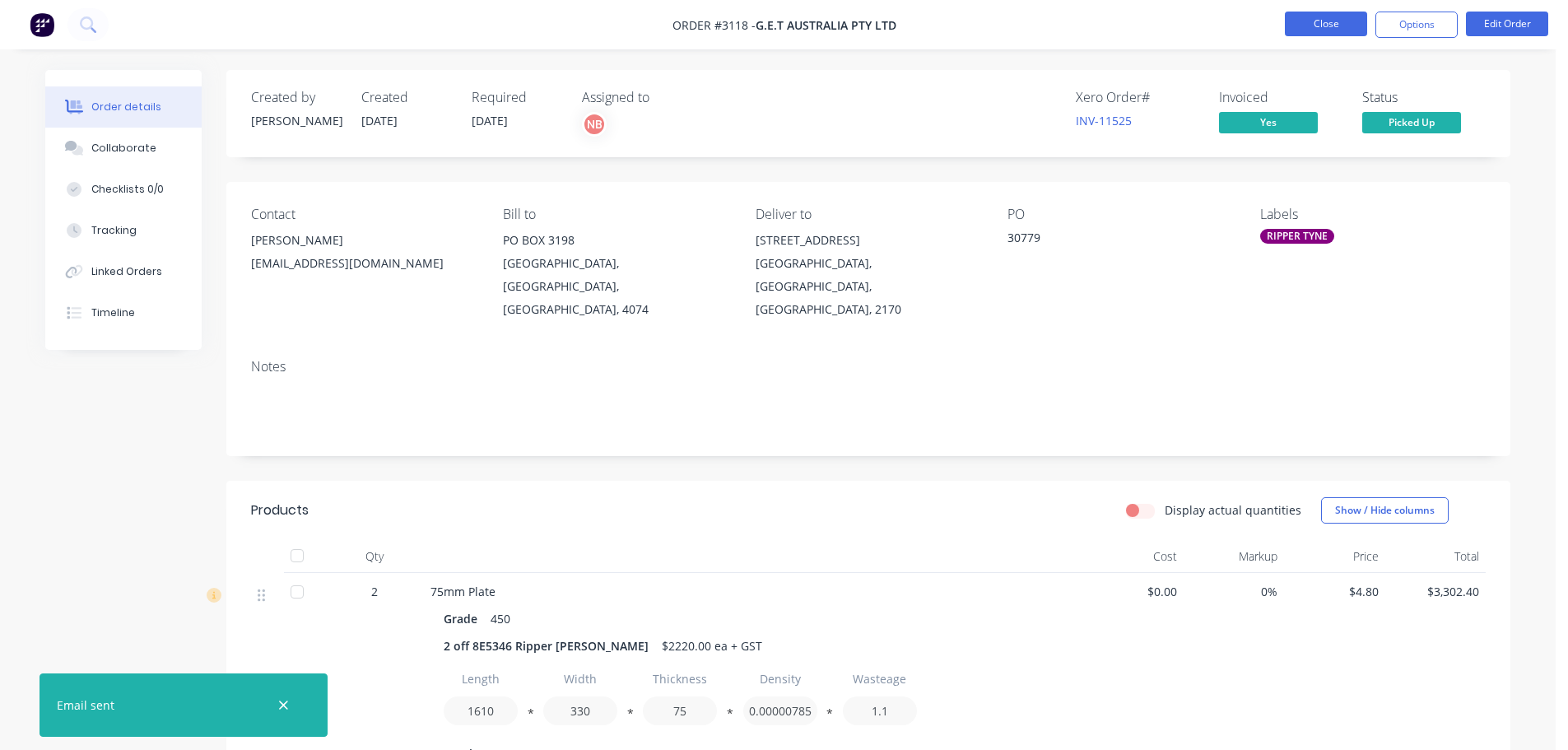
click at [1313, 22] on button "Close" at bounding box center [1326, 23] width 82 height 24
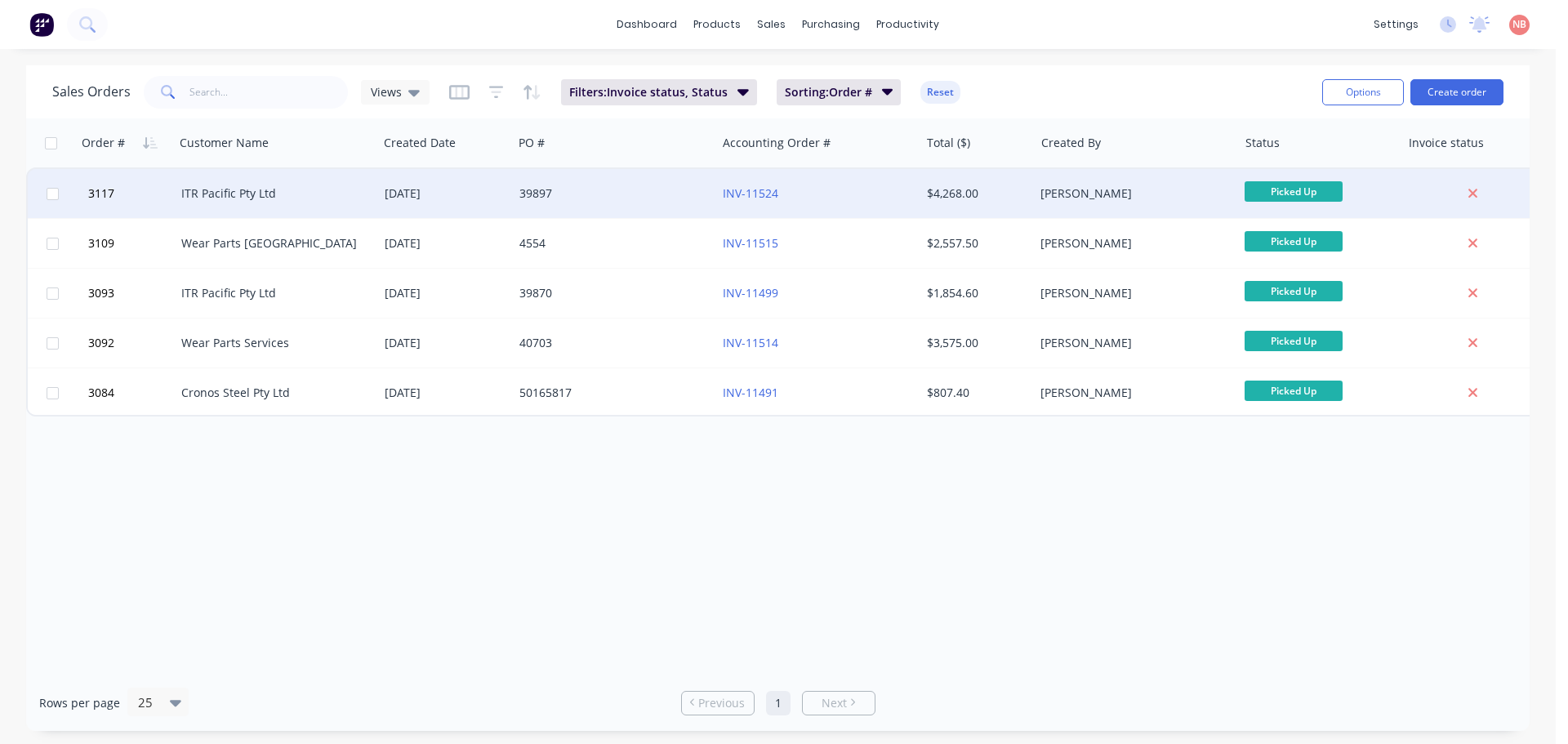
click at [627, 192] on div "39897" at bounding box center [609, 193] width 181 height 17
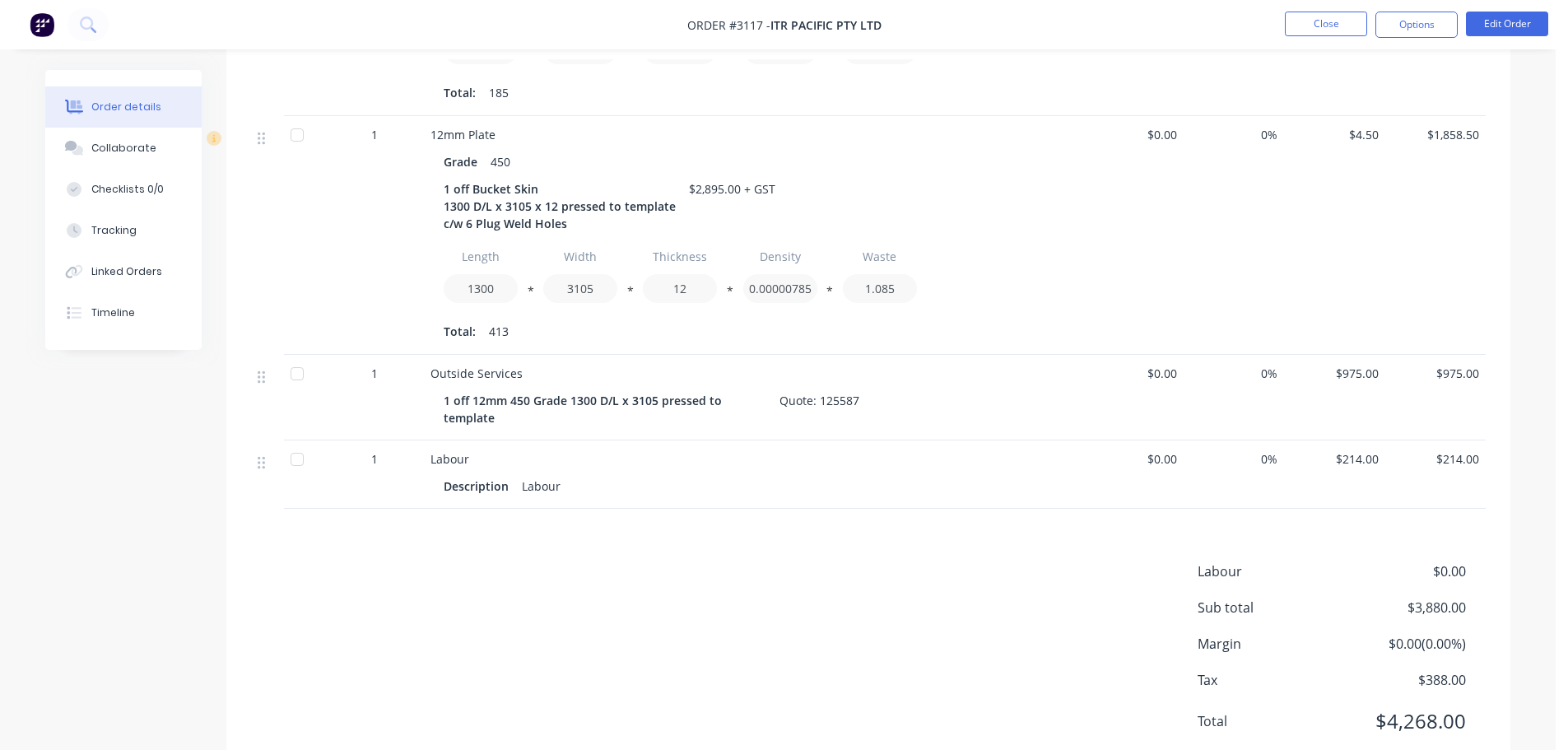
scroll to position [747, 0]
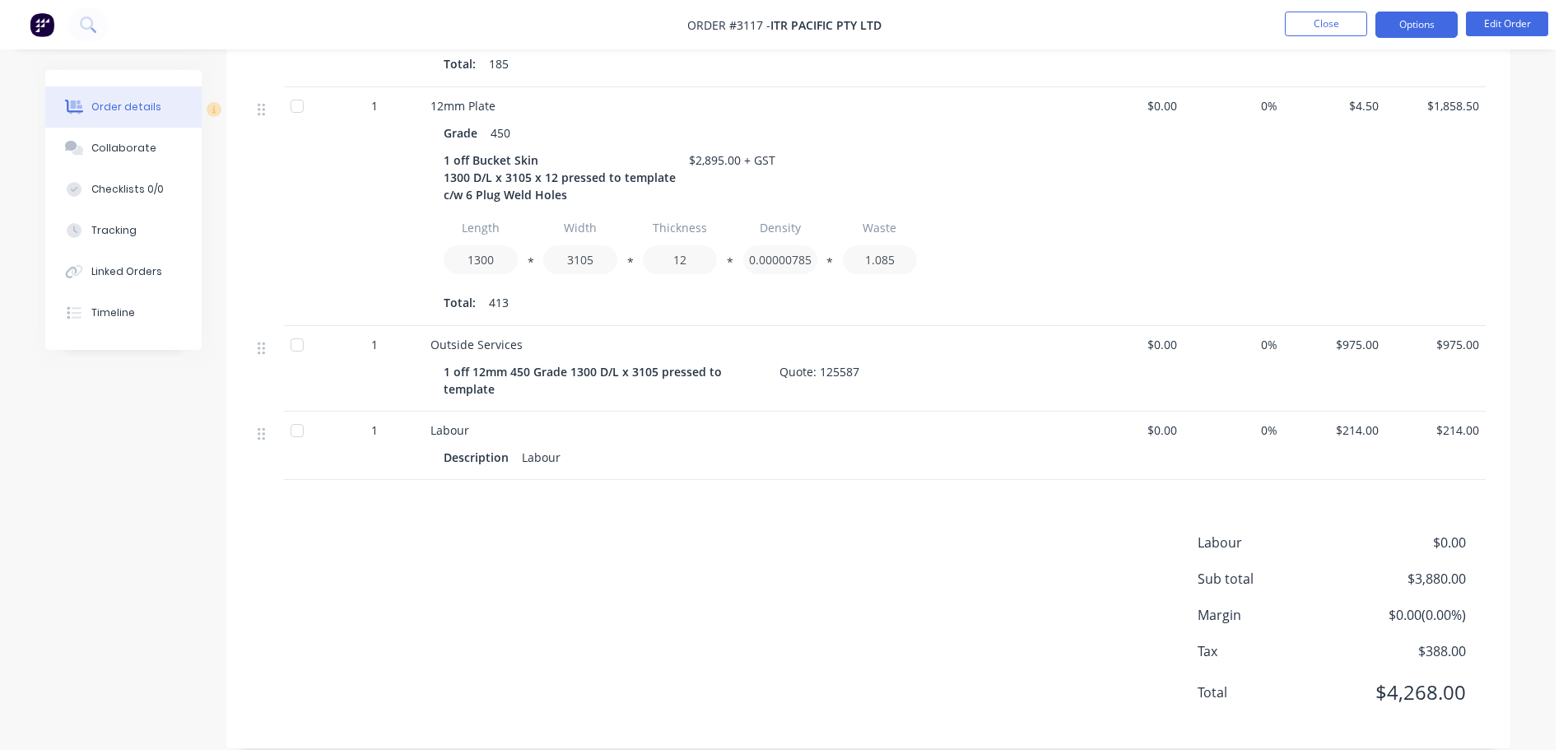
click at [1414, 14] on button "Options" at bounding box center [1416, 24] width 82 height 26
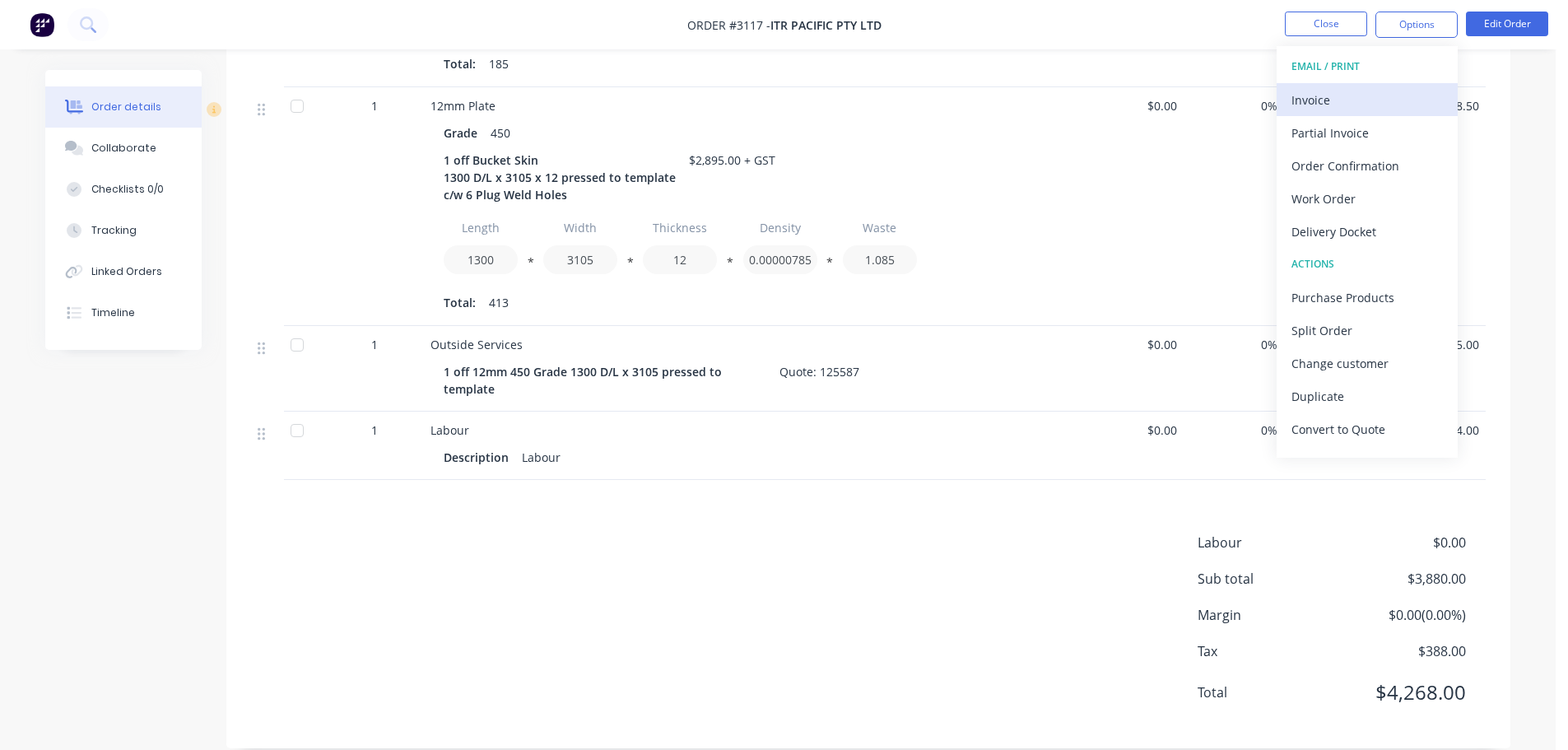
click at [1331, 106] on div "Invoice" at bounding box center [1367, 99] width 152 height 23
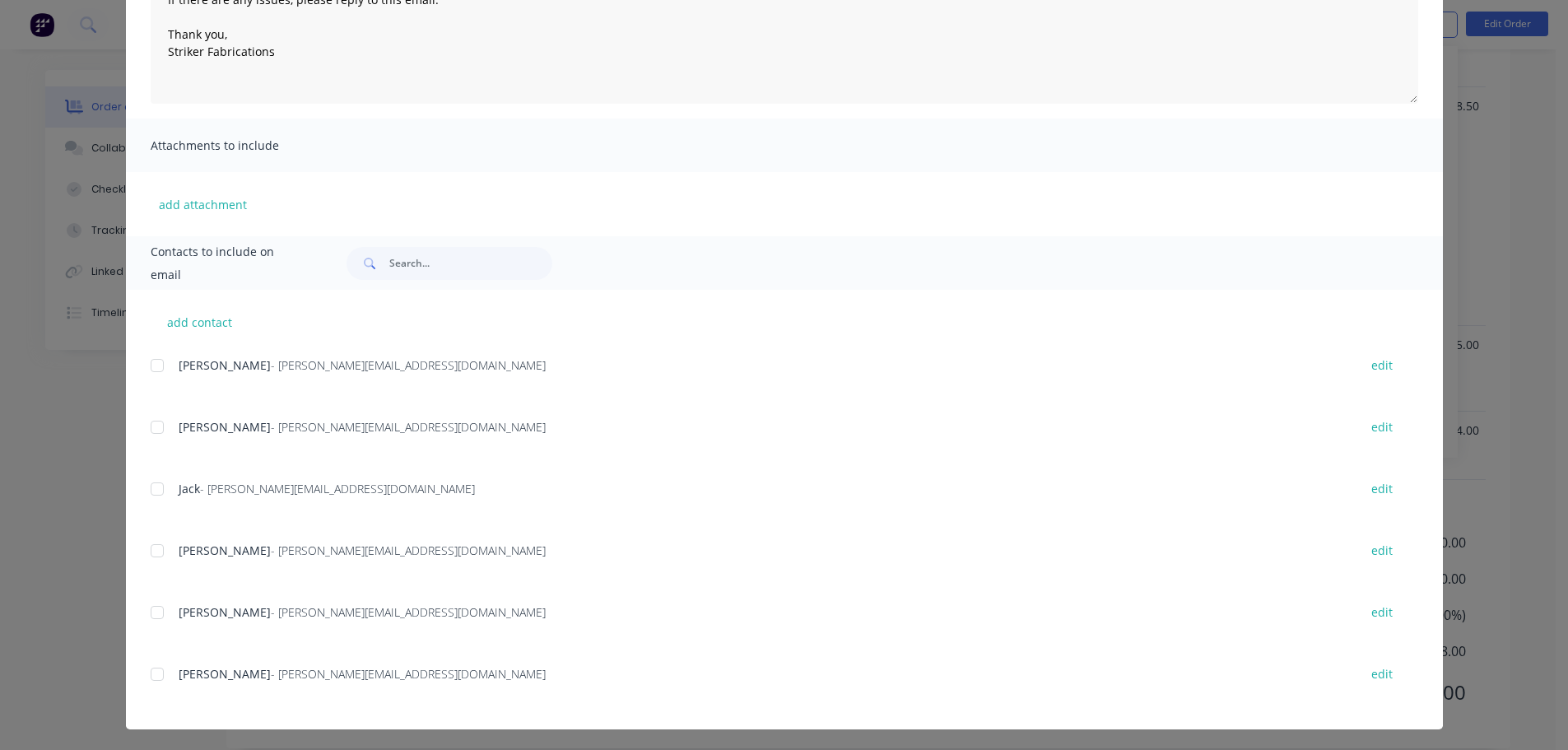
scroll to position [251, 0]
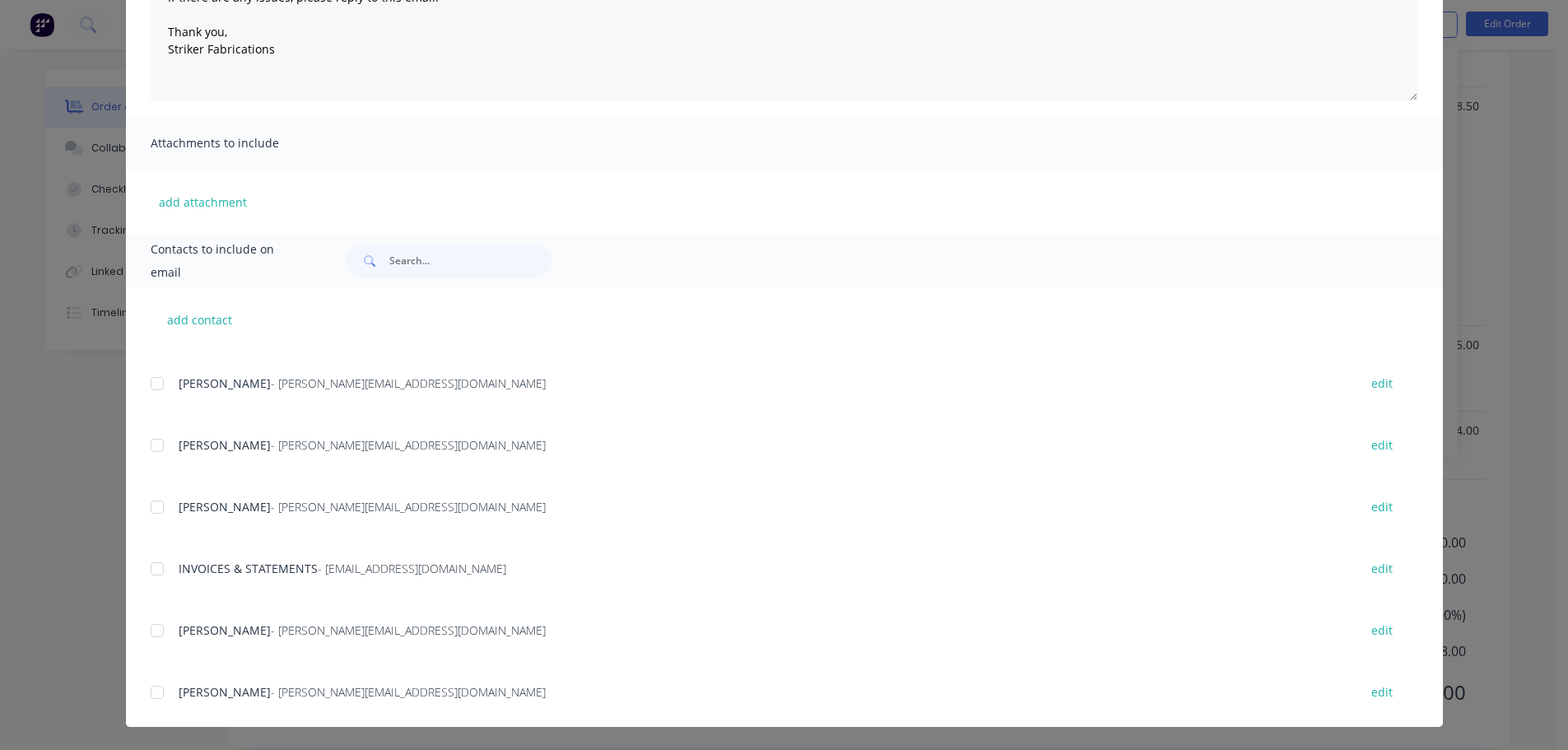
click at [150, 556] on div at bounding box center [157, 568] width 33 height 33
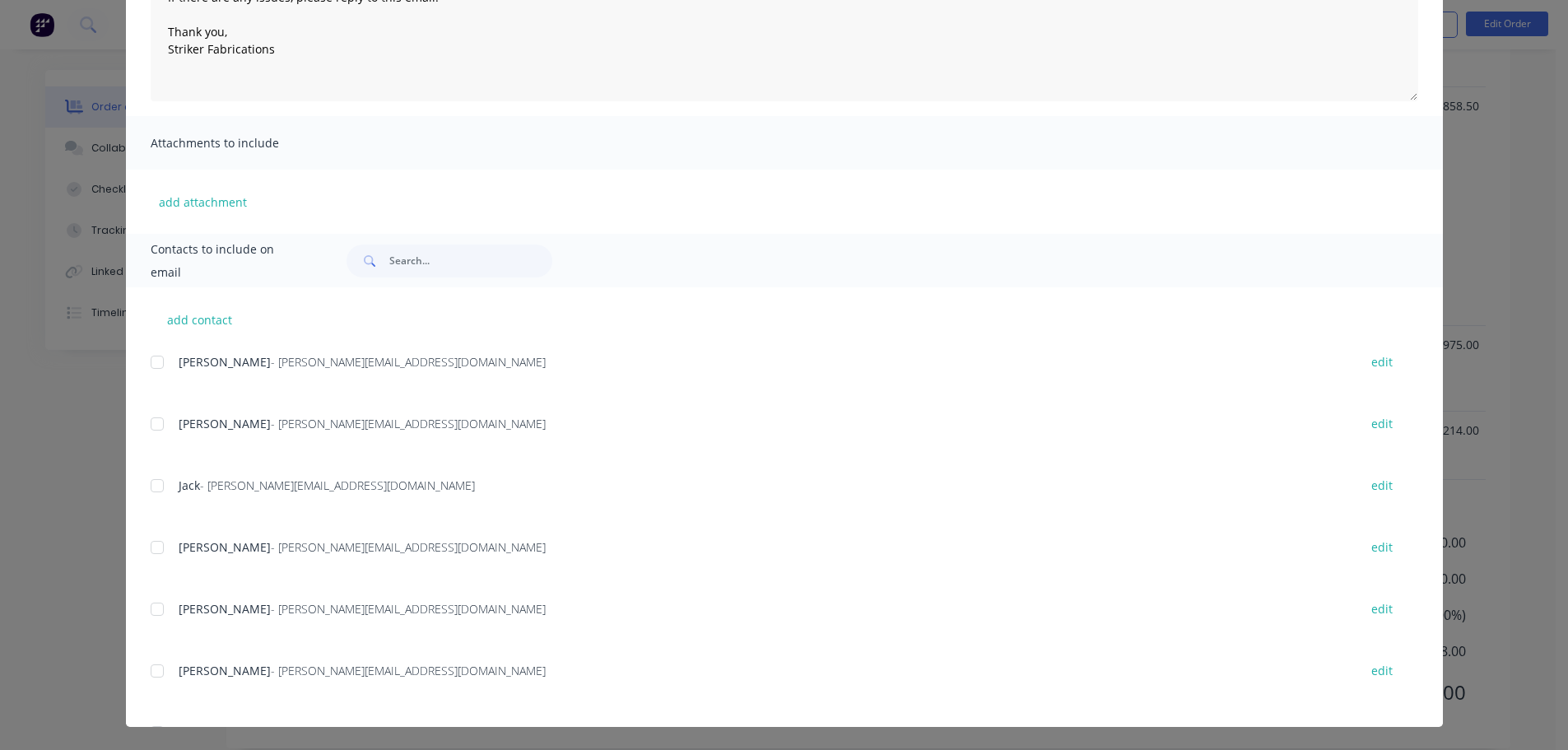
scroll to position [0, 0]
drag, startPoint x: 1010, startPoint y: 409, endPoint x: 1353, endPoint y: 181, distance: 411.9
click at [1353, 181] on div "add attachment" at bounding box center [784, 202] width 1317 height 64
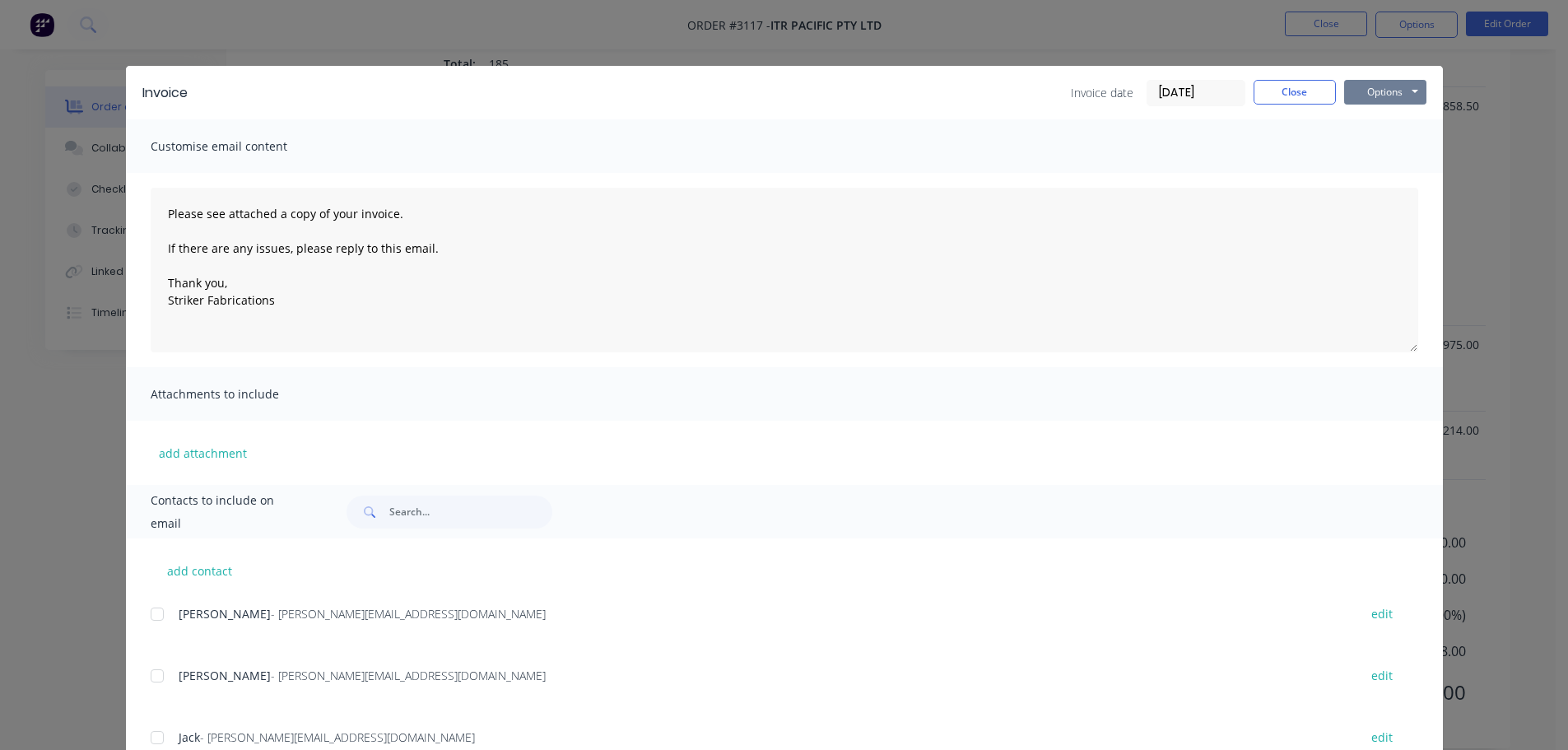
click at [1374, 96] on button "Options" at bounding box center [1385, 92] width 82 height 24
click at [1365, 151] on button "Print" at bounding box center [1396, 148] width 105 height 27
click at [1411, 98] on button "Options" at bounding box center [1385, 92] width 82 height 24
click at [1389, 172] on button "Email" at bounding box center [1396, 175] width 105 height 27
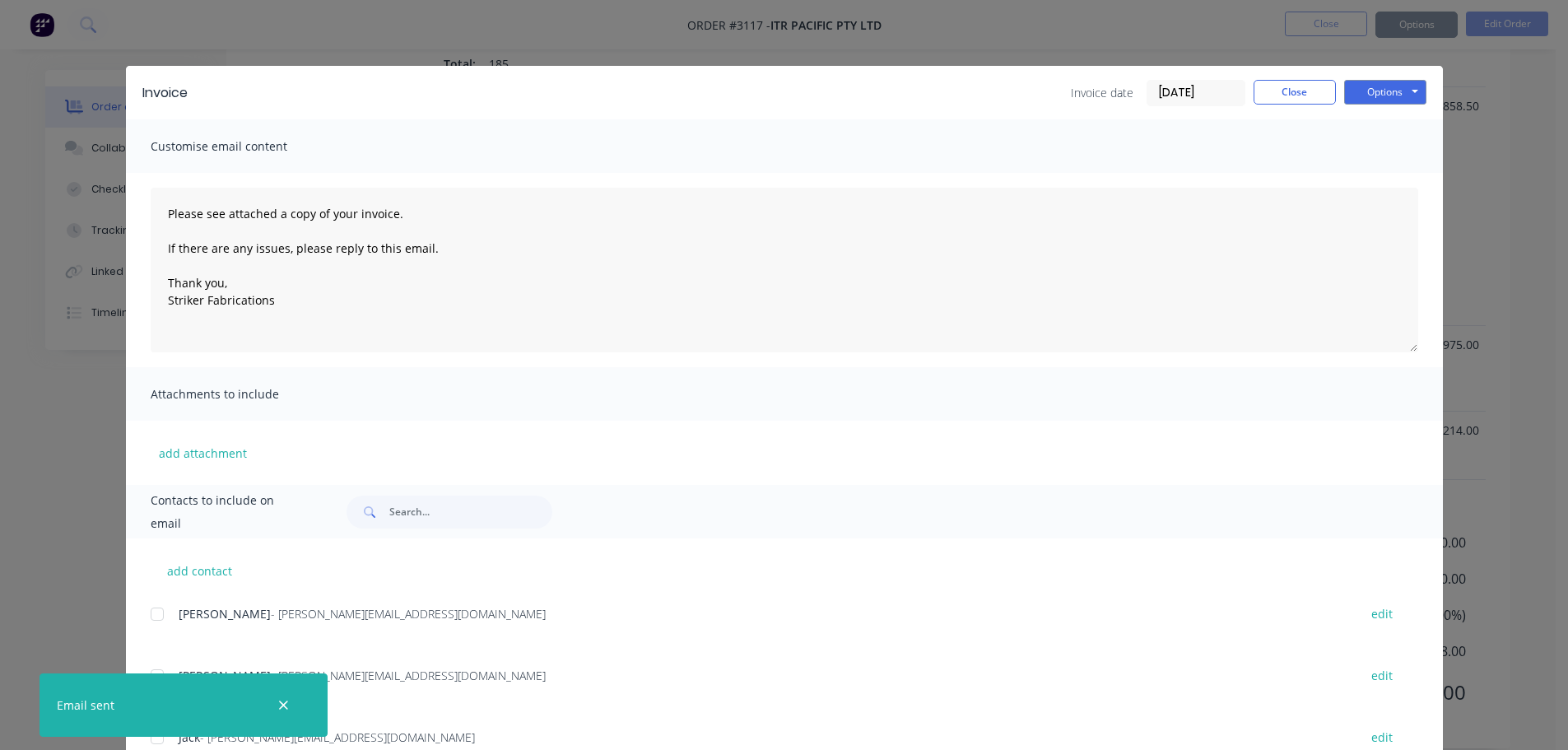
type textarea "Please see attached a copy of your invoice. If there are any issues, please rep…"
click at [1293, 87] on button "Close" at bounding box center [1294, 92] width 82 height 24
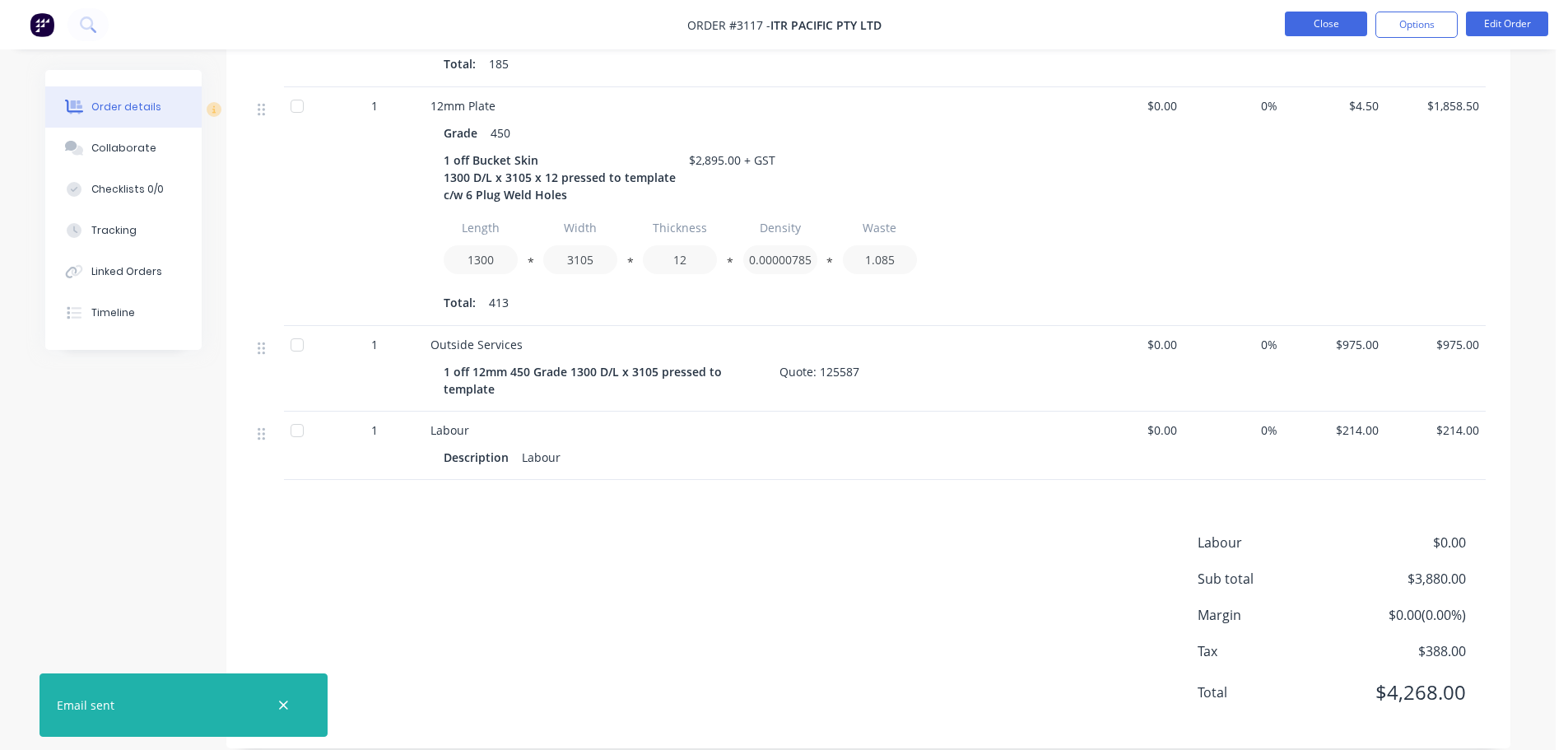
click at [1324, 25] on button "Close" at bounding box center [1326, 23] width 82 height 24
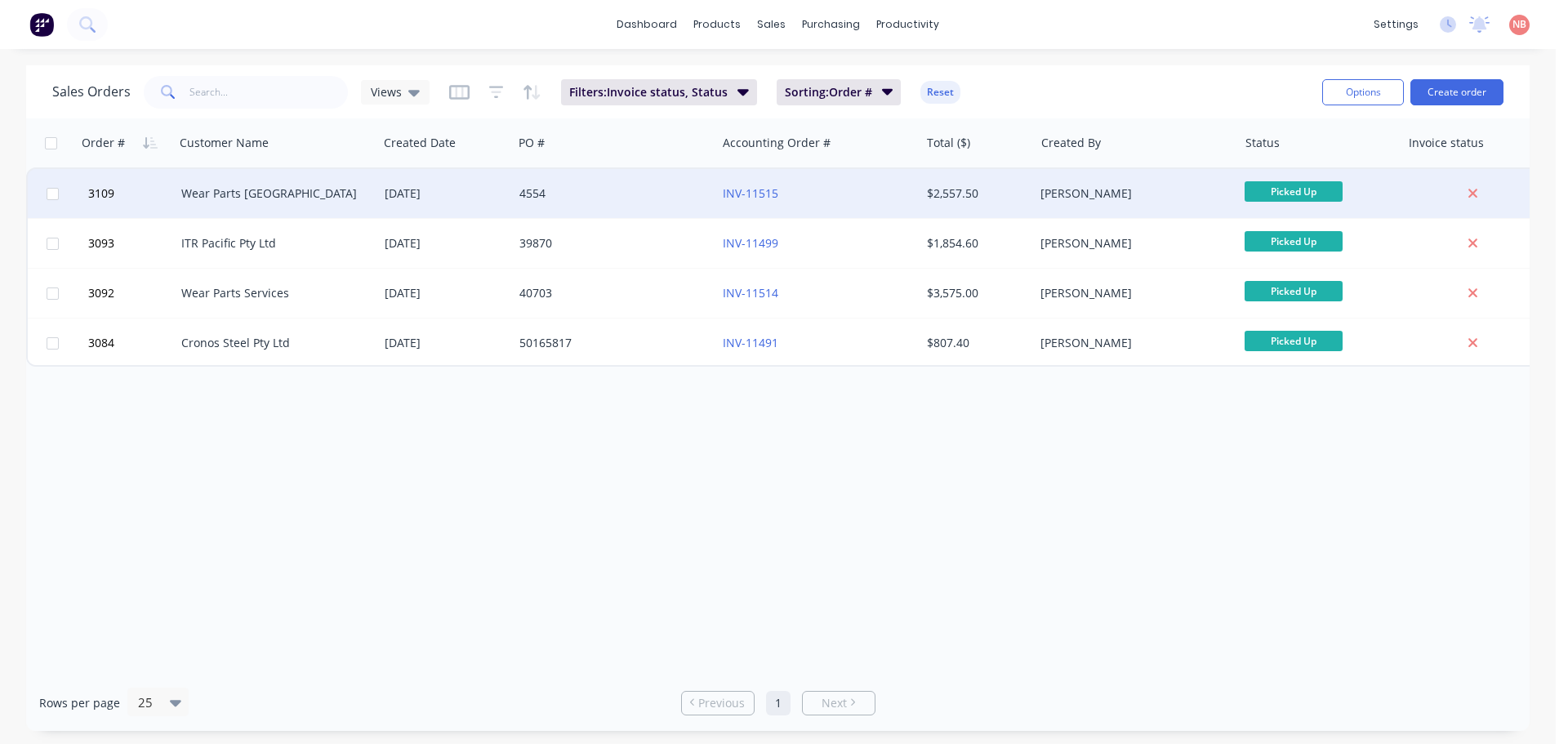
click at [659, 196] on div "4554" at bounding box center [609, 193] width 181 height 17
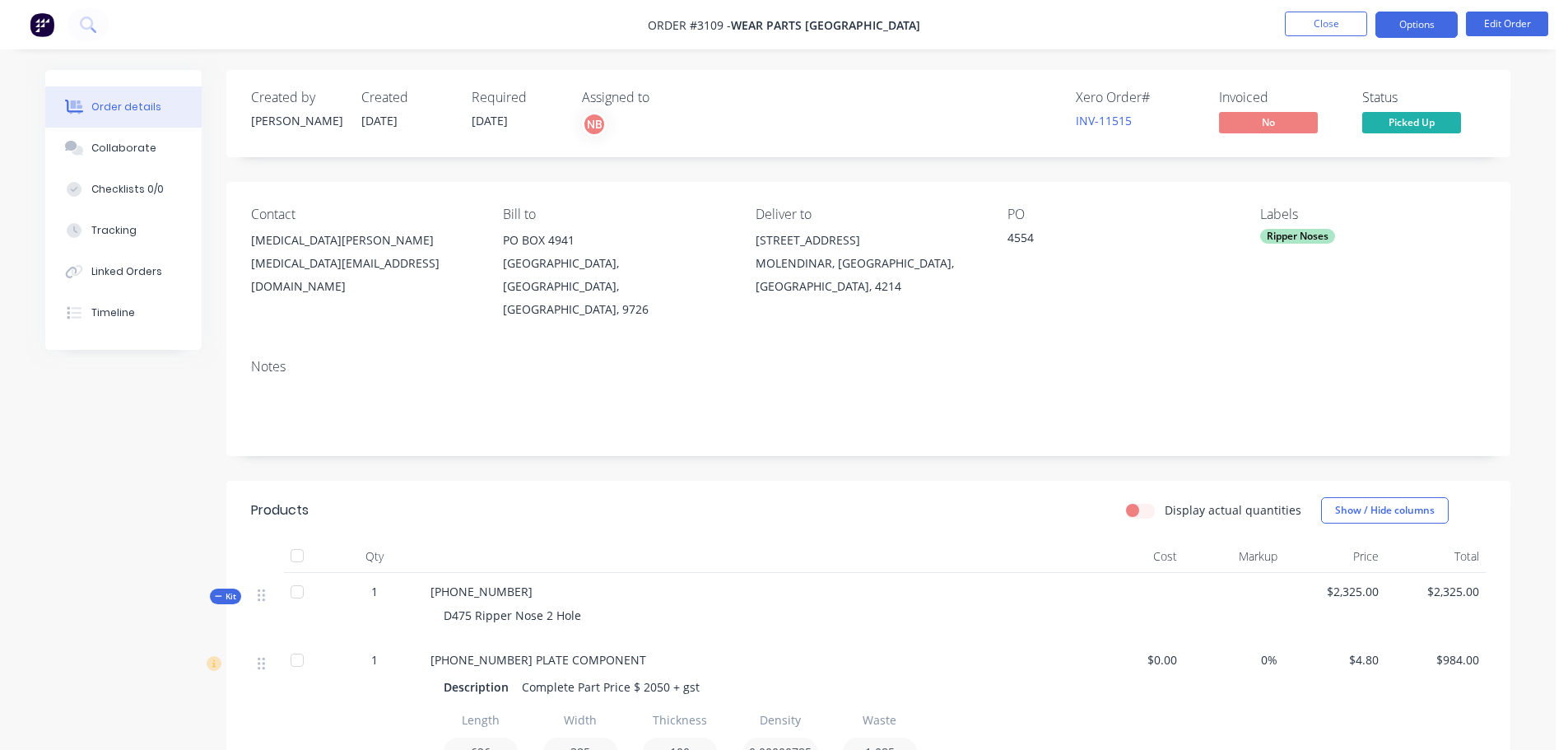
click at [1449, 30] on button "Options" at bounding box center [1416, 24] width 82 height 26
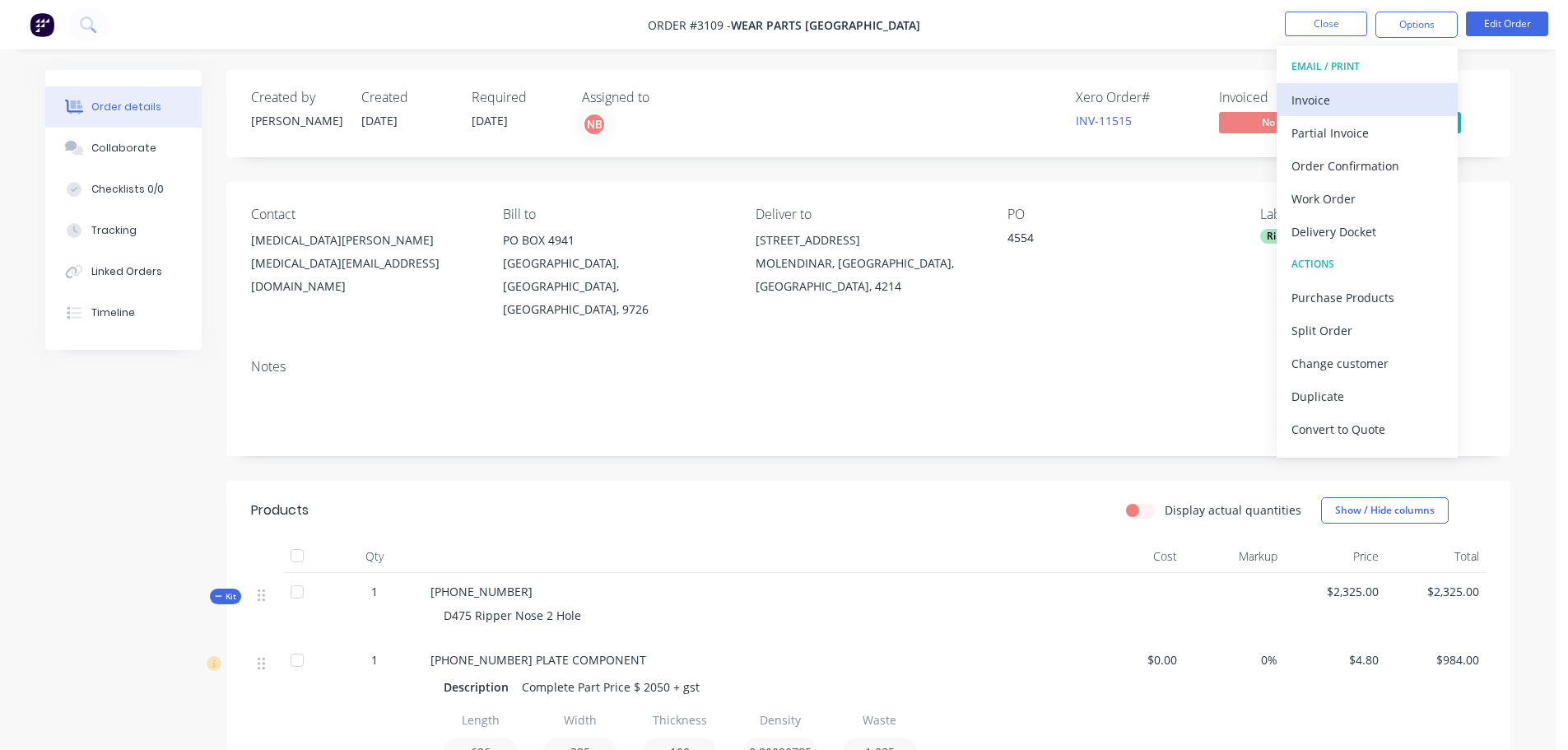
click at [1355, 107] on div "Invoice" at bounding box center [1367, 99] width 152 height 23
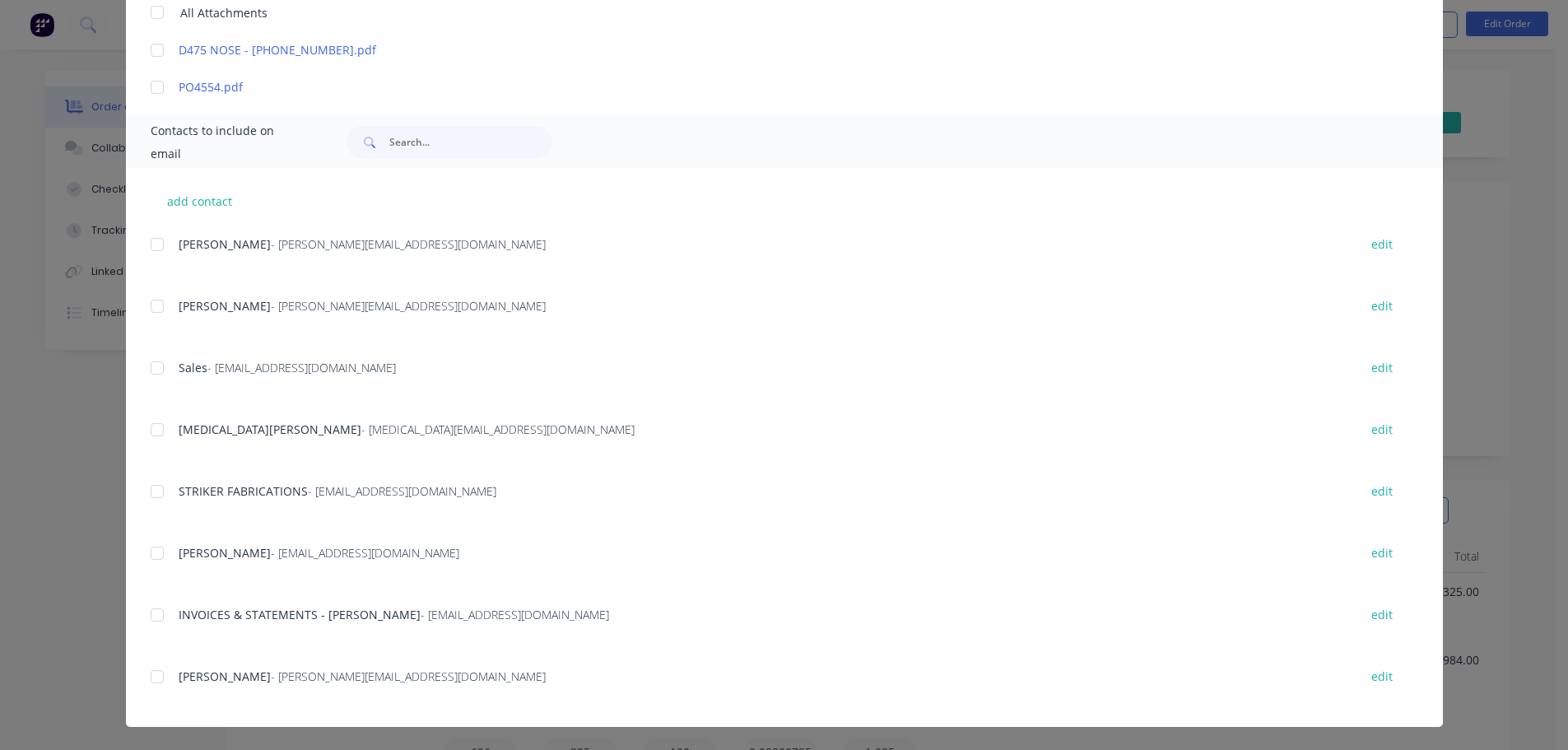
click at [159, 623] on div at bounding box center [157, 614] width 33 height 33
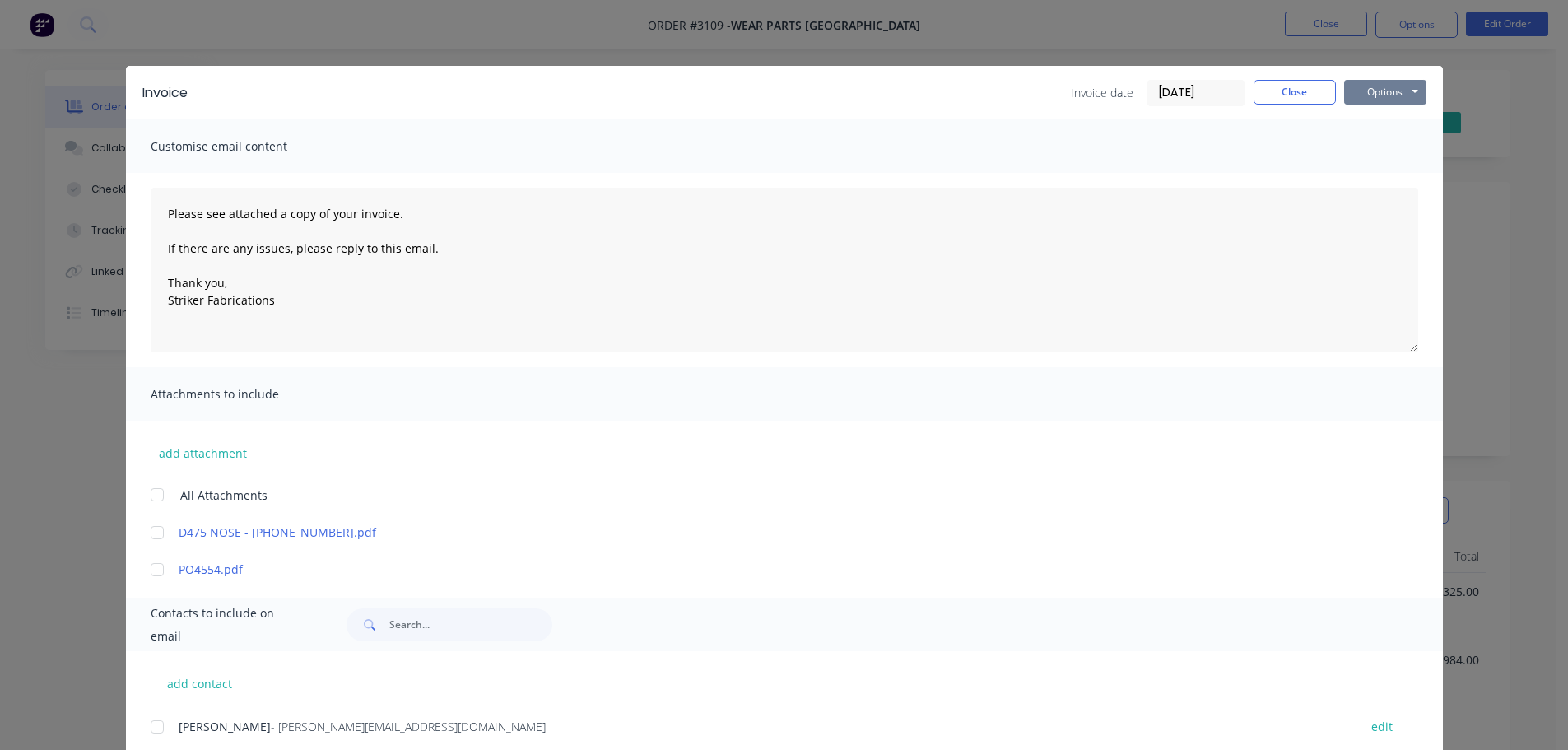
click at [1386, 99] on button "Options" at bounding box center [1385, 92] width 82 height 24
click at [1366, 146] on button "Print" at bounding box center [1396, 148] width 105 height 27
click at [1397, 96] on button "Options" at bounding box center [1385, 92] width 82 height 24
click at [1388, 172] on button "Email" at bounding box center [1396, 175] width 105 height 27
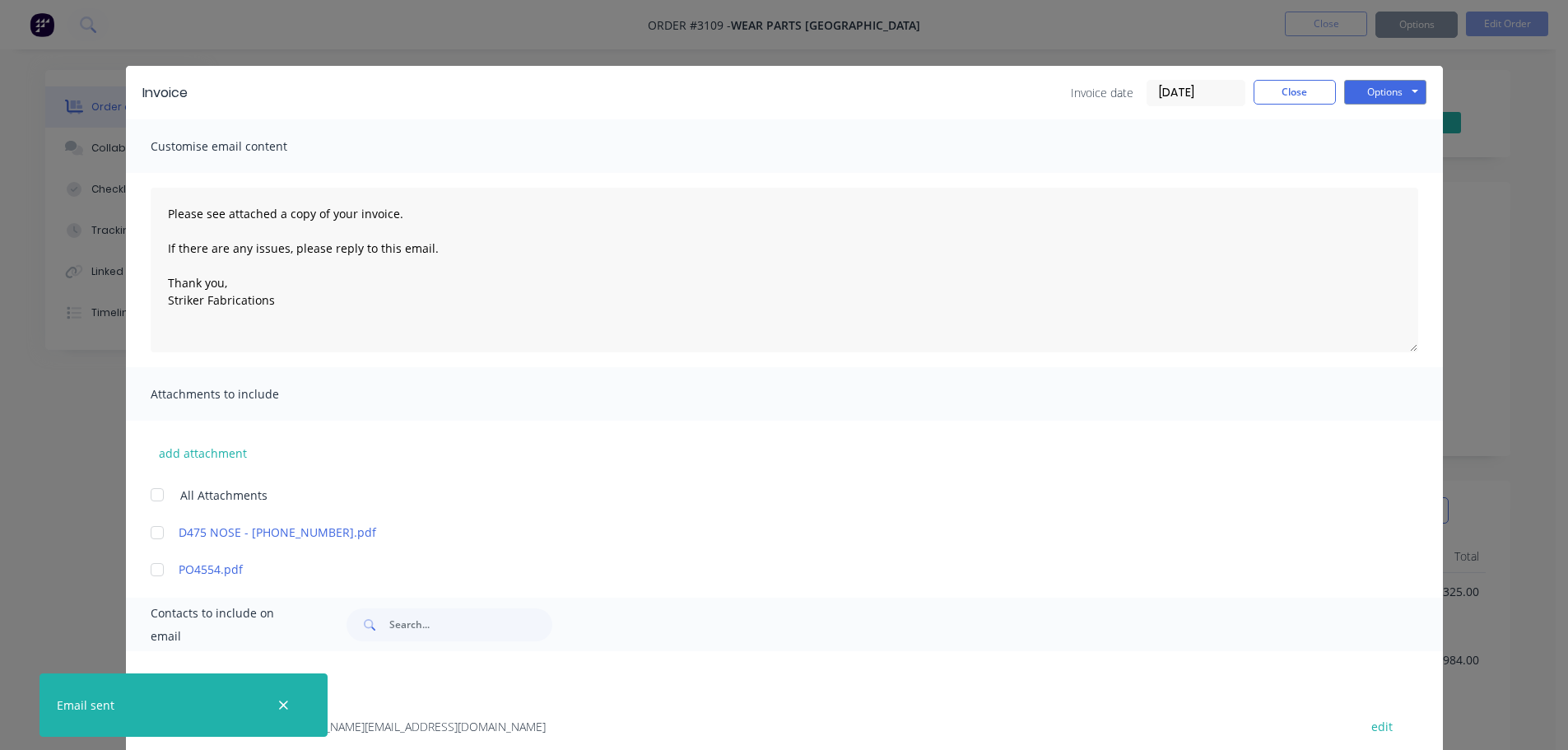
type textarea "Please see attached a copy of your invoice. If there are any issues, please rep…"
click at [1287, 93] on button "Close" at bounding box center [1294, 92] width 82 height 24
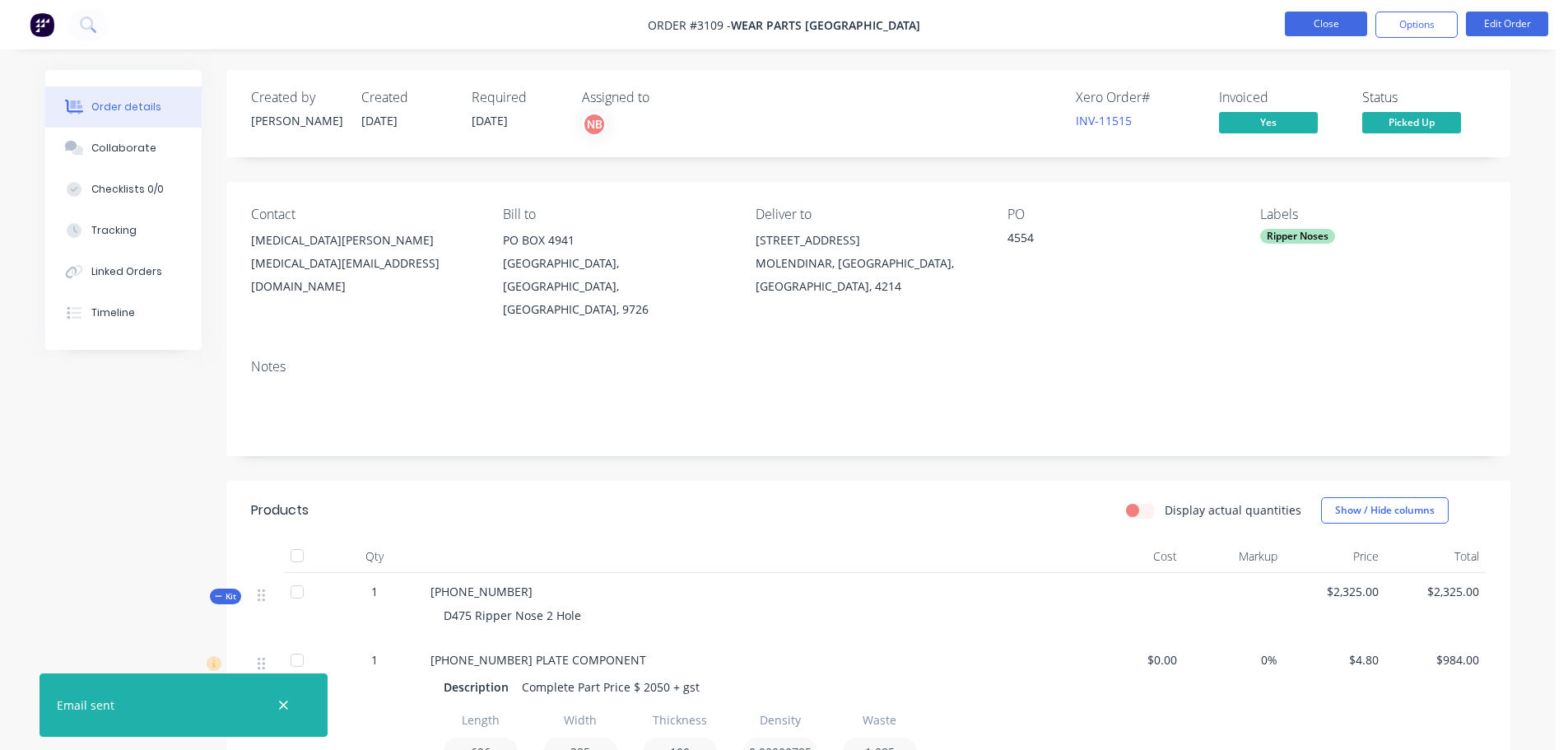
click at [1320, 33] on button "Close" at bounding box center [1326, 23] width 82 height 24
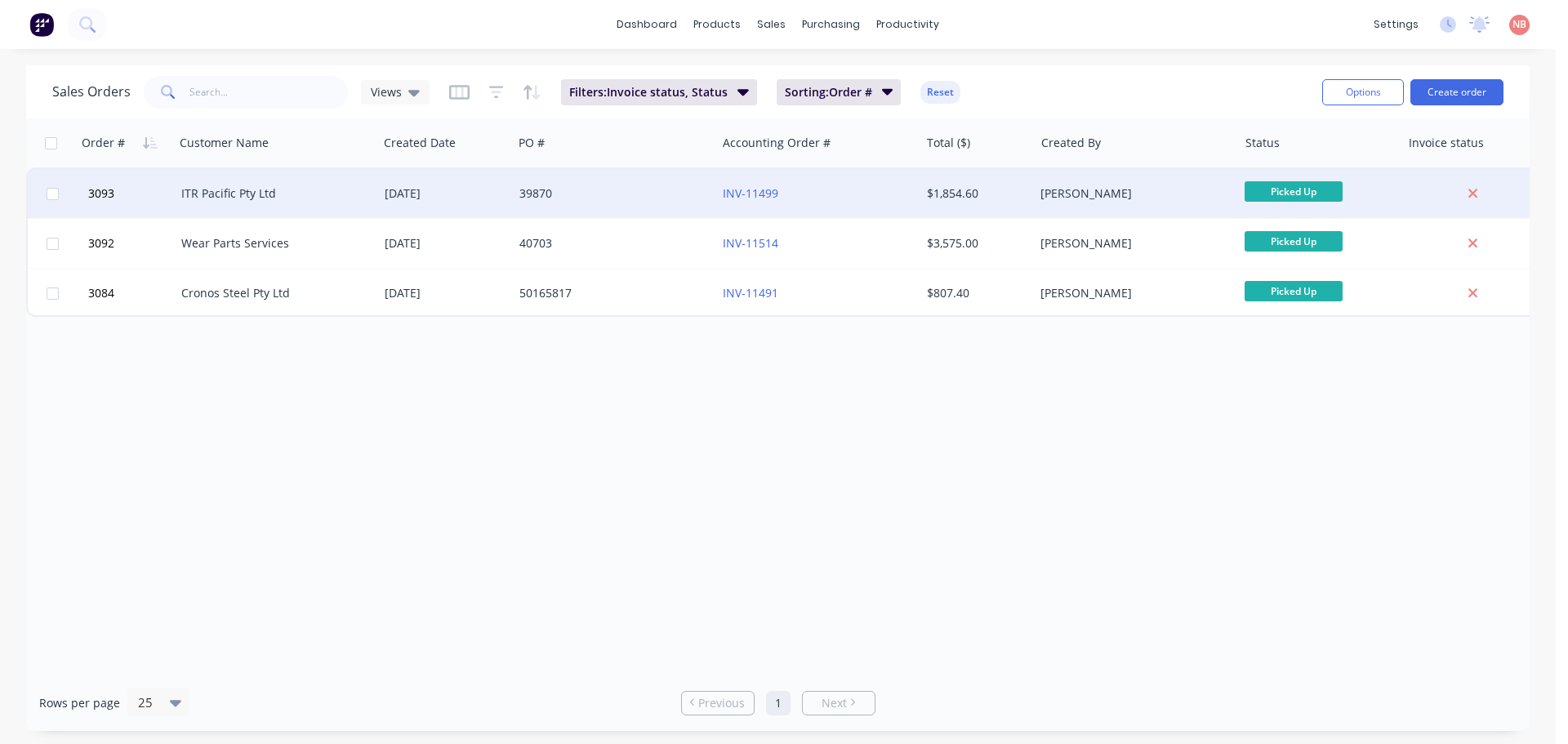
click at [684, 198] on div "39870" at bounding box center [609, 193] width 181 height 17
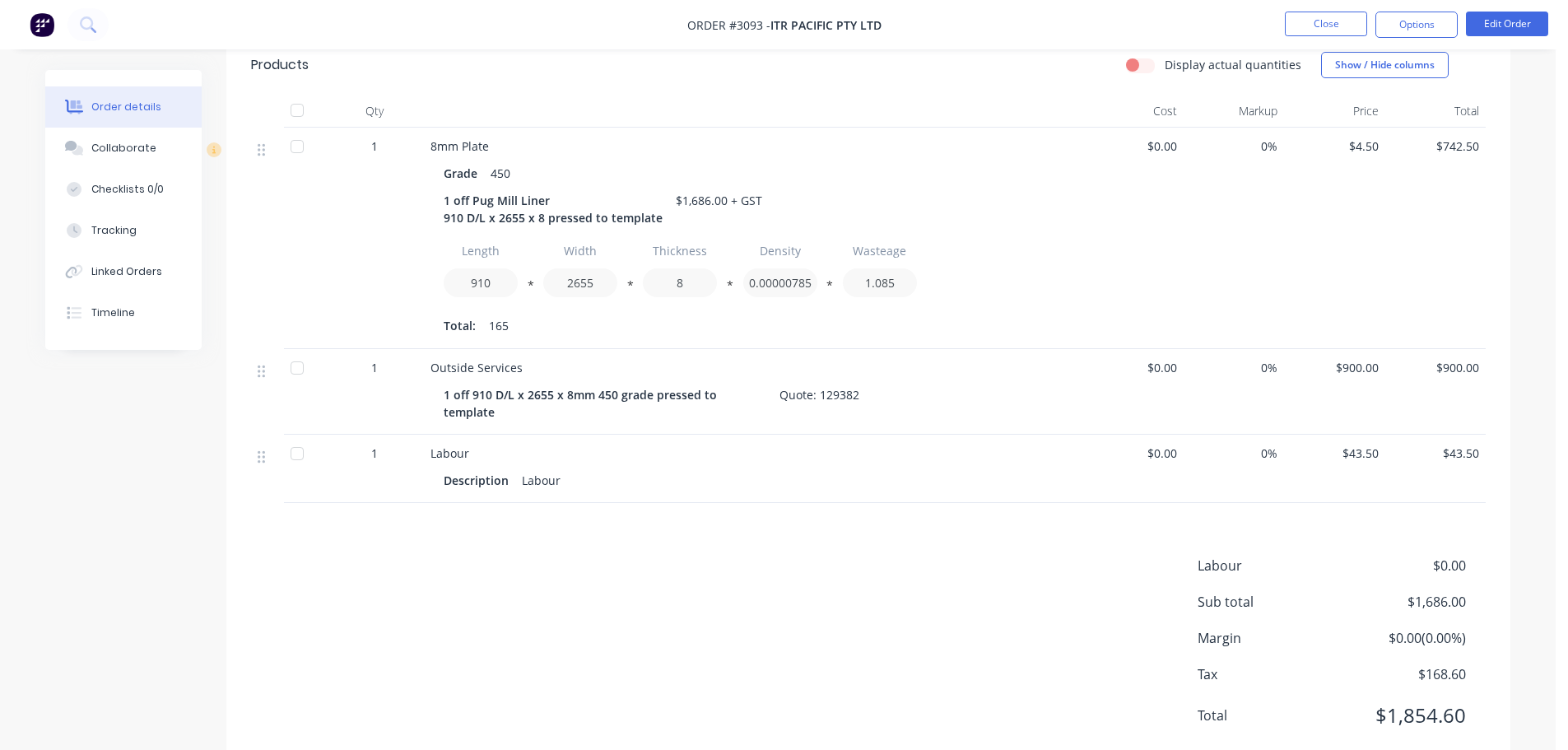
scroll to position [474, 0]
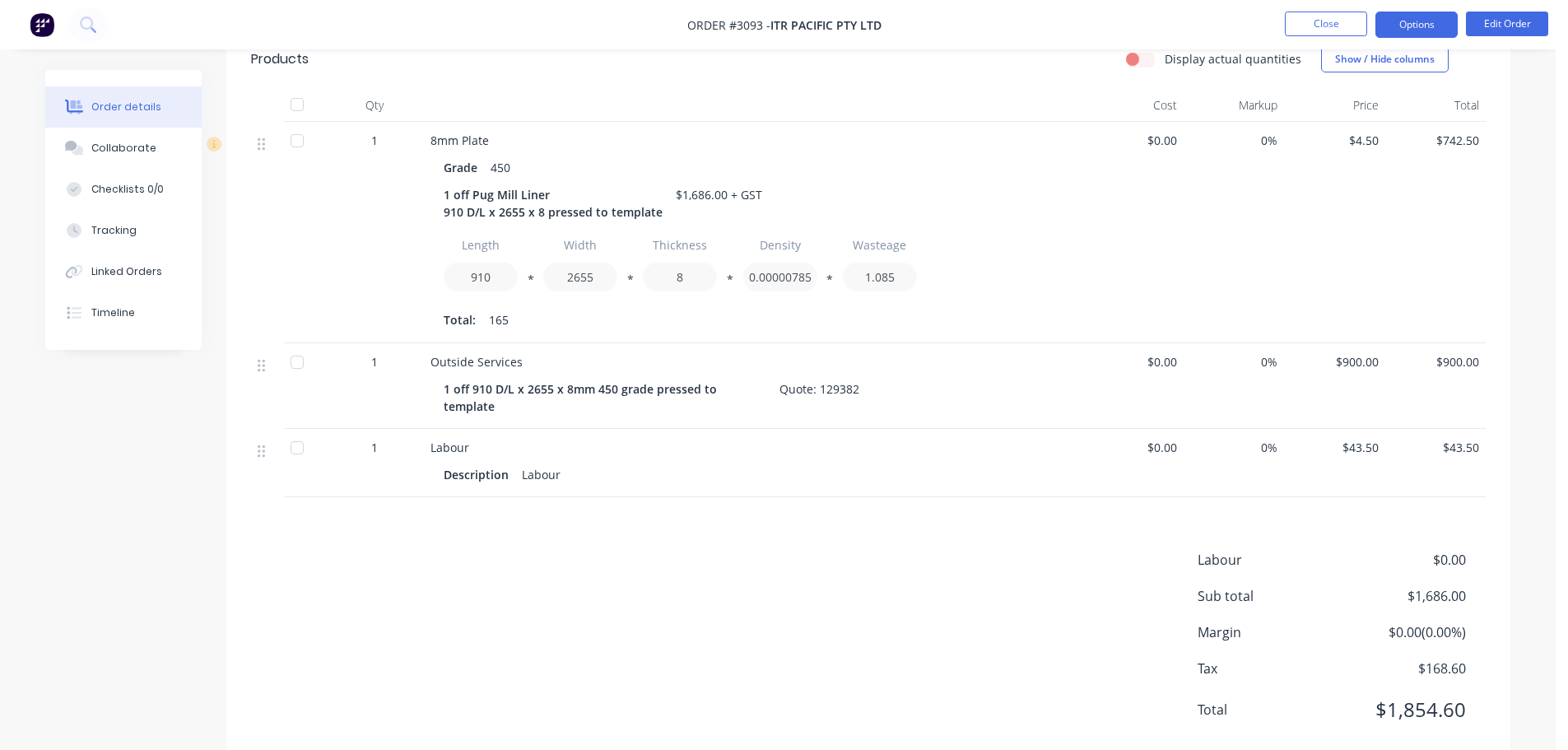
click at [1414, 30] on button "Options" at bounding box center [1416, 24] width 82 height 26
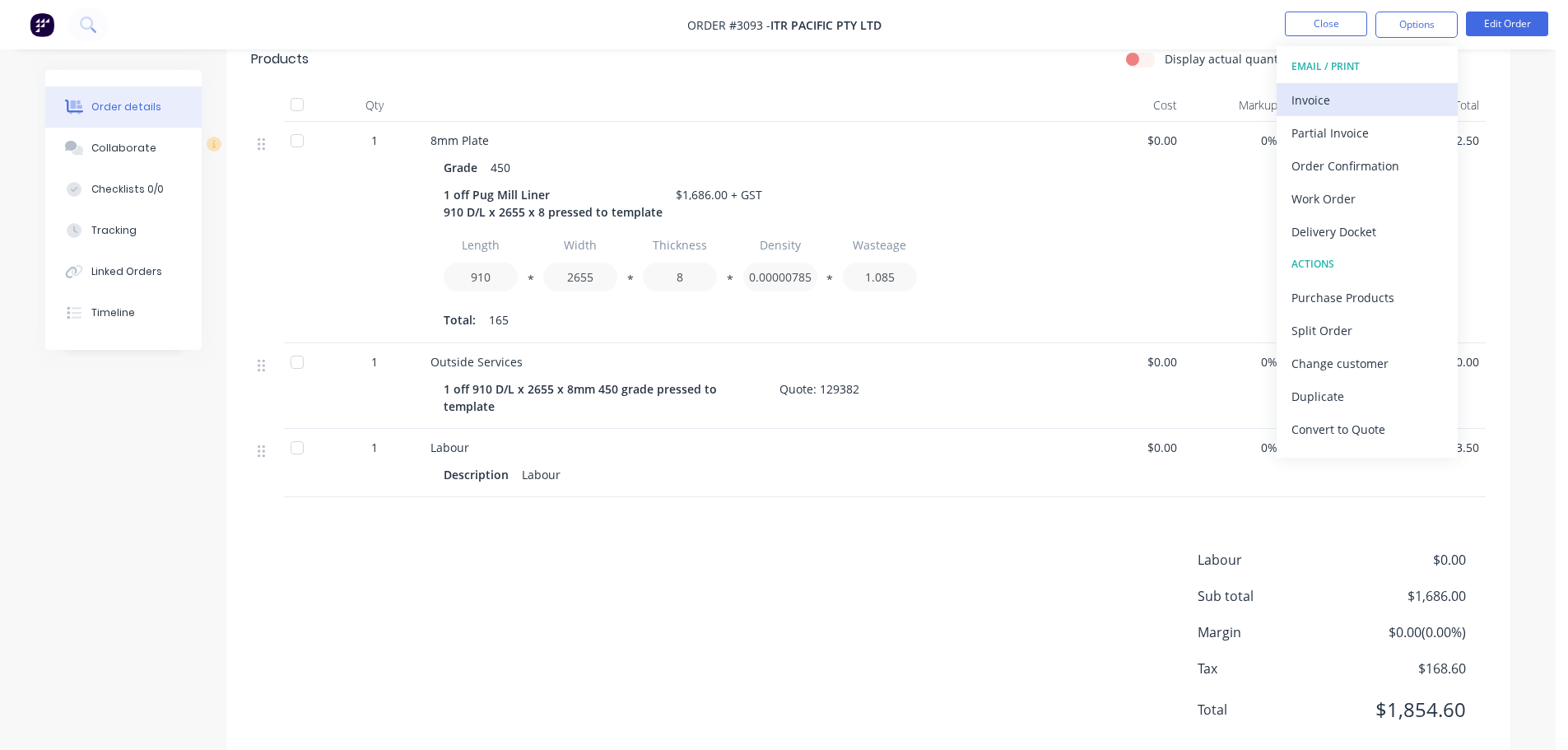
click at [1331, 103] on div "Invoice" at bounding box center [1367, 99] width 152 height 23
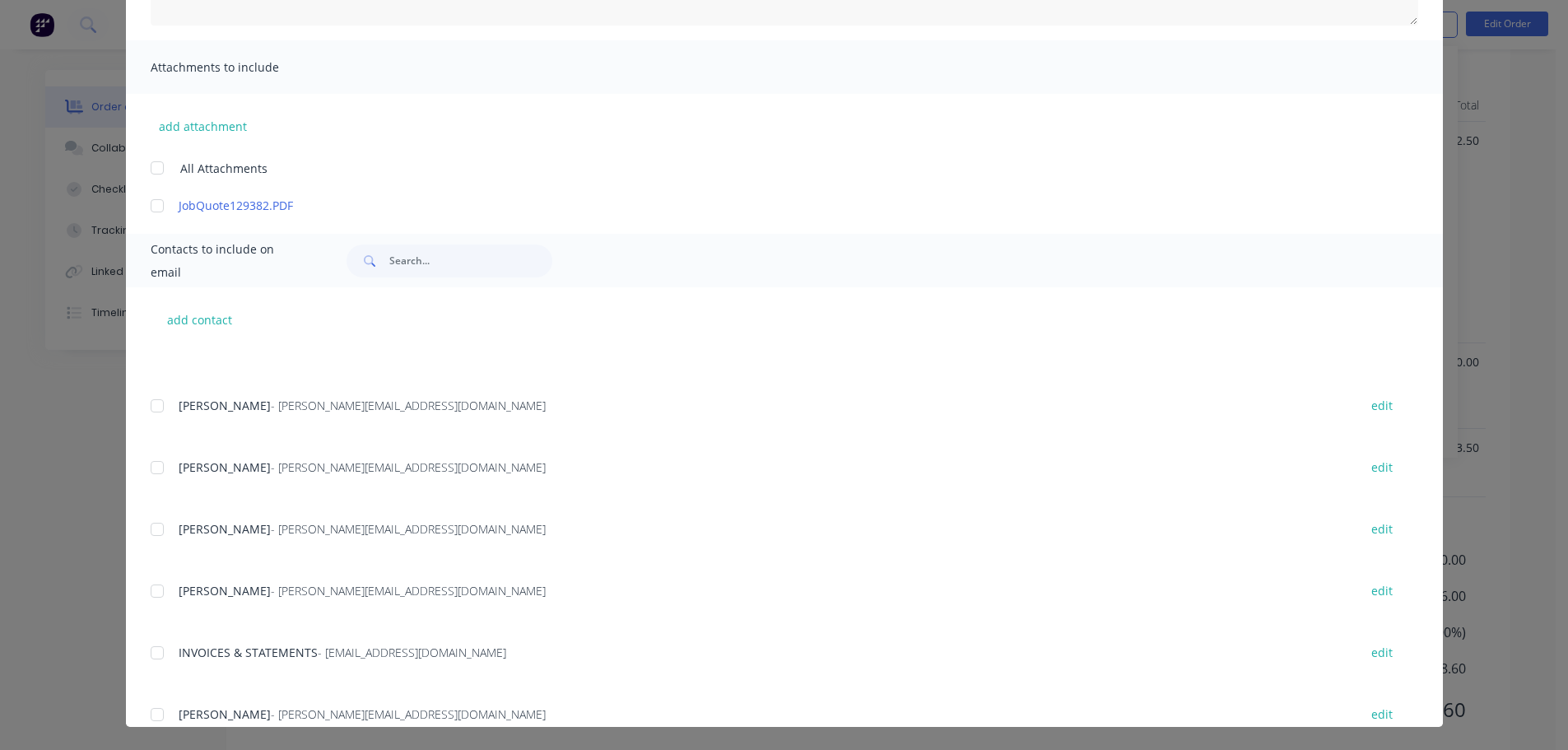
scroll to position [577, 0]
click at [142, 644] on div "add contact [PERSON_NAME] edit Shelly - [EMAIL_ADDRESS][DOMAIN_NAME] edit [PERS…" at bounding box center [784, 506] width 1317 height 440
click at [145, 646] on div at bounding box center [157, 651] width 33 height 33
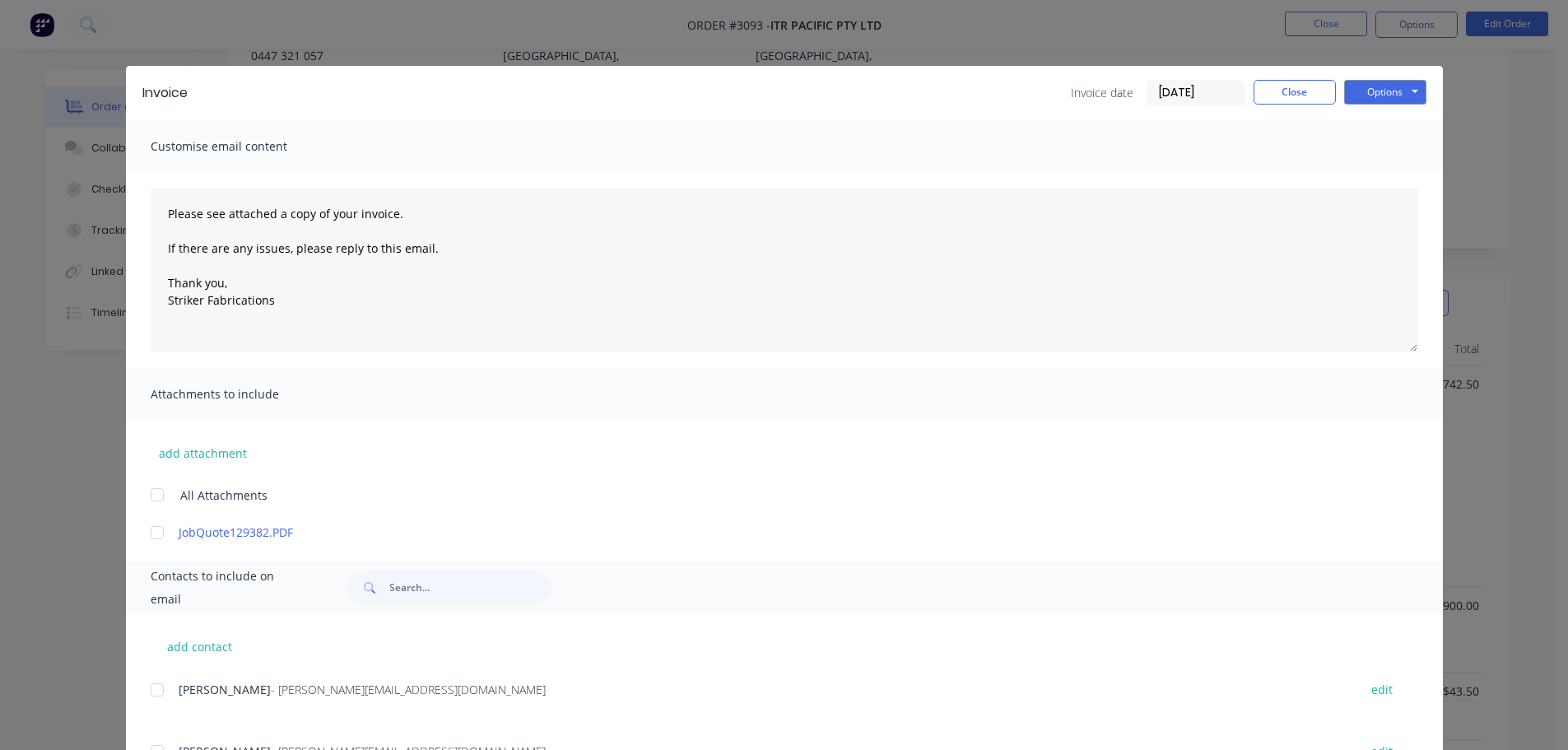
scroll to position [227, 0]
click at [1375, 84] on button "Options" at bounding box center [1385, 92] width 82 height 24
click at [1374, 147] on button "Print" at bounding box center [1396, 148] width 105 height 27
click at [1367, 97] on button "Options" at bounding box center [1385, 92] width 82 height 24
click at [1376, 174] on button "Email" at bounding box center [1396, 175] width 105 height 27
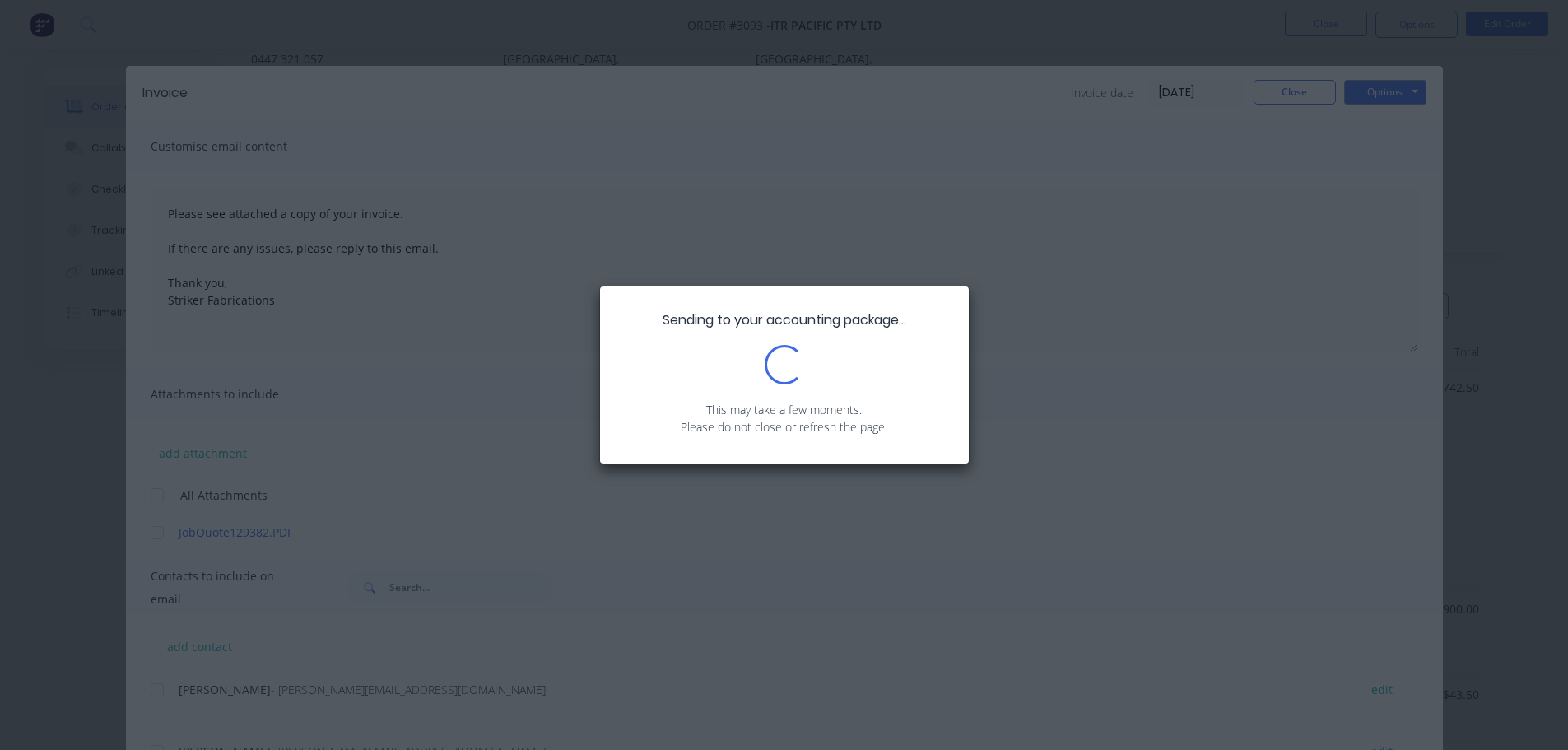
drag, startPoint x: 1366, startPoint y: 167, endPoint x: 1353, endPoint y: 132, distance: 37.3
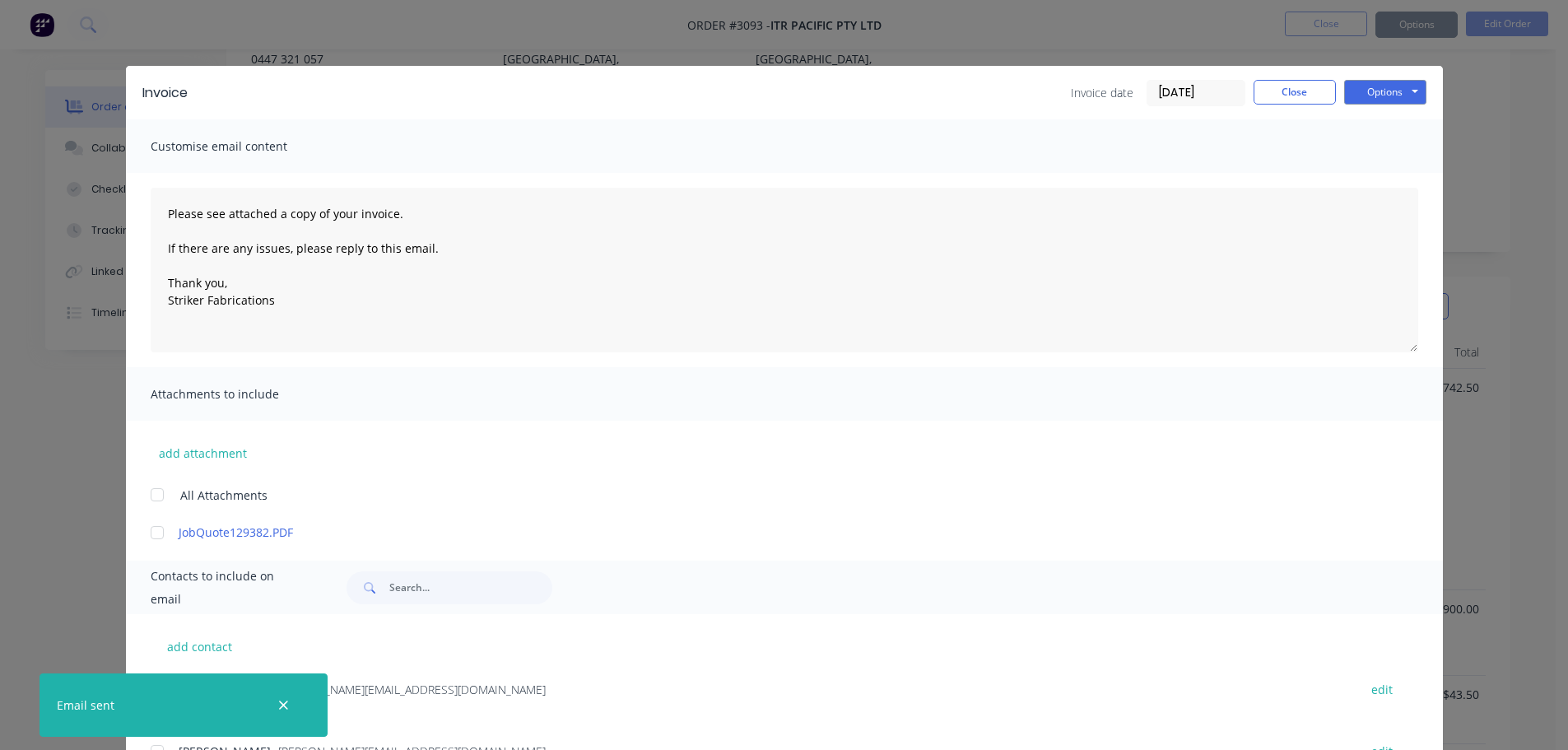
type textarea "Please see attached a copy of your invoice. If there are any issues, please rep…"
drag, startPoint x: 1353, startPoint y: 132, endPoint x: 1294, endPoint y: 84, distance: 76.1
click at [1294, 84] on button "Close" at bounding box center [1294, 92] width 82 height 24
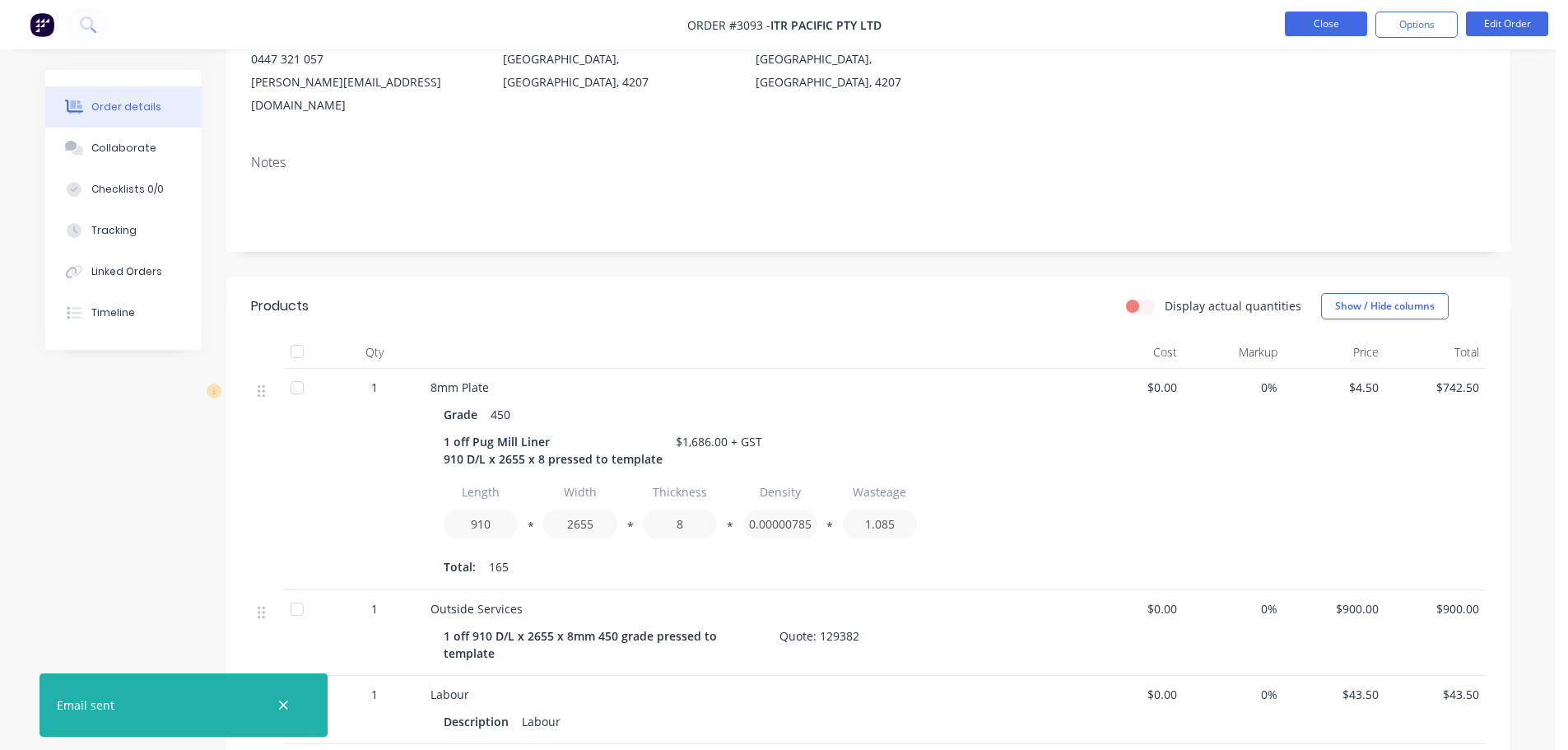
click at [1292, 11] on button "Close" at bounding box center [1326, 23] width 82 height 24
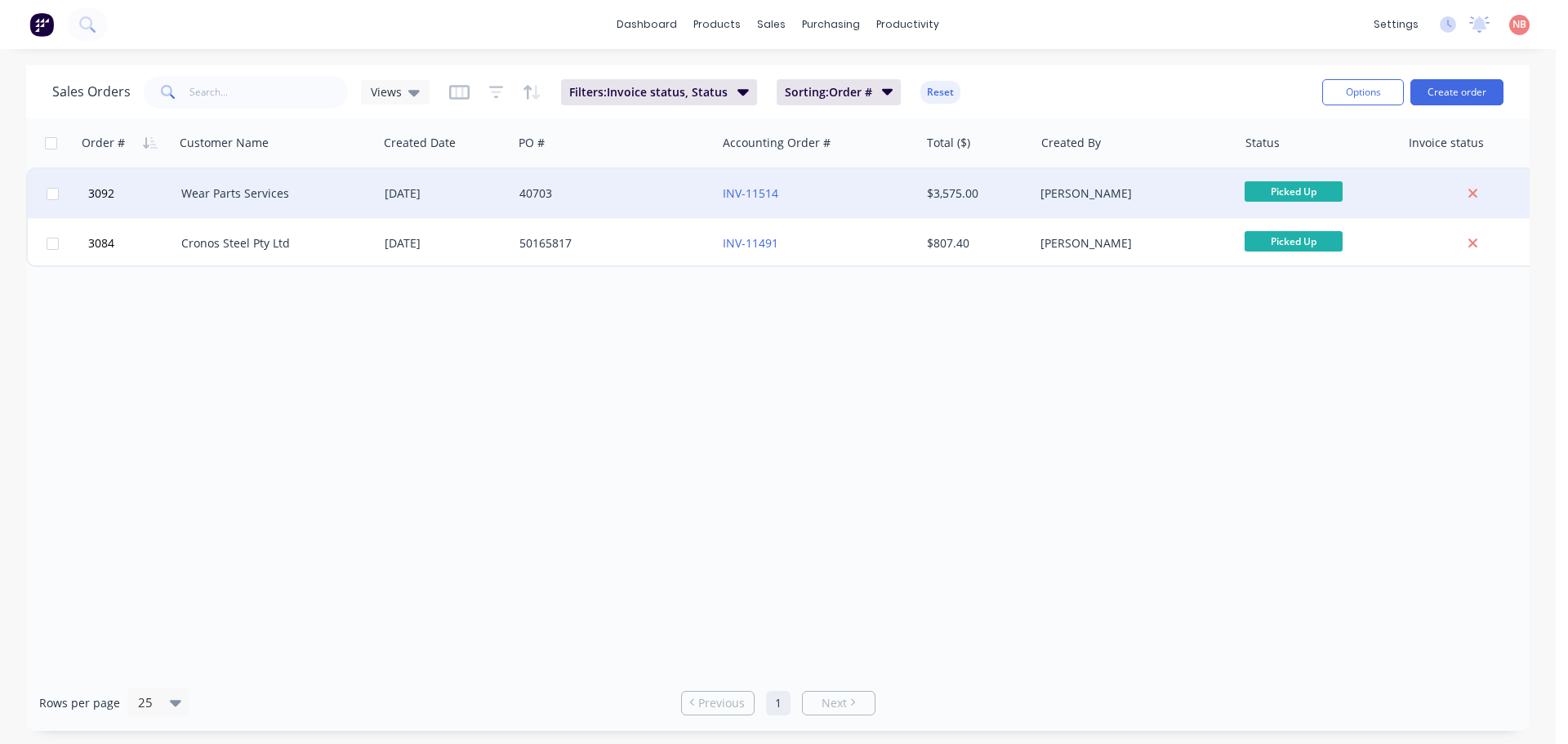
click at [593, 201] on div "40703" at bounding box center [609, 193] width 181 height 17
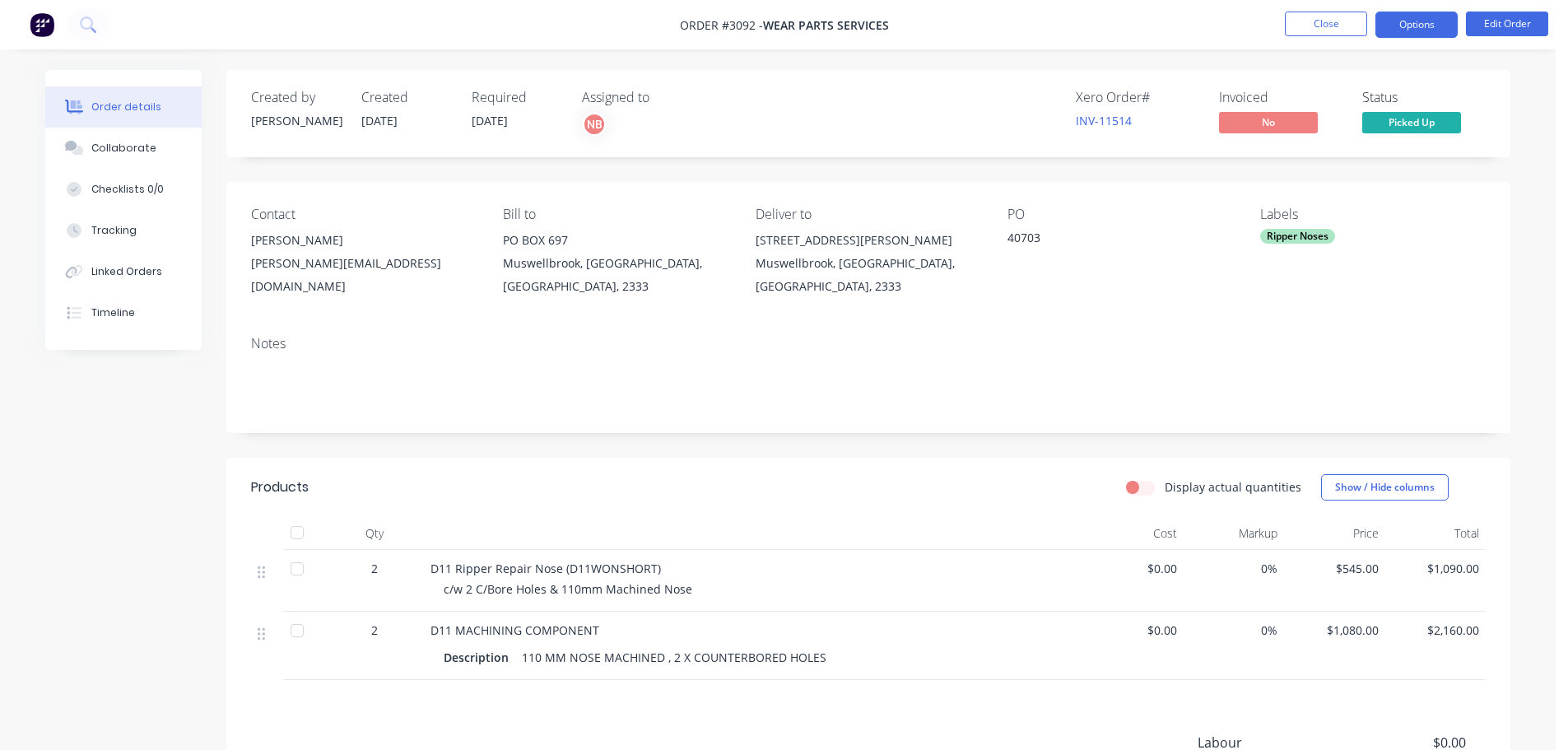
drag, startPoint x: 1428, startPoint y: 20, endPoint x: 1401, endPoint y: 41, distance: 34.2
click at [1427, 21] on button "Options" at bounding box center [1416, 24] width 82 height 26
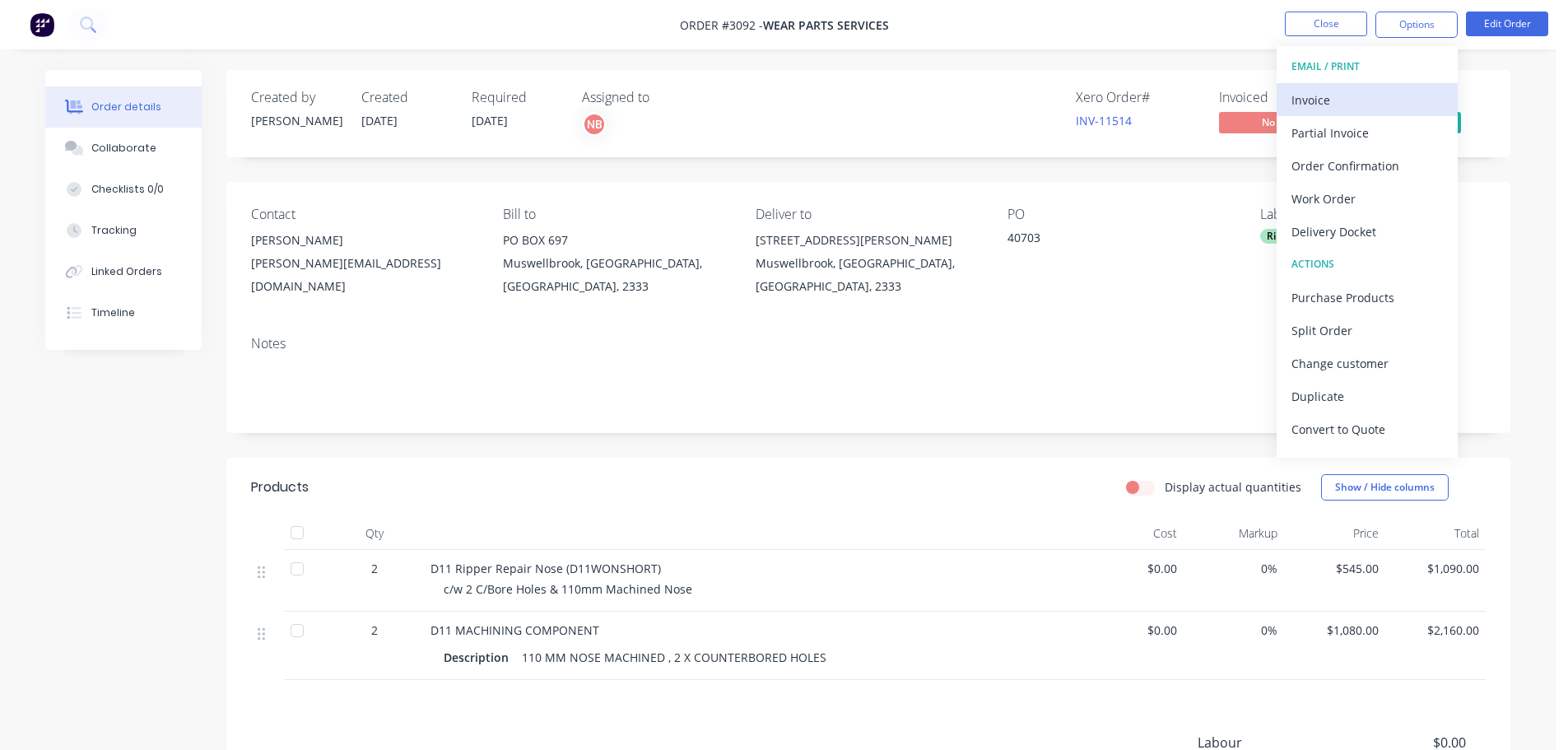
click at [1337, 89] on div "Invoice" at bounding box center [1367, 99] width 152 height 23
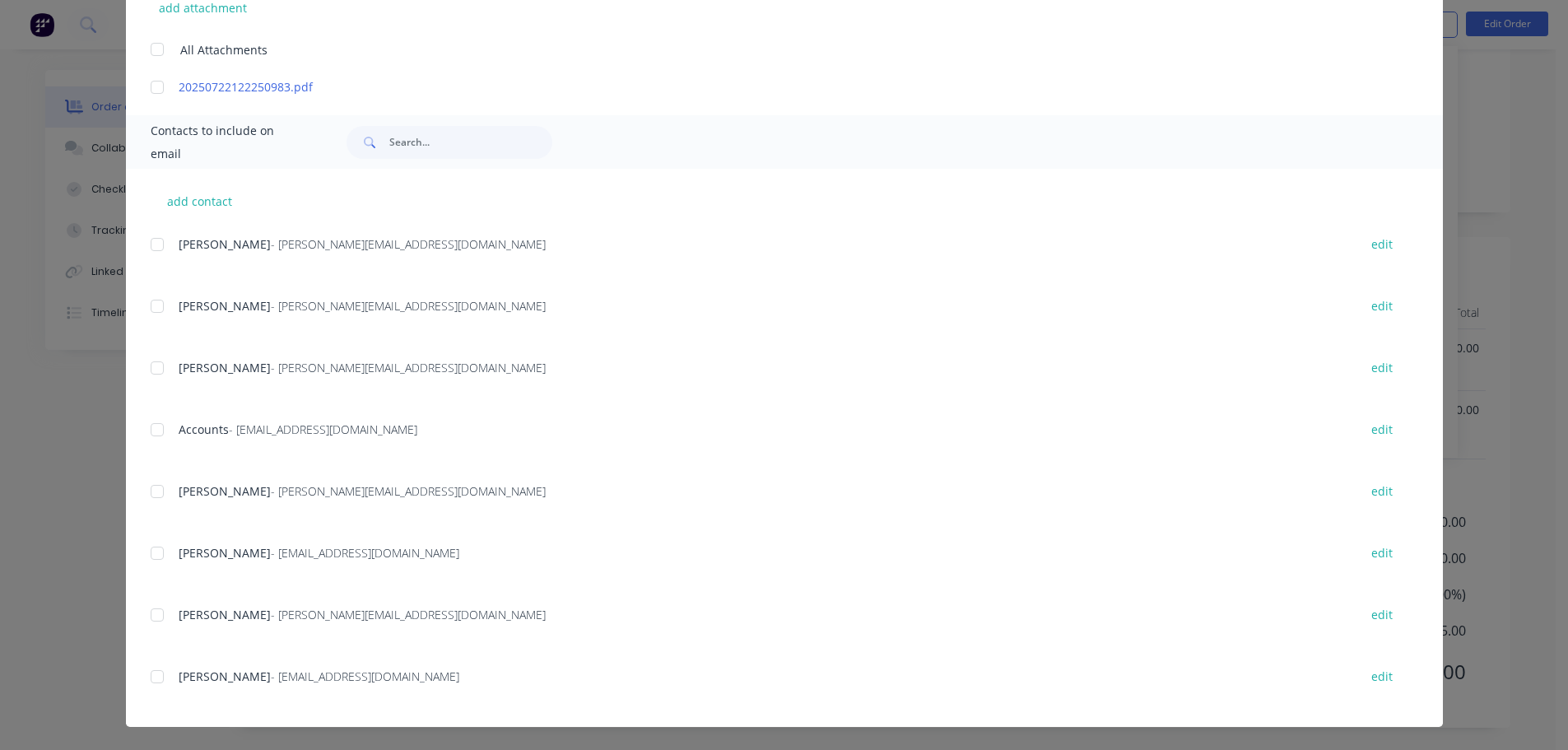
scroll to position [223, 0]
click at [143, 434] on div "add contact [PERSON_NAME] - [PERSON_NAME][EMAIL_ADDRESS][DOMAIN_NAME] edit [PER…" at bounding box center [784, 447] width 1317 height 558
click at [157, 436] on div at bounding box center [157, 429] width 33 height 33
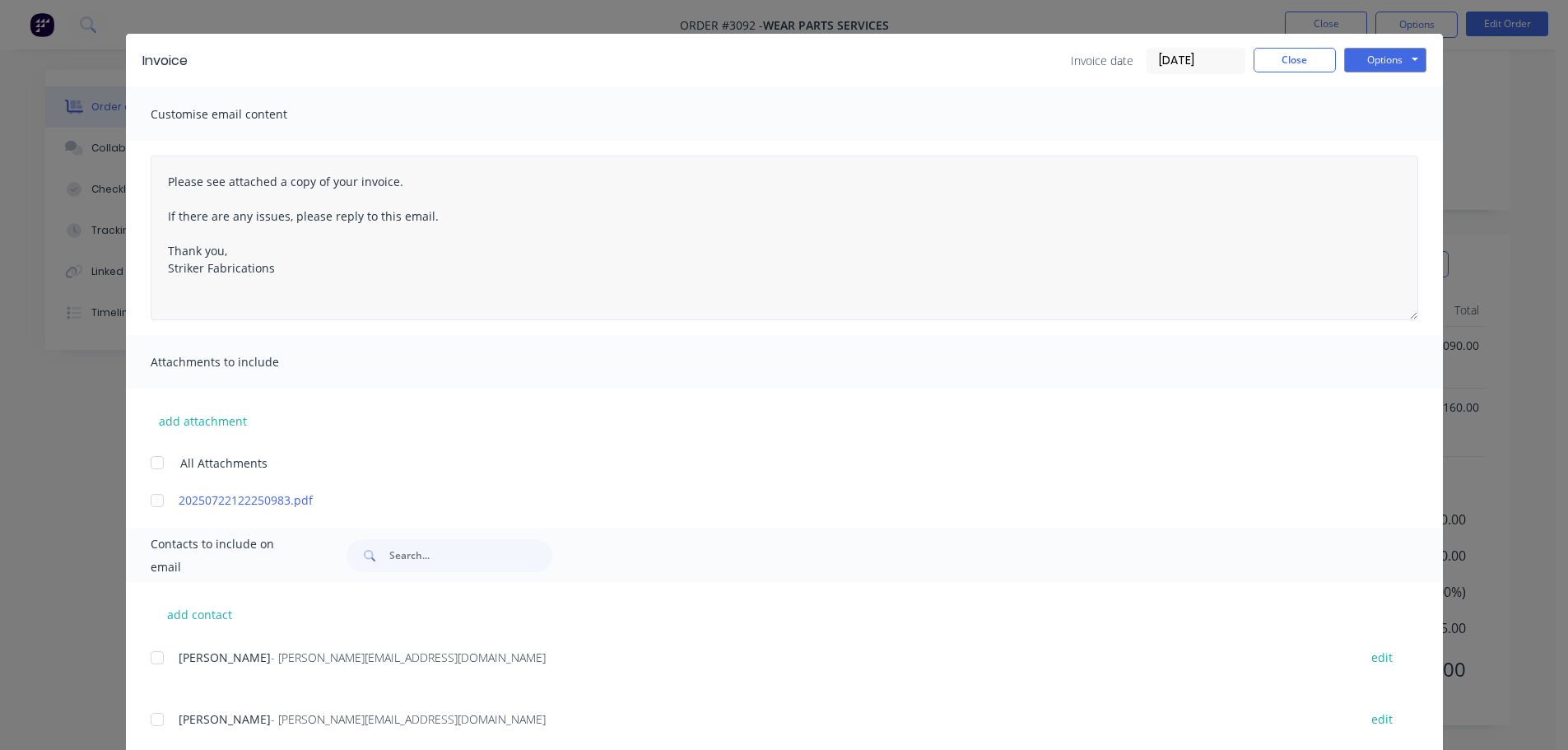
scroll to position [0, 0]
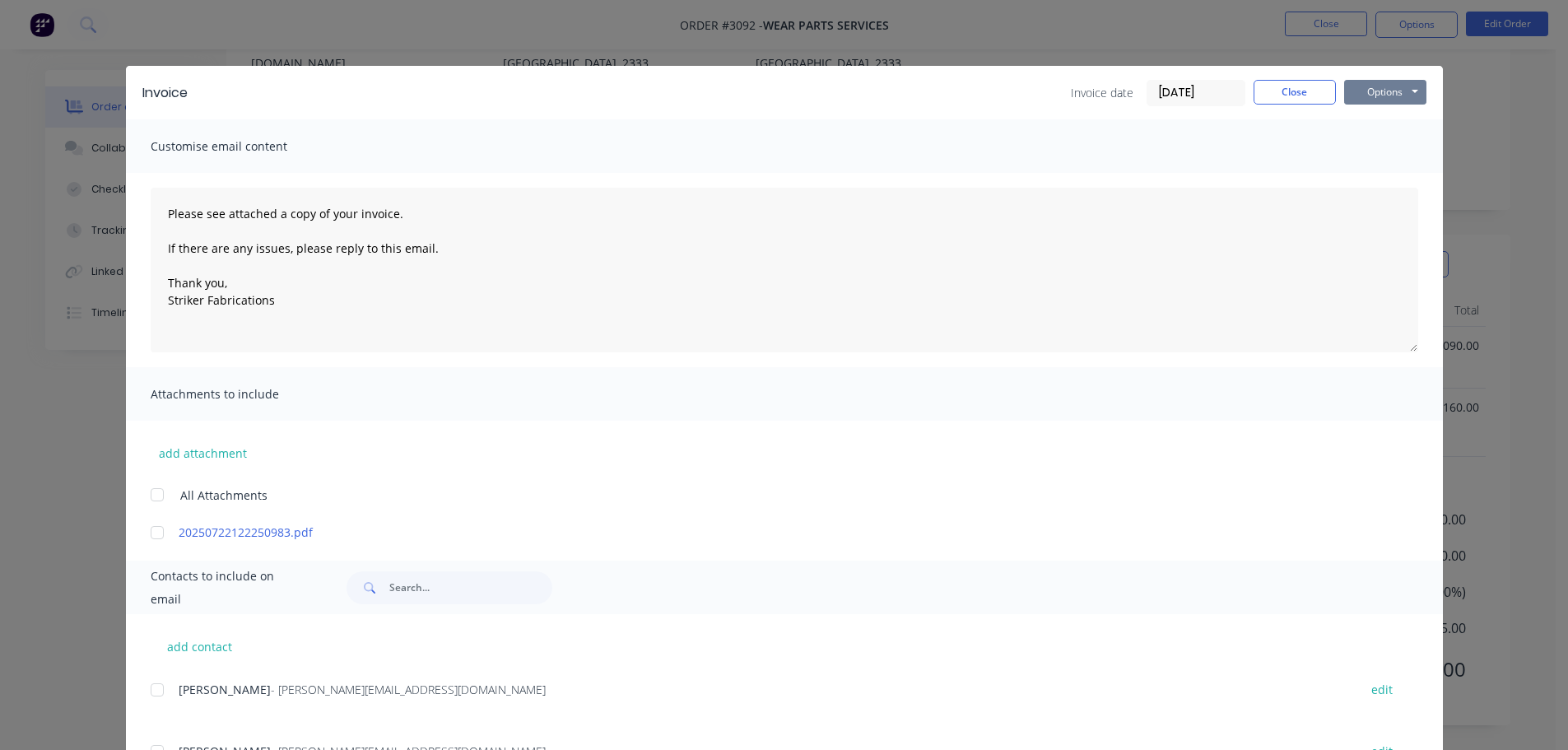
click at [1400, 94] on button "Options" at bounding box center [1385, 92] width 82 height 24
click at [1374, 144] on button "Print" at bounding box center [1396, 148] width 105 height 27
click at [1380, 98] on button "Options" at bounding box center [1385, 92] width 82 height 24
click at [1395, 172] on button "Email" at bounding box center [1396, 175] width 105 height 27
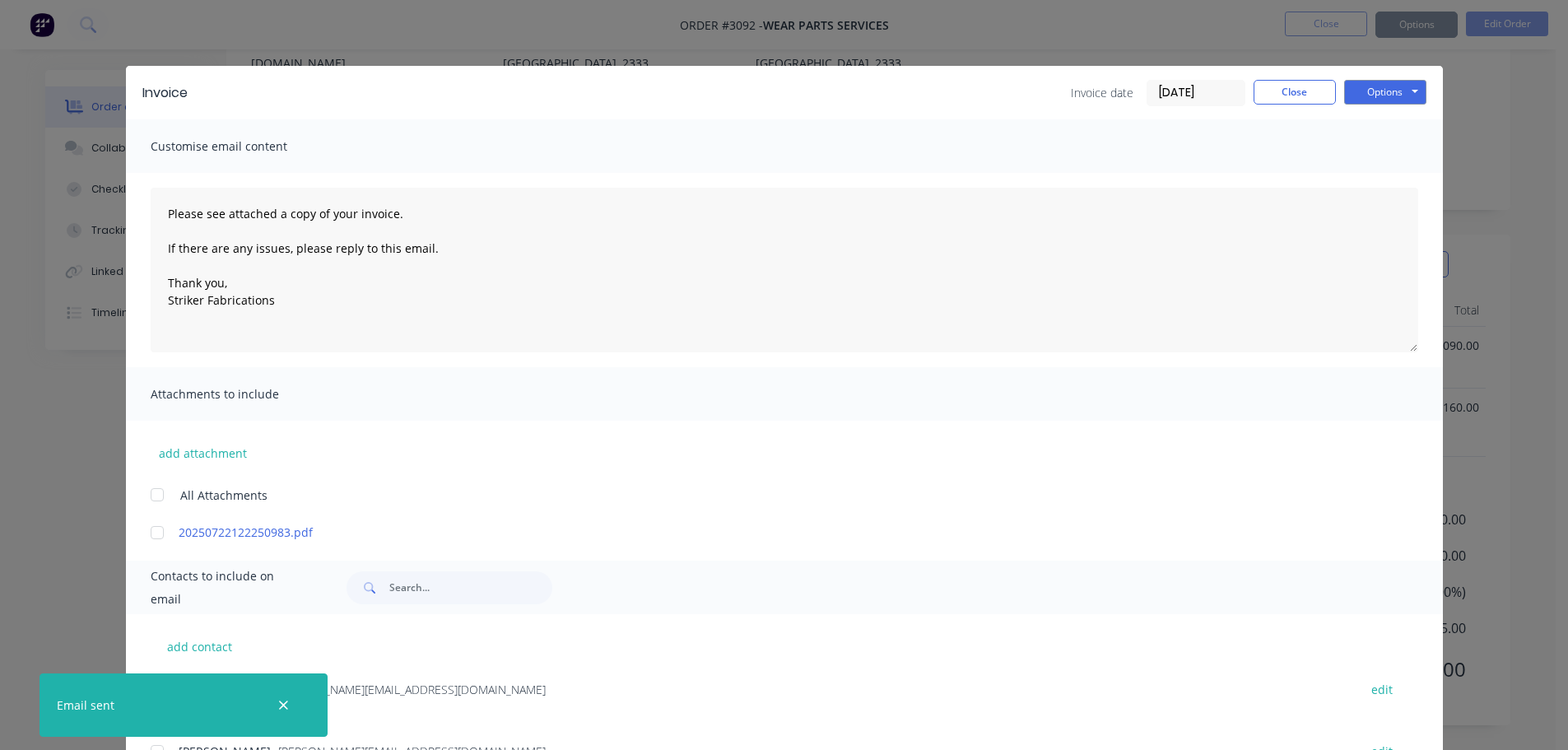
type textarea "Please see attached a copy of your invoice. If there are any issues, please rep…"
click at [1278, 92] on button "Close" at bounding box center [1294, 92] width 82 height 24
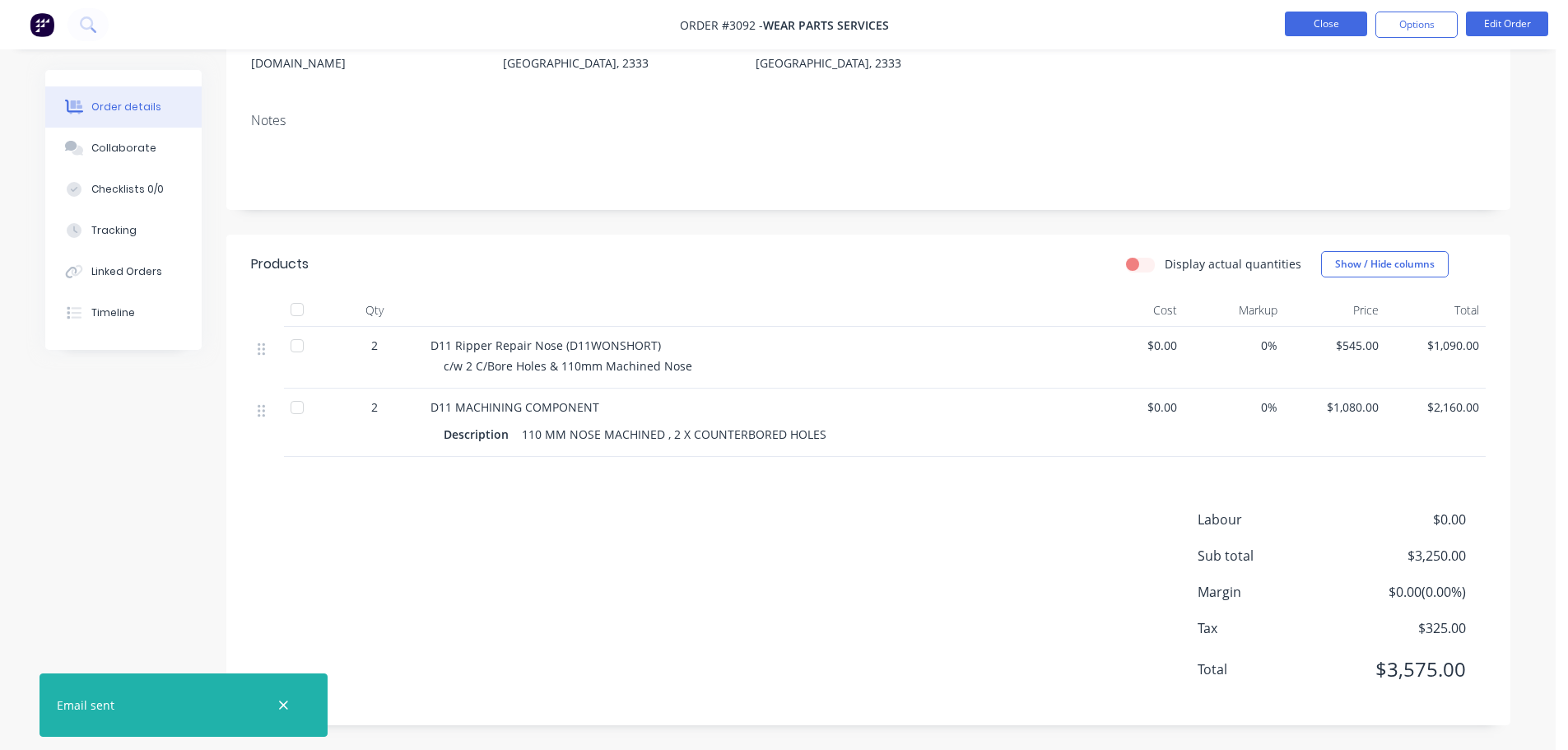
click at [1318, 22] on button "Close" at bounding box center [1326, 23] width 82 height 24
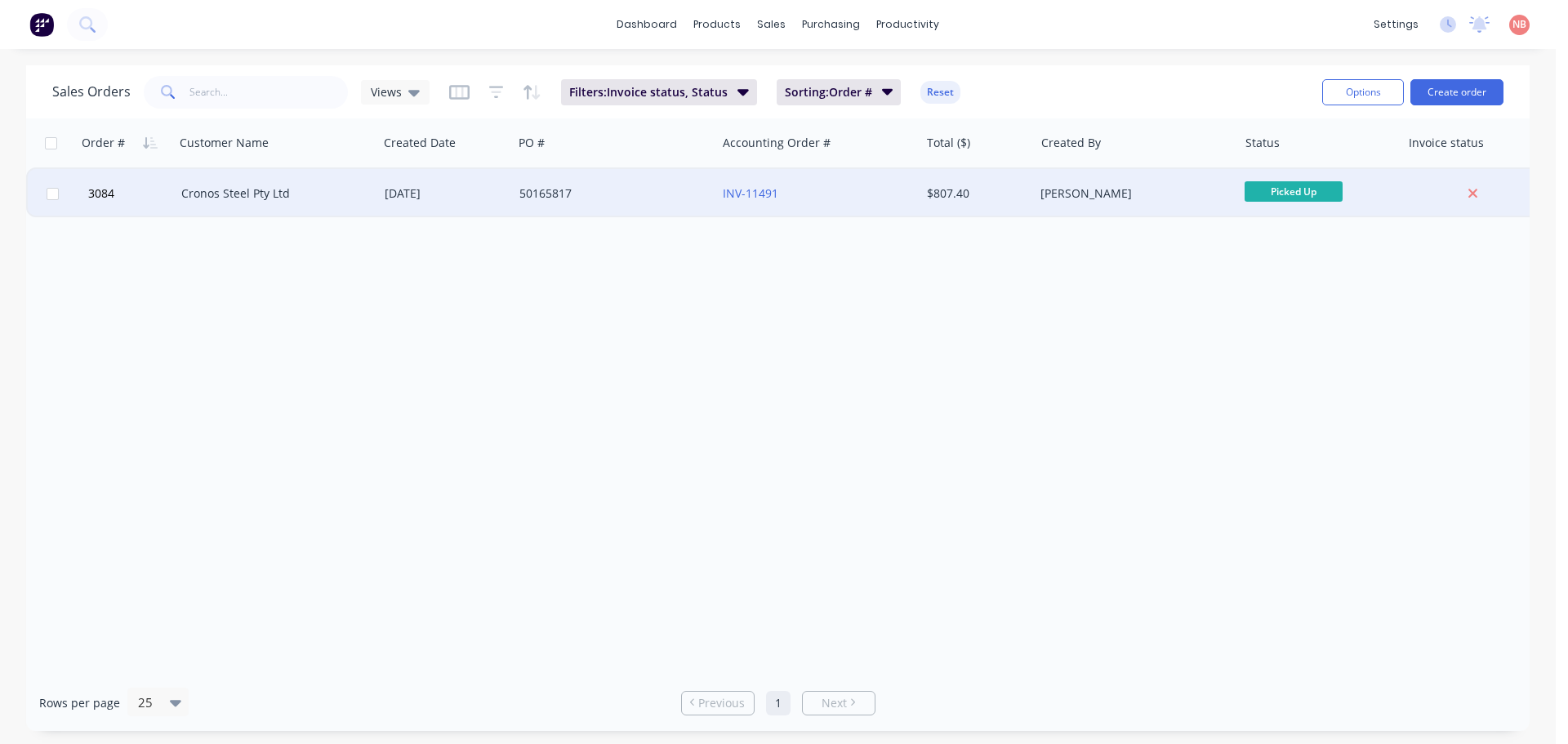
click at [649, 199] on div "50165817" at bounding box center [609, 193] width 181 height 17
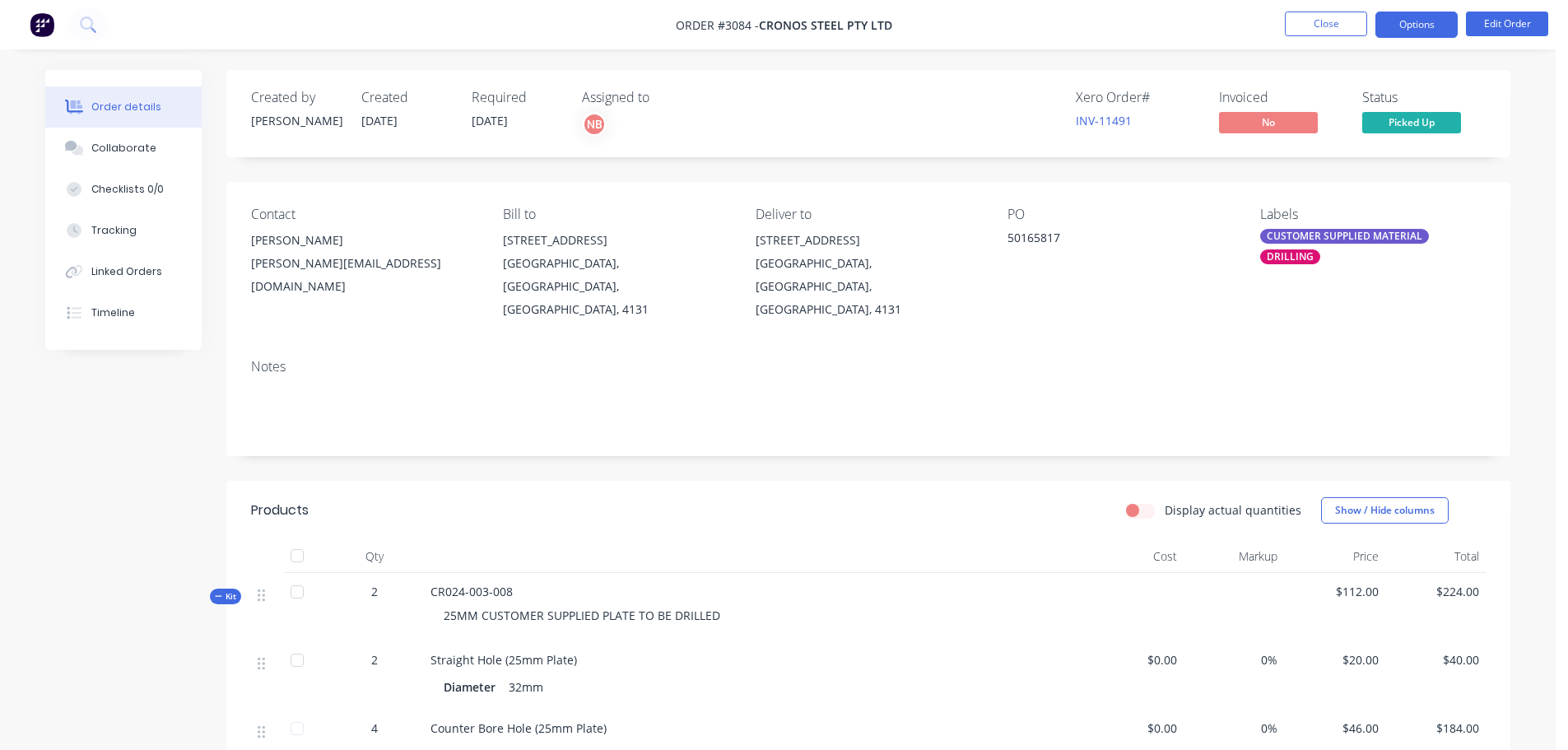
click at [1448, 25] on button "Options" at bounding box center [1416, 24] width 82 height 26
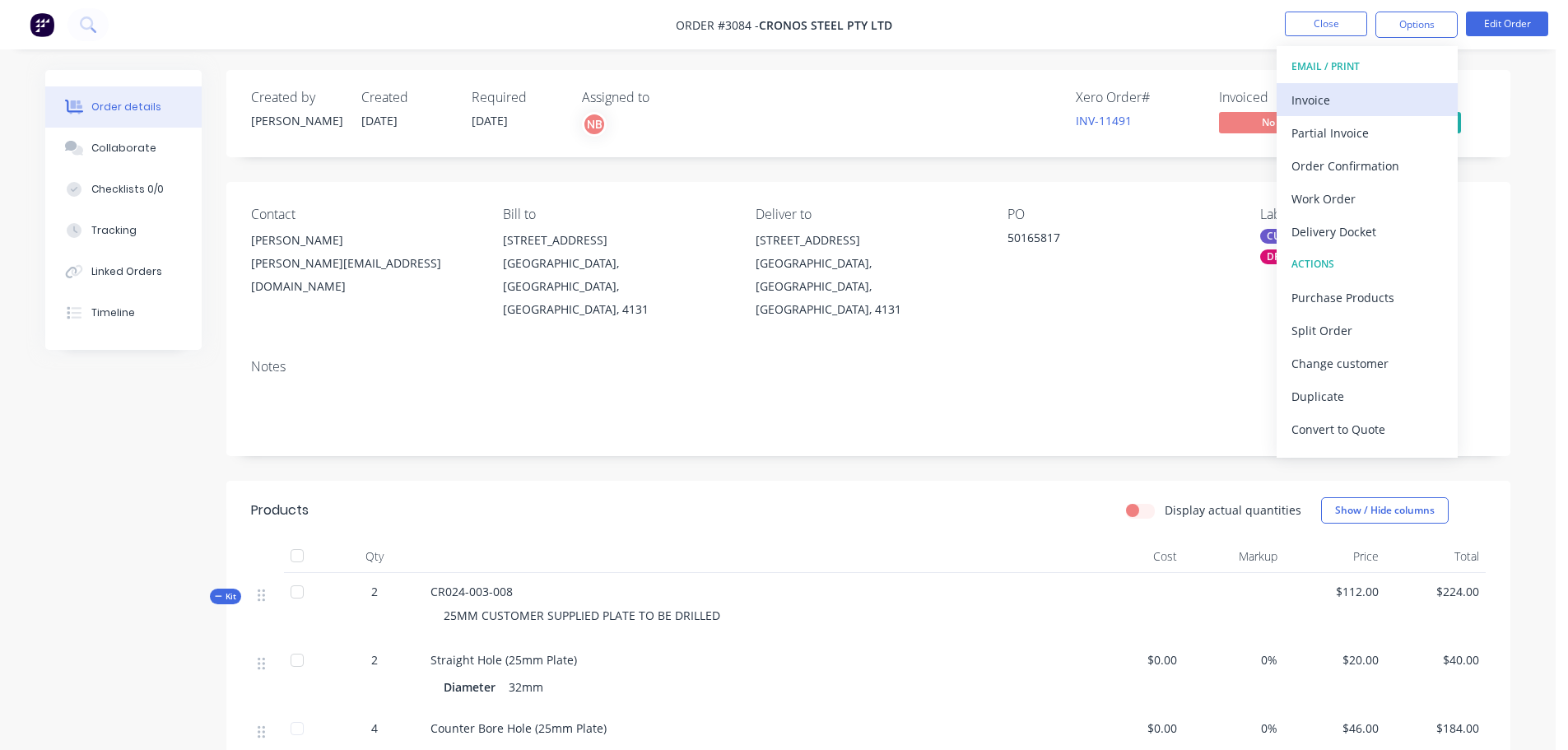
click at [1332, 106] on div "Invoice" at bounding box center [1367, 99] width 152 height 23
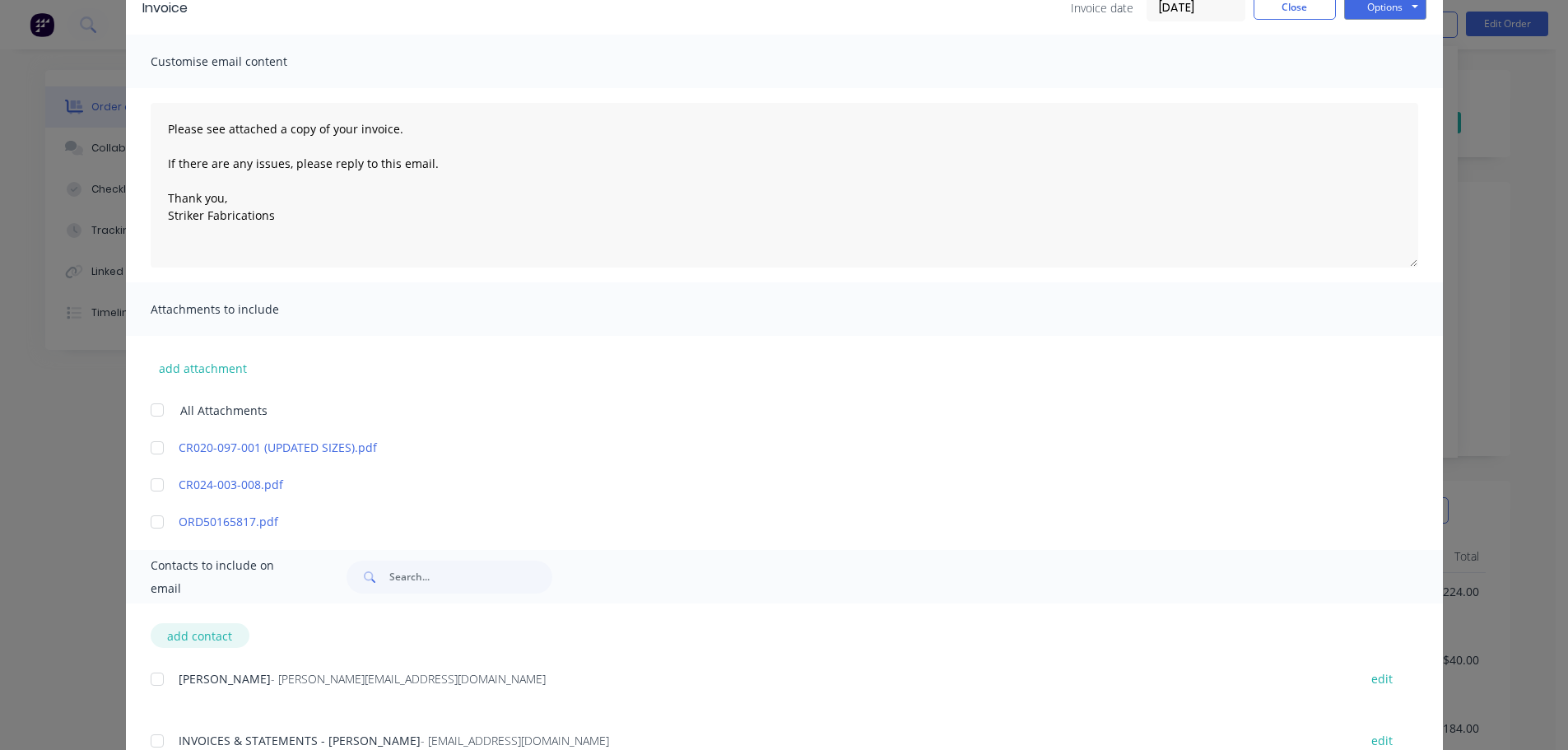
scroll to position [211, 0]
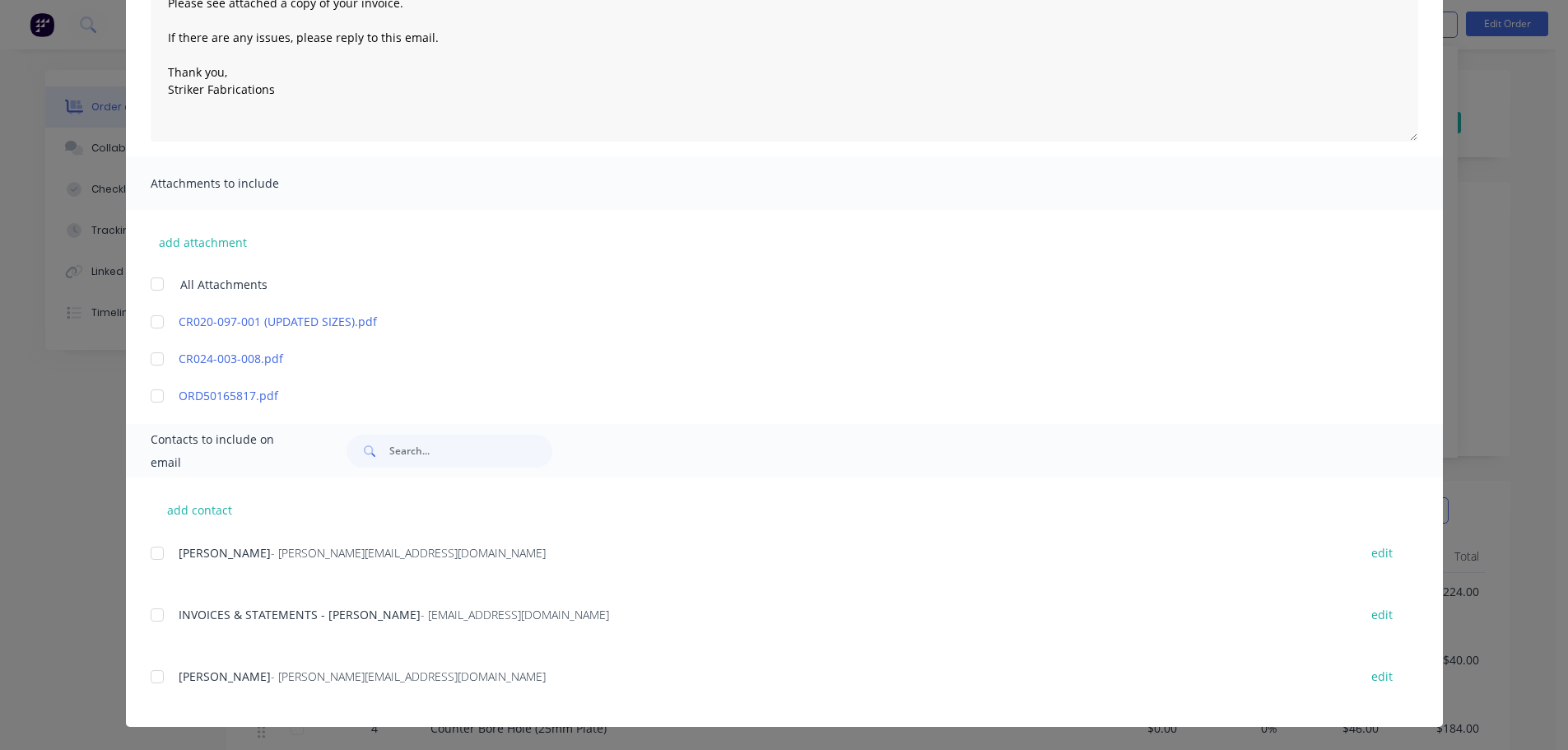
click at [150, 618] on div at bounding box center [157, 614] width 33 height 33
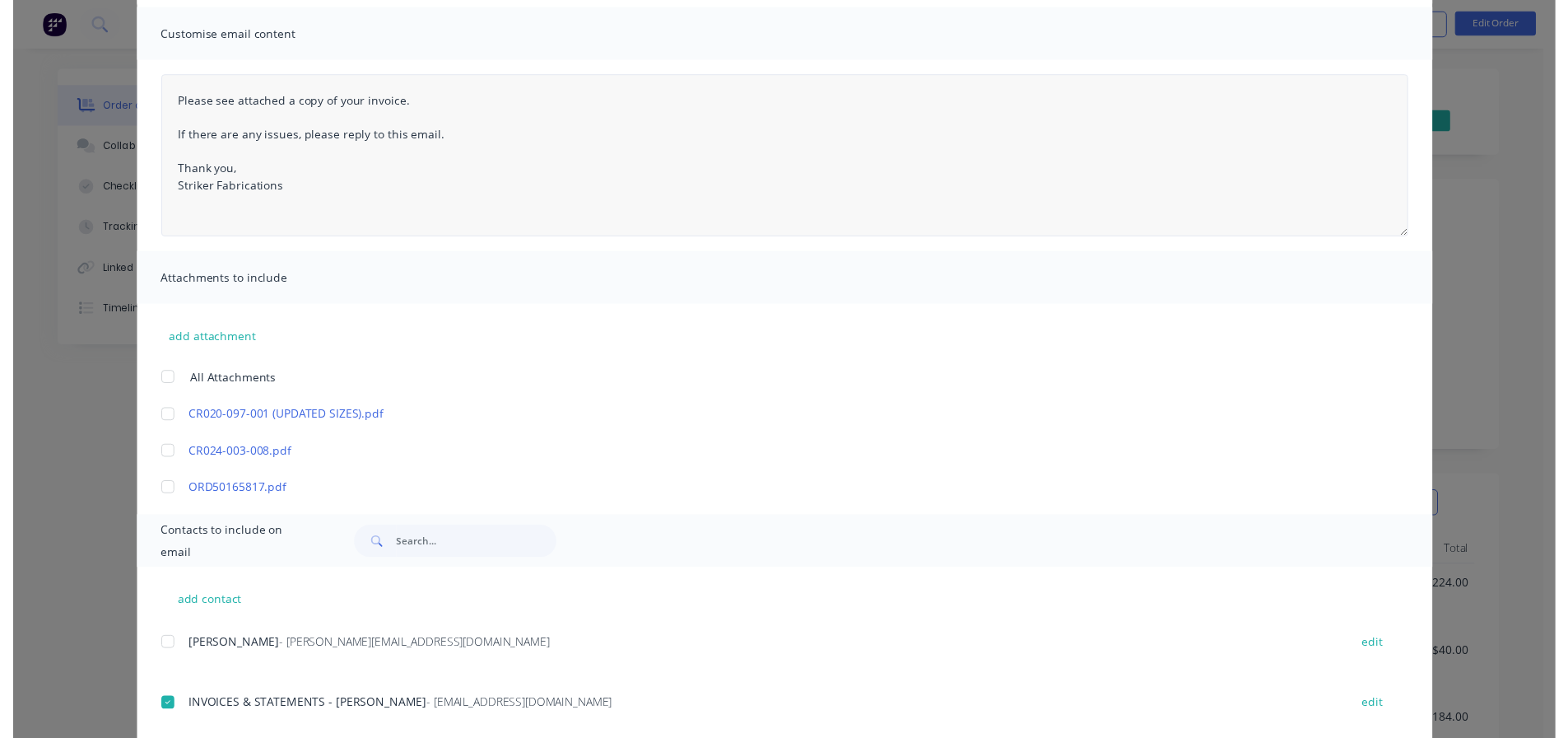
scroll to position [0, 0]
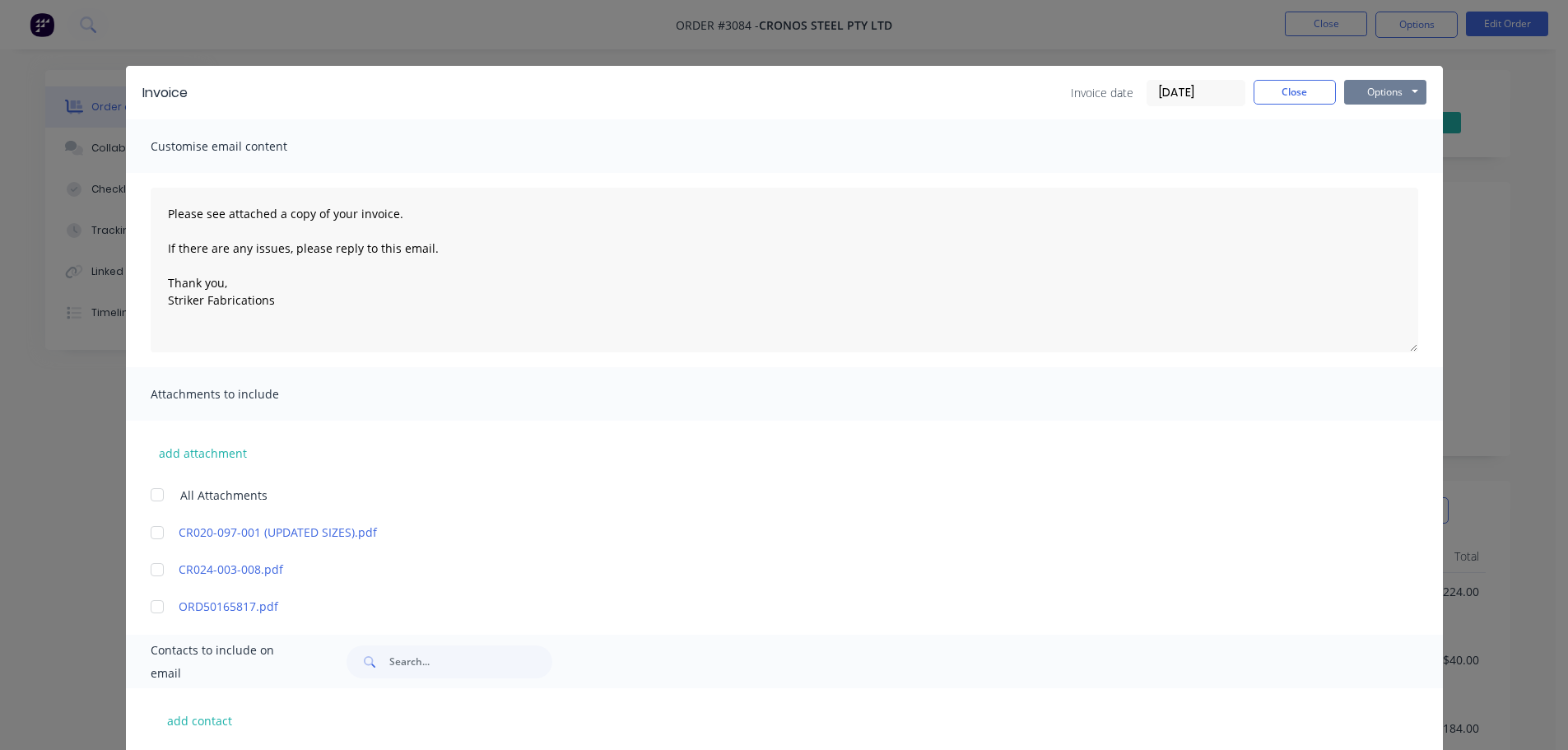
click at [1368, 94] on button "Options" at bounding box center [1385, 92] width 82 height 24
click at [1366, 142] on button "Print" at bounding box center [1396, 148] width 105 height 27
click at [1375, 80] on button "Options" at bounding box center [1385, 92] width 82 height 24
click at [1374, 179] on button "Email" at bounding box center [1396, 175] width 105 height 27
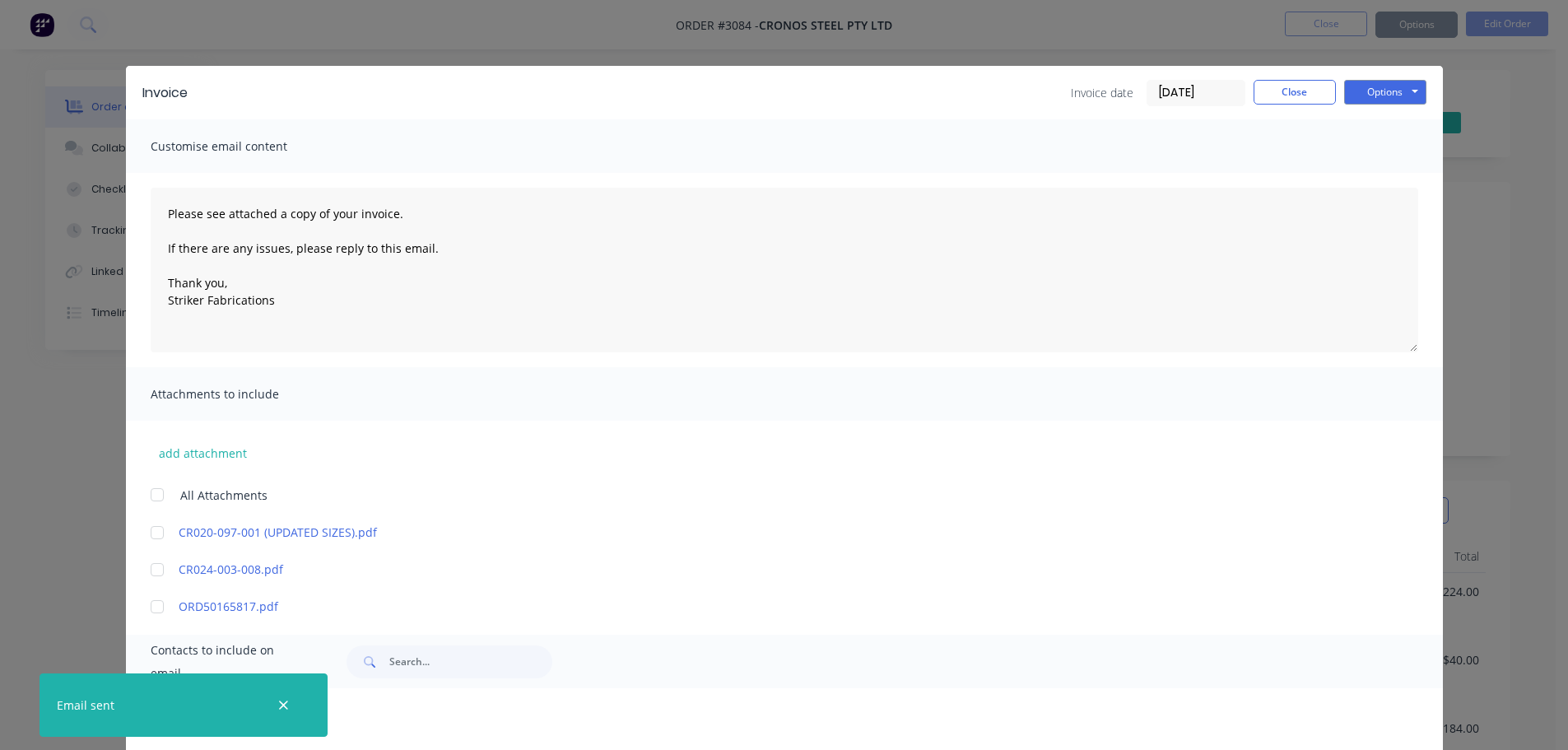
type textarea "Please see attached a copy of your invoice. If there are any issues, please rep…"
click at [1295, 87] on button "Close" at bounding box center [1294, 92] width 82 height 24
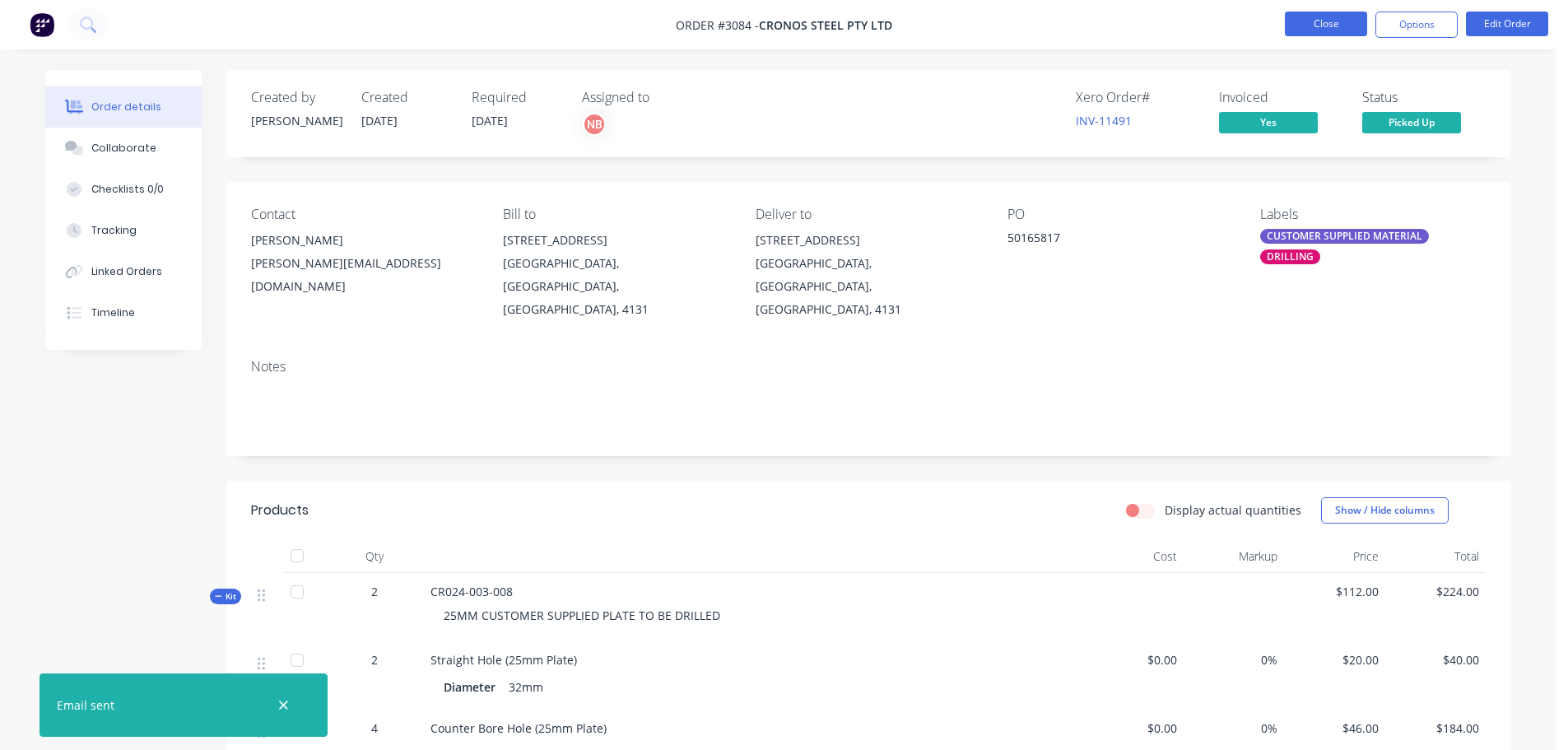
click at [1327, 22] on button "Close" at bounding box center [1326, 23] width 82 height 24
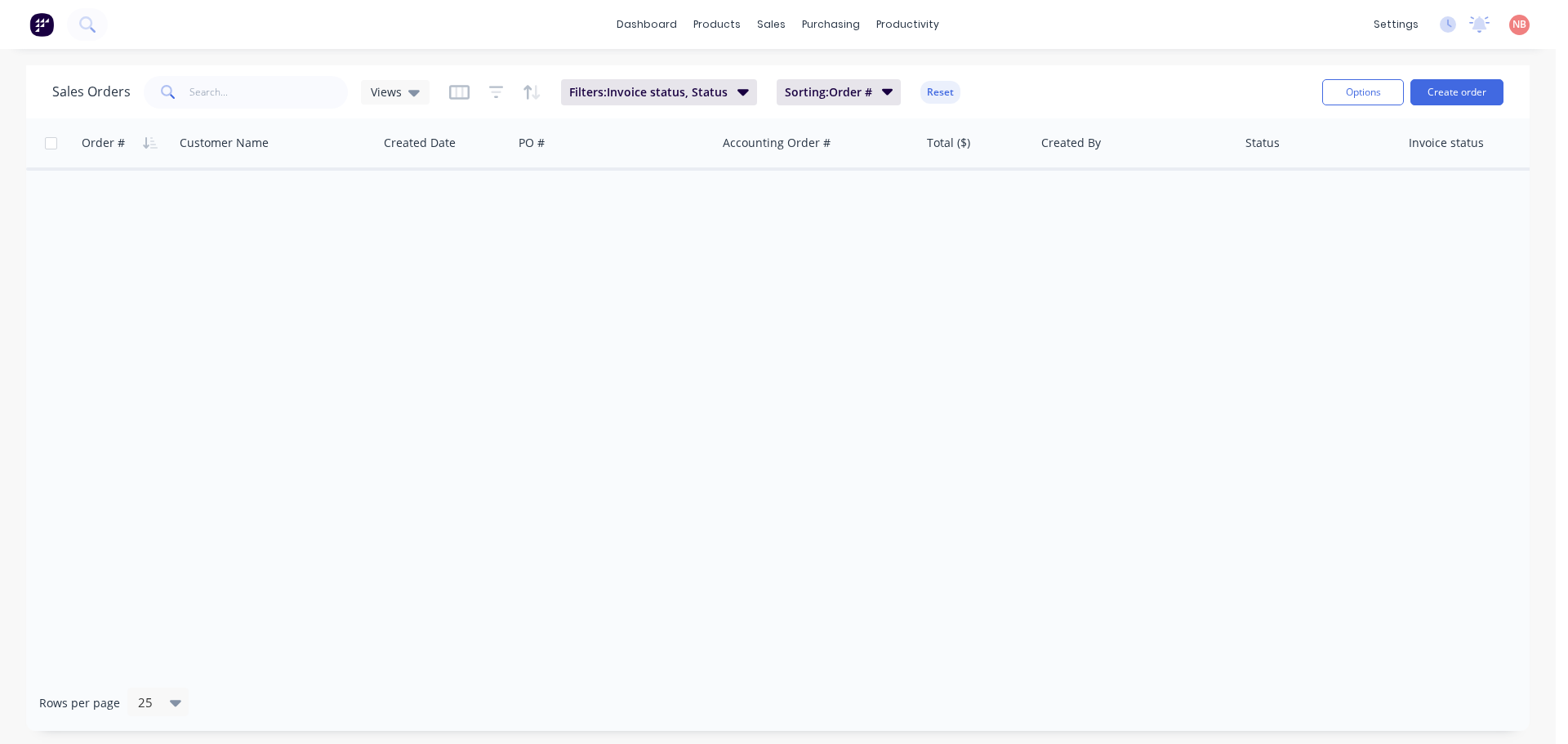
click at [928, 96] on button "Reset" at bounding box center [940, 92] width 40 height 23
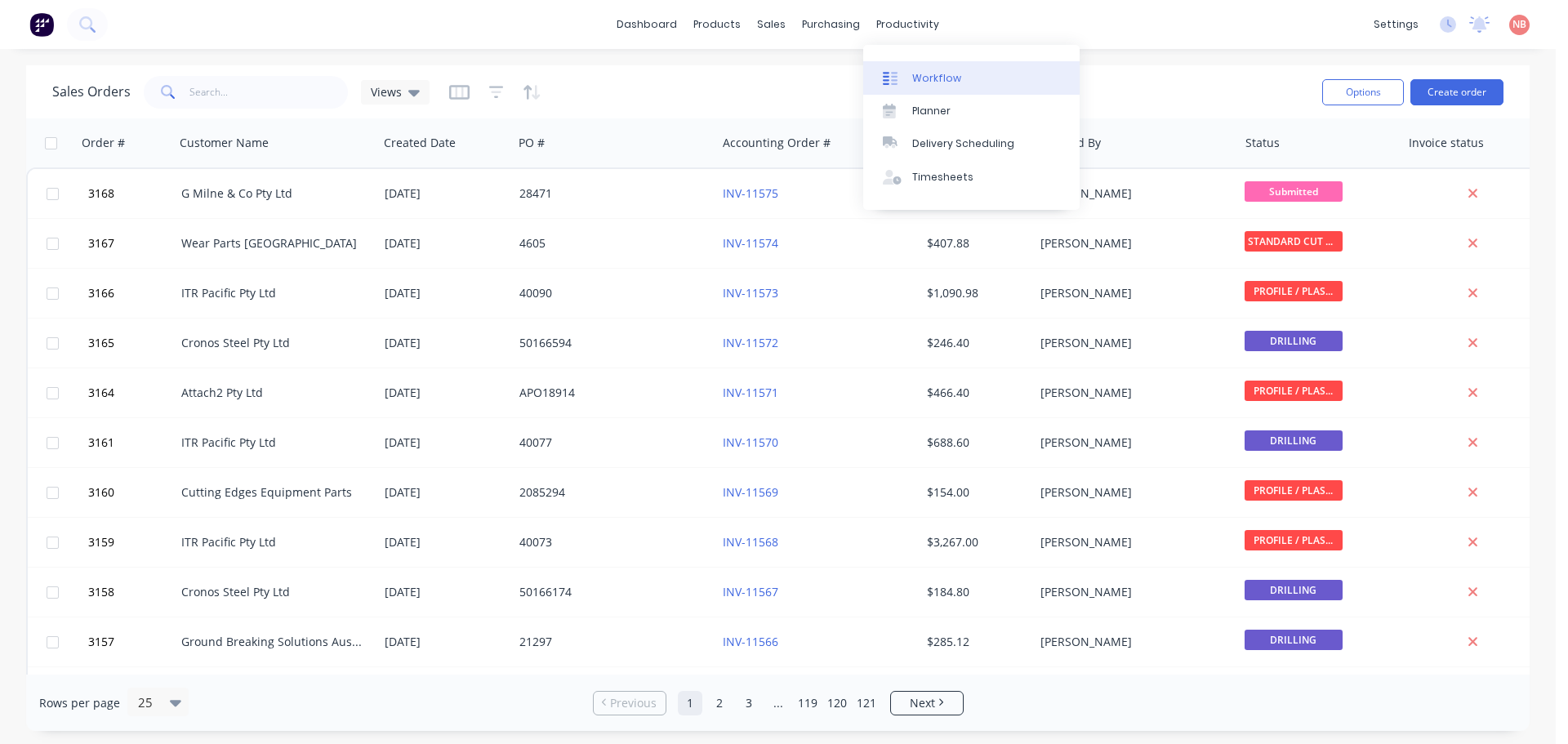
click at [934, 66] on link "Workflow" at bounding box center [971, 77] width 217 height 33
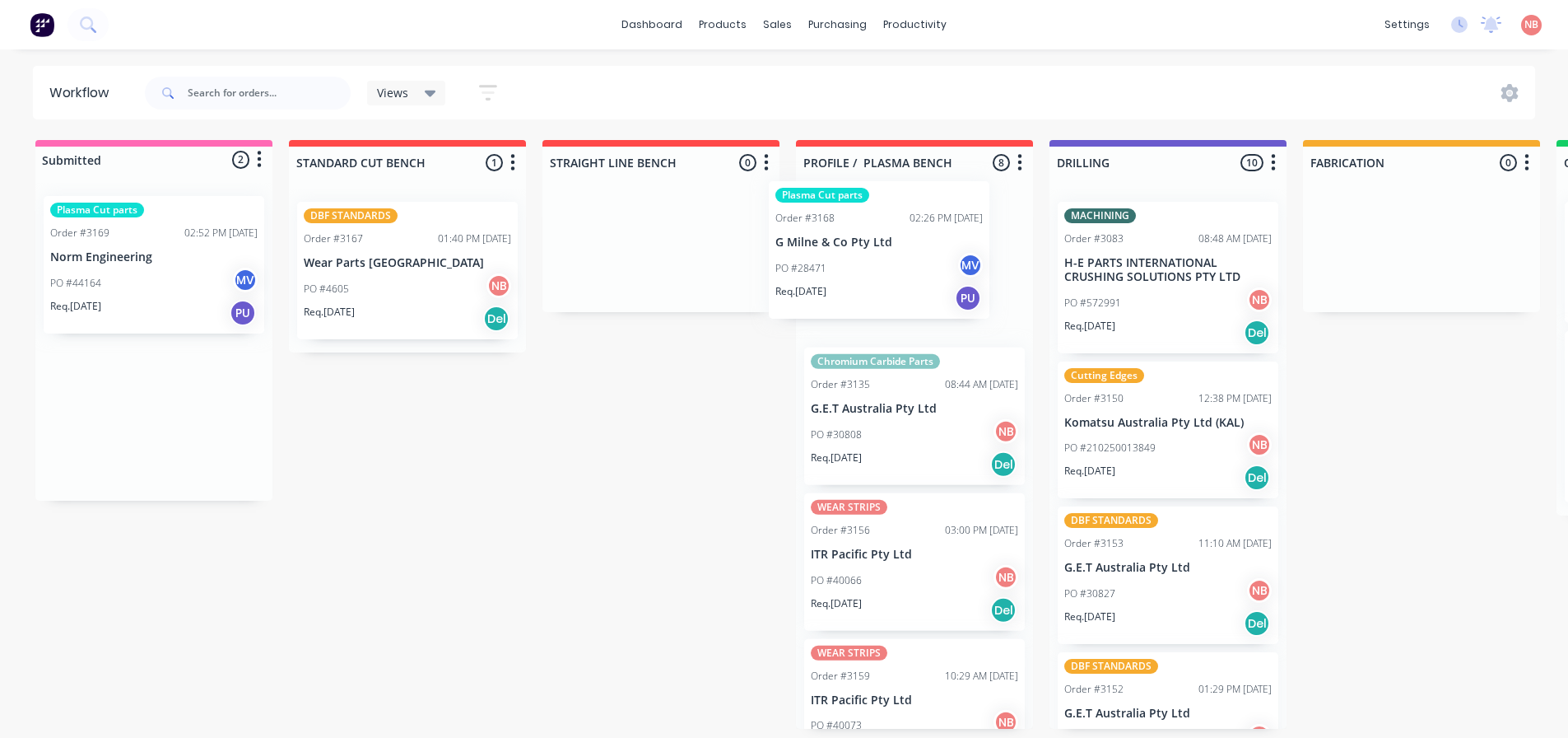
drag, startPoint x: 109, startPoint y: 264, endPoint x: 876, endPoint y: 243, distance: 767.3
click at [876, 243] on div "Submitted 2 Status colour #FF69B4 hex #FF69B4 Save Cancel Summaries Total order…" at bounding box center [1360, 434] width 2744 height 589
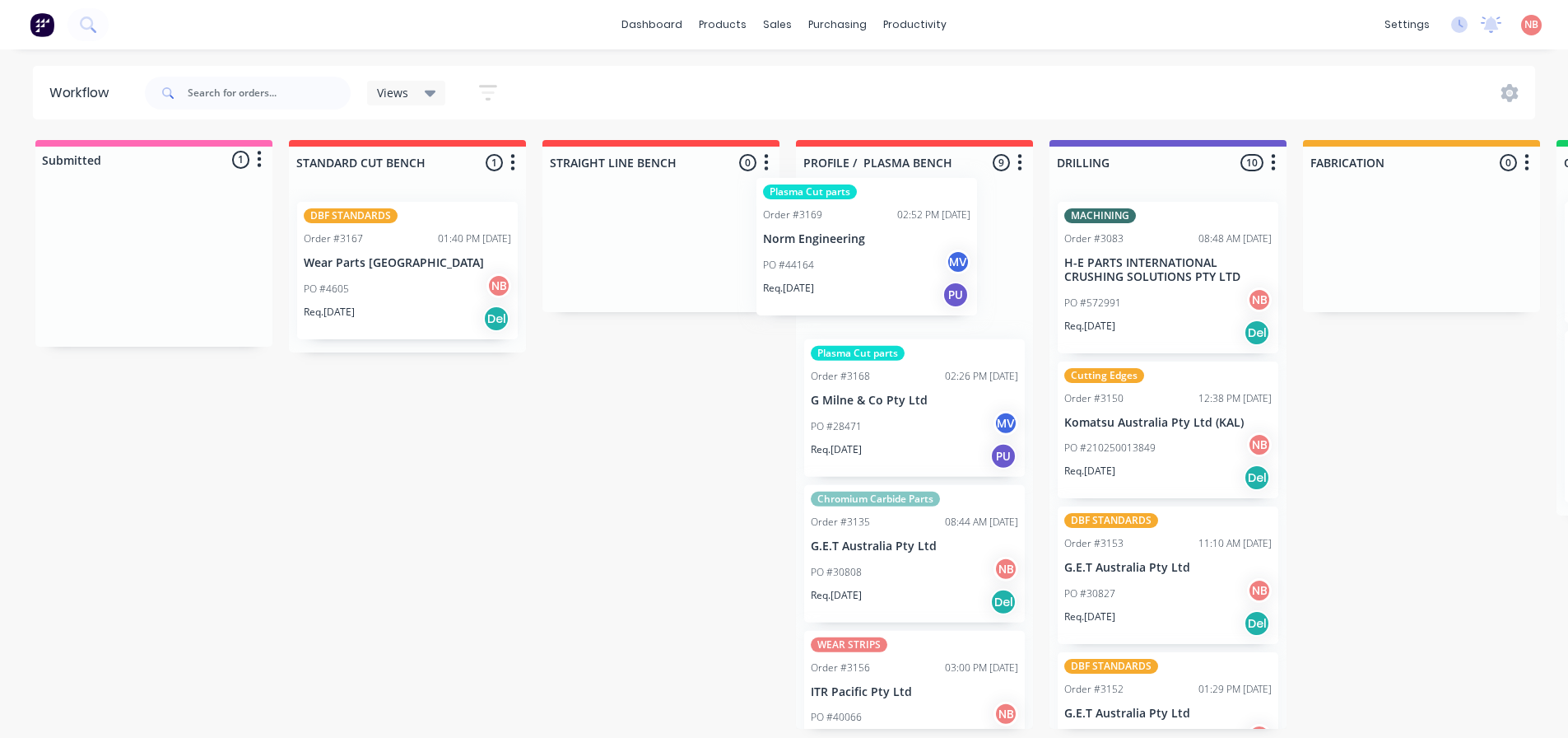
drag, startPoint x: 139, startPoint y: 283, endPoint x: 868, endPoint y: 283, distance: 729.0
click at [863, 266] on div "Submitted 1 Status colour #FF69B4 hex #FF69B4 Save Cancel Summaries Total order…" at bounding box center [1360, 434] width 2744 height 589
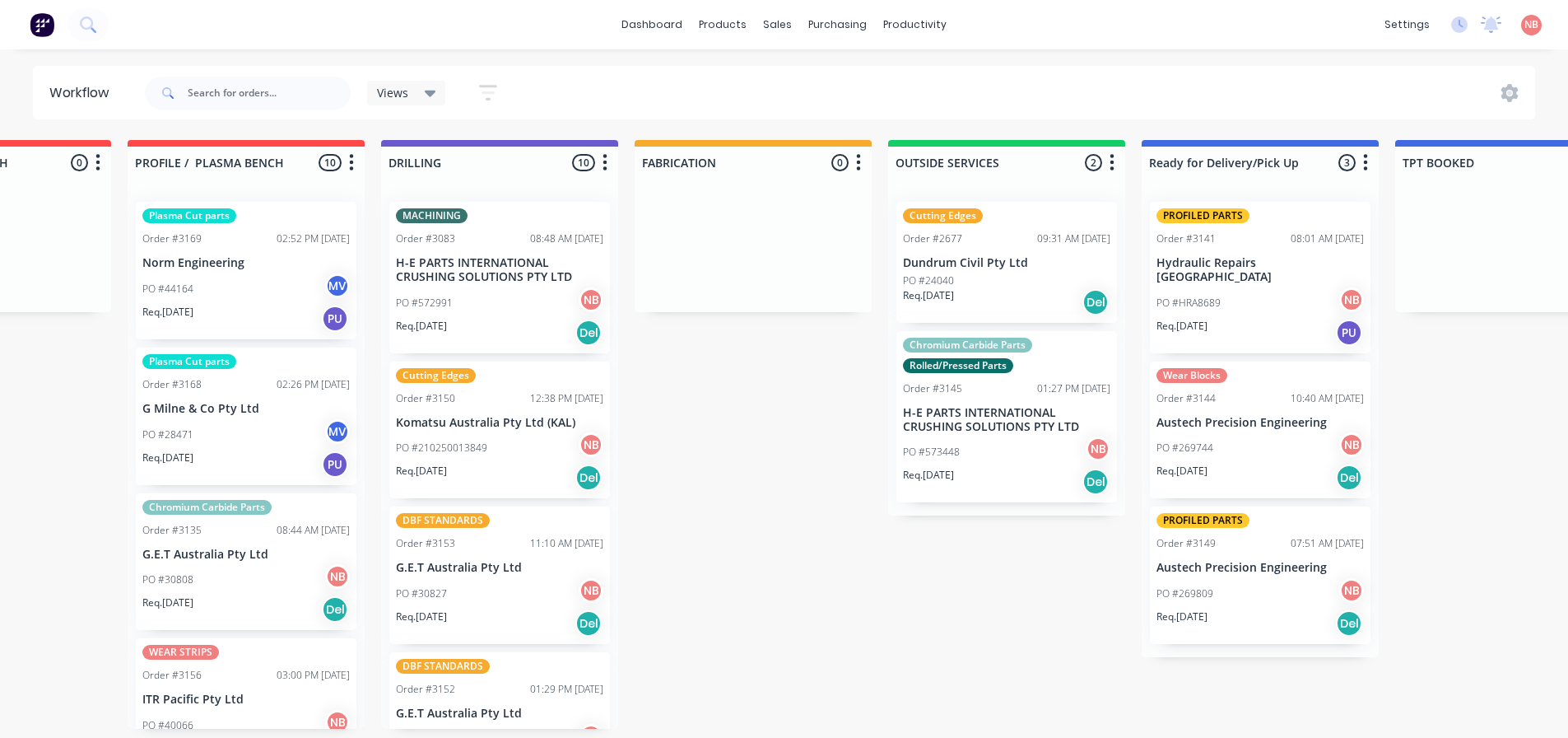
click at [469, 308] on div "PO #572991 NB" at bounding box center [499, 302] width 207 height 31
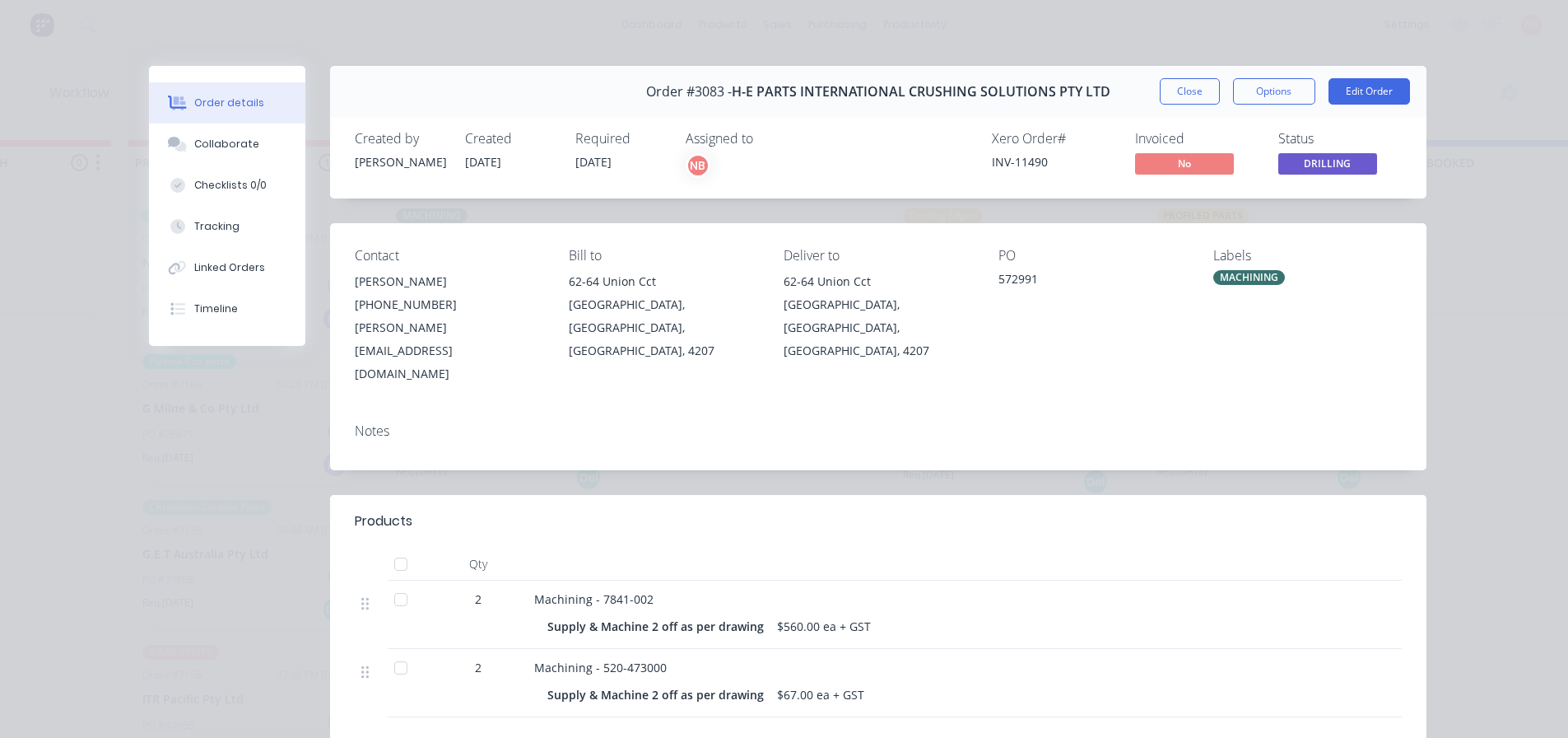
scroll to position [83, 0]
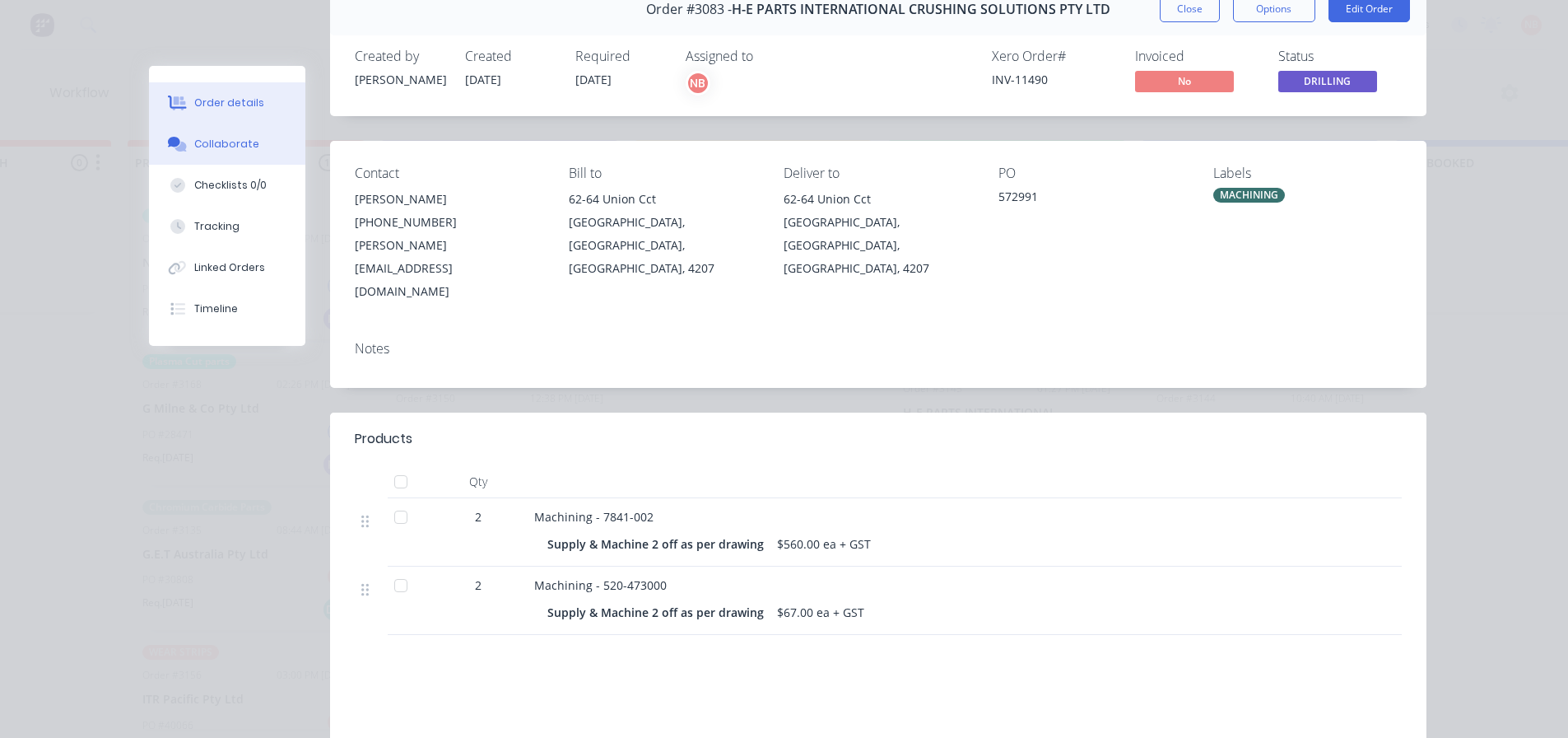
click at [231, 152] on button "Collaborate" at bounding box center [227, 144] width 157 height 41
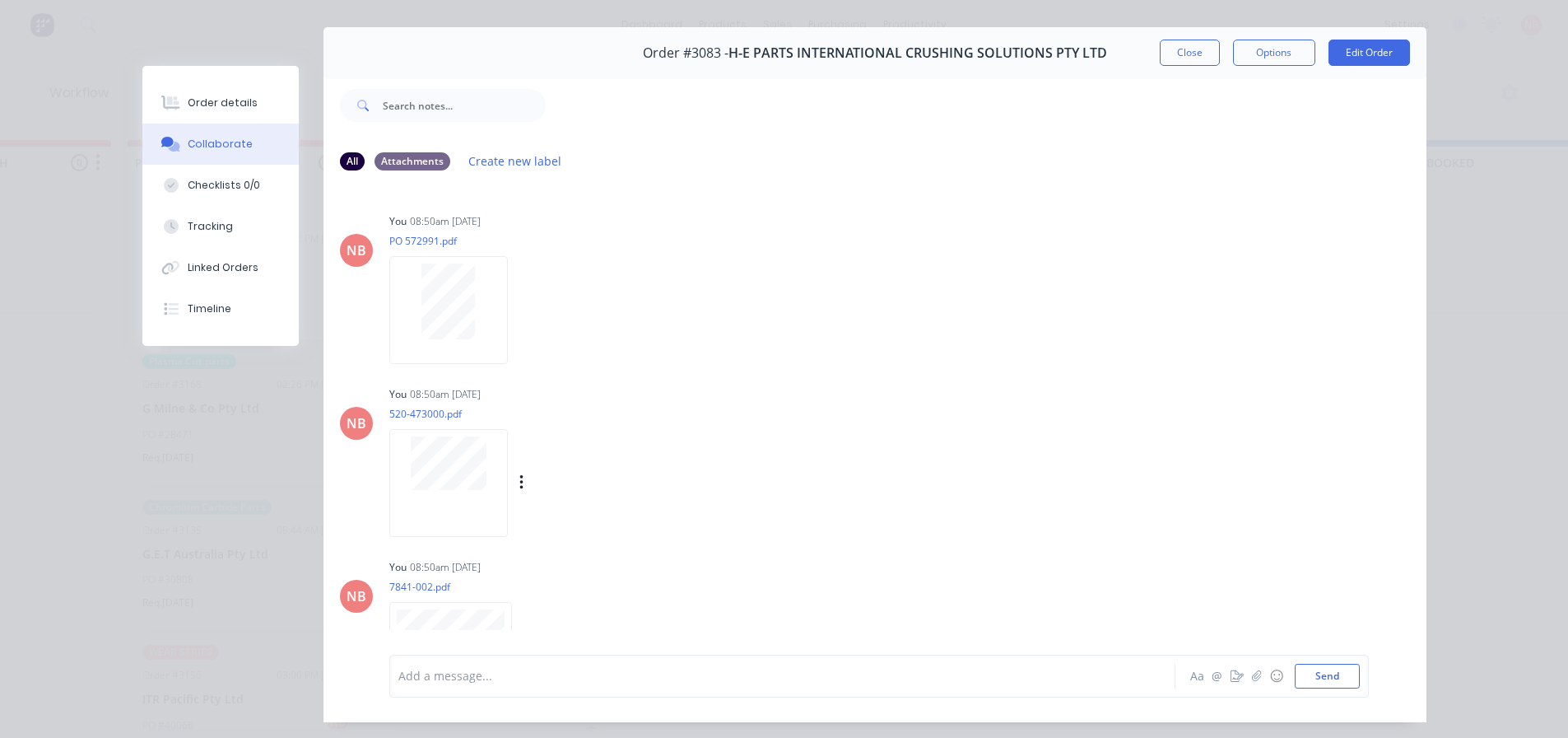
scroll to position [0, 0]
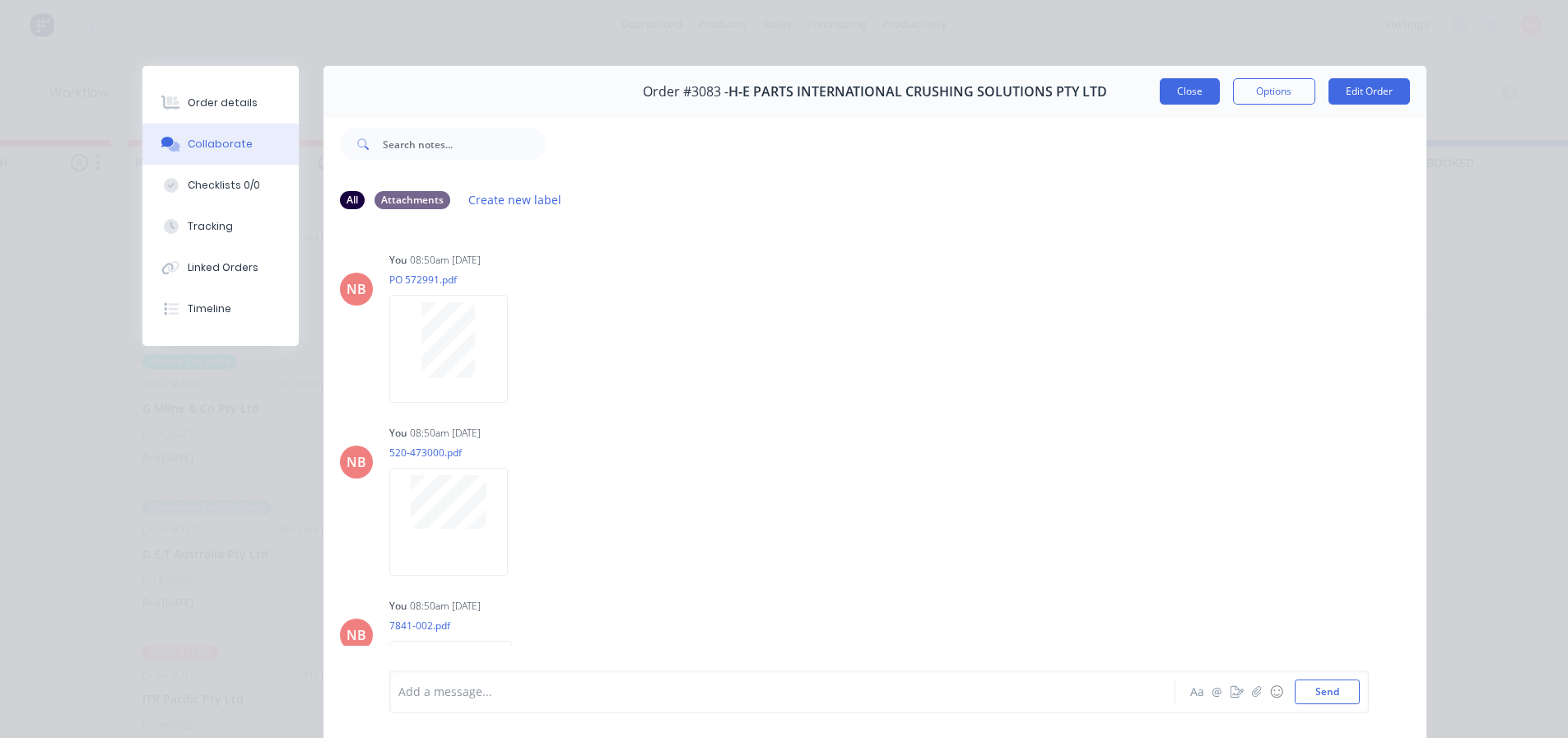
click at [1178, 91] on button "Close" at bounding box center [1189, 91] width 60 height 26
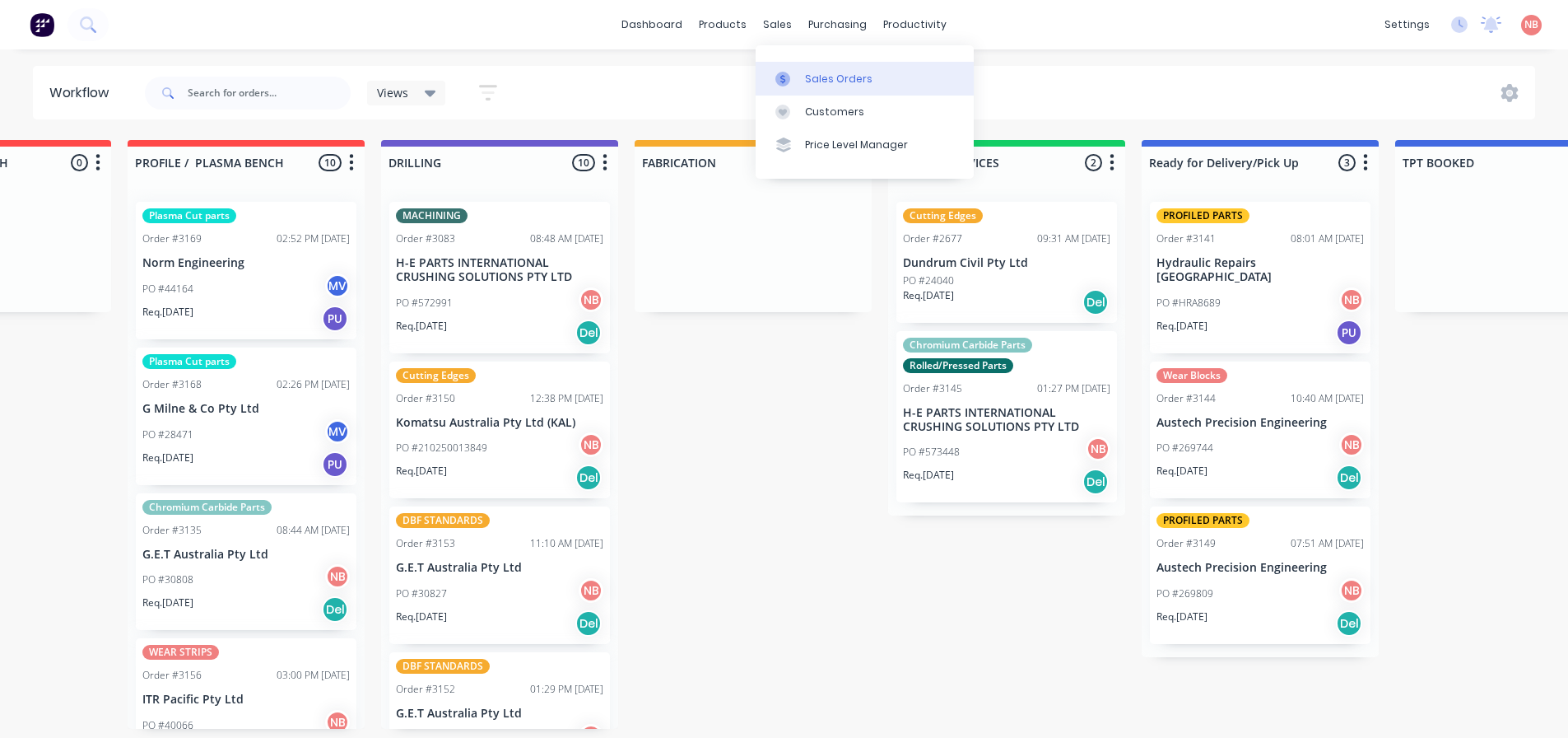
click at [790, 68] on link "Sales Orders" at bounding box center [864, 78] width 218 height 33
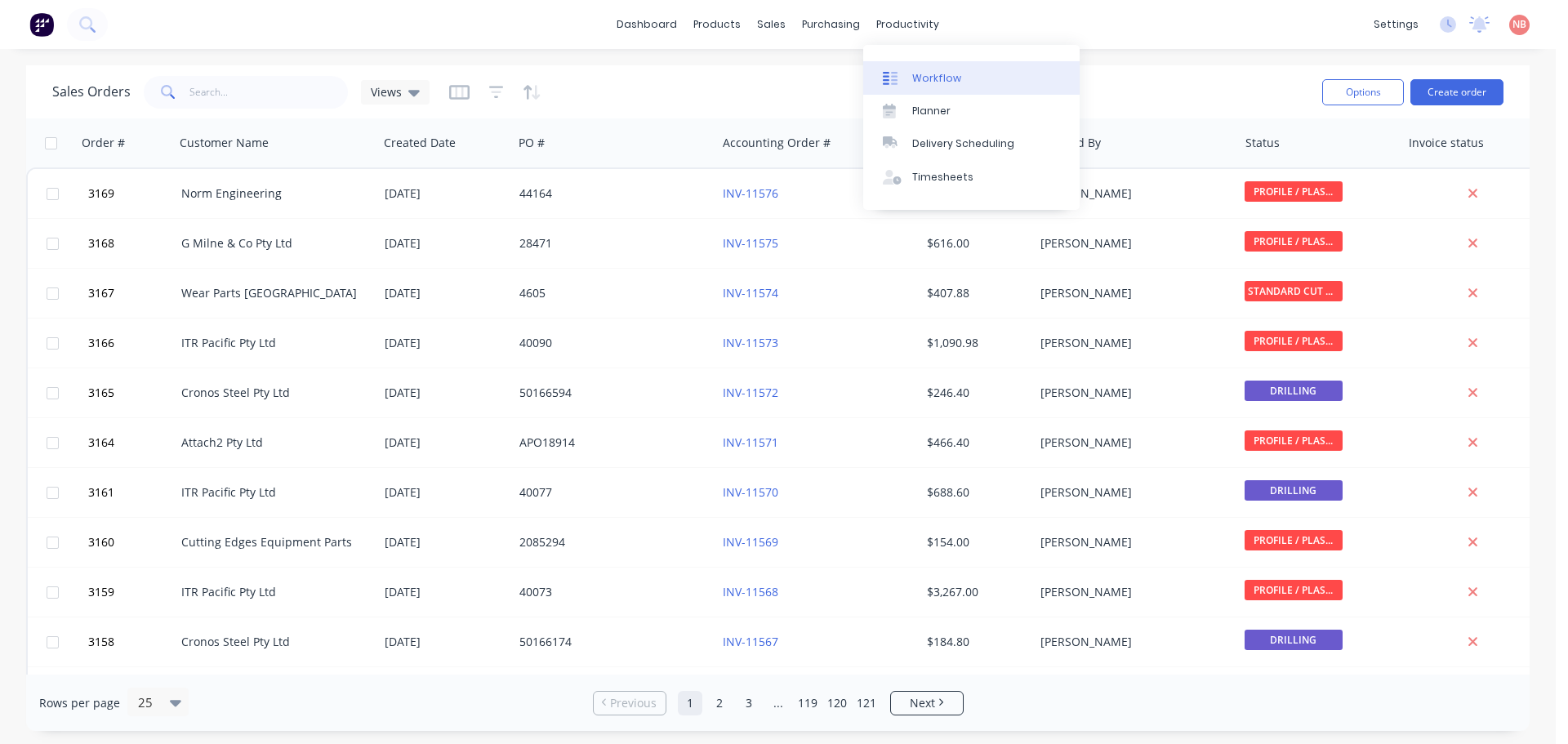
click at [898, 73] on div at bounding box center [895, 78] width 24 height 15
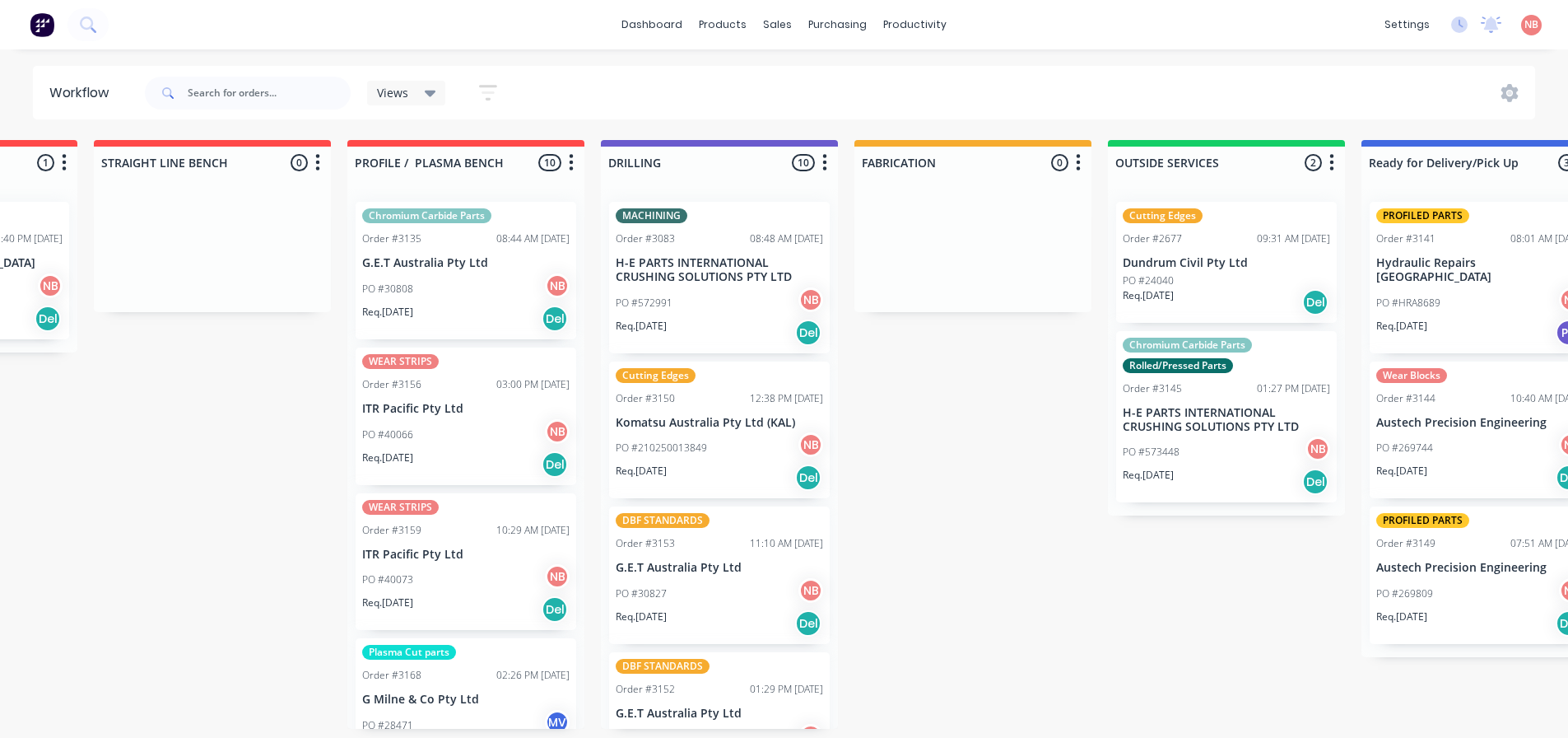
scroll to position [0, 460]
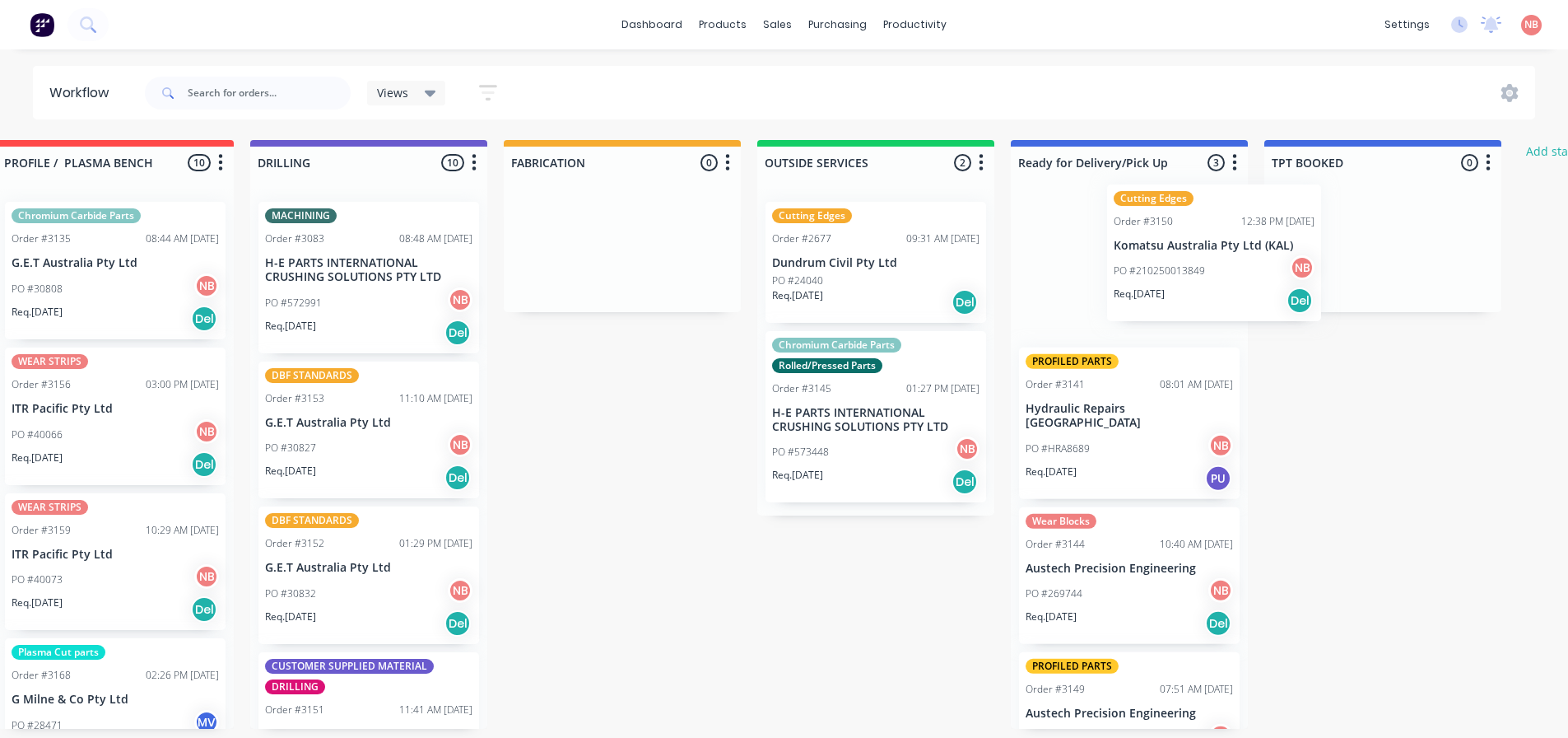
drag, startPoint x: 692, startPoint y: 401, endPoint x: 1194, endPoint y: 222, distance: 533.0
click at [1194, 222] on div "Submitted 0 Status colour #FF69B4 hex #FF69B4 Save Cancel Summaries Total order…" at bounding box center [560, 434] width 2744 height 589
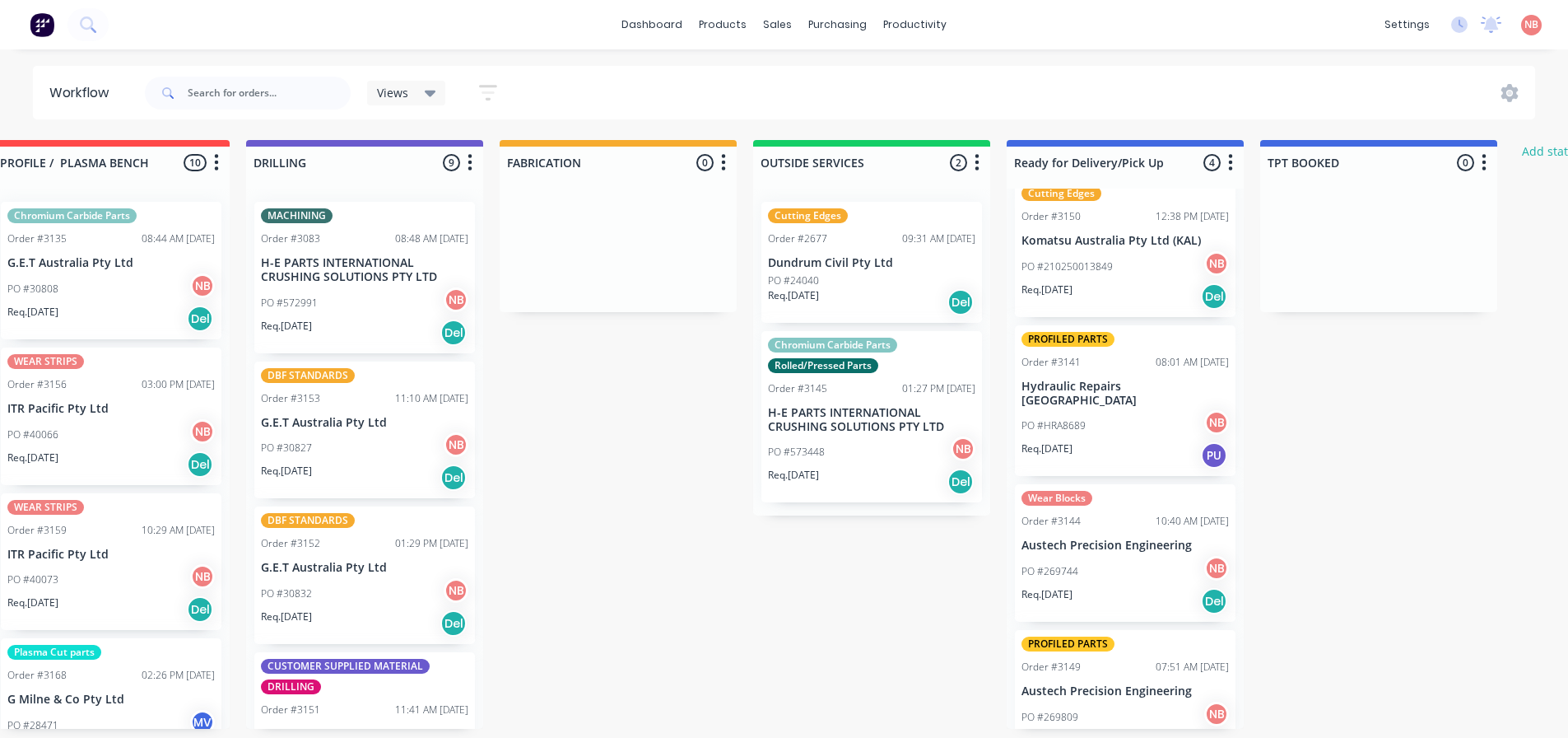
scroll to position [0, 0]
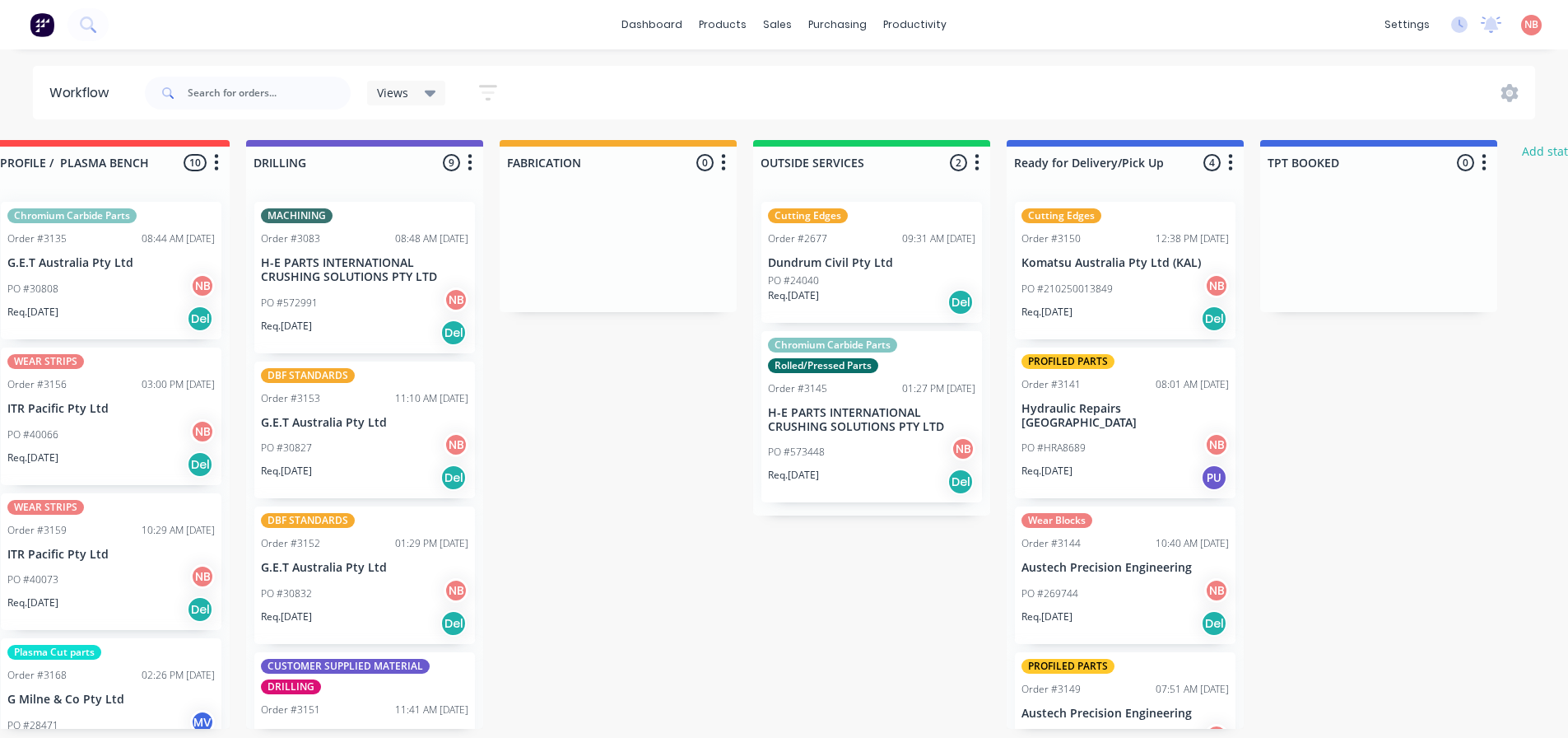
drag, startPoint x: 1562, startPoint y: 353, endPoint x: 1517, endPoint y: 289, distance: 78.2
click at [1517, 289] on div "Submitted 0 Status colour #FF69B4 hex #FF69B4 Save Cancel Summaries Total order…" at bounding box center [557, 434] width 2744 height 589
